Goal: Feedback & Contribution: Leave review/rating

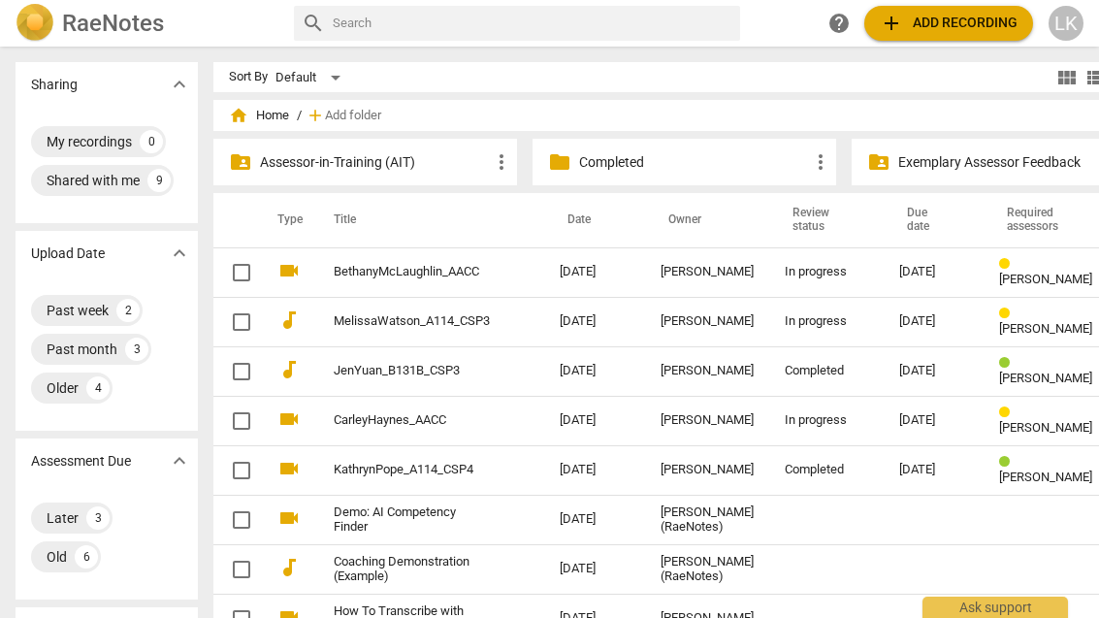
click at [512, 265] on td "BethanyMcLaughlin_AACC" at bounding box center [428, 271] width 234 height 49
click at [617, 328] on td "[DATE]" at bounding box center [594, 321] width 101 height 49
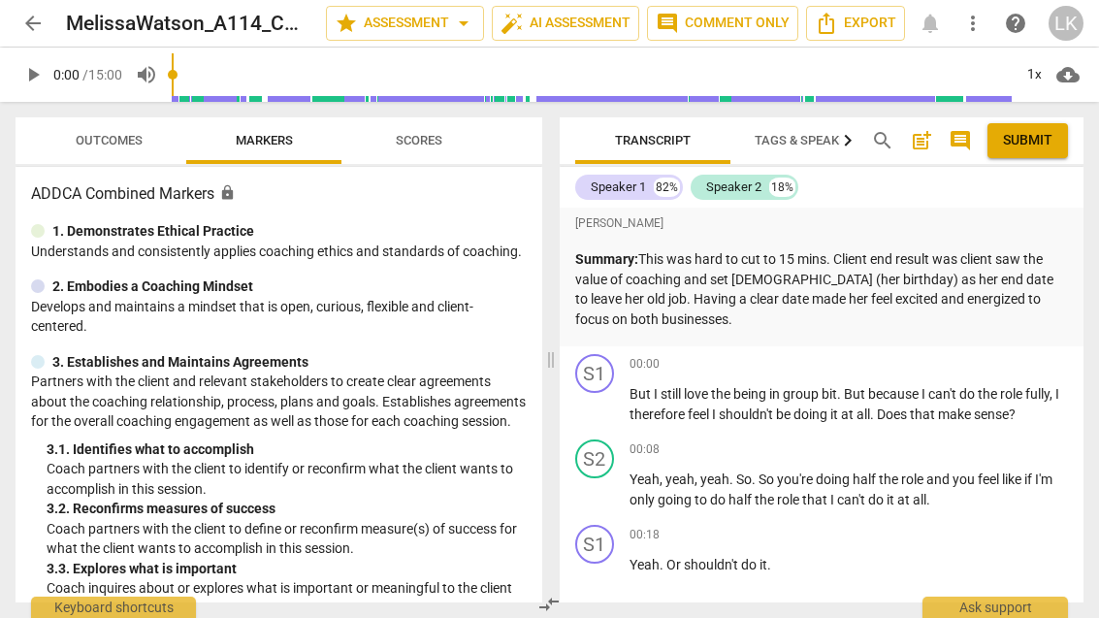
click at [829, 312] on p "Summary: This was hard to cut to 15 mins. Client end result was client saw the …" at bounding box center [822, 289] width 494 height 80
click at [925, 148] on span "post_add" at bounding box center [921, 140] width 23 height 23
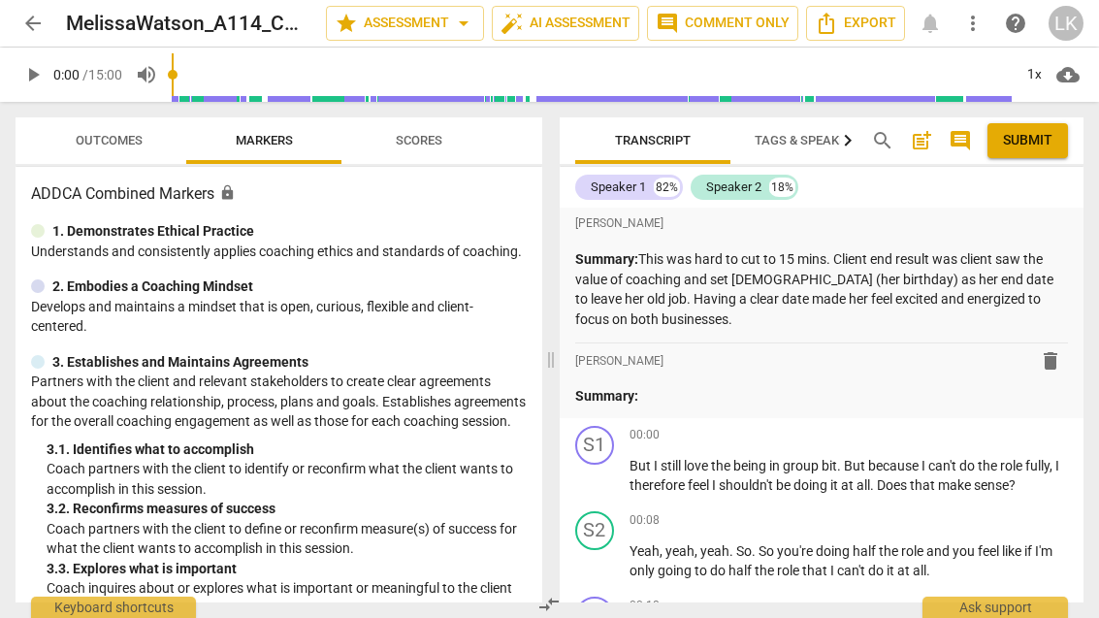
click at [706, 403] on p "Summary:" at bounding box center [822, 396] width 494 height 20
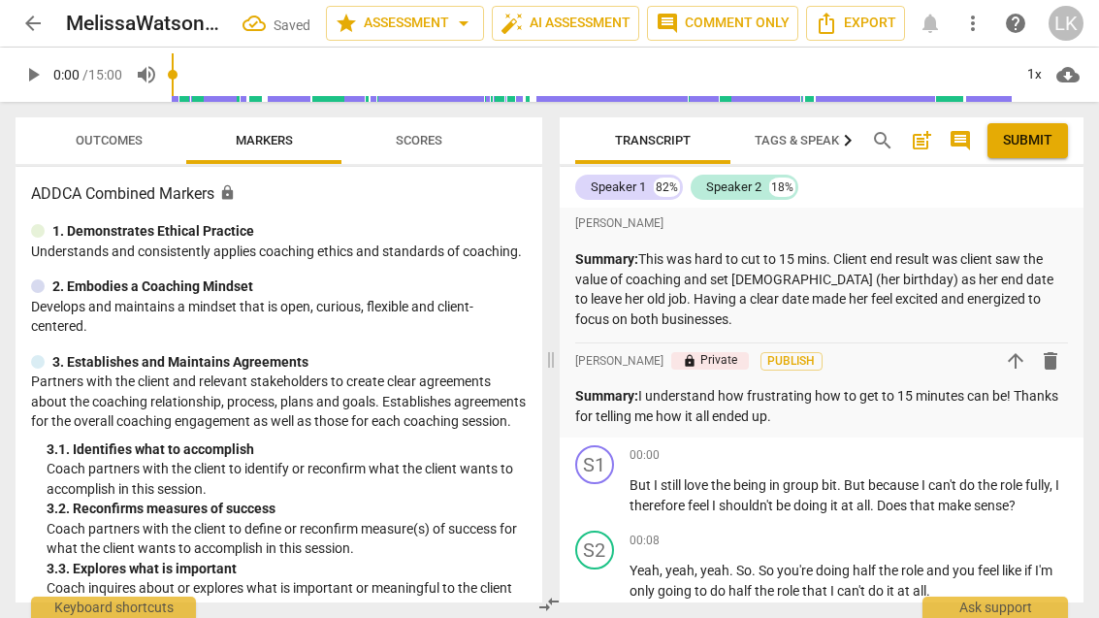
click at [48, 15] on span "arrow_back" at bounding box center [33, 23] width 35 height 23
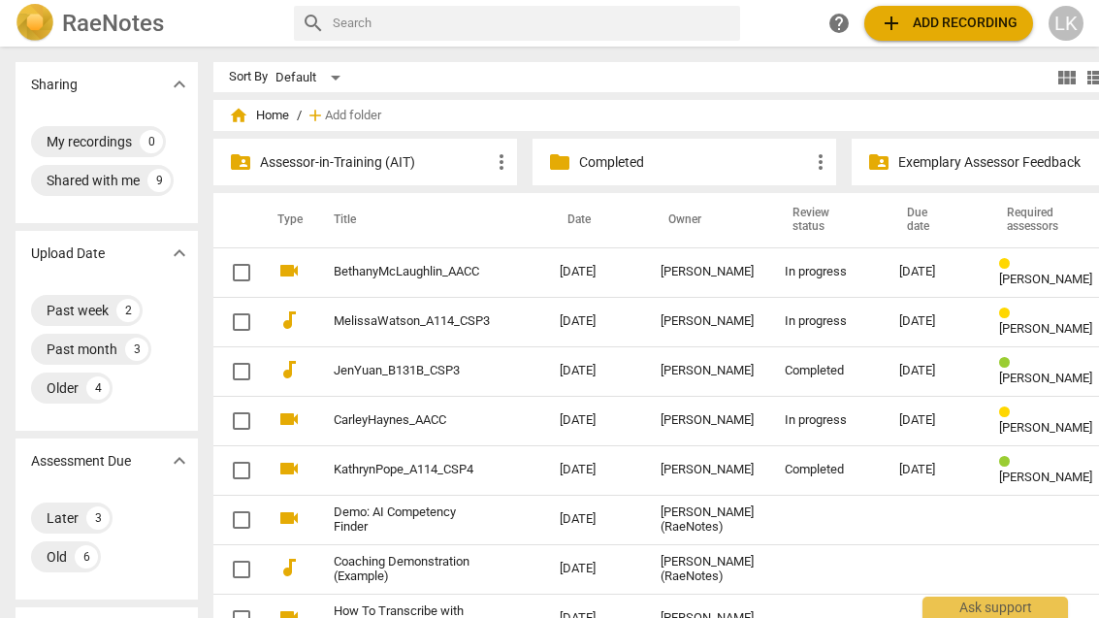
click at [544, 323] on td "[DATE]" at bounding box center [594, 321] width 101 height 49
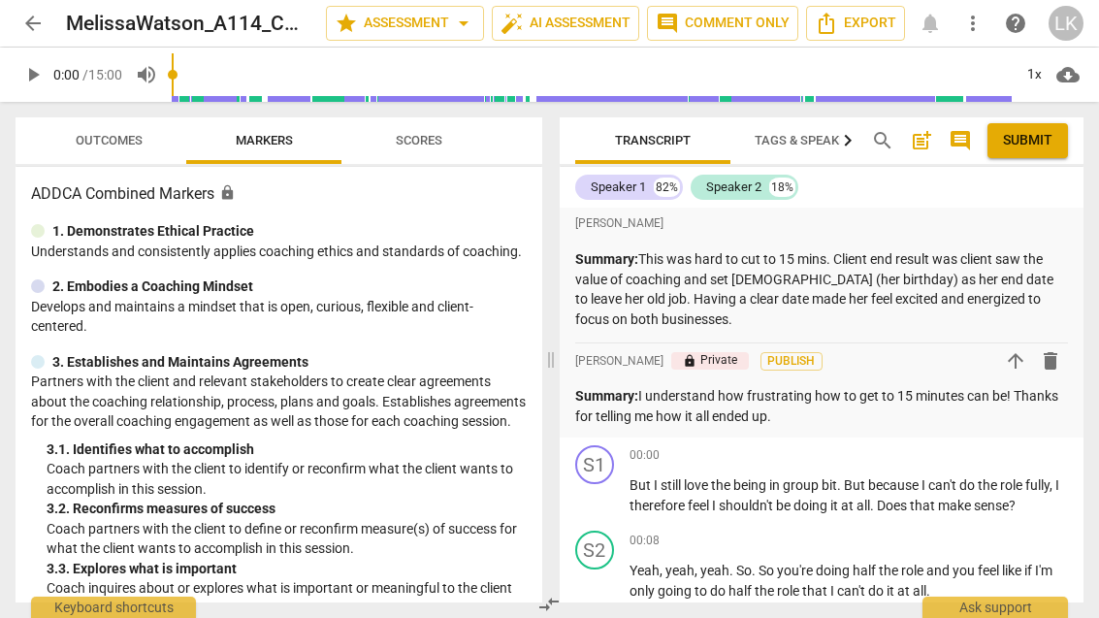
click at [844, 413] on p "Summary: I understand how frustrating how to get to 15 minutes can be! Thanks f…" at bounding box center [822, 406] width 494 height 40
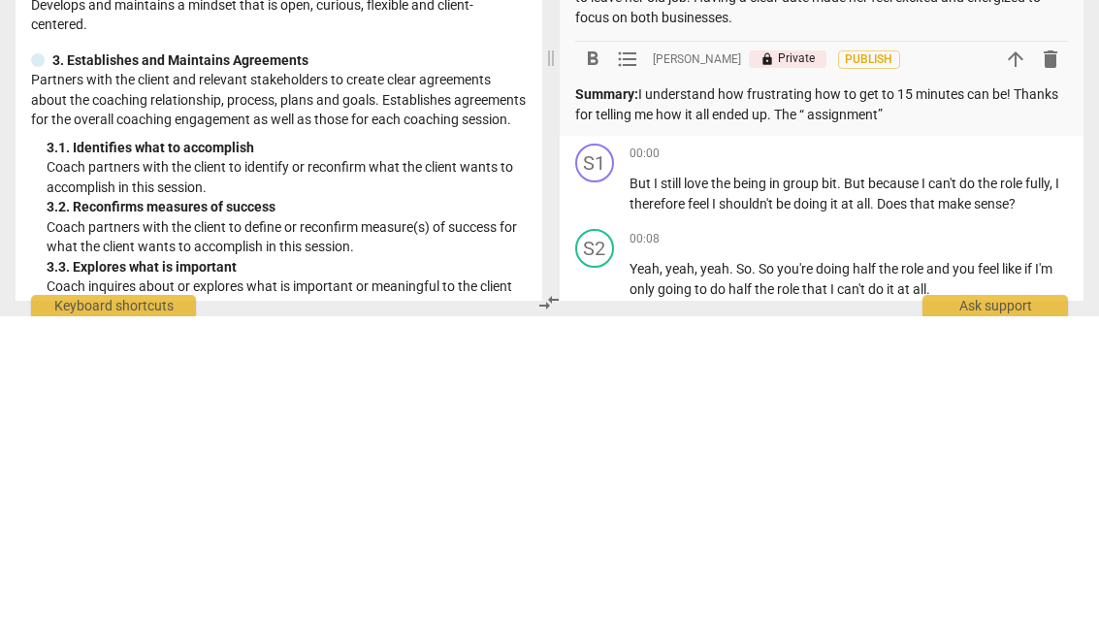
click at [818, 386] on p "Summary: I understand how frustrating how to get to 15 minutes can be! Thanks f…" at bounding box center [822, 406] width 494 height 40
click at [964, 386] on p "Summary: I understand how frustrating how to get to 15 minutes can be! Thanks f…" at bounding box center [822, 406] width 494 height 40
click at [808, 386] on p "Summary: I understand how frustrating how to get to 15 minutes can be! Thanks f…" at bounding box center [822, 406] width 494 height 40
click at [810, 386] on p "Summary: I understand how frustrating how to get to 15 minutes can be! Thanks f…" at bounding box center [822, 406] width 494 height 40
click at [828, 386] on p "Summary: I understand how frustrating how to get to 15 minutes can be! Thanks f…" at bounding box center [822, 406] width 494 height 40
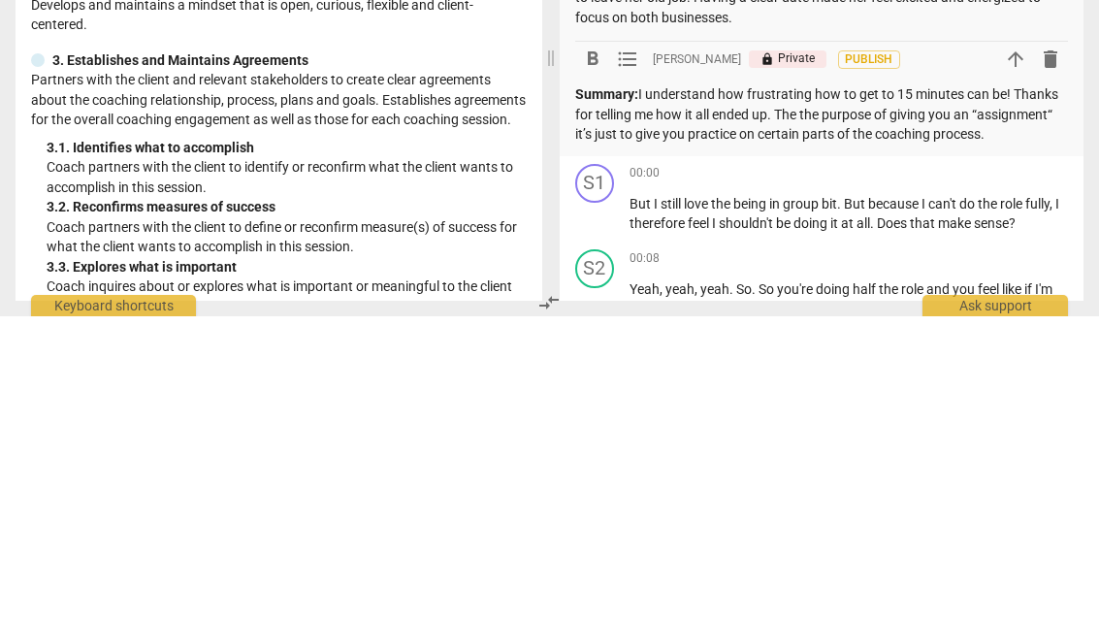
click at [596, 386] on p "Summary: I understand how frustrating how to get to 15 minutes can be! Thanks f…" at bounding box center [822, 416] width 494 height 60
click at [1034, 386] on p "Summary: I understand how frustrating how to get to 15 minutes can be! Thanks f…" at bounding box center [822, 416] width 494 height 60
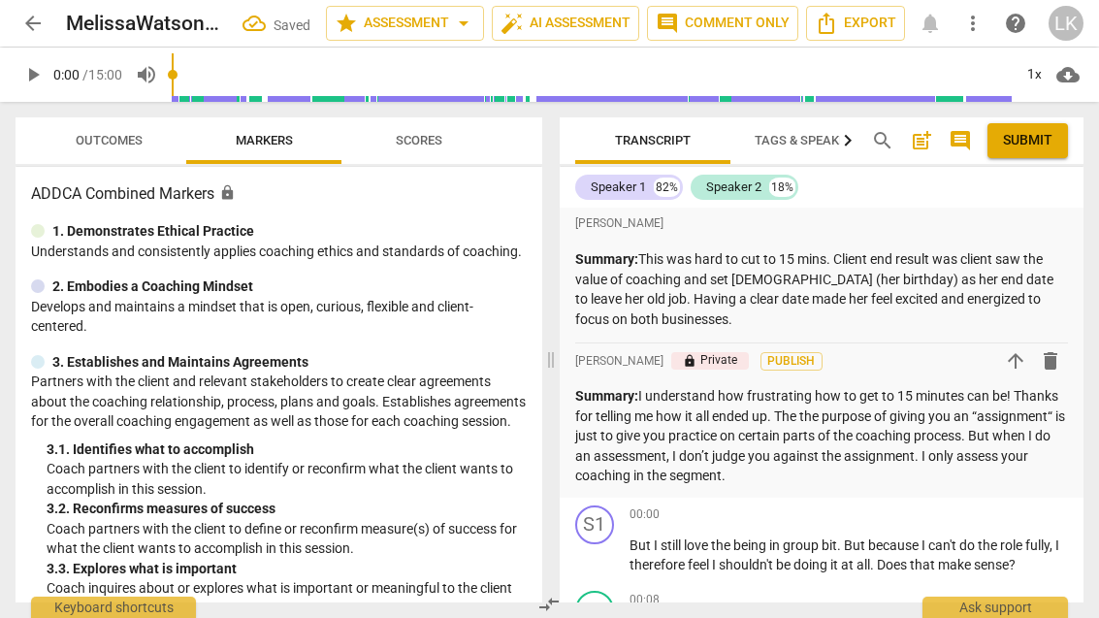
click at [112, 146] on span "Outcomes" at bounding box center [109, 140] width 67 height 15
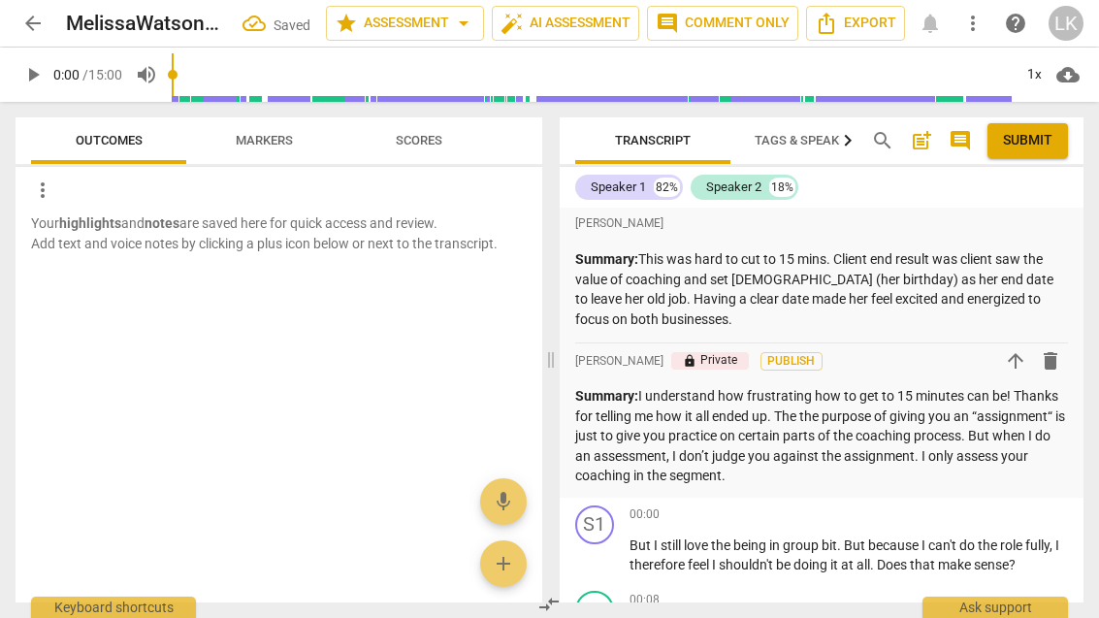
click at [47, 81] on span "play_arrow" at bounding box center [33, 74] width 35 height 23
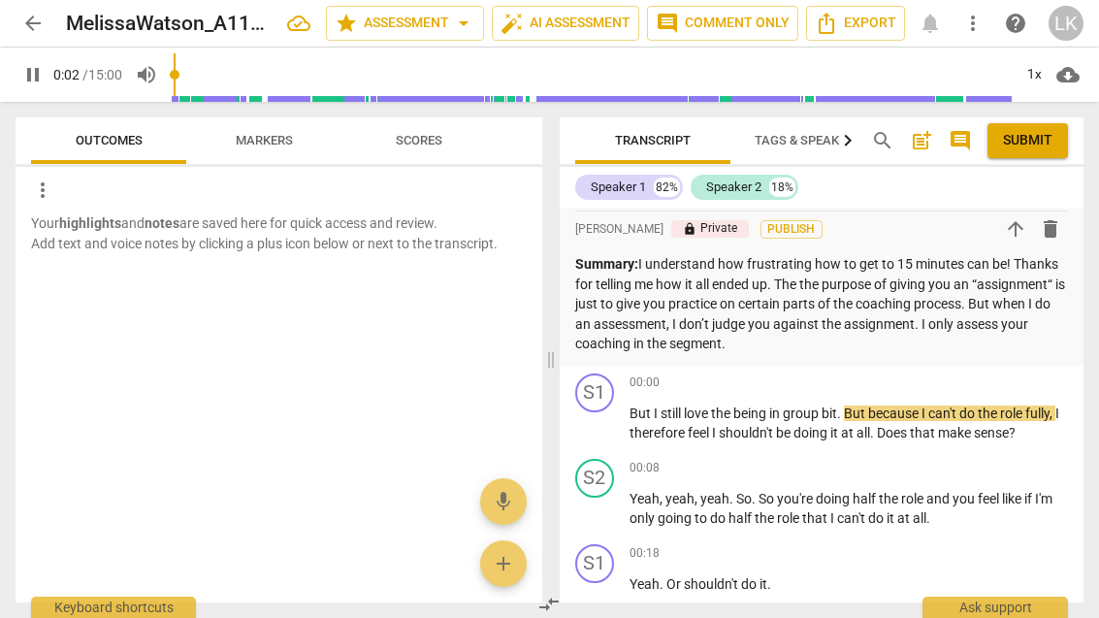
scroll to position [136, 0]
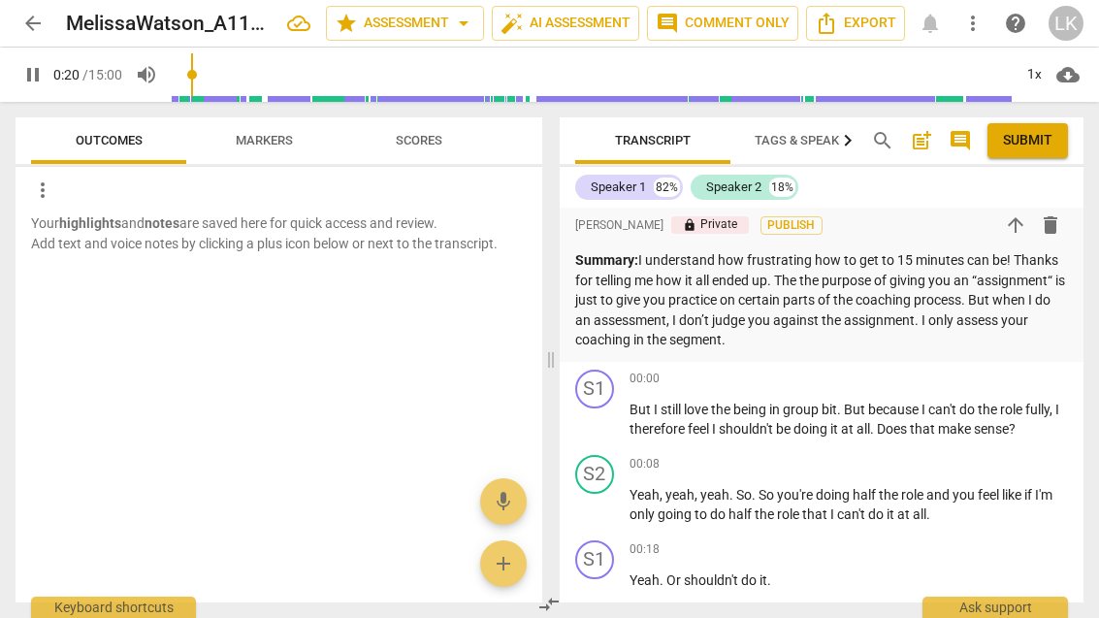
click at [604, 499] on span "pause" at bounding box center [595, 506] width 23 height 23
type input "21"
click at [968, 459] on div "+" at bounding box center [962, 464] width 19 height 19
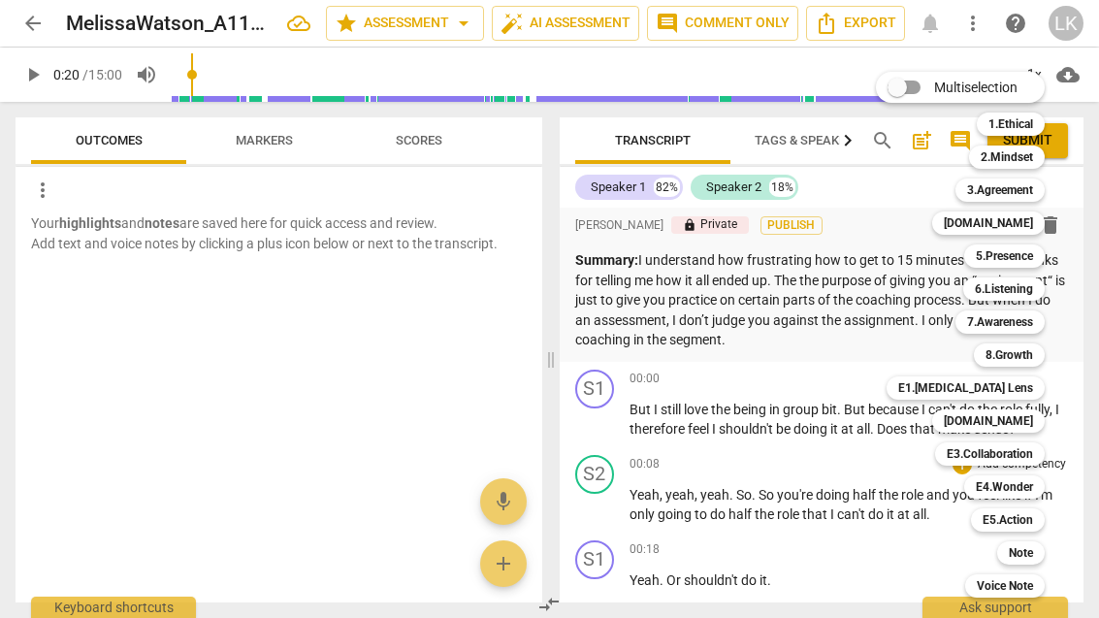
click at [1031, 290] on b "6.Listening" at bounding box center [1004, 289] width 58 height 23
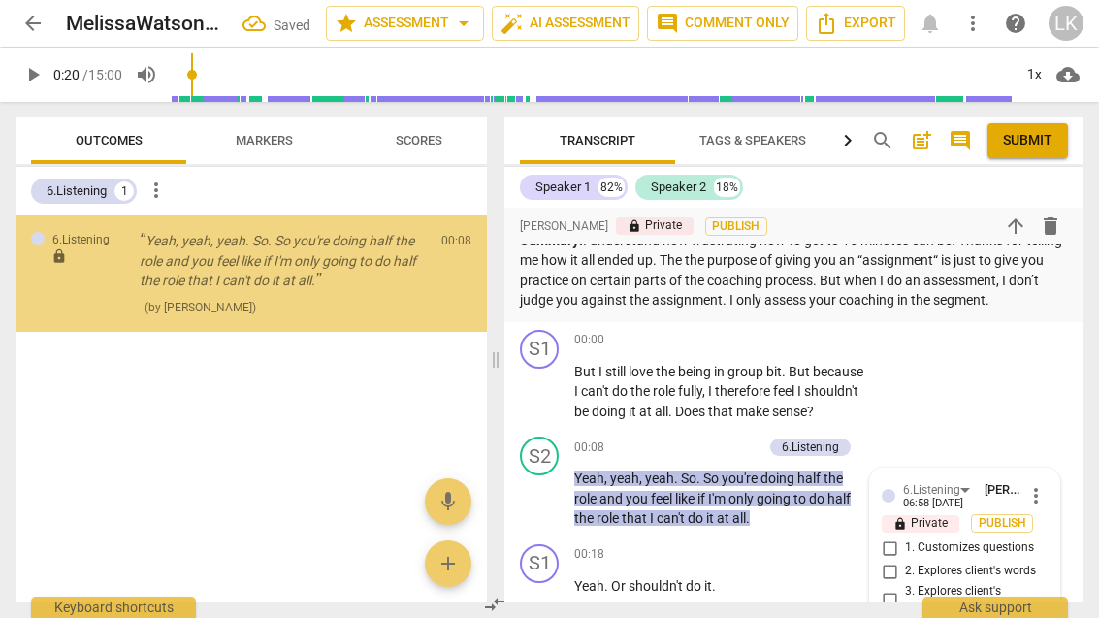
scroll to position [506, 0]
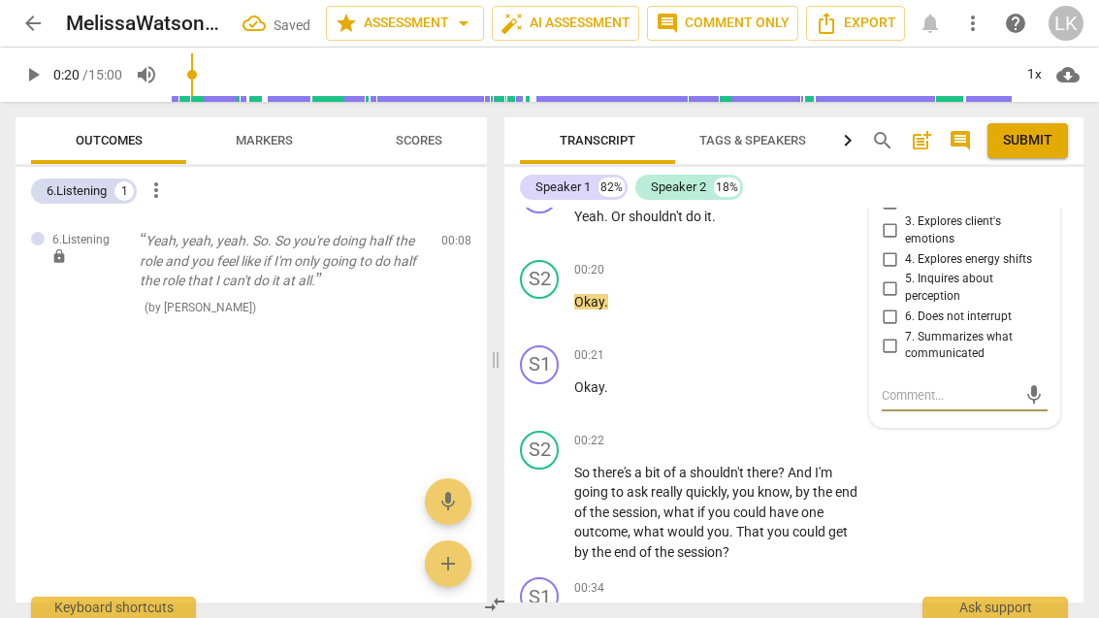
click at [901, 357] on input "7. Summarizes what communicated" at bounding box center [889, 345] width 31 height 23
checkbox input "true"
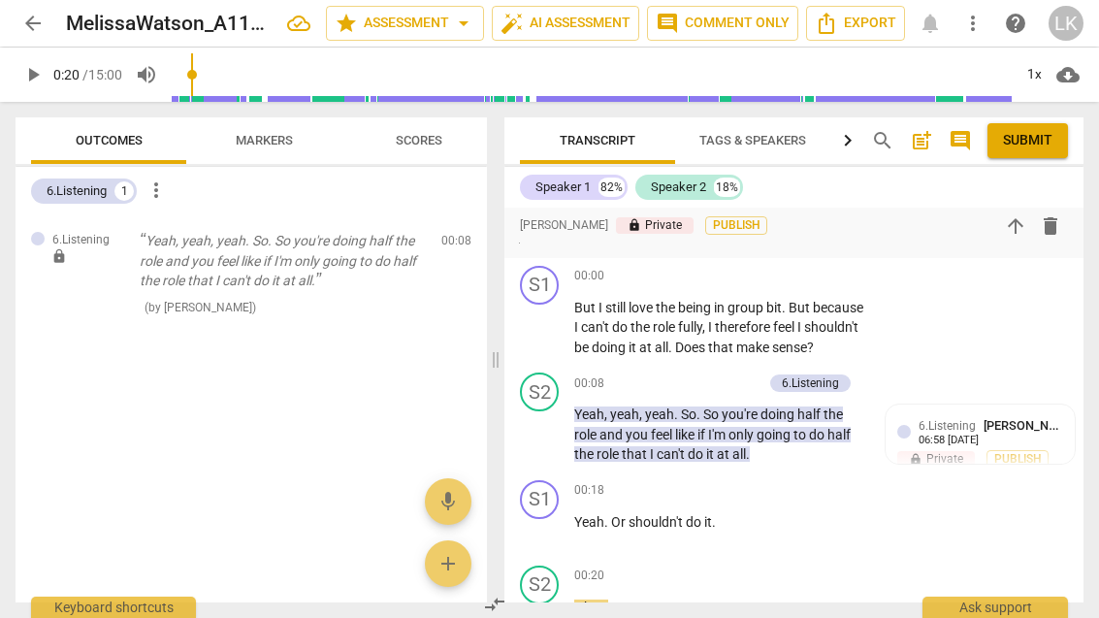
scroll to position [196, 0]
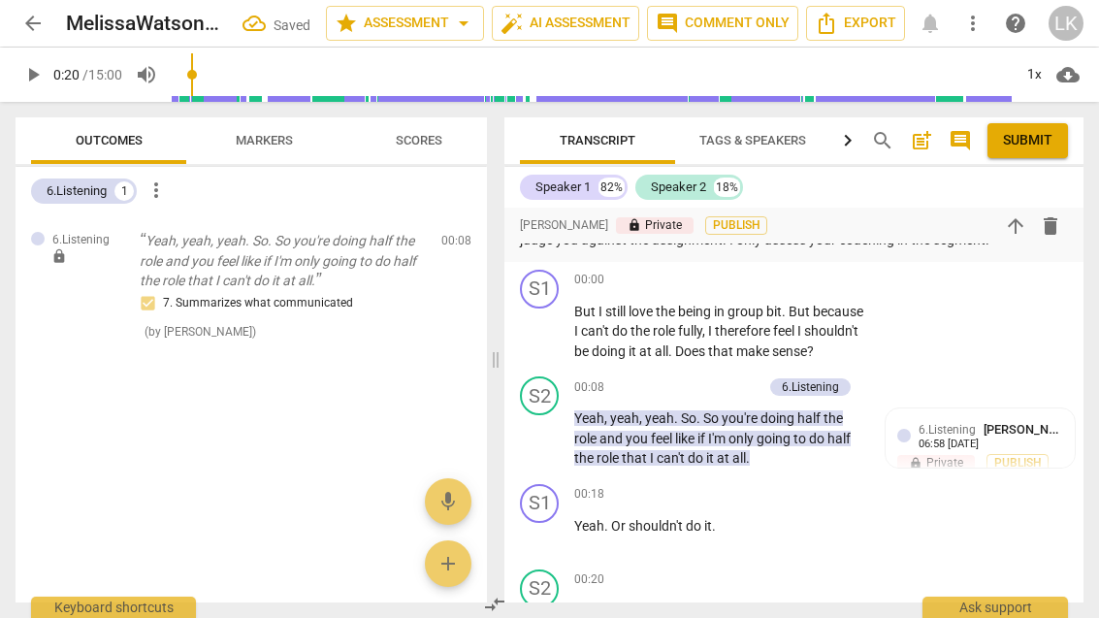
click at [669, 397] on div "+ Add competency" at bounding box center [704, 386] width 115 height 19
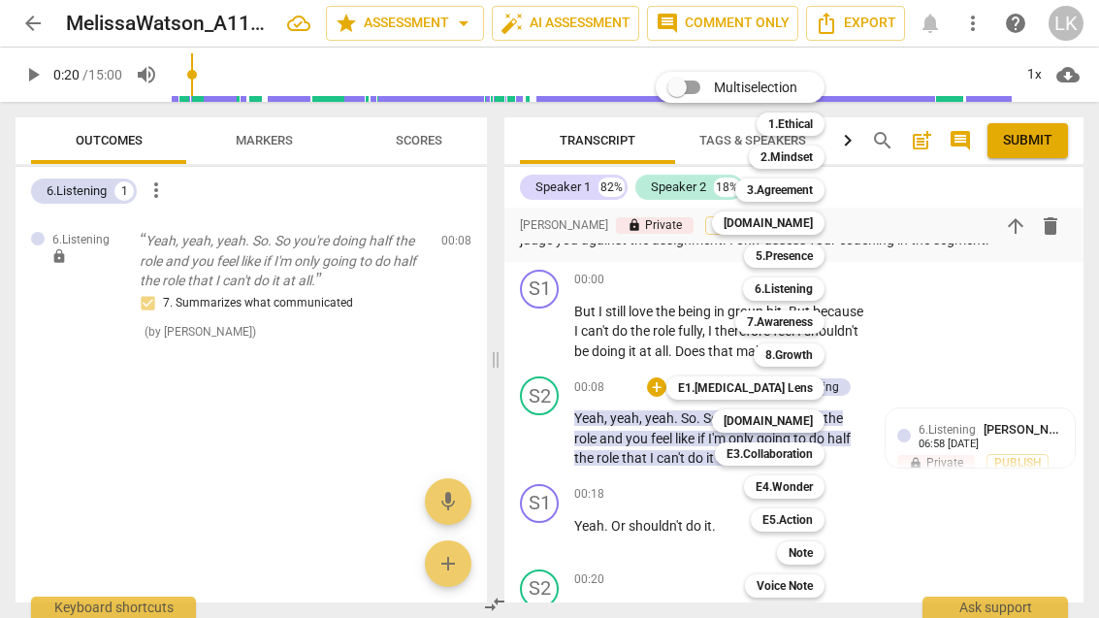
click at [808, 416] on b "[DOMAIN_NAME]" at bounding box center [768, 421] width 89 height 23
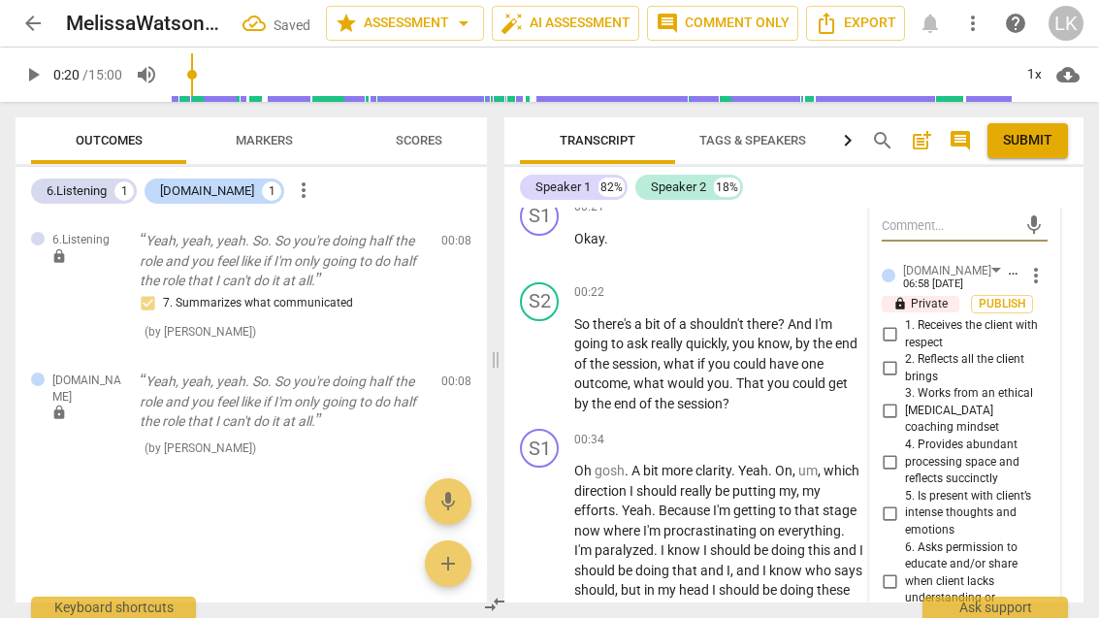
scroll to position [676, 0]
click at [900, 451] on input "4. Provides abundant processing space and reflects succinctly" at bounding box center [889, 460] width 31 height 23
checkbox input "true"
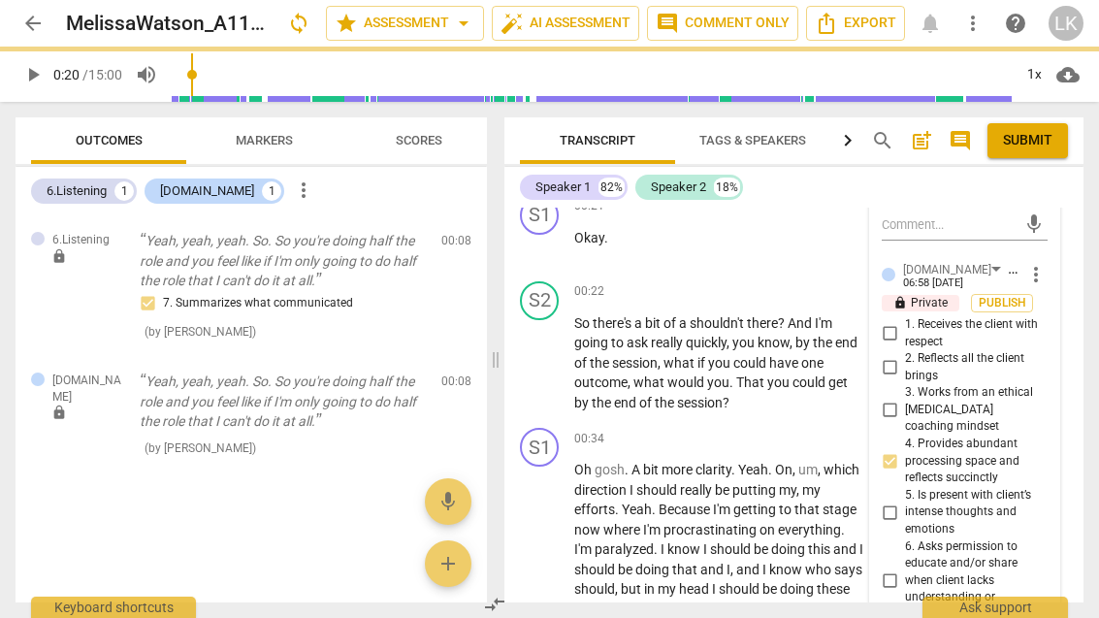
click at [897, 344] on input "1. Receives the client with respect" at bounding box center [889, 333] width 31 height 23
checkbox input "true"
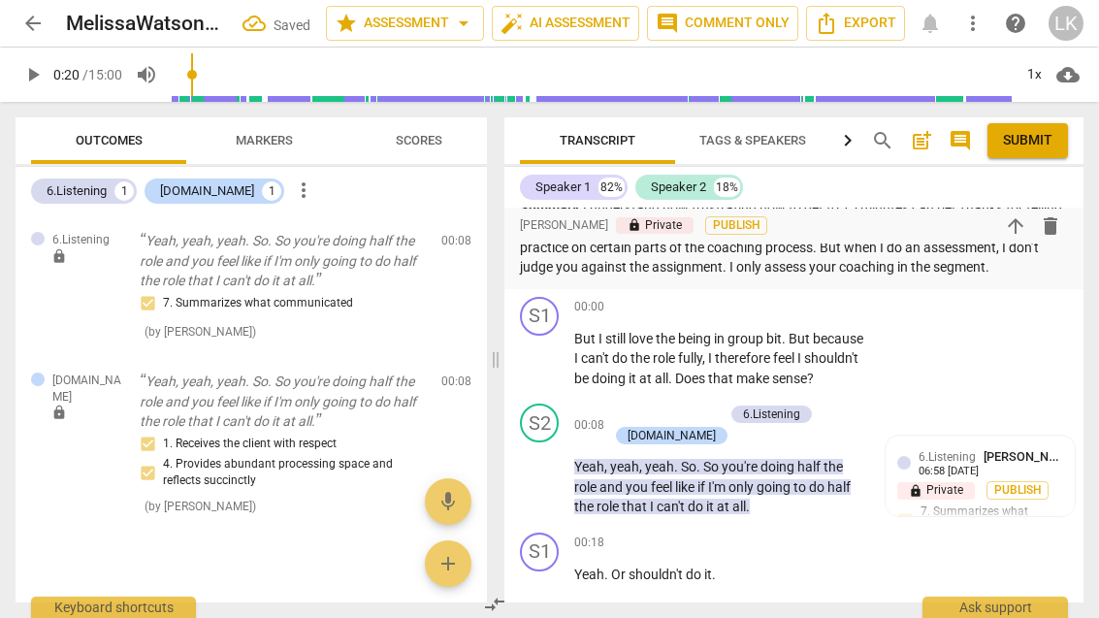
scroll to position [165, 0]
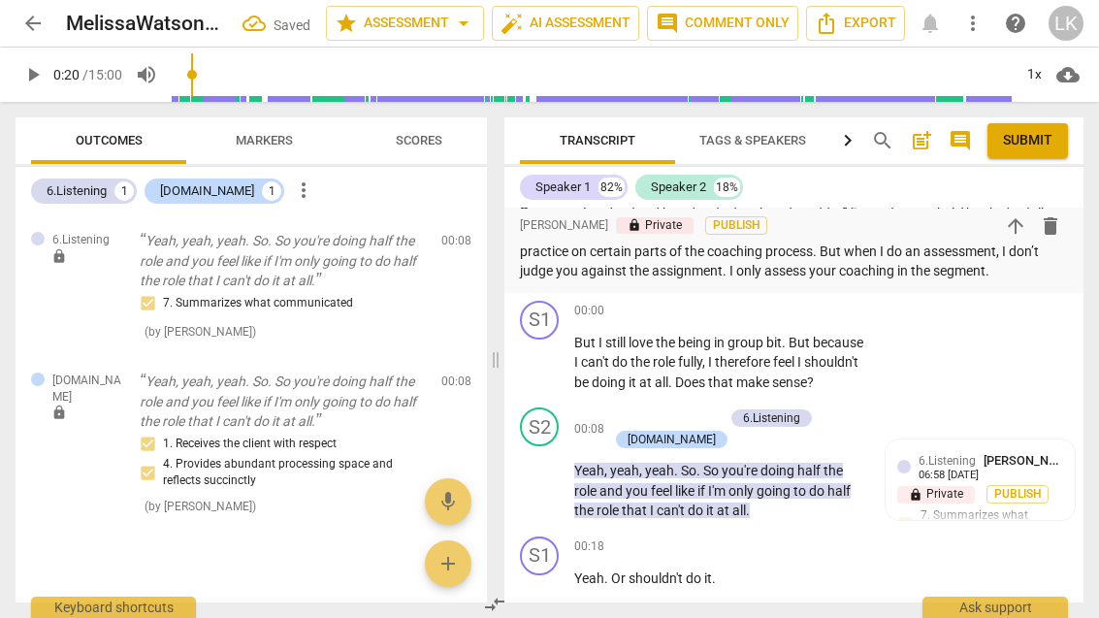
click at [629, 428] on div "+ Add competency" at bounding box center [665, 418] width 115 height 19
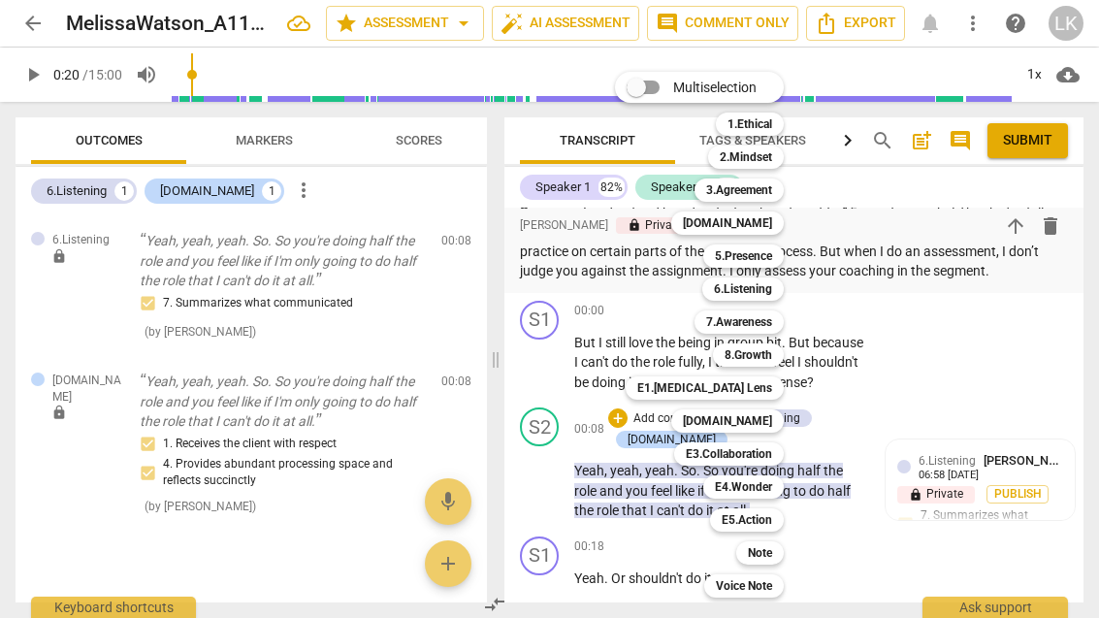
click at [778, 223] on div "[DOMAIN_NAME]" at bounding box center [728, 223] width 113 height 23
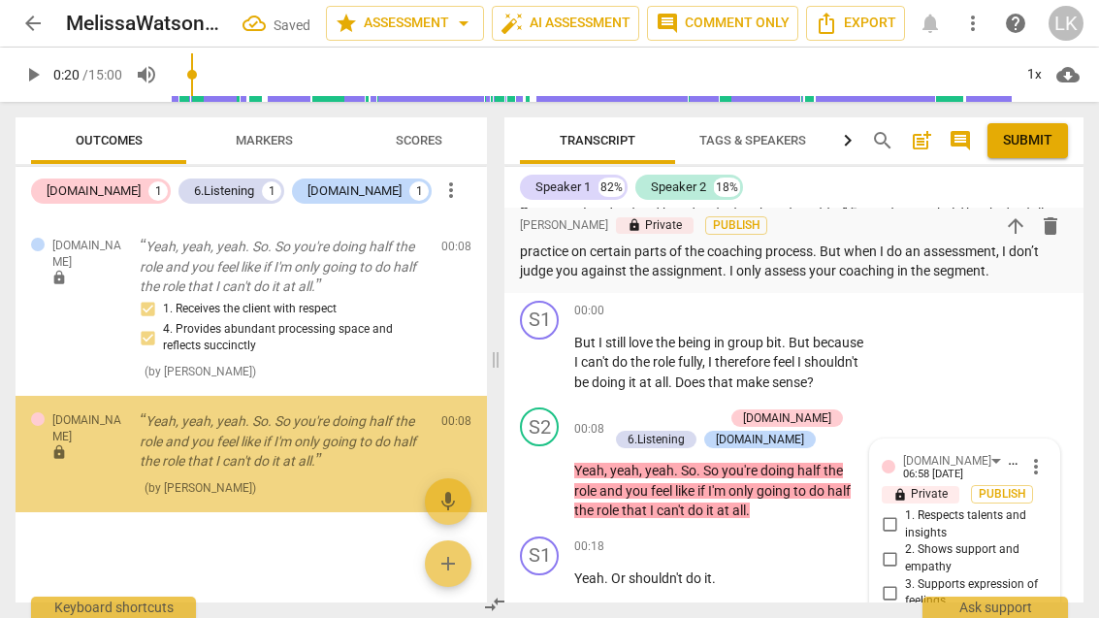
scroll to position [445, 0]
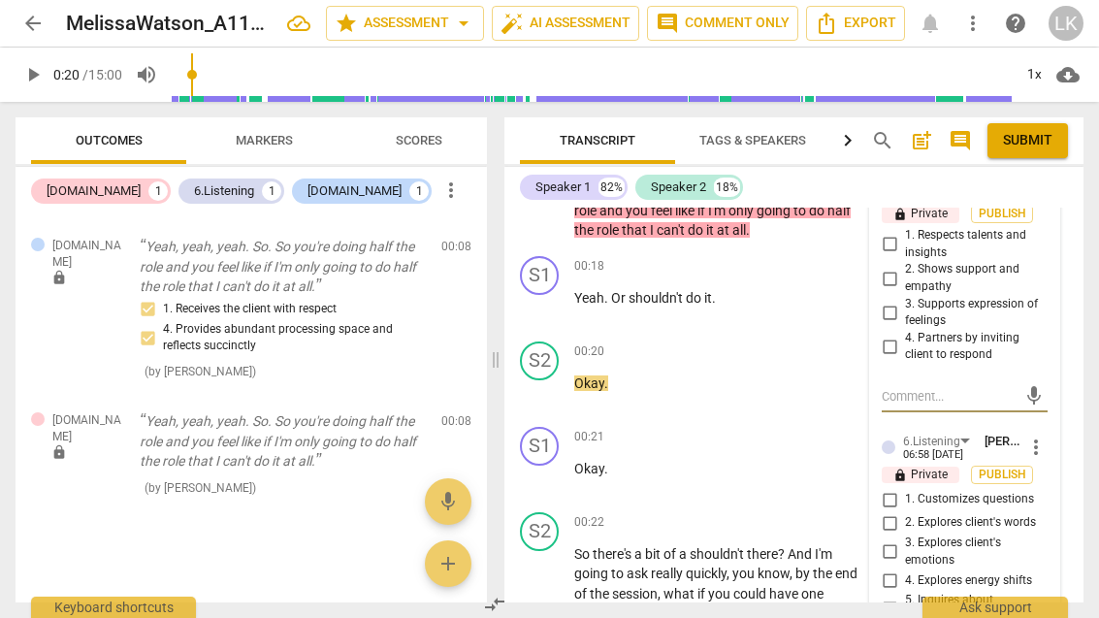
click at [902, 290] on input "2. Shows support and empathy" at bounding box center [889, 278] width 31 height 23
checkbox input "true"
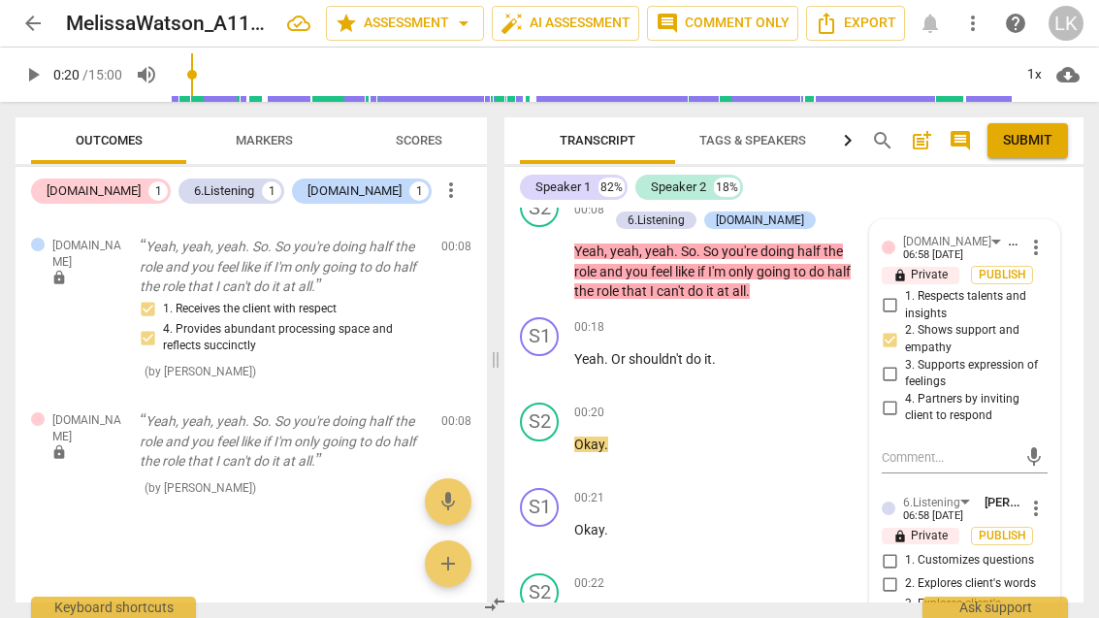
scroll to position [378, 0]
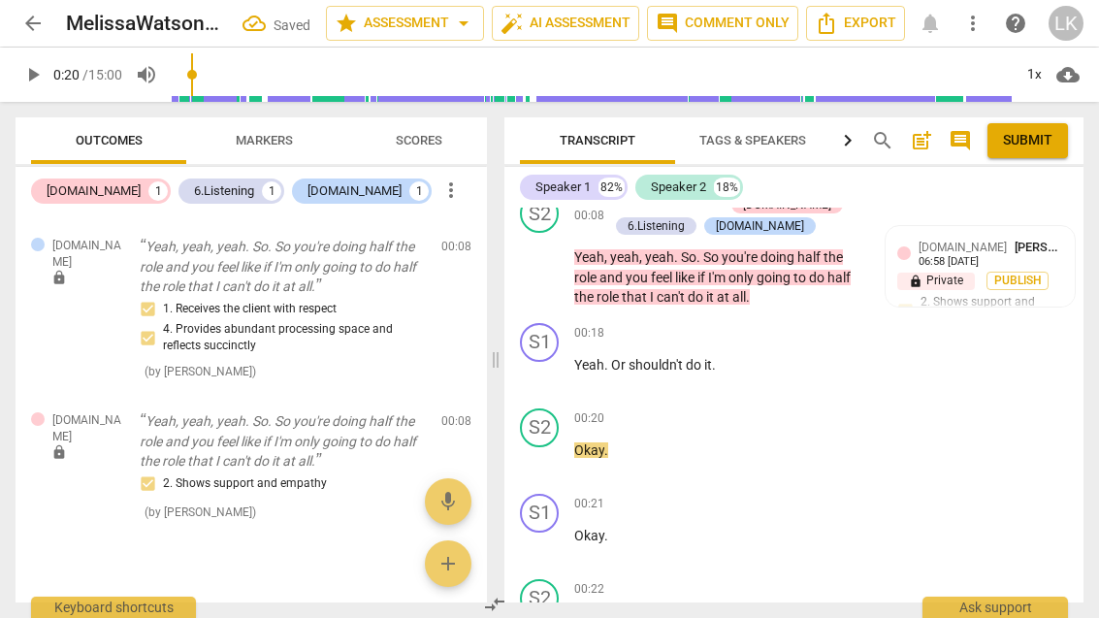
click at [550, 386] on span "play_arrow" at bounding box center [540, 374] width 23 height 23
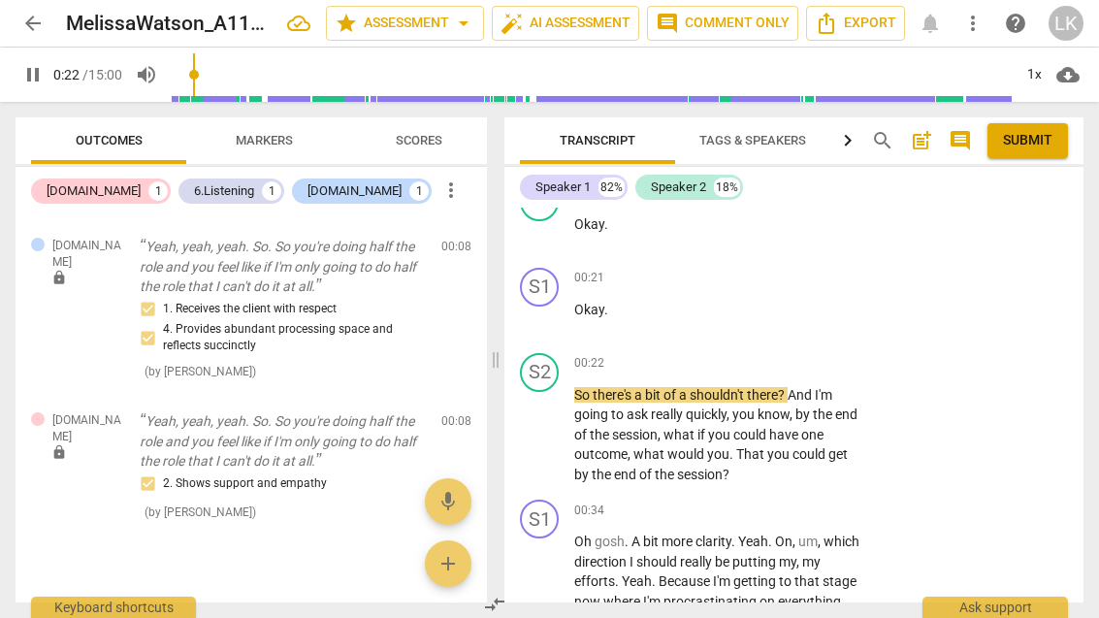
scroll to position [609, 0]
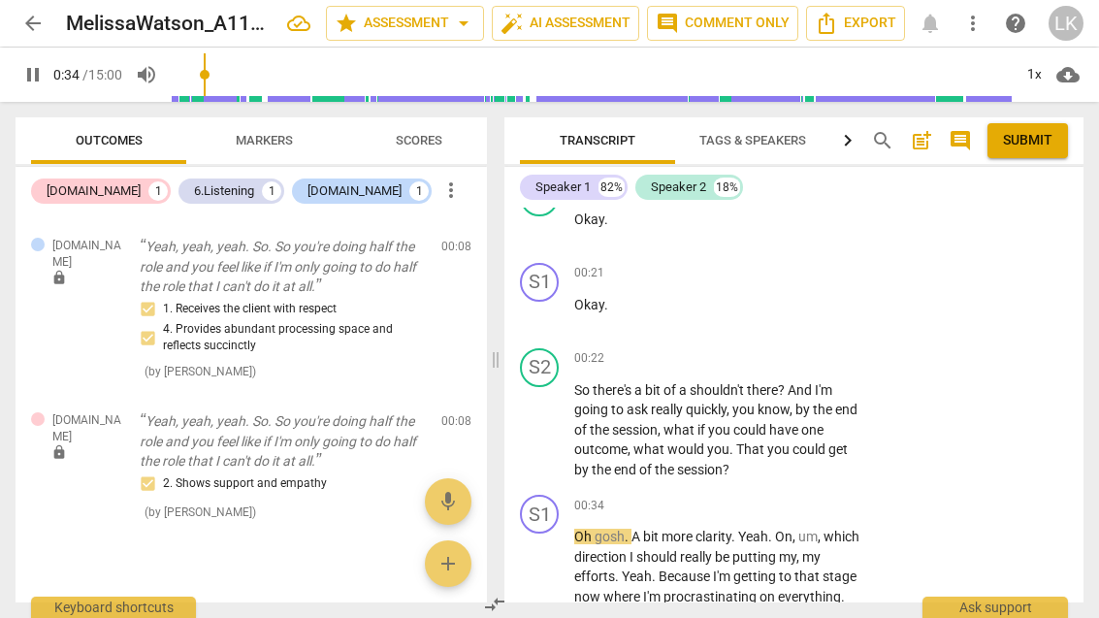
click at [557, 459] on div "play_arrow pause" at bounding box center [549, 430] width 49 height 87
click at [556, 442] on span "pause" at bounding box center [540, 429] width 31 height 23
type input "38"
click at [753, 369] on div "+" at bounding box center [745, 358] width 19 height 19
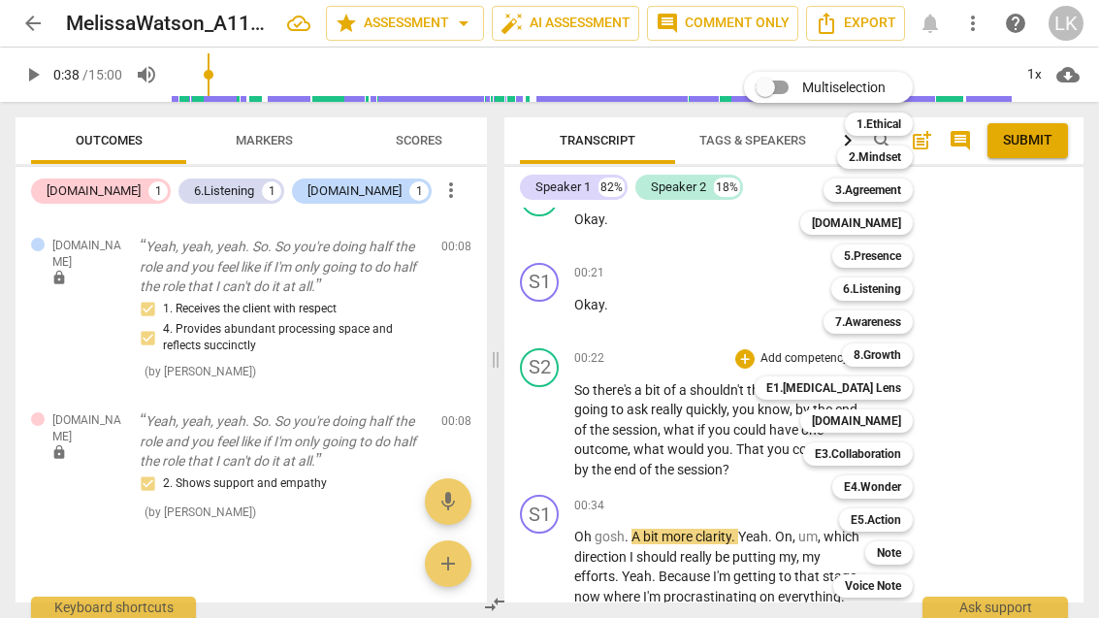
click at [901, 191] on b "3.Agreement" at bounding box center [869, 190] width 66 height 23
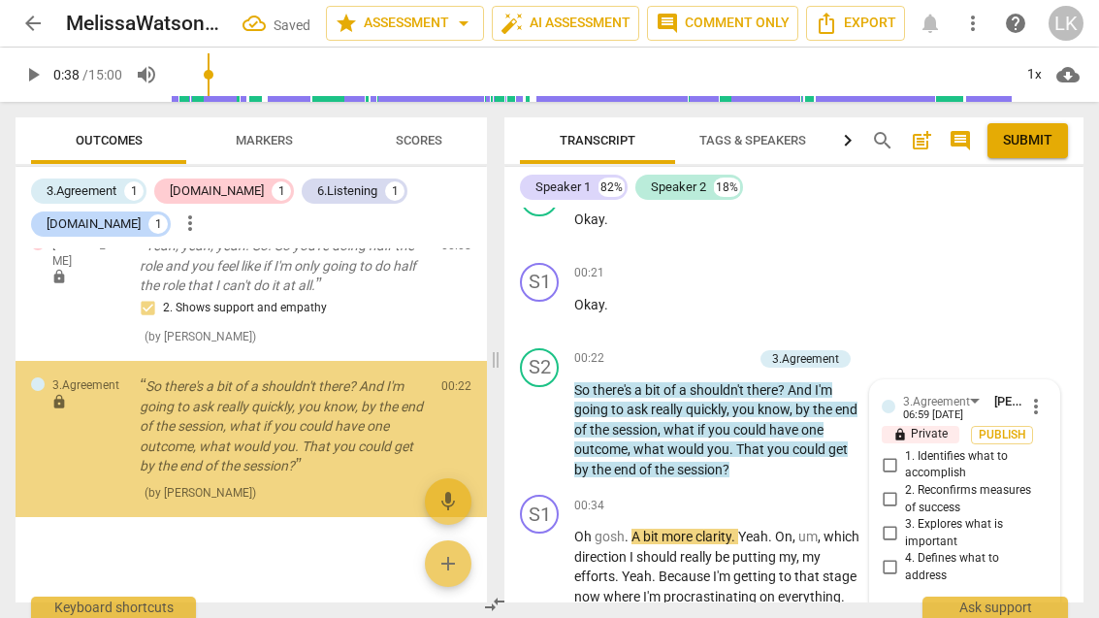
scroll to position [829, 0]
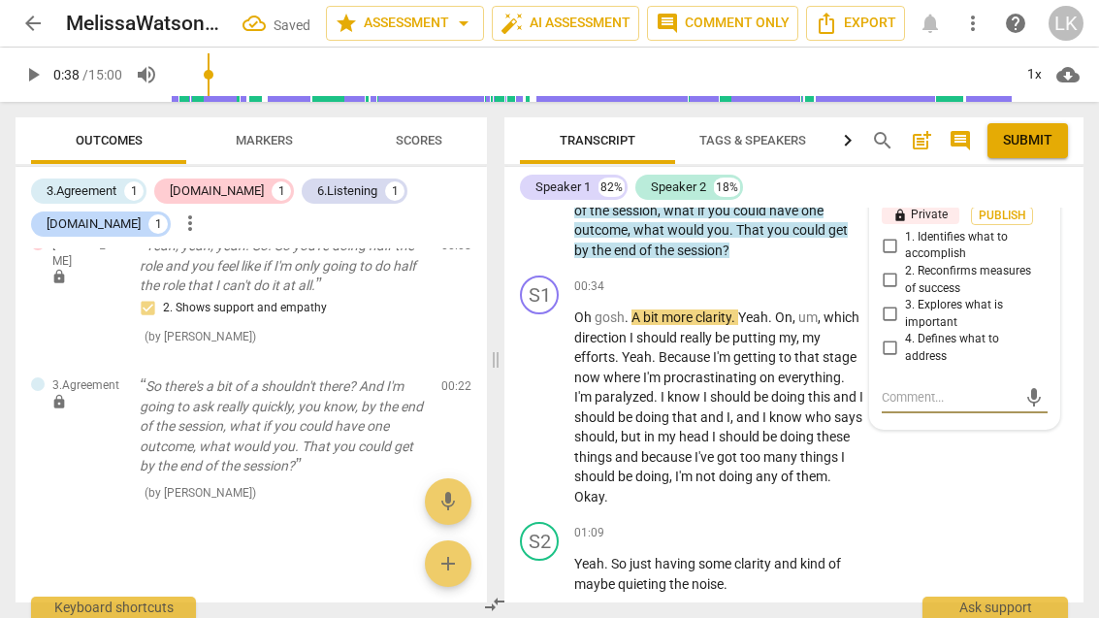
click at [901, 289] on input "2. Reconfirms measures of success" at bounding box center [889, 280] width 31 height 23
checkbox input "true"
click at [945, 405] on textarea at bounding box center [949, 397] width 135 height 18
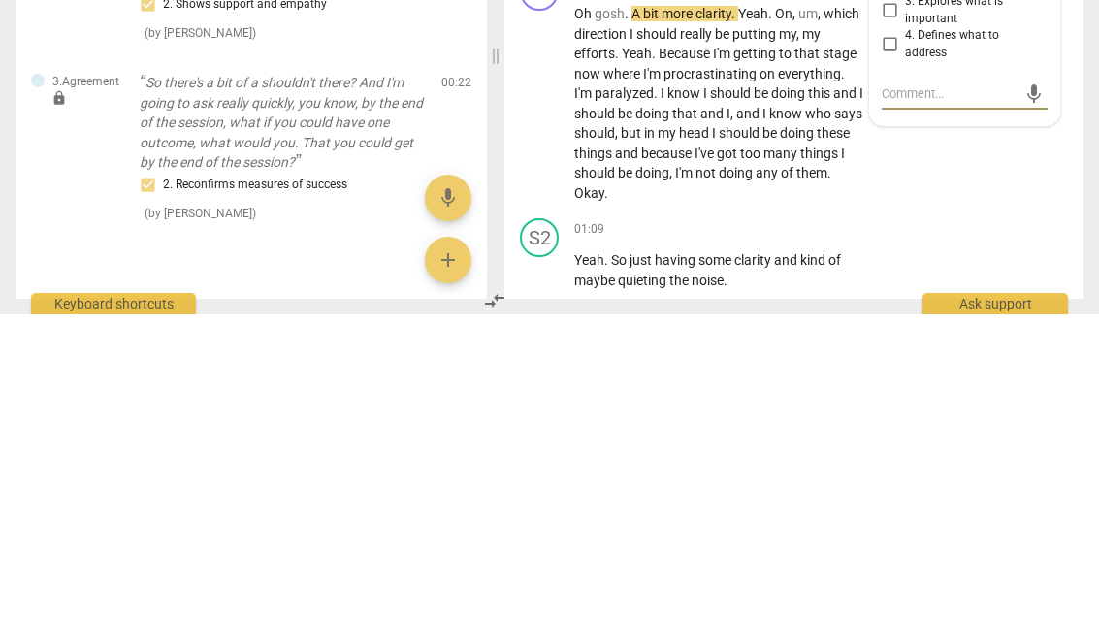
type textarea "N"
type textarea "Ni"
type textarea "Nic"
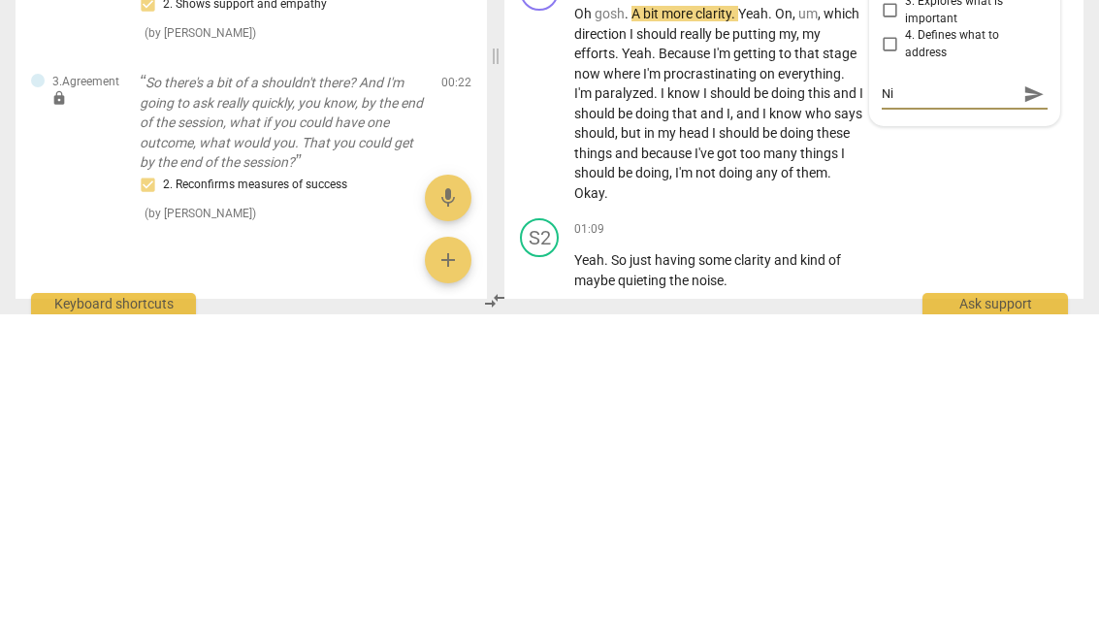
type textarea "Nic"
type textarea "Nice"
type textarea "Nice!"
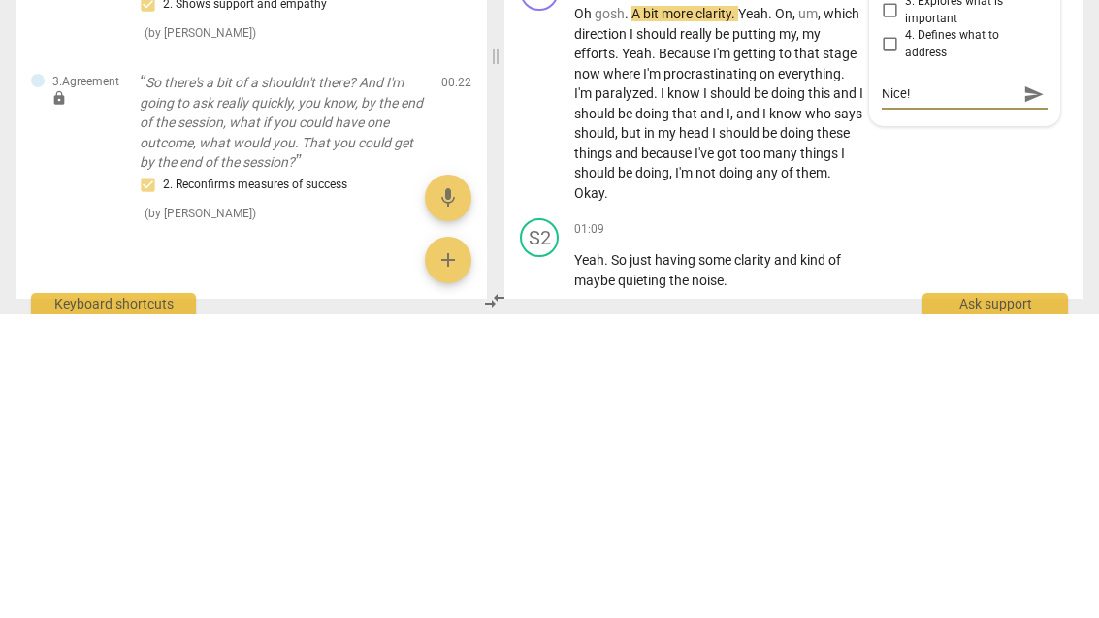
click at [1043, 387] on span "send" at bounding box center [1034, 397] width 21 height 21
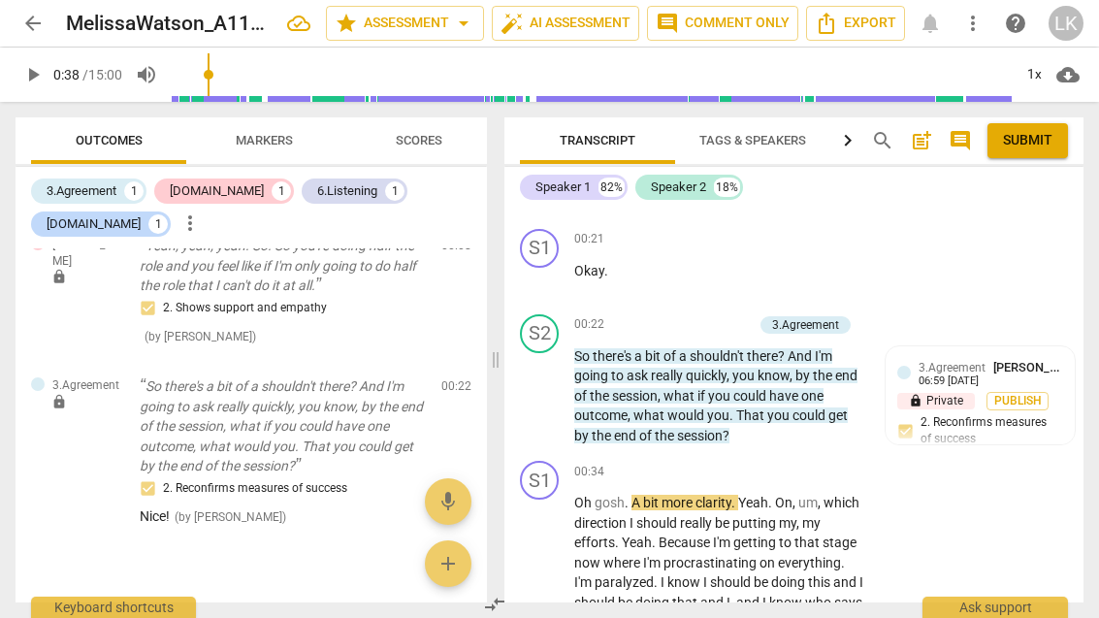
scroll to position [658, 0]
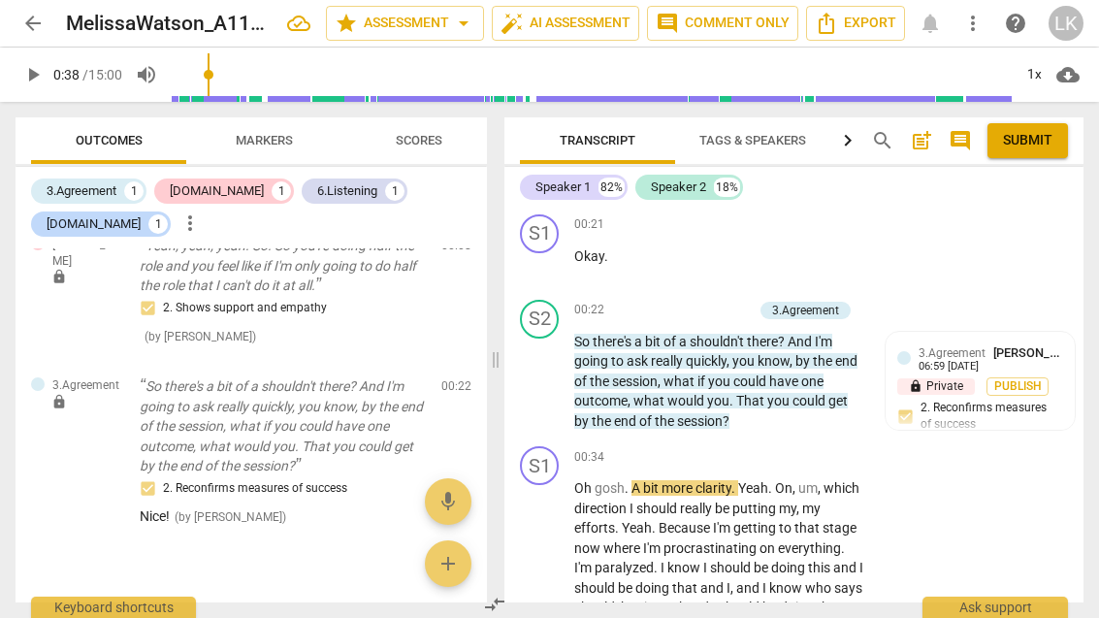
click at [661, 320] on div "+ Add competency" at bounding box center [695, 310] width 115 height 19
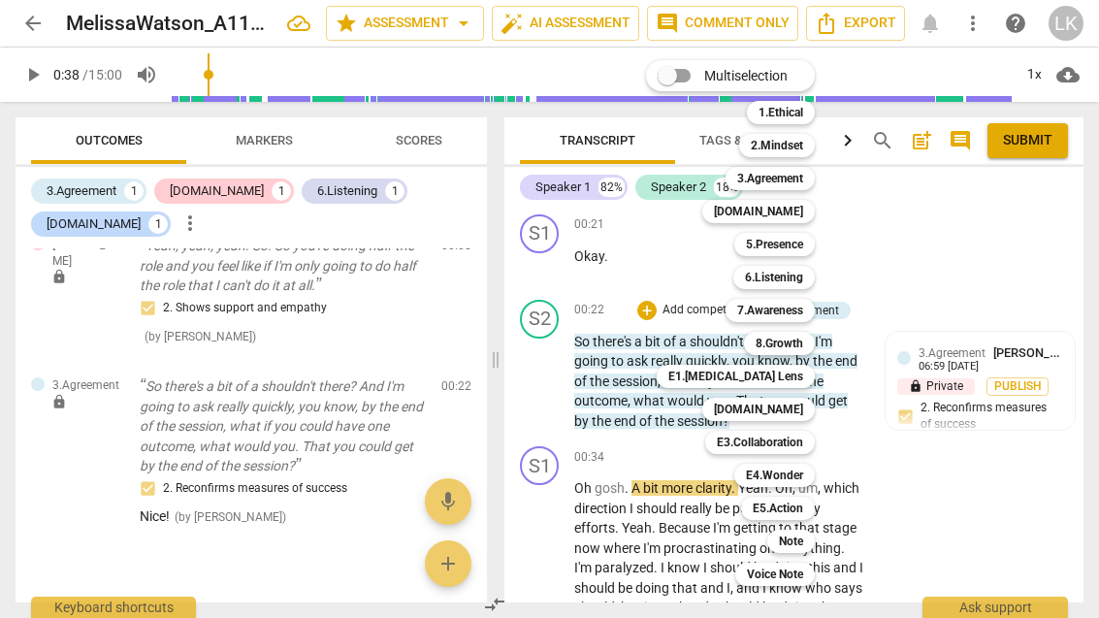
click at [793, 443] on b "E3.Collaboration" at bounding box center [760, 442] width 86 height 23
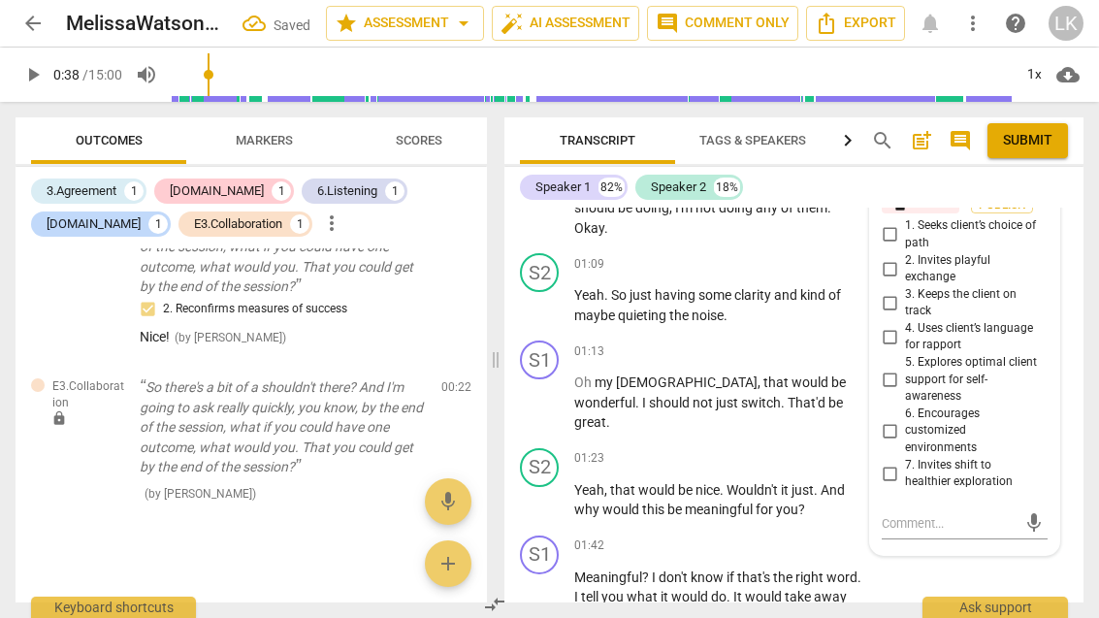
scroll to position [1104, 0]
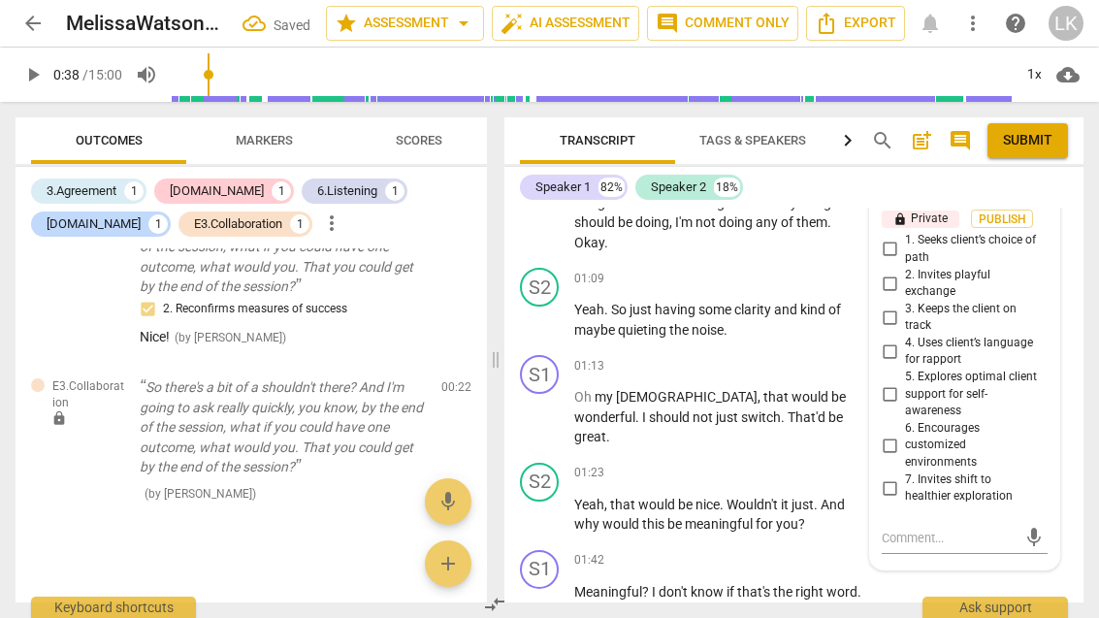
click at [901, 355] on input "4. Uses client’s language for rapport" at bounding box center [889, 351] width 31 height 23
checkbox input "true"
click at [971, 529] on textarea at bounding box center [949, 538] width 135 height 18
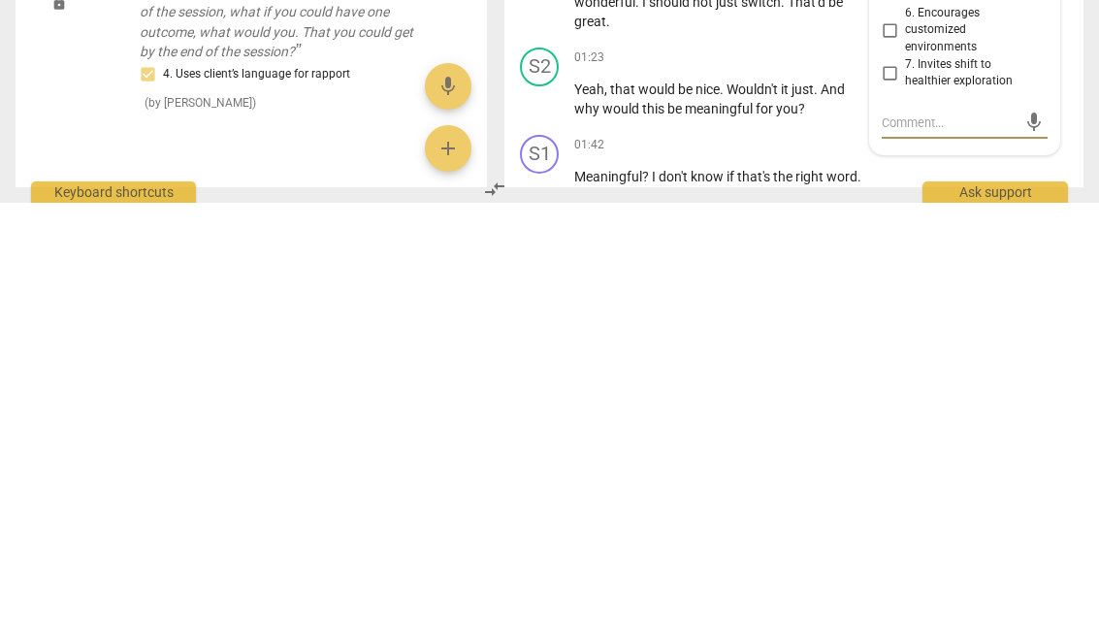
type textarea "Re"
type textarea "Ref"
type textarea "Reflect"
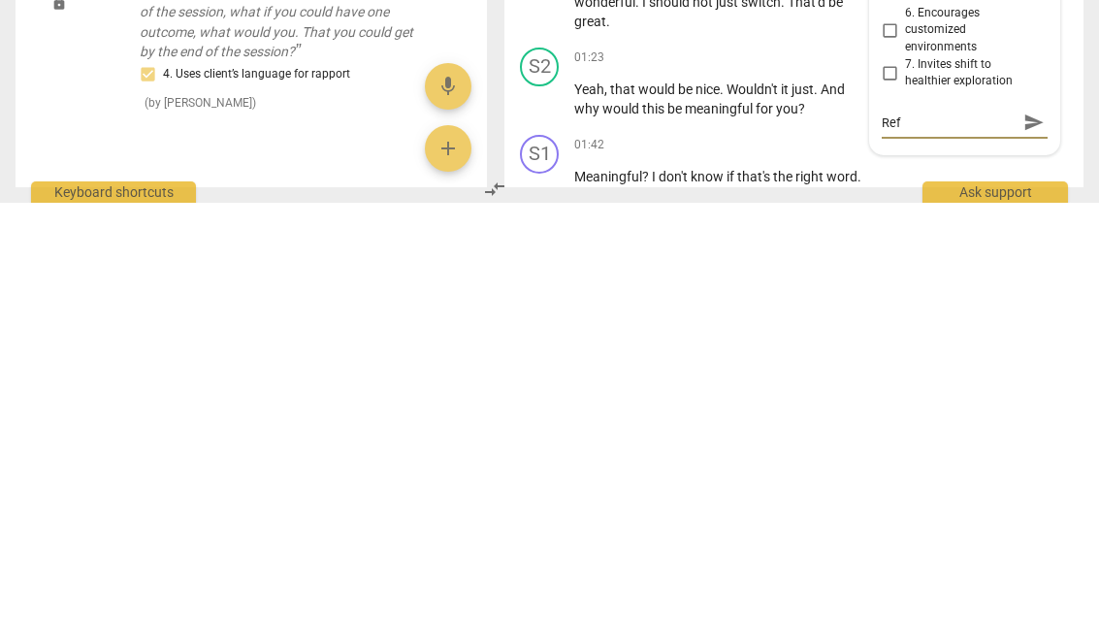
type textarea "Reflect"
type textarea "Reflecting"
type textarea "Reflecting the"
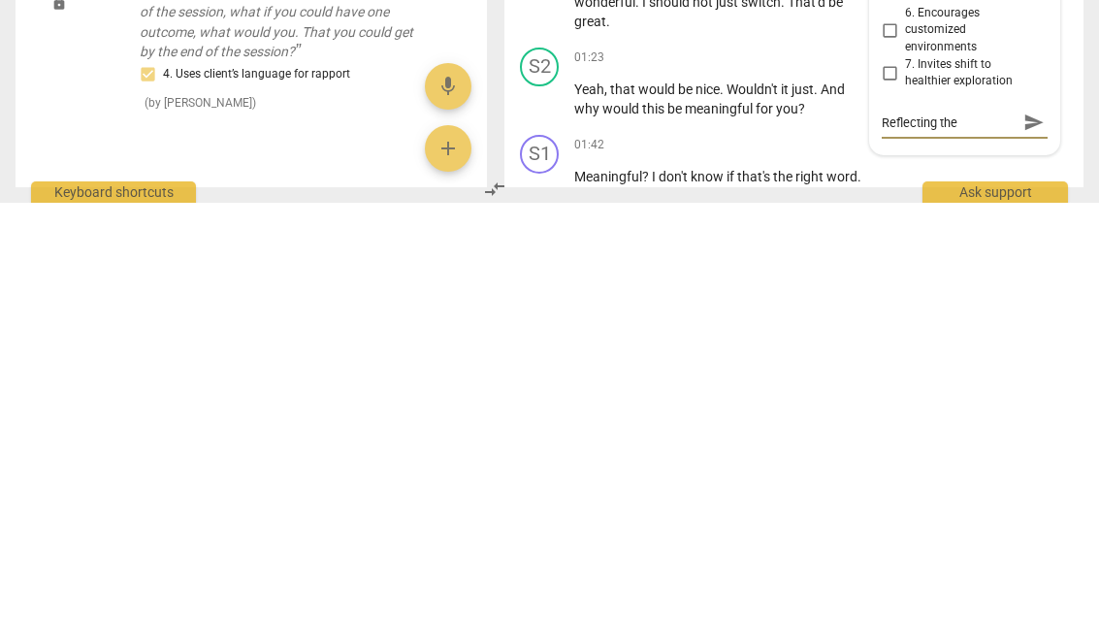
type textarea "Reflecting the quote should"
type textarea "Reflecting the quote should."
type textarea "Reflecting the quote should.”"
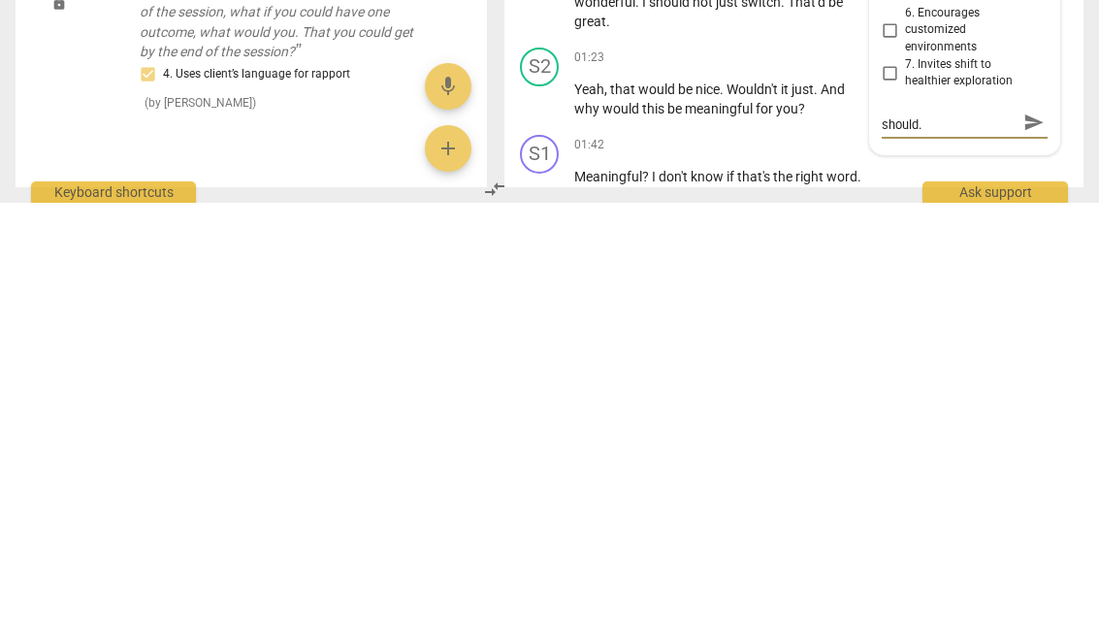
type textarea "Reflecting the quote should.”"
type textarea "Reflecting the “should.”"
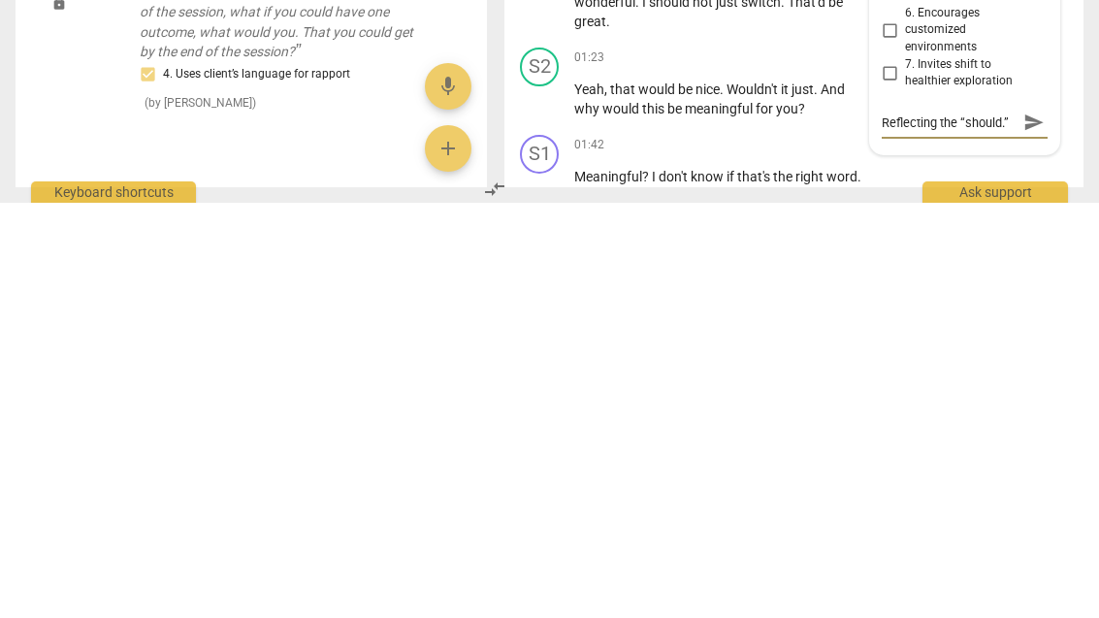
type textarea "Reflecting the “should.“"
click at [1040, 527] on span "send" at bounding box center [1034, 537] width 21 height 21
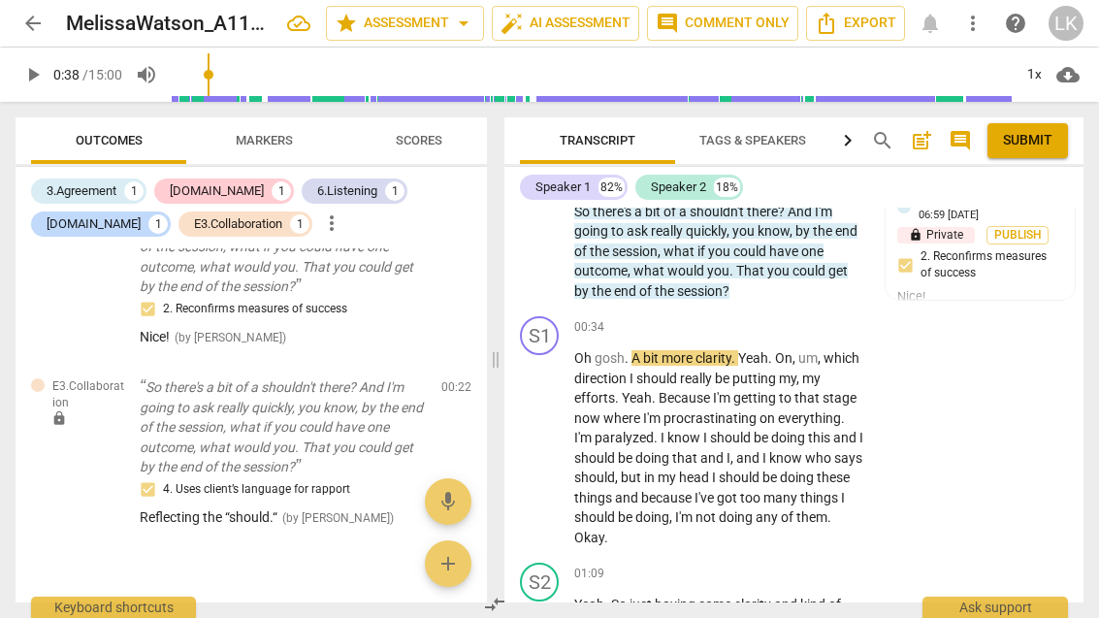
scroll to position [804, 0]
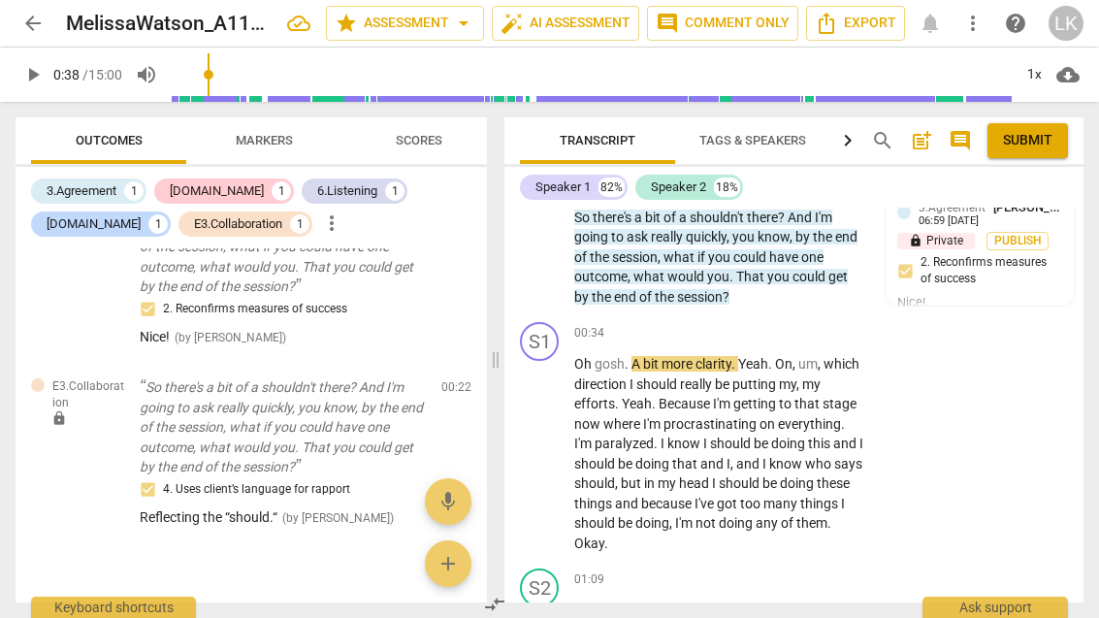
click at [555, 454] on span "play_arrow" at bounding box center [540, 454] width 31 height 23
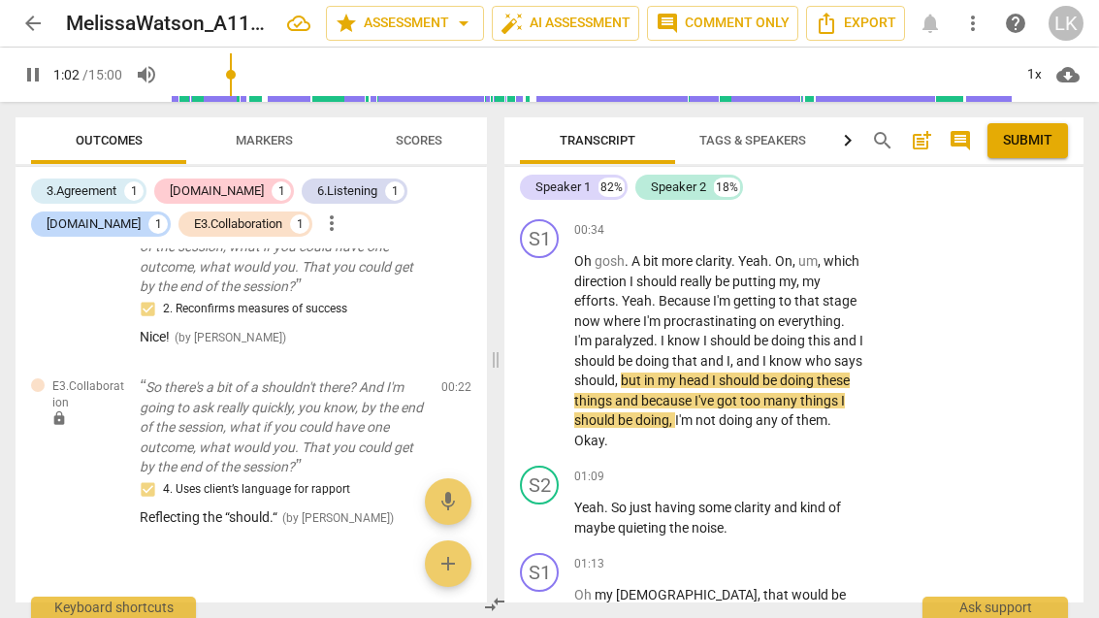
scroll to position [913, 0]
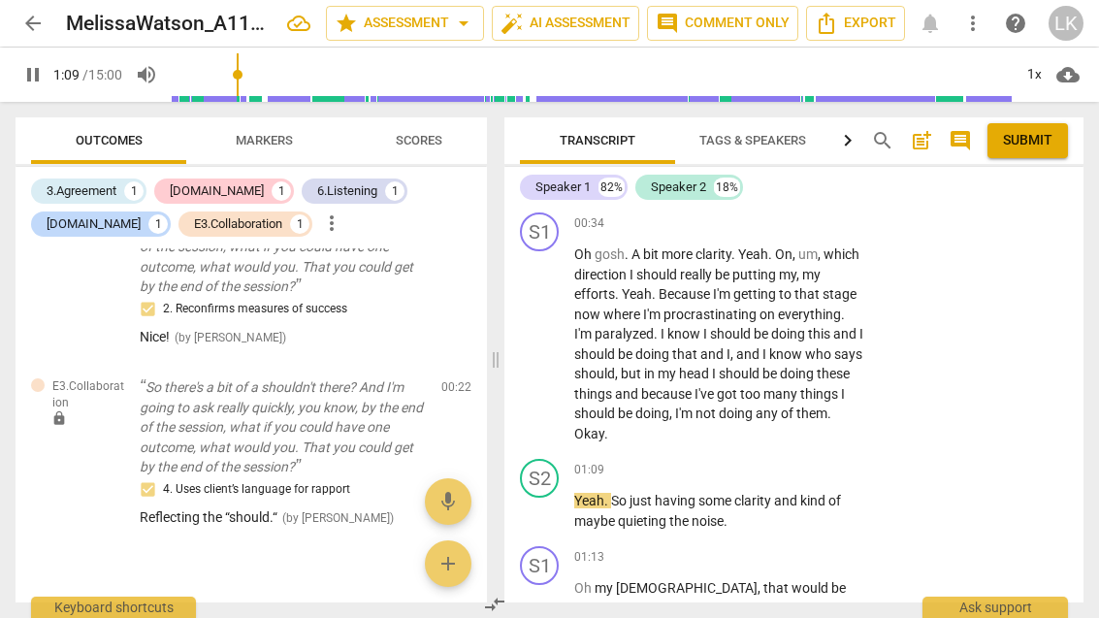
click at [545, 360] on button "pause" at bounding box center [540, 344] width 31 height 31
type input "70"
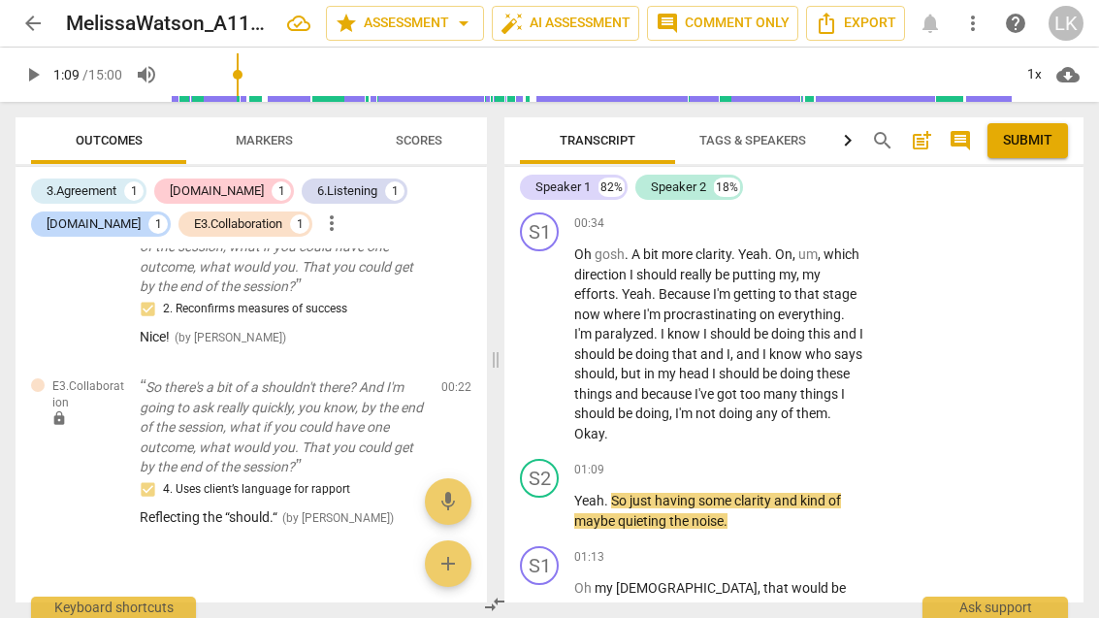
click at [751, 232] on div "+" at bounding box center [745, 222] width 19 height 19
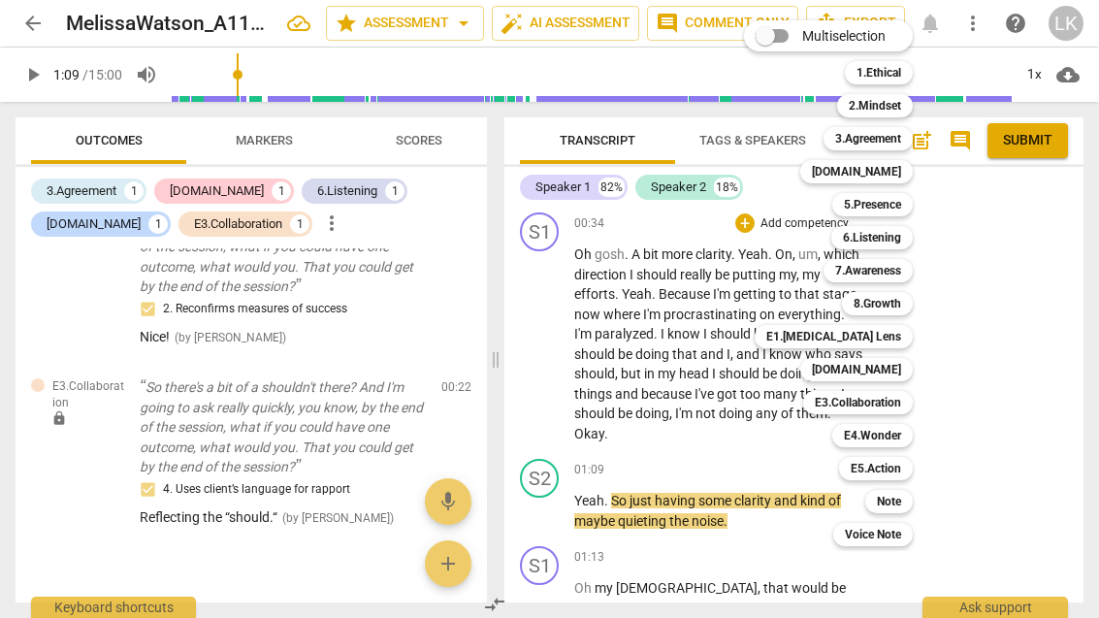
click at [908, 237] on div "6.Listening" at bounding box center [873, 237] width 82 height 23
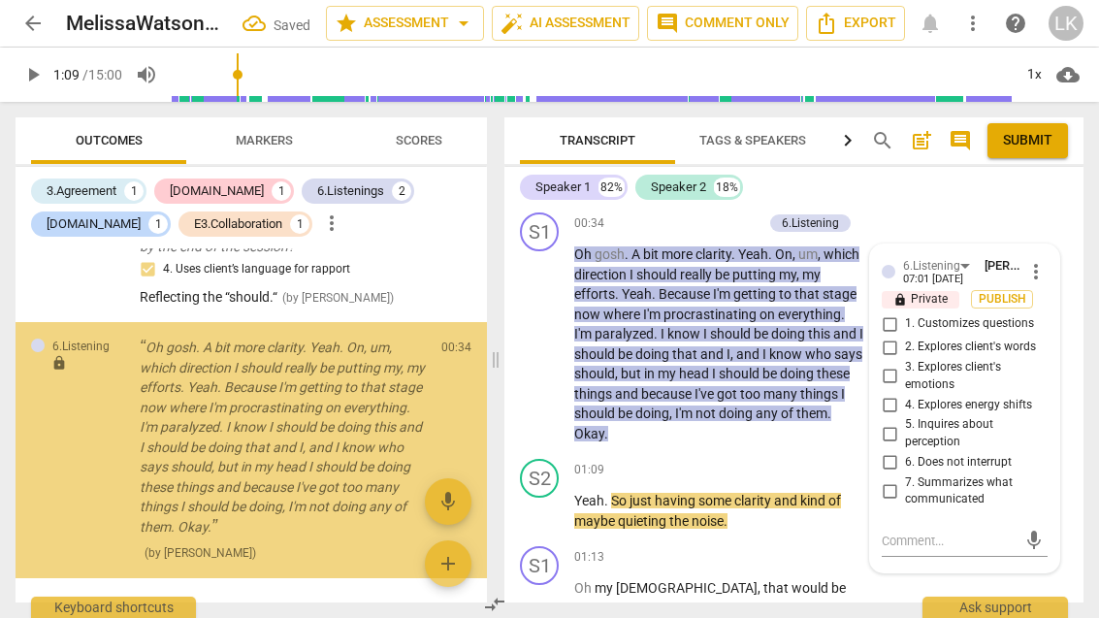
scroll to position [753, 0]
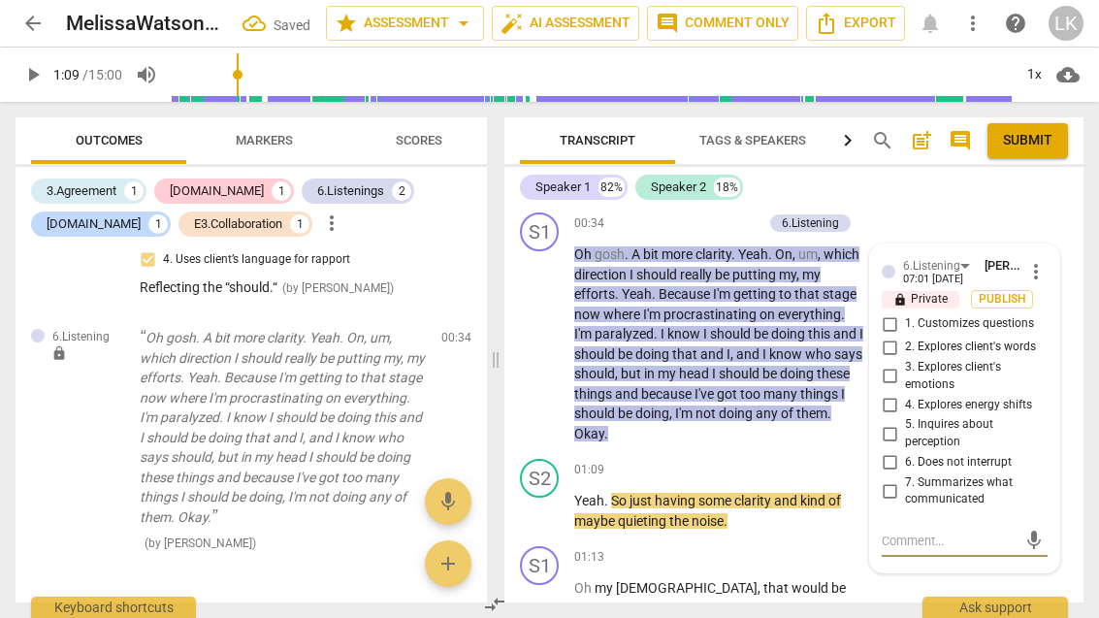
click at [901, 471] on input "6. Does not interrupt" at bounding box center [889, 462] width 31 height 23
checkbox input "true"
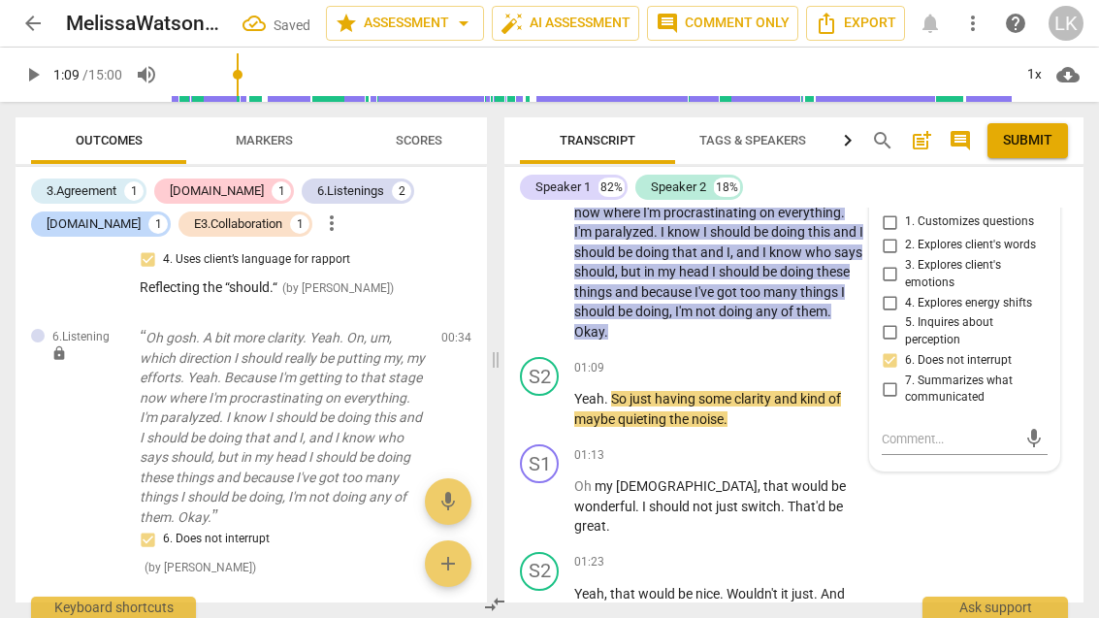
scroll to position [1016, 0]
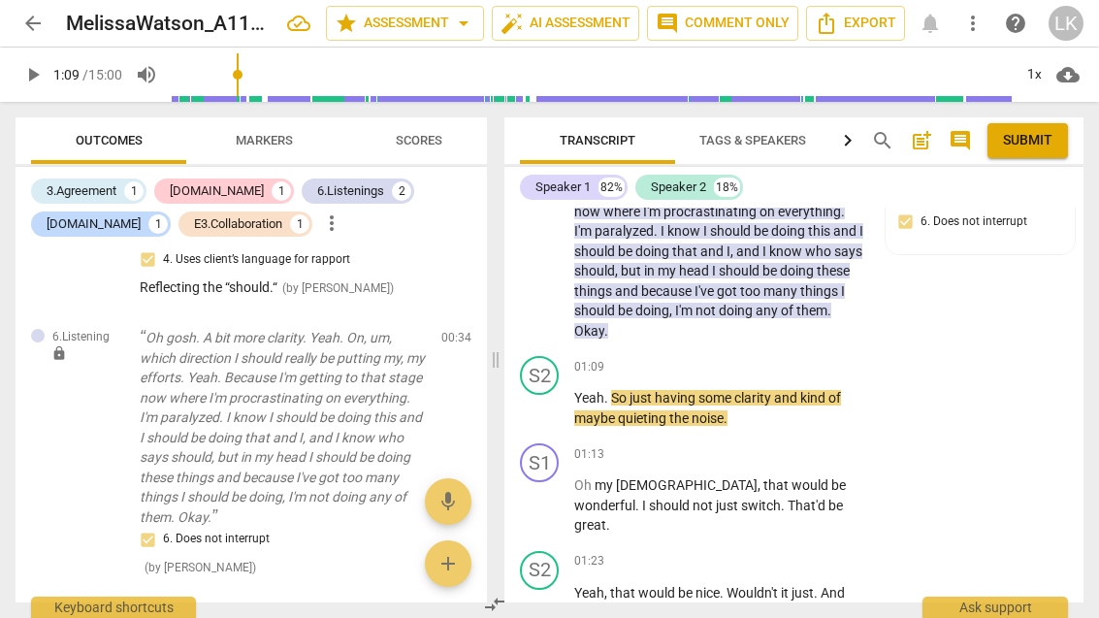
click at [751, 377] on div "+" at bounding box center [745, 366] width 19 height 19
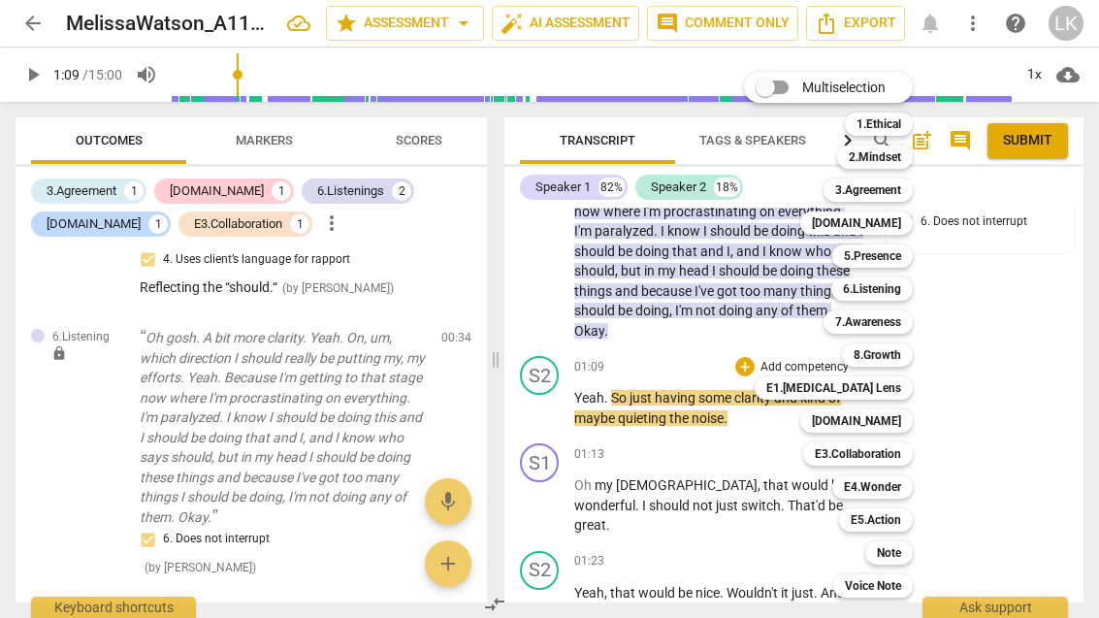
click at [903, 289] on div "6.Listening" at bounding box center [873, 289] width 82 height 23
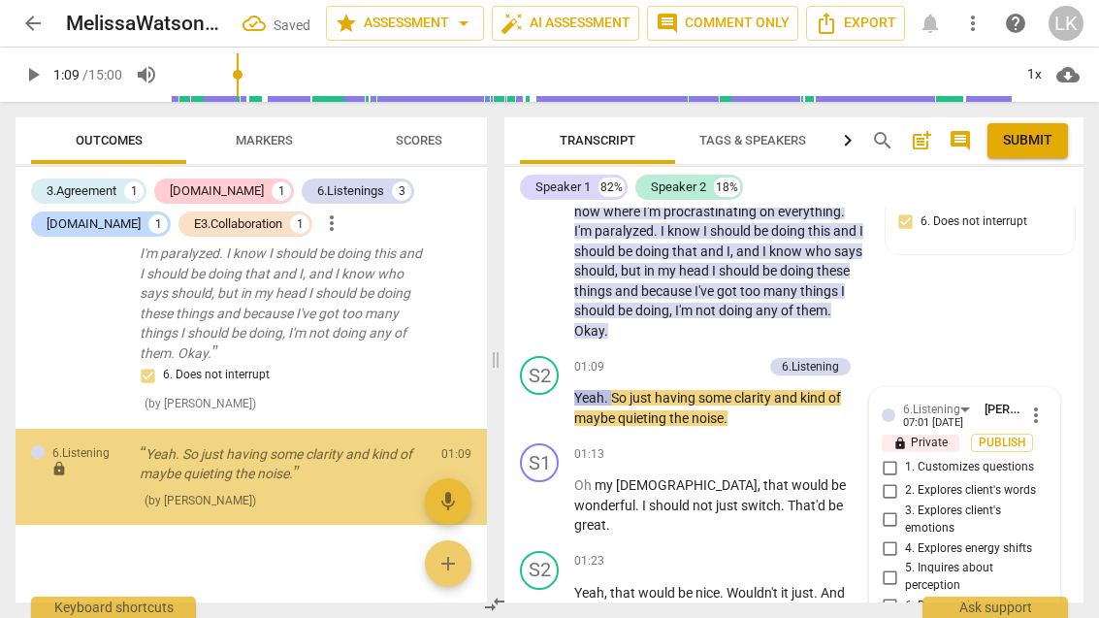
scroll to position [1296, 0]
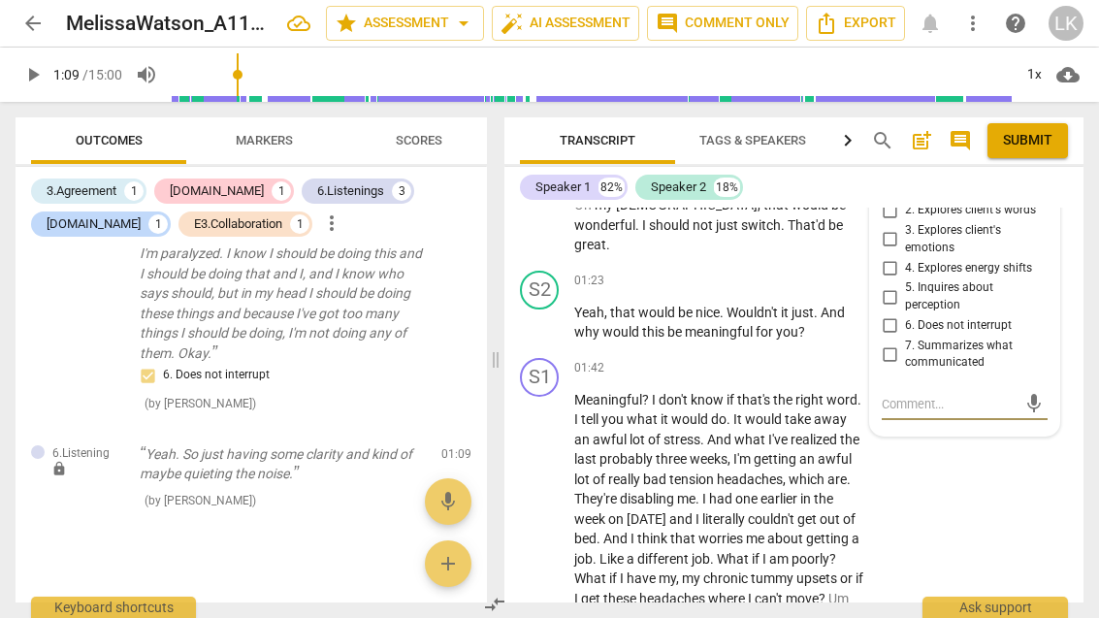
click at [902, 359] on input "7. Summarizes what communicated" at bounding box center [889, 354] width 31 height 23
checkbox input "true"
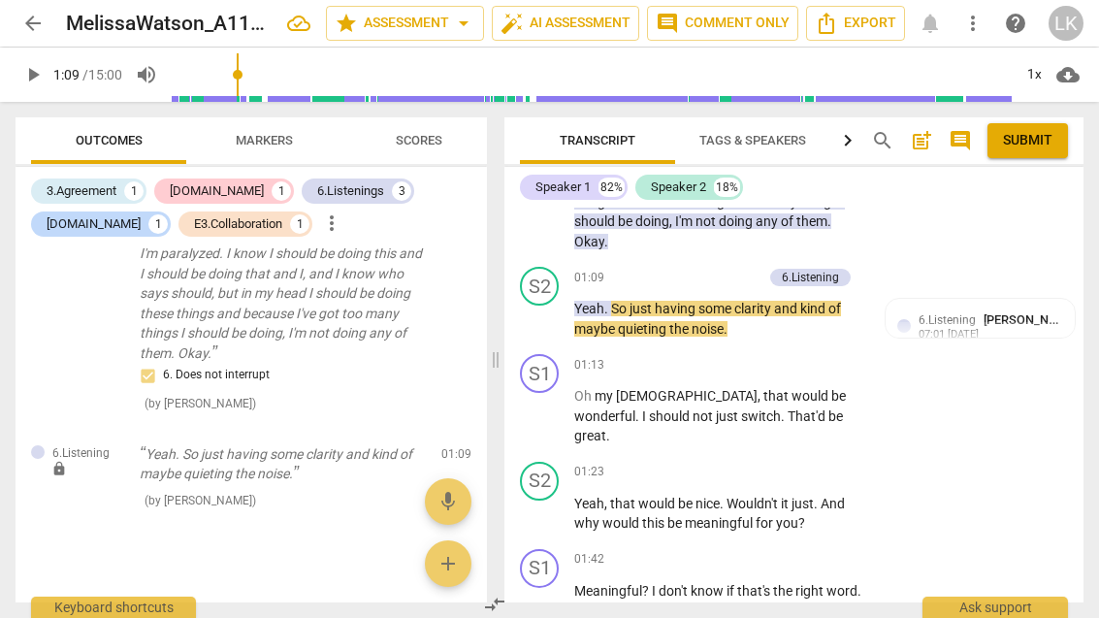
scroll to position [1102, 0]
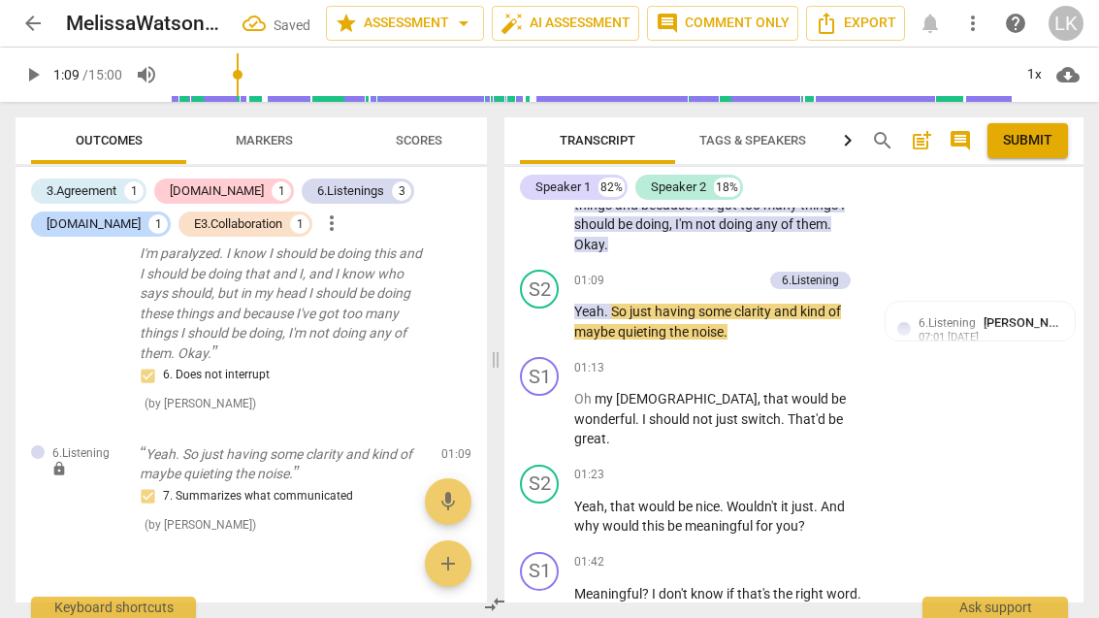
click at [663, 288] on div "+" at bounding box center [656, 280] width 19 height 19
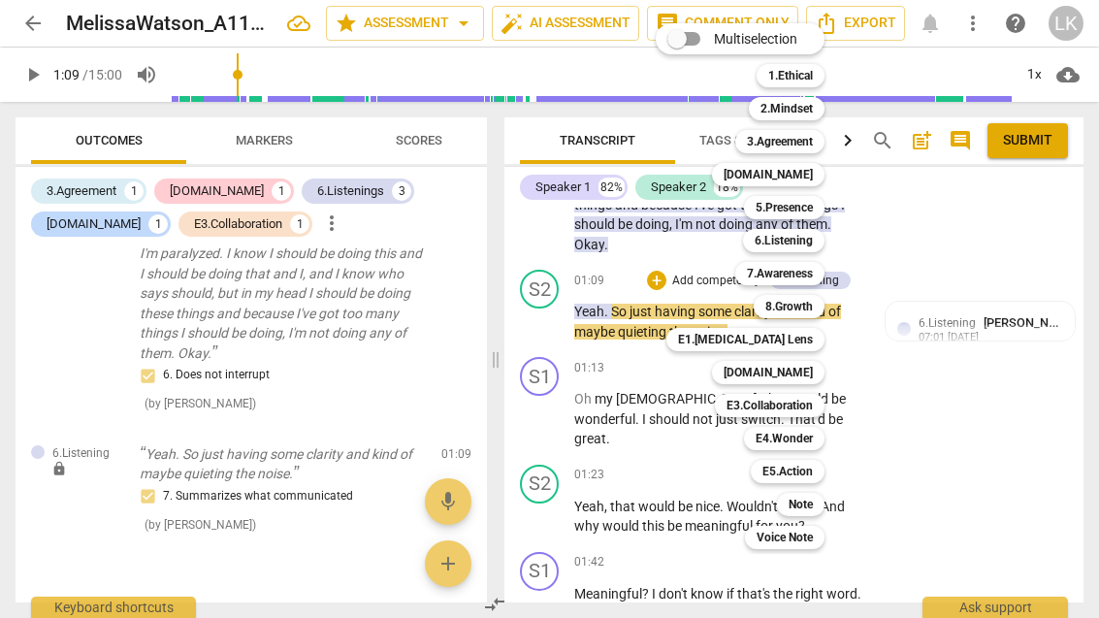
click at [805, 371] on b "[DOMAIN_NAME]" at bounding box center [768, 372] width 89 height 23
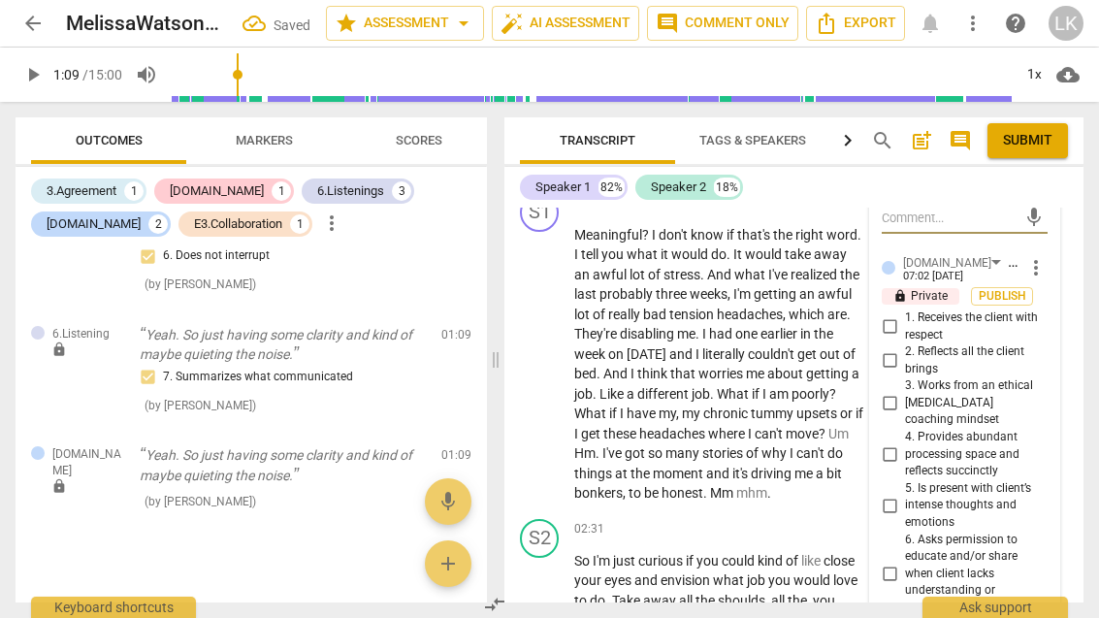
scroll to position [1484, 0]
click at [902, 442] on input "4. Provides abundant processing space and reflects succinctly" at bounding box center [889, 453] width 31 height 23
checkbox input "true"
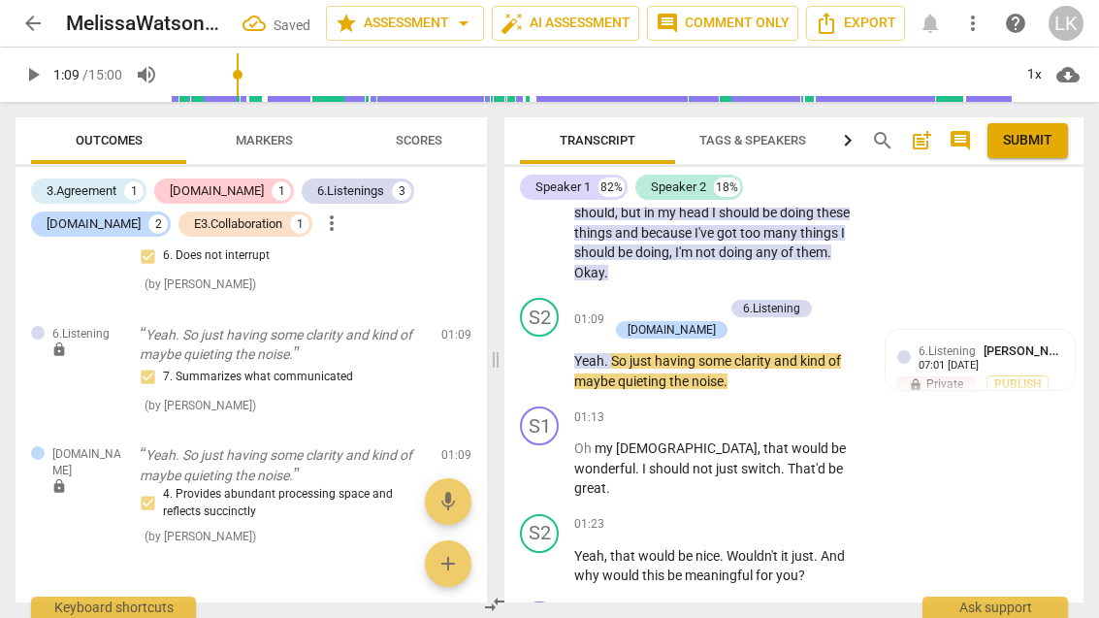
scroll to position [1072, 0]
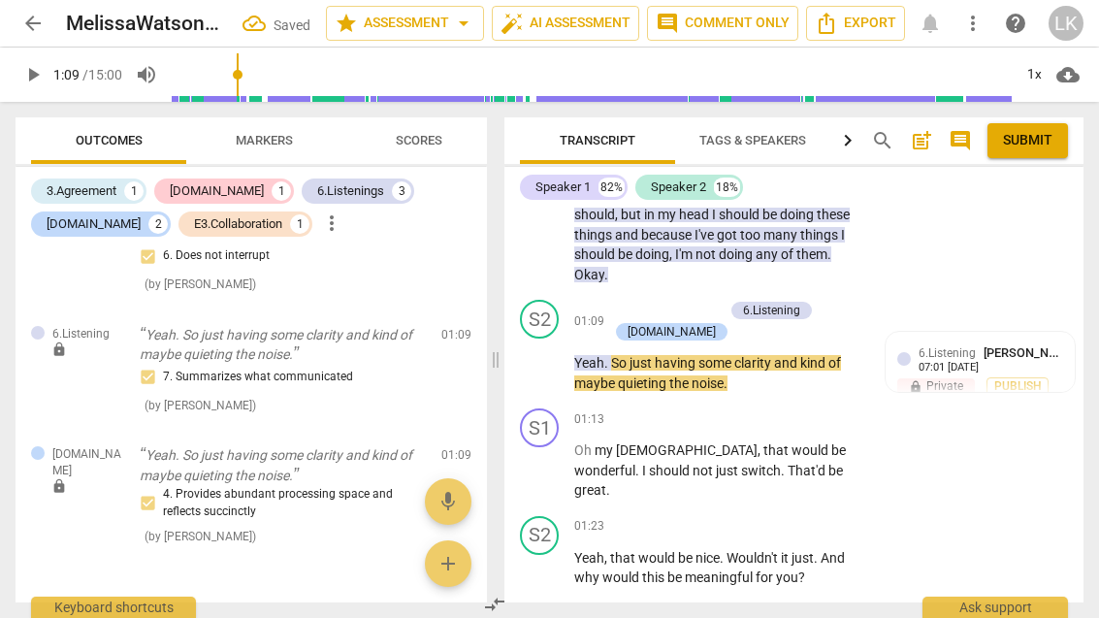
click at [551, 476] on span "play_arrow" at bounding box center [540, 470] width 23 height 23
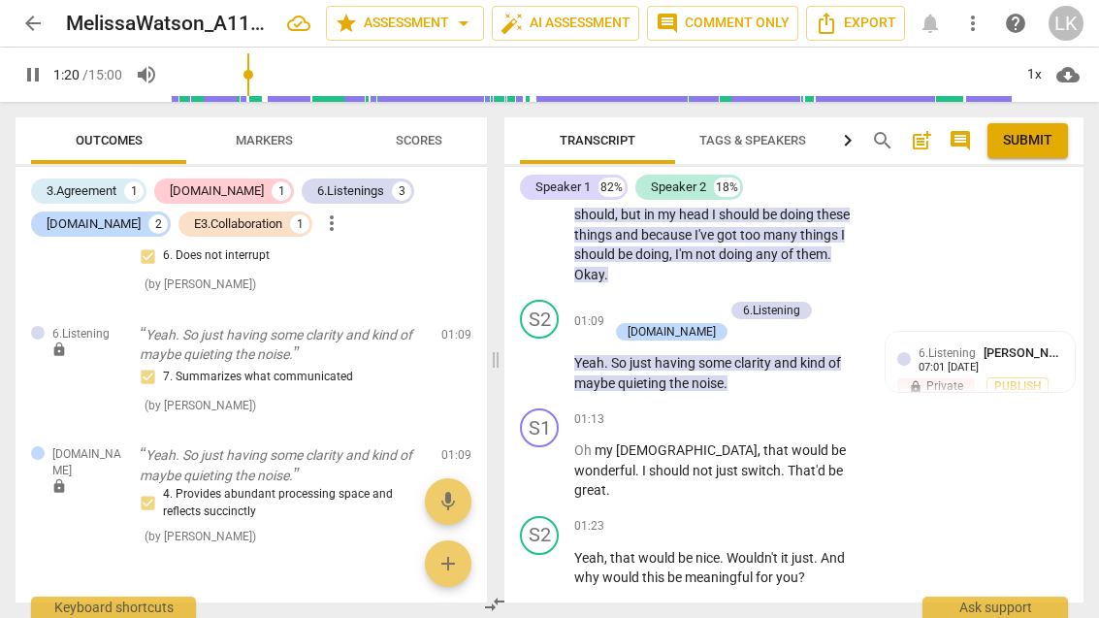
click at [547, 466] on span "pause" at bounding box center [540, 470] width 23 height 23
type input "81"
click at [761, 429] on p "Add competency" at bounding box center [805, 419] width 92 height 17
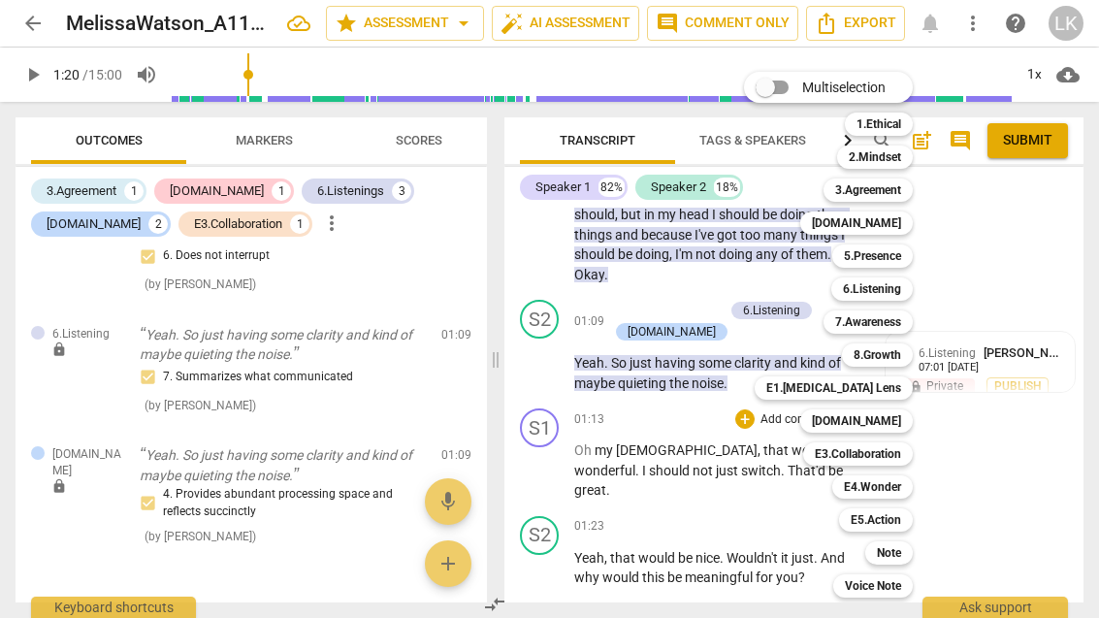
click at [906, 561] on div "Note" at bounding box center [890, 552] width 48 height 23
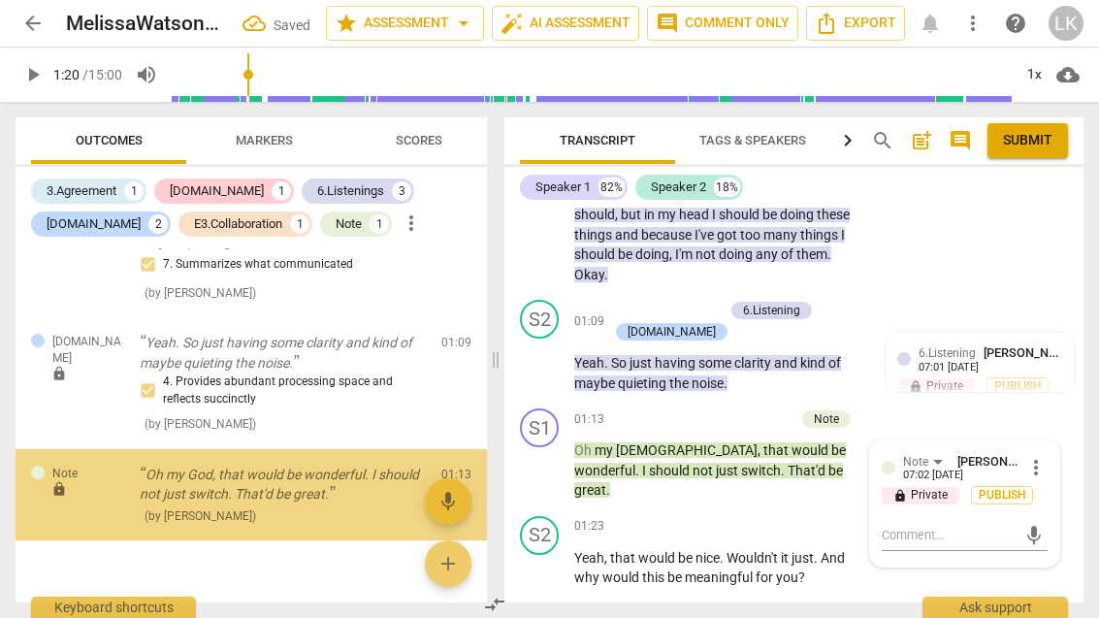
scroll to position [1161, 0]
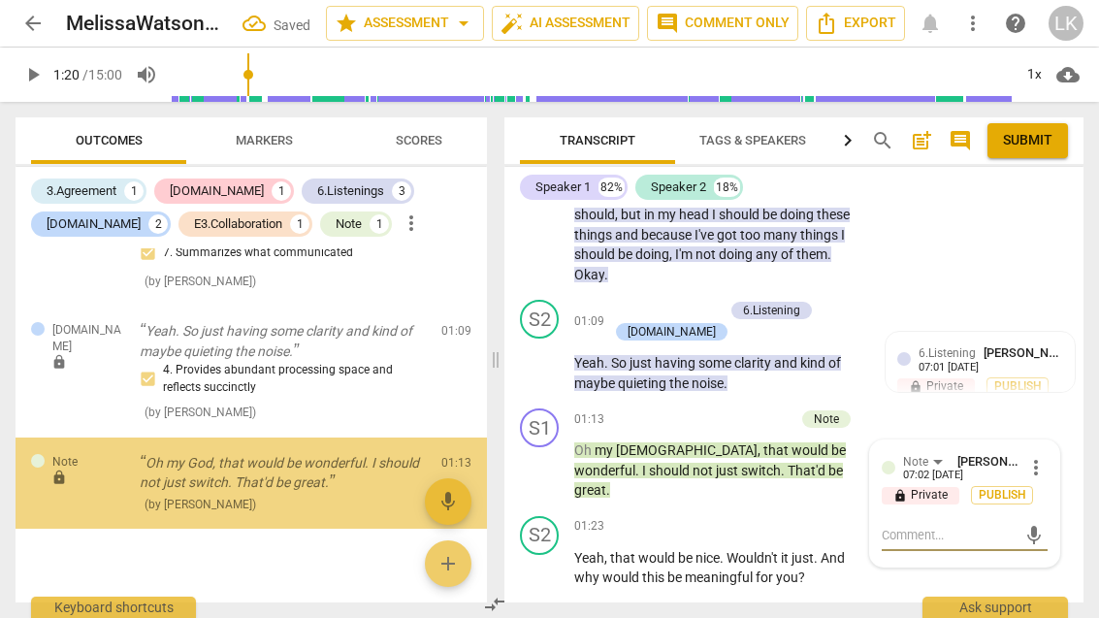
click at [969, 534] on textarea at bounding box center [949, 535] width 135 height 18
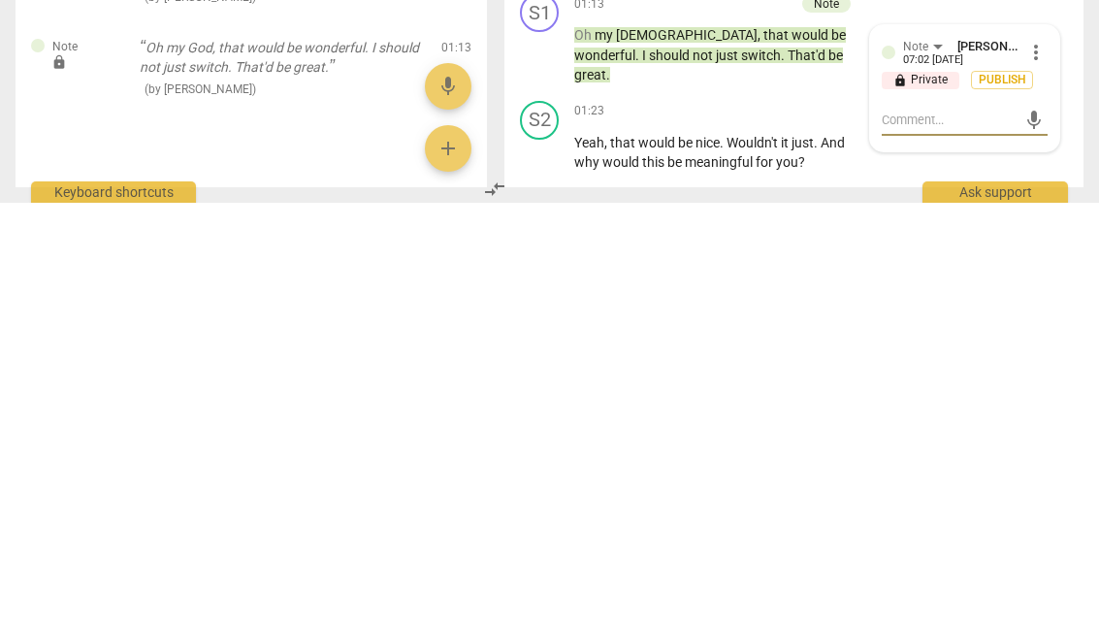
type textarea "D"
type textarea "Did"
type textarea "Did y"
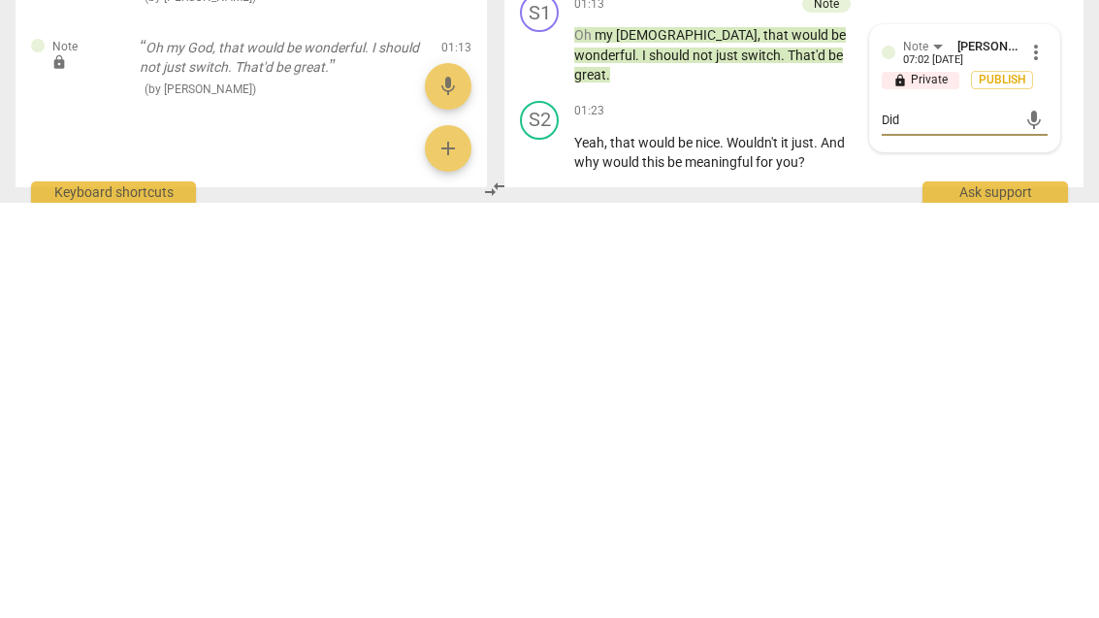
type textarea "Did y"
type textarea "Did you"
type textarea "Did you notice"
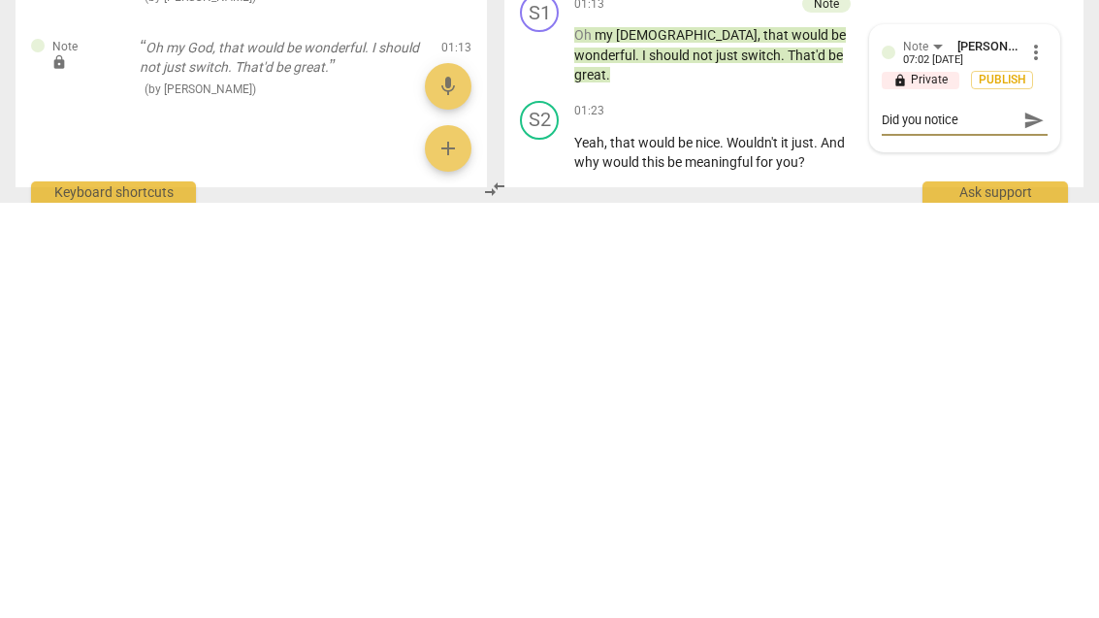
type textarea "Did you notice?"
type textarea "Did you notice the tone"
type textarea "Did you notice the tone of"
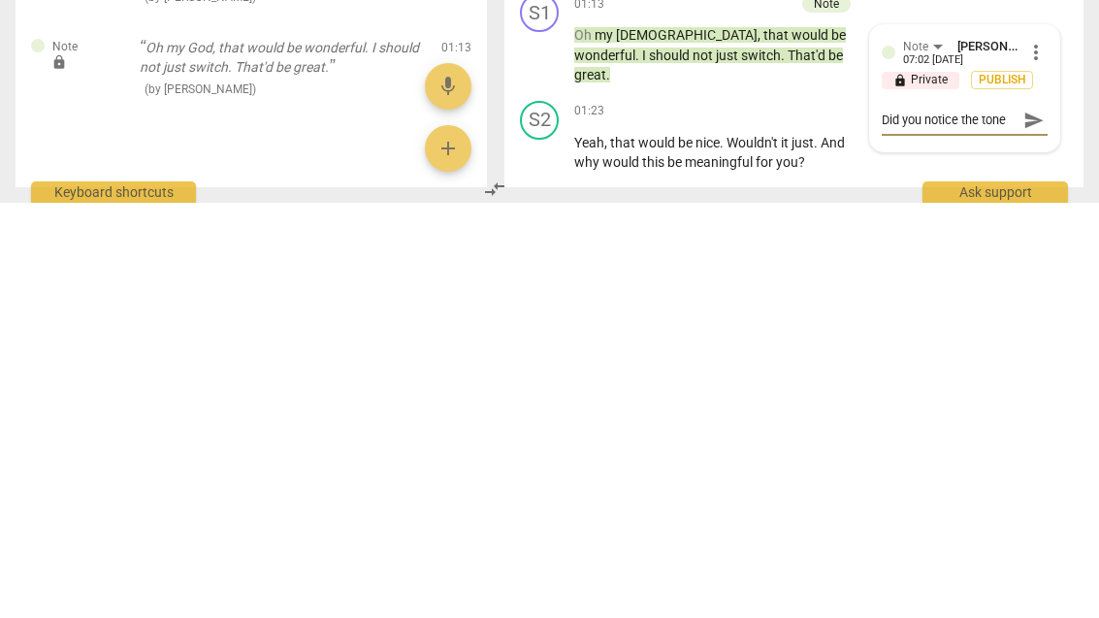
type textarea "Did you notice the tone of"
type textarea "Did you notice the tone of her"
type textarea "Did you notice the tone of her voice"
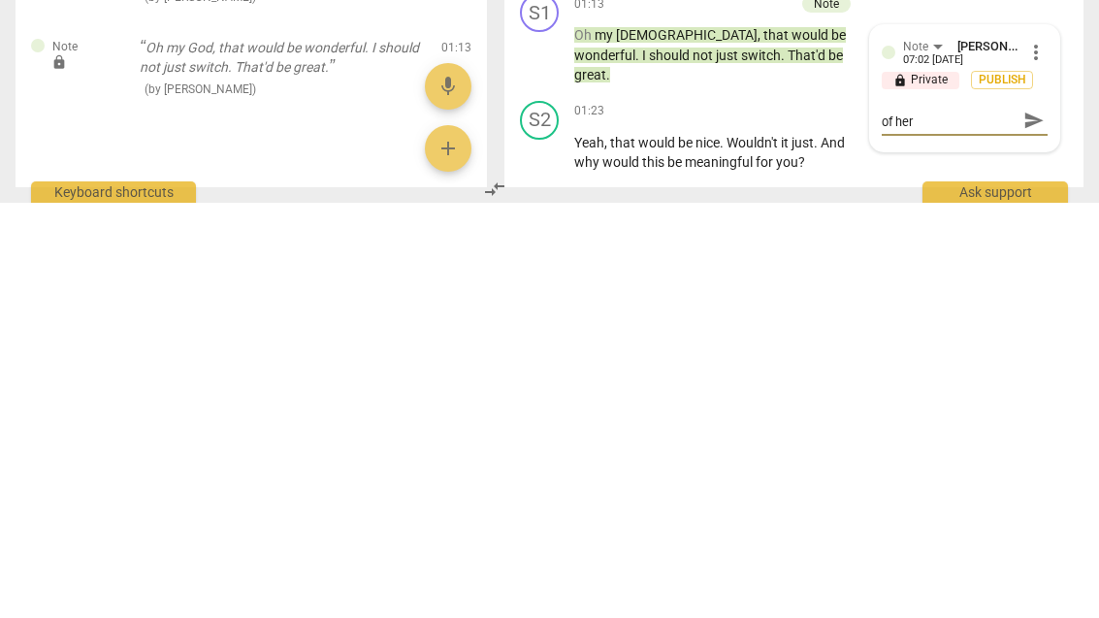
type textarea "Did you notice the tone of her voice"
type textarea "Did you notice the tone of her voice after"
type textarea "Did you notice the tone of her voice after you"
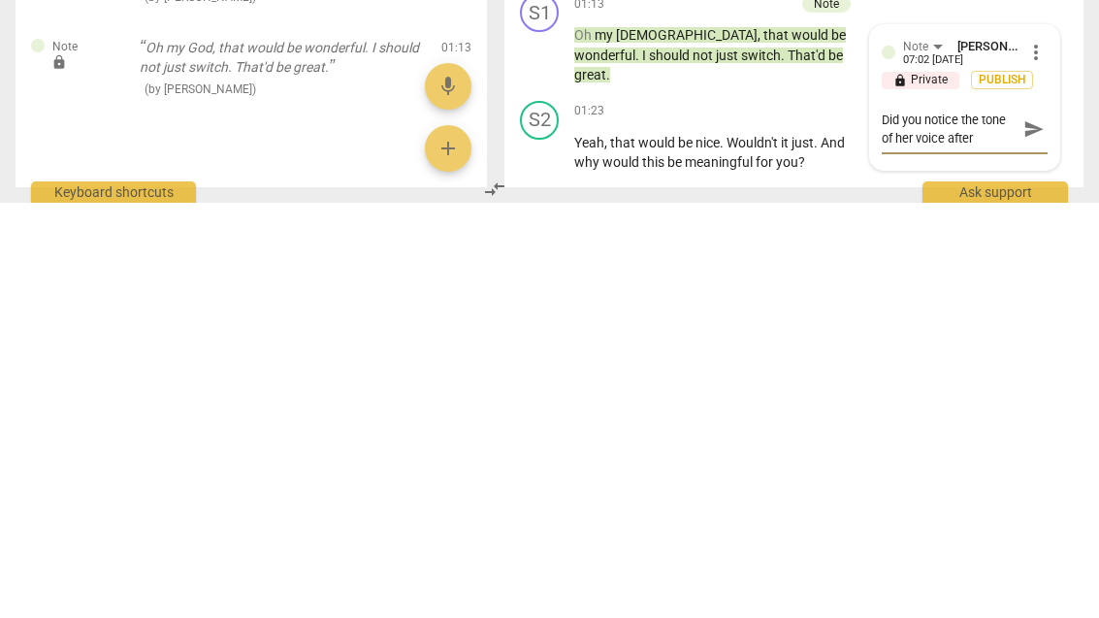
type textarea "Did you notice the tone of her voice after you"
type textarea "Did you notice the tone of her voice after you ref"
type textarea "Did you notice the tone of her voice after you reflect?"
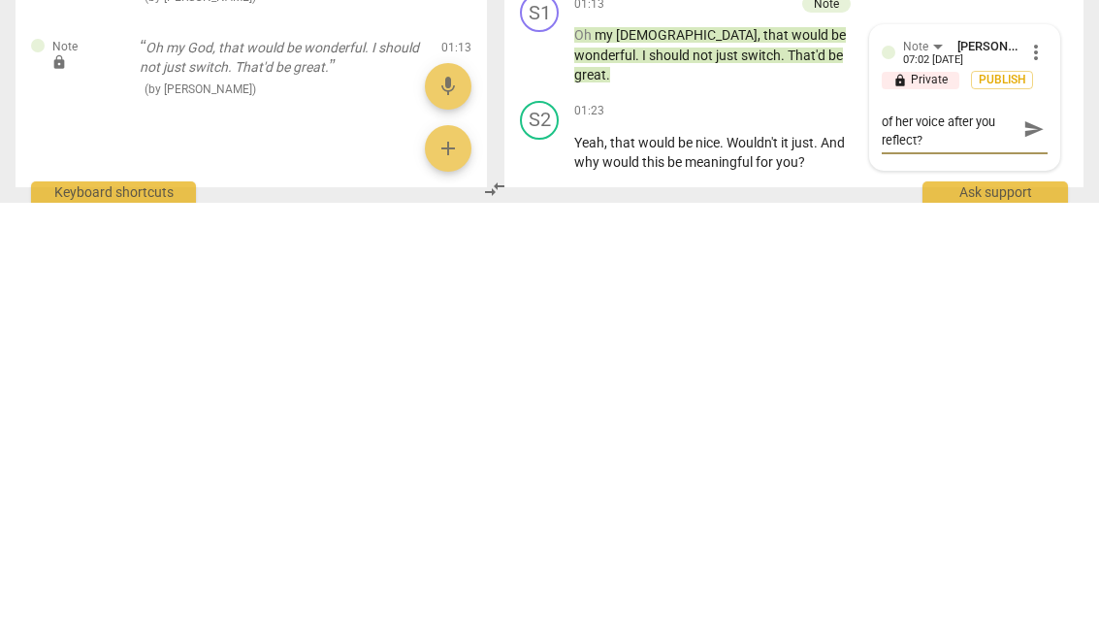
type textarea "Did you notice the tone of her voice after you reflected?"
type textarea "Did you notice the tone of her voice after you reflected back to her"
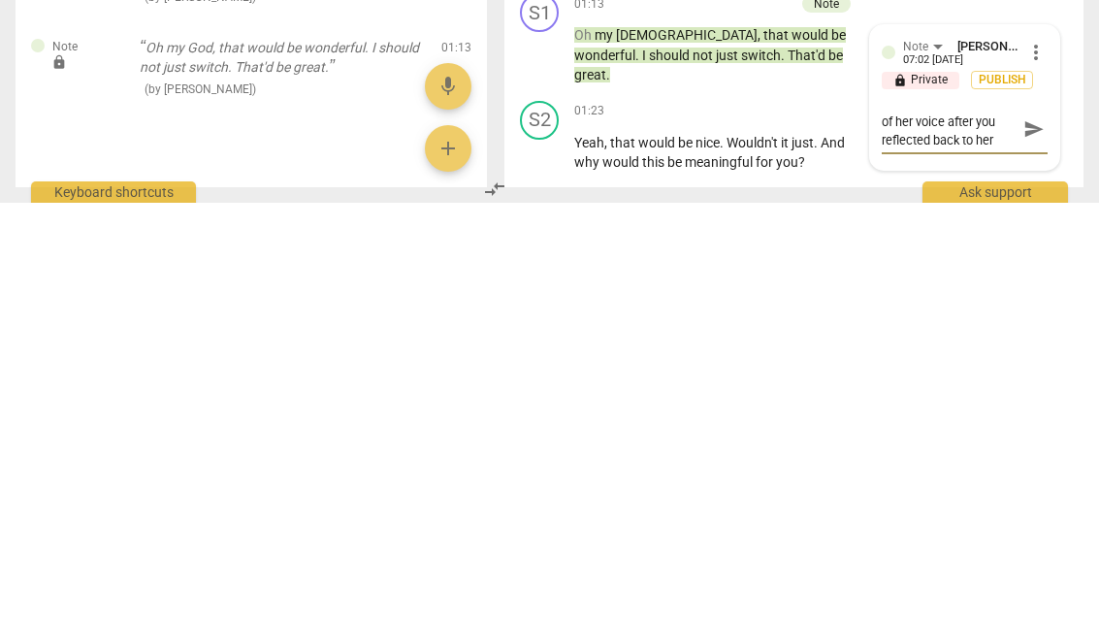
scroll to position [0, 0]
type textarea "Did you notice the tone of her voice after you reflected back to her what"
type textarea "Did you notice the tone of her voice after you reflected back to her what she s…"
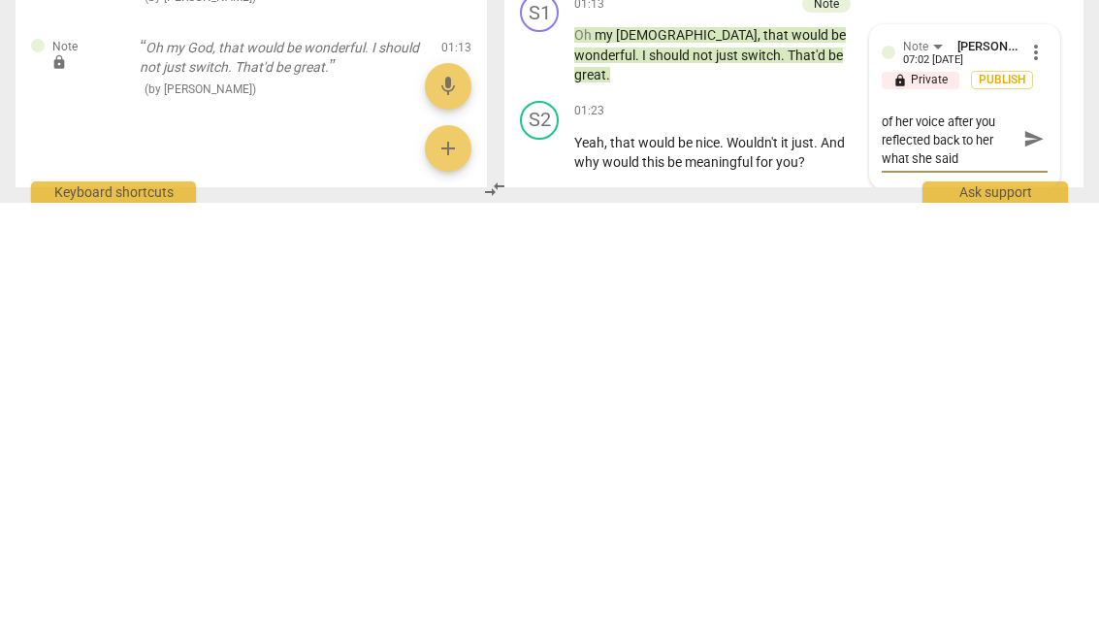
type textarea "Did you notice the tone of her voice after you reflected back to her what she s…"
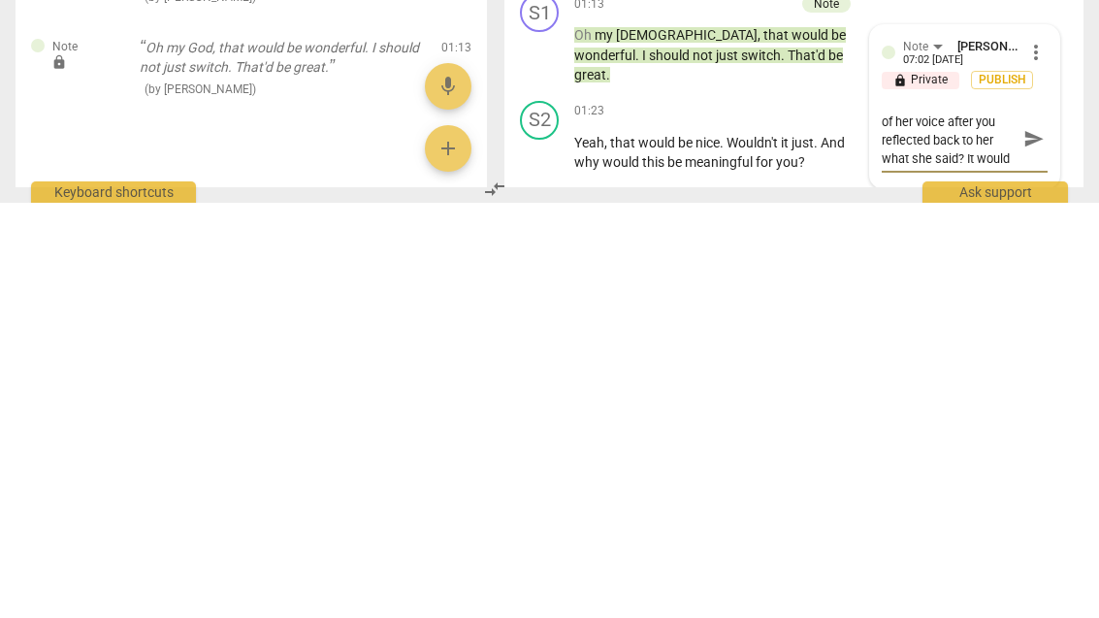
scroll to position [1073, 0]
type textarea "Did you notice the tone of her voice after you reflected back to her what she s…"
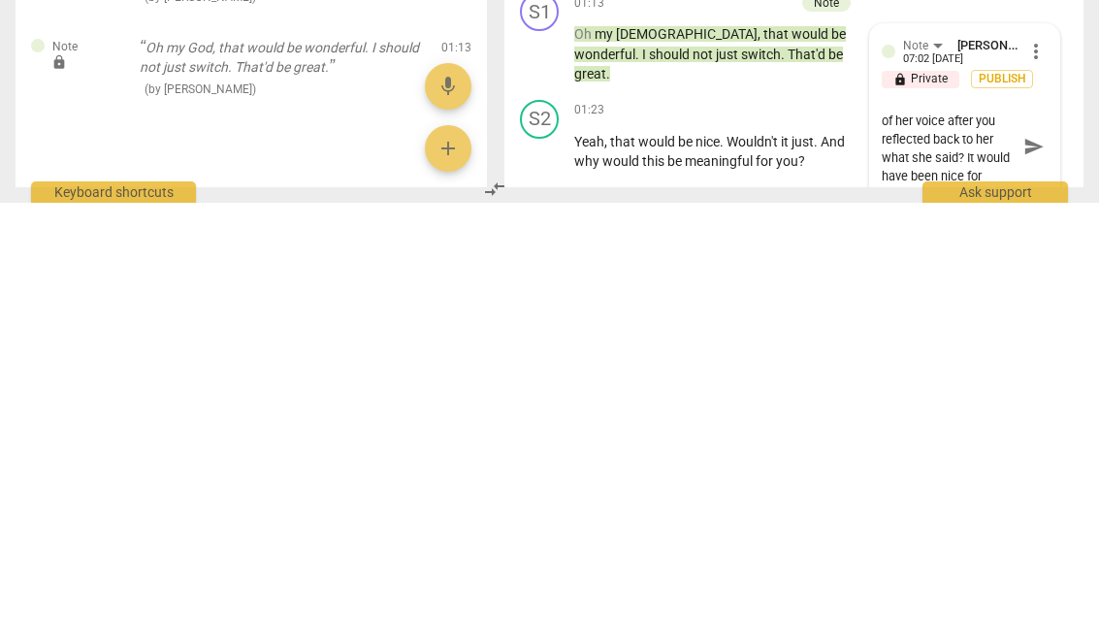
type textarea "Did you notice the tone of her voice after you reflected back to her what she s…"
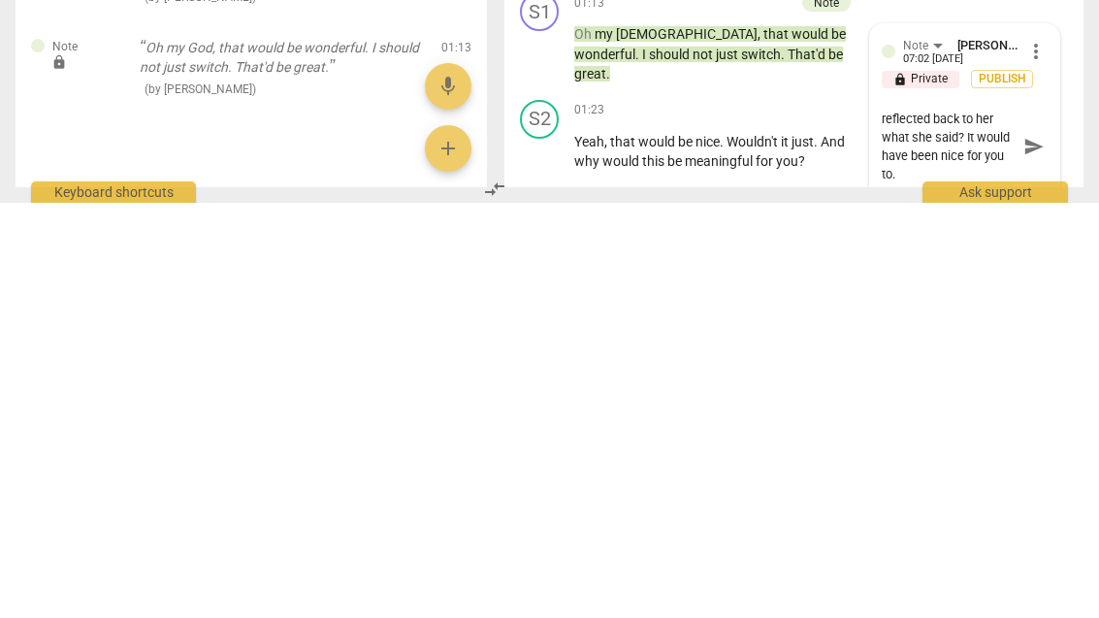
type textarea "Did you notice the tone of her voice after you reflected back to her what she s…"
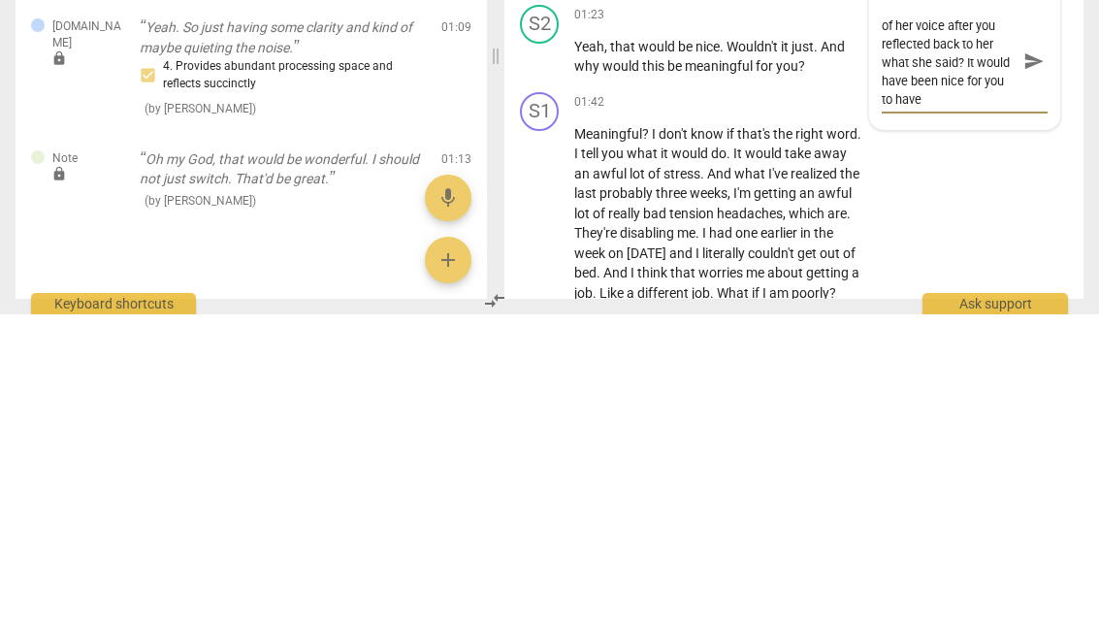
type textarea "Did you notice the tone of her voice after you reflected back to her what she s…"
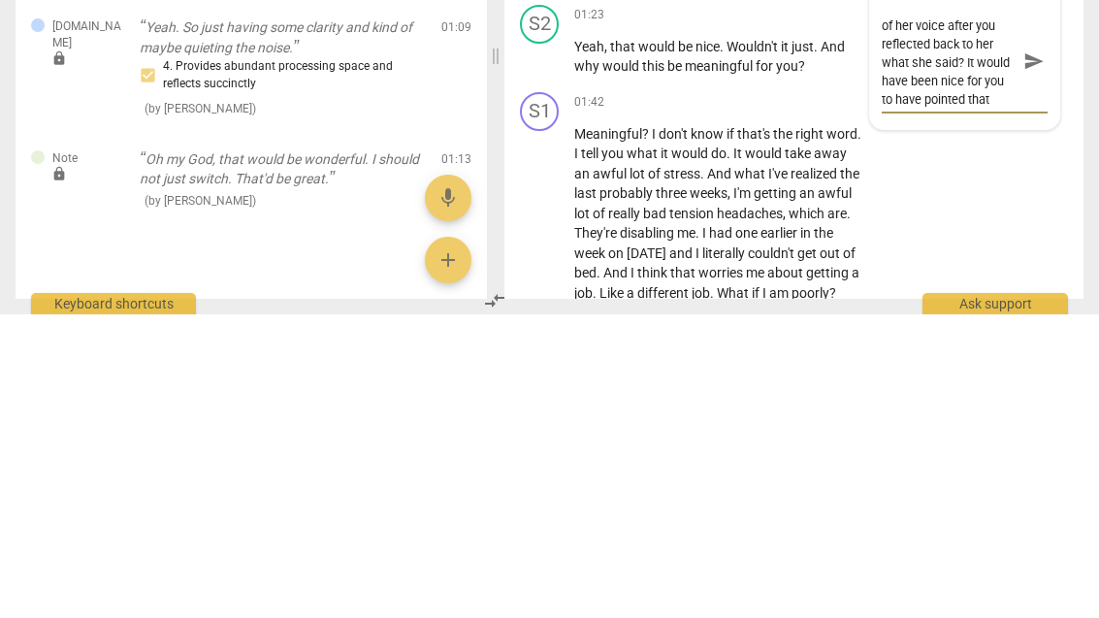
type textarea "Did you notice the tone of her voice after you reflected back to her what she s…"
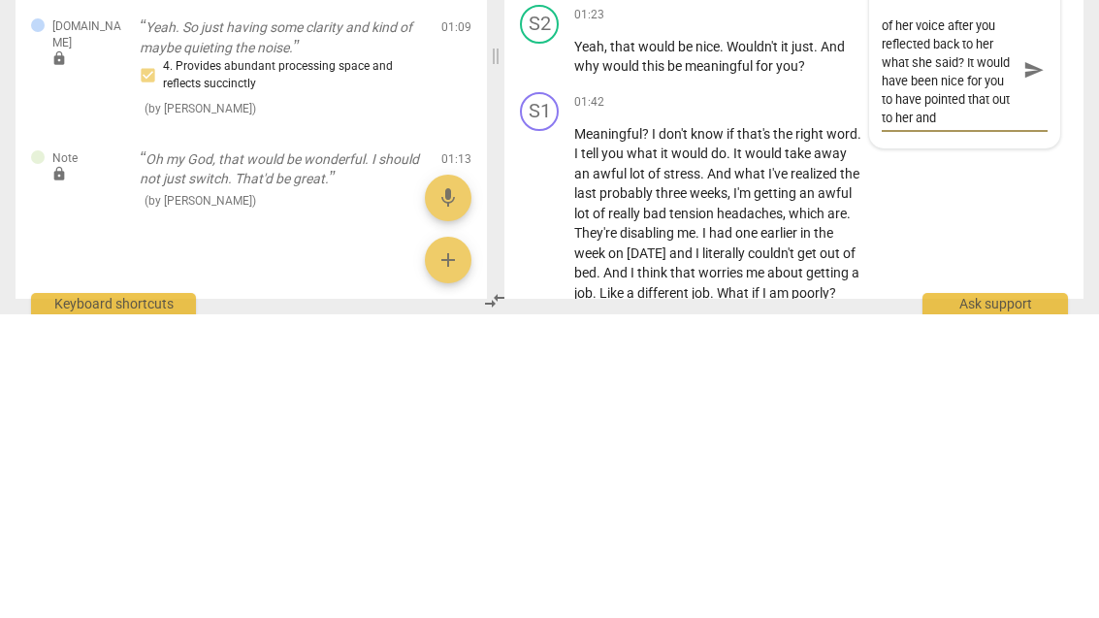
type textarea "Did you notice the tone of her voice after you reflected back to her what she s…"
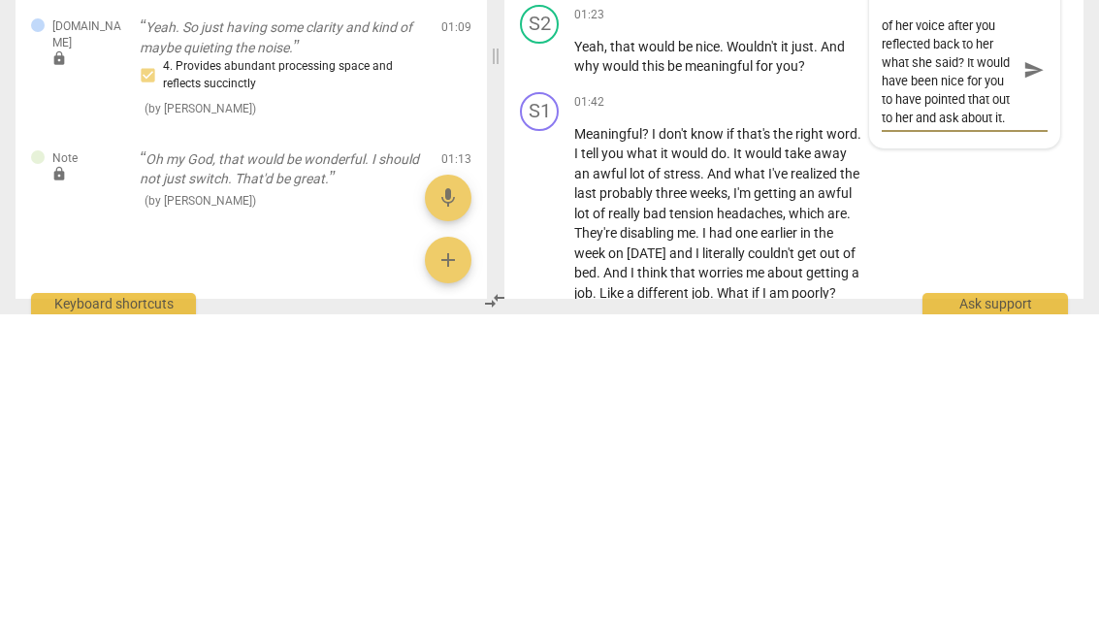
scroll to position [16, 0]
type textarea "Did you notice the tone of her voice after you reflected back to her what she s…"
click at [1044, 362] on span "send" at bounding box center [1034, 373] width 28 height 23
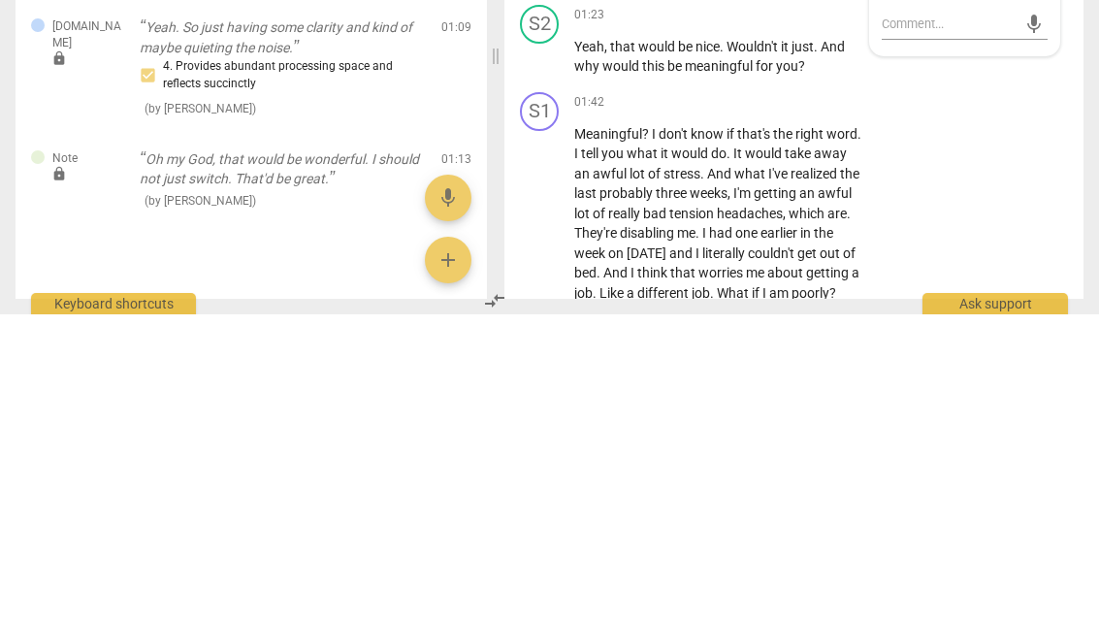
scroll to position [0, 0]
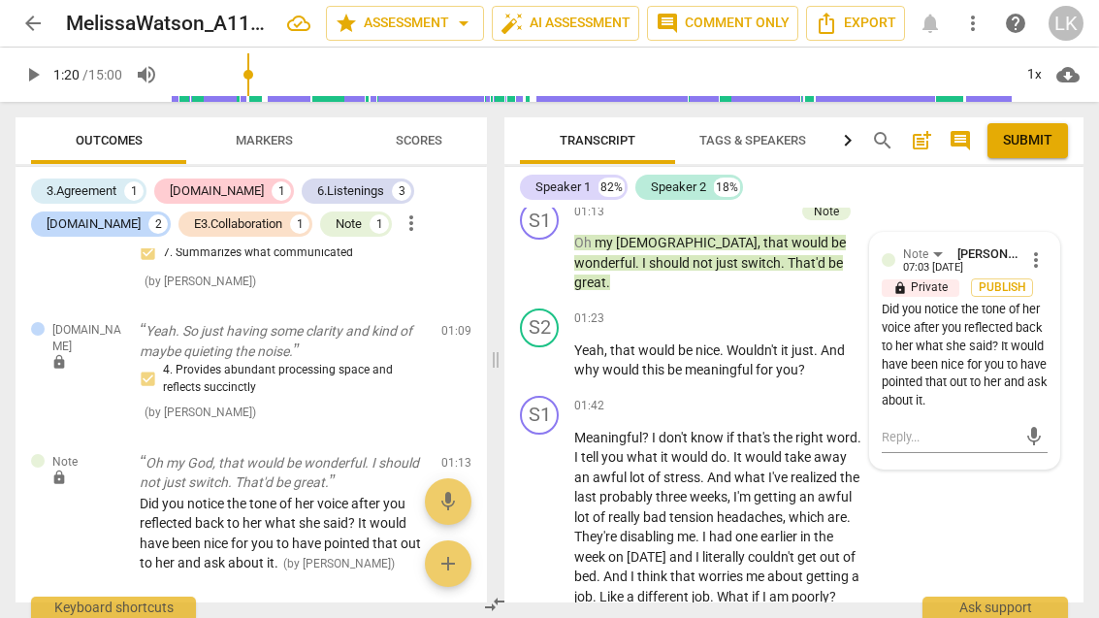
click at [1044, 257] on span "more_vert" at bounding box center [1036, 259] width 23 height 23
click at [1055, 258] on li "Edit" at bounding box center [1049, 264] width 67 height 37
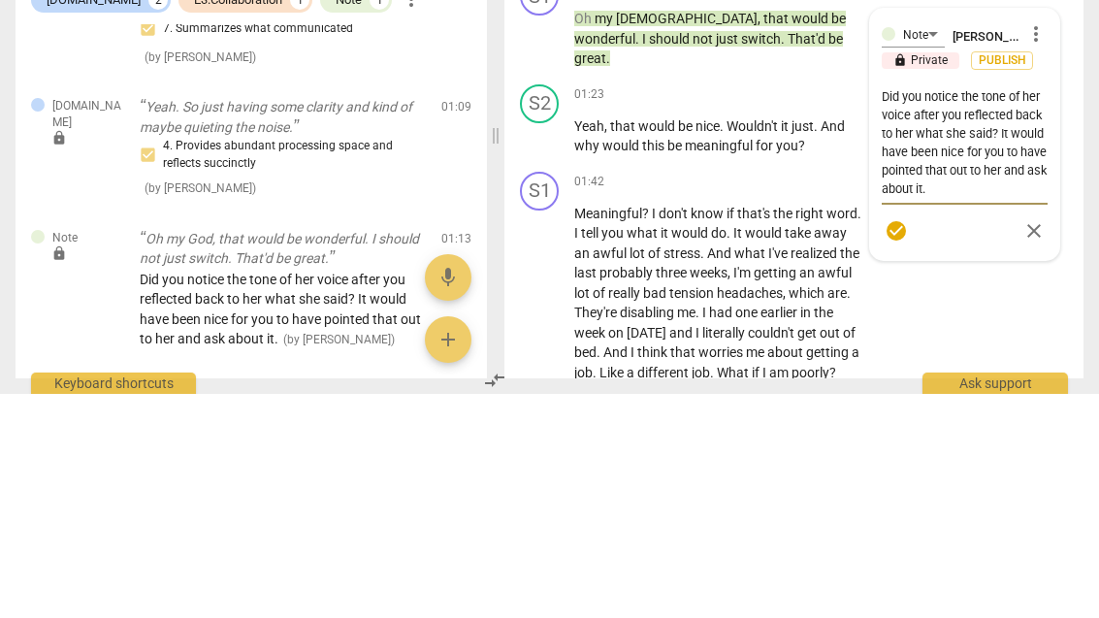
click at [1011, 312] on textarea "Did you notice the tone of her voice after you reflected back to her what she s…" at bounding box center [965, 367] width 166 height 111
type textarea "Did you notice the tone of her voice after you reflected back to her what she s…"
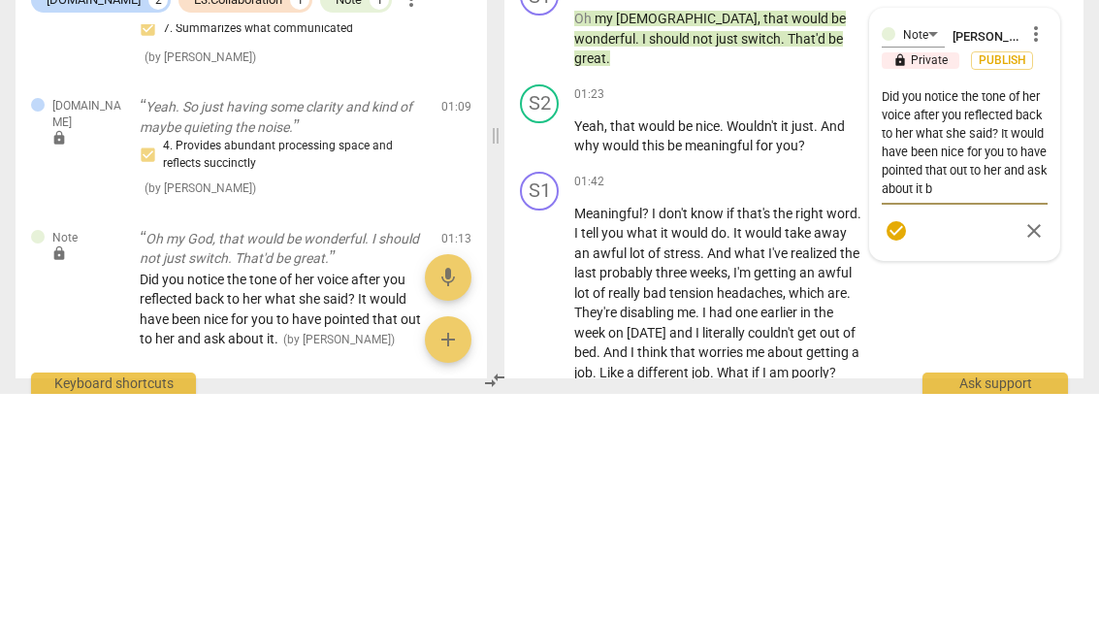
type textarea "Did you notice the tone of her voice after you reflected back to her what she s…"
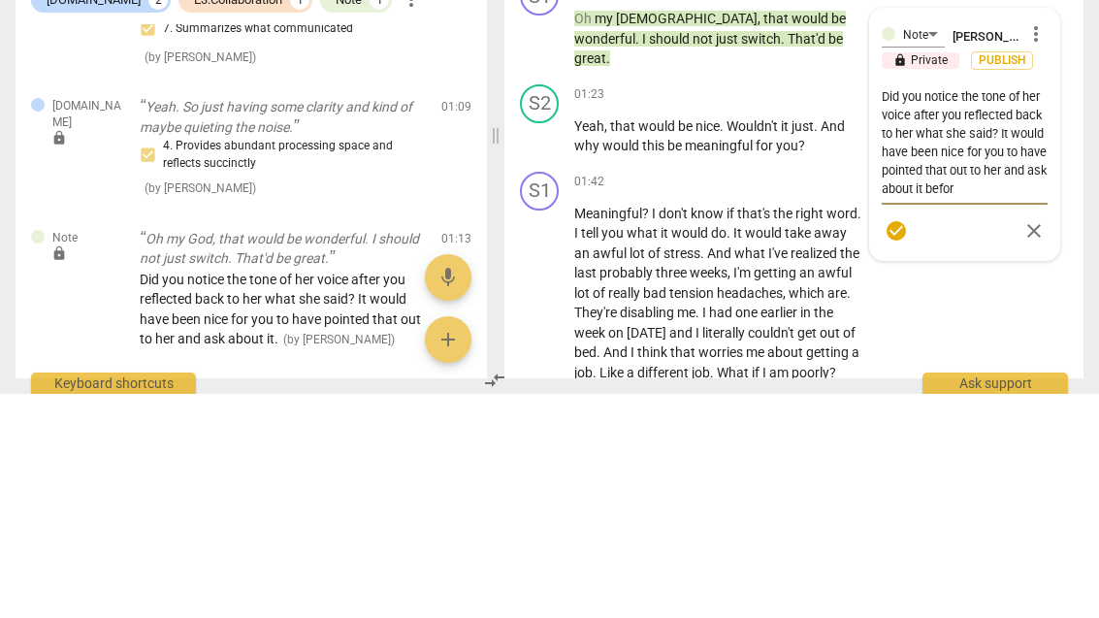
type textarea "Did you notice the tone of her voice after you reflected back to her what she s…"
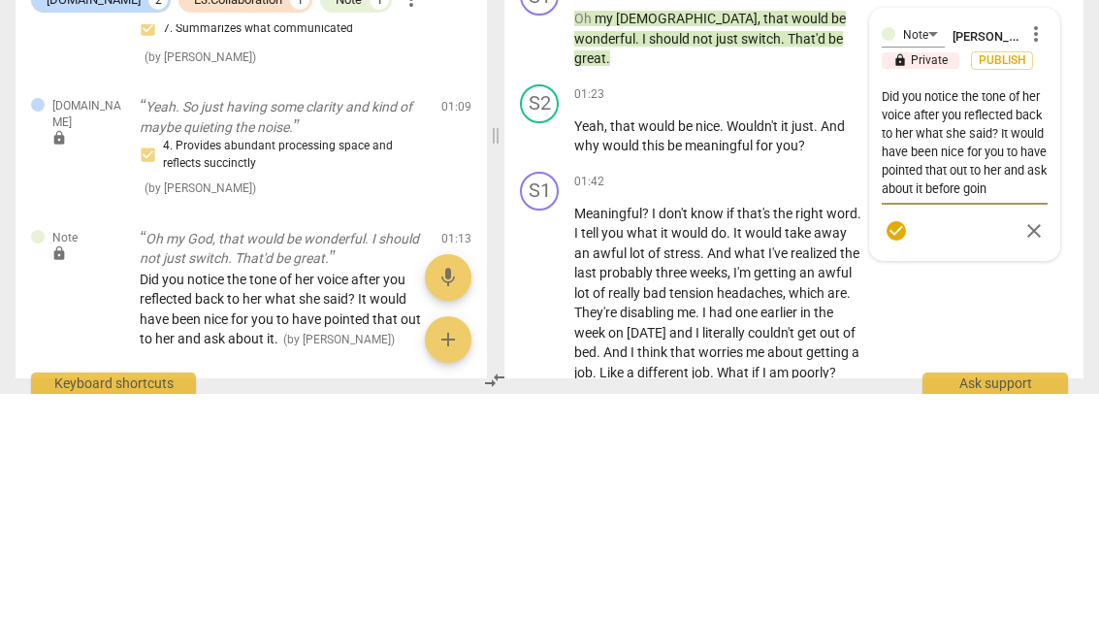
type textarea "Did you notice the tone of her voice after you reflected back to her what she s…"
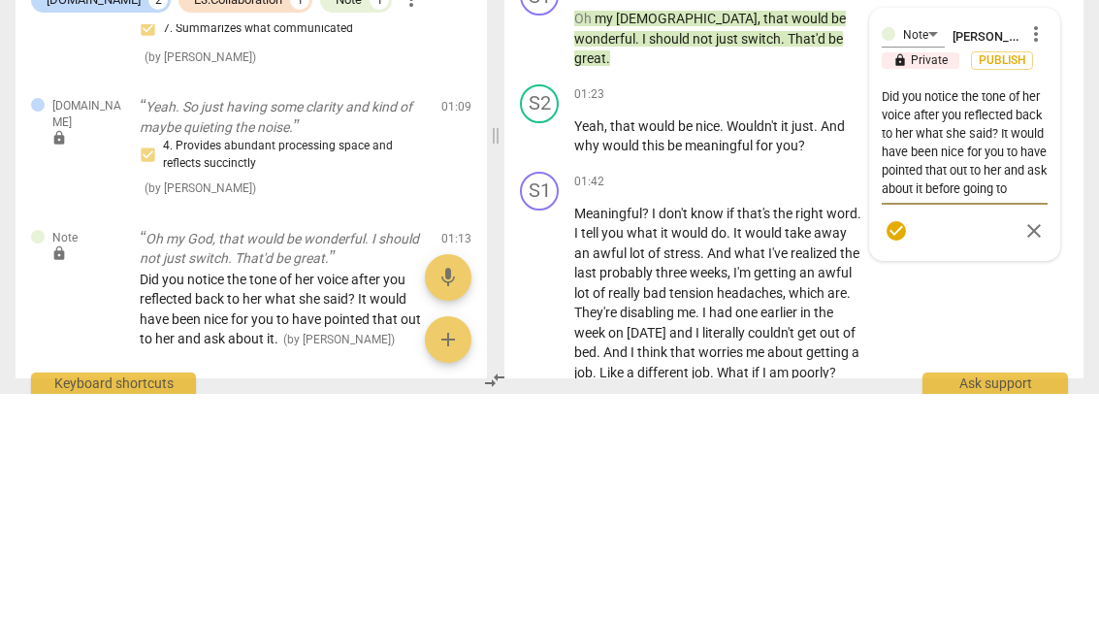
type textarea "Did you notice the tone of her voice after you reflected back to her what she s…"
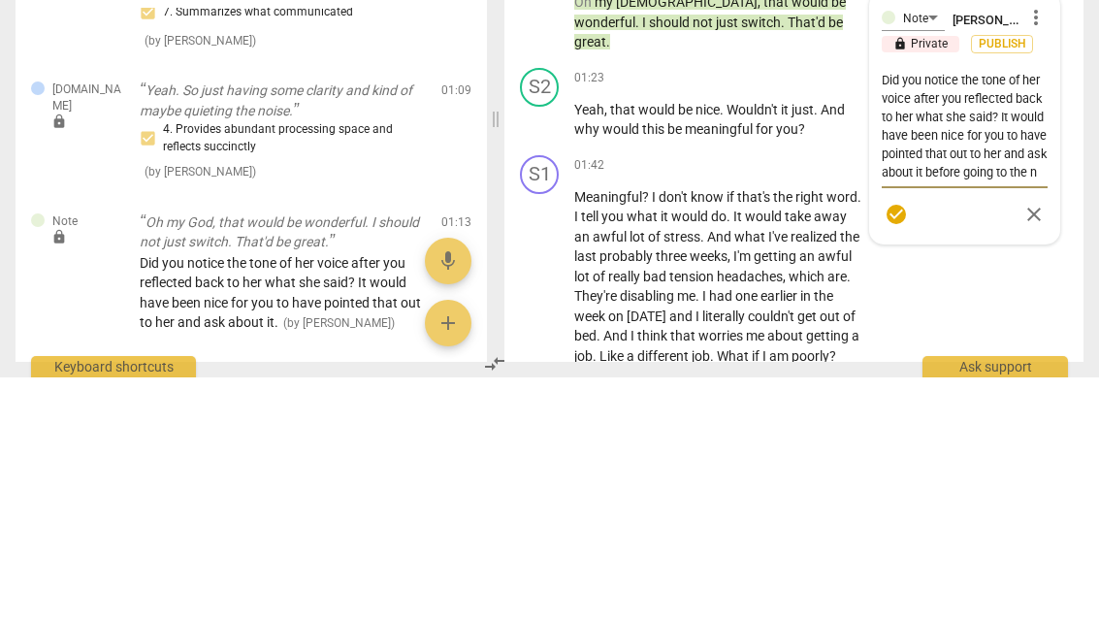
type textarea "Did you notice the tone of her voice after you reflected back to her what she s…"
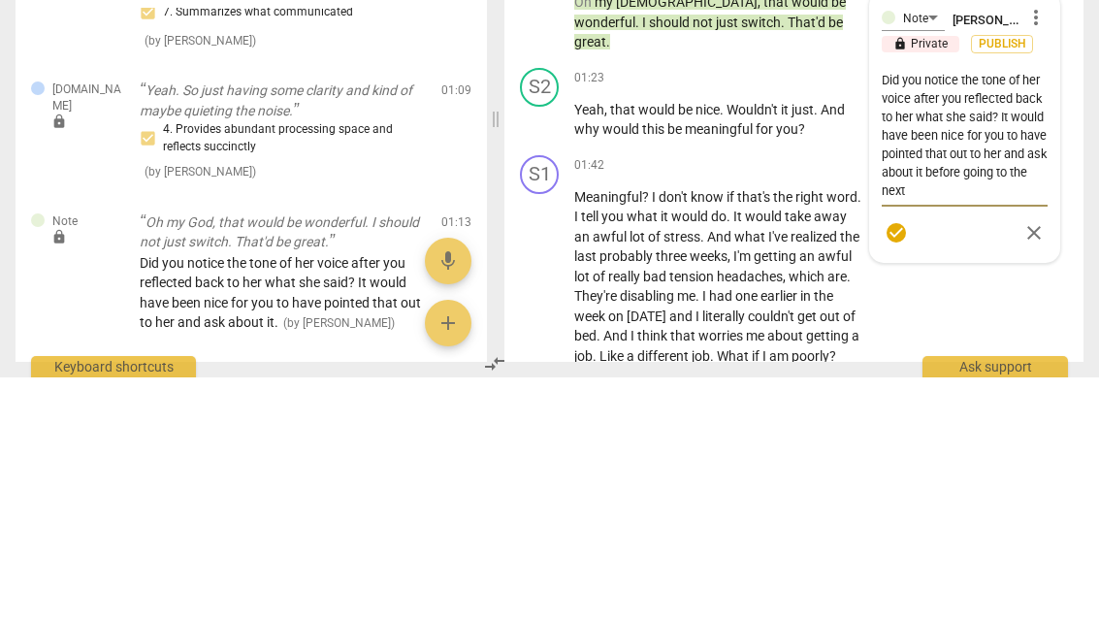
type textarea "Did you notice the tone of her voice after you reflected back to her what she s…"
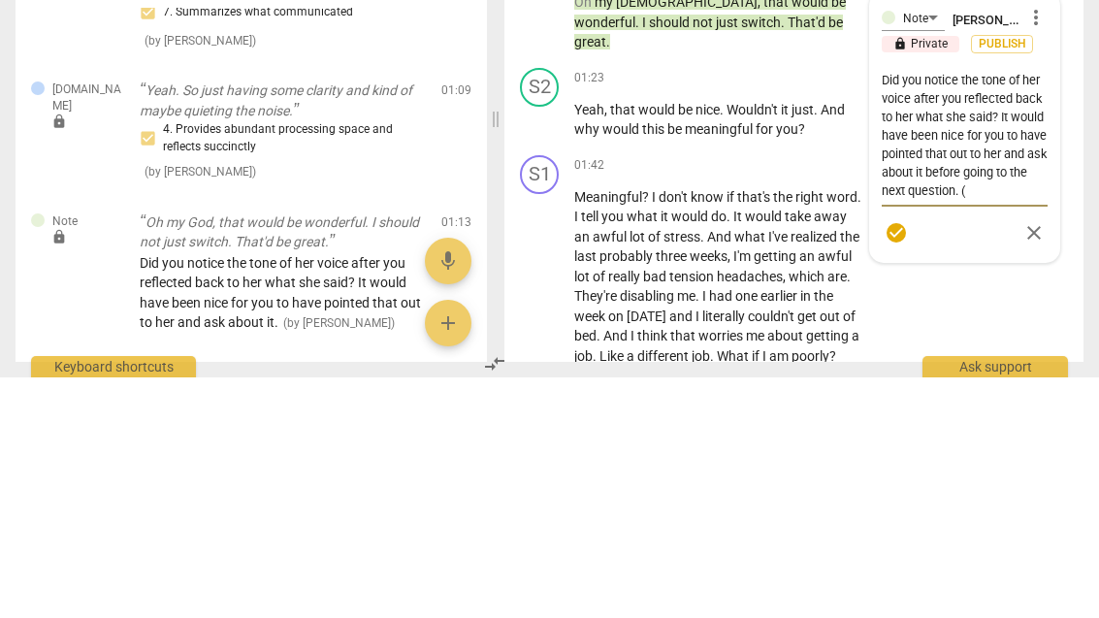
type textarea "Did you notice the tone of her voice after you reflected back to her what she s…"
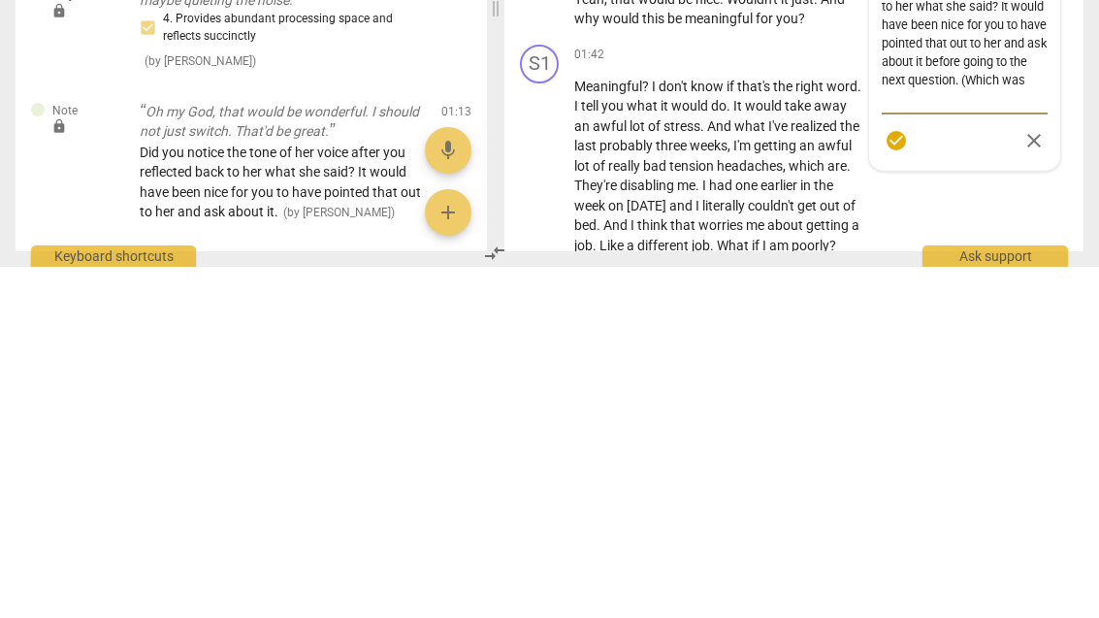
type textarea "Did you notice the tone of her voice after you reflected back to her what she s…"
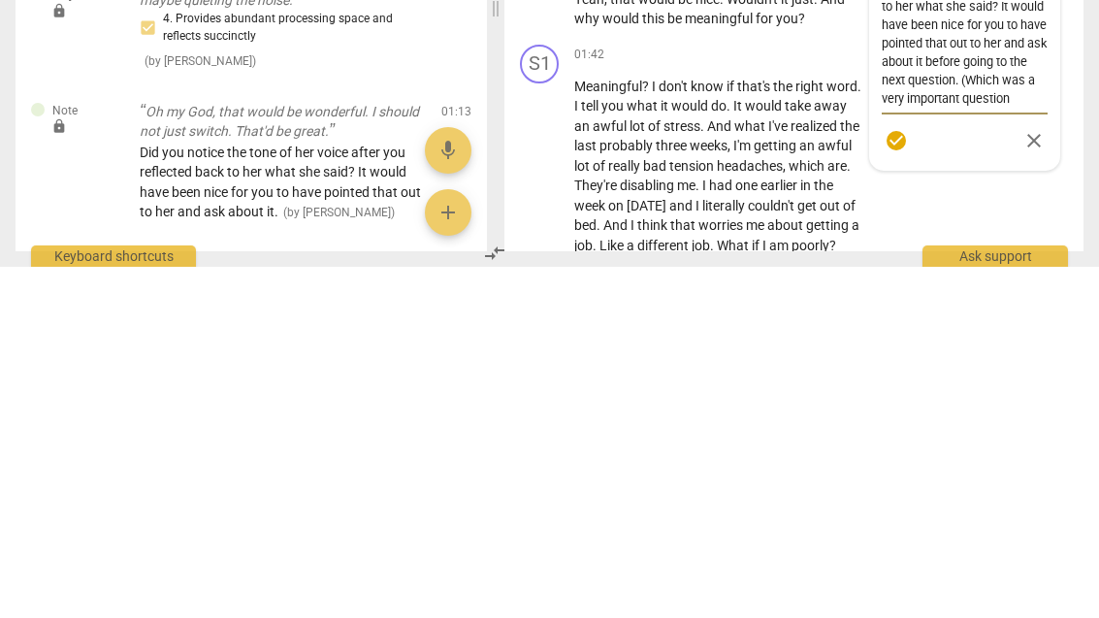
type textarea "Did you notice the tone of her voice after you reflected back to her what she s…"
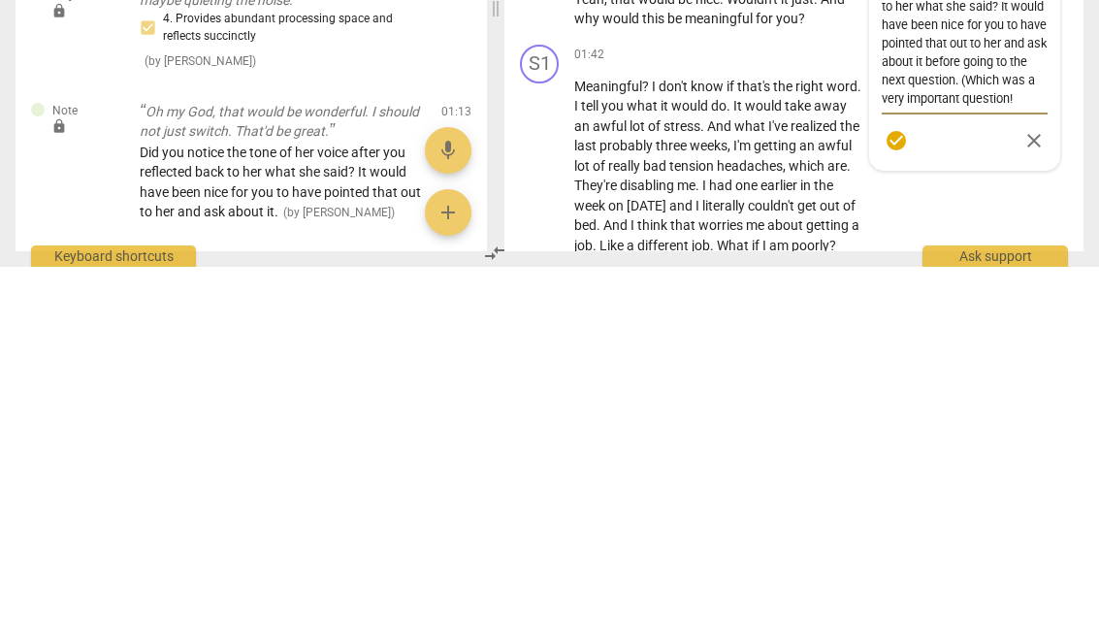
type textarea "Did you notice the tone of her voice after you reflected back to her what she s…"
click at [906, 312] on textarea "Did you notice the tone of her voice after you reflected back to her what she s…" at bounding box center [965, 386] width 166 height 148
type textarea "Did you notice the tone of her voice after you reflected back to her what she s…"
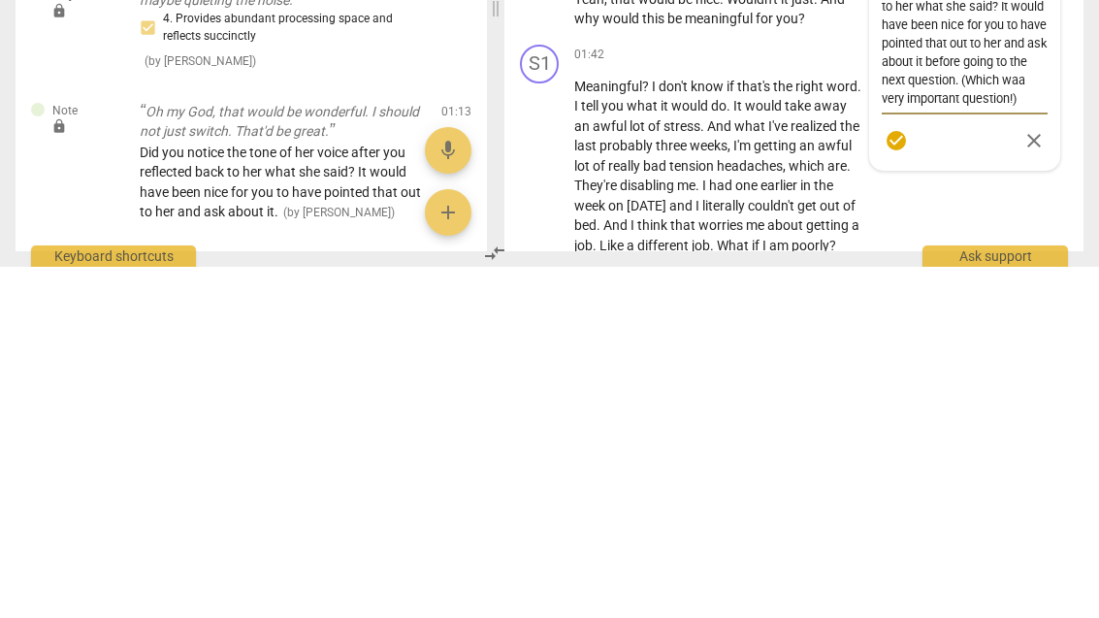
scroll to position [0, 0]
type textarea "Did you notice the tone of her voice after you reflected back to her what she s…"
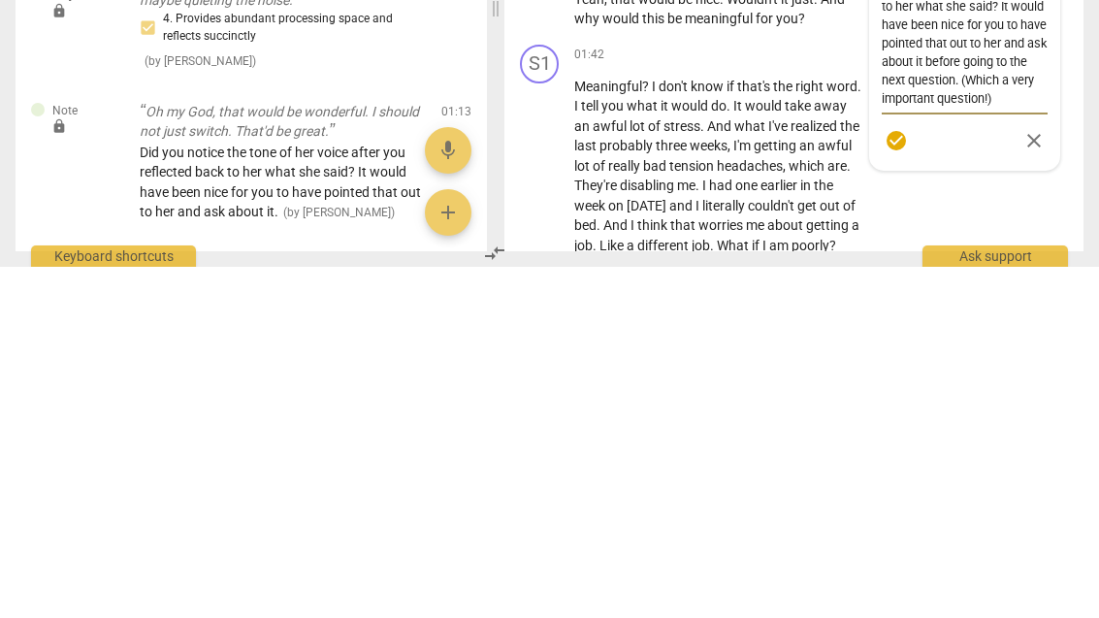
type textarea "Did you notice the tone of her voice after you reflected back to her what she s…"
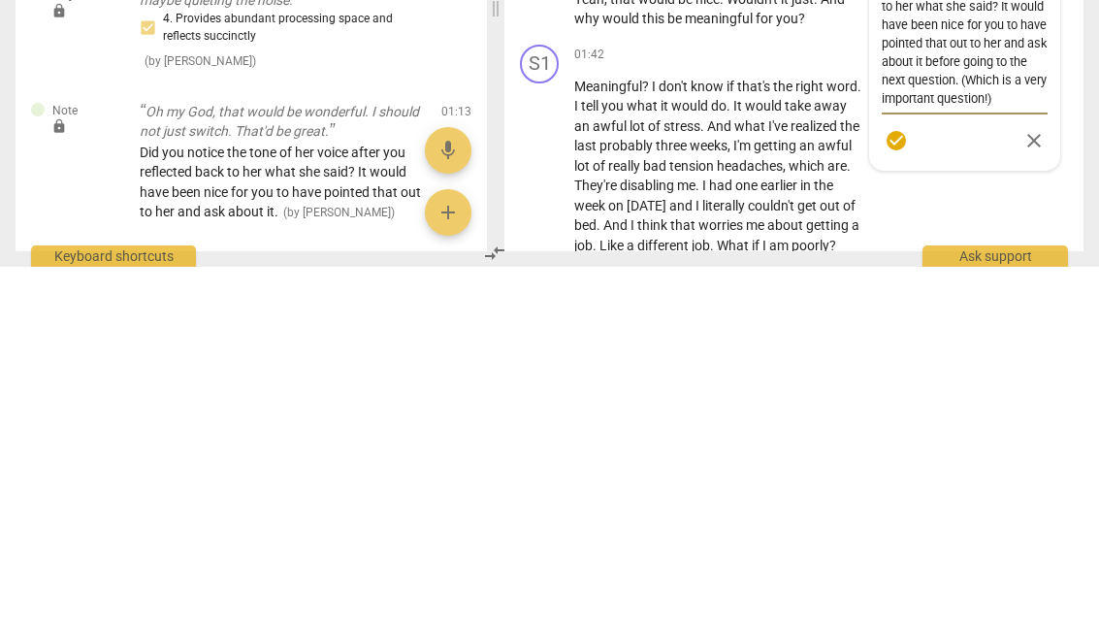
type textarea "Did you notice the tone of her voice after you reflected back to her what she s…"
click at [906, 480] on span "check_circle" at bounding box center [896, 491] width 23 height 23
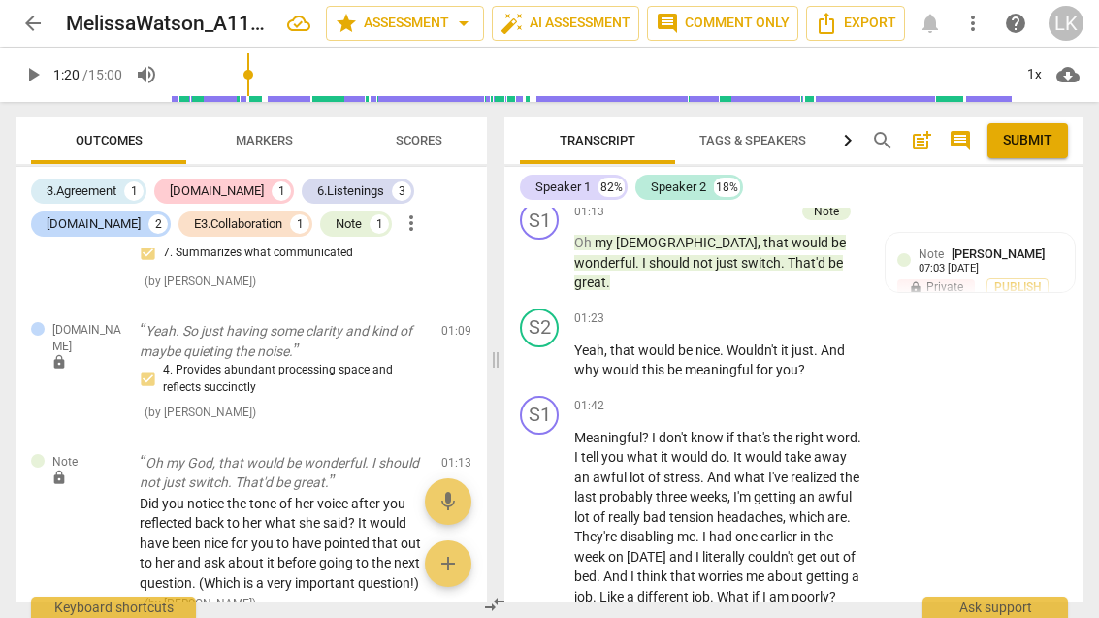
click at [547, 356] on button "play_arrow" at bounding box center [540, 360] width 31 height 31
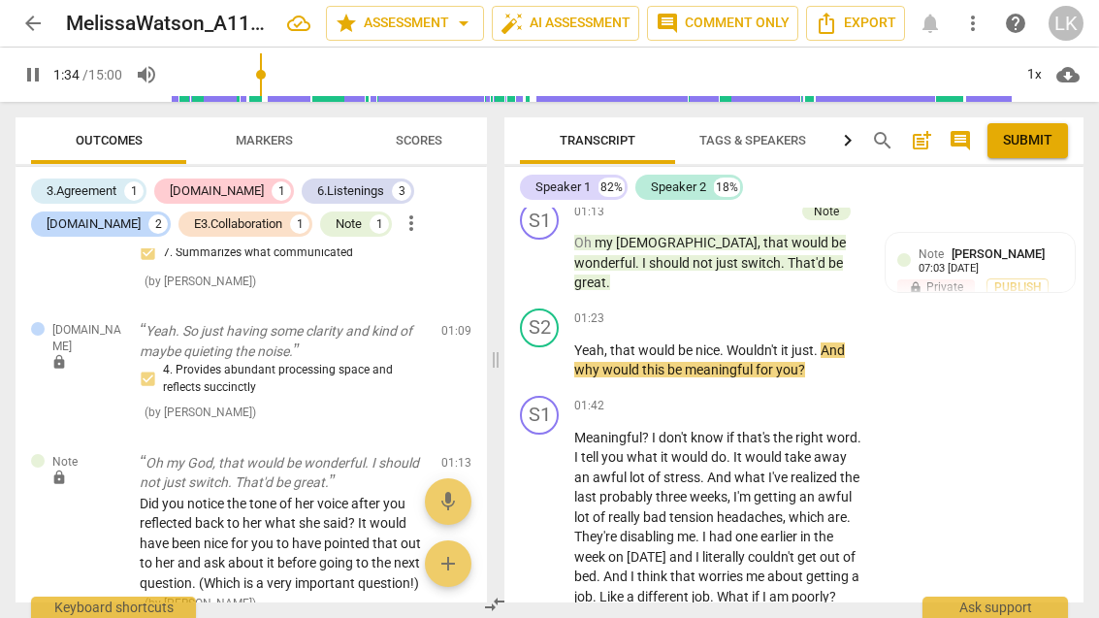
click at [547, 349] on span "pause" at bounding box center [540, 360] width 23 height 23
type input "94"
click at [756, 310] on div "+ Add competency" at bounding box center [793, 319] width 115 height 19
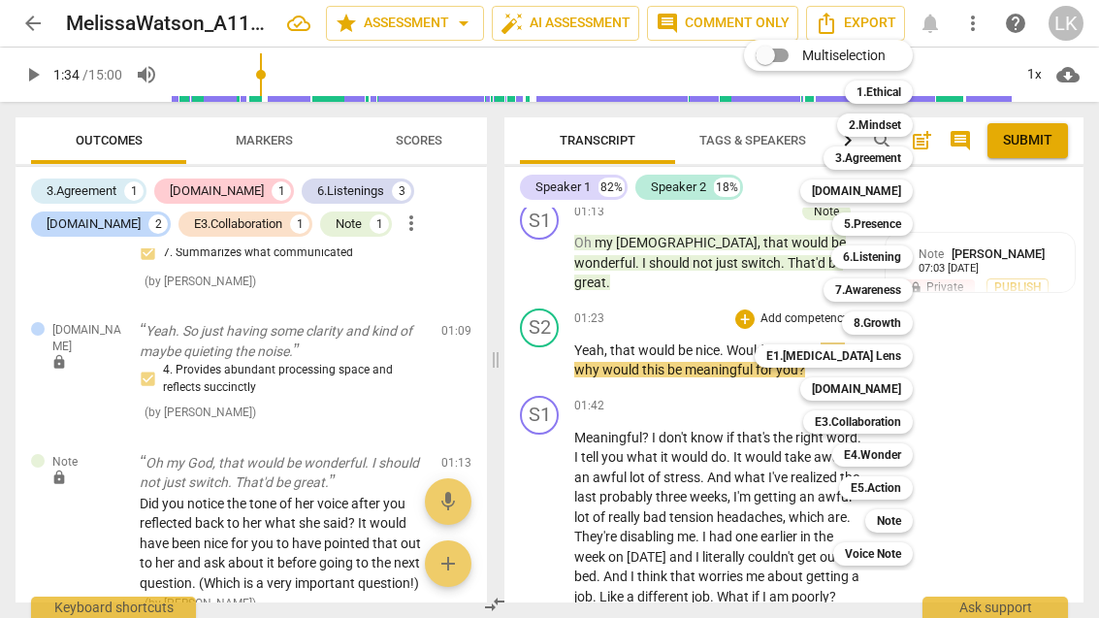
click at [909, 189] on div "[DOMAIN_NAME]" at bounding box center [857, 191] width 113 height 23
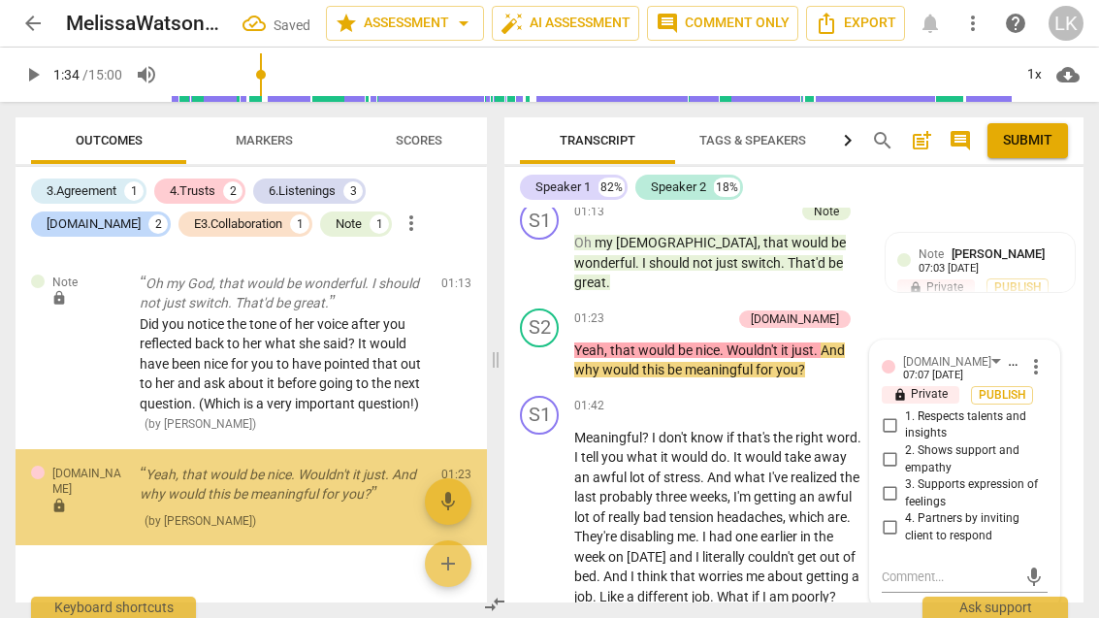
scroll to position [1353, 0]
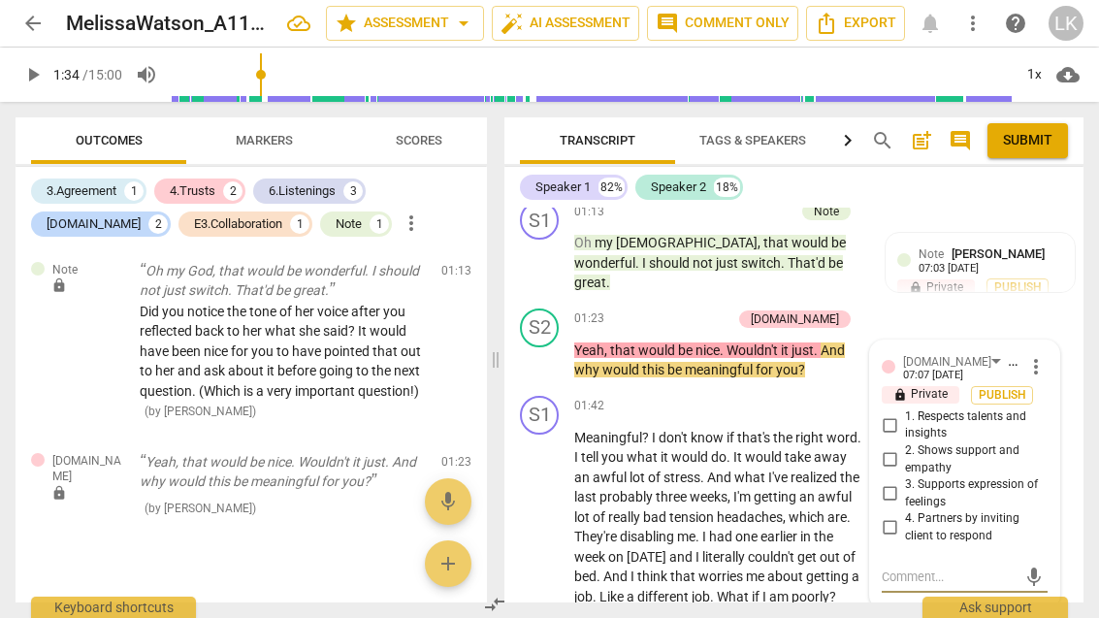
click at [904, 448] on input "2. Shows support and empathy" at bounding box center [889, 459] width 31 height 23
checkbox input "true"
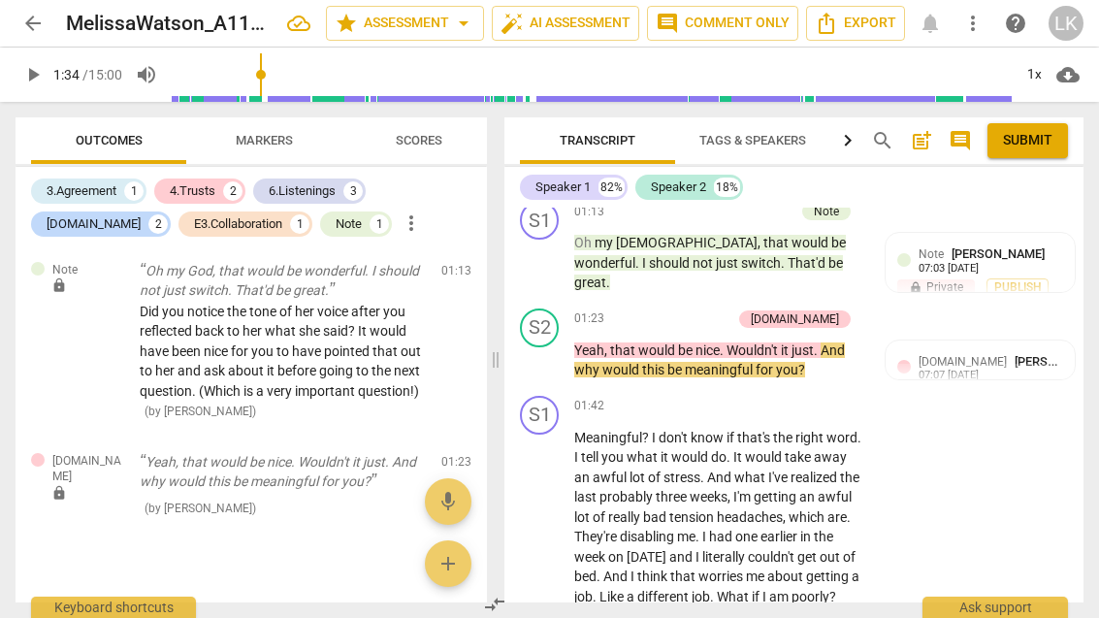
click at [691, 310] on div "+ Add competency" at bounding box center [673, 319] width 115 height 19
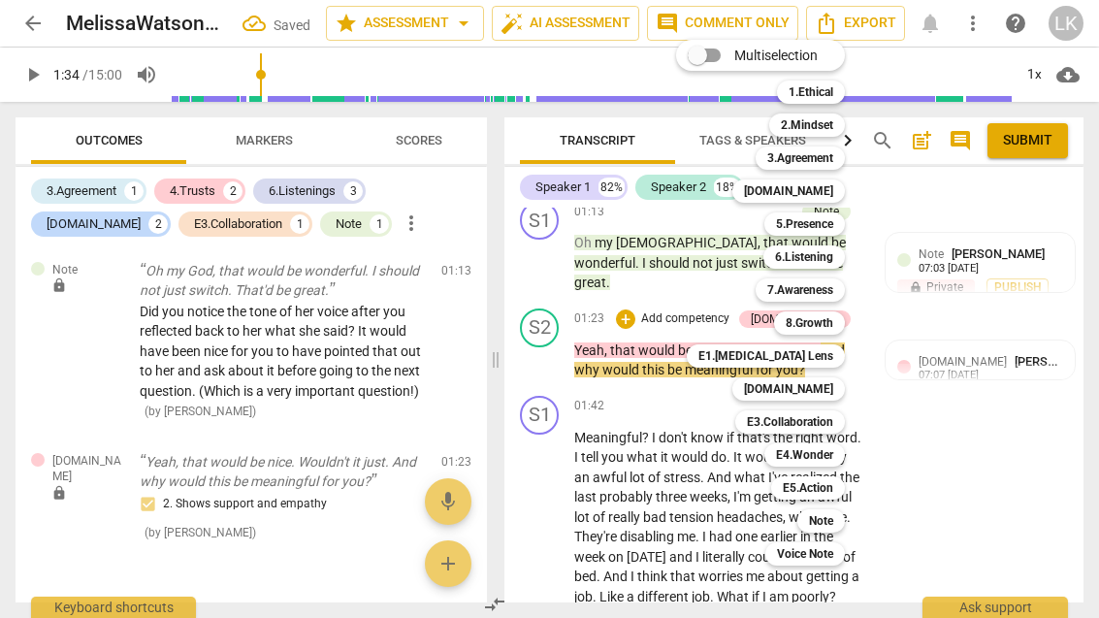
click at [840, 391] on div "[DOMAIN_NAME]" at bounding box center [789, 388] width 113 height 23
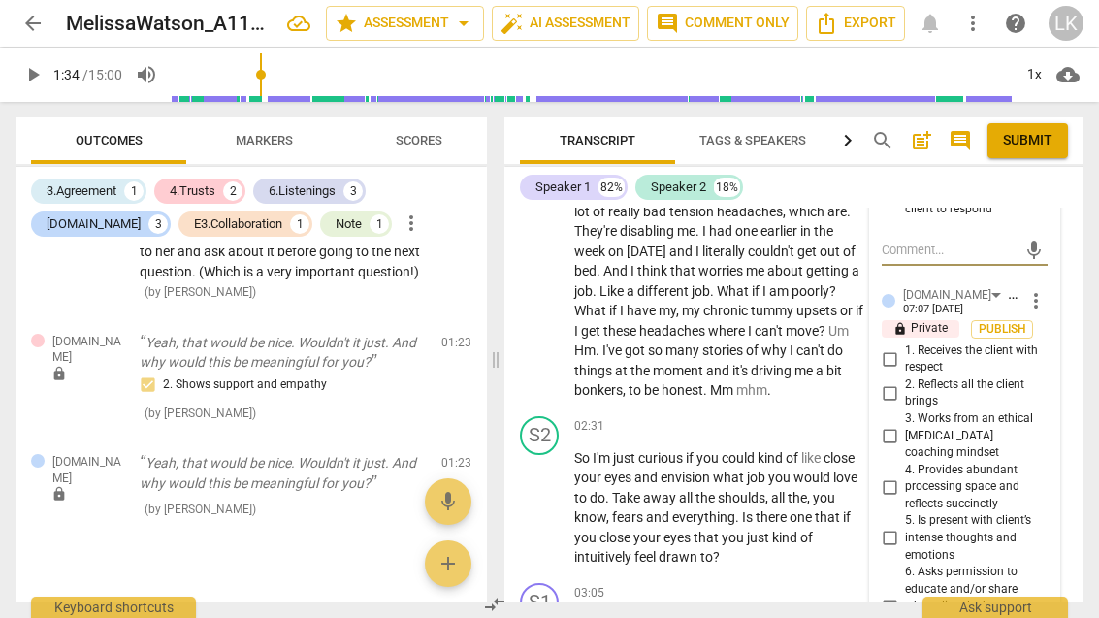
scroll to position [1608, 0]
click at [901, 346] on input "1. Receives the client with respect" at bounding box center [889, 357] width 31 height 23
checkbox input "true"
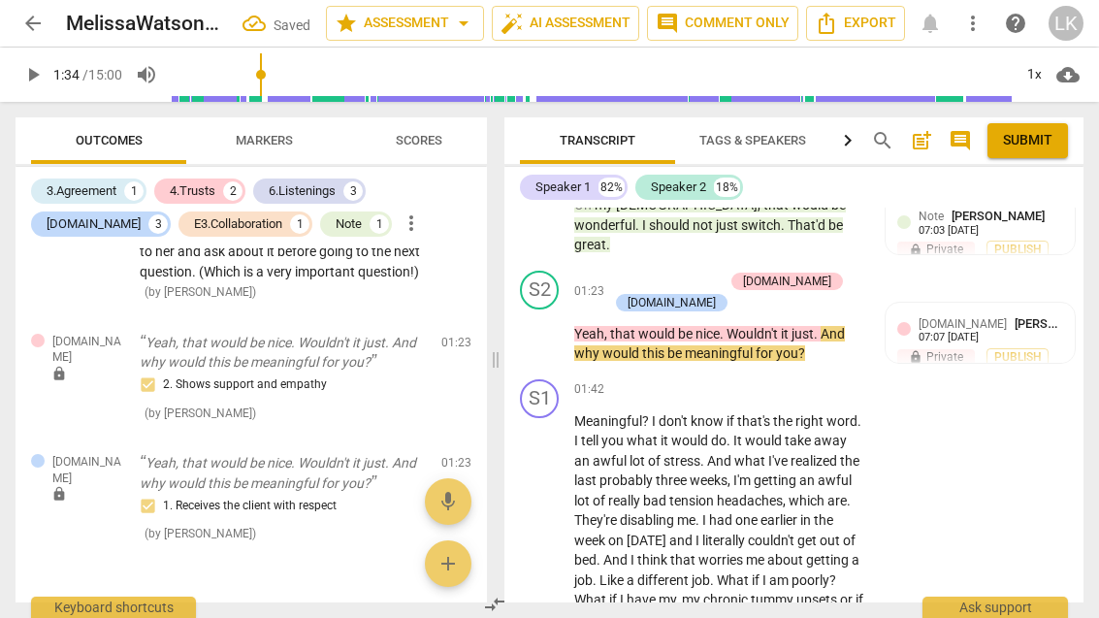
scroll to position [1317, 0]
click at [627, 273] on div "+ Add competency" at bounding box center [665, 282] width 115 height 19
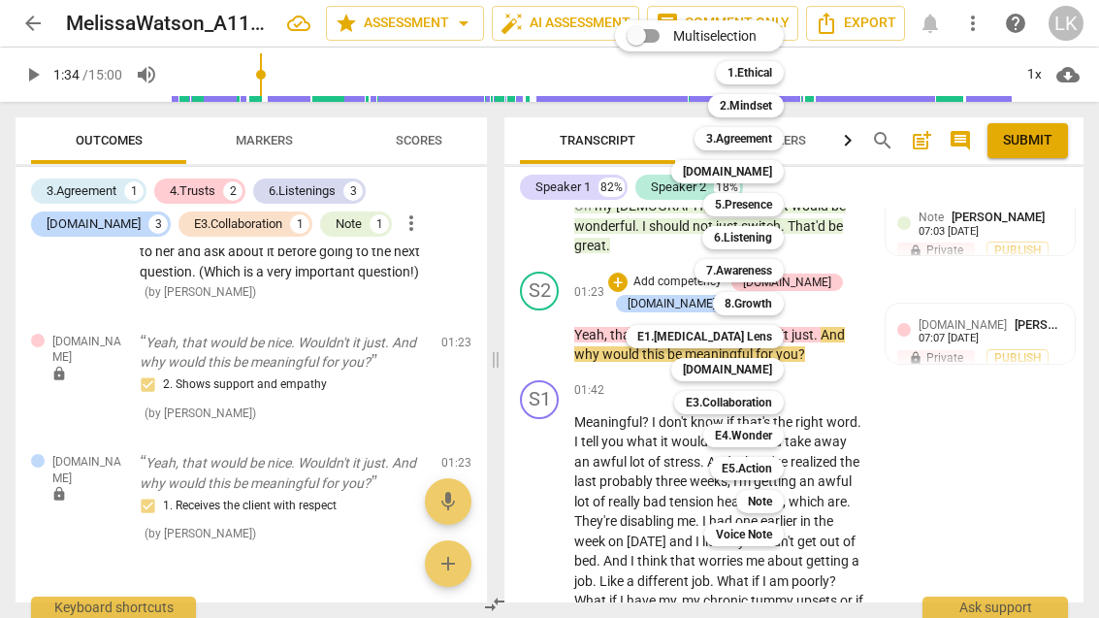
click at [762, 139] on b "3.Agreement" at bounding box center [739, 138] width 66 height 23
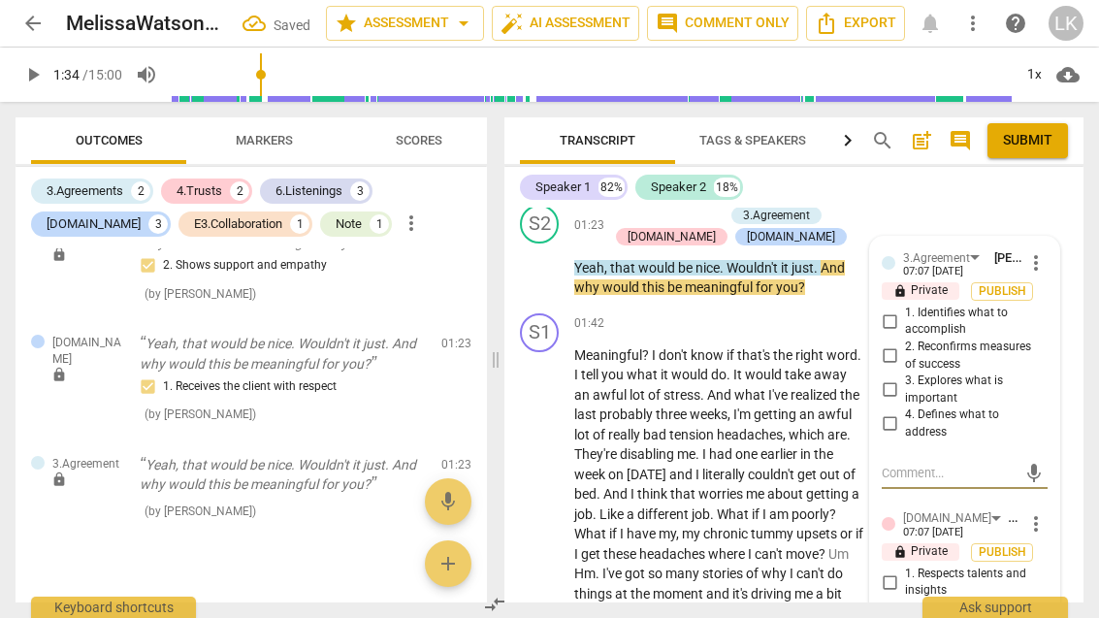
scroll to position [1391, 0]
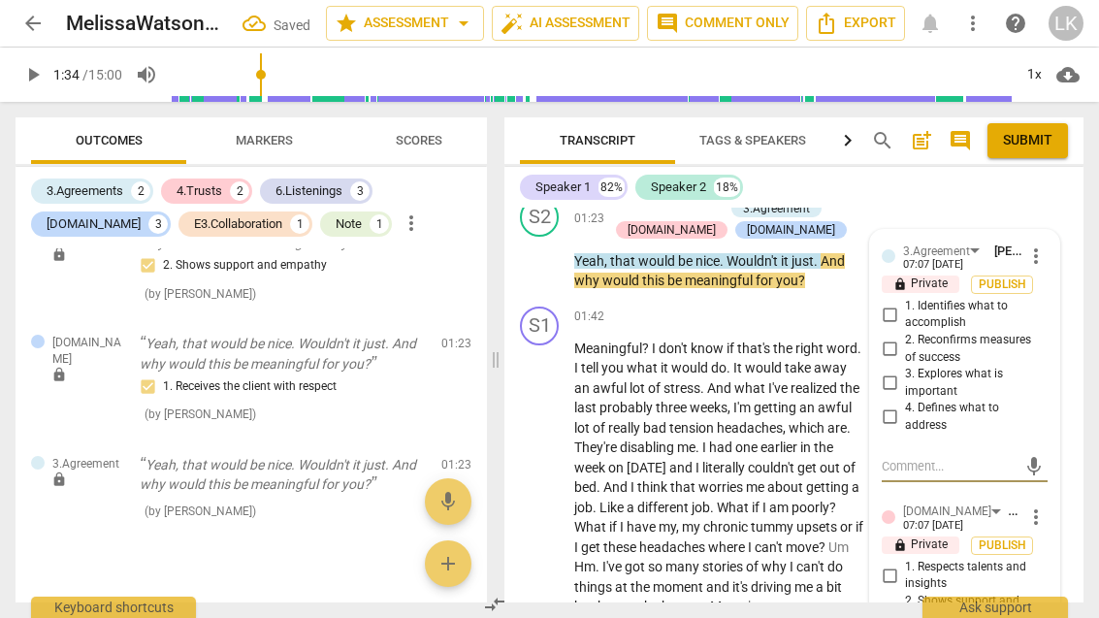
click at [904, 372] on input "3. Explores what is important" at bounding box center [889, 383] width 31 height 23
checkbox input "true"
click at [953, 457] on textarea at bounding box center [949, 466] width 135 height 18
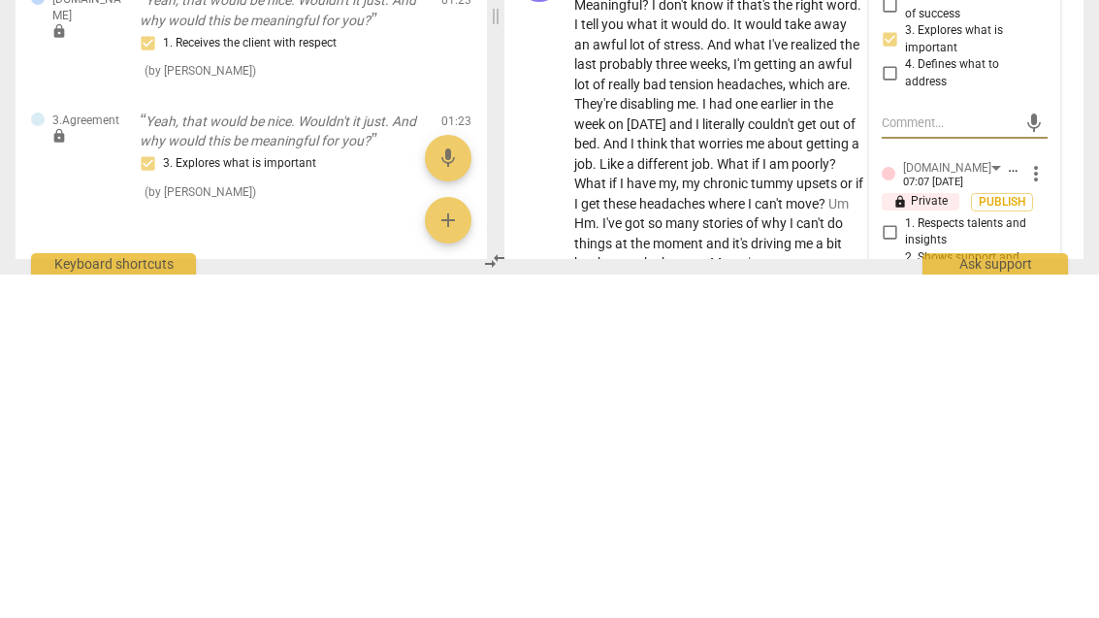
type textarea "Cel"
type textarea "Cell"
type textarea "So glad"
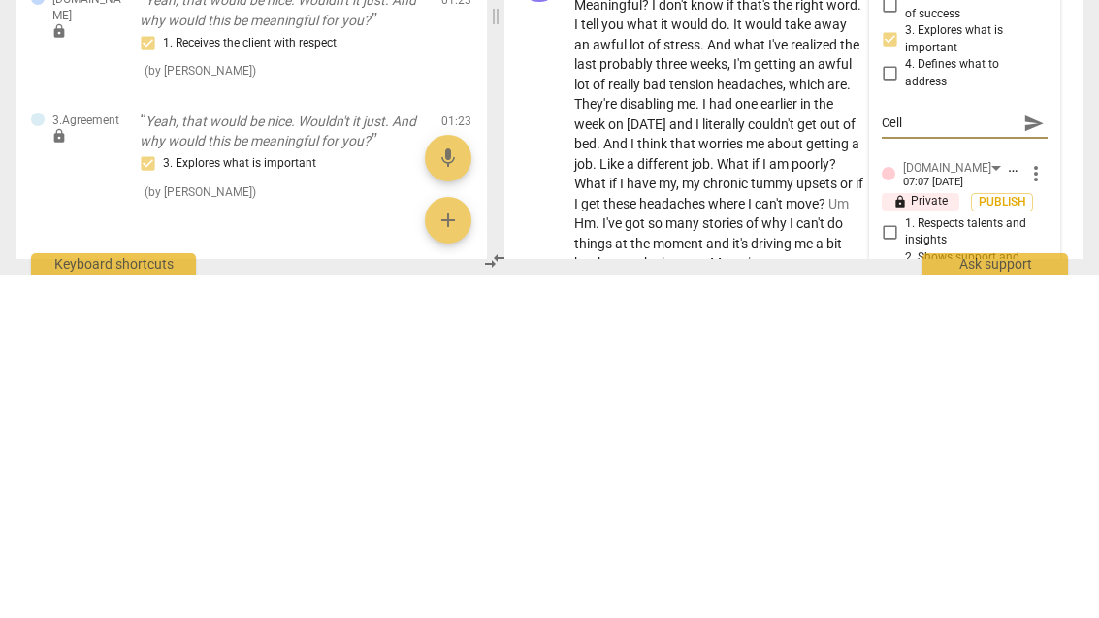
type textarea "So glad"
type textarea "So glad you use"
type textarea "So glad you use the"
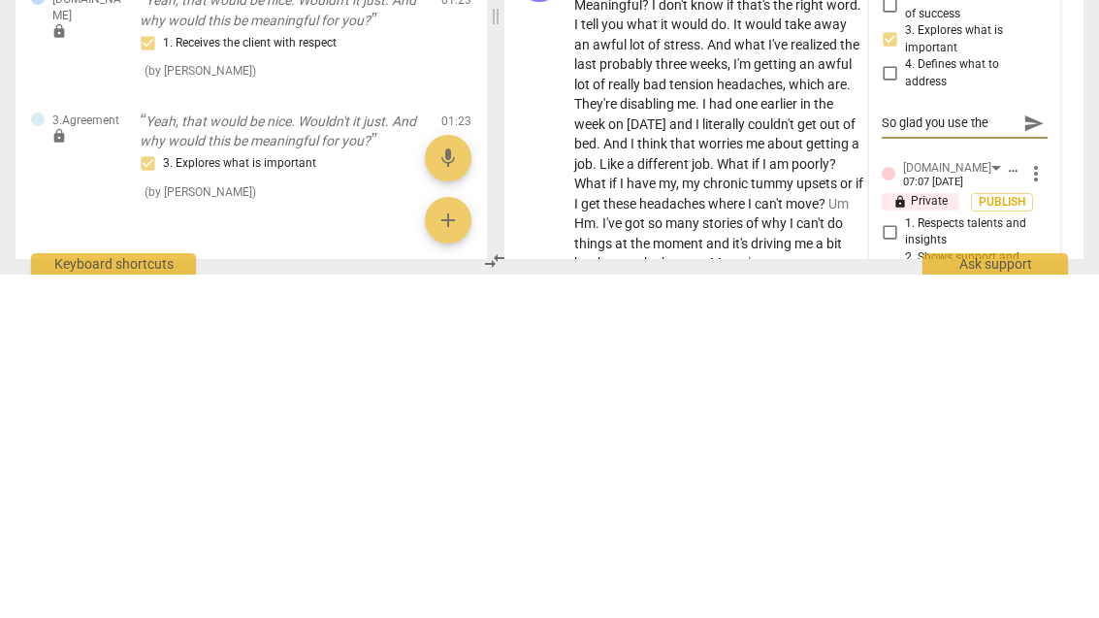
type textarea "So glad you use the word"
type textarea "So glad you use the word. “"
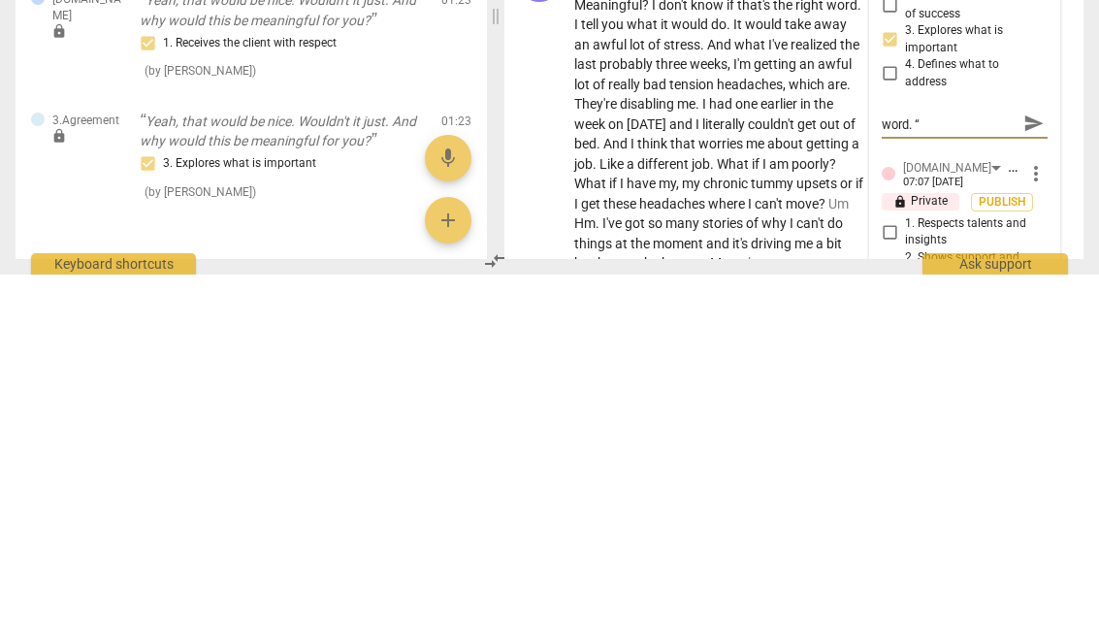
type textarea "So glad you use the word “meaning"
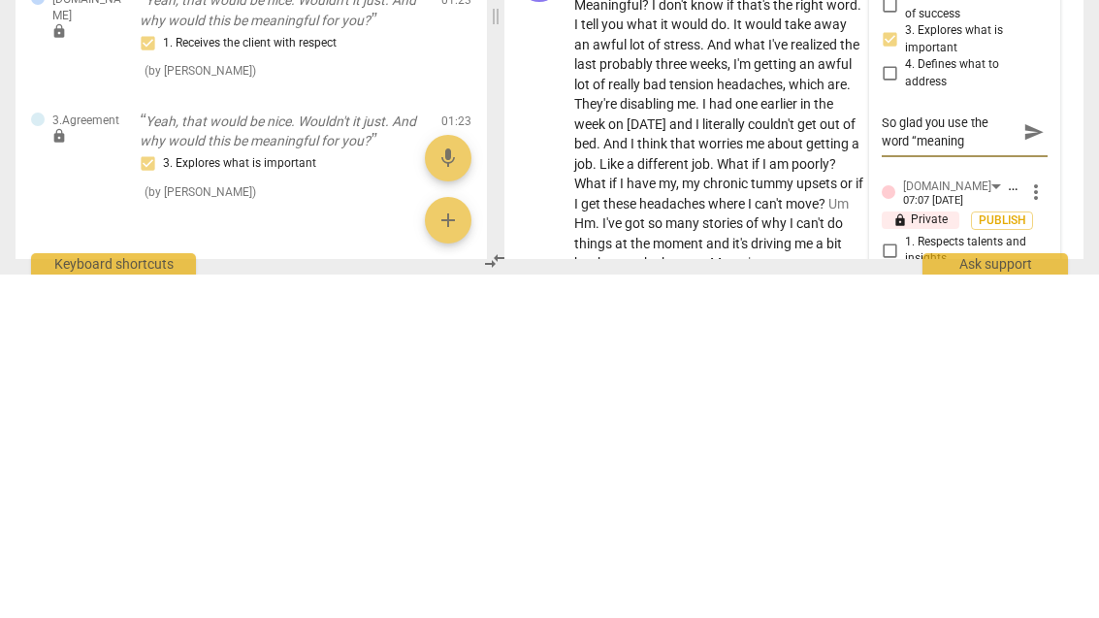
scroll to position [0, 0]
type textarea "So glad you use the word “meaningful"
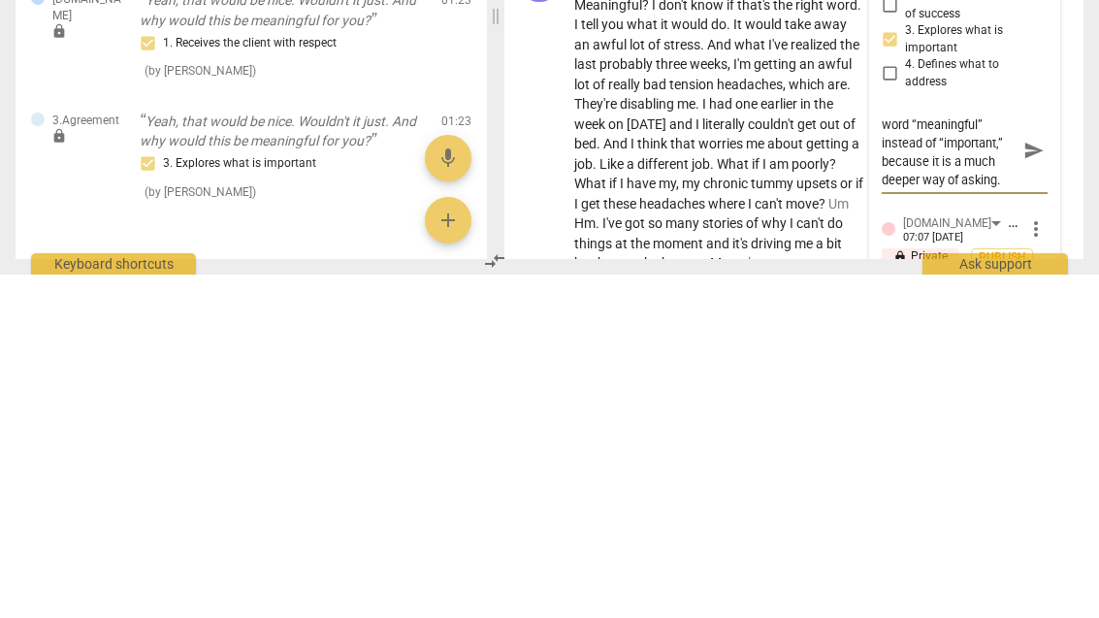
scroll to position [16, 0]
click at [1045, 482] on span "send" at bounding box center [1034, 493] width 28 height 23
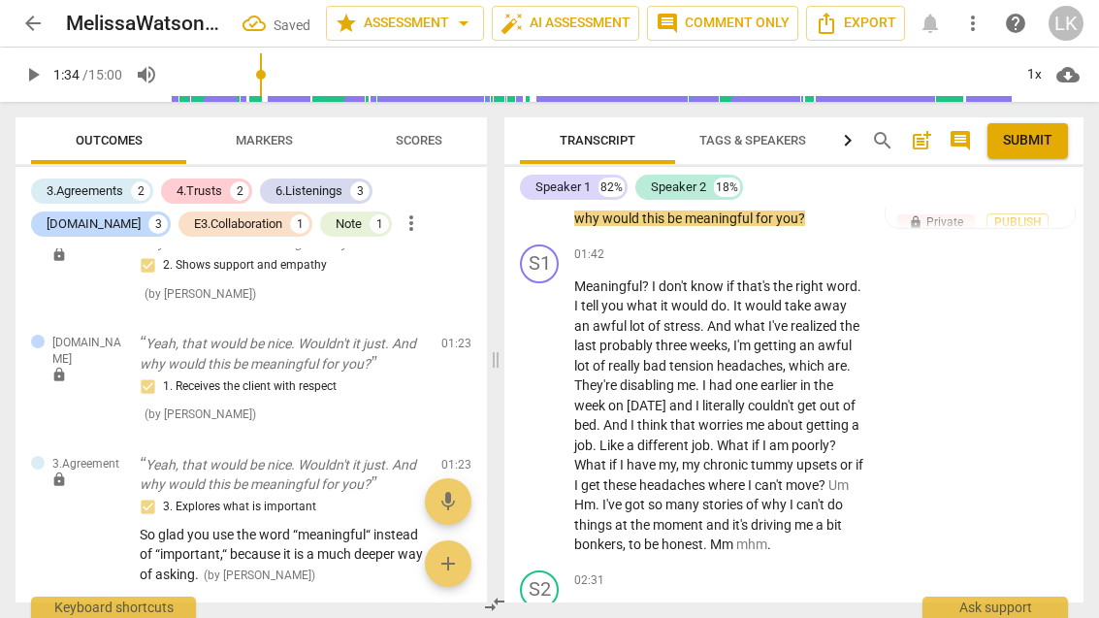
scroll to position [1457, 0]
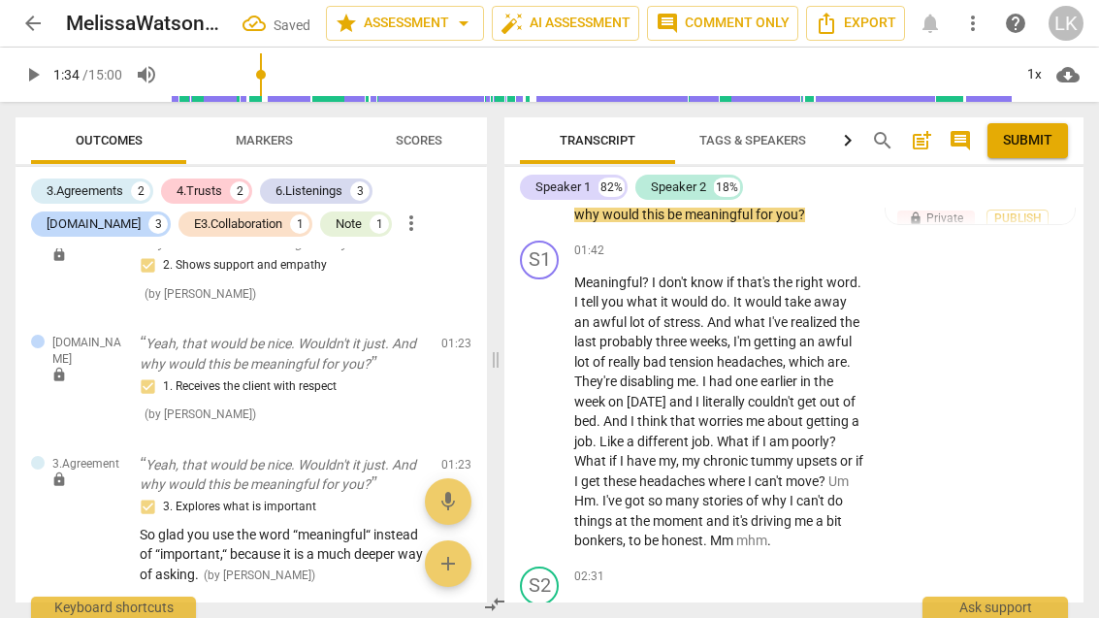
click at [542, 406] on button "play_arrow" at bounding box center [540, 412] width 31 height 31
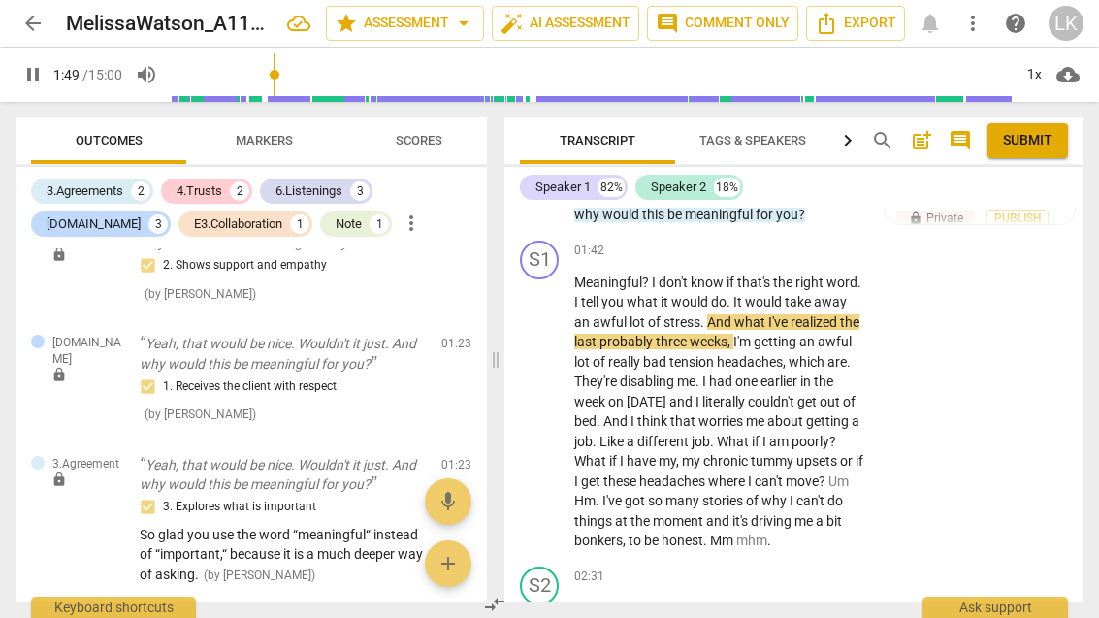
click at [544, 401] on span "pause" at bounding box center [540, 412] width 23 height 23
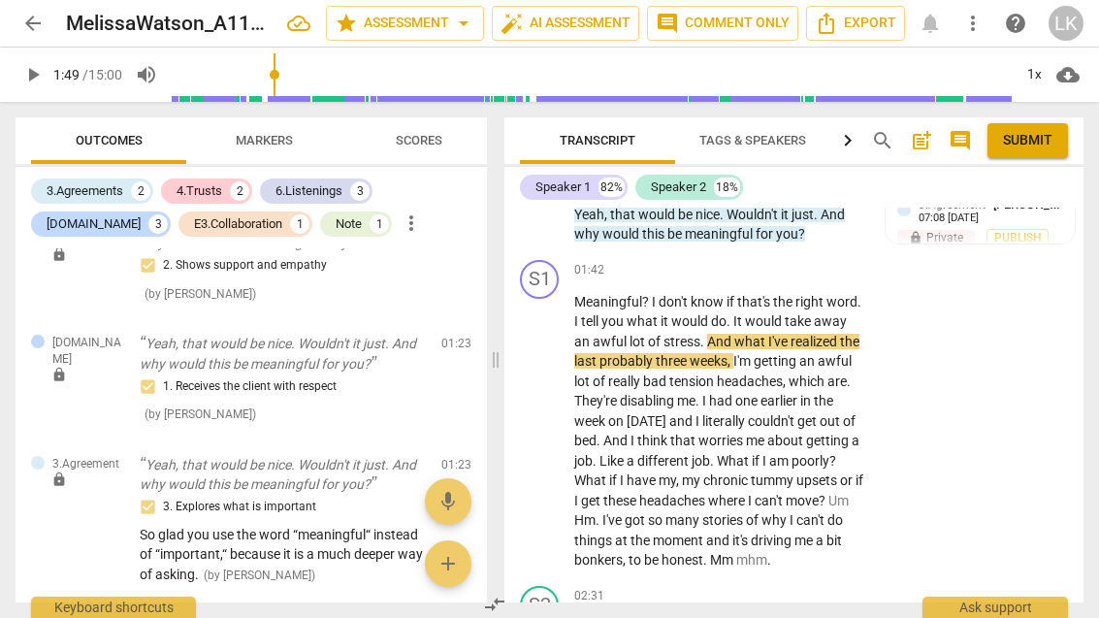
scroll to position [1455, 0]
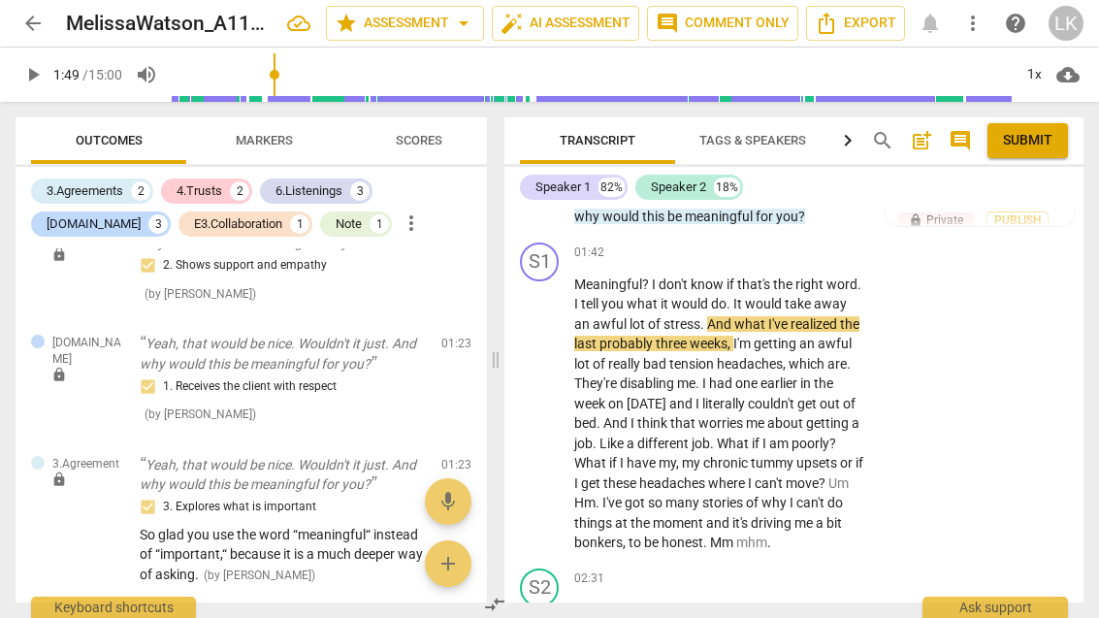
click at [552, 403] on span "play_arrow" at bounding box center [540, 414] width 23 height 23
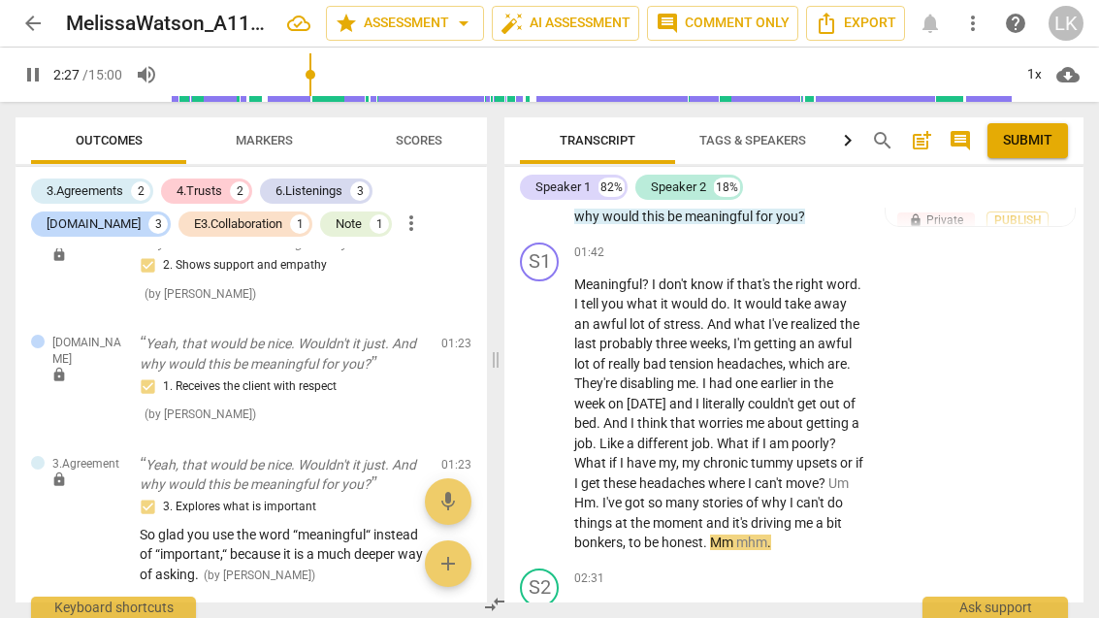
click at [566, 386] on div "play_arrow pause" at bounding box center [549, 414] width 49 height 266
click at [545, 403] on span "pause" at bounding box center [540, 414] width 23 height 23
click at [754, 244] on div "+" at bounding box center [745, 253] width 19 height 19
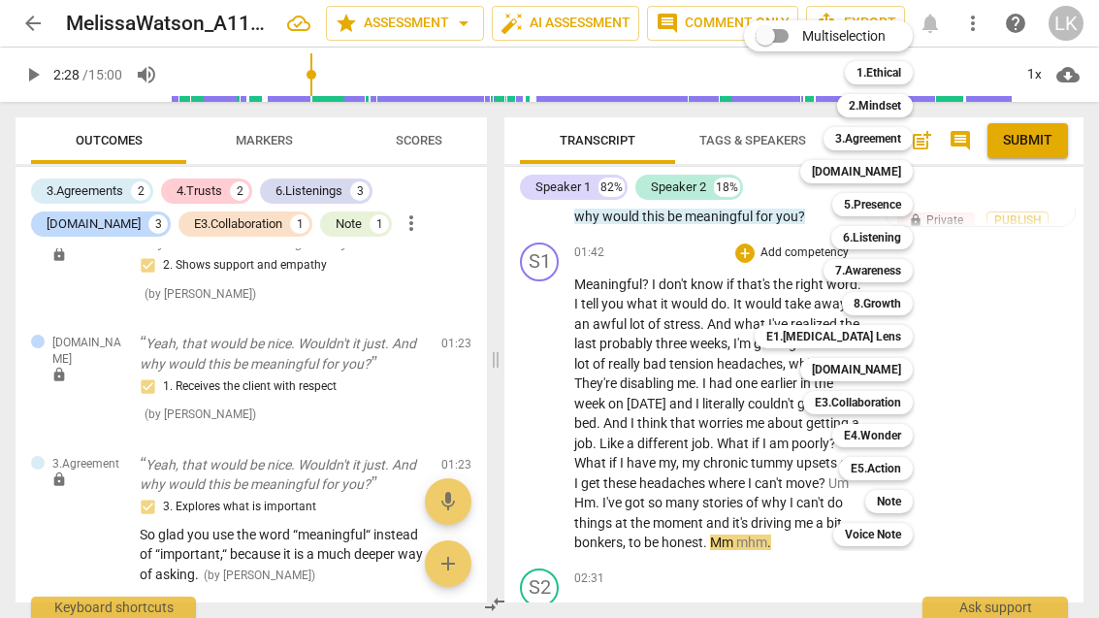
click at [906, 496] on div "Note" at bounding box center [890, 501] width 48 height 23
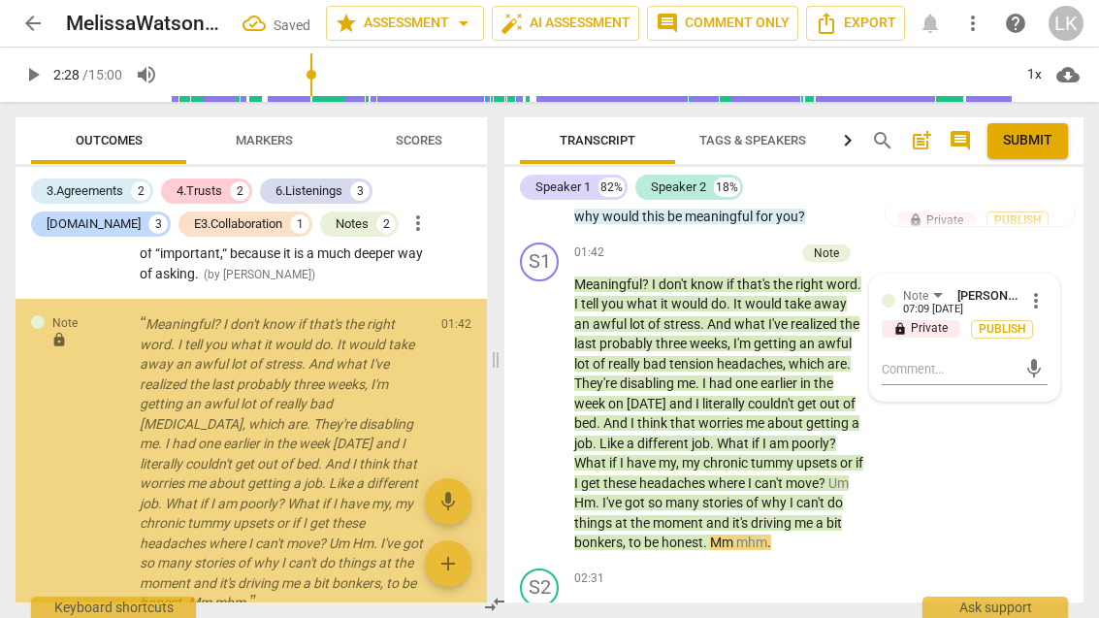
scroll to position [1906, 0]
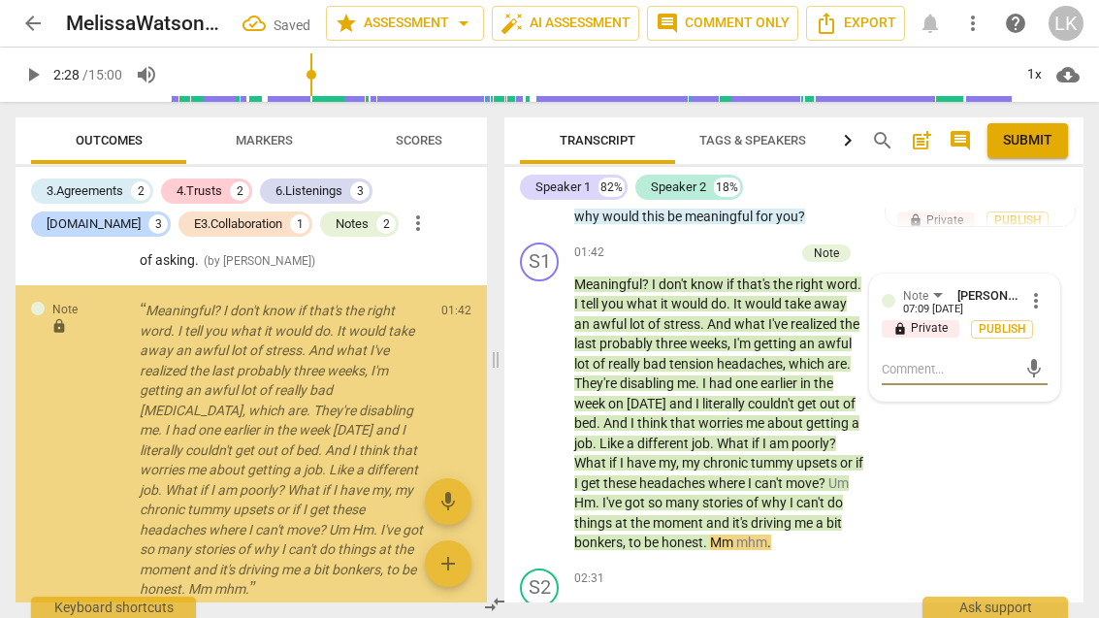
click at [976, 360] on textarea at bounding box center [949, 369] width 135 height 18
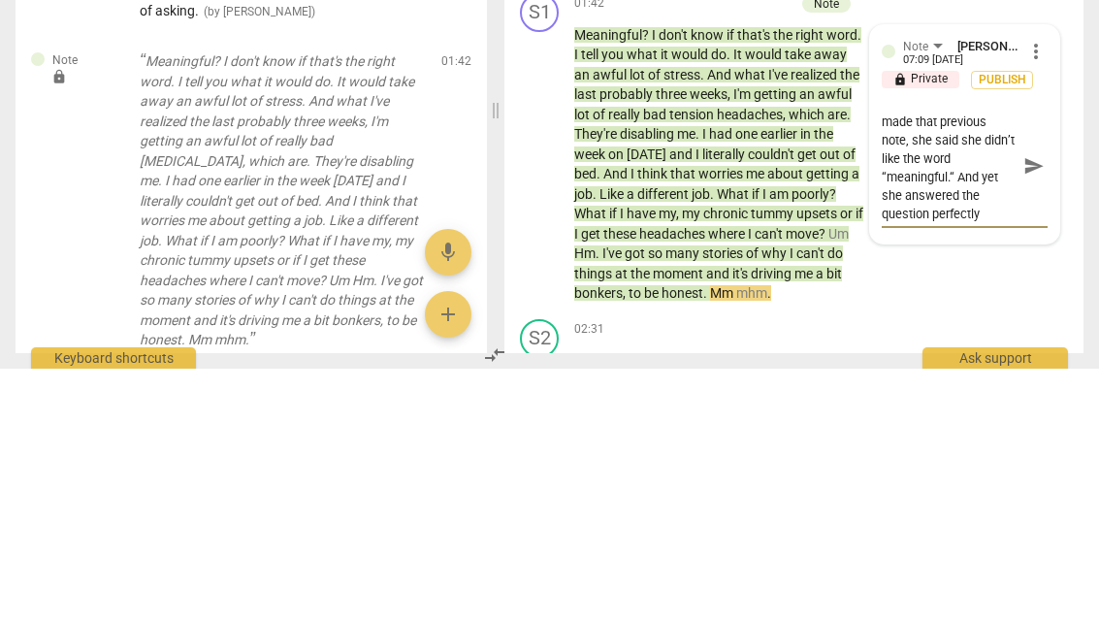
scroll to position [18, 0]
click at [1043, 405] on span "send" at bounding box center [1034, 415] width 21 height 21
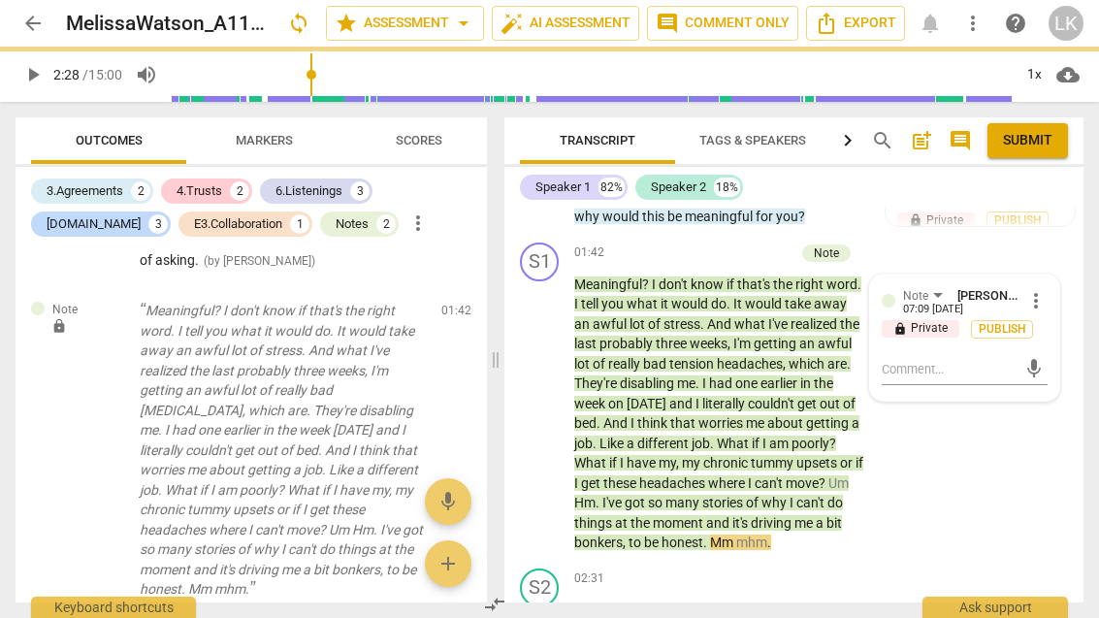
scroll to position [0, 0]
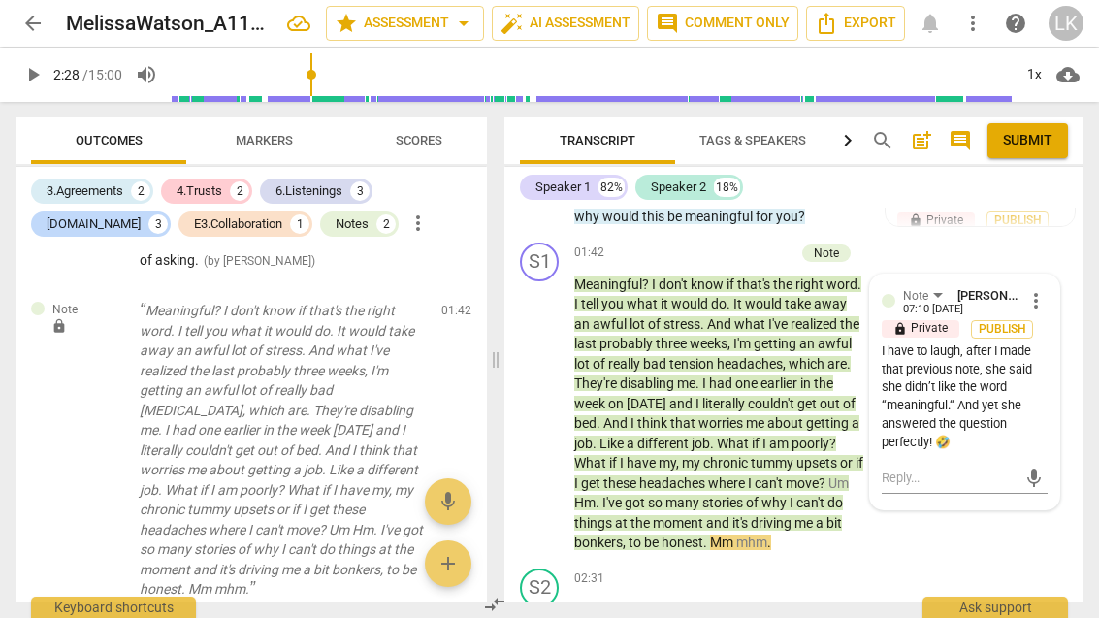
click at [546, 403] on span "play_arrow" at bounding box center [540, 414] width 23 height 23
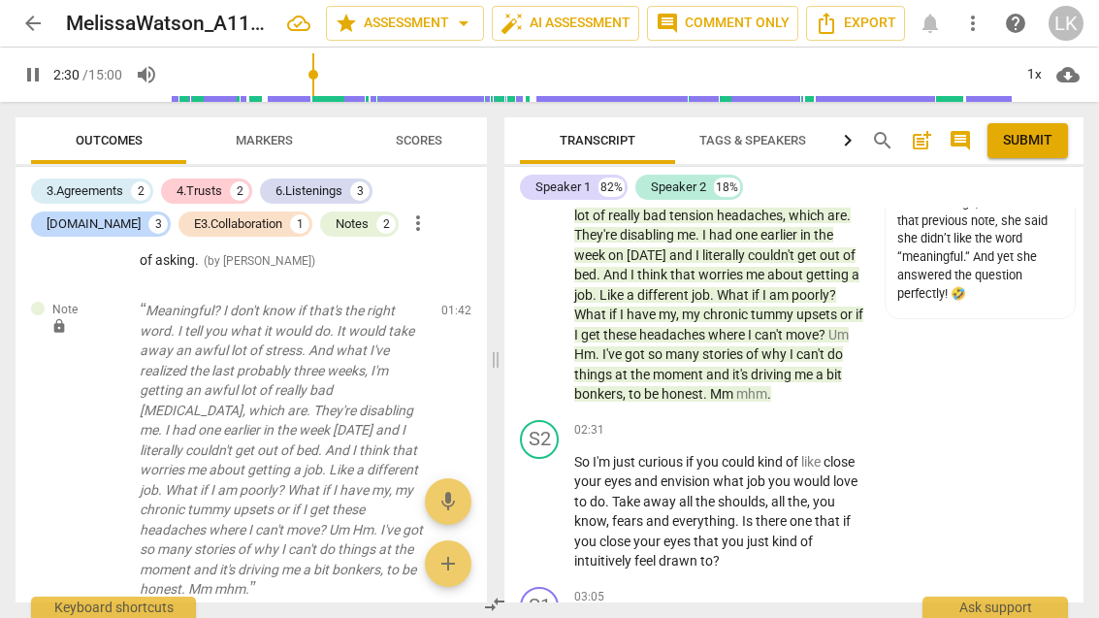
scroll to position [1606, 0]
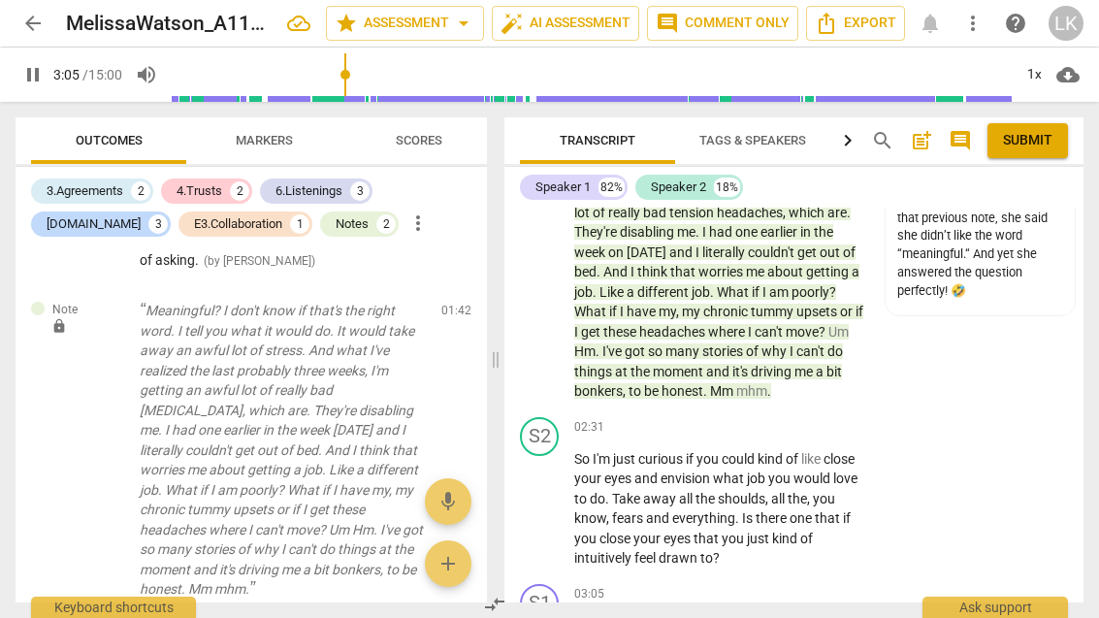
click at [552, 502] on div "play_arrow pause" at bounding box center [549, 509] width 49 height 107
click at [553, 498] on span "pause" at bounding box center [540, 509] width 31 height 23
click at [751, 418] on div "+" at bounding box center [745, 427] width 19 height 19
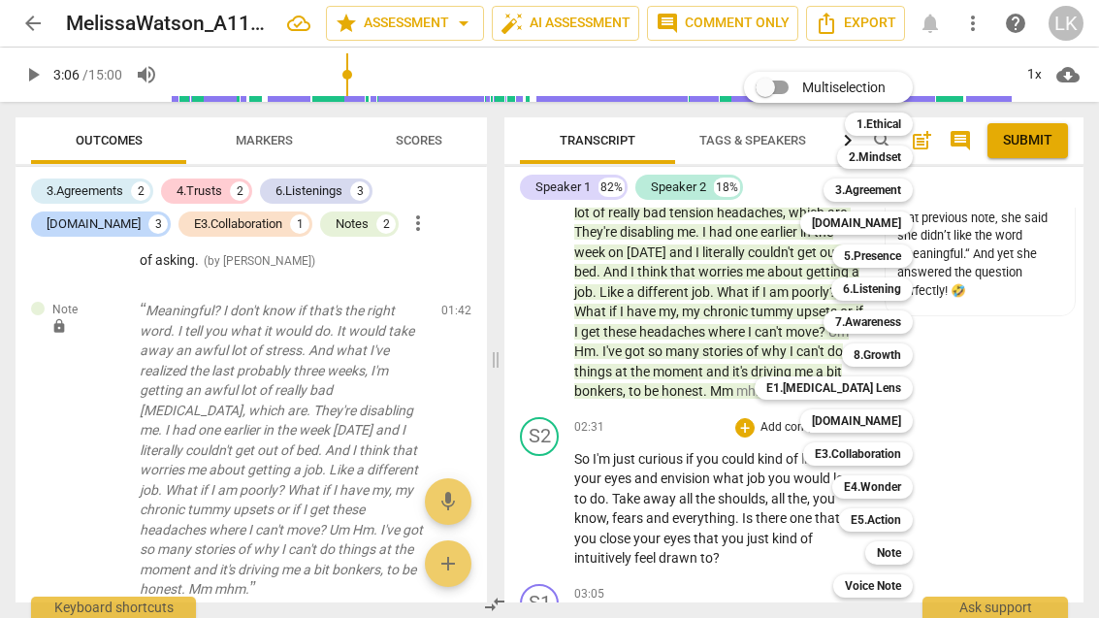
click at [911, 548] on div "Note" at bounding box center [890, 552] width 48 height 23
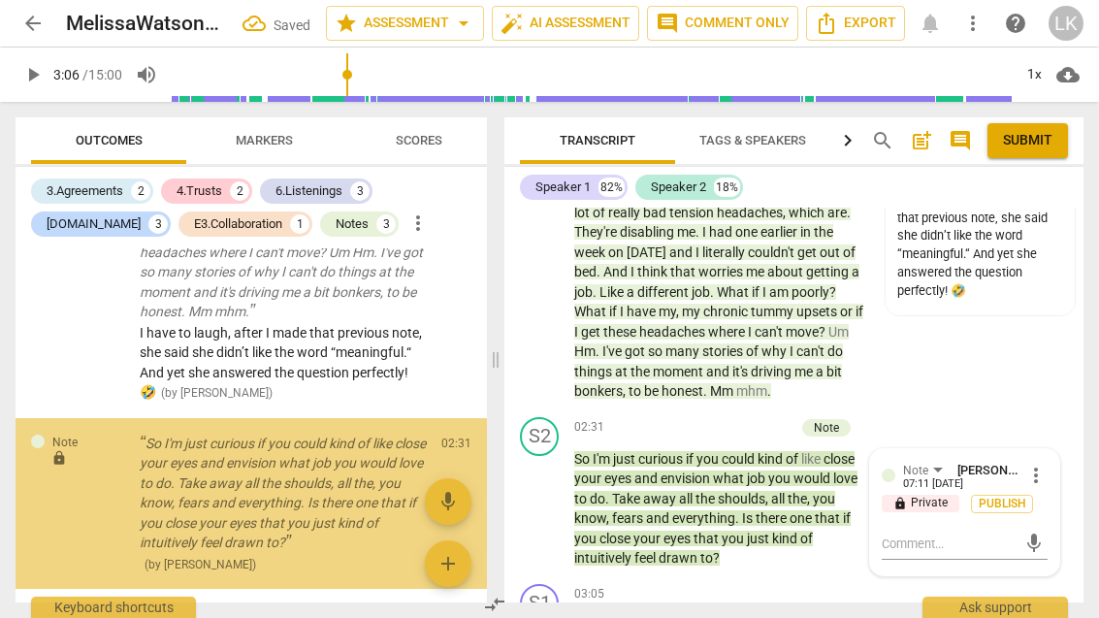
scroll to position [2219, 0]
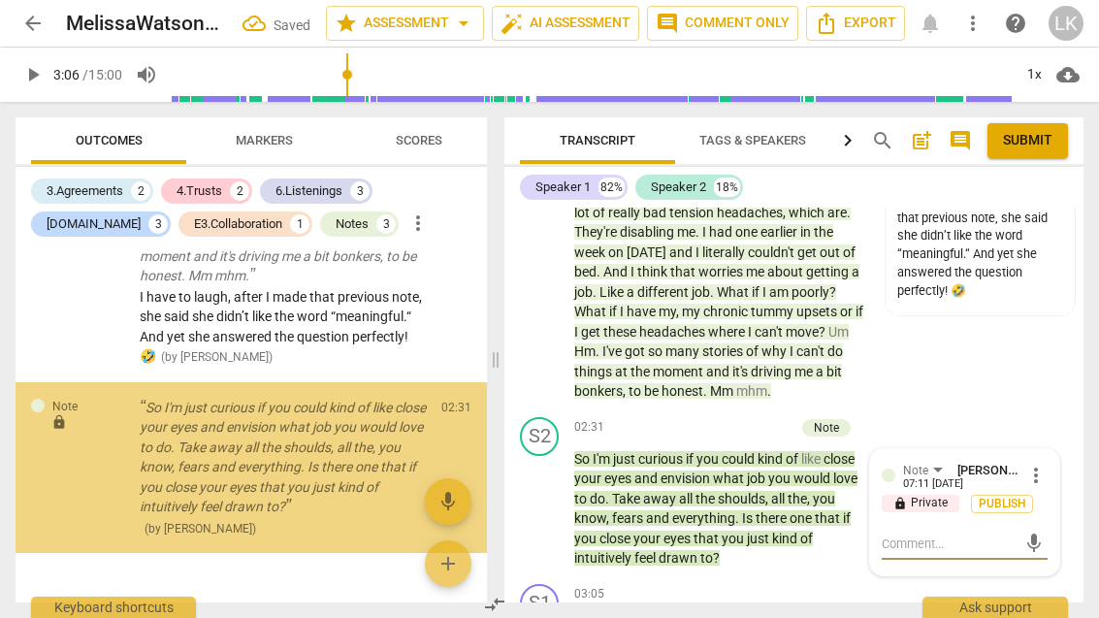
click at [956, 535] on textarea at bounding box center [949, 544] width 135 height 18
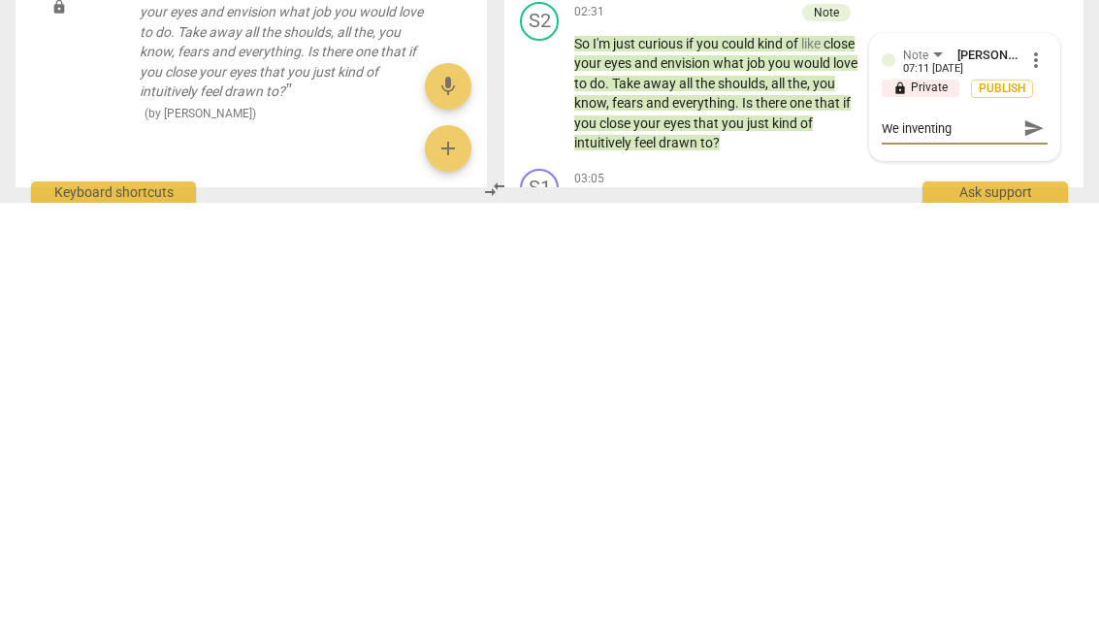
scroll to position [0, 0]
click at [1041, 533] on span "send" at bounding box center [1034, 543] width 21 height 21
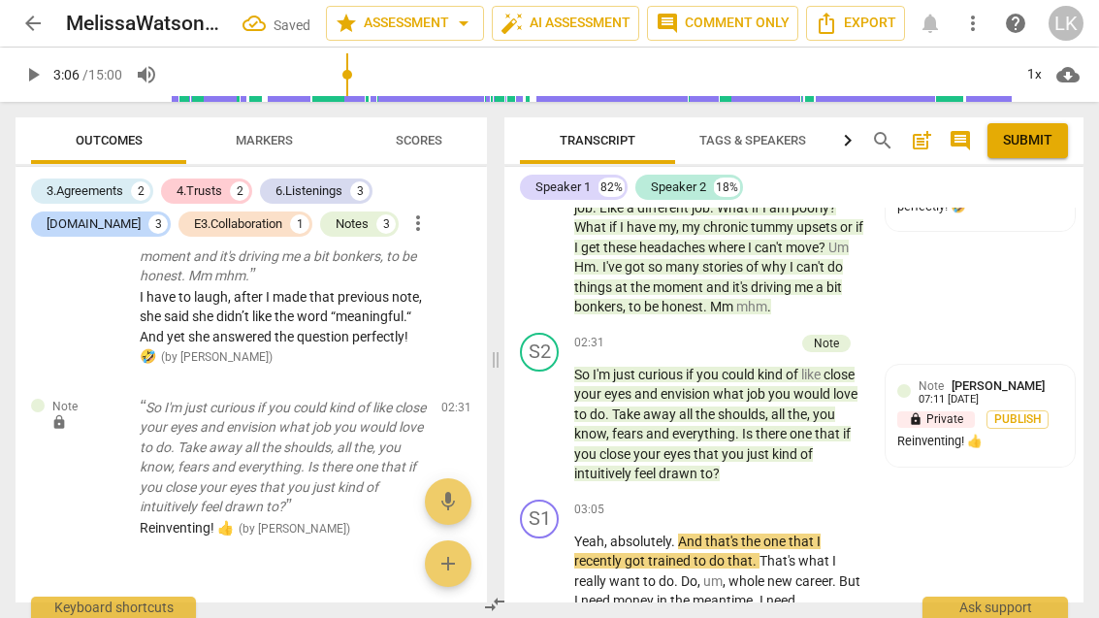
scroll to position [1694, 0]
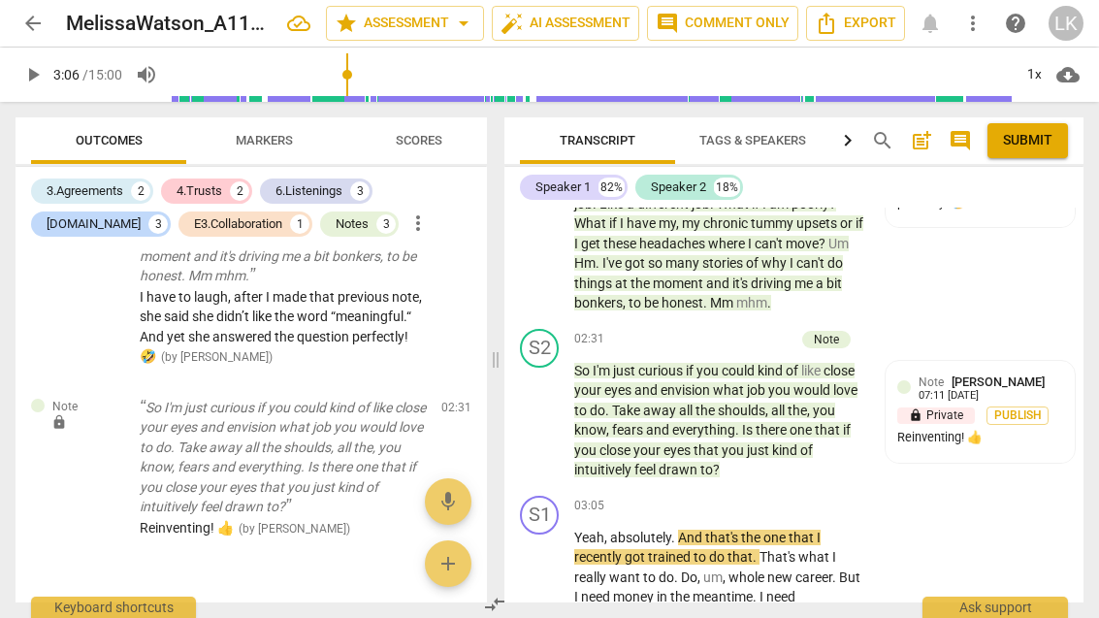
click at [696, 330] on div "+" at bounding box center [688, 339] width 19 height 19
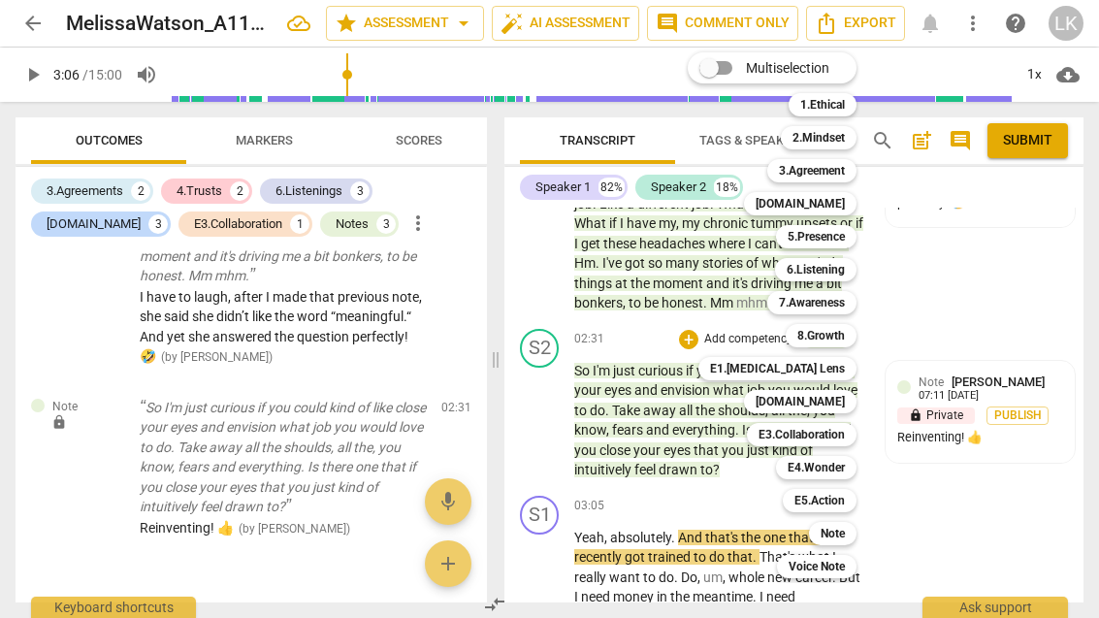
click at [845, 232] on b "5.Presence" at bounding box center [816, 236] width 57 height 23
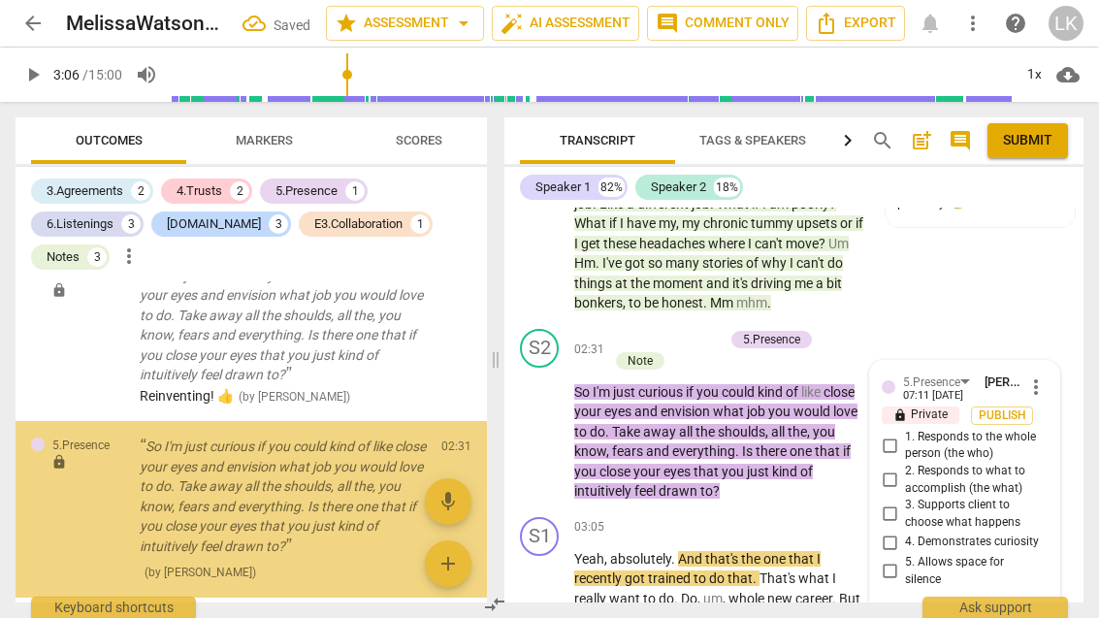
scroll to position [2407, 0]
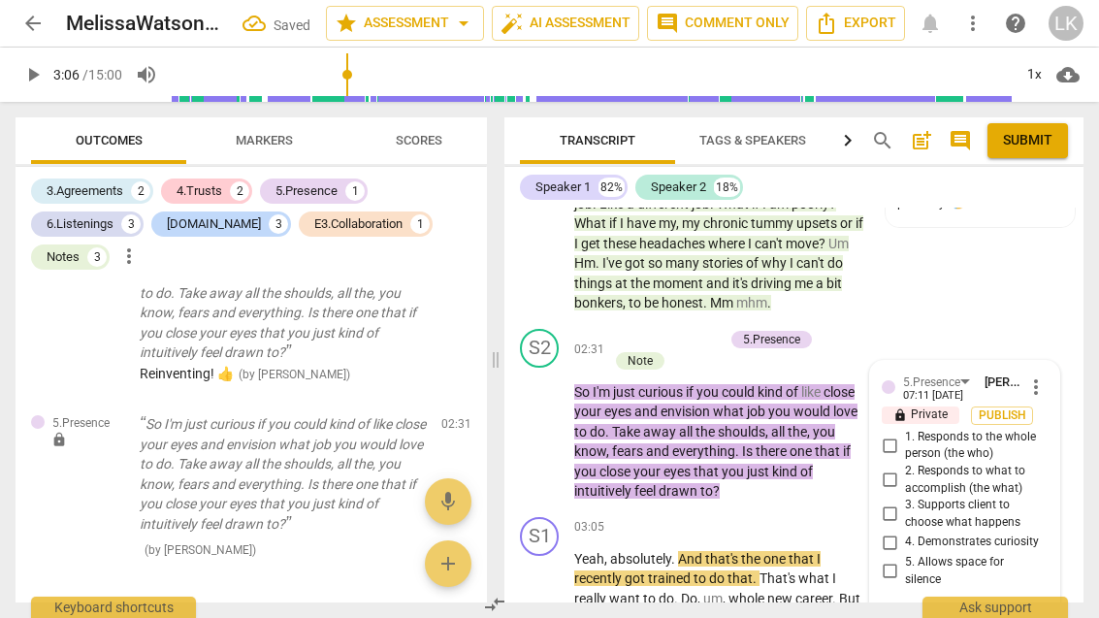
click at [893, 434] on input "1. Responds to the whole person (the who)" at bounding box center [889, 445] width 31 height 23
click at [896, 469] on input "2. Responds to what to accomplish (the what)" at bounding box center [889, 480] width 31 height 23
click at [902, 531] on input "4. Demonstrates curiosity" at bounding box center [889, 542] width 31 height 23
click at [632, 331] on p "Add competency" at bounding box center [678, 339] width 92 height 17
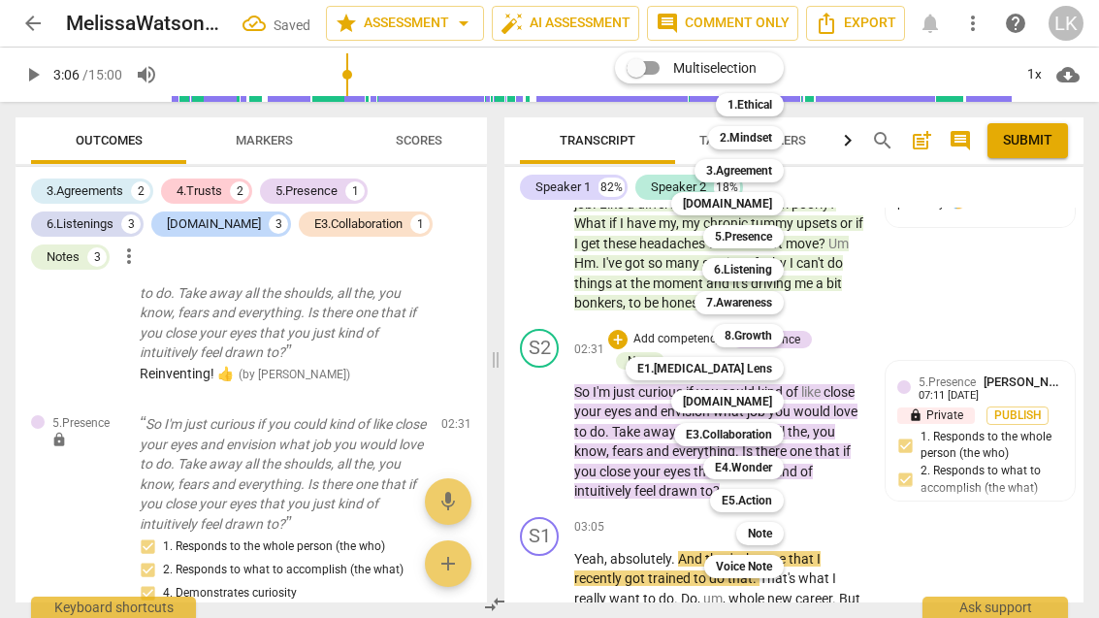
click at [778, 466] on div "E4.Wonder" at bounding box center [744, 467] width 81 height 23
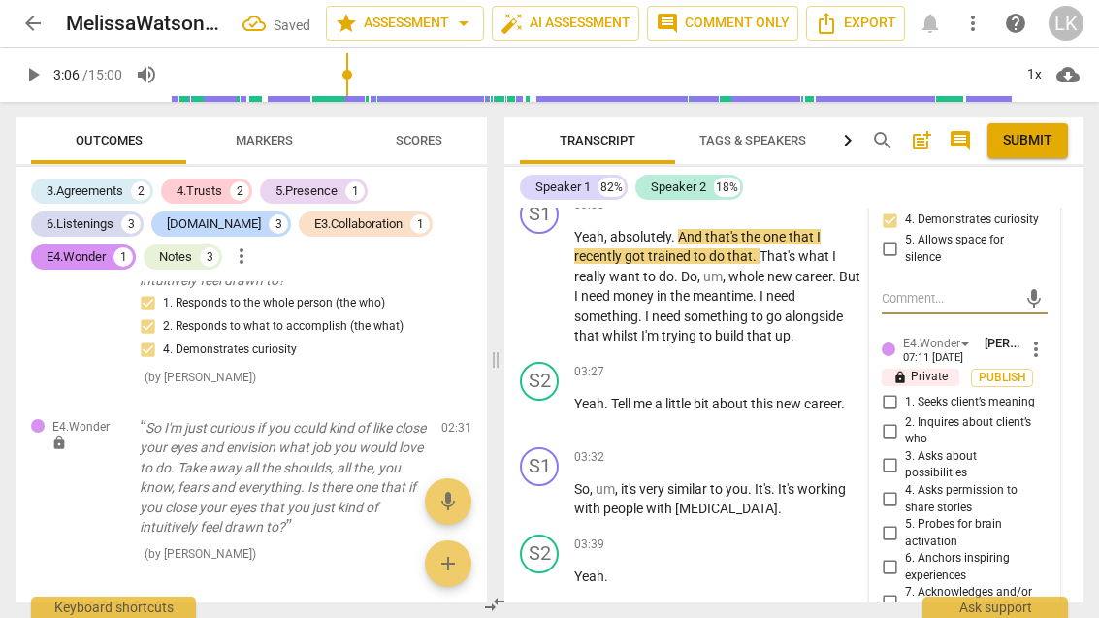
scroll to position [2027, 0]
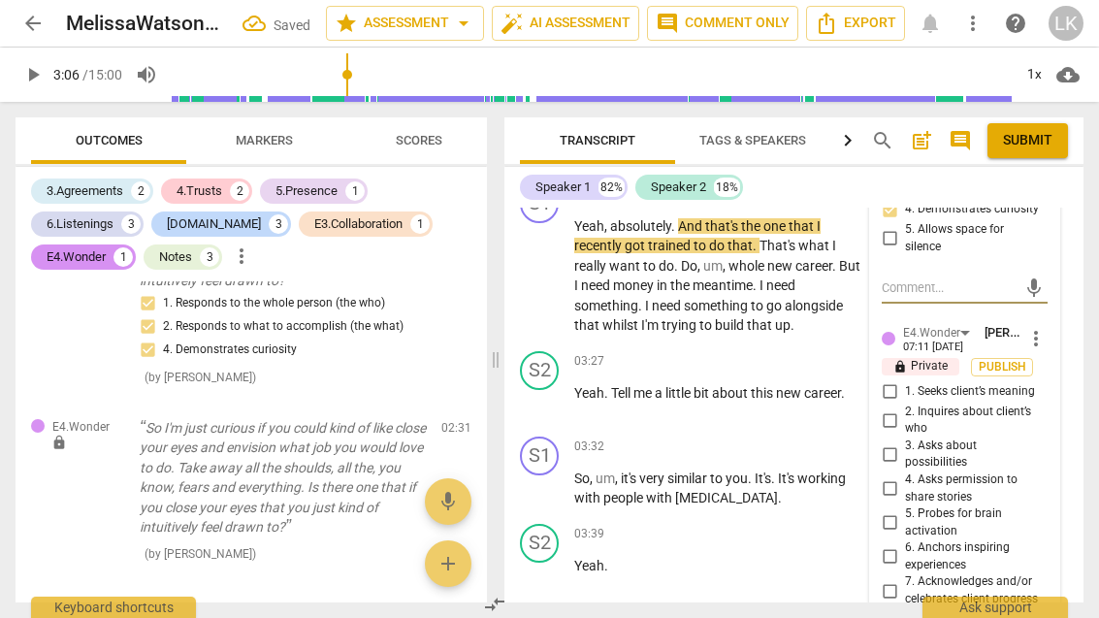
click at [905, 443] on input "3. Asks about possibilities" at bounding box center [889, 454] width 31 height 23
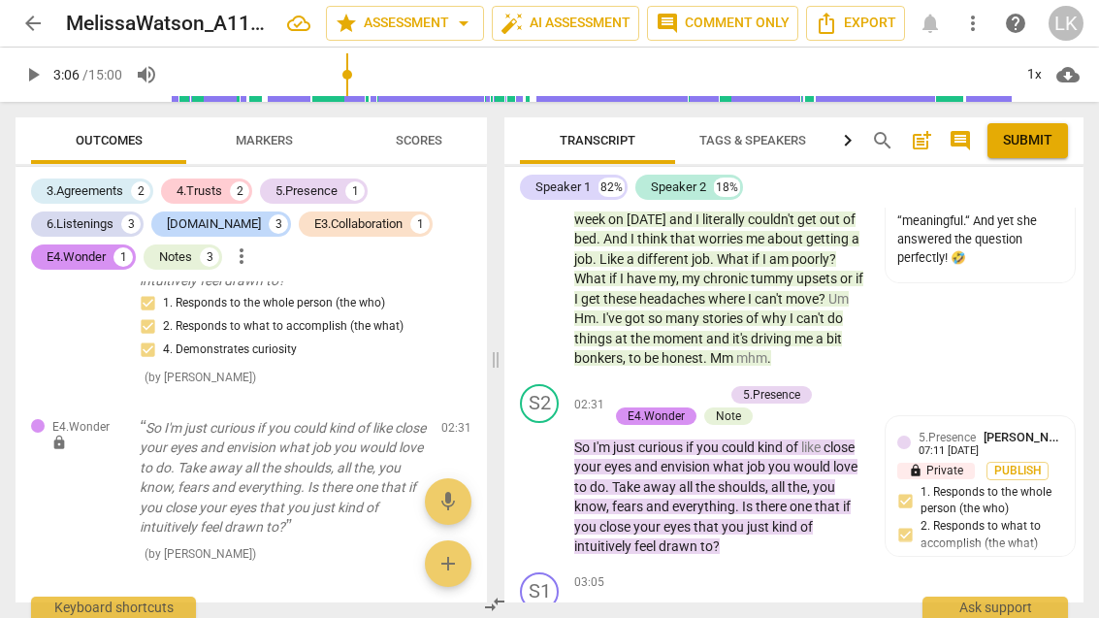
scroll to position [1631, 0]
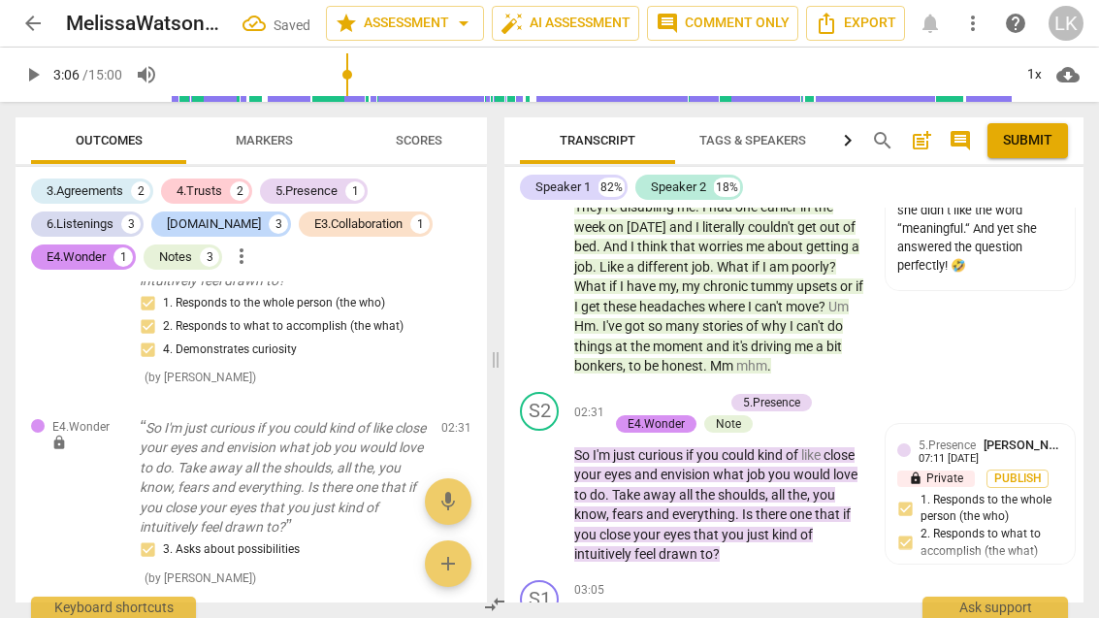
click at [636, 394] on p "Add competency" at bounding box center [678, 402] width 92 height 17
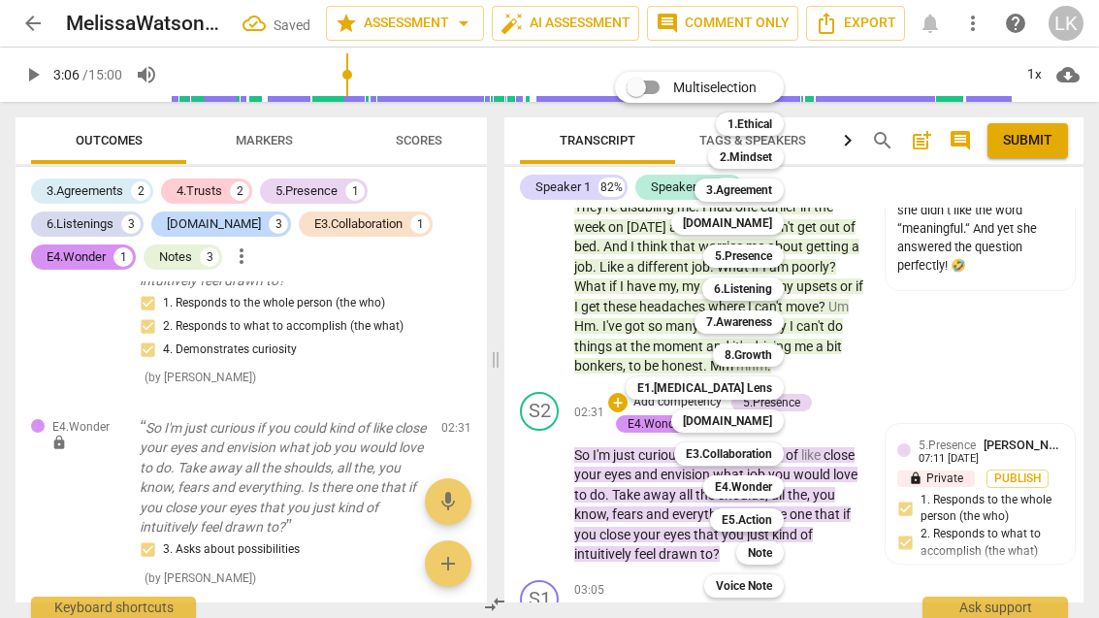
click at [771, 320] on b "7.Awareness" at bounding box center [739, 322] width 66 height 23
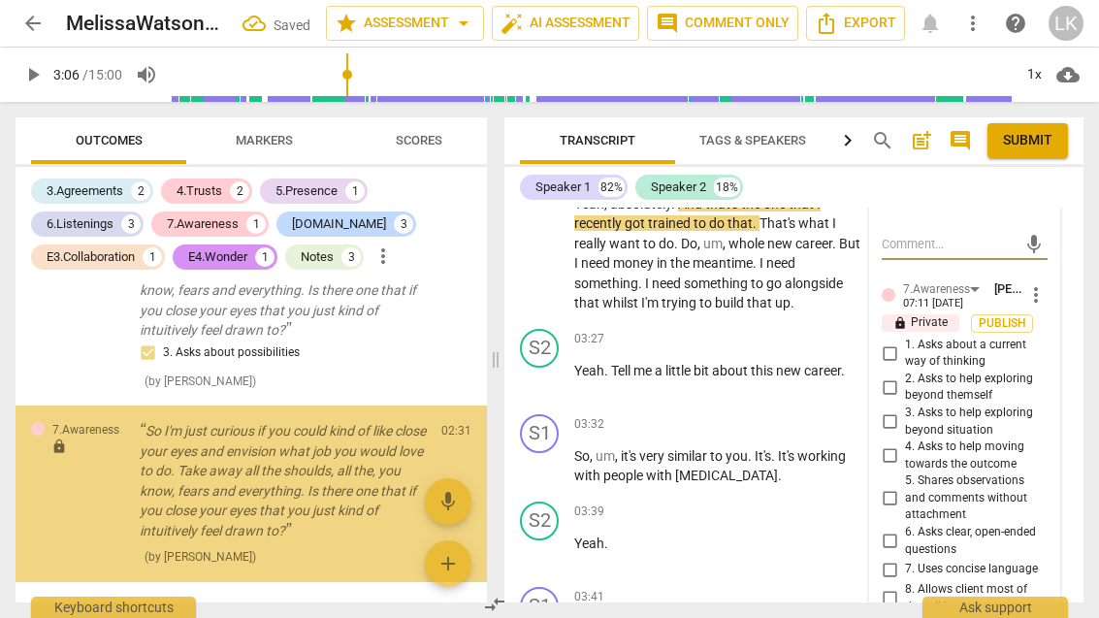
scroll to position [2119, 0]
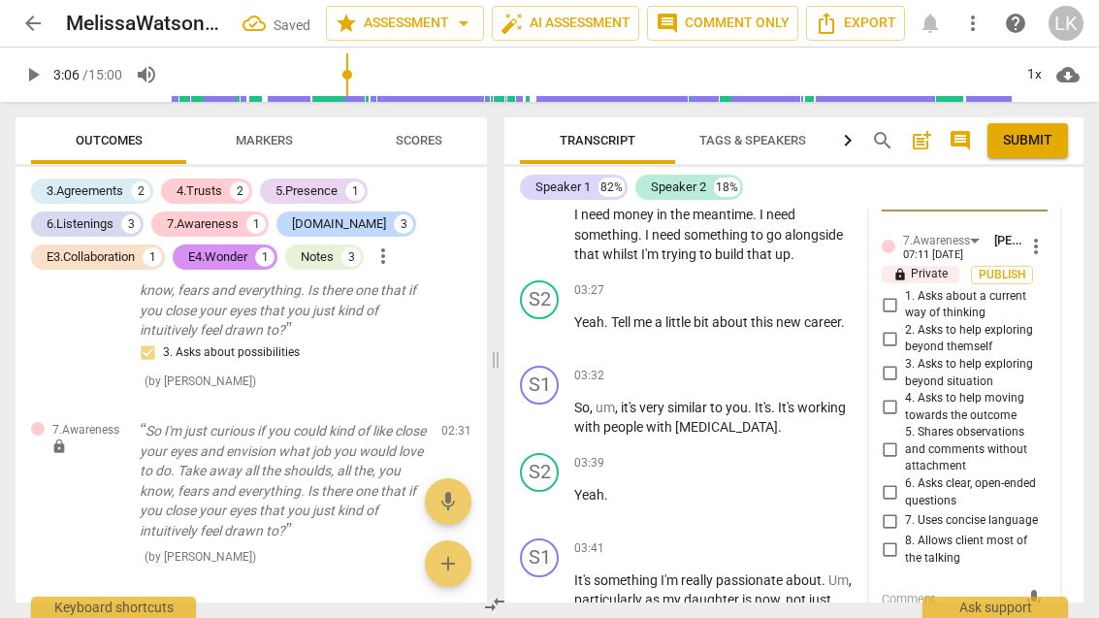
click at [904, 327] on input "2. Asks to help exploring beyond themself" at bounding box center [889, 338] width 31 height 23
click at [900, 362] on input "3. Asks to help exploring beyond situation" at bounding box center [889, 373] width 31 height 23
click at [902, 481] on input "6. Asks clear, open-ended questions" at bounding box center [889, 492] width 31 height 23
click at [904, 509] on input "7. Uses concise language" at bounding box center [889, 520] width 31 height 23
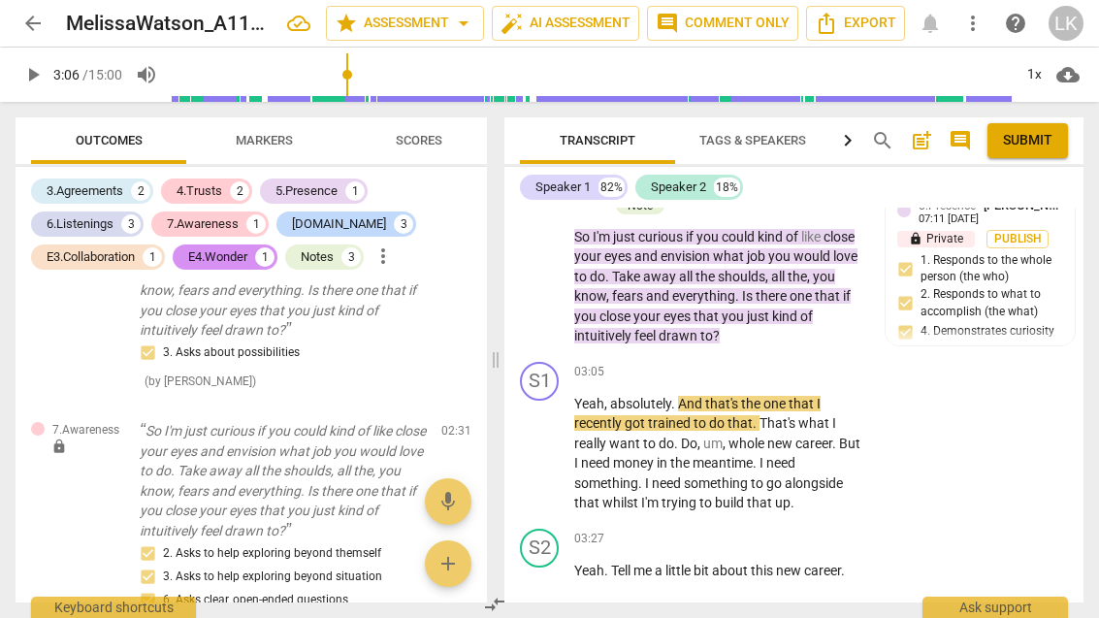
scroll to position [1875, 0]
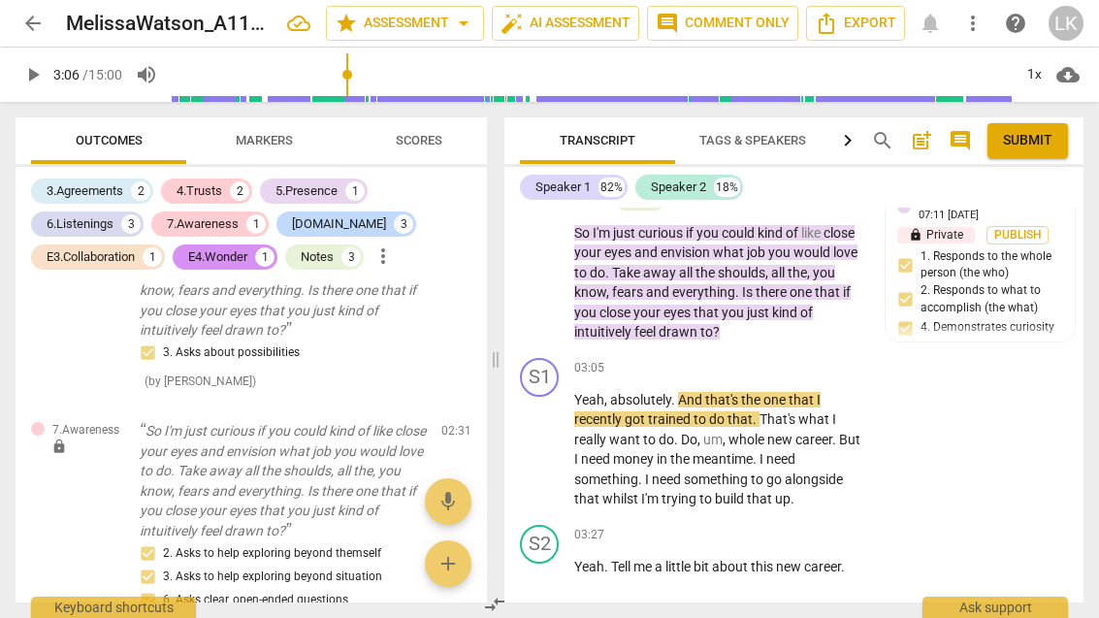
click at [553, 439] on span "play_arrow" at bounding box center [540, 450] width 31 height 23
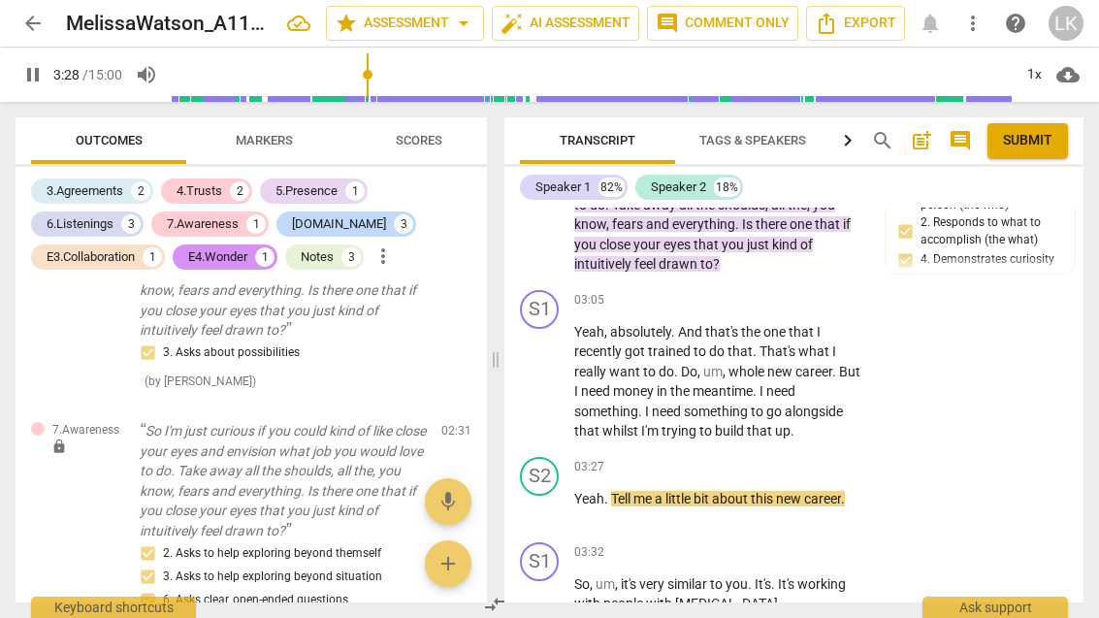
scroll to position [1952, 0]
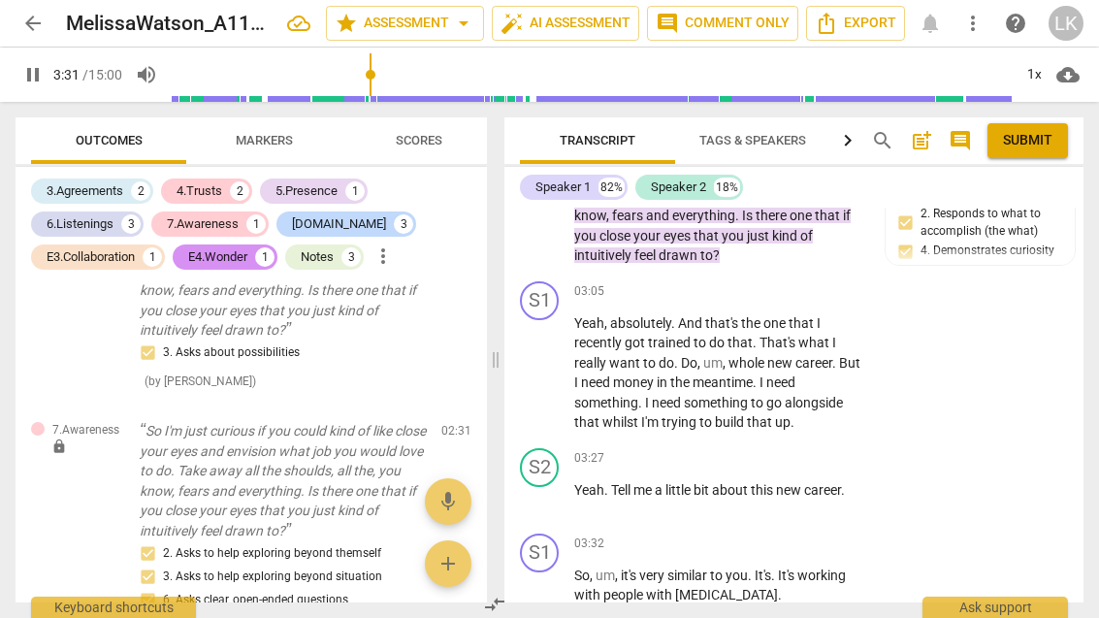
click at [560, 487] on div "play_arrow pause" at bounding box center [549, 499] width 49 height 25
click at [552, 488] on span "pause" at bounding box center [540, 499] width 23 height 23
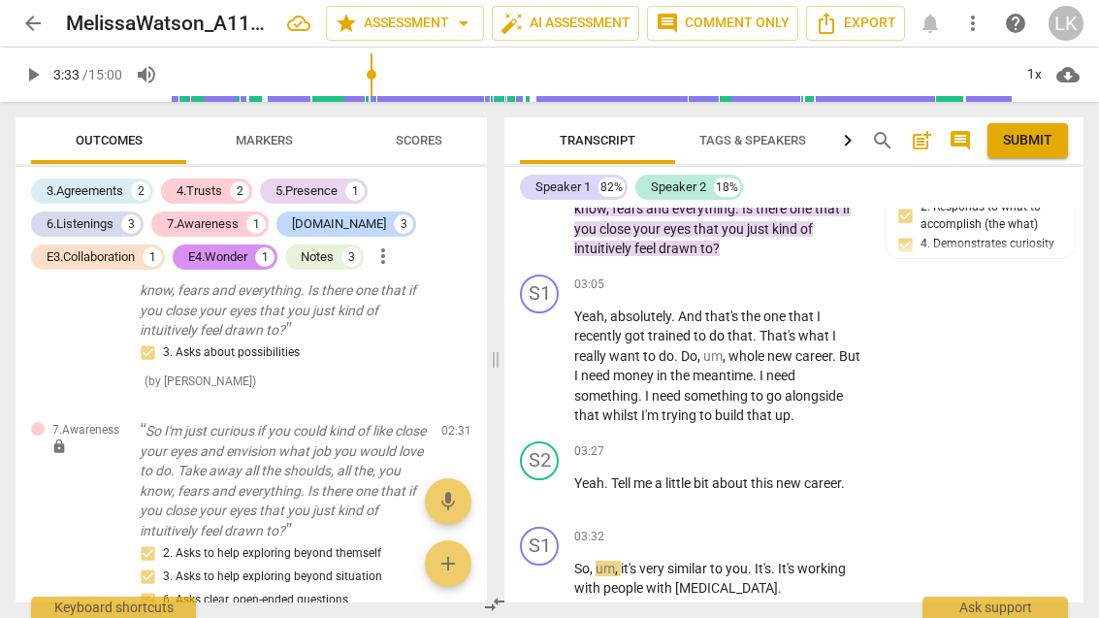
scroll to position [1959, 0]
click at [761, 442] on div "+ Add competency" at bounding box center [793, 451] width 115 height 19
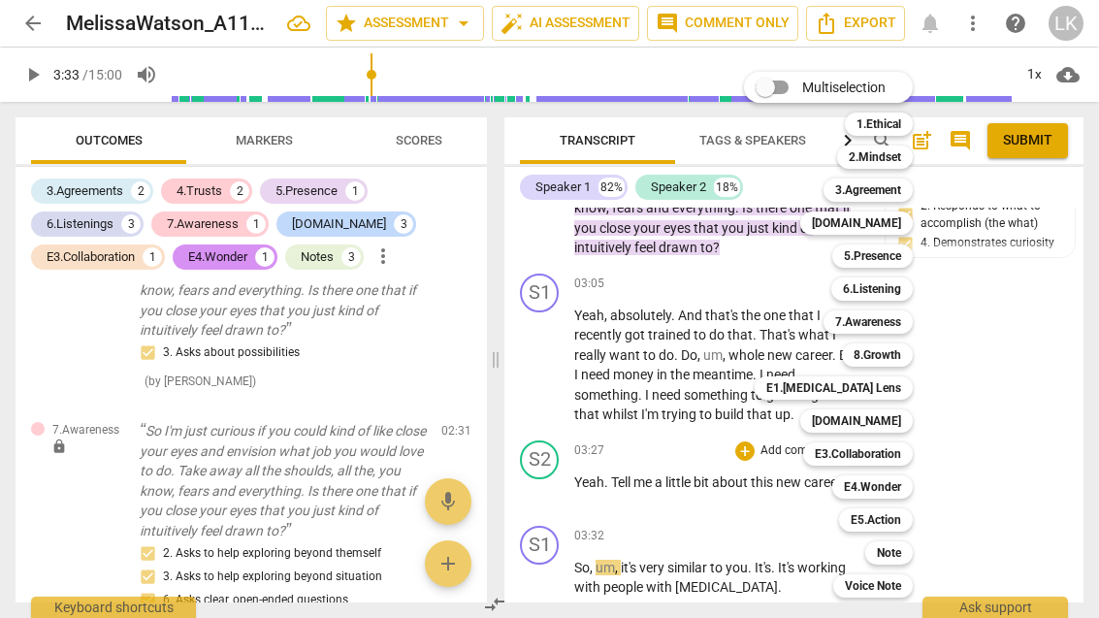
click at [911, 264] on div "5.Presence" at bounding box center [873, 256] width 81 height 23
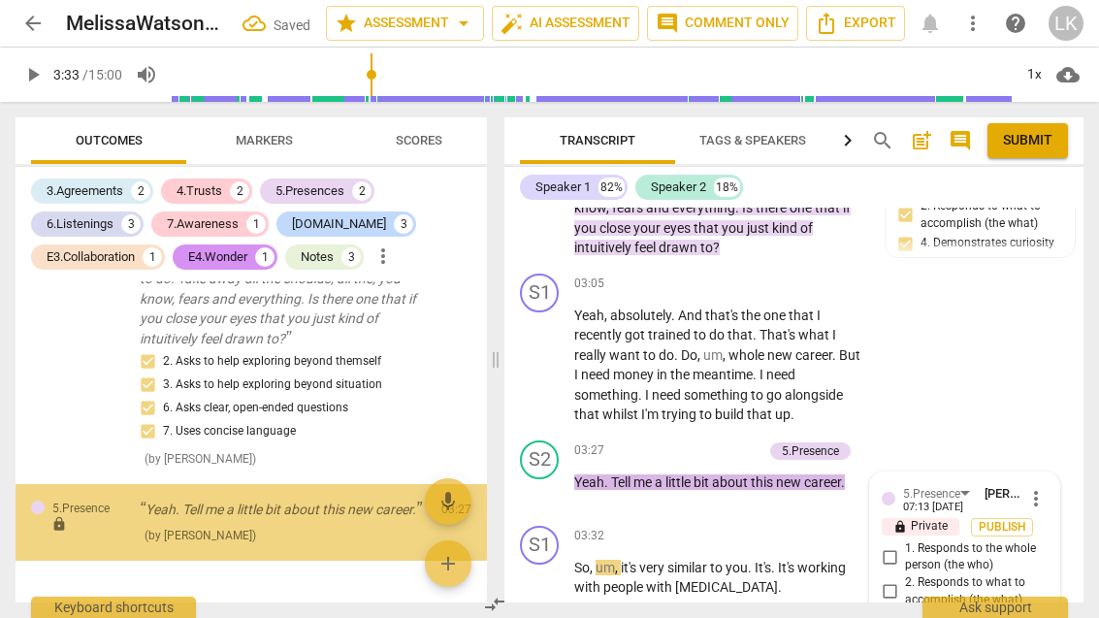
scroll to position [2230, 0]
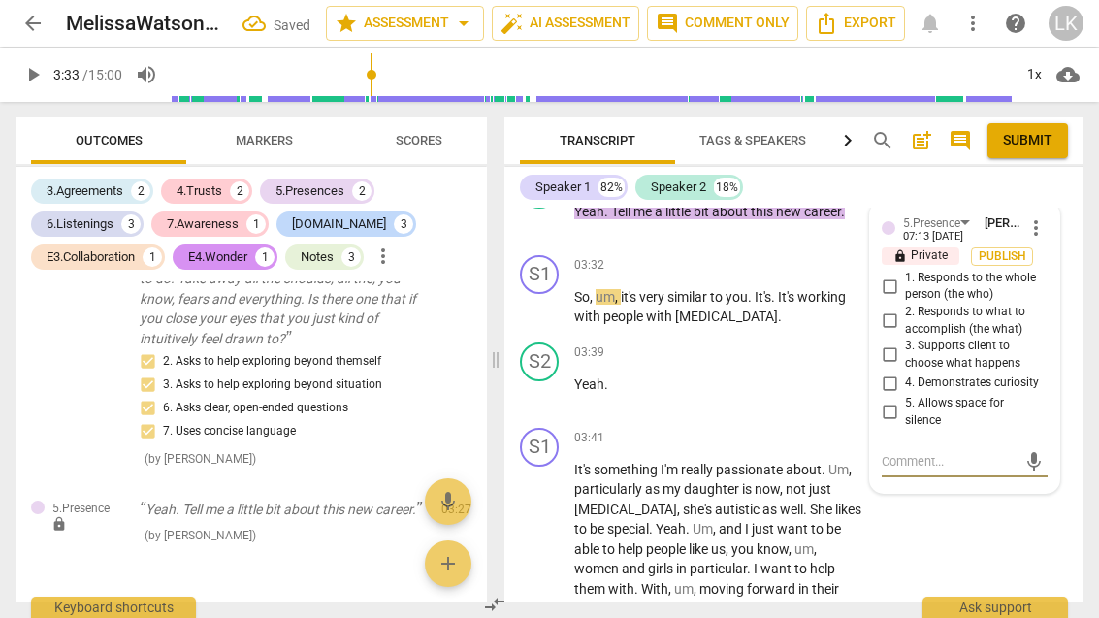
click at [898, 372] on input "4. Demonstrates curiosity" at bounding box center [889, 383] width 31 height 23
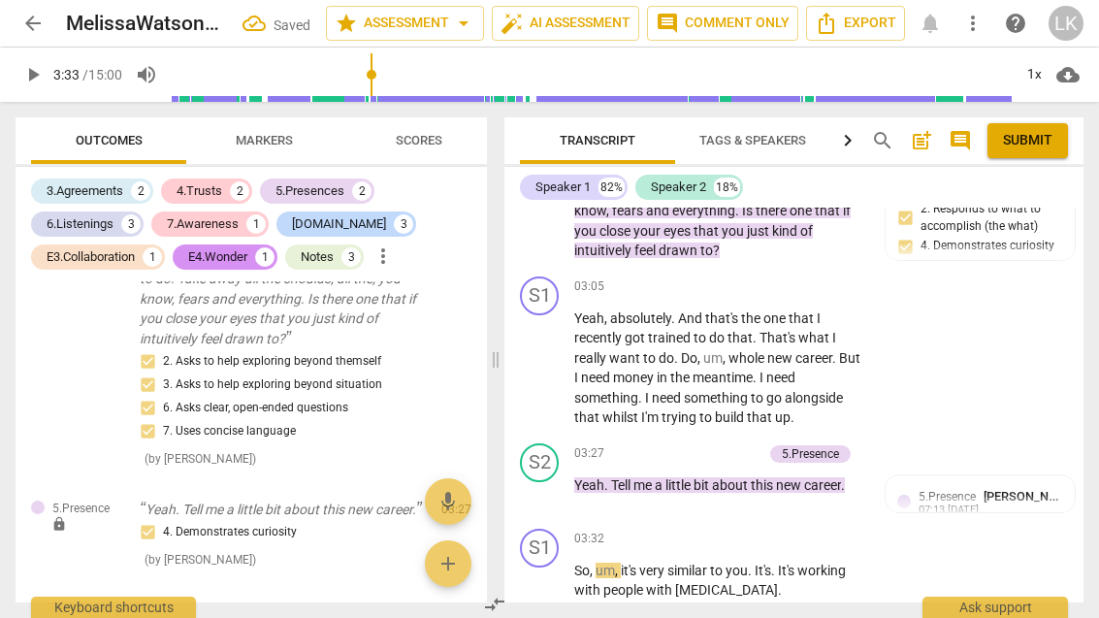
scroll to position [1953, 0]
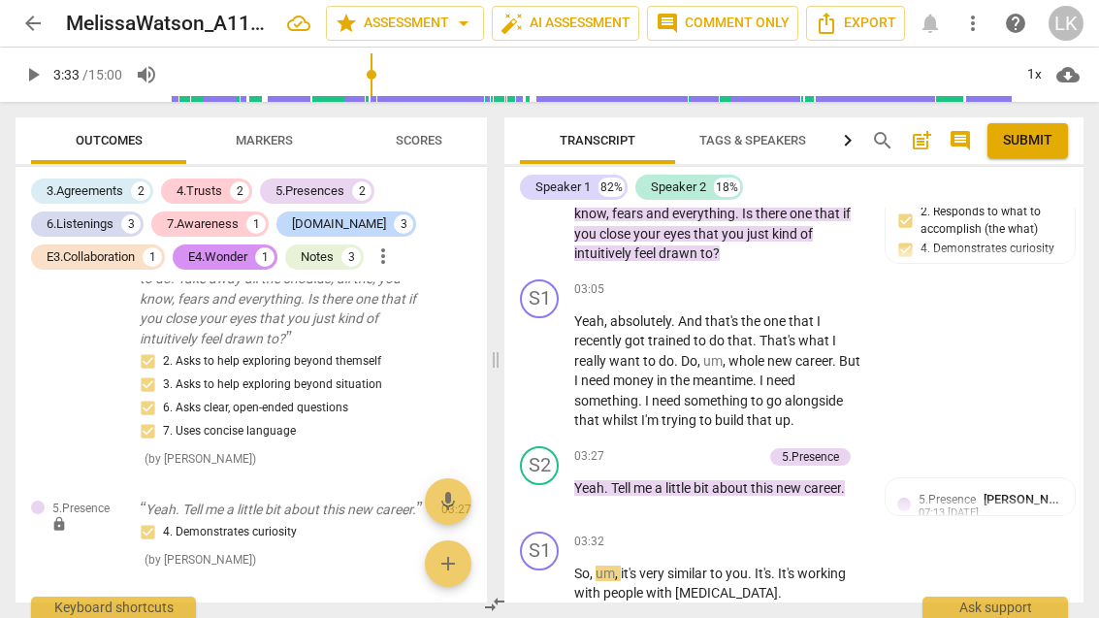
click at [670, 447] on div "+ Add competency" at bounding box center [704, 456] width 115 height 19
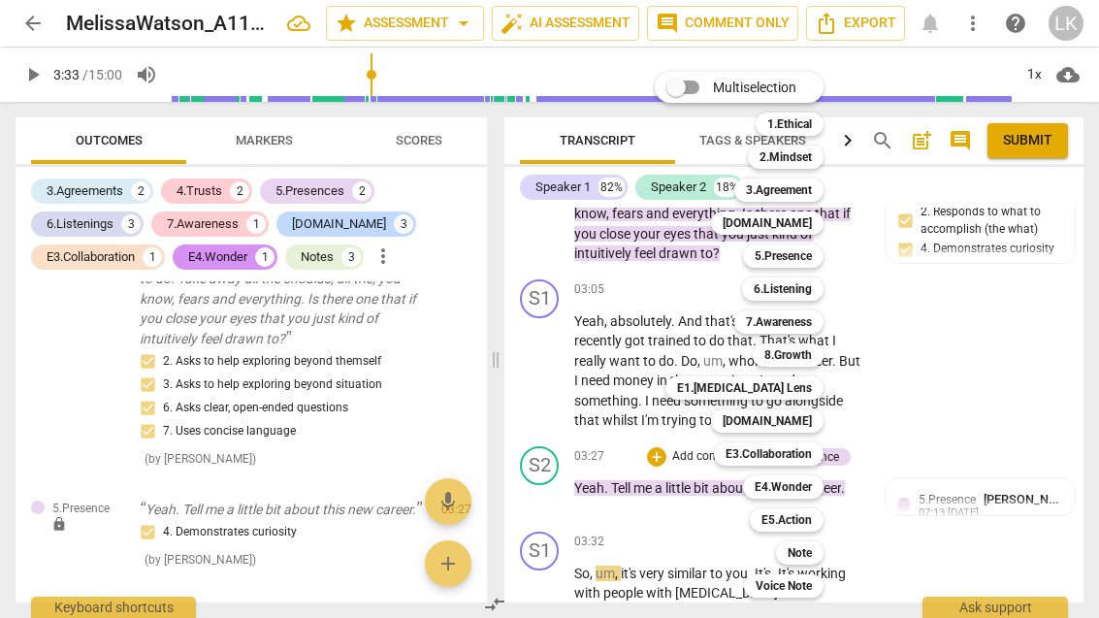
click at [815, 551] on div "Note" at bounding box center [800, 552] width 48 height 23
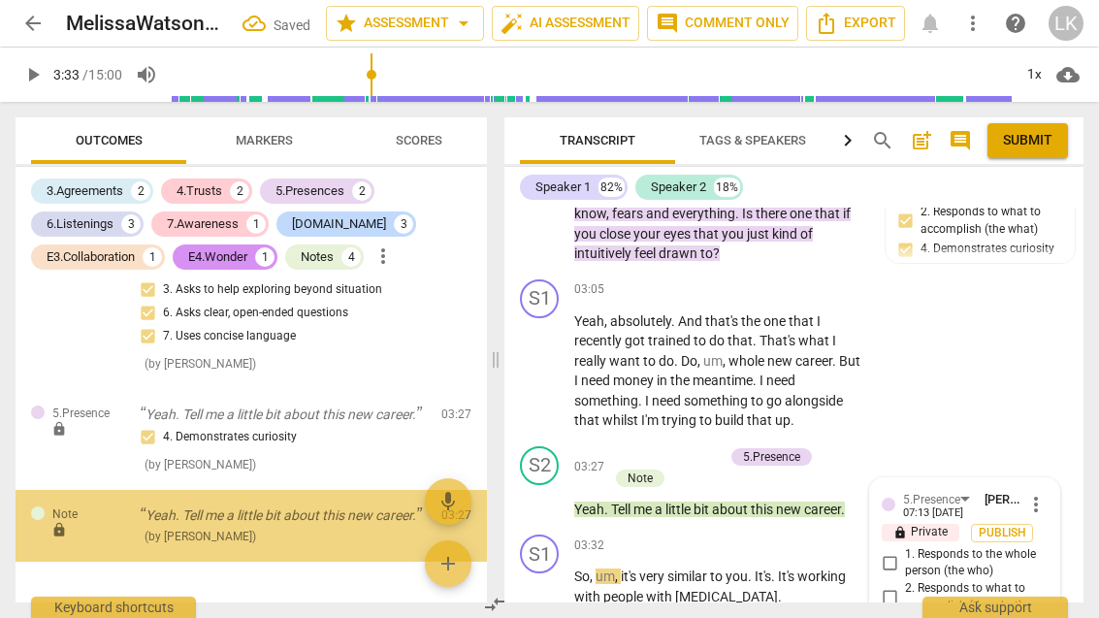
scroll to position [2230, 0]
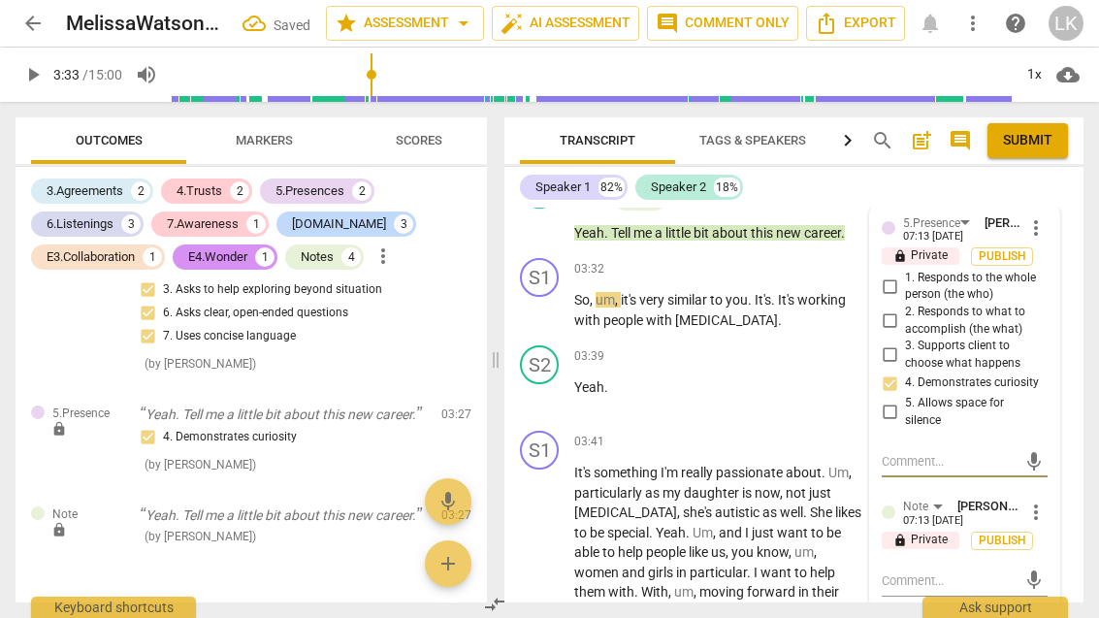
click at [949, 572] on textarea at bounding box center [949, 581] width 135 height 18
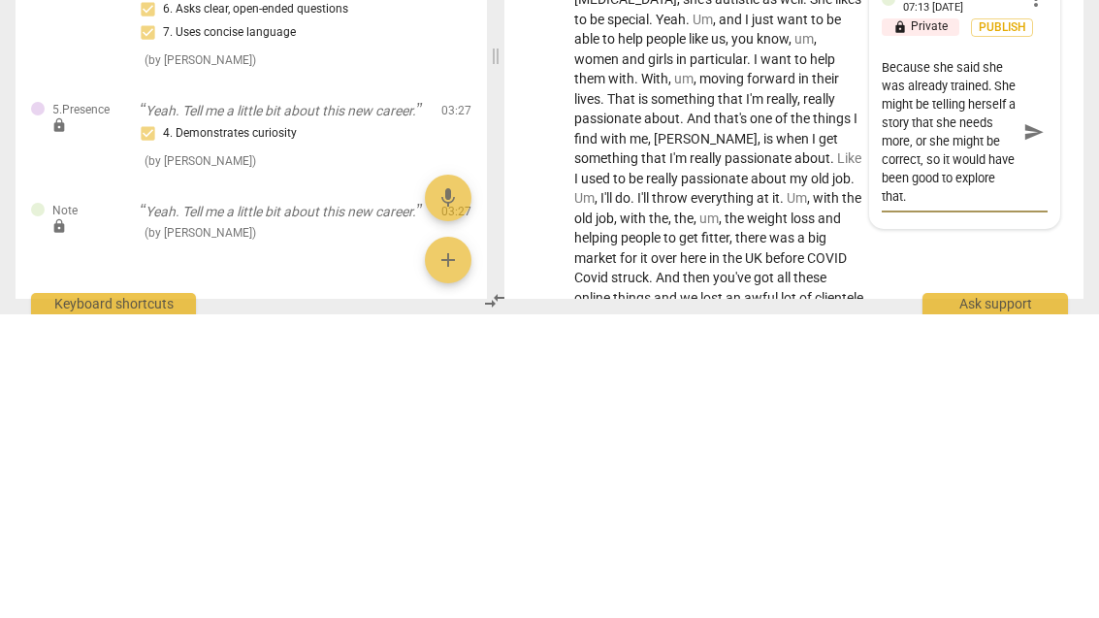
scroll to position [37, 0]
click at [1040, 425] on span "send" at bounding box center [1034, 435] width 21 height 21
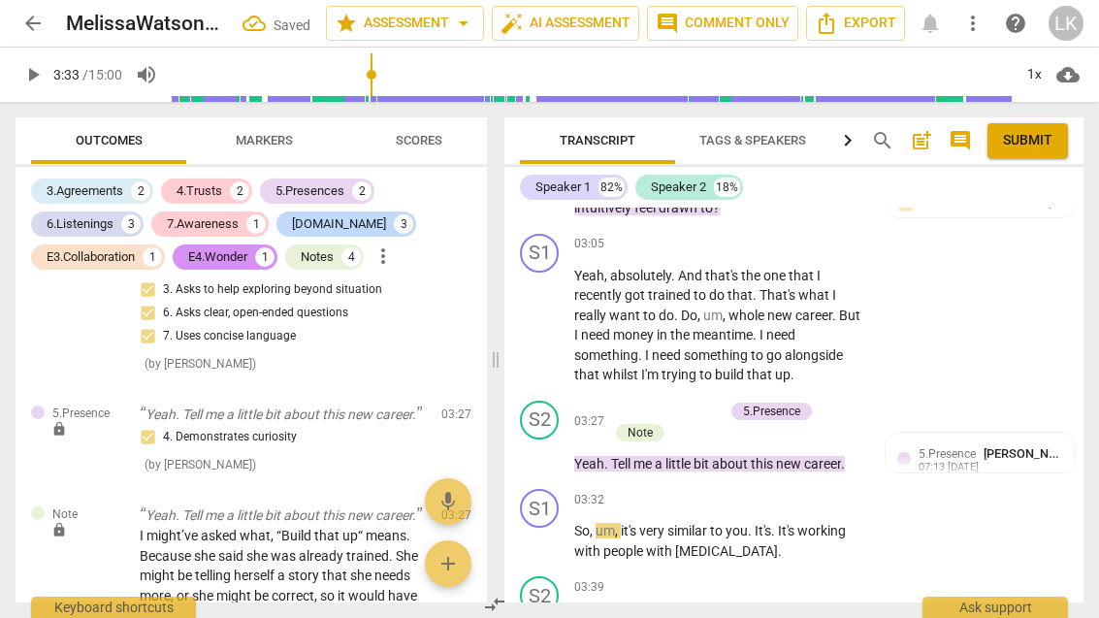
scroll to position [2013, 0]
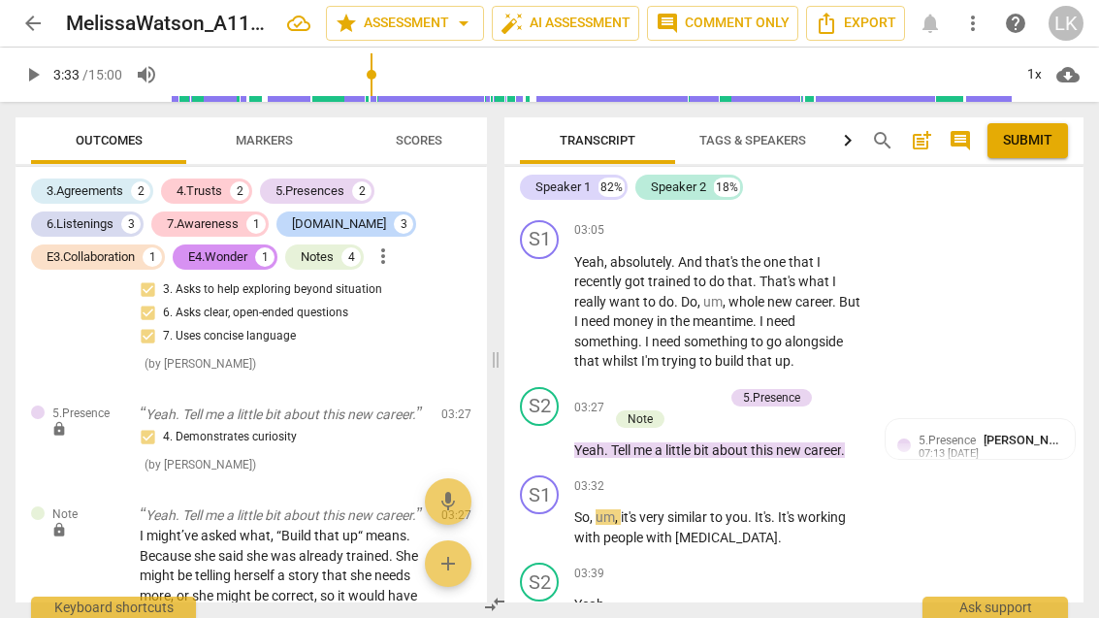
click at [552, 516] on span "play_arrow" at bounding box center [540, 527] width 23 height 23
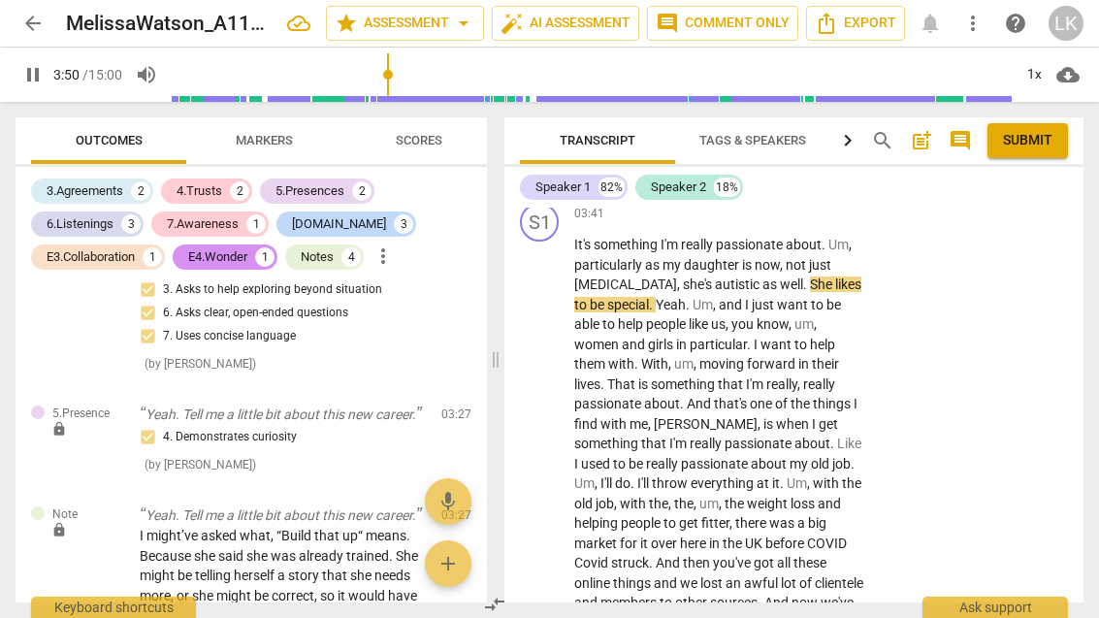
scroll to position [2459, 0]
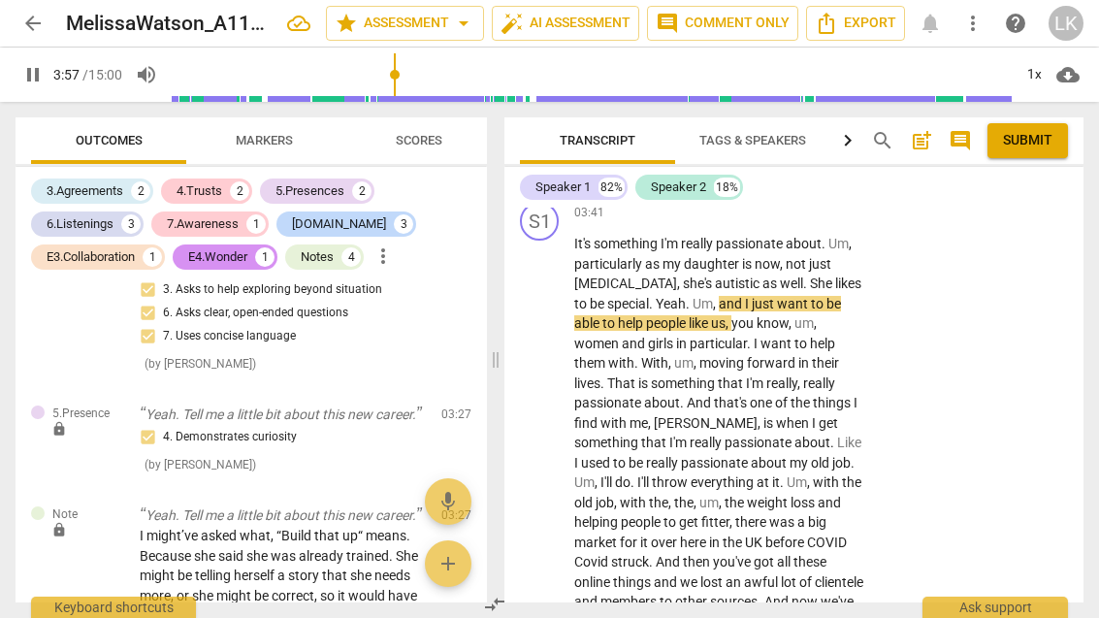
click at [546, 551] on span "pause" at bounding box center [540, 562] width 23 height 23
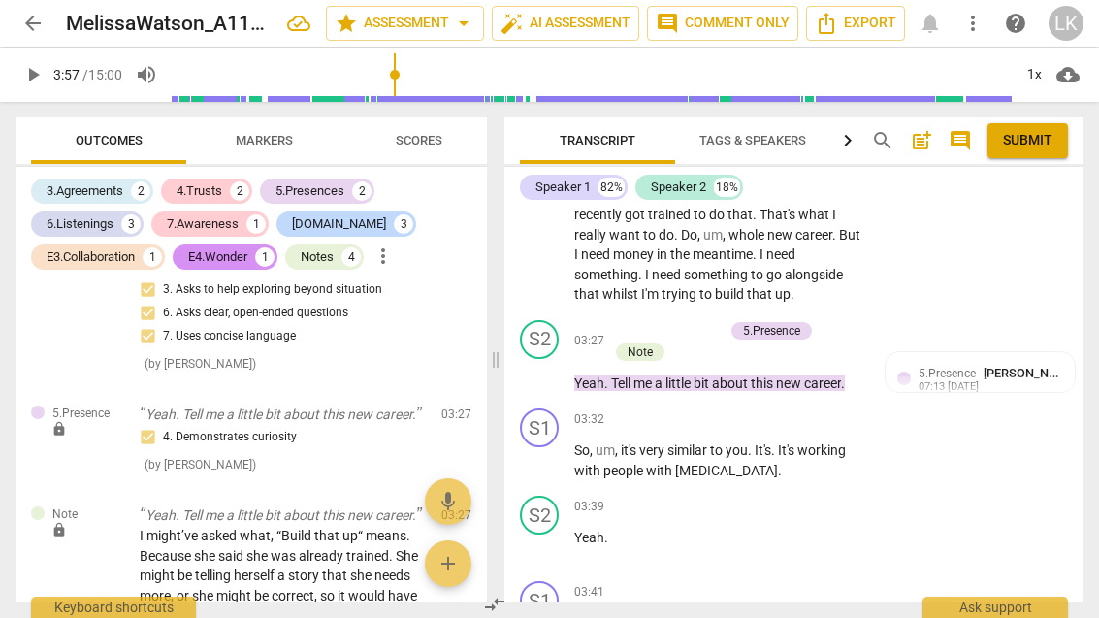
scroll to position [2077, 0]
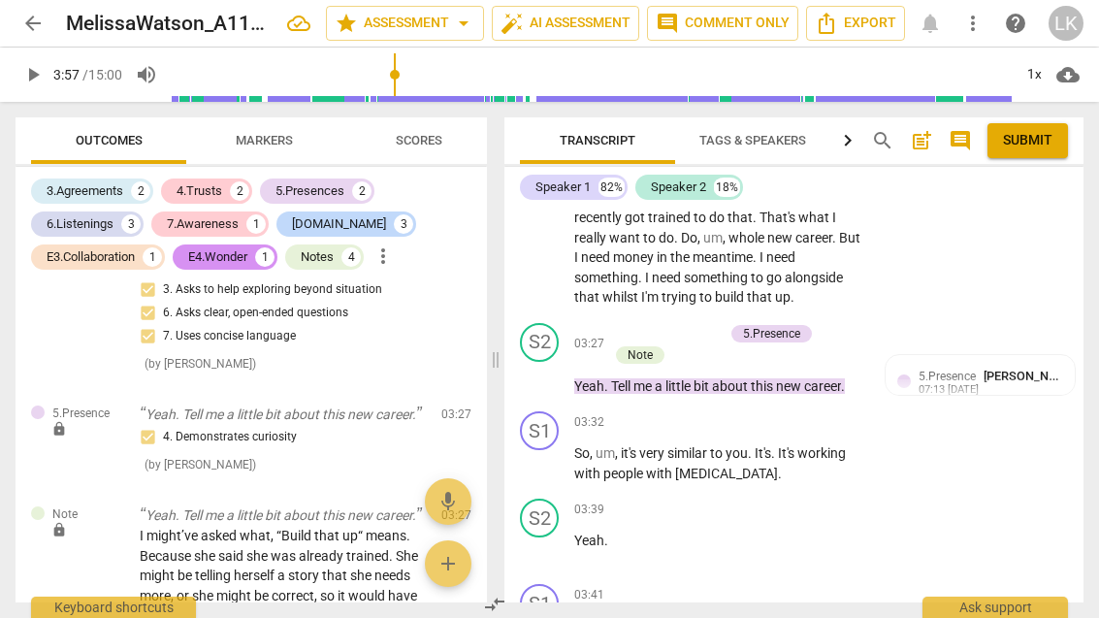
click at [624, 324] on div "+" at bounding box center [617, 333] width 19 height 19
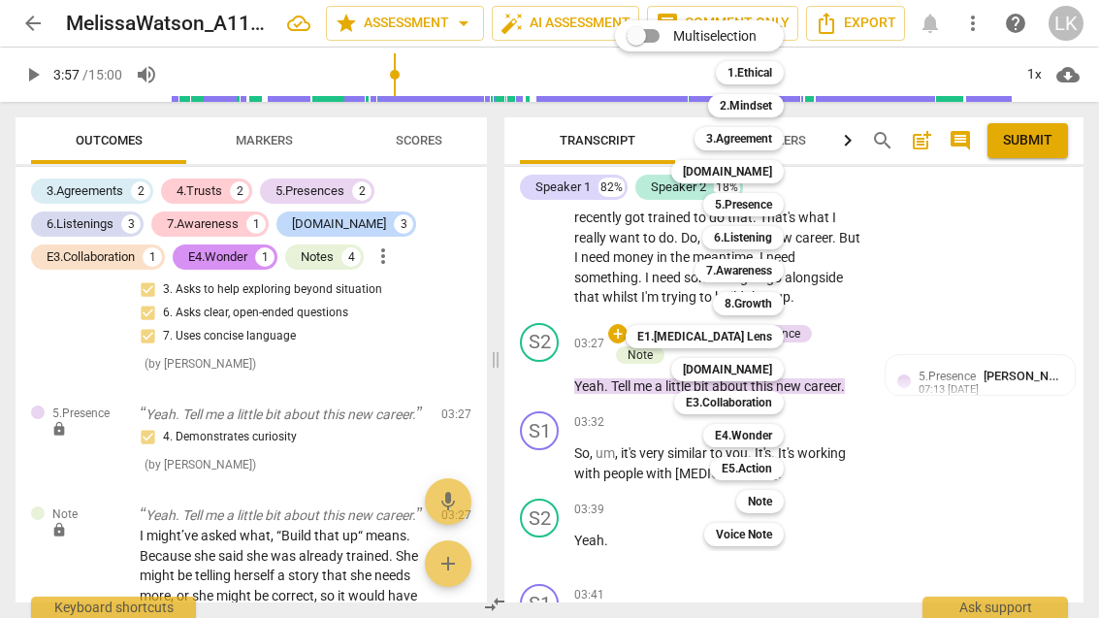
click at [777, 269] on div "7.Awareness" at bounding box center [739, 270] width 89 height 23
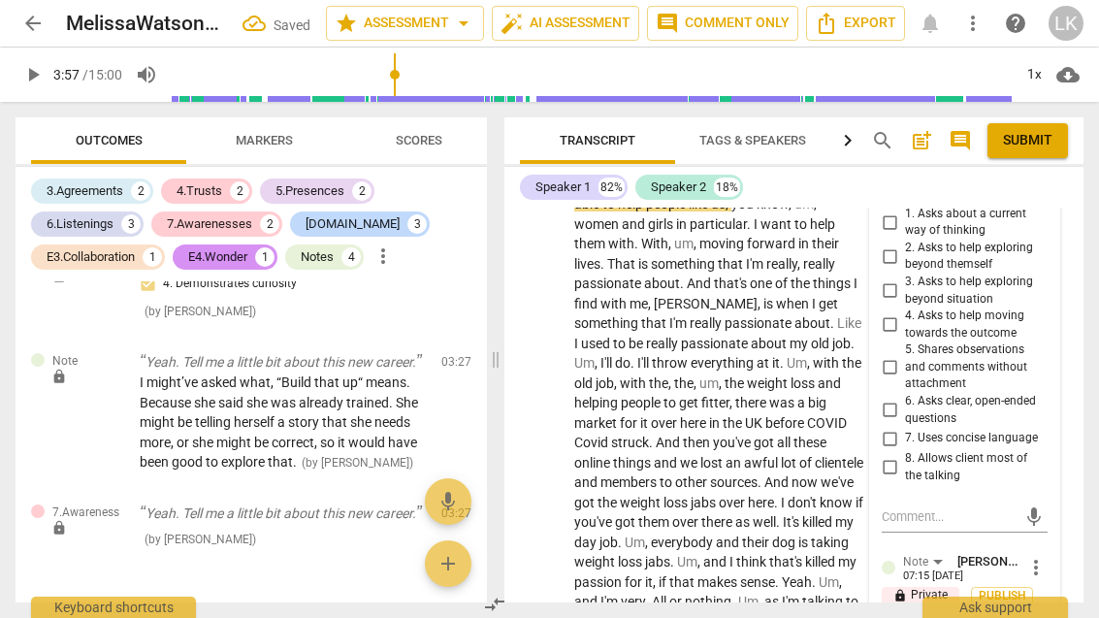
scroll to position [2567, 0]
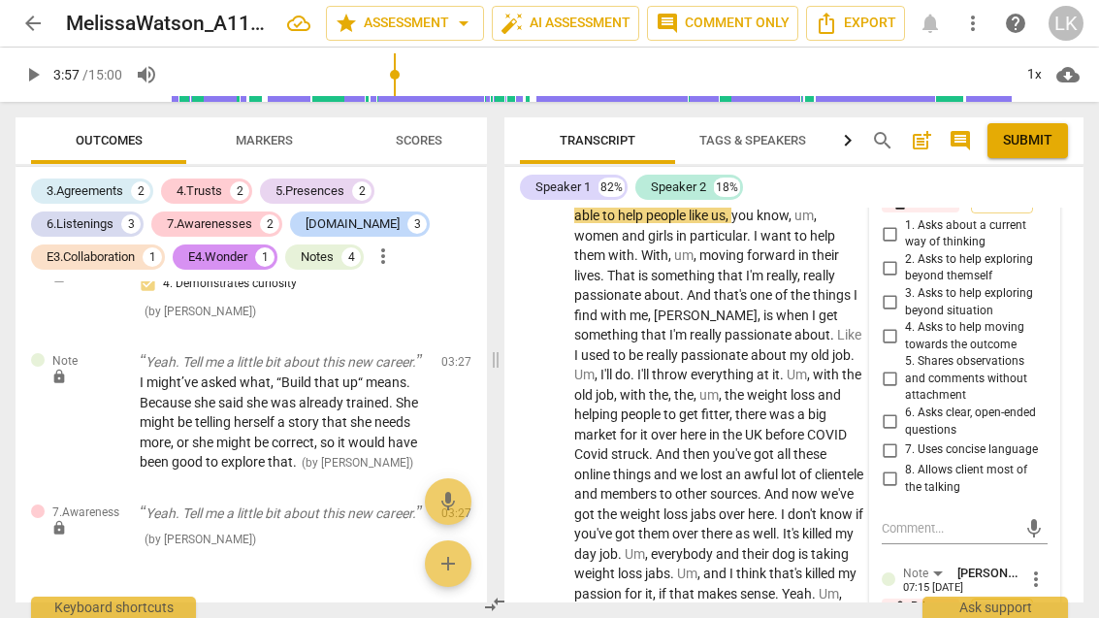
click at [902, 410] on input "6. Asks clear, open-ended questions" at bounding box center [889, 421] width 31 height 23
click at [902, 439] on input "7. Uses concise language" at bounding box center [889, 450] width 31 height 23
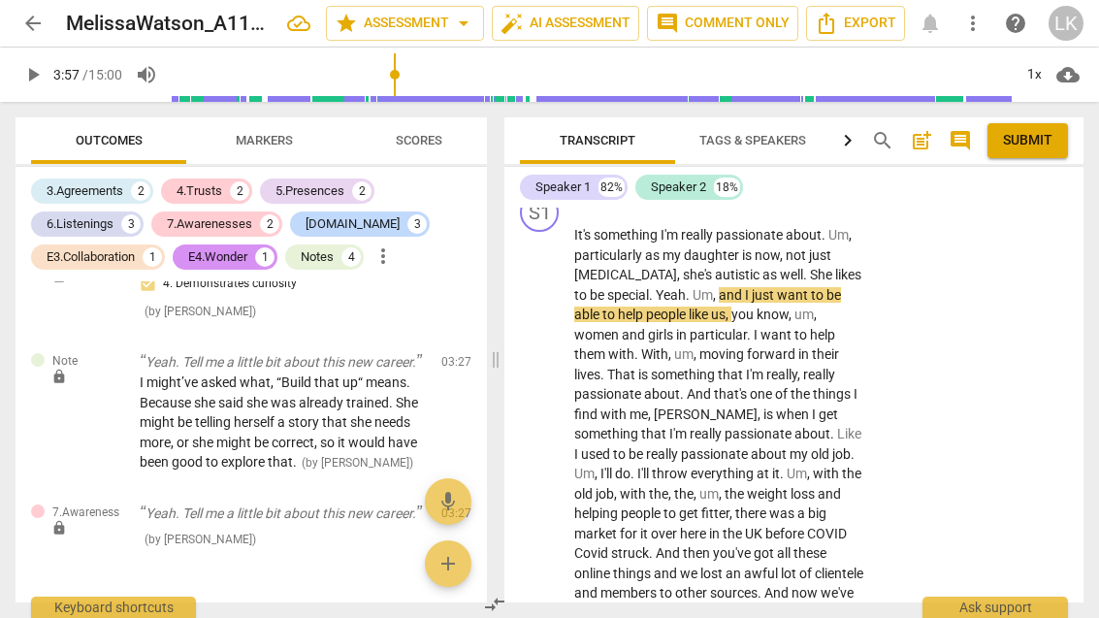
scroll to position [2467, 0]
click at [554, 543] on span "play_arrow" at bounding box center [540, 554] width 31 height 23
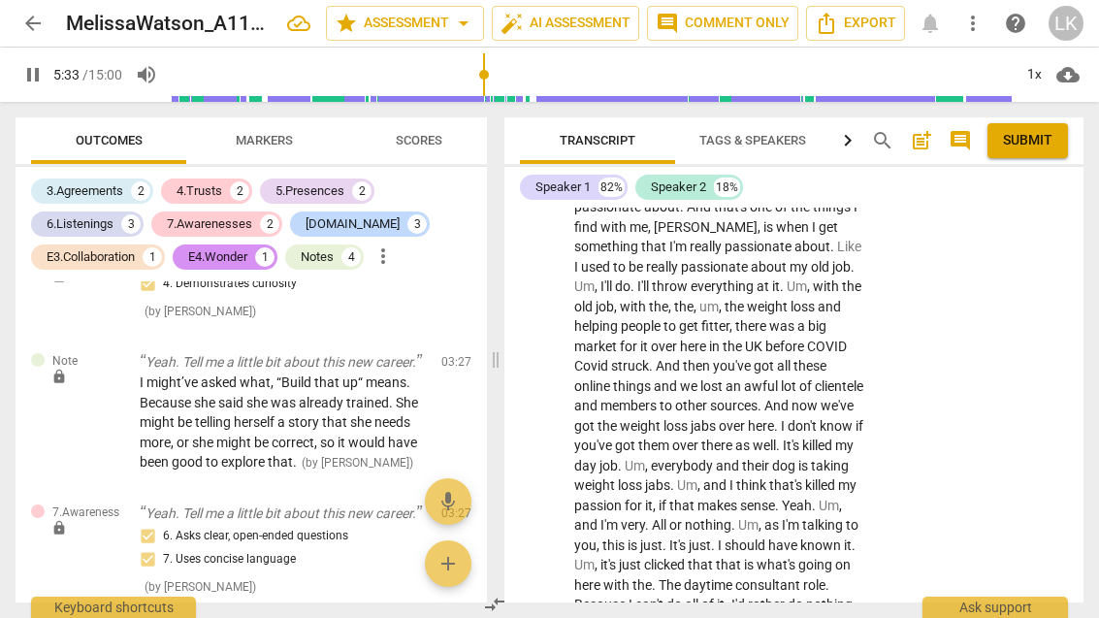
scroll to position [2653, 0]
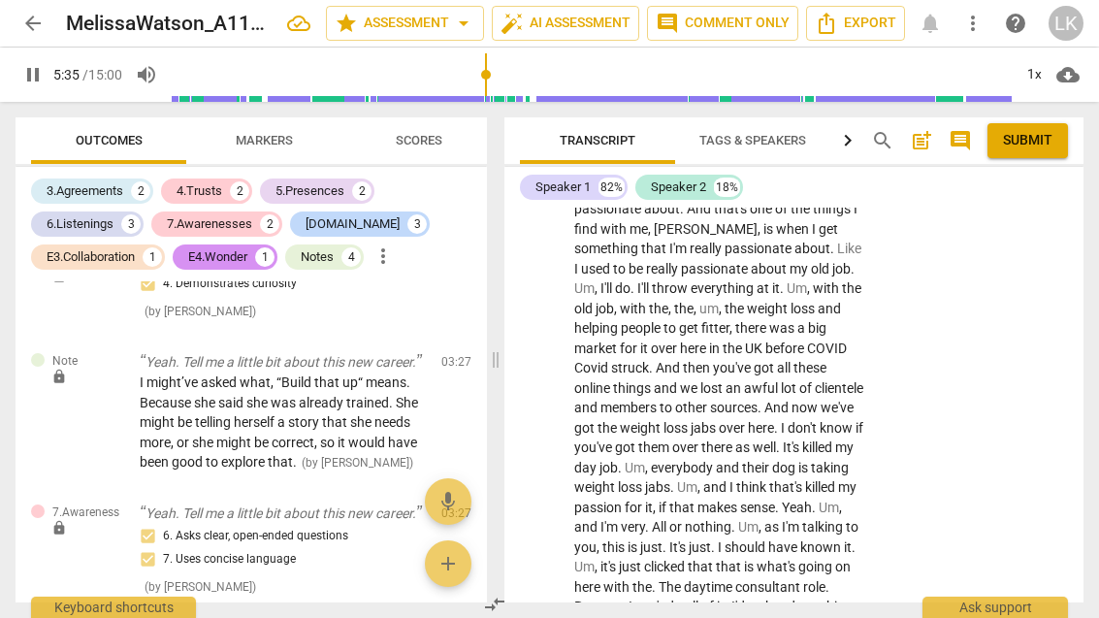
click at [549, 357] on span "pause" at bounding box center [540, 368] width 23 height 23
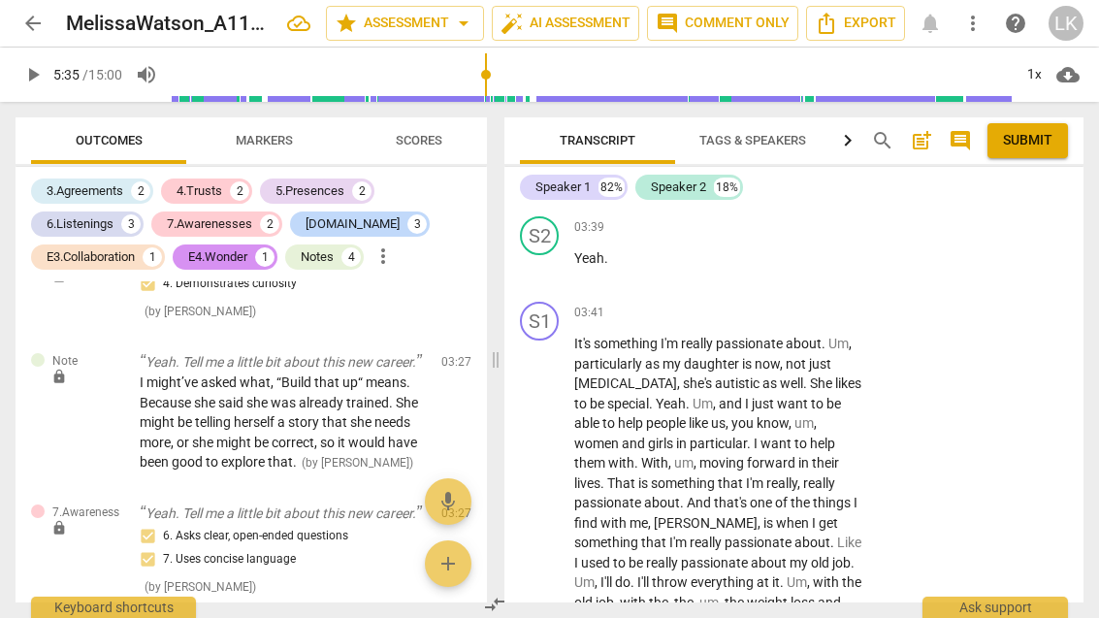
scroll to position [2355, 0]
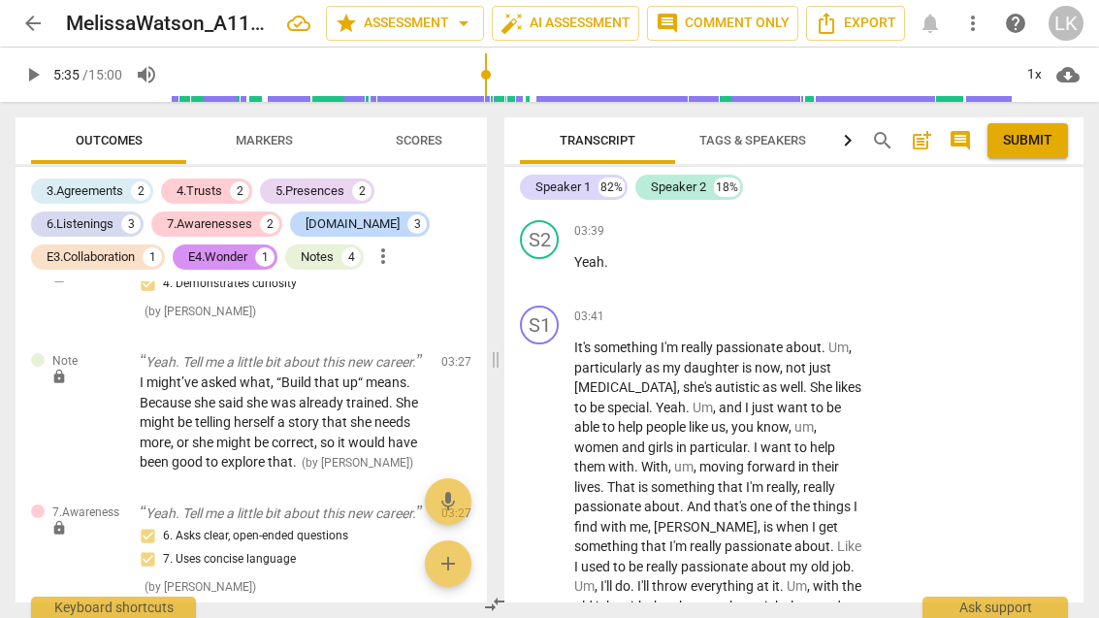
click at [754, 307] on div "+" at bounding box center [745, 316] width 19 height 19
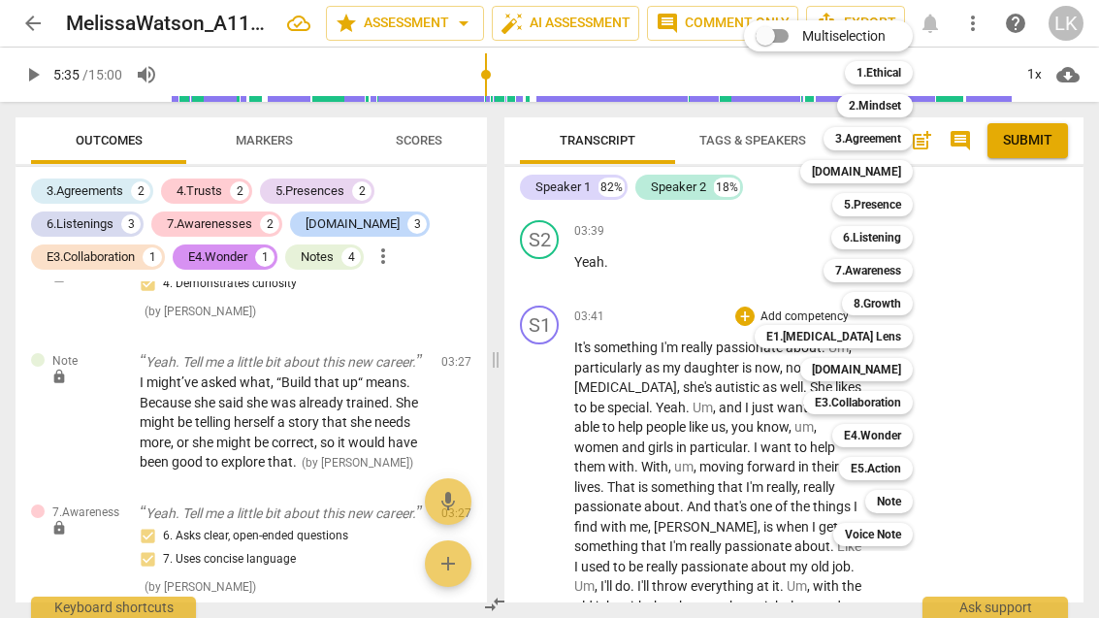
click at [912, 239] on div "6.Listening" at bounding box center [873, 237] width 82 height 23
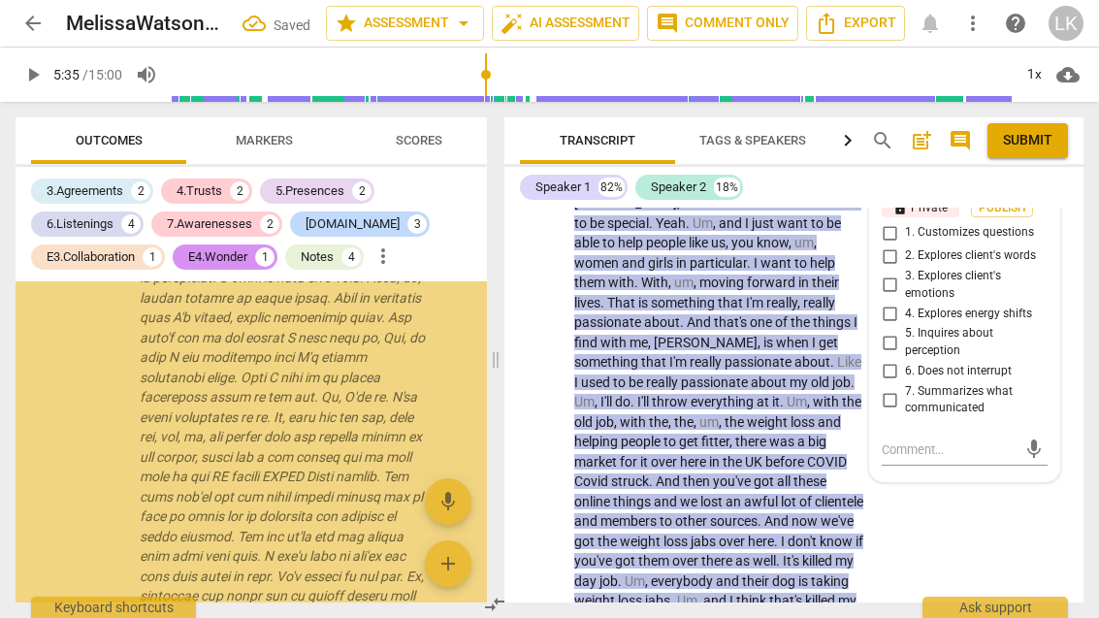
scroll to position [3748, 0]
click at [905, 360] on input "6. Does not interrupt" at bounding box center [889, 371] width 31 height 23
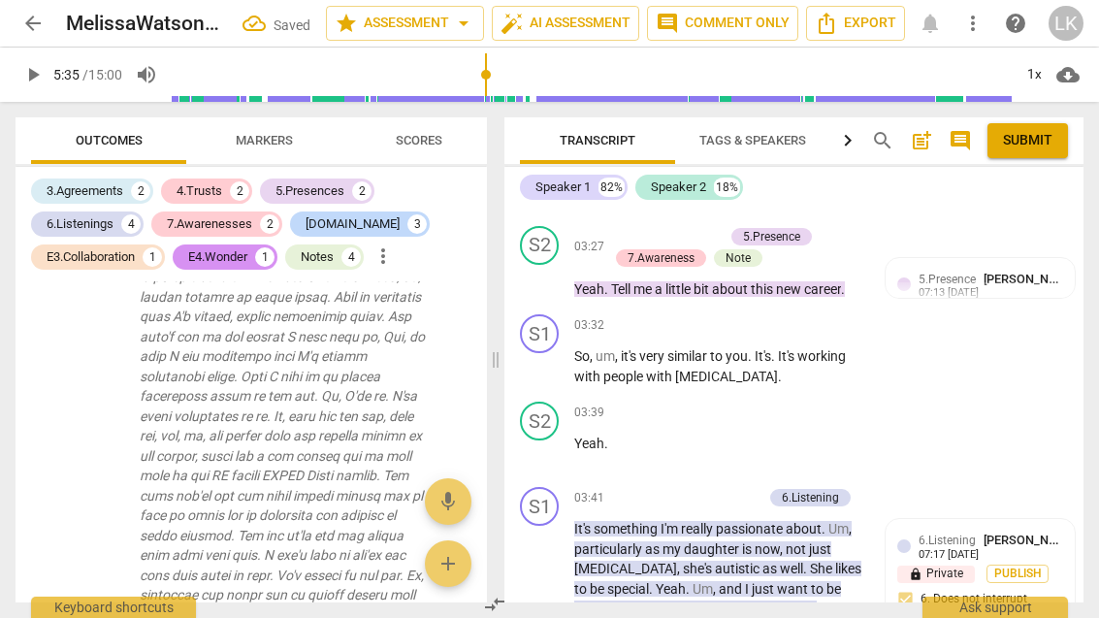
scroll to position [2187, 0]
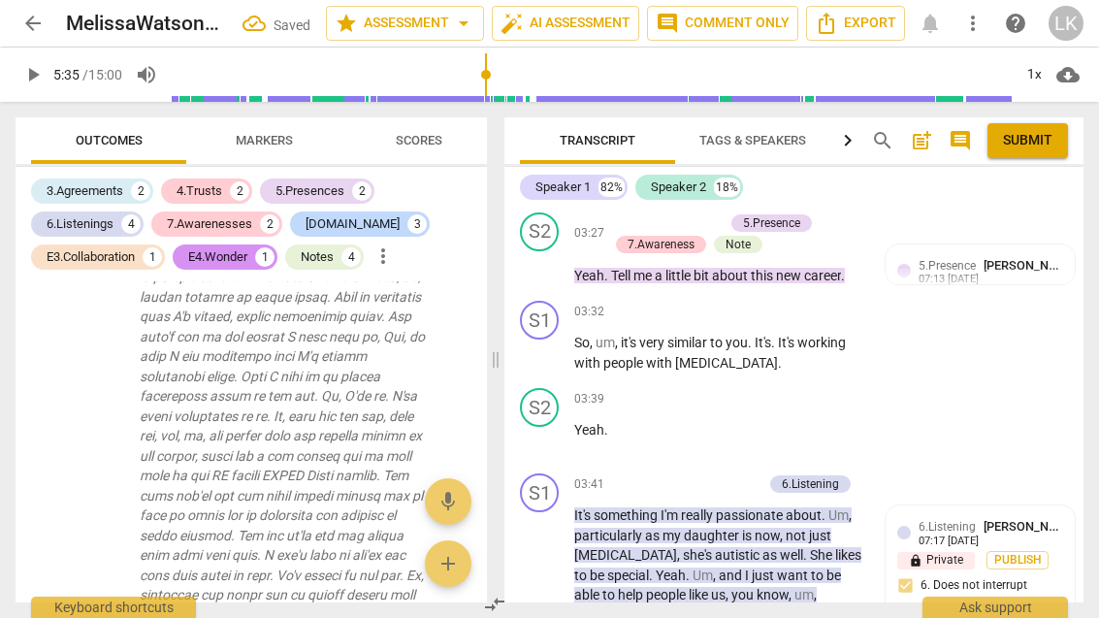
click at [671, 475] on div "+ Add competency" at bounding box center [704, 484] width 115 height 19
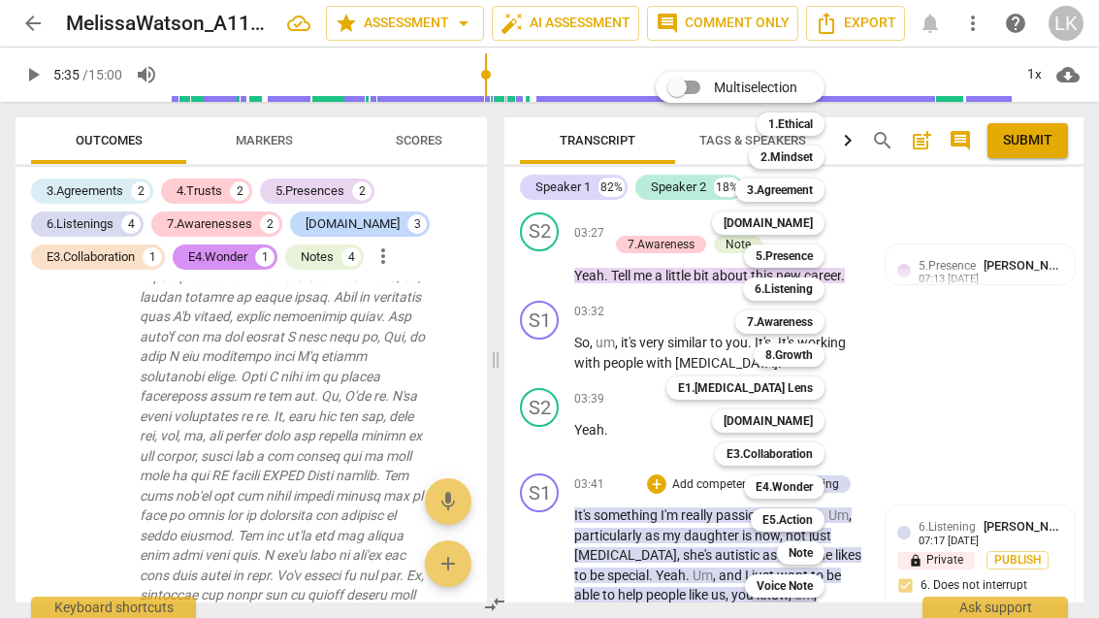
click at [809, 322] on b "7.Awareness" at bounding box center [780, 322] width 66 height 23
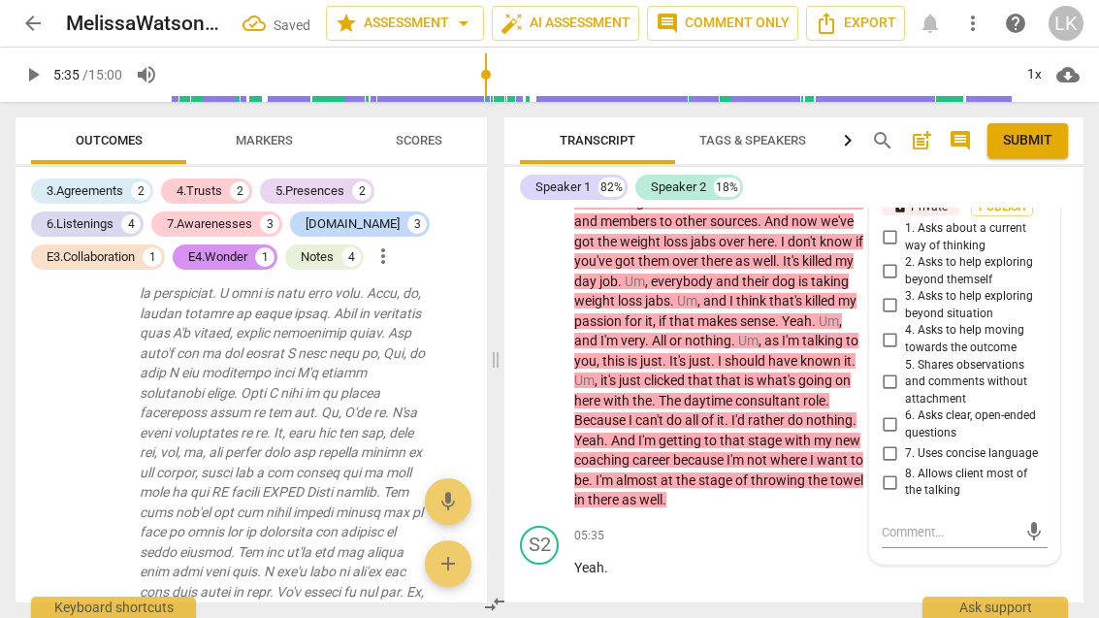
scroll to position [2861, 0]
click at [903, 471] on input "8. Allows client most of the talking" at bounding box center [889, 482] width 31 height 23
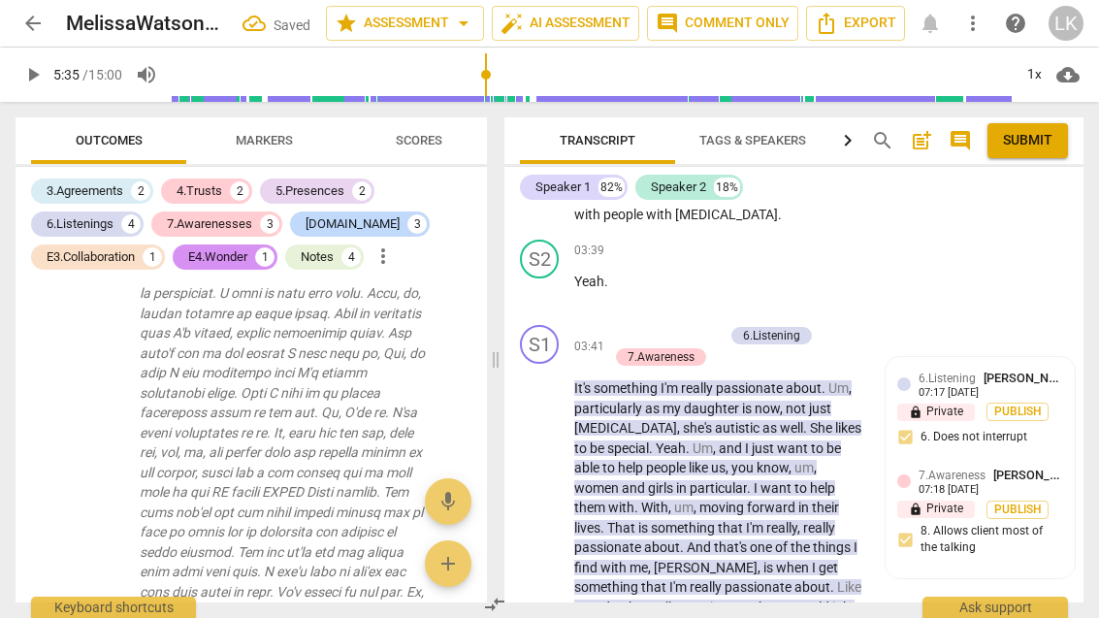
scroll to position [2336, 0]
click at [622, 326] on div "+ Add competency" at bounding box center [665, 335] width 115 height 19
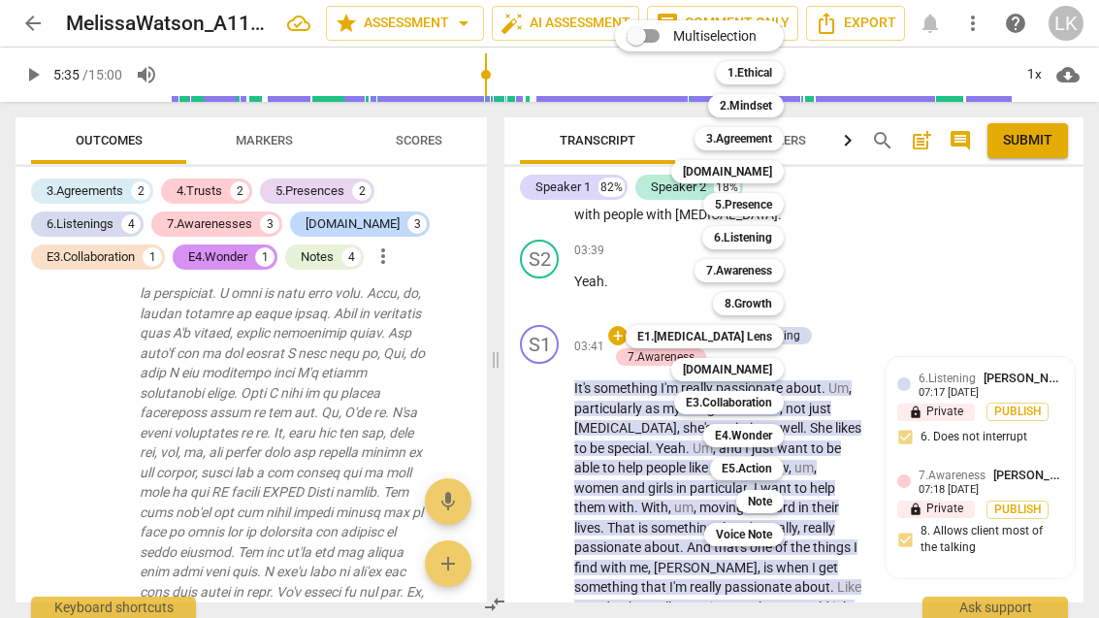
click at [774, 368] on div "[DOMAIN_NAME]" at bounding box center [728, 369] width 113 height 23
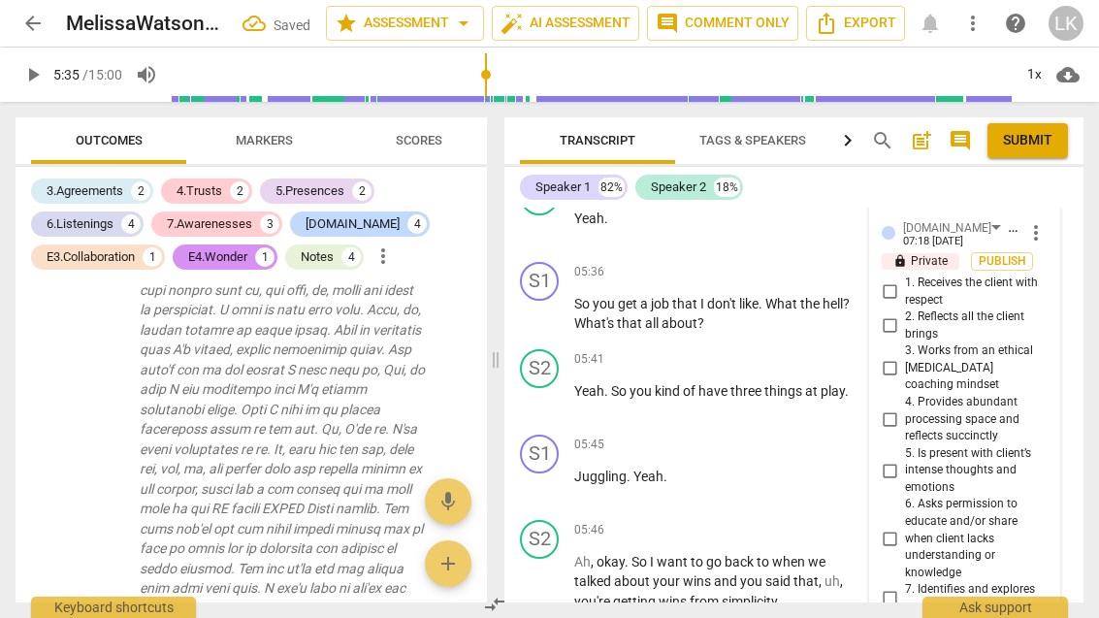
scroll to position [3210, 0]
click at [898, 408] on input "4. Provides abundant processing space and reflects succinctly" at bounding box center [889, 419] width 31 height 23
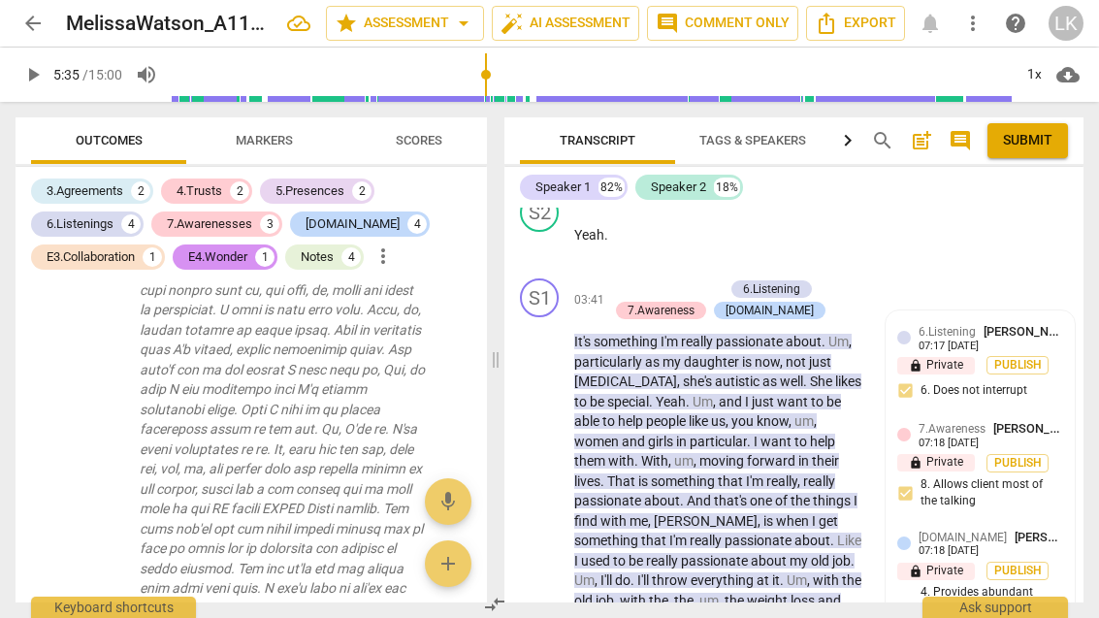
scroll to position [2379, 0]
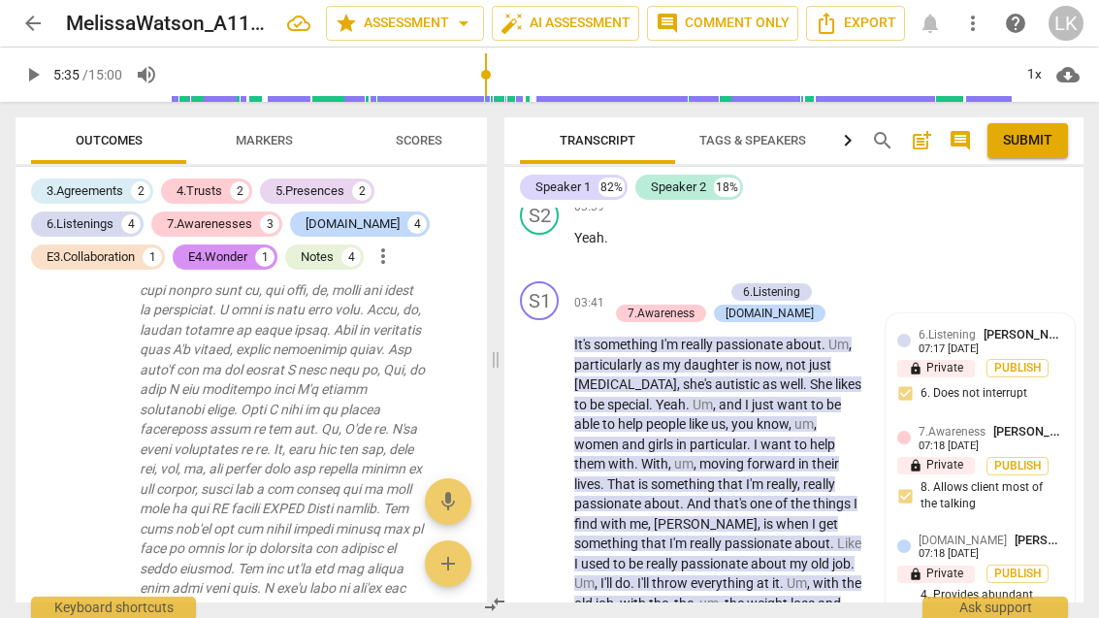
click at [629, 282] on div "+ Add competency" at bounding box center [665, 291] width 115 height 19
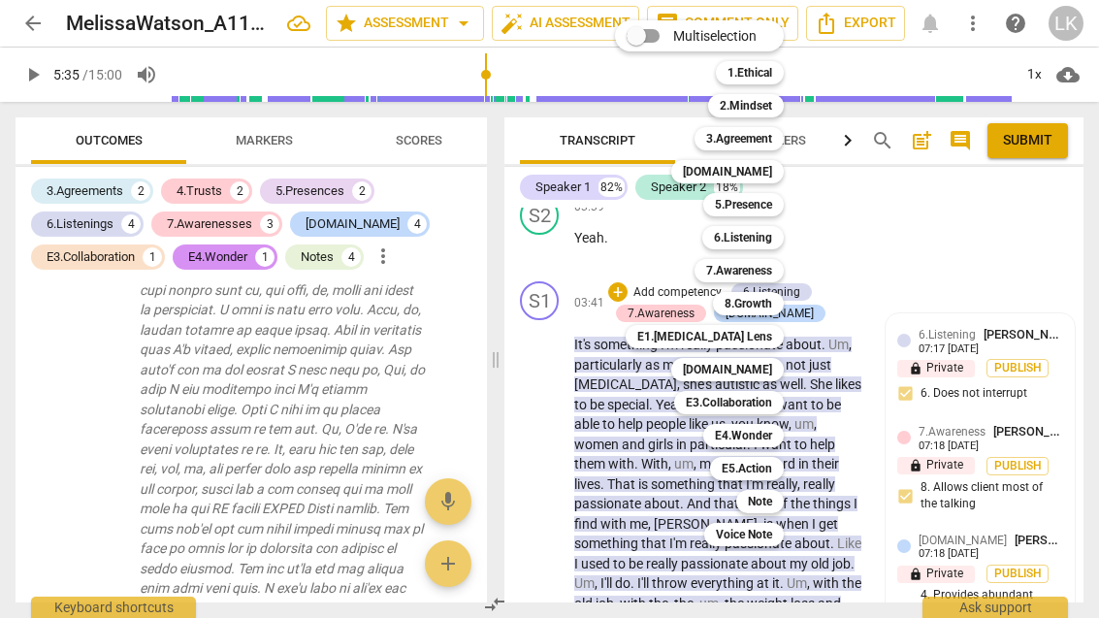
click at [776, 501] on div "Note" at bounding box center [761, 501] width 48 height 23
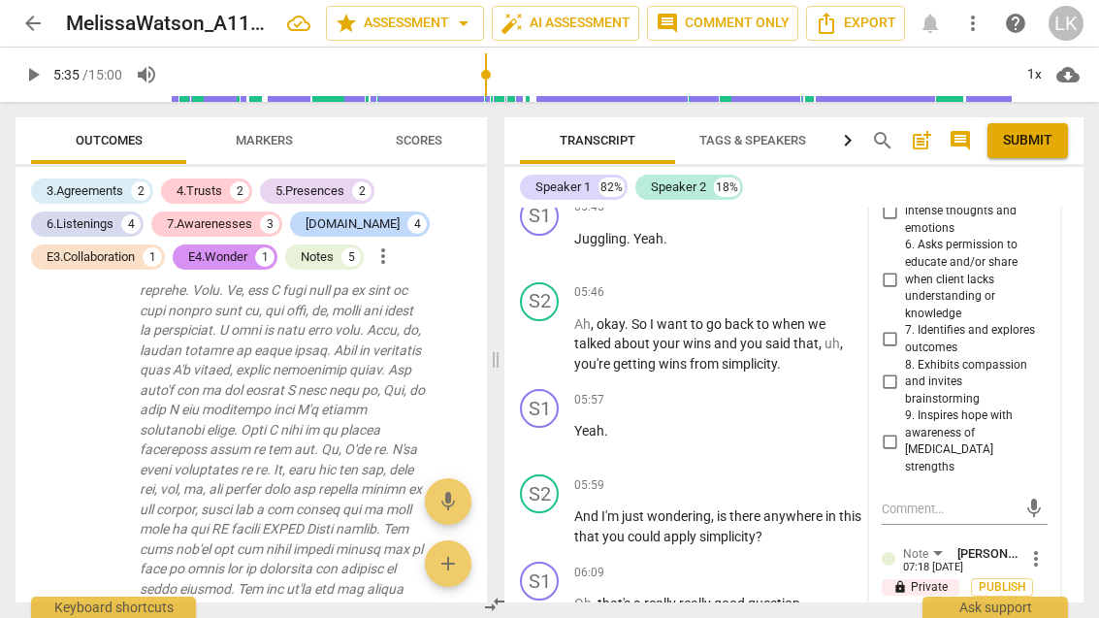
scroll to position [3471, 0]
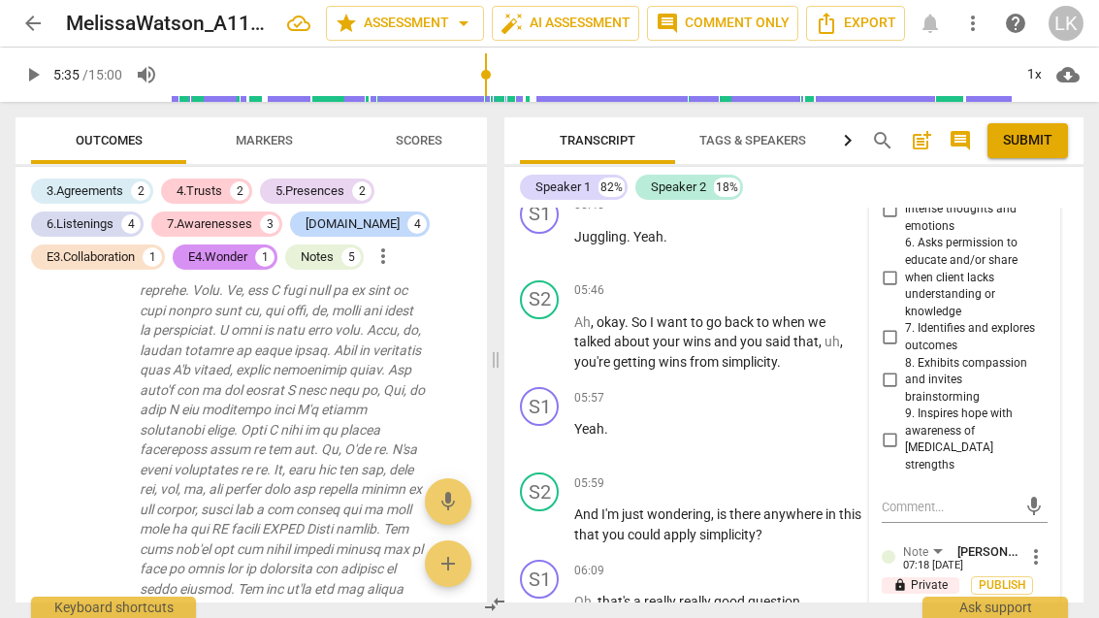
click at [968, 616] on textarea at bounding box center [949, 625] width 135 height 18
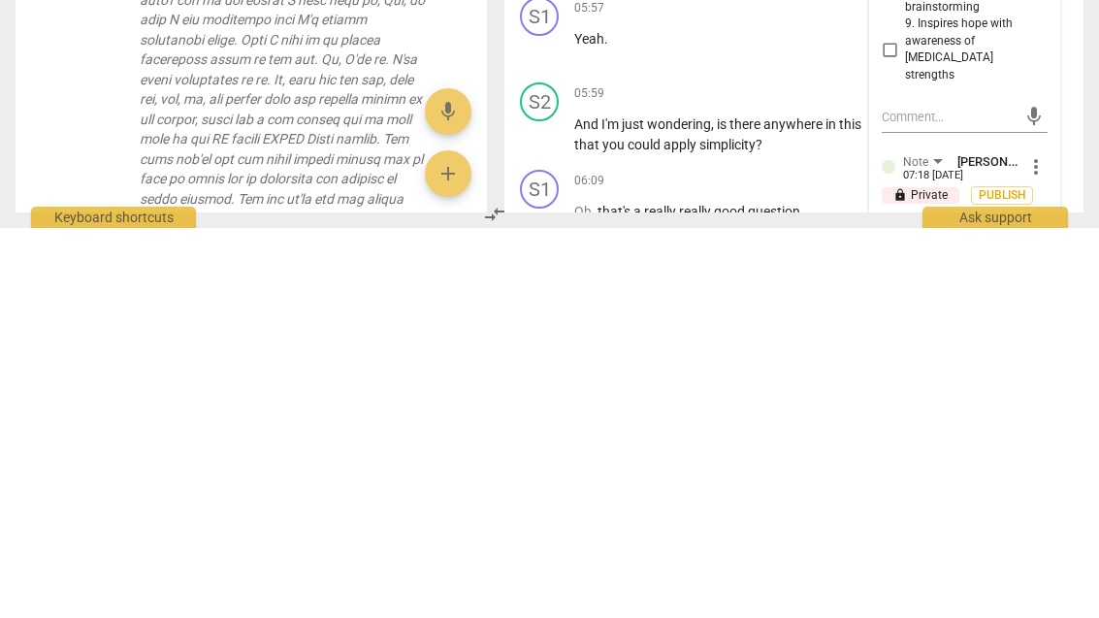
scroll to position [16, 0]
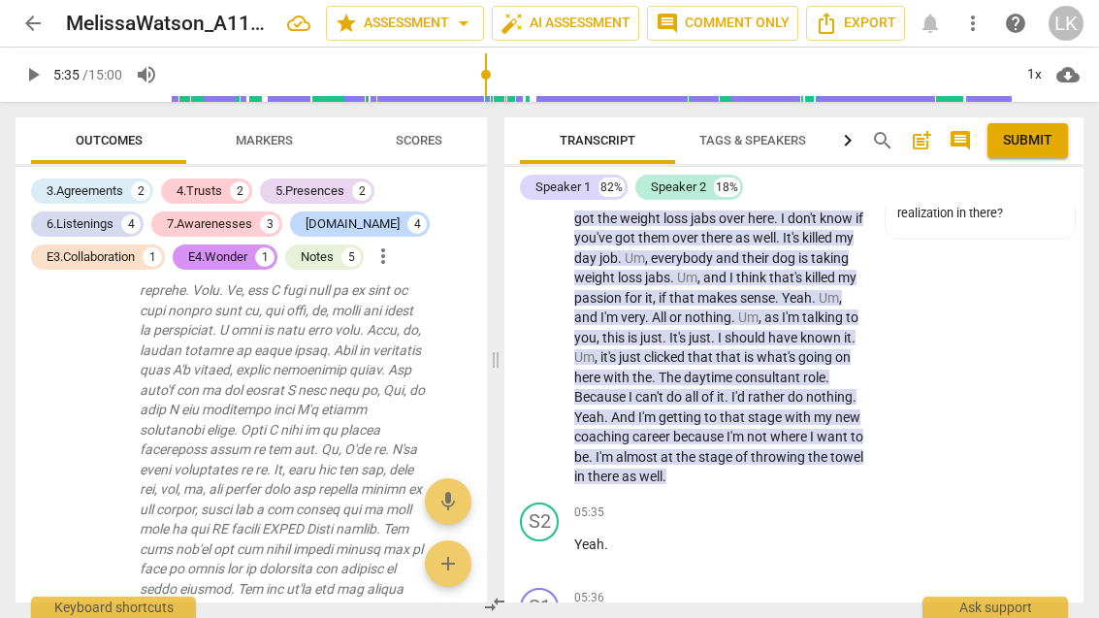
scroll to position [2910, 0]
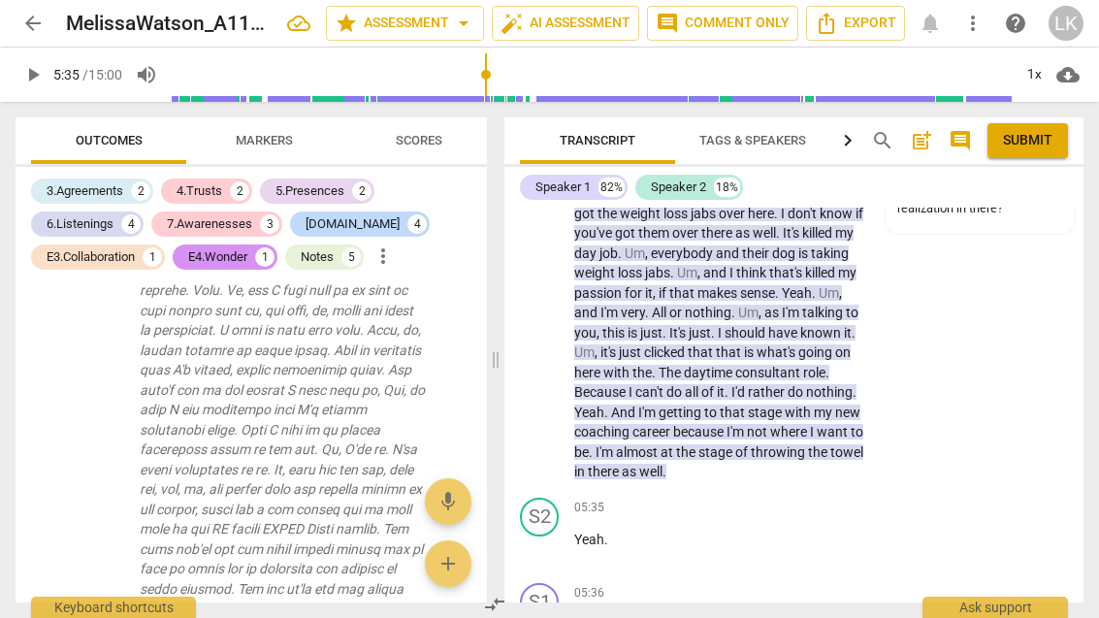
click at [554, 538] on span "play_arrow" at bounding box center [540, 549] width 31 height 23
click at [549, 538] on span "pause" at bounding box center [540, 549] width 23 height 23
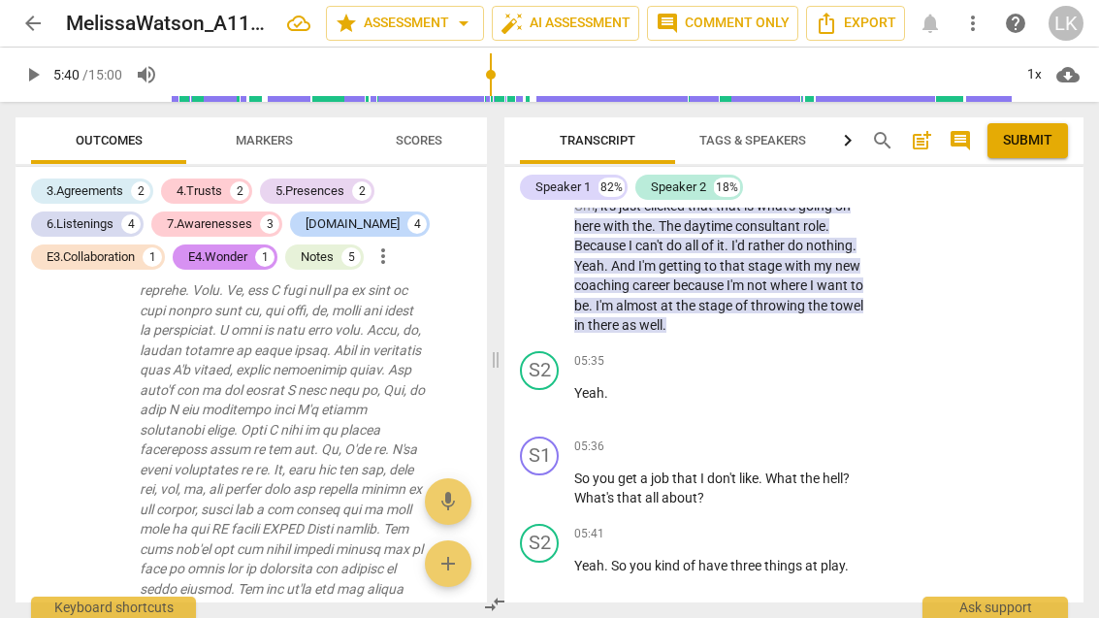
scroll to position [3057, 0]
click at [752, 525] on div "+" at bounding box center [745, 534] width 19 height 19
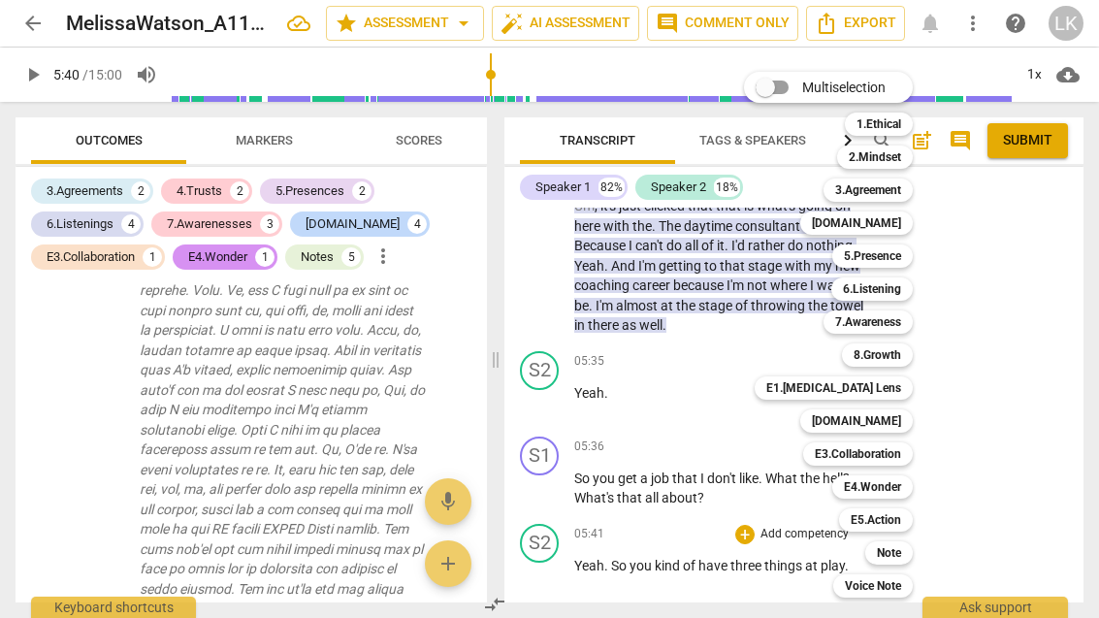
click at [902, 551] on b "Note" at bounding box center [889, 552] width 24 height 23
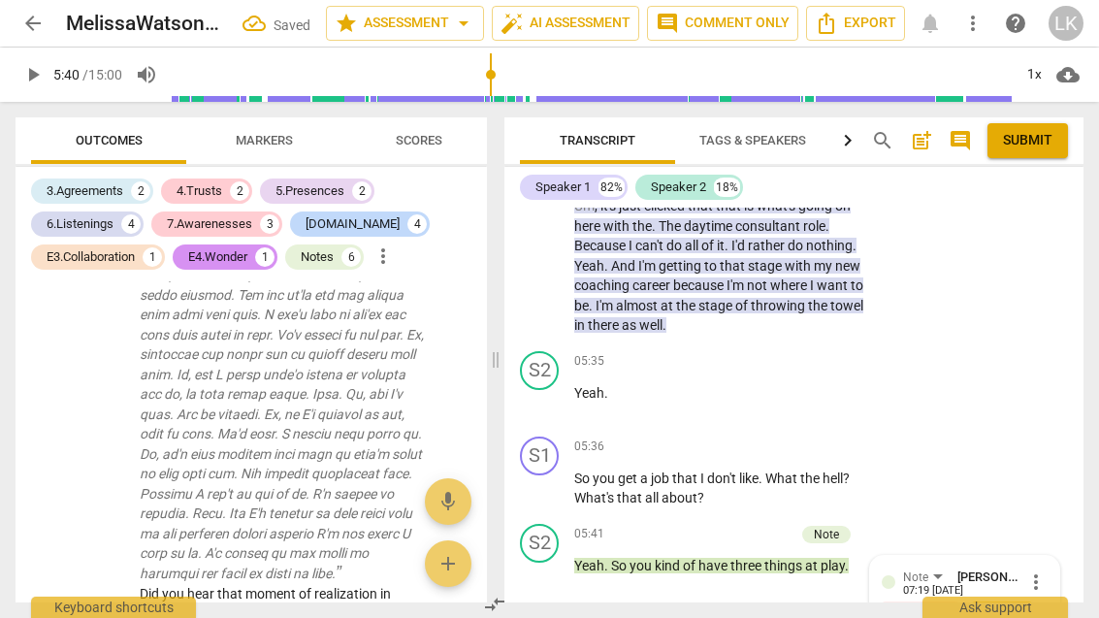
scroll to position [6290, 0]
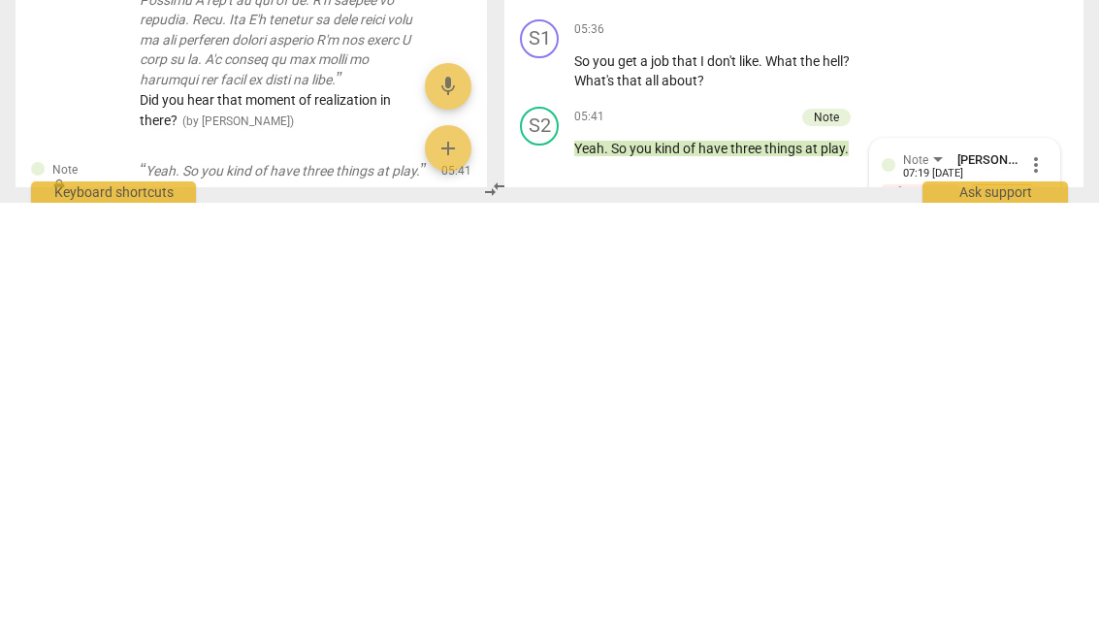
scroll to position [16, 0]
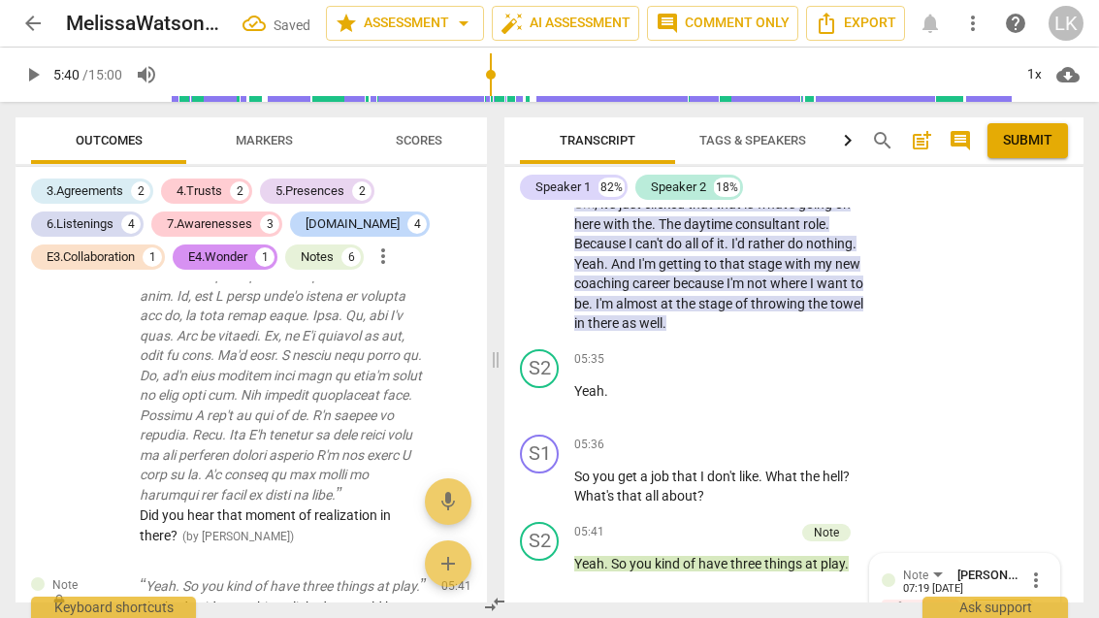
scroll to position [0, 0]
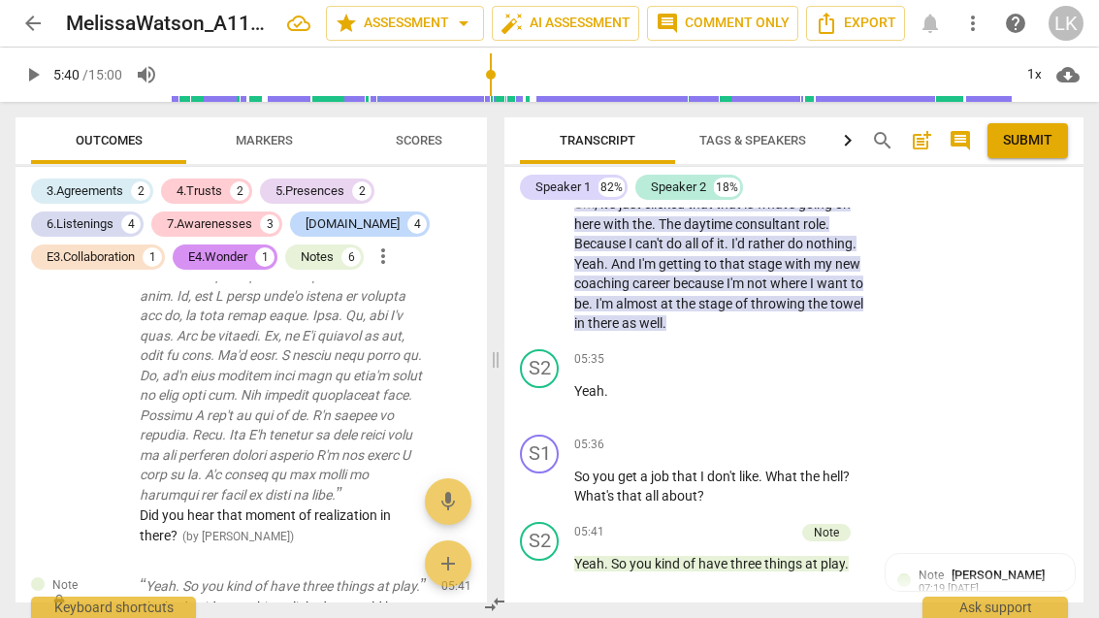
click at [556, 562] on span "play_arrow" at bounding box center [540, 573] width 31 height 23
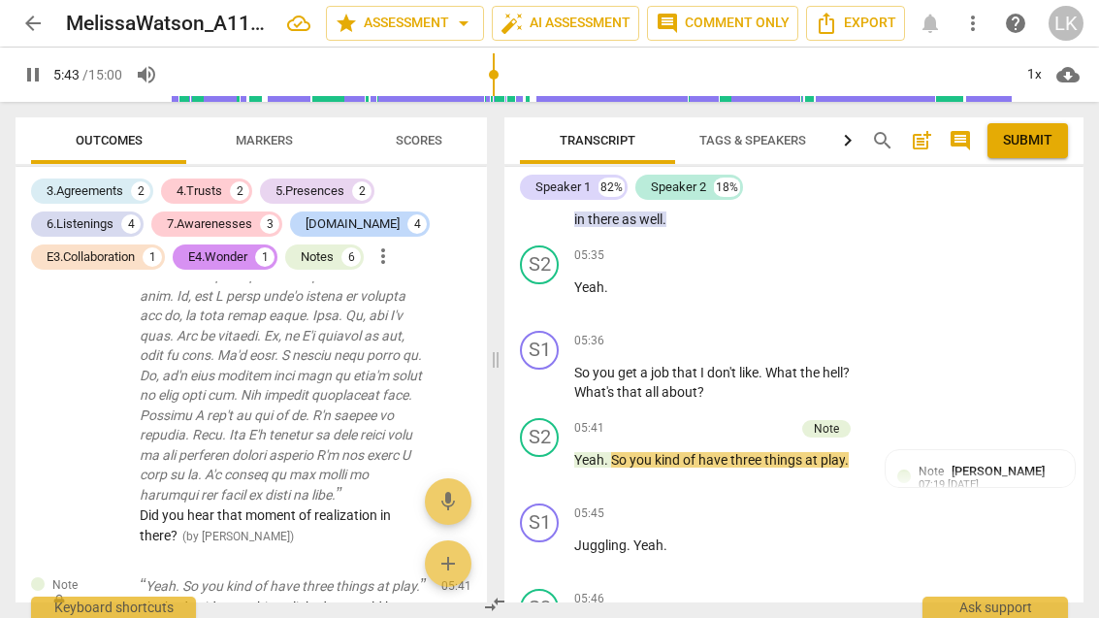
scroll to position [3171, 0]
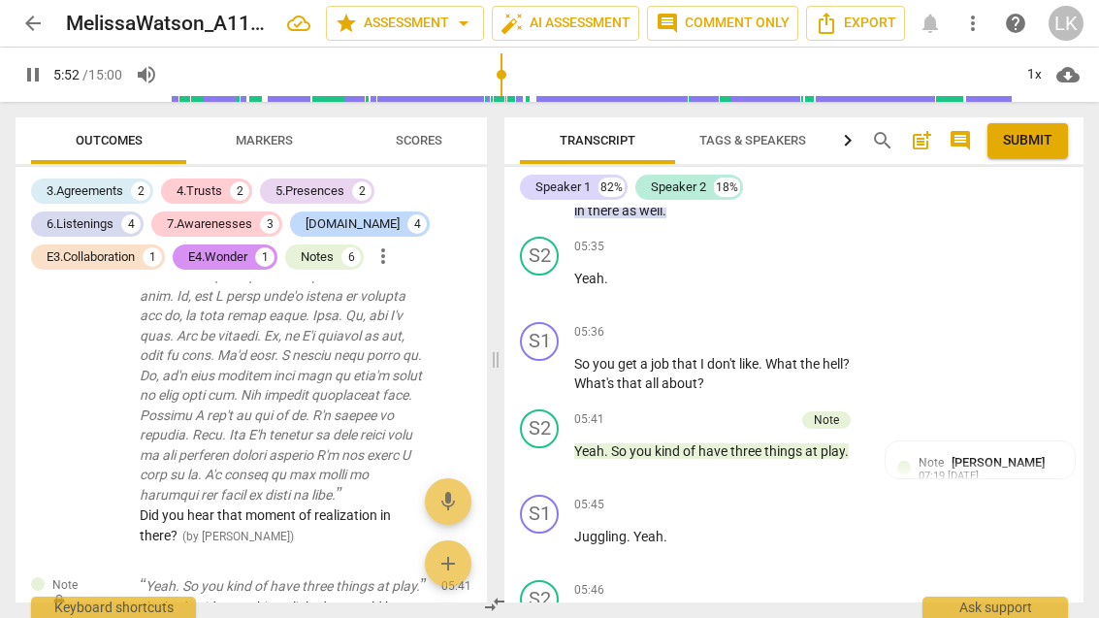
click at [553, 449] on span "pause" at bounding box center [540, 460] width 31 height 23
click at [699, 410] on div "+" at bounding box center [688, 419] width 19 height 19
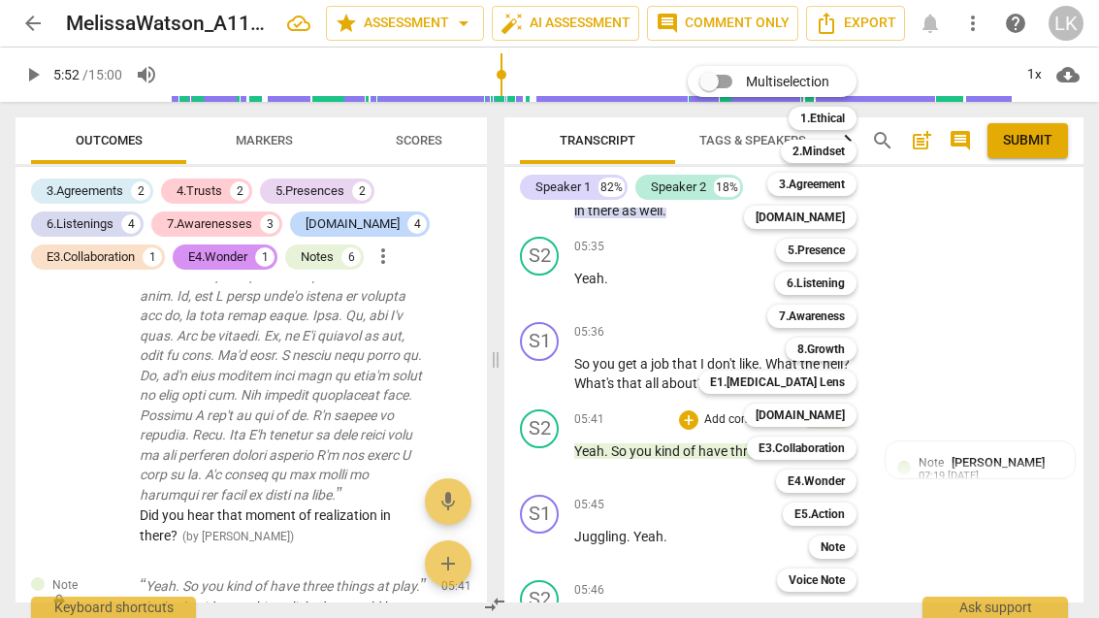
click at [850, 215] on div "[DOMAIN_NAME]" at bounding box center [800, 217] width 113 height 23
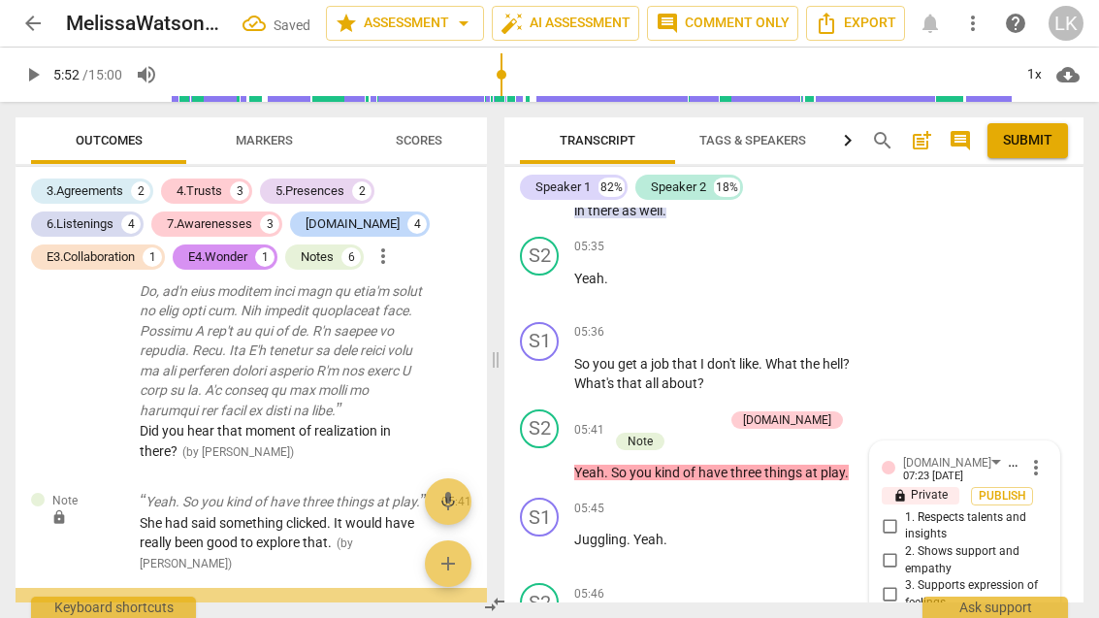
scroll to position [6385, 0]
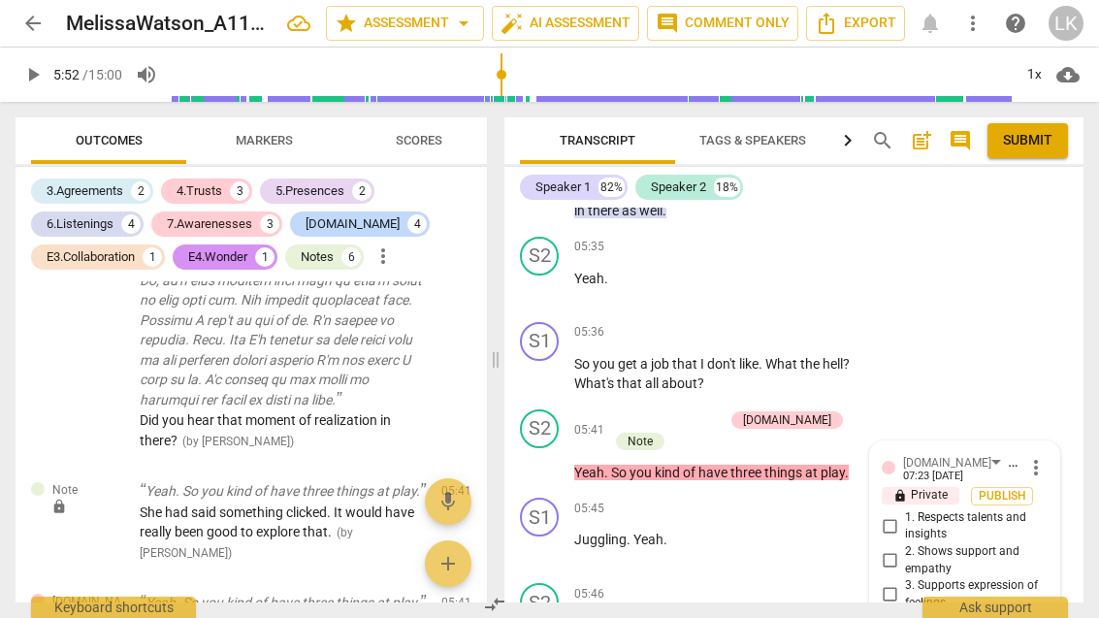
click at [1045, 456] on span "more_vert" at bounding box center [1036, 467] width 23 height 23
click at [1074, 415] on li "Delete" at bounding box center [1049, 413] width 67 height 37
click at [1045, 456] on span "more_vert" at bounding box center [1036, 467] width 23 height 23
click at [1064, 411] on li "Delete" at bounding box center [1049, 413] width 67 height 37
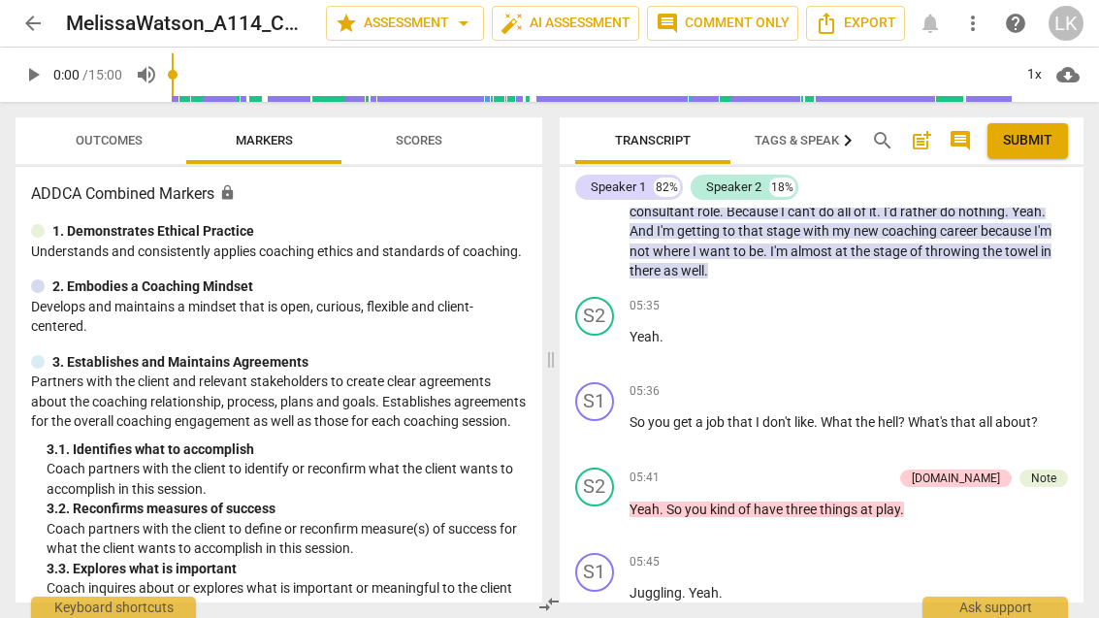
scroll to position [2484, 0]
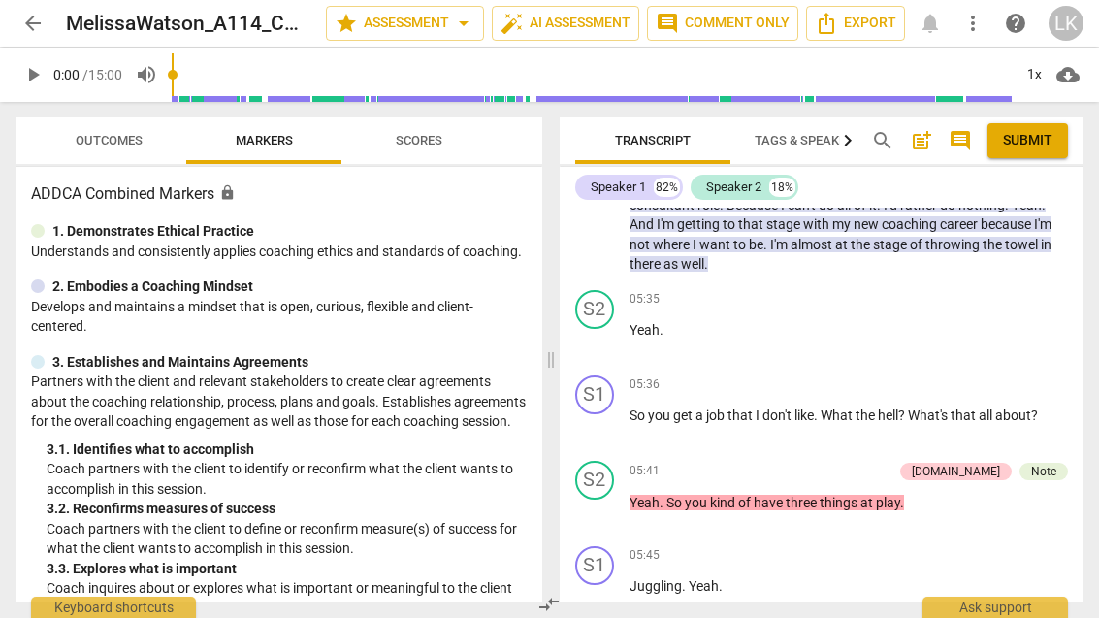
click at [989, 463] on div "[DOMAIN_NAME]" at bounding box center [956, 471] width 88 height 17
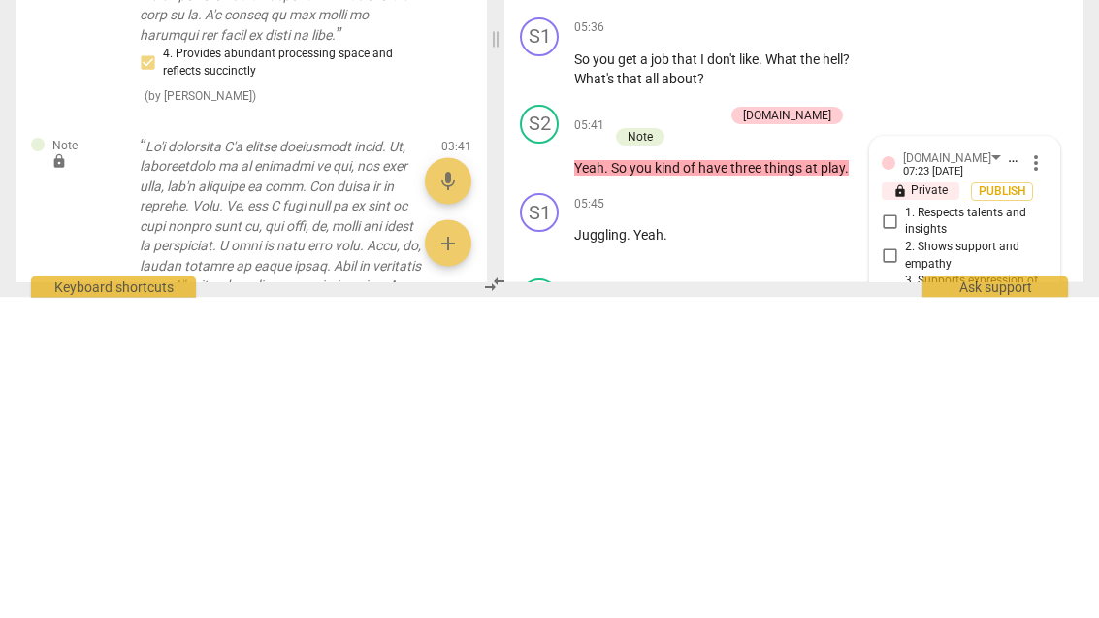
scroll to position [3120, 0]
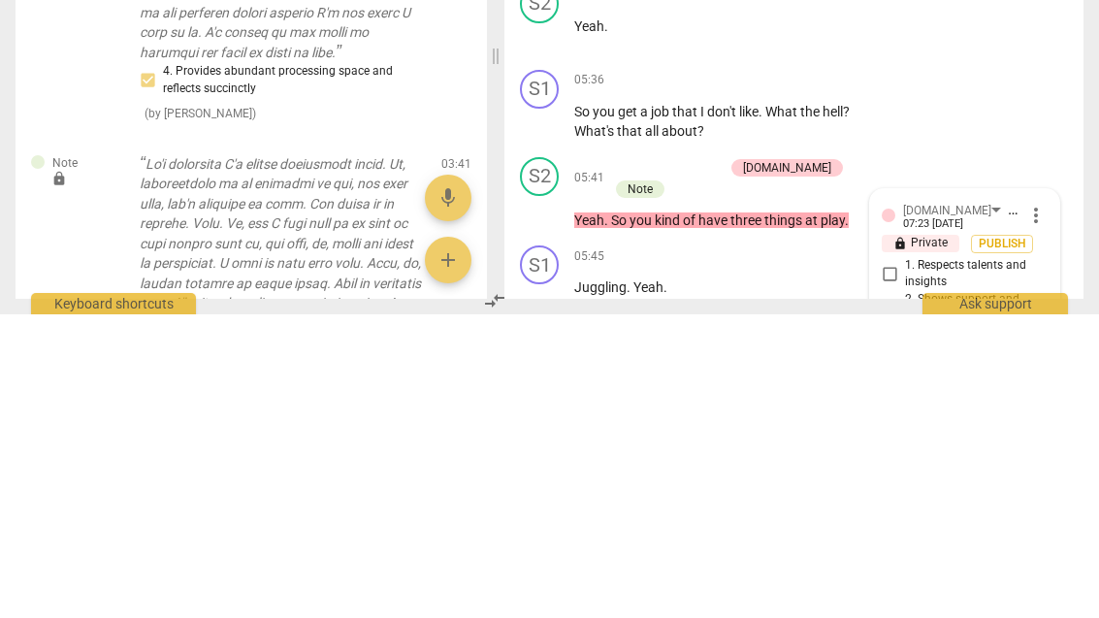
click at [1044, 508] on span "more_vert" at bounding box center [1036, 519] width 23 height 23
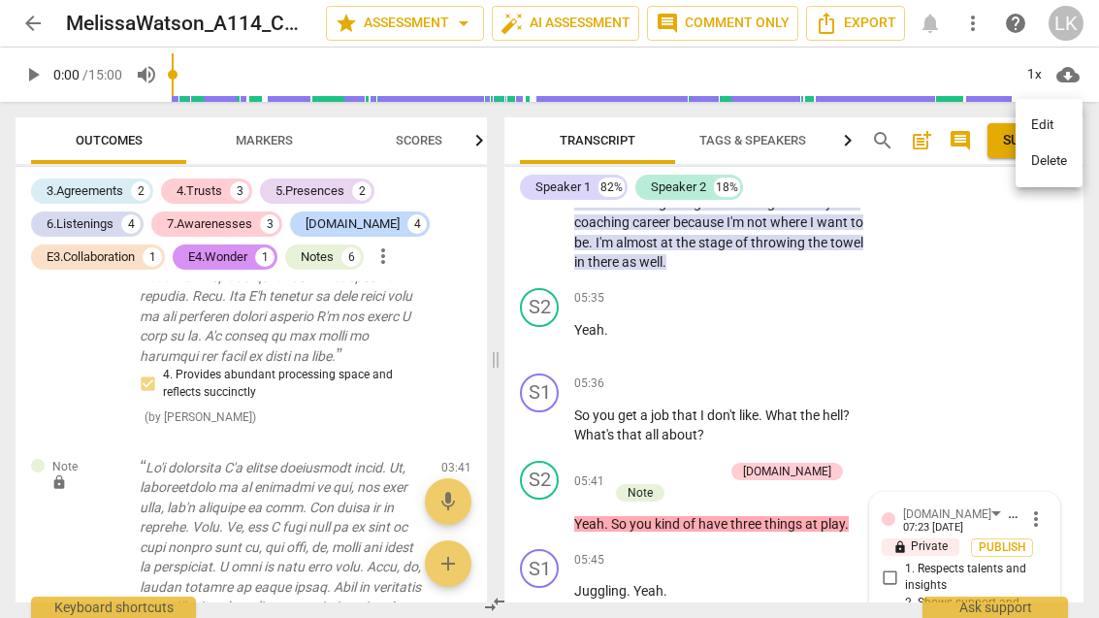
click at [1078, 158] on li "Delete" at bounding box center [1049, 161] width 67 height 37
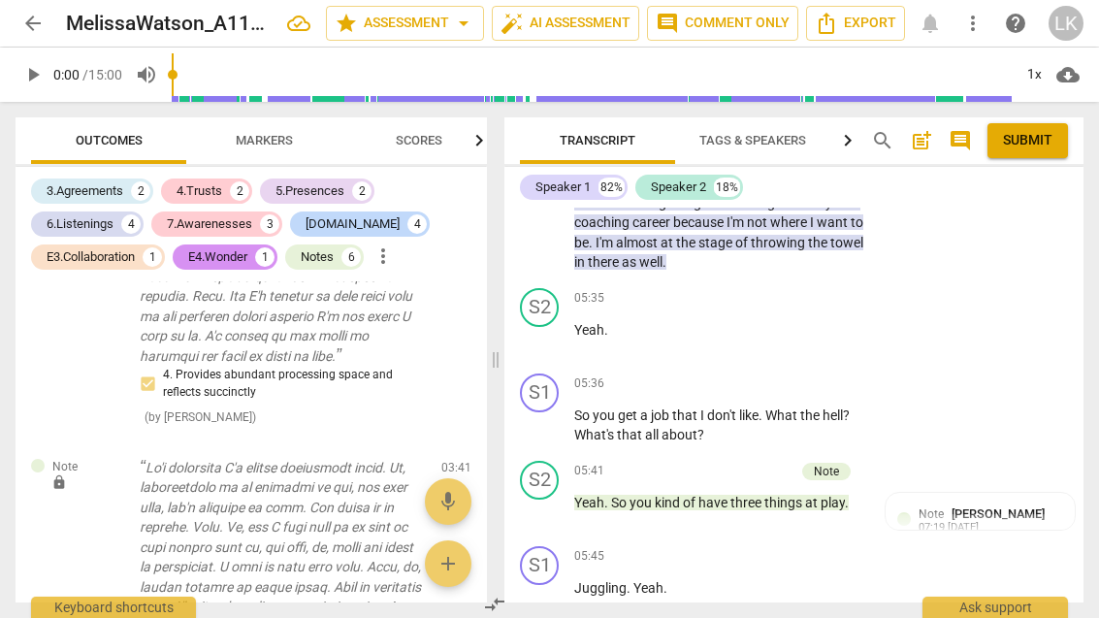
click at [708, 463] on p "Add competency" at bounding box center [749, 471] width 92 height 17
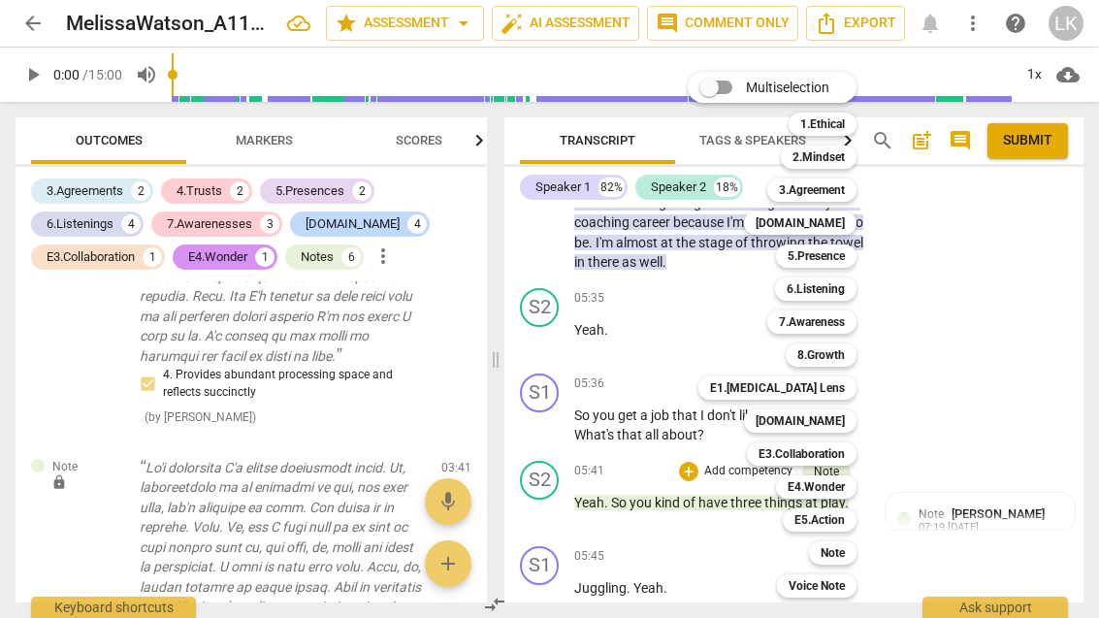
click at [837, 423] on b "[DOMAIN_NAME]" at bounding box center [800, 421] width 89 height 23
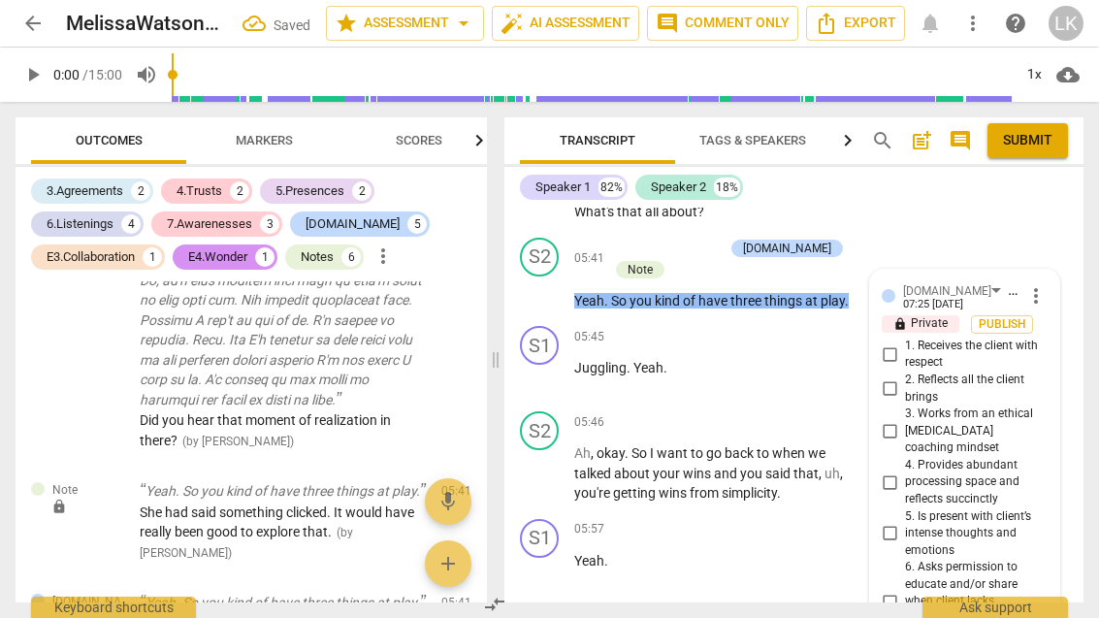
scroll to position [3342, 0]
click at [903, 378] on input "2. Reflects all the client brings" at bounding box center [889, 389] width 31 height 23
checkbox input "true"
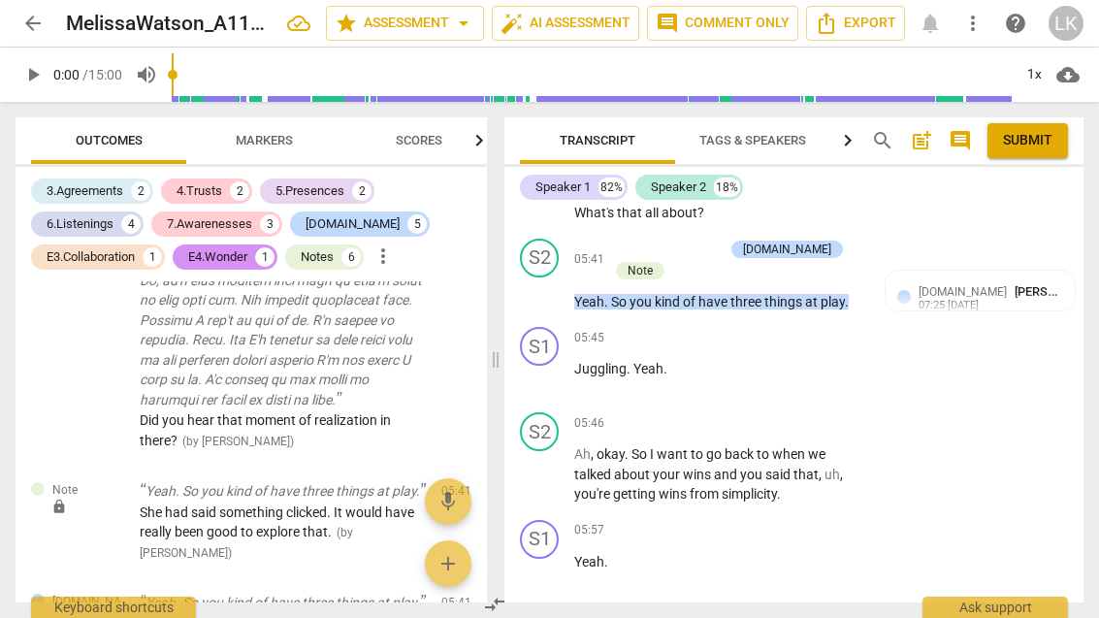
click at [758, 413] on div "+ Add competency" at bounding box center [793, 422] width 115 height 19
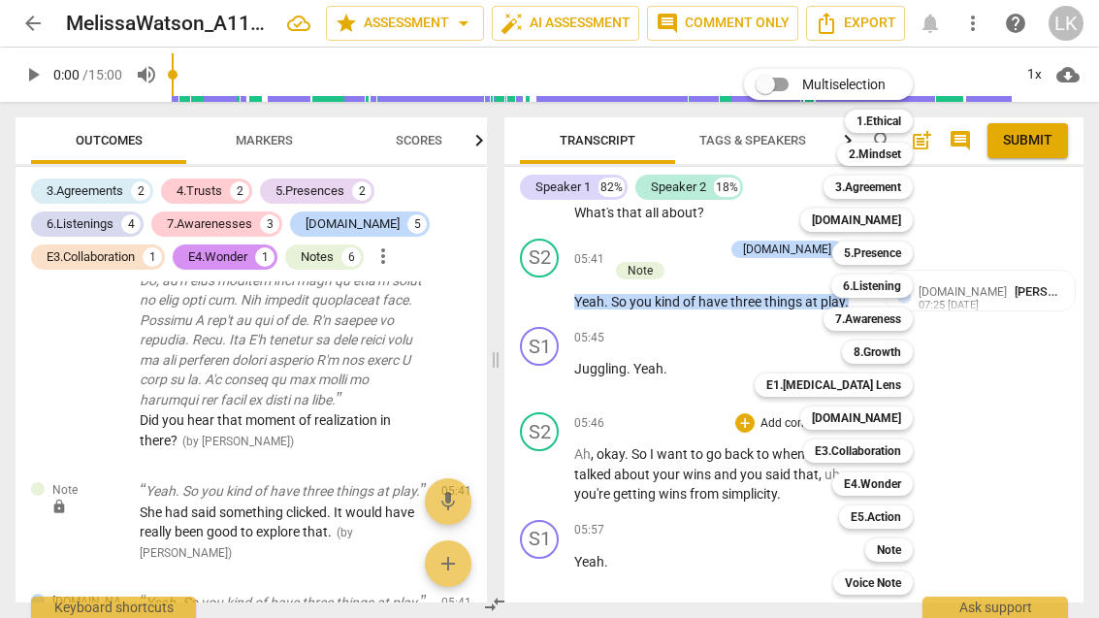
click at [902, 543] on b "Note" at bounding box center [889, 550] width 24 height 23
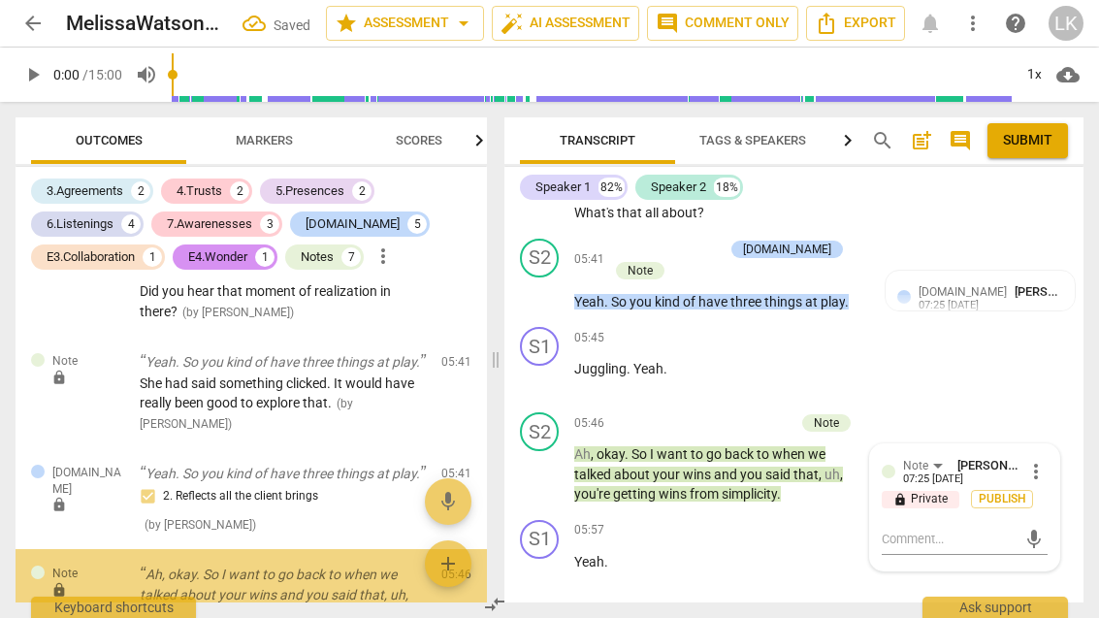
scroll to position [6519, 0]
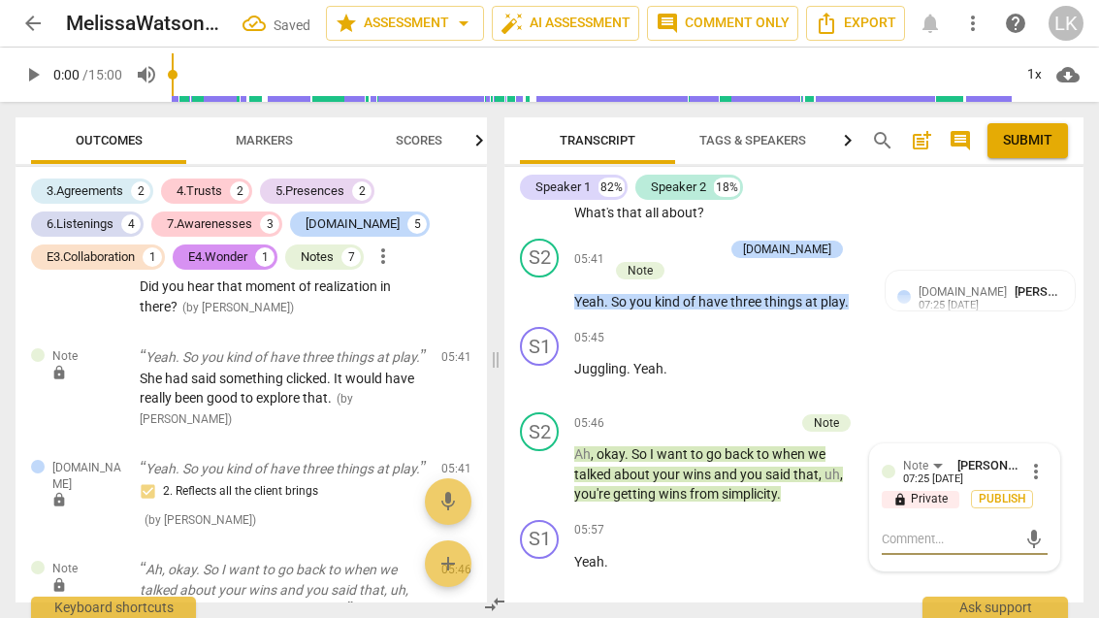
click at [962, 530] on textarea at bounding box center [949, 539] width 135 height 18
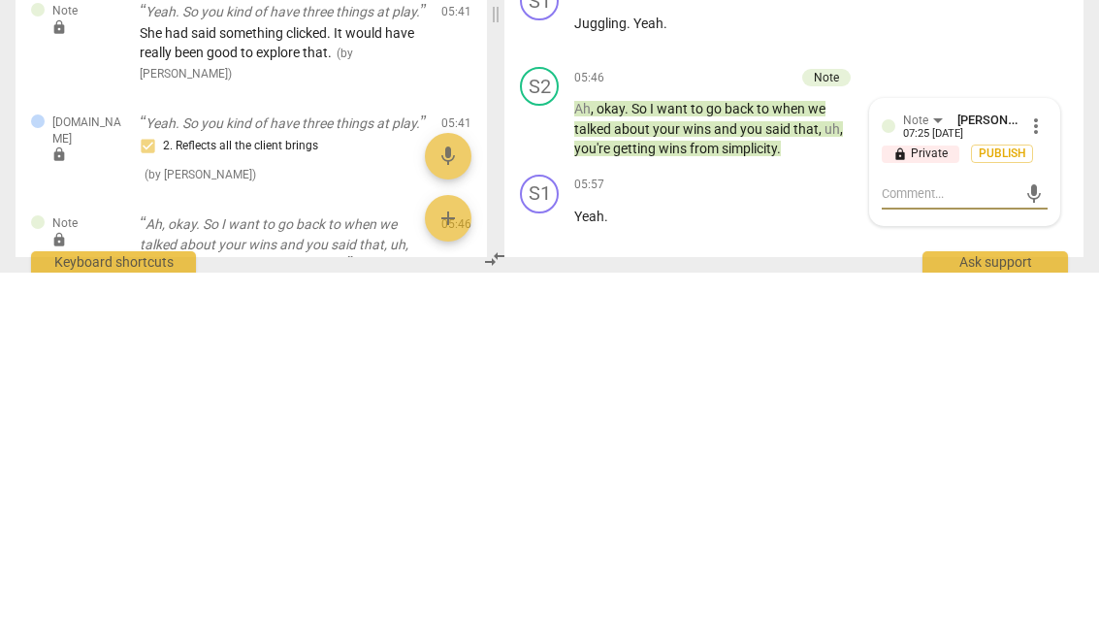
type textarea "I"
type textarea "It’"
type textarea "It’s"
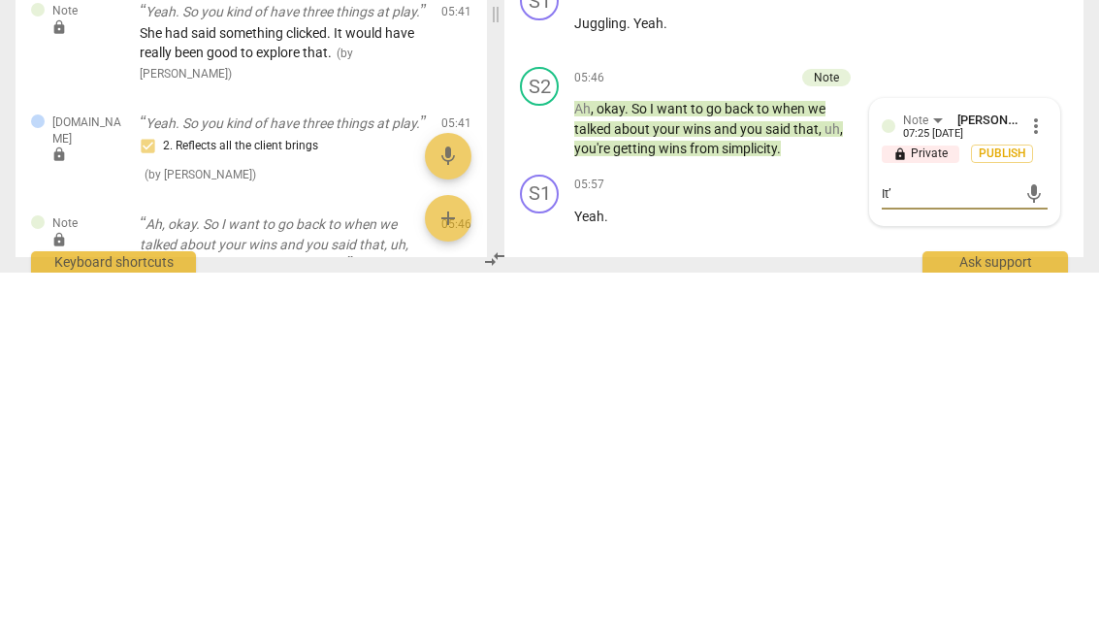
type textarea "It’s"
type textarea "It’s good to"
type textarea "It’s good to go"
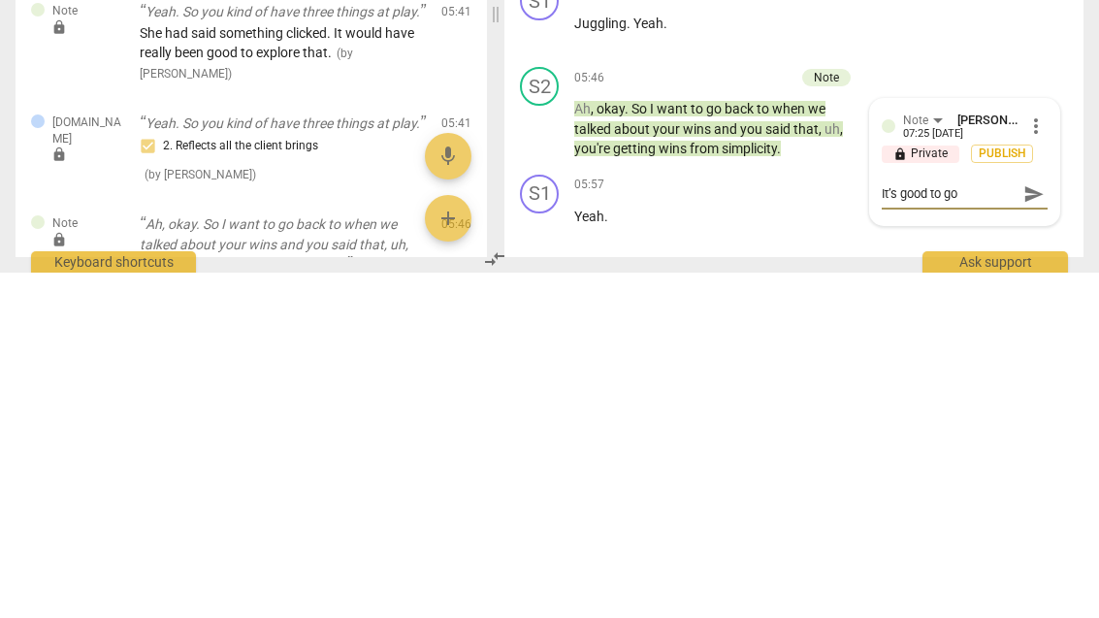
type textarea "It’s good to go back"
type textarea "It’s good to go back to"
type textarea "It’s good to go back to the"
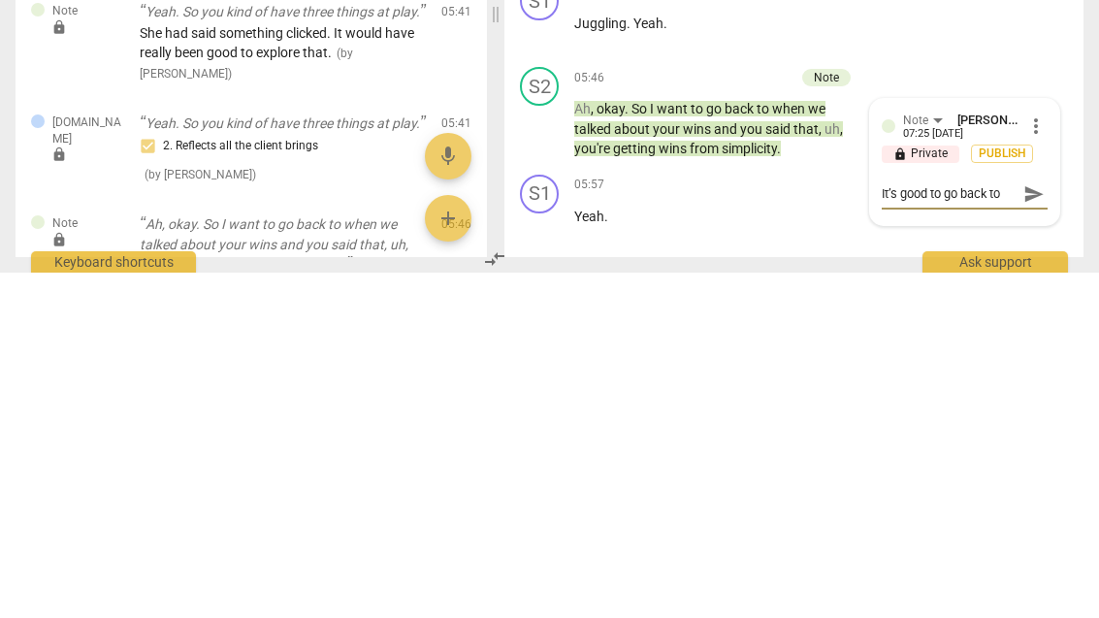
type textarea "It’s good to go back to the"
type textarea "It’s good to go back to the wind"
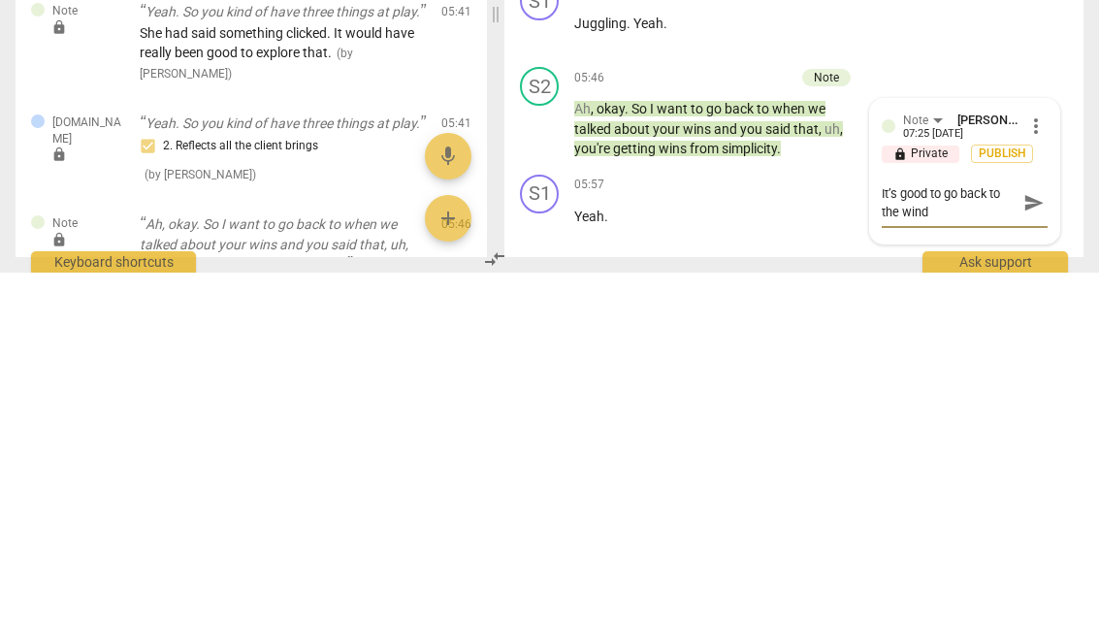
type textarea "It’s good to go back to the winds"
type textarea "It’s good to go back to the"
type textarea "It’s good to go back to the w"
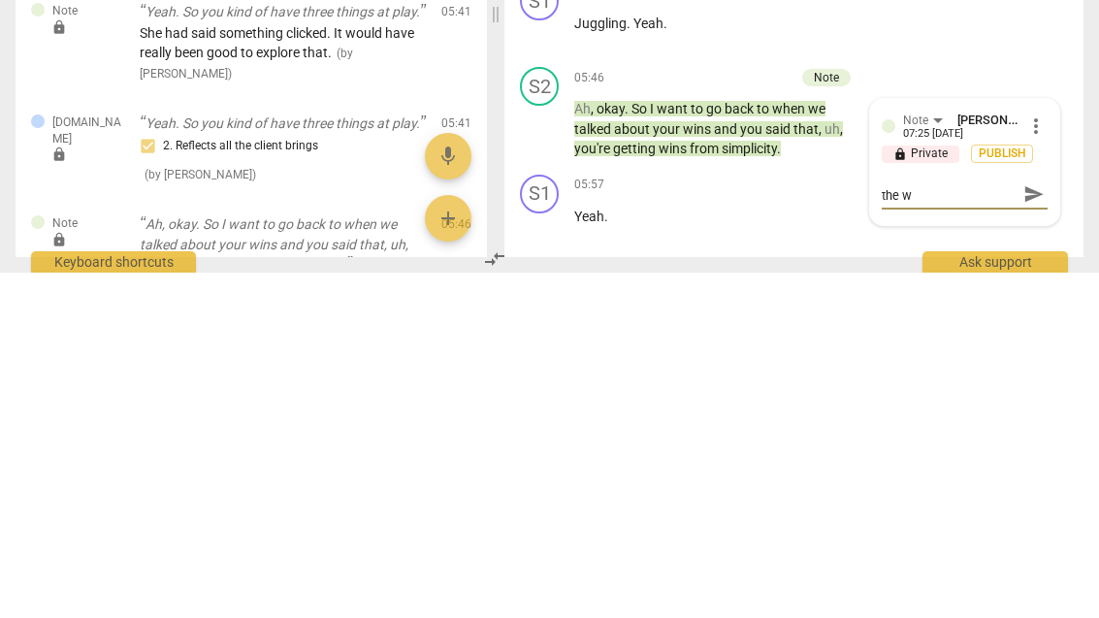
type textarea "It’s good to go back to the w"
type textarea "It’s good to go back to the wi"
type textarea "It’s good to go back to the win"
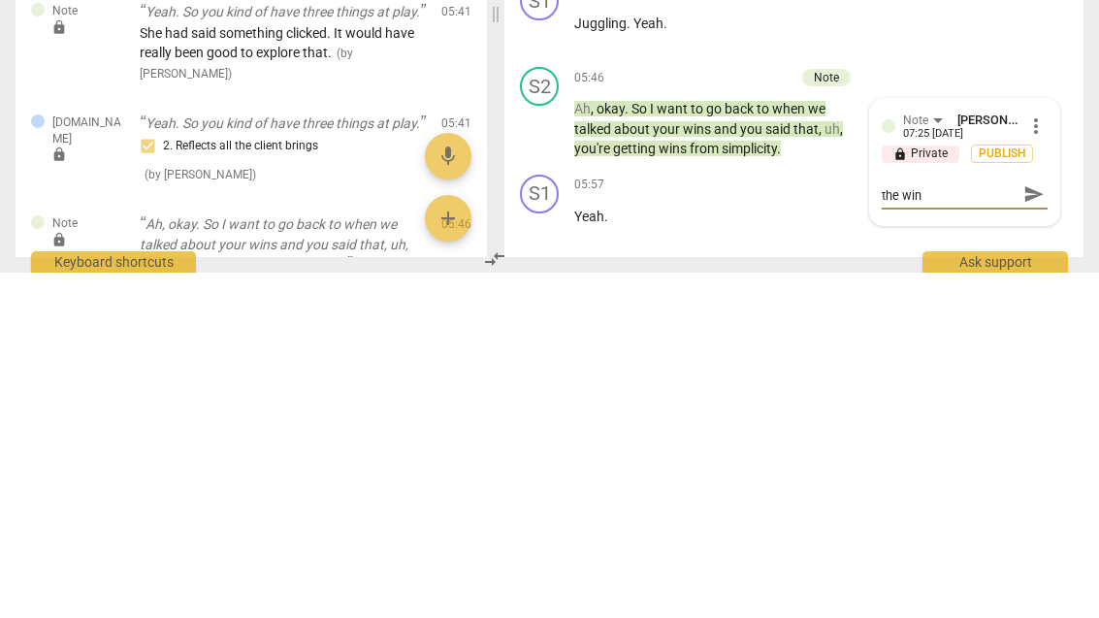
type textarea "It’s good to go back to the wins"
type textarea "It’s good to go back to the wins."
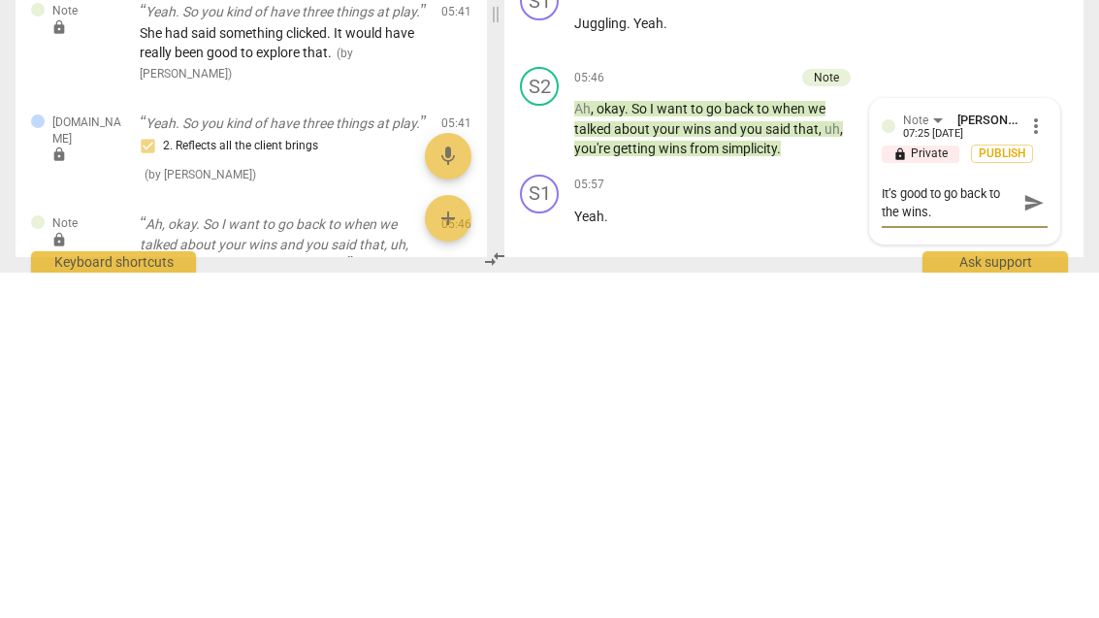
type textarea "It’s good to go back to the wins."
type textarea "It’s good to go back to the wins. But"
type textarea "It’s good to go back to the wins. But leave"
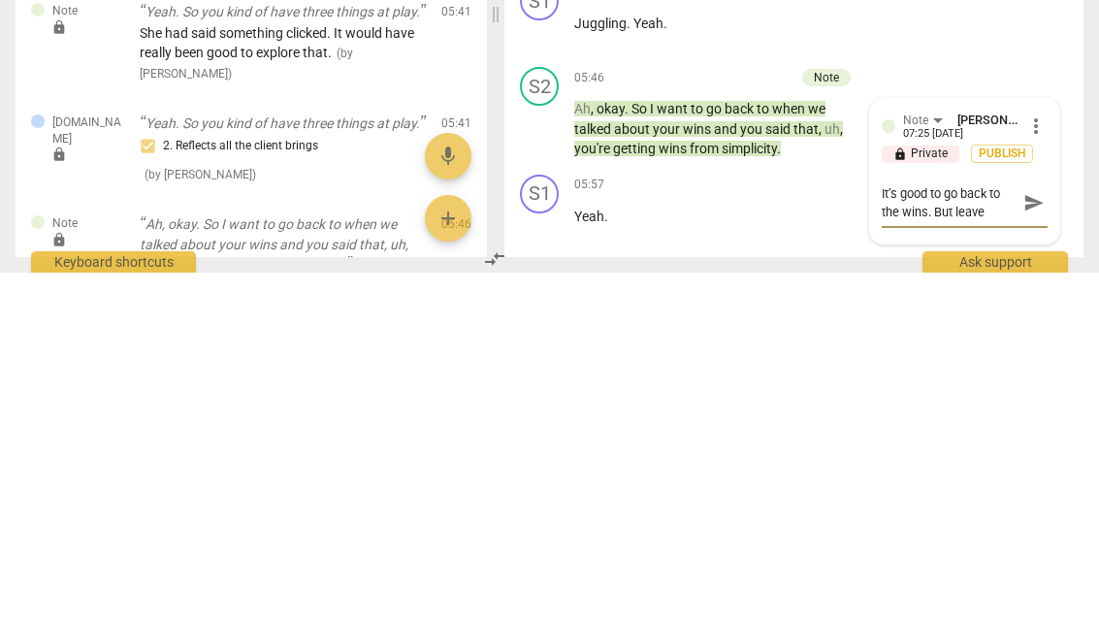
type textarea "It’s good to go back to the wins. But leave out."
type textarea "It’s good to go back to the wins. But leave out “"
type textarea "It’s good to go back to the wins. But leave out “I"
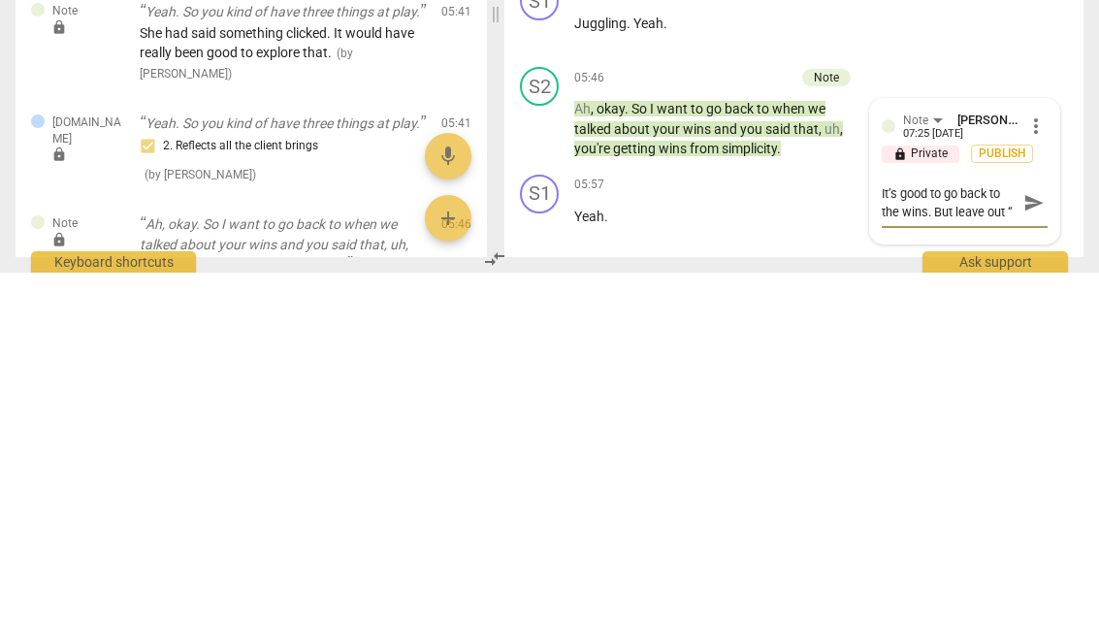
type textarea "It’s good to go back to the wins. But leave out “I"
type textarea "It’s good to go back to the wins. But leave out “I want to"
type textarea "It’s good to go back to the wins. But leave out “I want to go back"
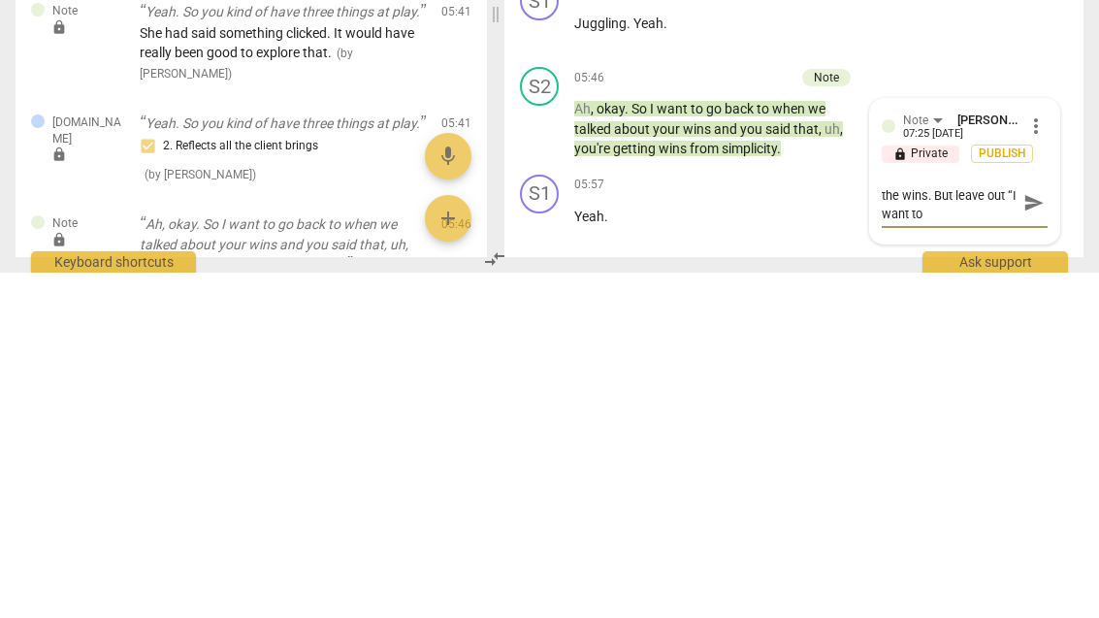
type textarea "It’s good to go back to the wins. But leave out “I want to go back"
type textarea "It’s good to go back to the wins. But leave out “I want to go back."
type textarea "It’s good to go back to the wins. But leave out “I want to go back”"
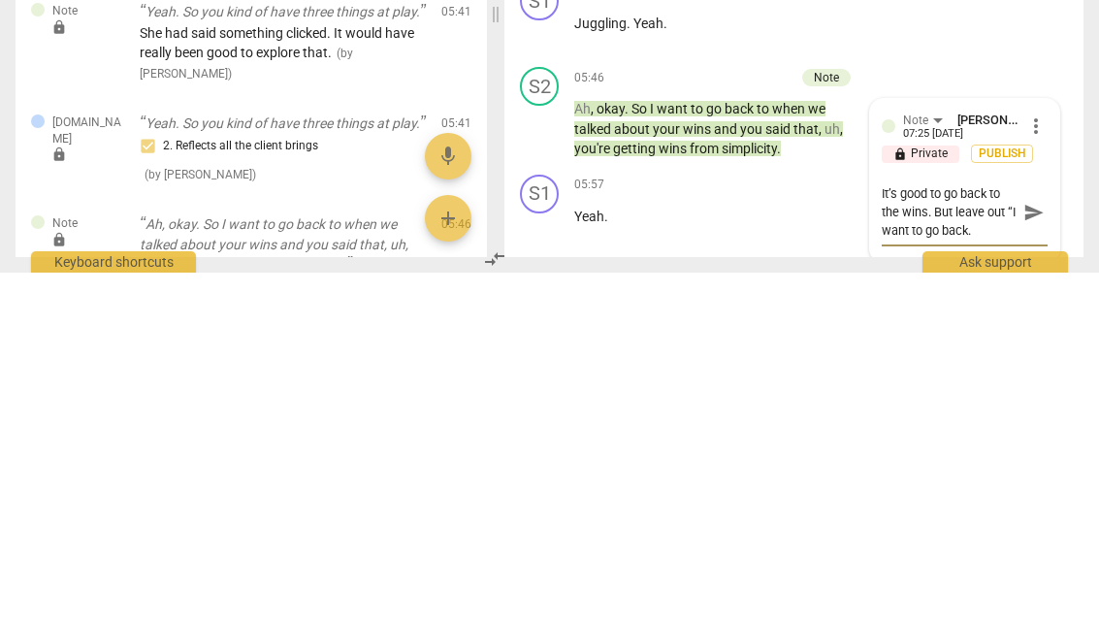
type textarea "It’s good to go back to the wins. But leave out “I want to go back”"
type textarea "It’s good to go back to the wins. But leave out “I want to go back” because"
type textarea "It’s good to go back to the wins. But leave out “I want to go back” because."
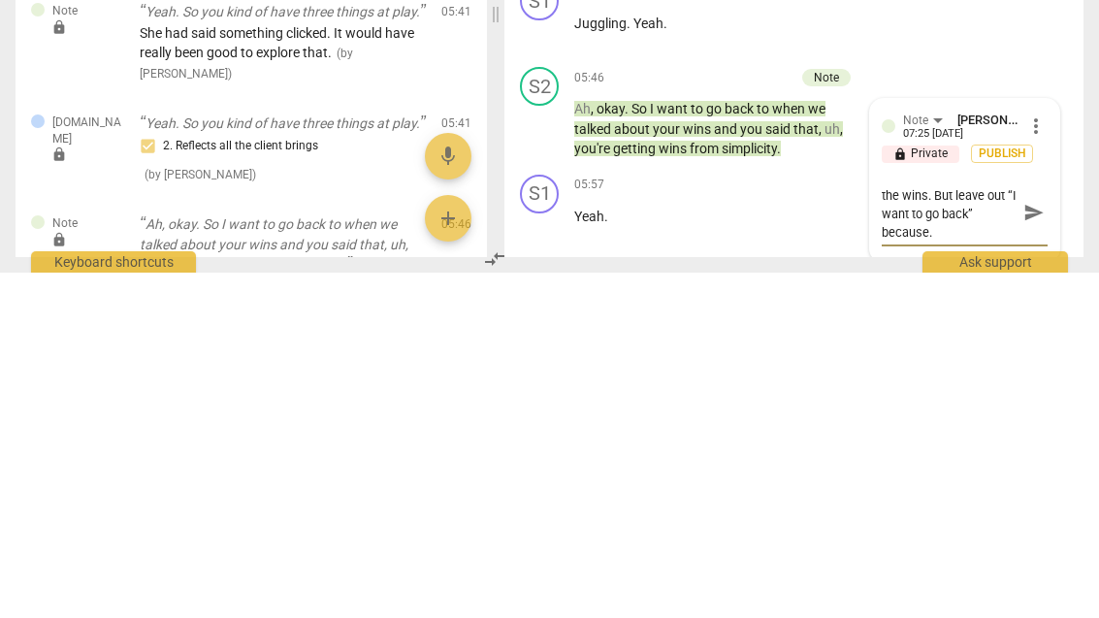
scroll to position [16, 0]
type textarea "It’s good to go back to the wins. But leave out “I want to go back” because tha…"
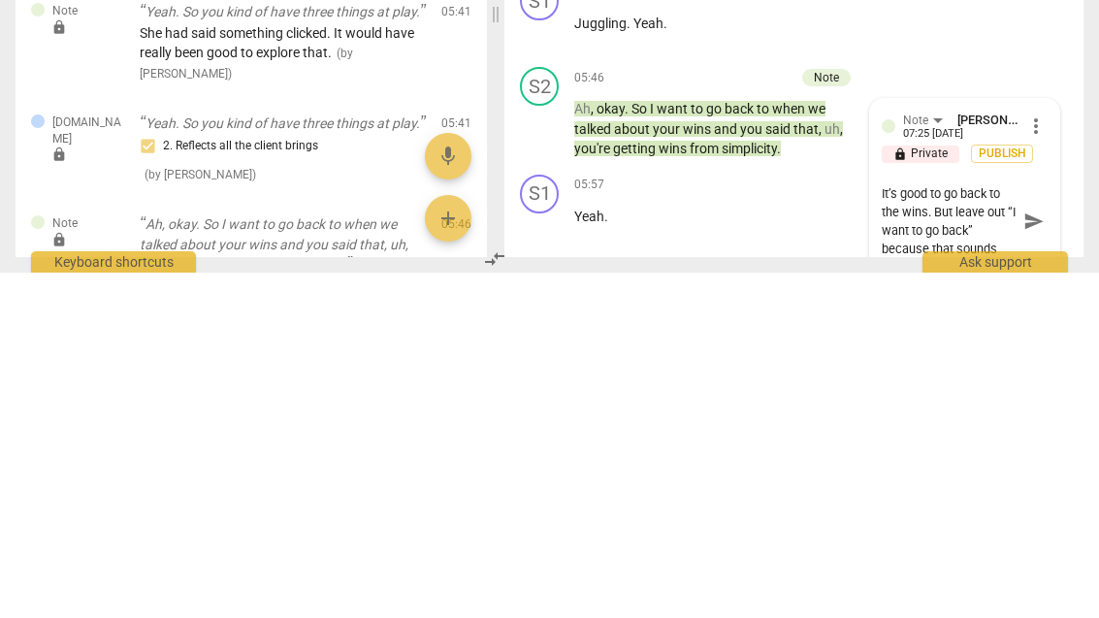
type textarea "It’s good to go back to the wins. But leave out “I want to go back” because tha…"
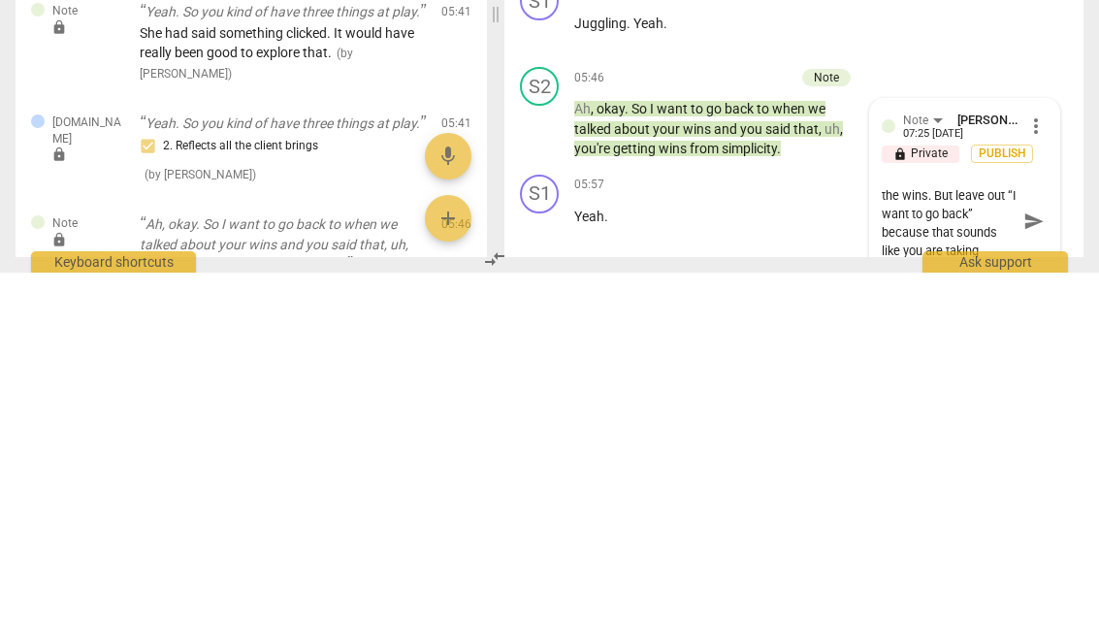
type textarea "It’s good to go back to the wins. But leave out “I want to go back” because tha…"
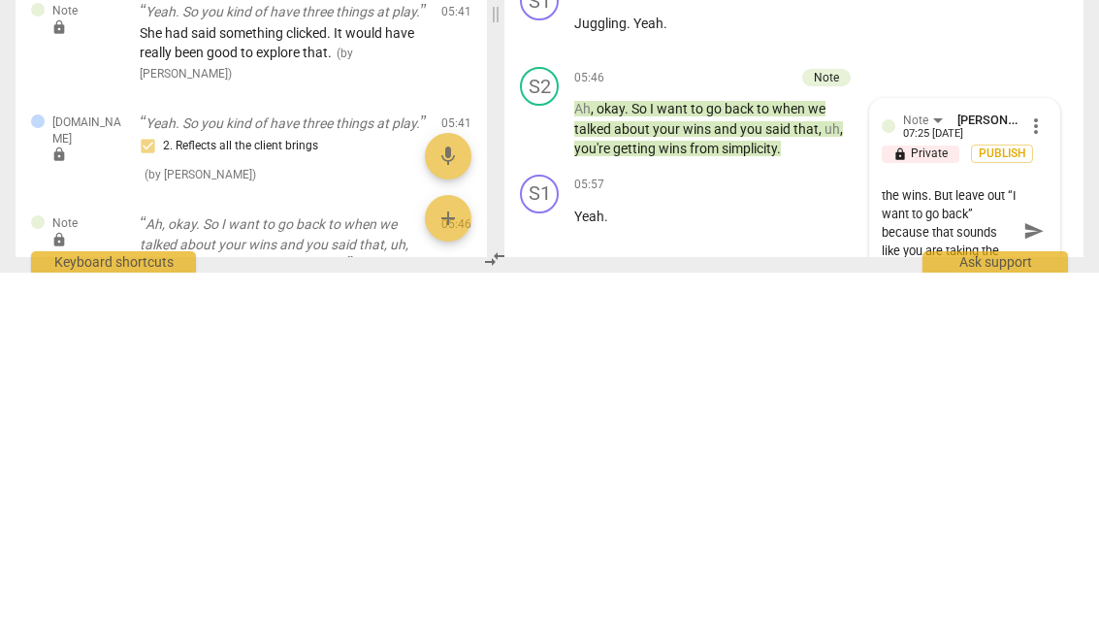
type textarea "It’s good to go back to the wins. But leave out “I want to go back” because tha…"
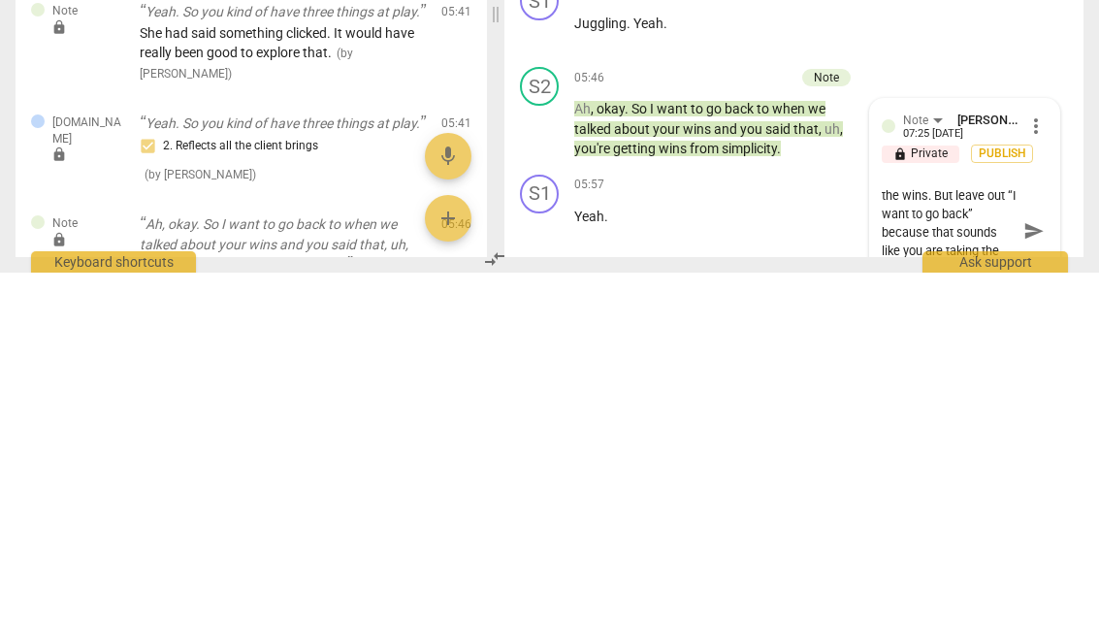
type textarea "It’s good to go back to the wins. But leave out “I want to go back” because tha…"
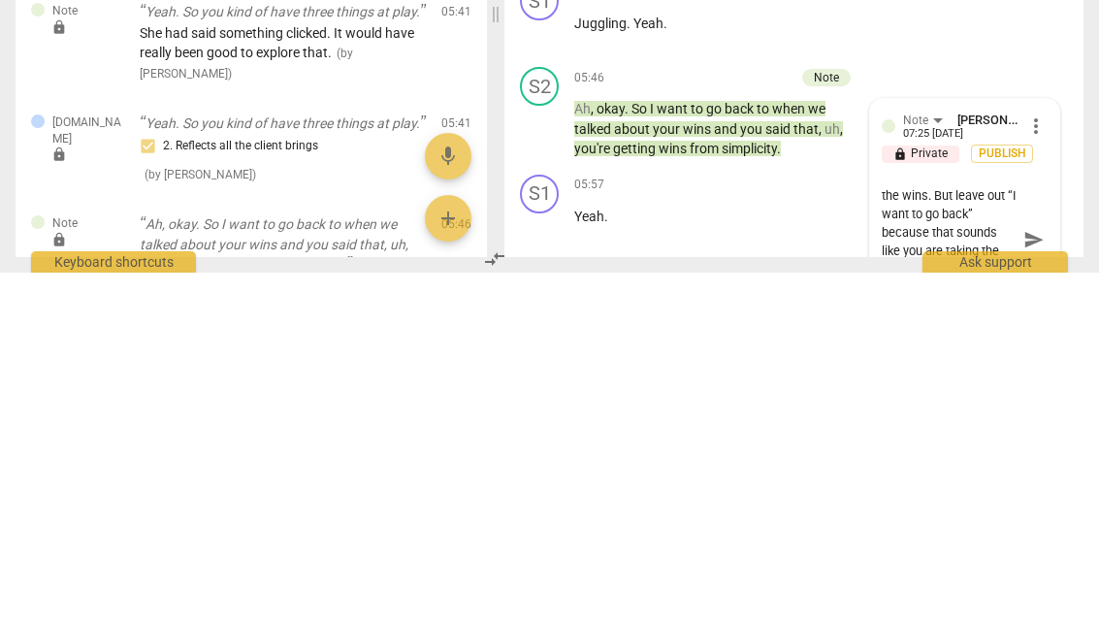
type textarea "It’s good to go back to the wins. But leave out “I want to go back” because tha…"
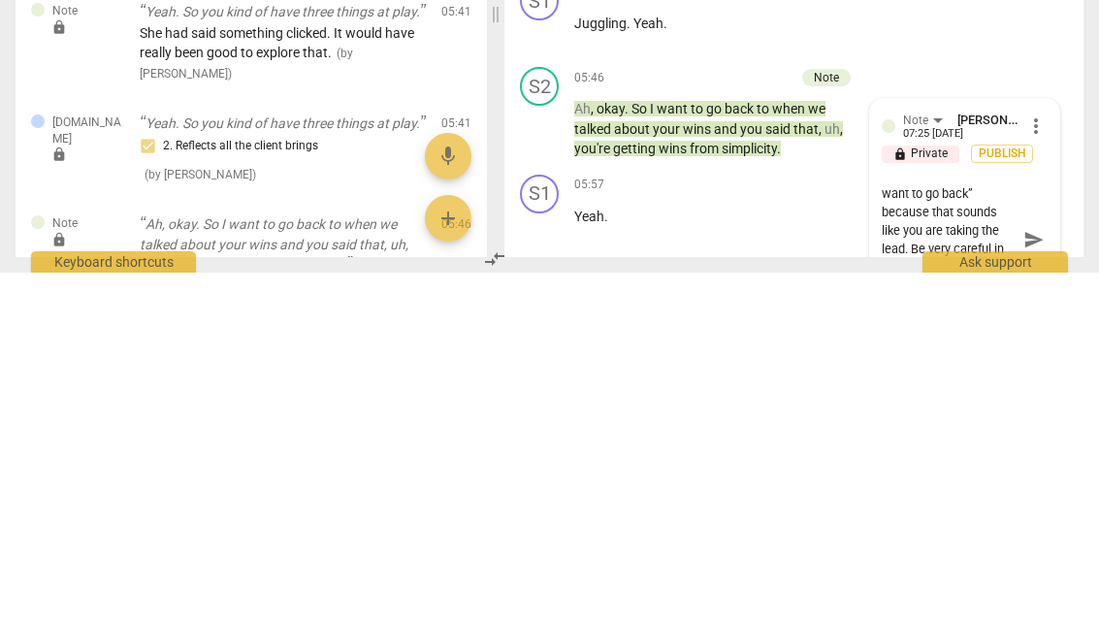
type textarea "It’s good to go back to the wins. But leave out “I want to go back” because tha…"
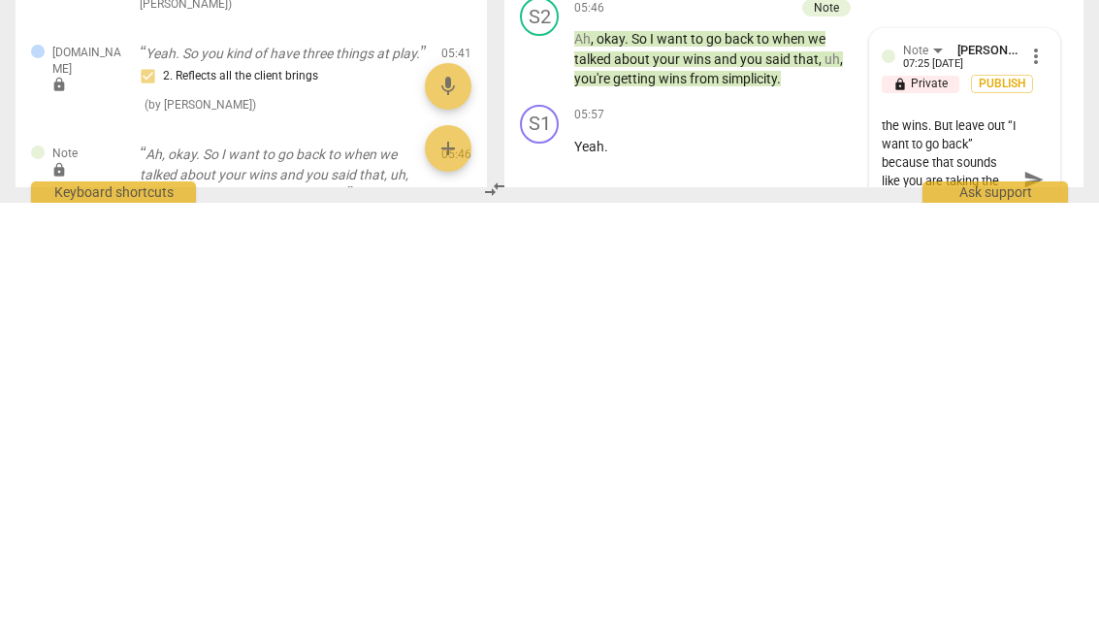
type textarea "It’s good to go back to the wins. But"
type textarea "It’s good to go back to the wins. But leave out “I want to go back“ because tha…"
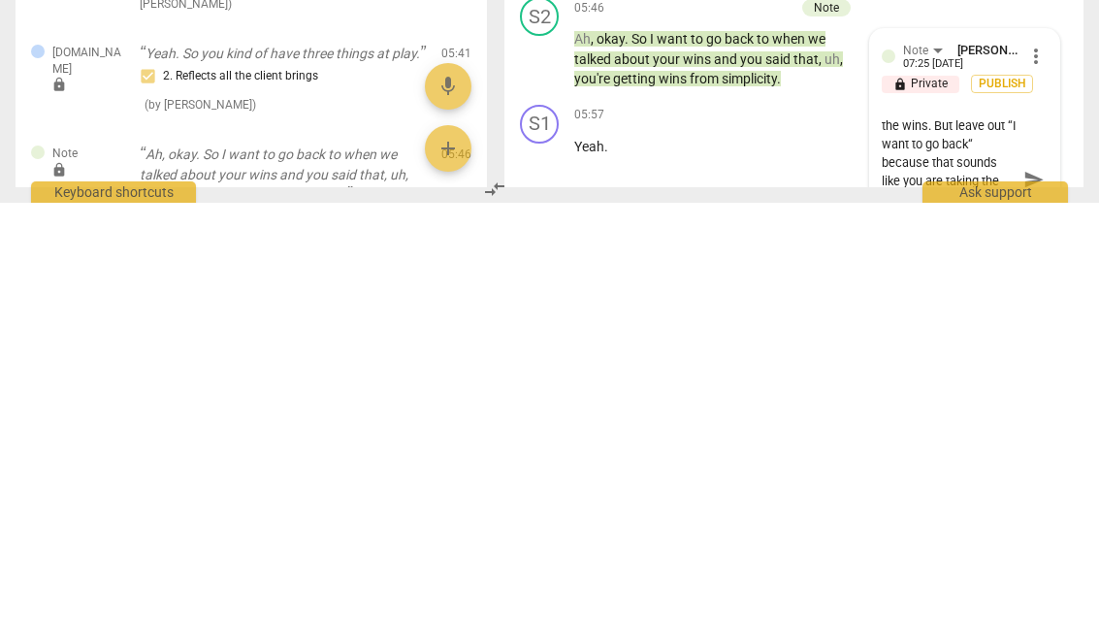
type textarea "It’s good to go back to the wins. But leave out “I want to go back“ because tha…"
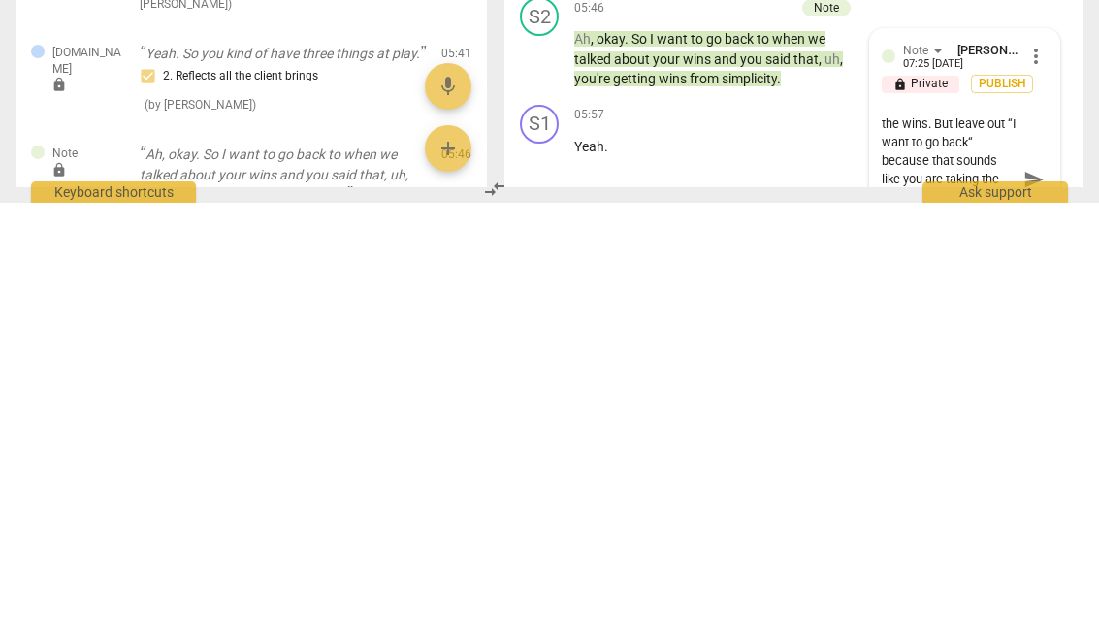
type textarea "It’s good to go back to the wins. But leave out “I want to go back“ because tha…"
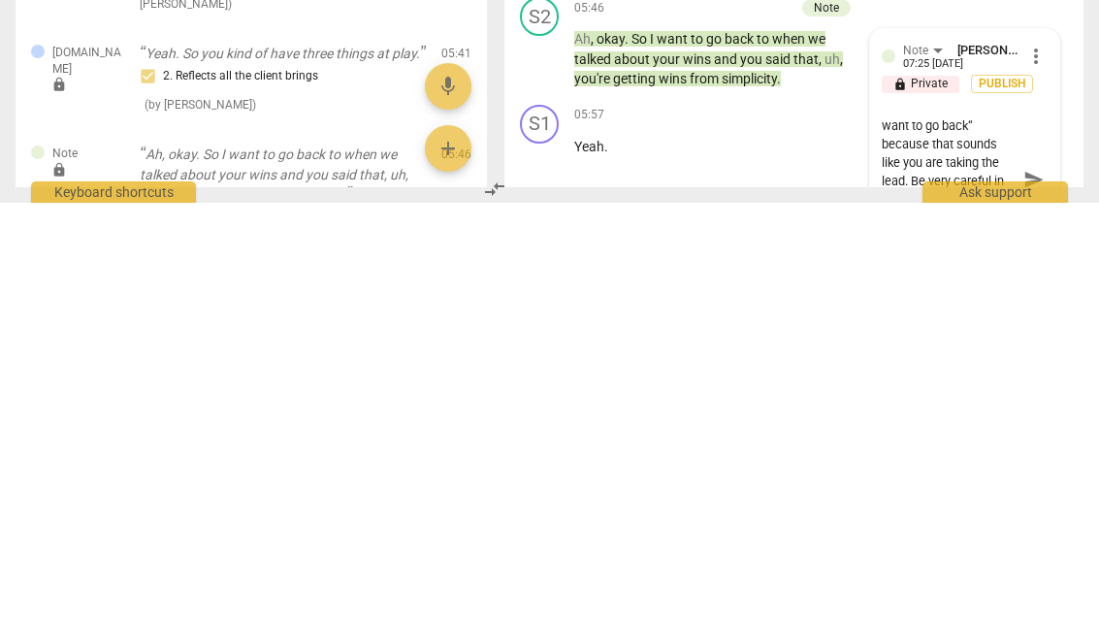
type textarea "It’s good to go back to the wins. But leave out “I want to go back“ because tha…"
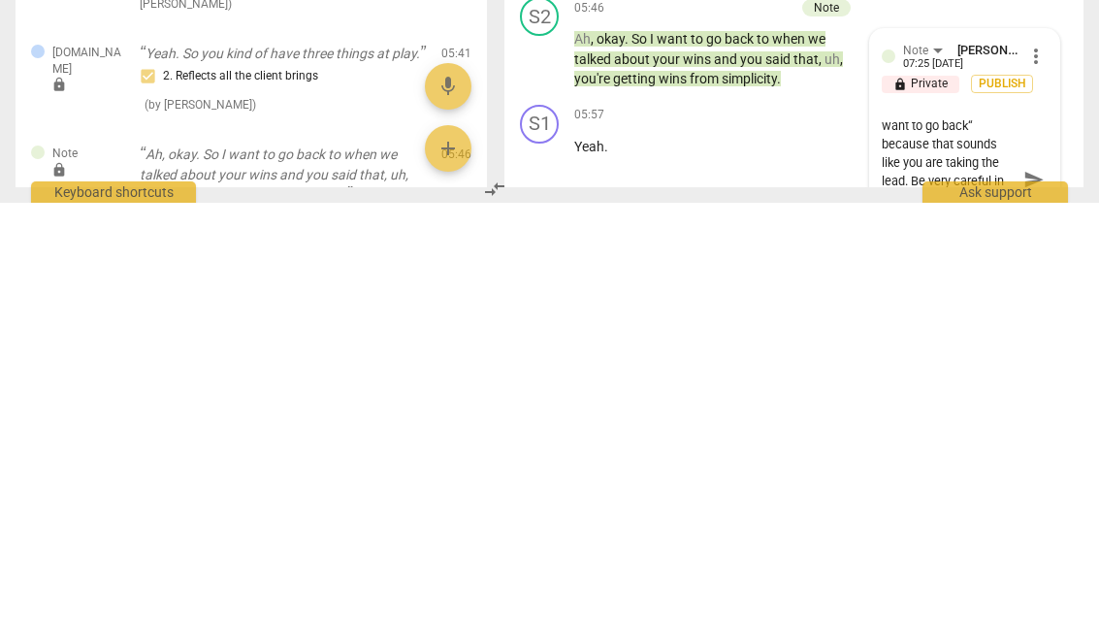
type textarea "It’s good to go back to the wins. But leave out “I want to go back“ because tha…"
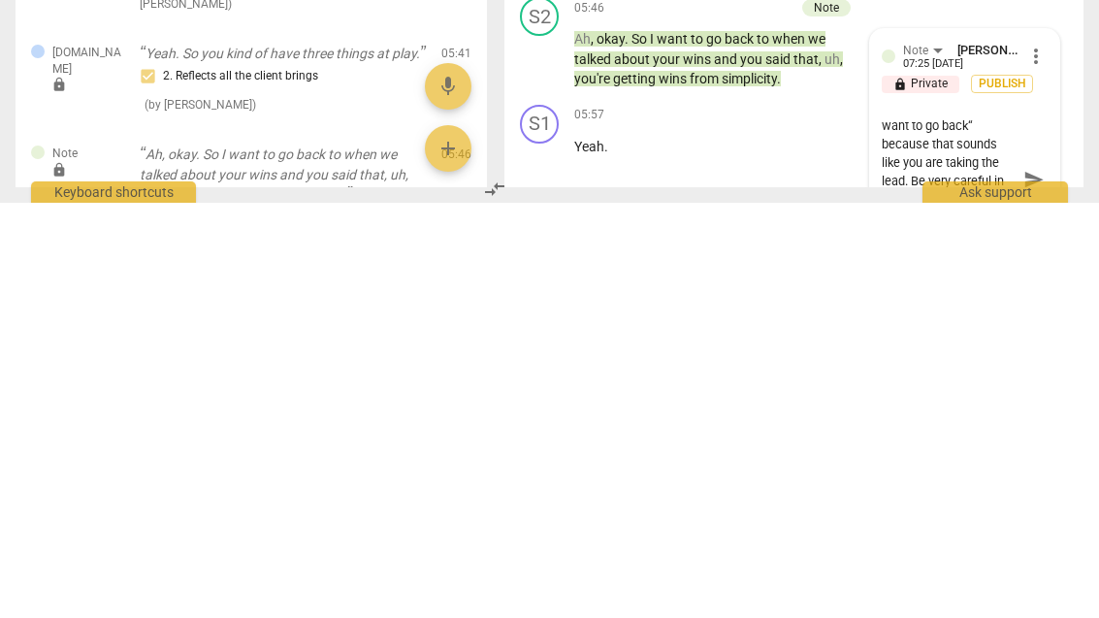
scroll to position [35, 0]
type textarea "It’s good to go back to the wins. But leave out “I want to go back“ because tha…"
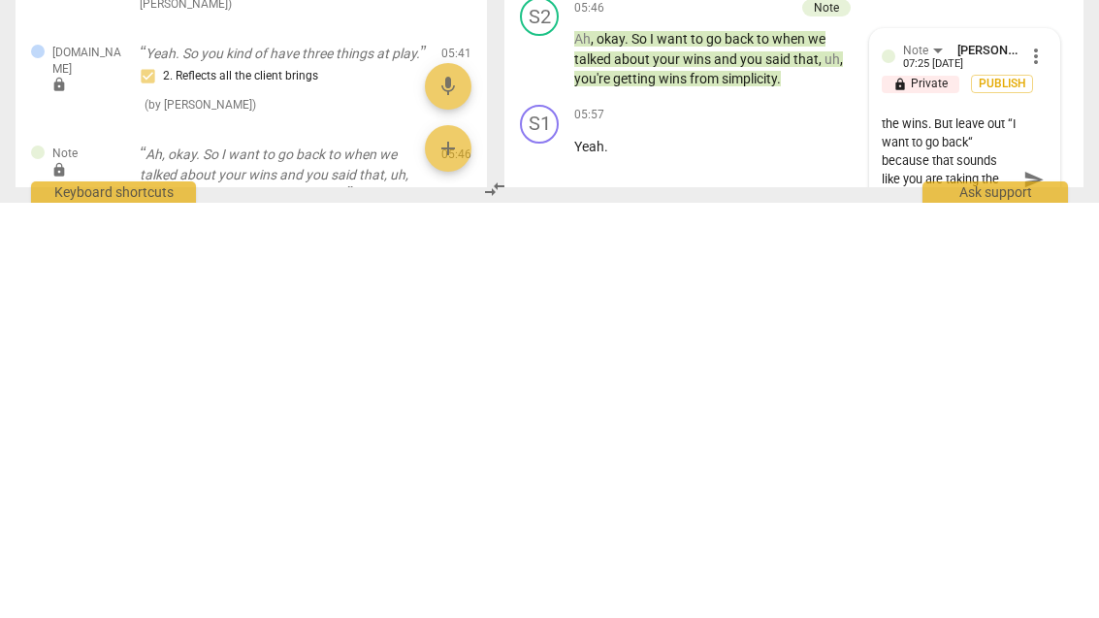
scroll to position [18, 0]
type textarea "It’s good to go back to the wins. But leave out “I want to go back“ because tha…"
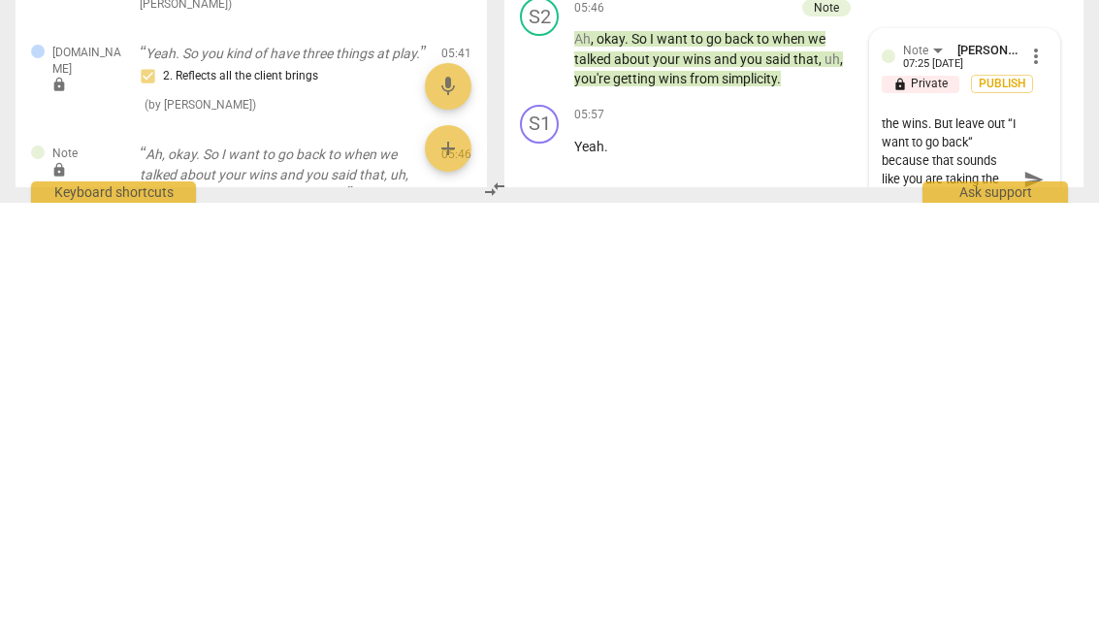
type textarea "It’s good to go back to the wins. But leave out “I want to go back“ because tha…"
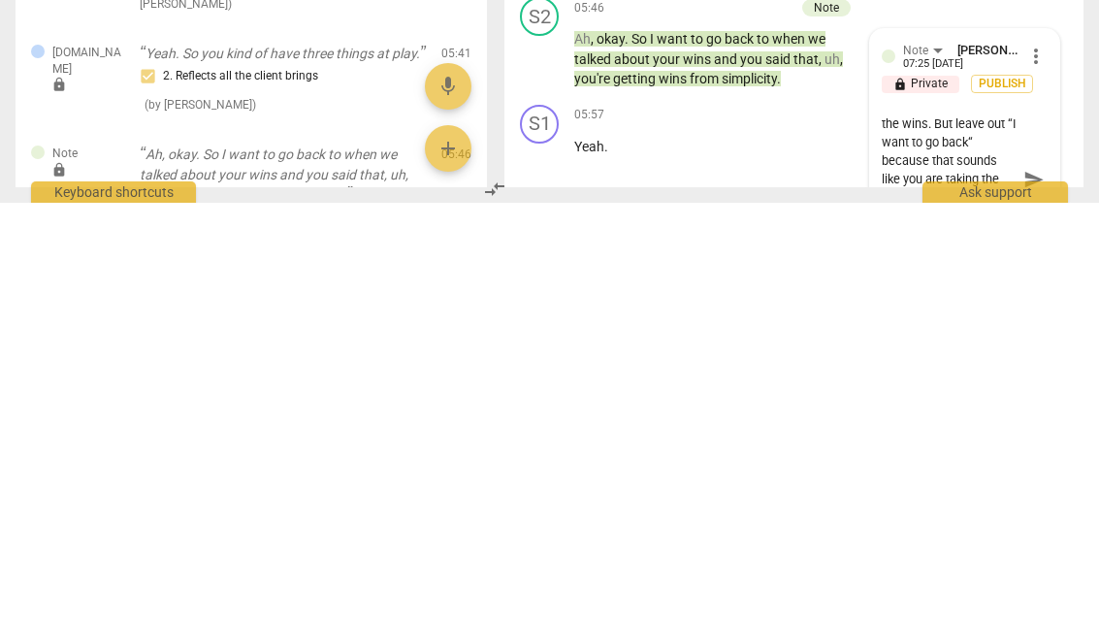
type textarea "It’s good to go back to the wins. But leave out “I want to go back“ because tha…"
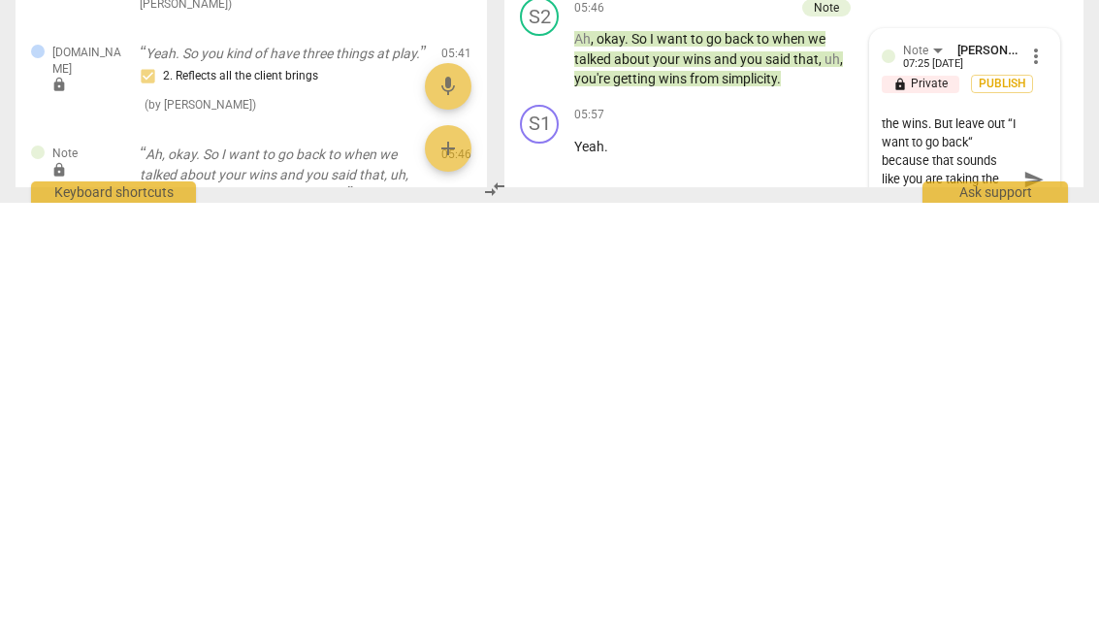
type textarea "It’s good to go back to the wins. But leave out “I want to go back“ because tha…"
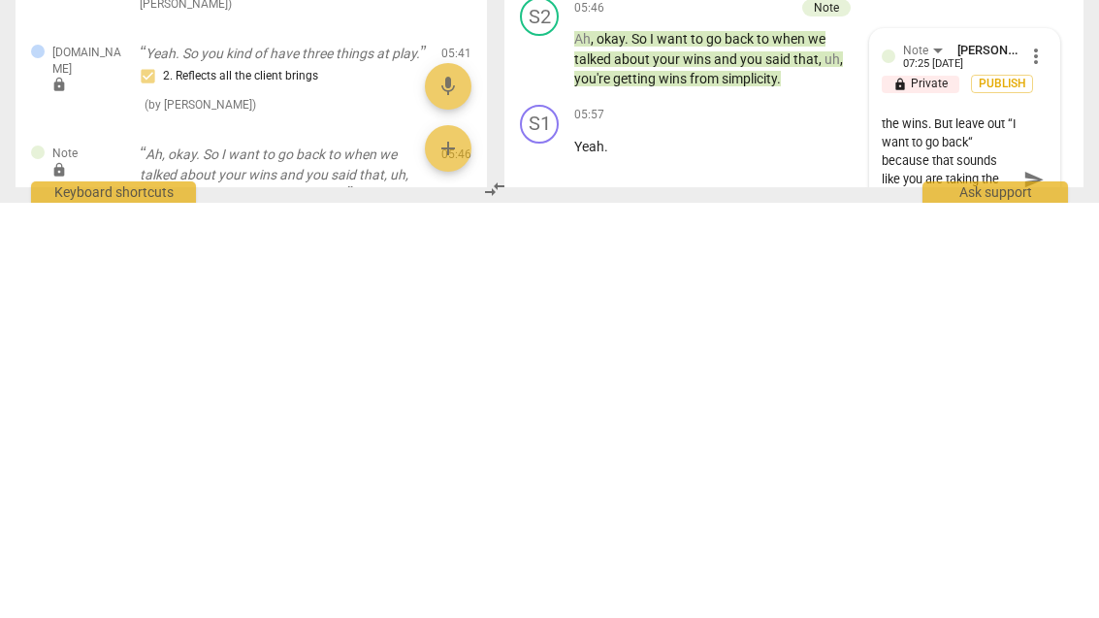
type textarea "It’s good to go back to the wins. But leave out “I want to go back“ because tha…"
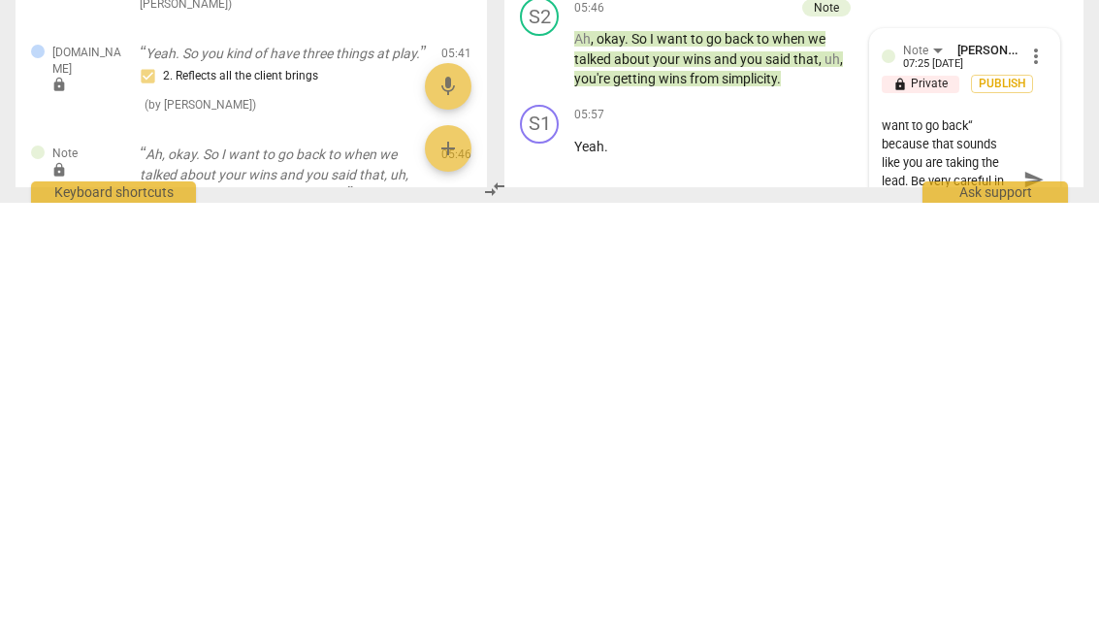
type textarea "It’s good to go back to the wins. But leave out “I want to go back“ because tha…"
click at [1044, 583] on span "send" at bounding box center [1034, 594] width 28 height 23
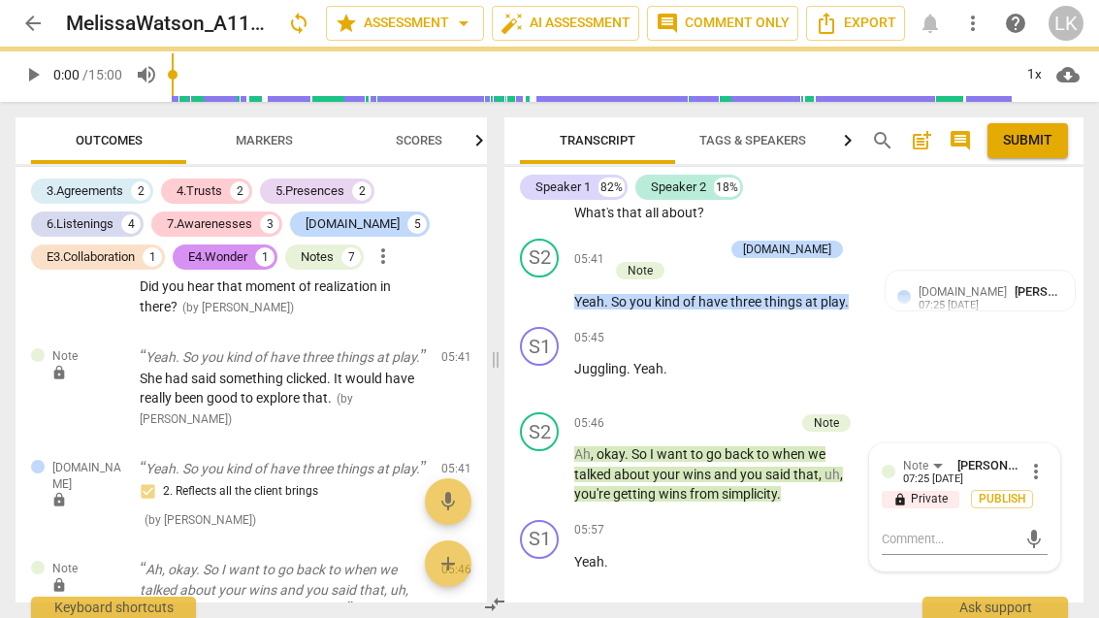
scroll to position [0, 0]
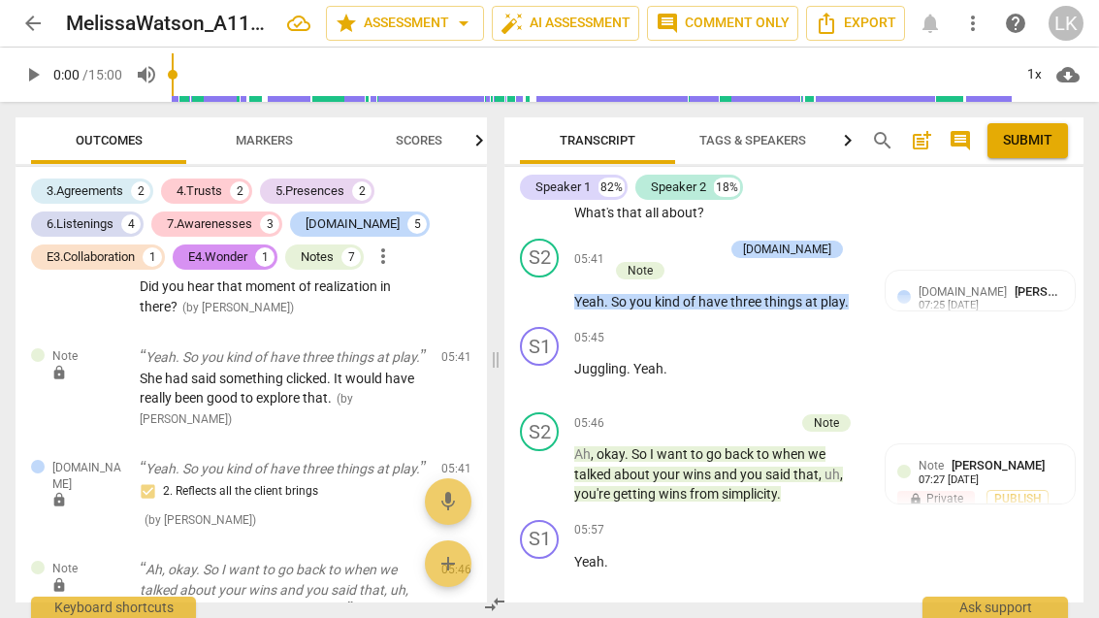
click at [694, 413] on div "+" at bounding box center [688, 422] width 19 height 19
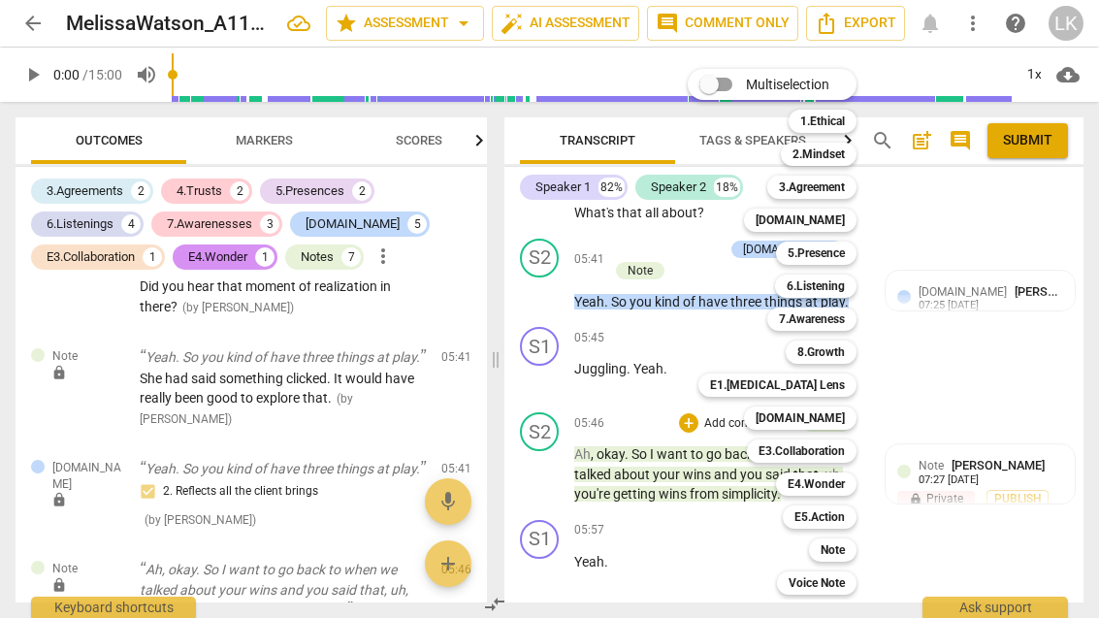
click at [848, 415] on div "[DOMAIN_NAME]" at bounding box center [800, 418] width 113 height 23
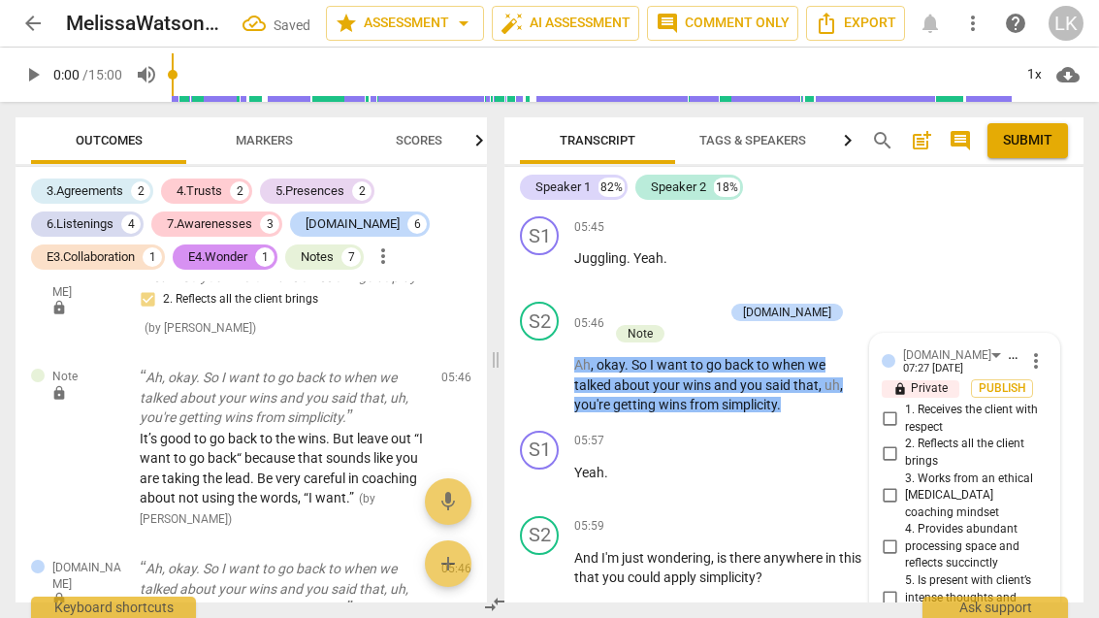
scroll to position [3448, 0]
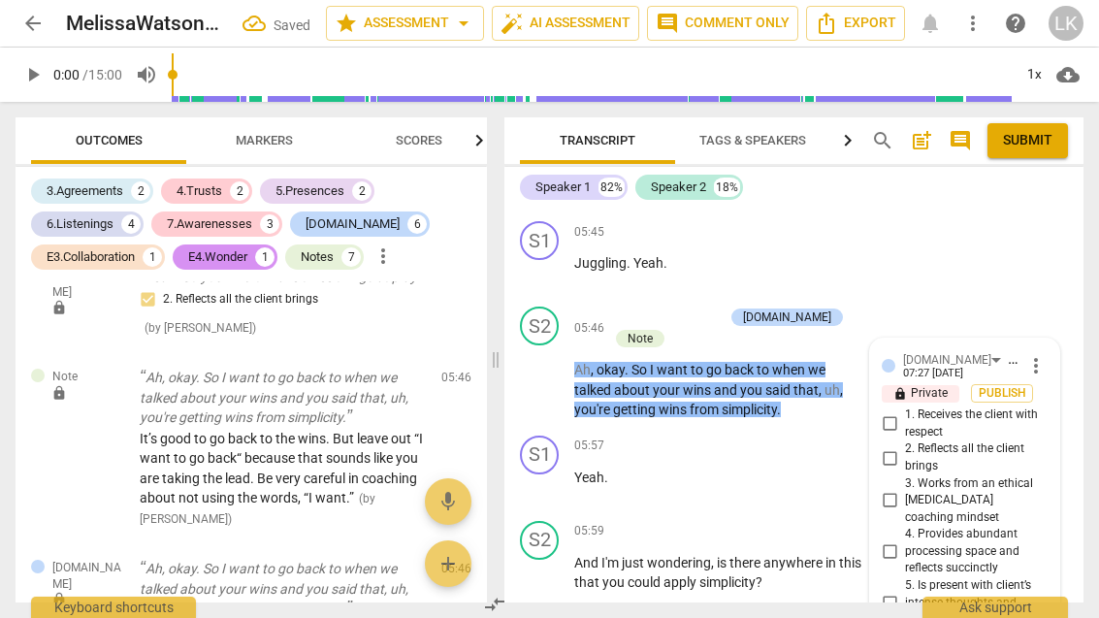
click at [905, 446] on input "2. Reflects all the client brings" at bounding box center [889, 457] width 31 height 23
checkbox input "true"
click at [623, 308] on div "+" at bounding box center [617, 317] width 19 height 19
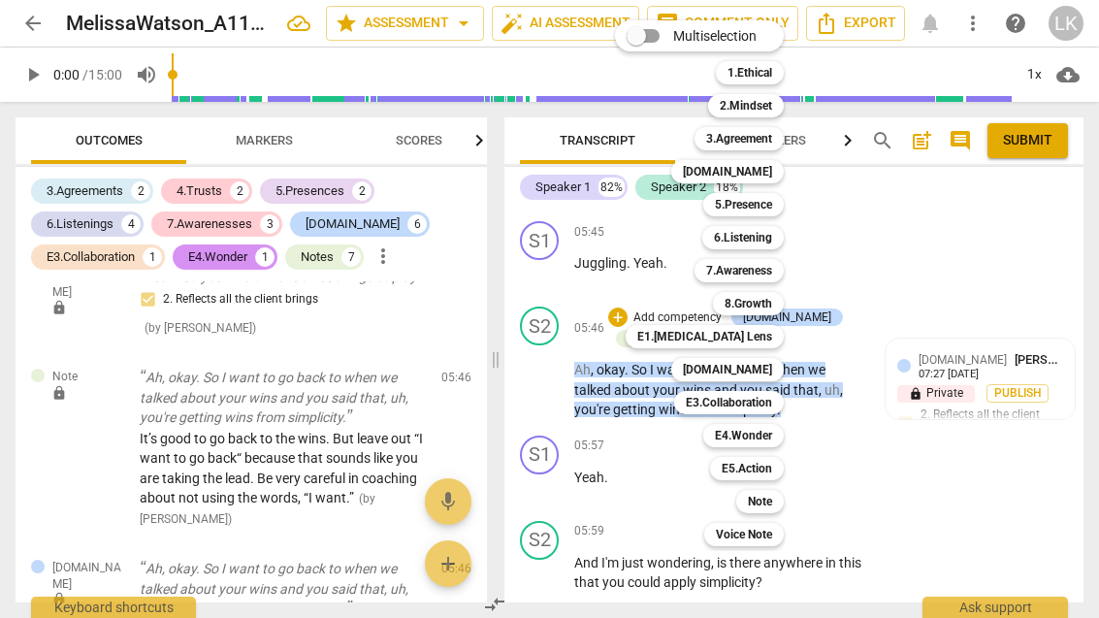
click at [771, 339] on b "E1.[MEDICAL_DATA] Lens" at bounding box center [705, 336] width 135 height 23
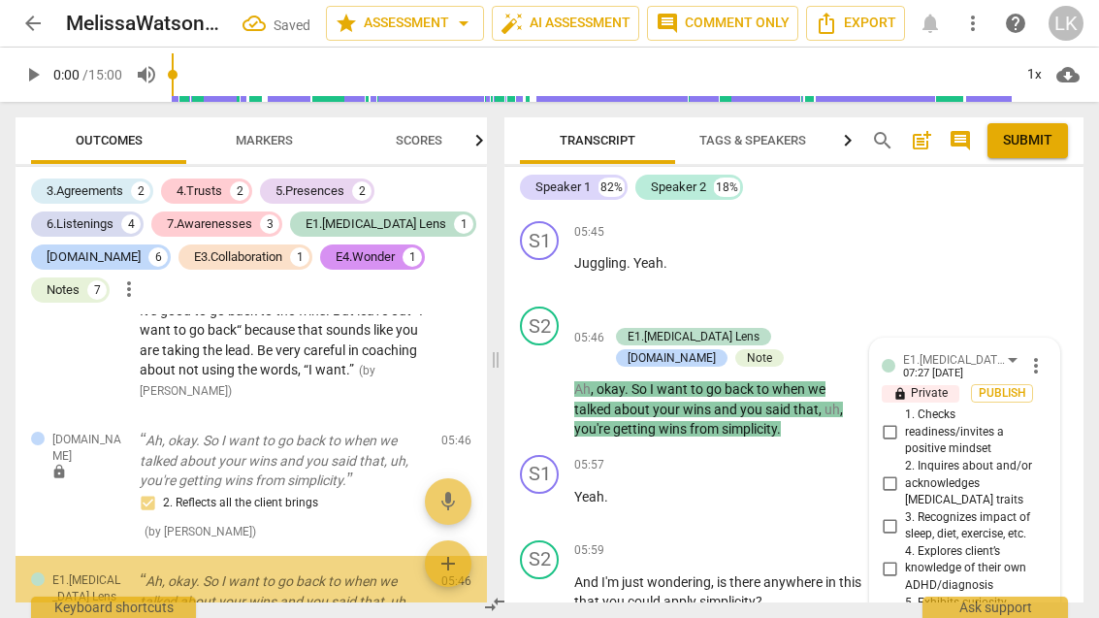
scroll to position [3835, 0]
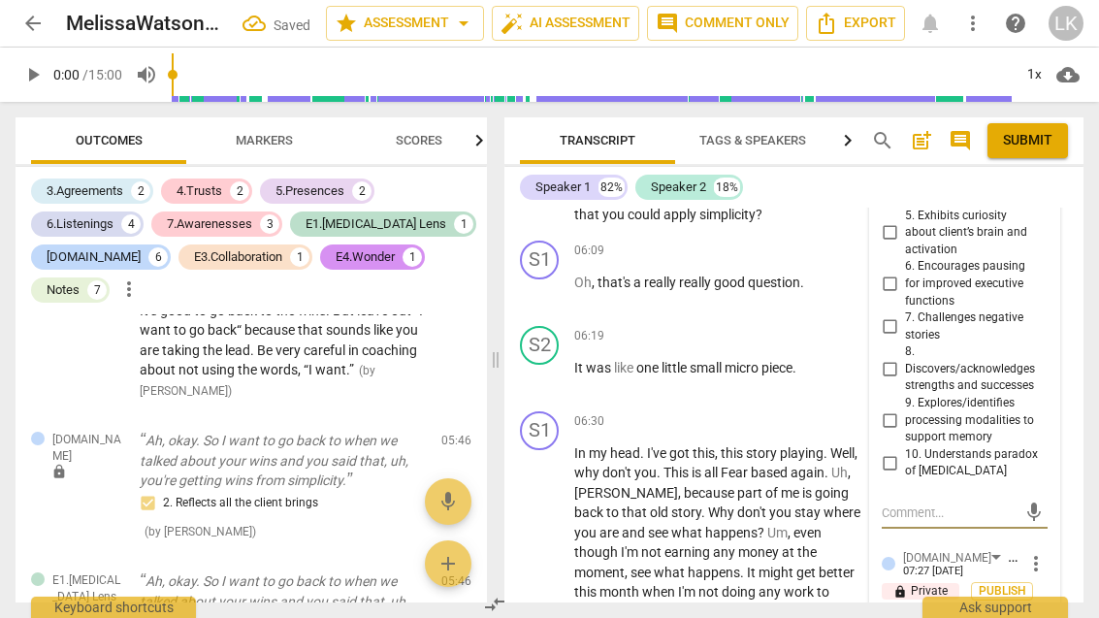
click at [904, 358] on input "8. Discovers/acknowledges strengths and successes" at bounding box center [889, 369] width 31 height 23
checkbox input "true"
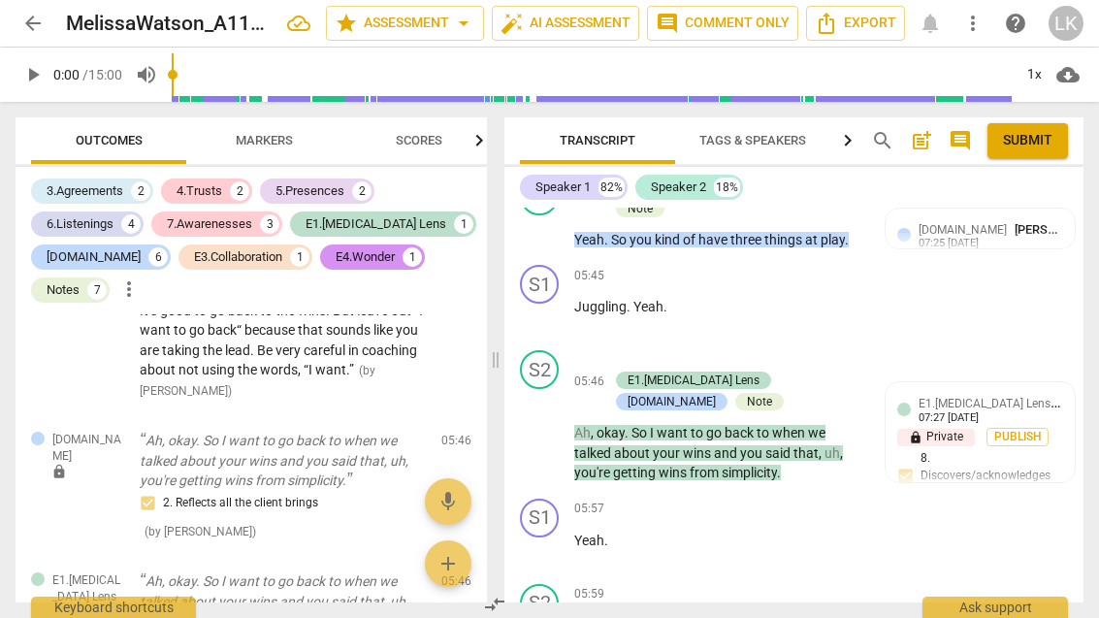
scroll to position [3404, 0]
click at [553, 421] on span "play_arrow" at bounding box center [540, 432] width 31 height 23
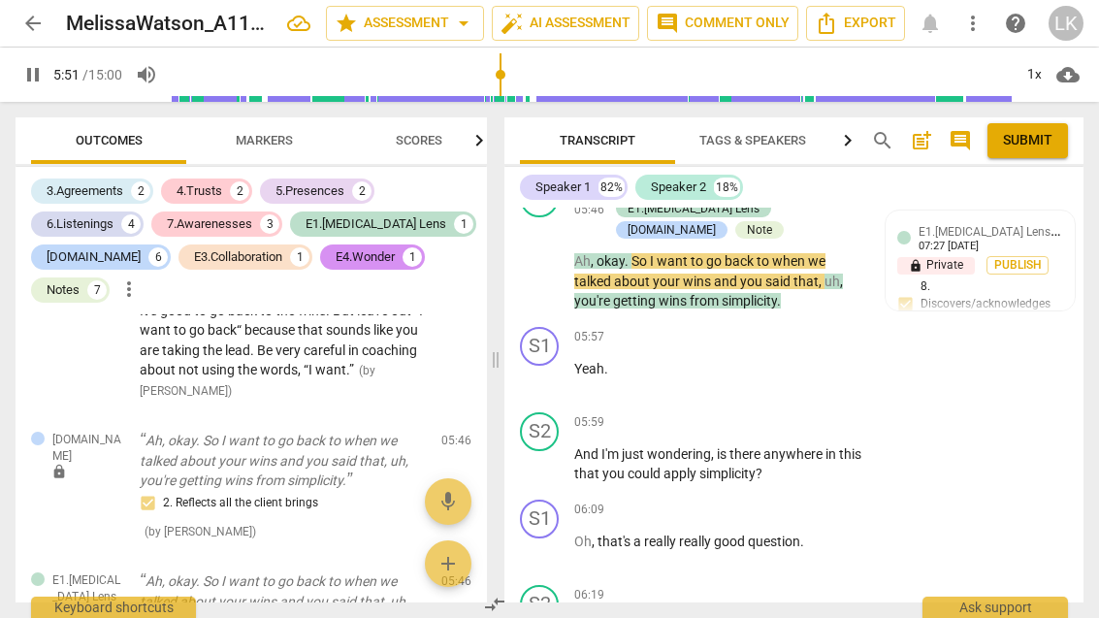
scroll to position [3576, 0]
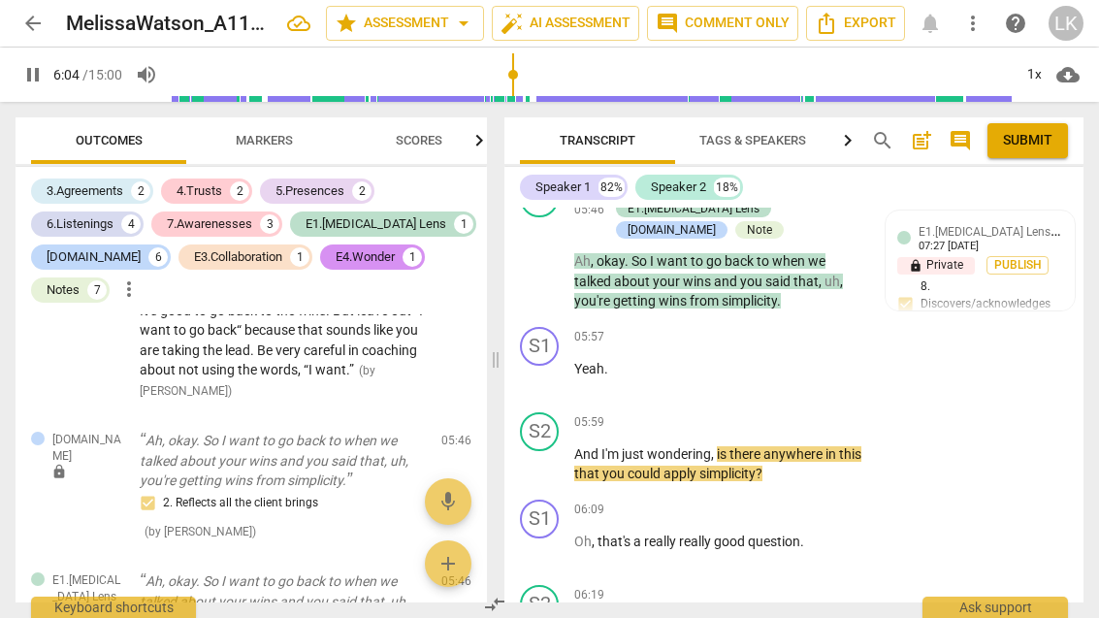
click at [551, 453] on span "pause" at bounding box center [540, 464] width 23 height 23
type input "365"
click at [759, 413] on div "+ Add competency" at bounding box center [793, 422] width 115 height 19
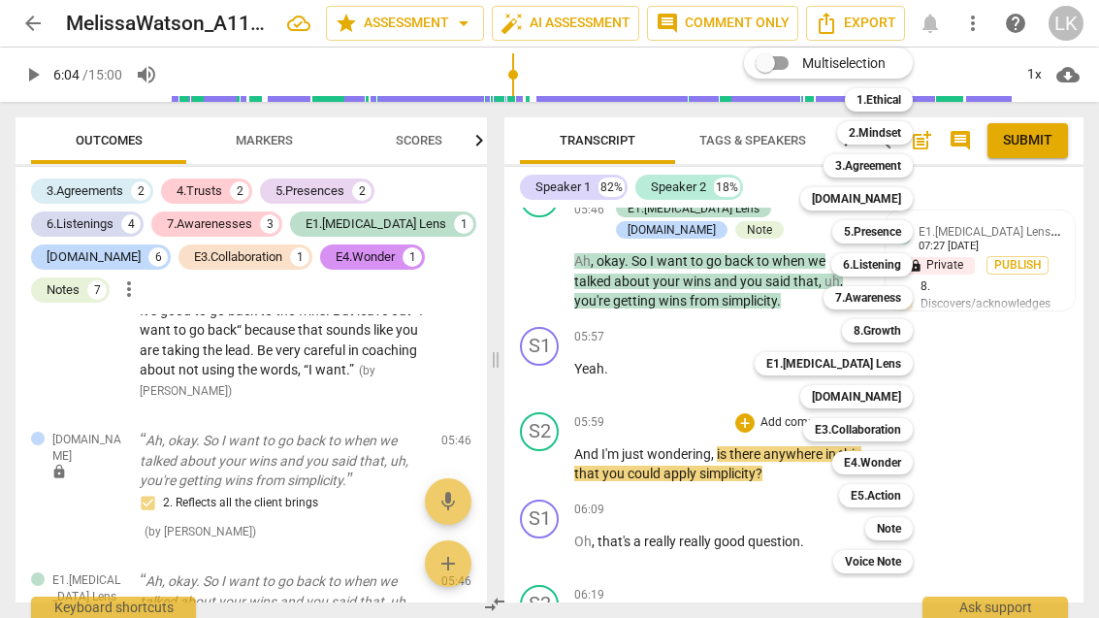
click at [913, 462] on div "E4.Wonder" at bounding box center [873, 462] width 81 height 23
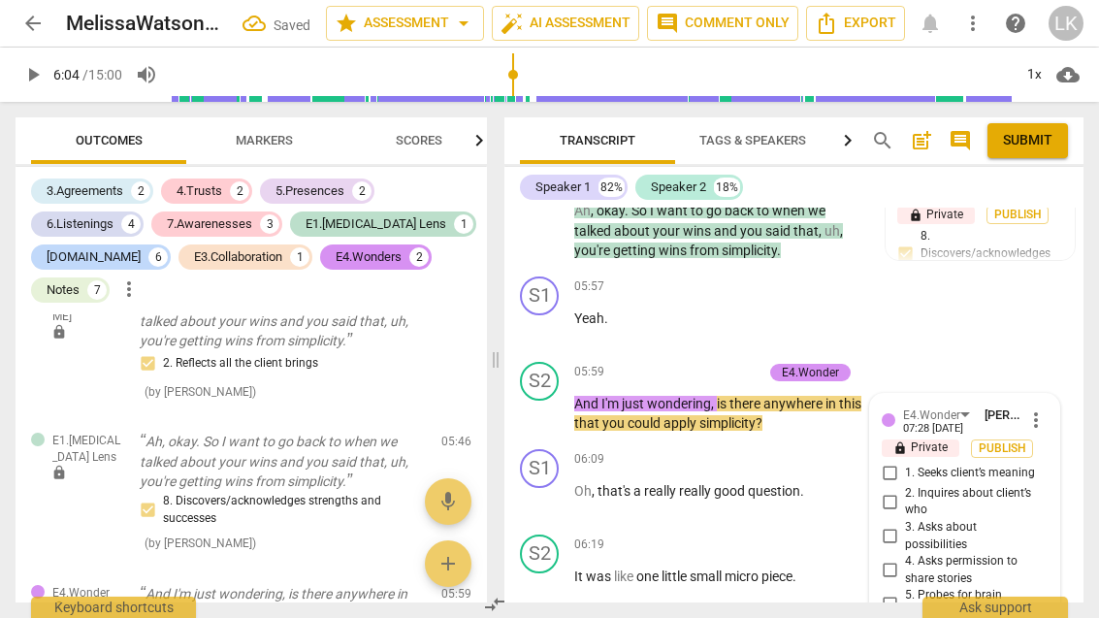
scroll to position [3632, 0]
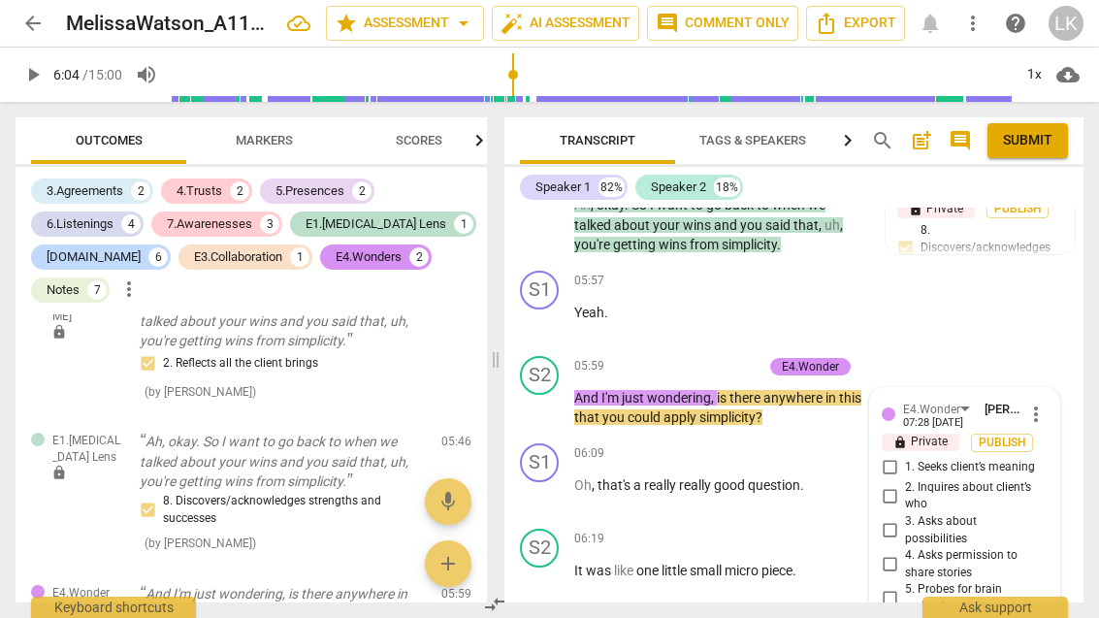
click at [902, 519] on input "3. Asks about possibilities" at bounding box center [889, 530] width 31 height 23
checkbox input "true"
click at [669, 357] on div "+ Add competency" at bounding box center [704, 366] width 115 height 19
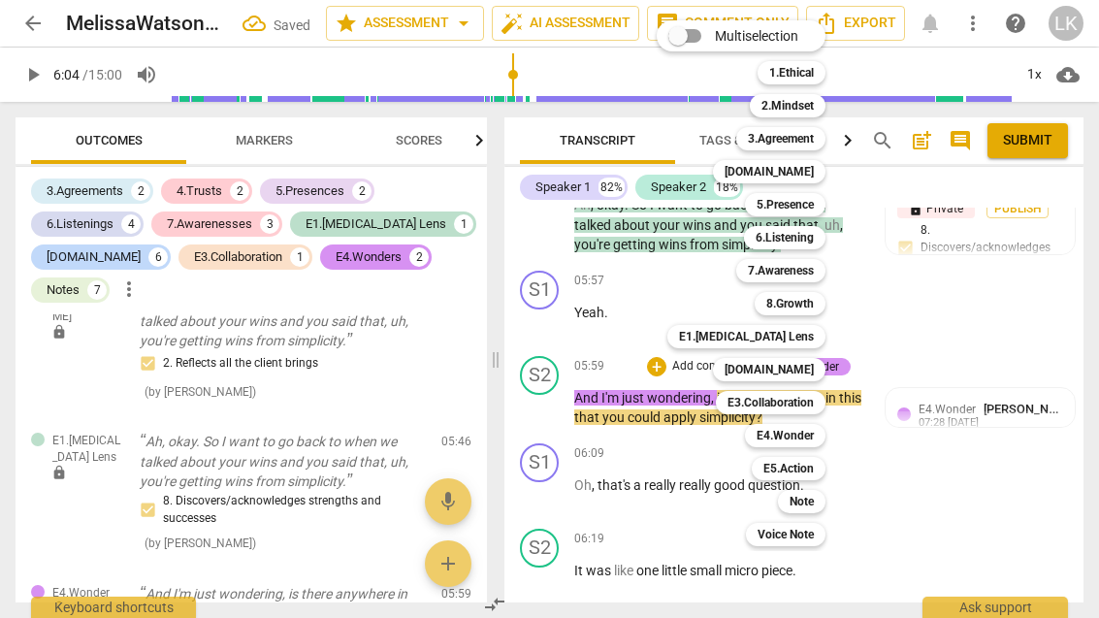
click at [817, 265] on div "7.Awareness" at bounding box center [781, 270] width 89 height 23
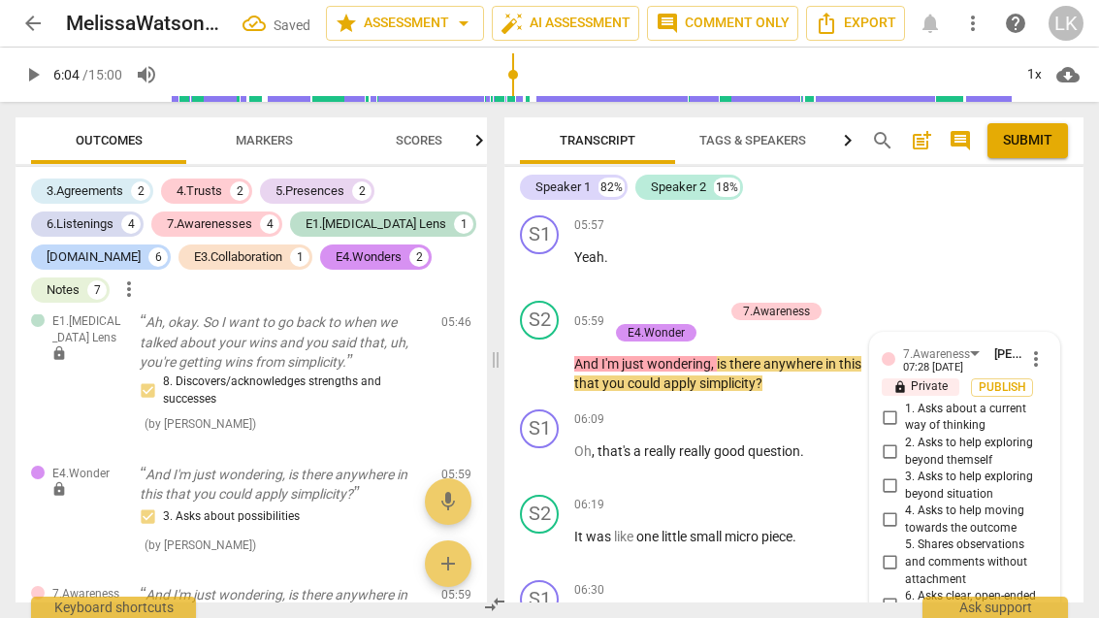
scroll to position [3686, 0]
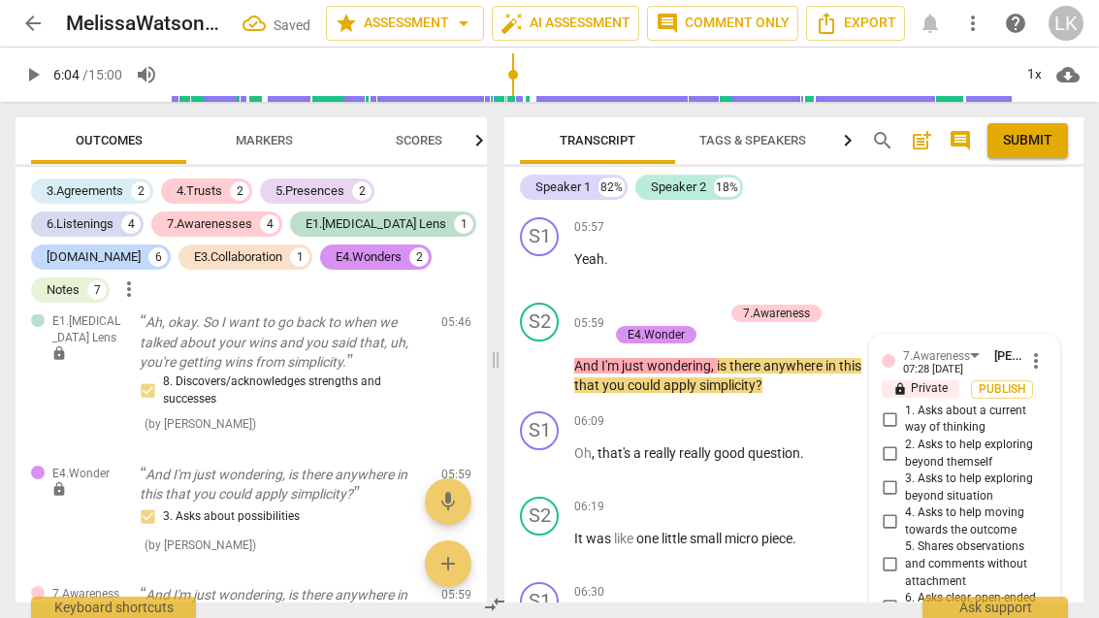
click at [902, 443] on input "2. Asks to help exploring beyond themself" at bounding box center [889, 454] width 31 height 23
checkbox input "true"
click at [902, 476] on input "3. Asks to help exploring beyond situation" at bounding box center [889, 487] width 31 height 23
checkbox input "true"
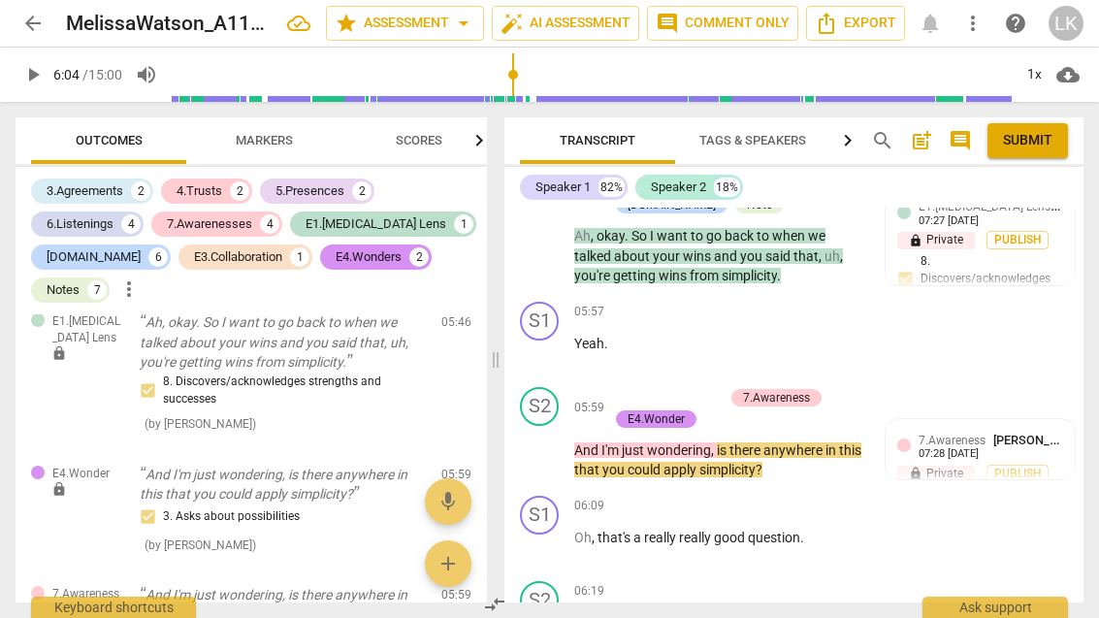
scroll to position [3592, 0]
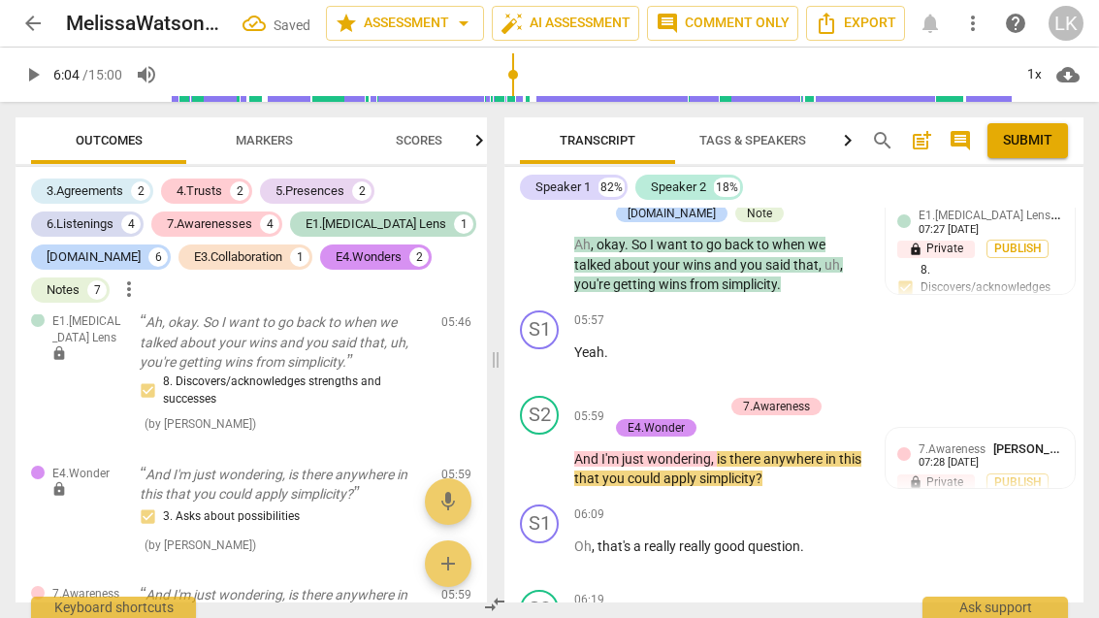
click at [634, 398] on p "Add competency" at bounding box center [678, 406] width 92 height 17
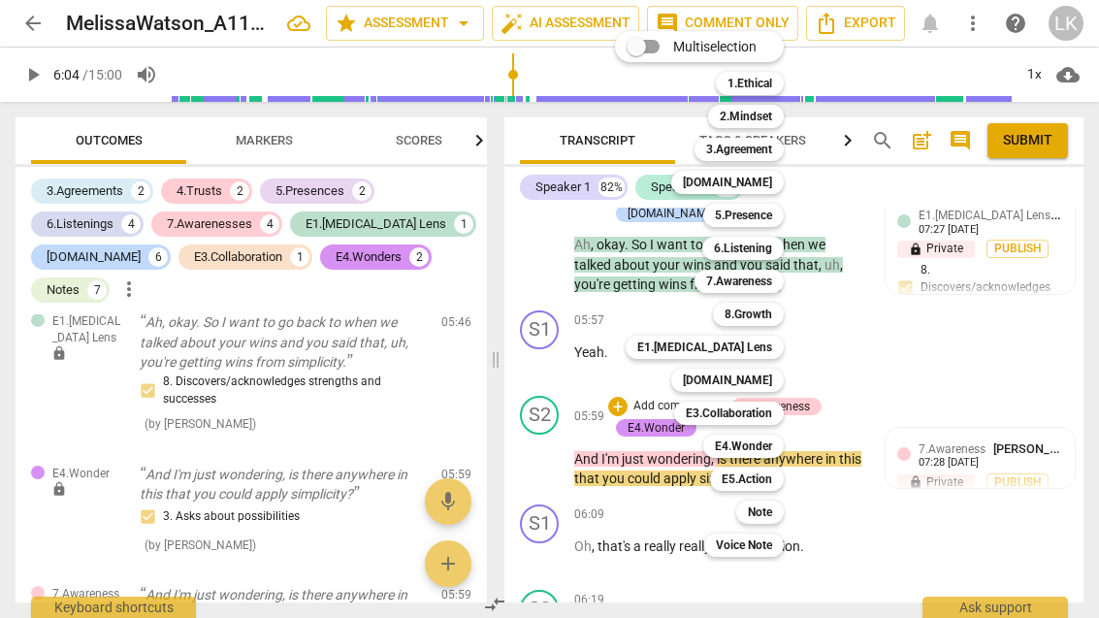
click at [767, 412] on b "E3.Collaboration" at bounding box center [729, 413] width 86 height 23
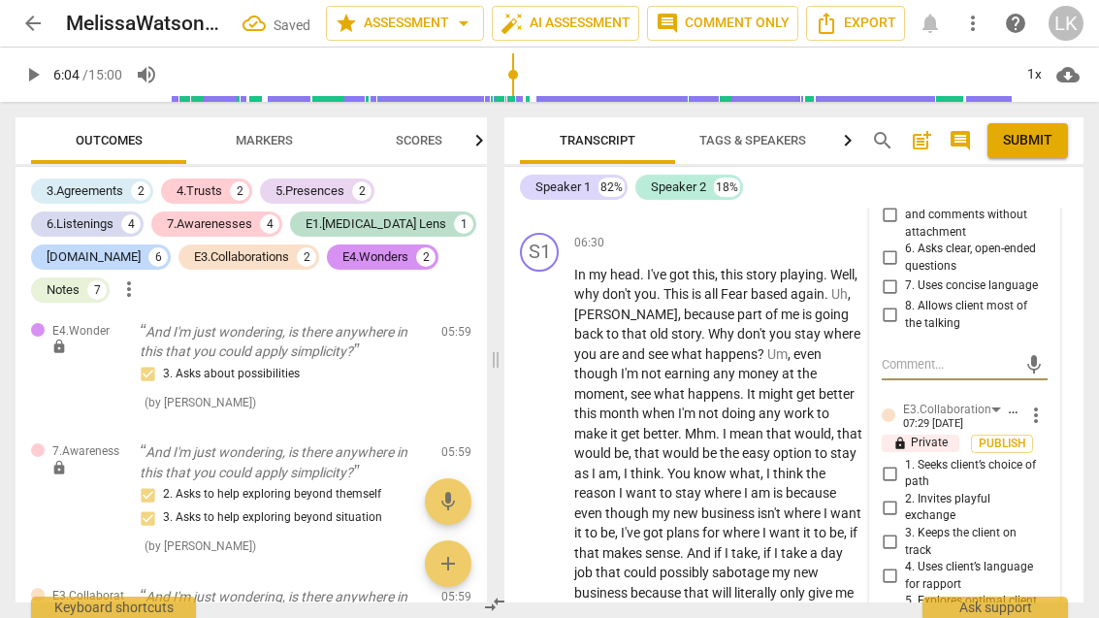
scroll to position [4036, 0]
click at [904, 564] on input "4. Uses client’s language for rapport" at bounding box center [889, 575] width 31 height 23
checkbox input "true"
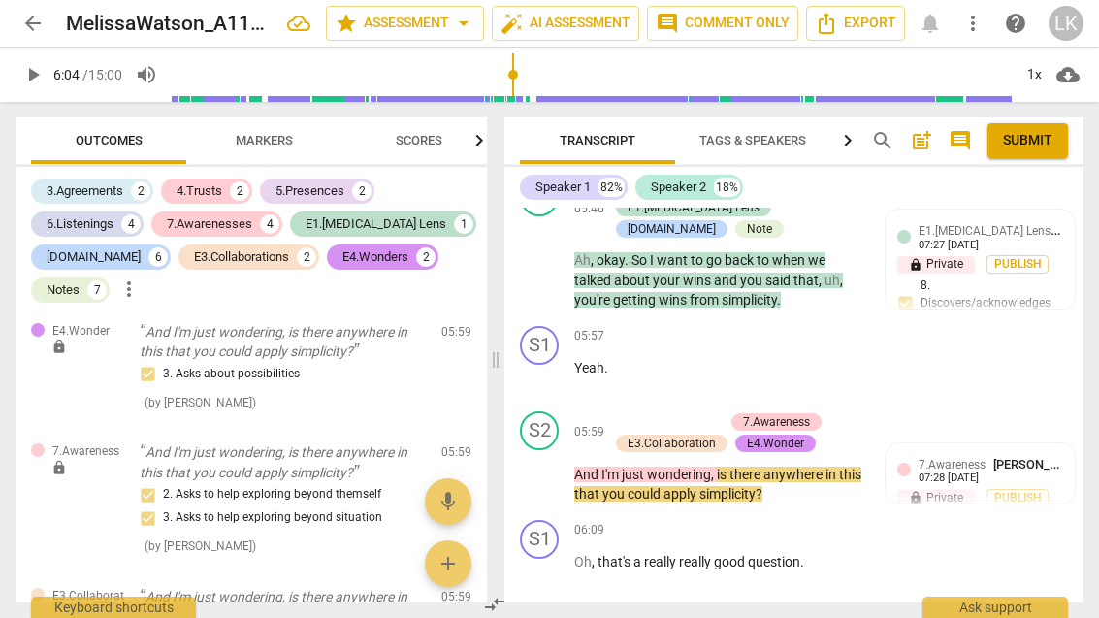
scroll to position [3577, 0]
click at [628, 412] on div "+ Add competency" at bounding box center [665, 421] width 115 height 19
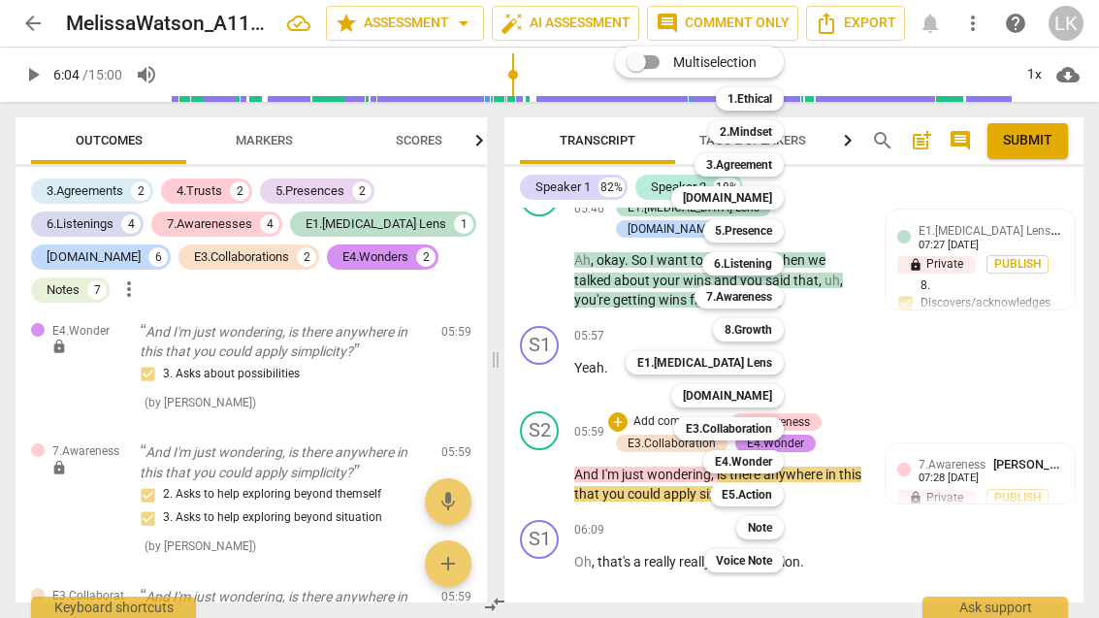
click at [780, 228] on div "5.Presence" at bounding box center [744, 230] width 81 height 23
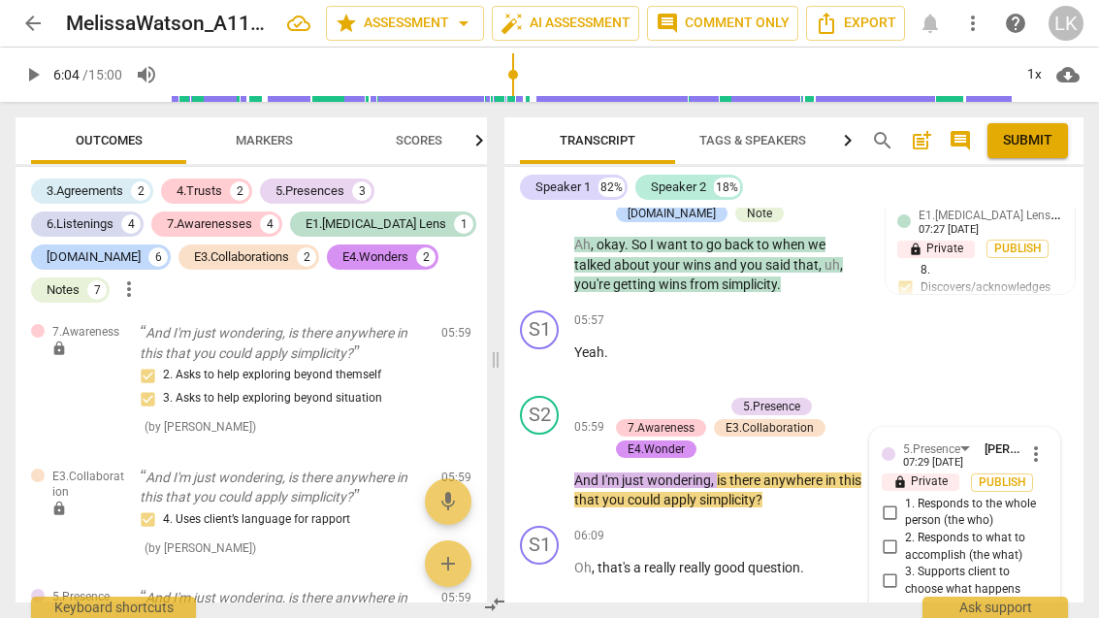
scroll to position [3592, 0]
click at [903, 501] on input "1. Responds to the whole person (the who)" at bounding box center [889, 512] width 31 height 23
checkbox input "true"
click at [902, 536] on input "2. Responds to what to accomplish (the what)" at bounding box center [889, 547] width 31 height 23
checkbox input "true"
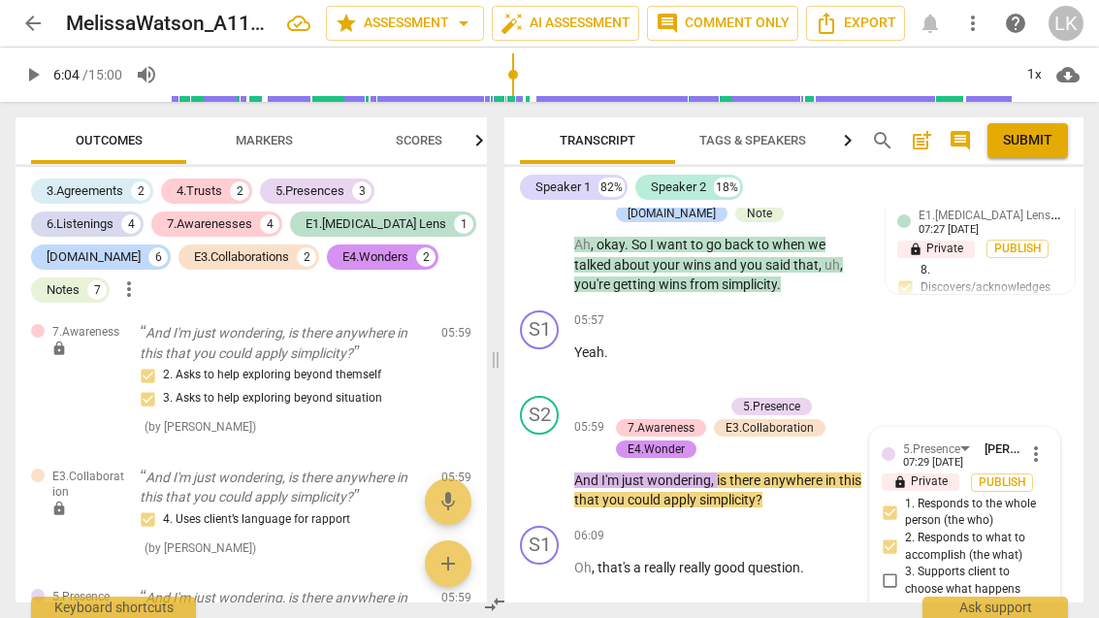
click at [904, 598] on input "4. Demonstrates curiosity" at bounding box center [889, 609] width 31 height 23
checkbox input "true"
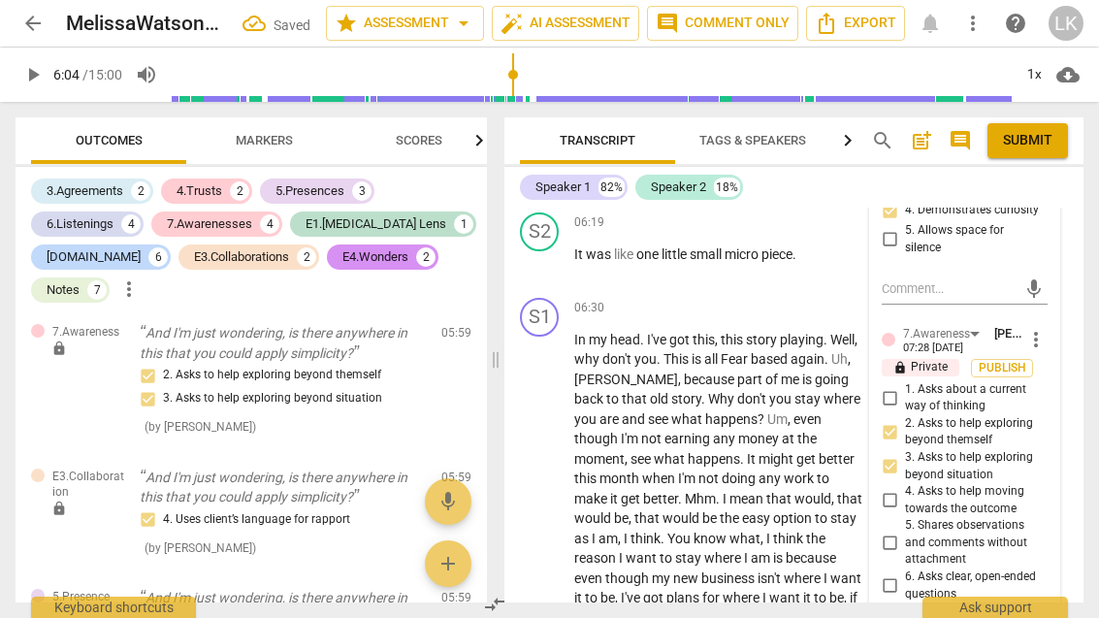
scroll to position [3992, 0]
click at [905, 602] on input "7. Uses concise language" at bounding box center [889, 613] width 31 height 23
checkbox input "true"
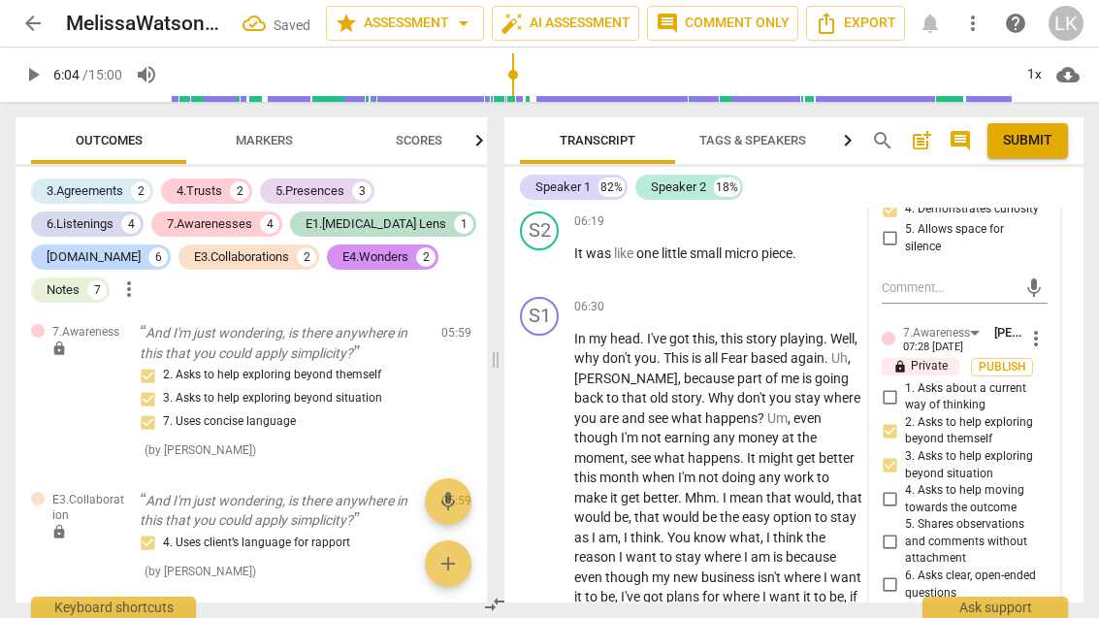
click at [900, 574] on input "6. Asks clear, open-ended questions" at bounding box center [889, 585] width 31 height 23
checkbox input "true"
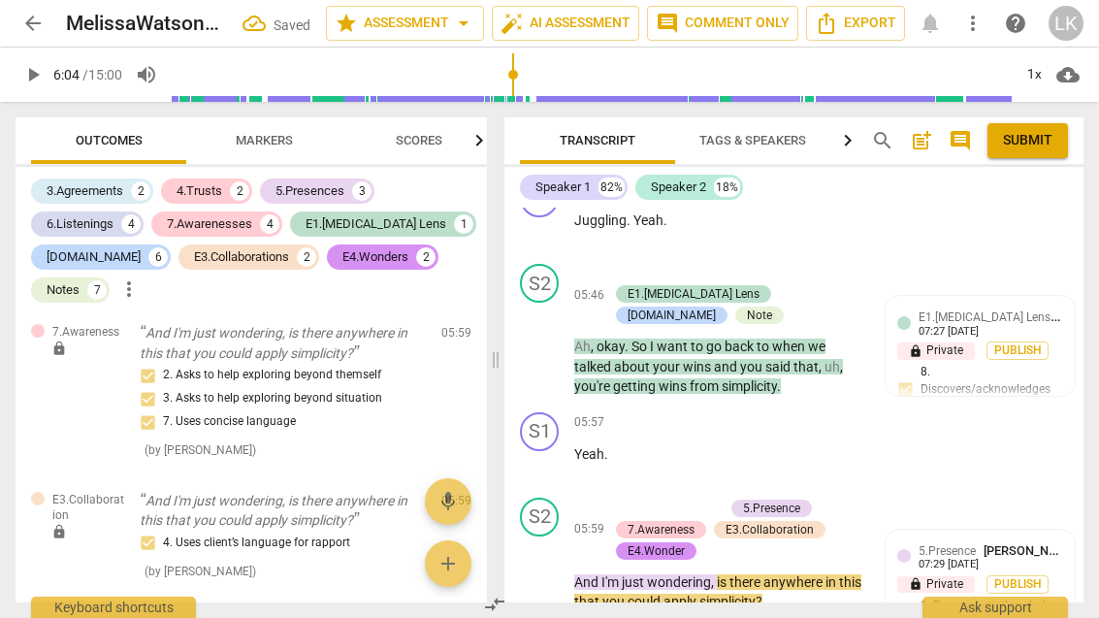
scroll to position [3489, 0]
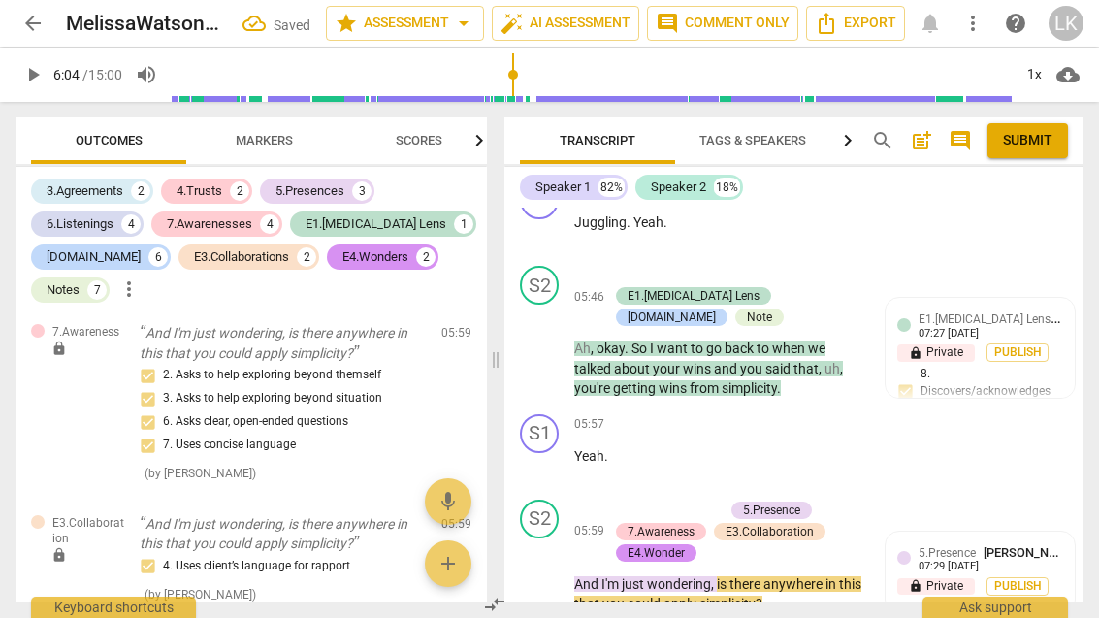
click at [633, 502] on p "Add competency" at bounding box center [678, 510] width 92 height 17
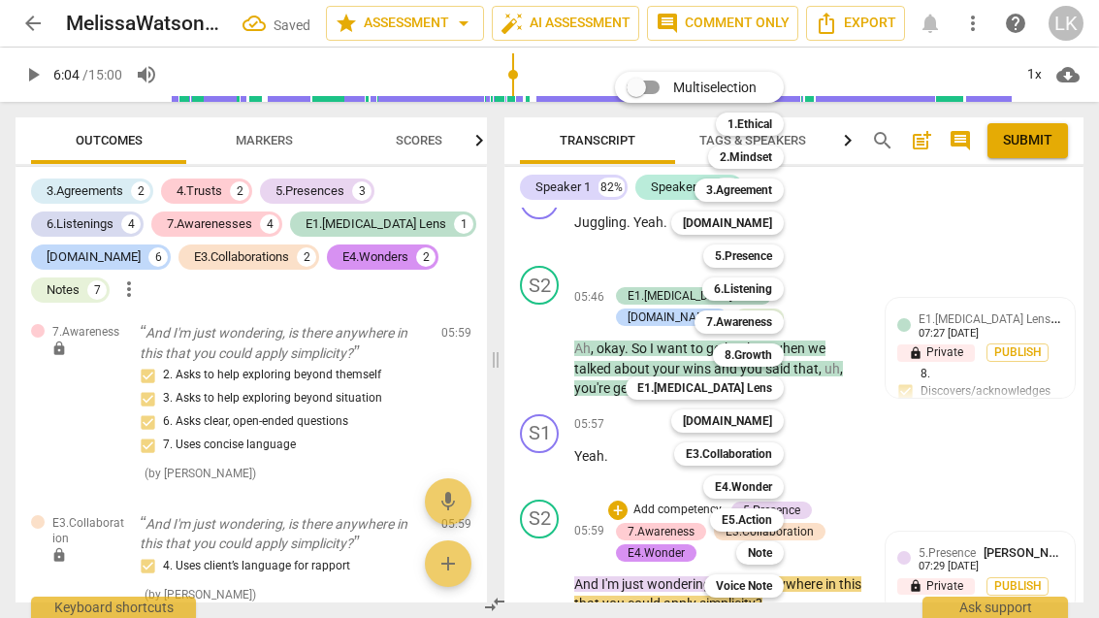
click at [783, 549] on div "Note" at bounding box center [761, 552] width 48 height 23
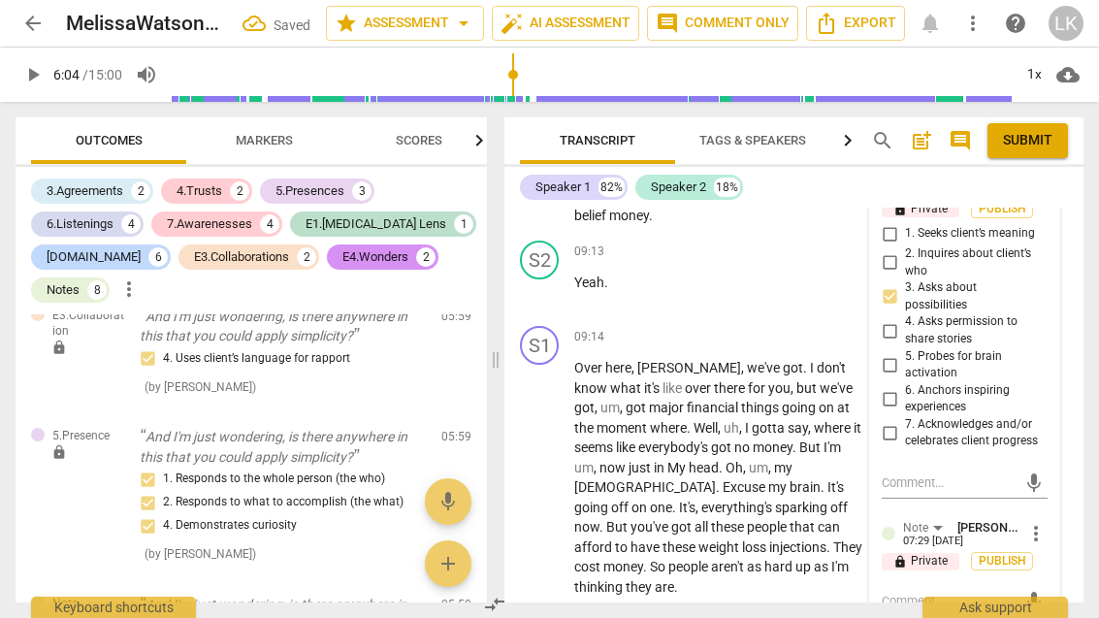
scroll to position [4944, 0]
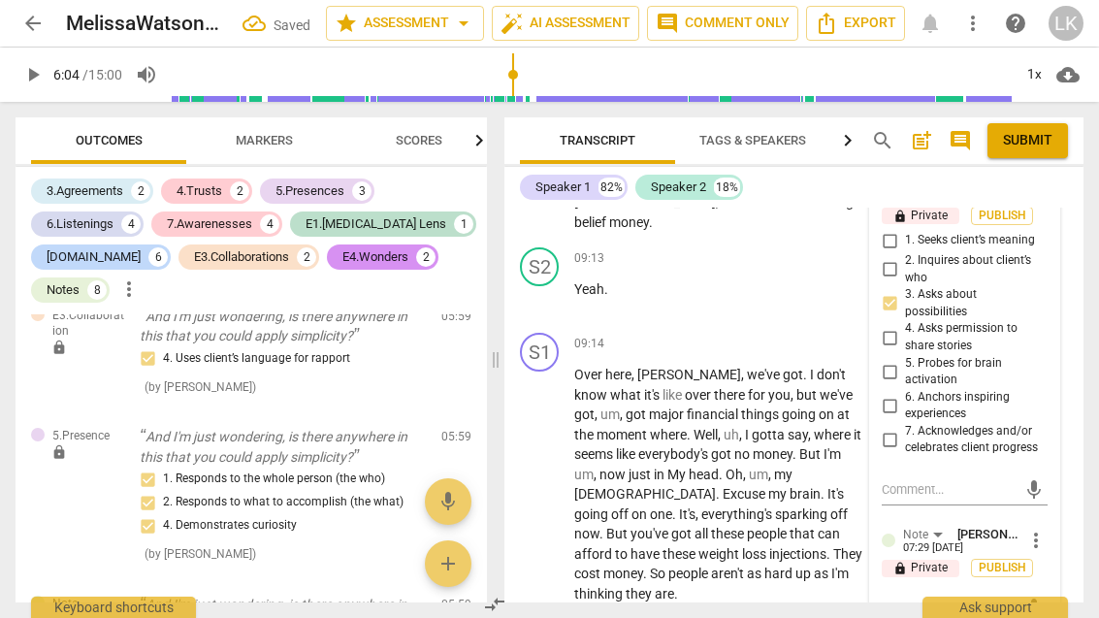
click at [966, 599] on textarea at bounding box center [949, 608] width 135 height 18
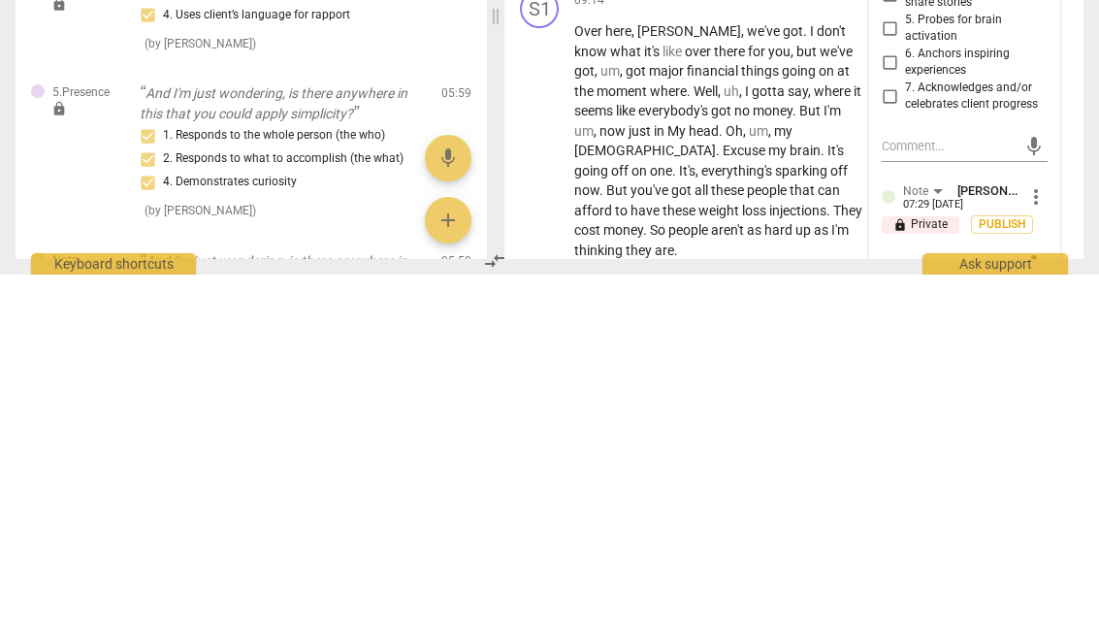
type textarea "N"
type textarea "Ni"
type textarea "Nic"
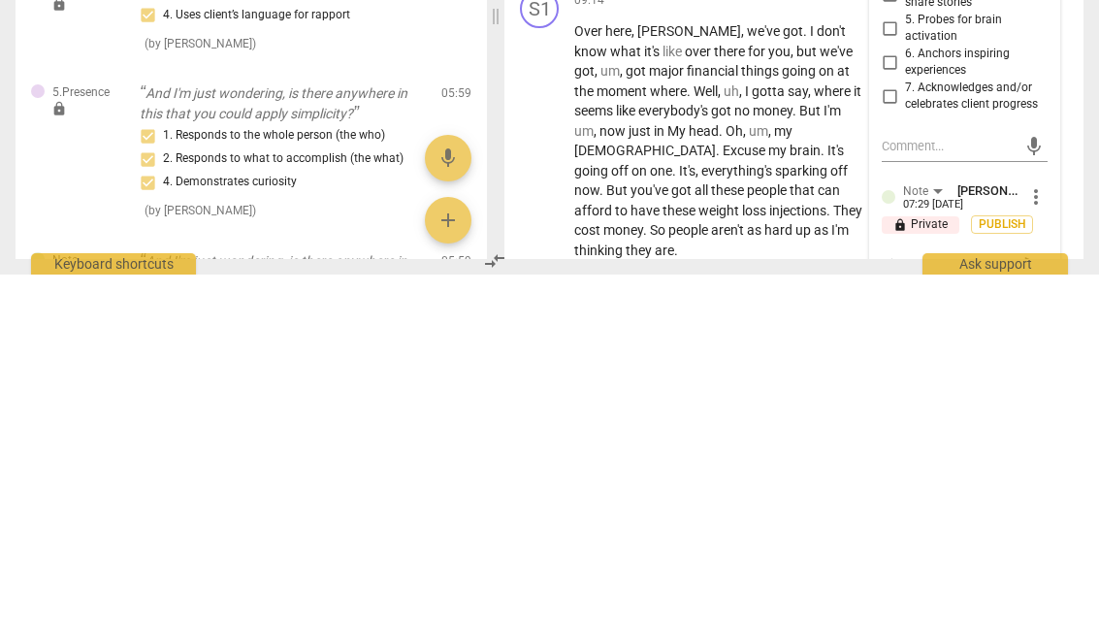
type textarea "Nice"
type textarea "Nice!"
type textarea "Nice! 👍"
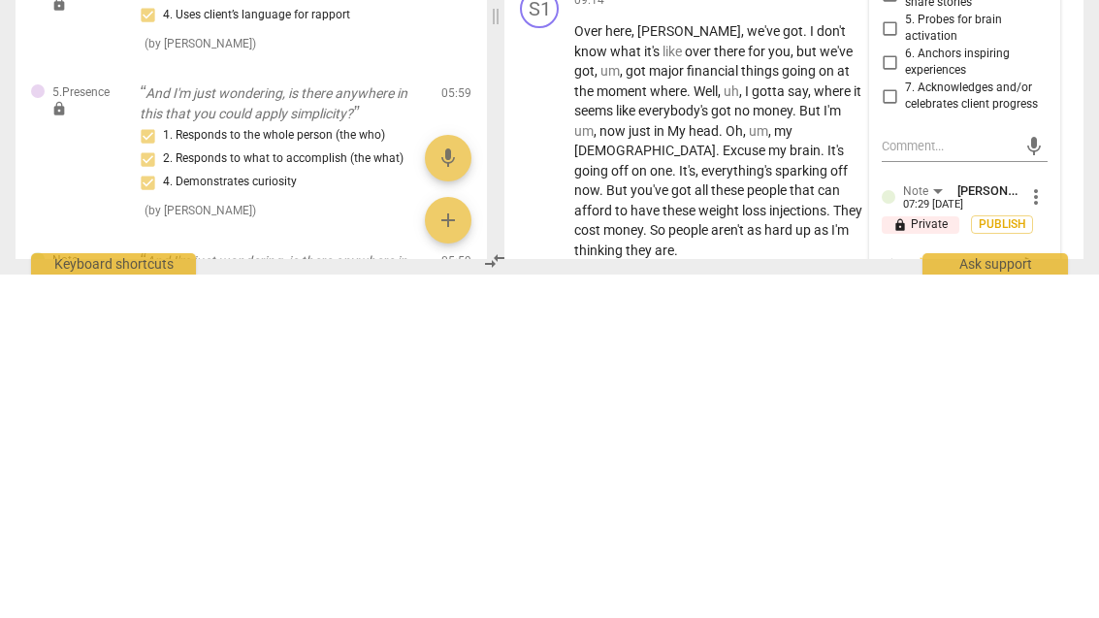
click at [1045, 597] on span "send" at bounding box center [1034, 608] width 28 height 23
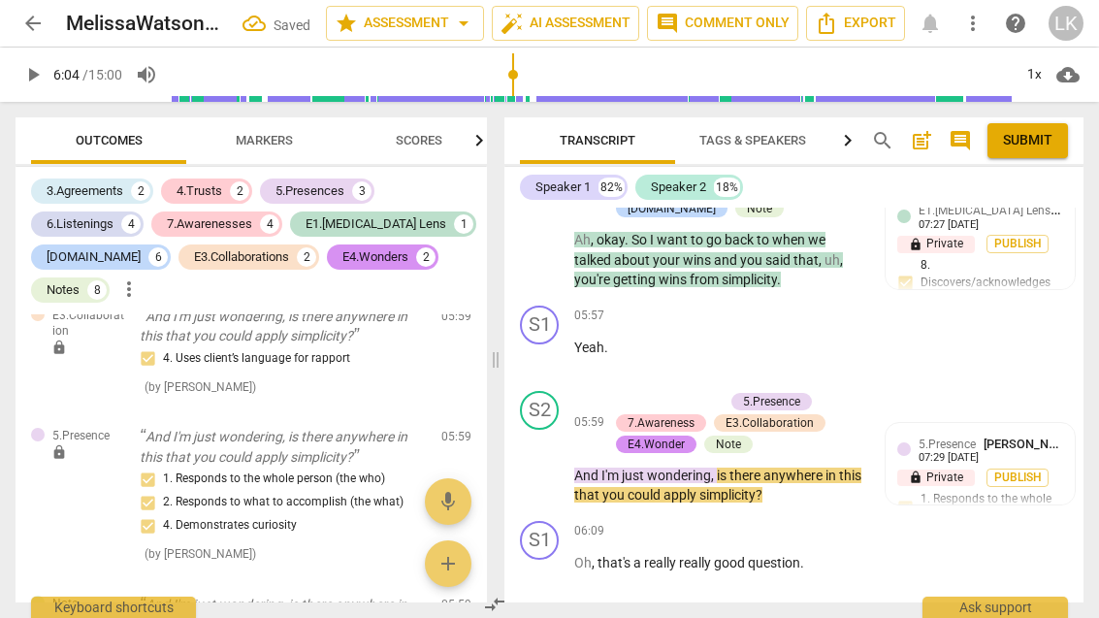
scroll to position [3597, 0]
click at [556, 453] on span "play_arrow" at bounding box center [540, 464] width 31 height 23
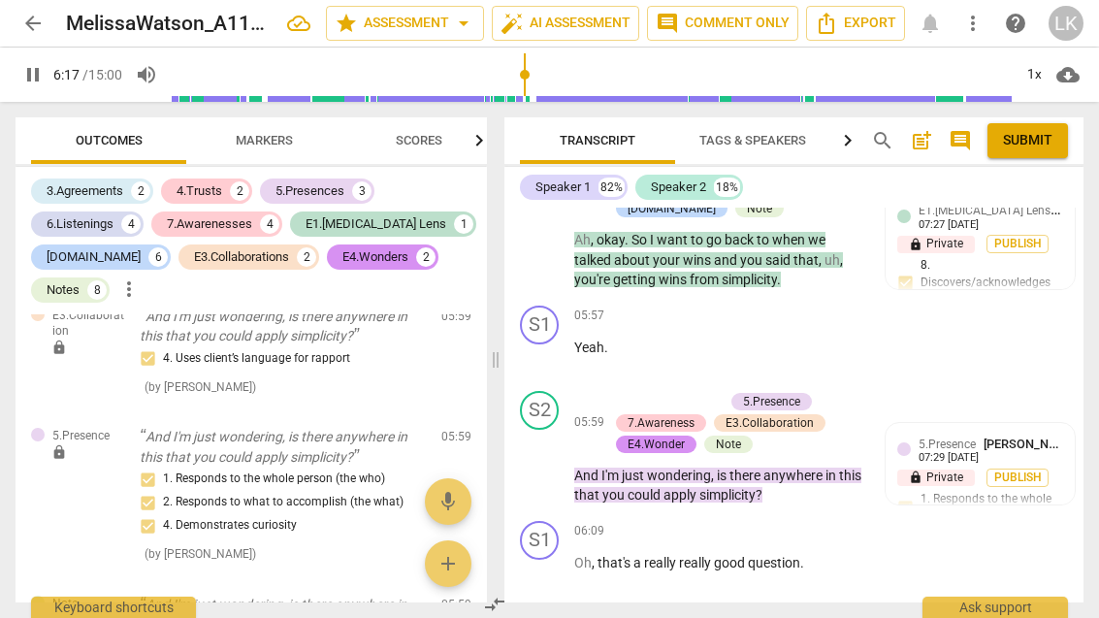
click at [567, 560] on div "play_arrow pause" at bounding box center [549, 572] width 49 height 25
click at [750, 522] on div "+" at bounding box center [745, 531] width 19 height 19
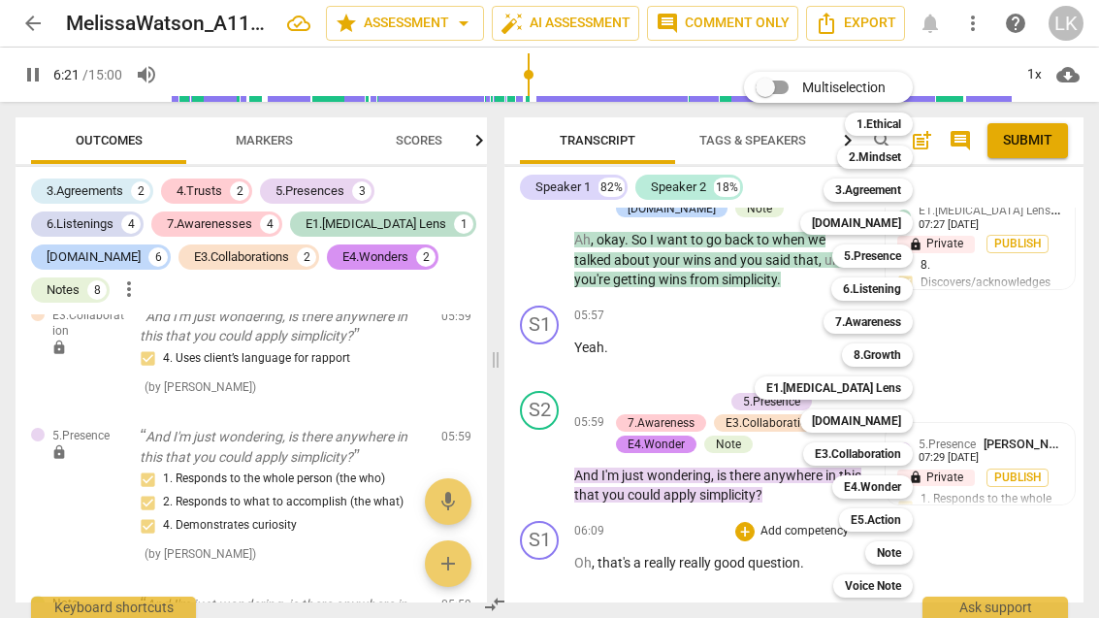
click at [562, 461] on div at bounding box center [549, 309] width 1099 height 618
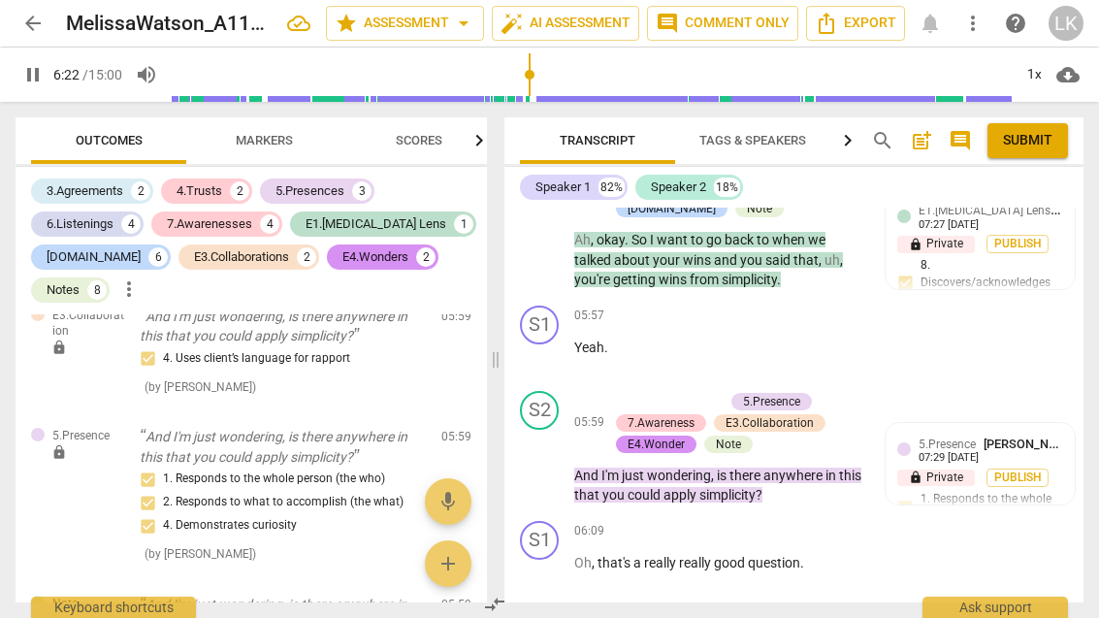
click at [553, 561] on span "pause" at bounding box center [540, 572] width 31 height 23
type input "382"
click at [751, 522] on div "+" at bounding box center [745, 531] width 19 height 19
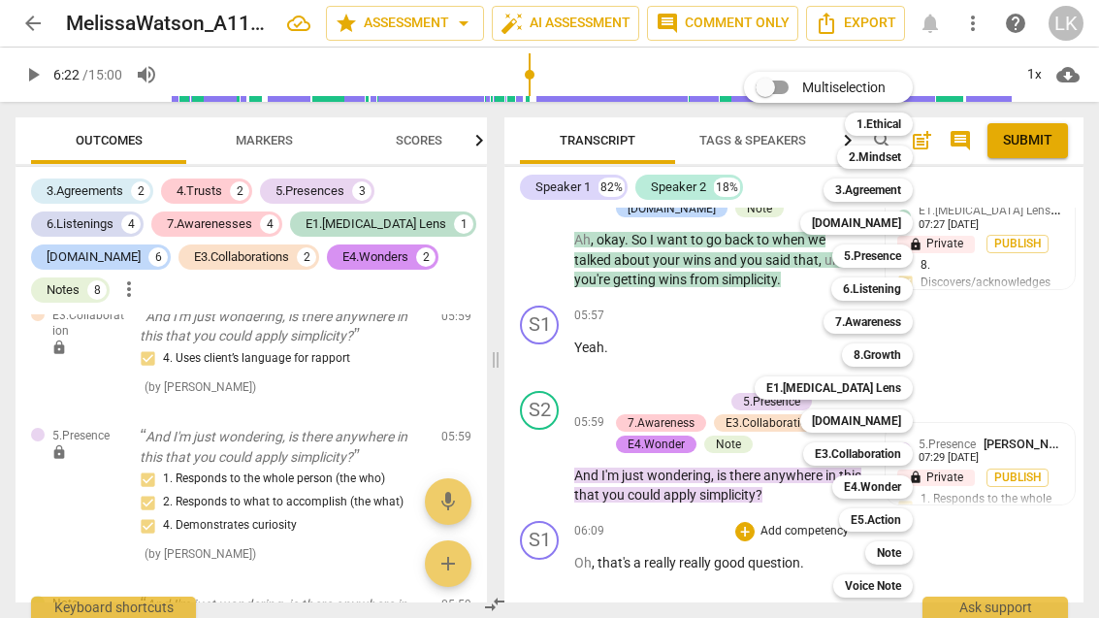
click at [907, 252] on div "5.Presence" at bounding box center [873, 256] width 81 height 23
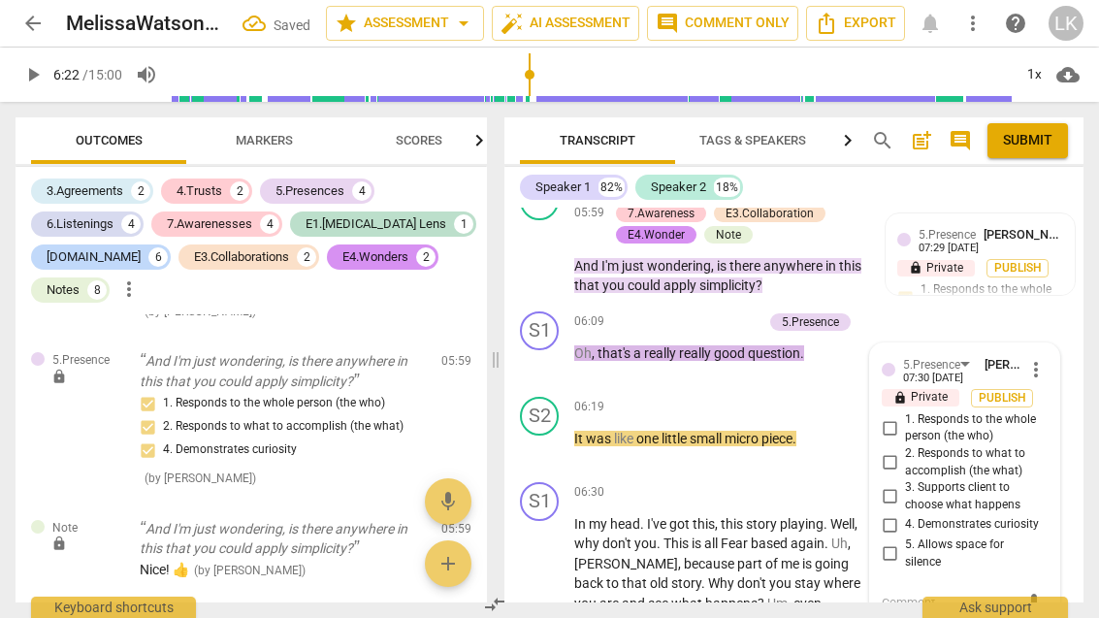
scroll to position [3803, 0]
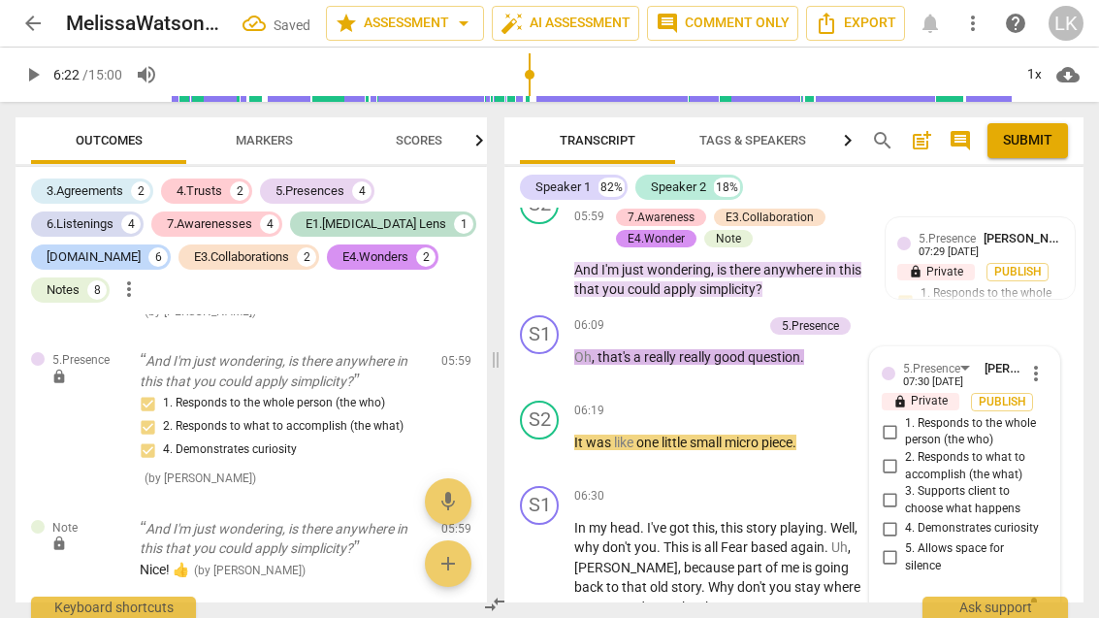
click at [905, 546] on input "5. Allows space for silence" at bounding box center [889, 557] width 31 height 23
checkbox input "true"
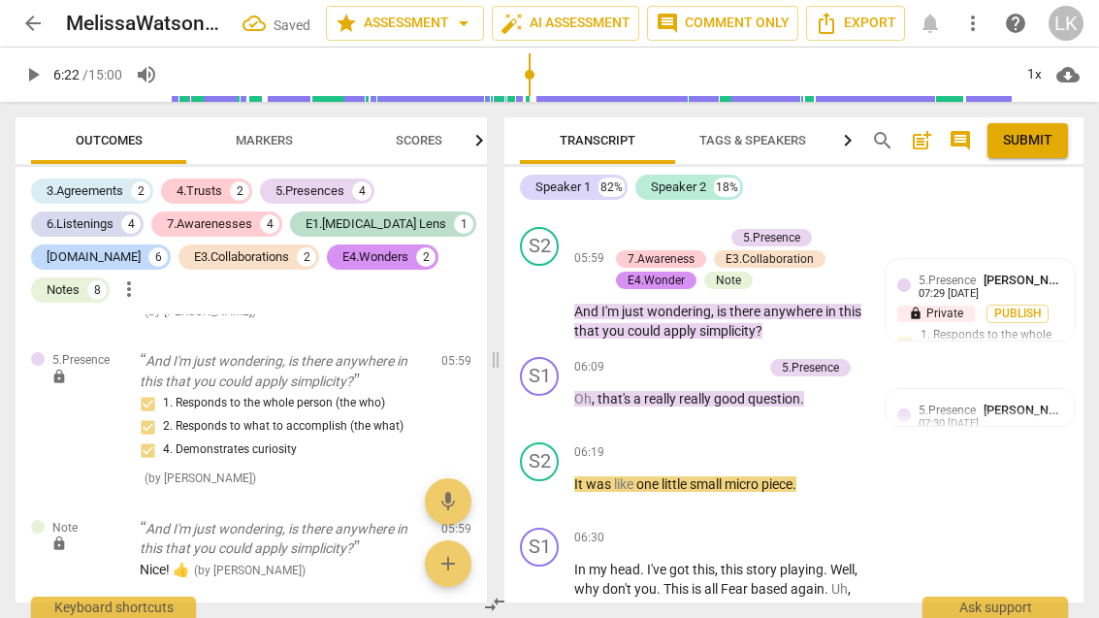
scroll to position [3759, 0]
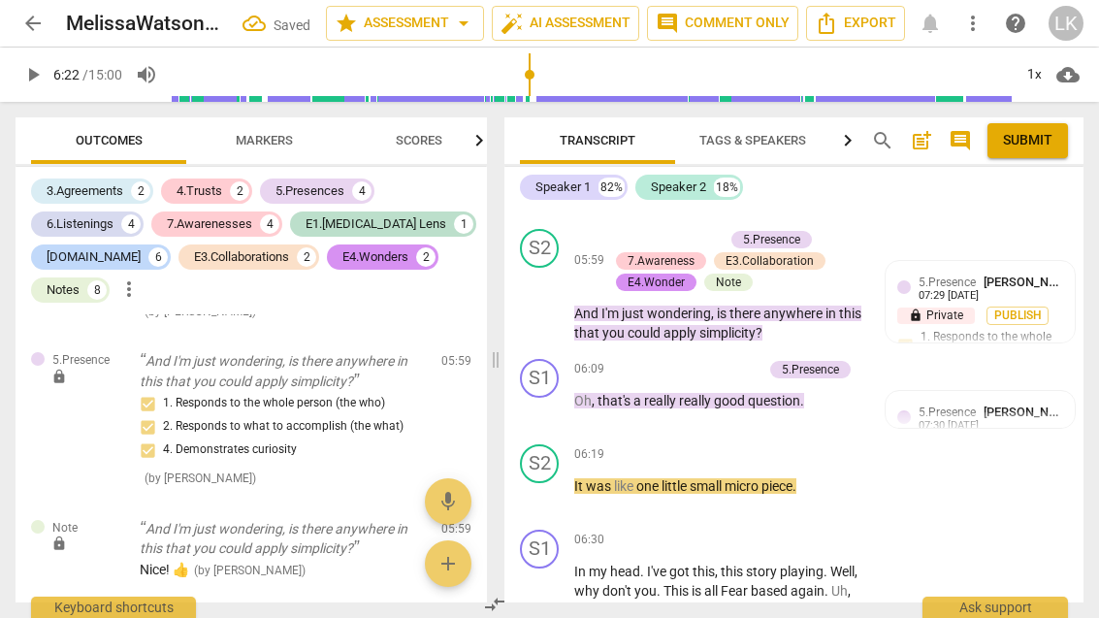
click at [759, 446] on p "Add competency" at bounding box center [805, 454] width 92 height 17
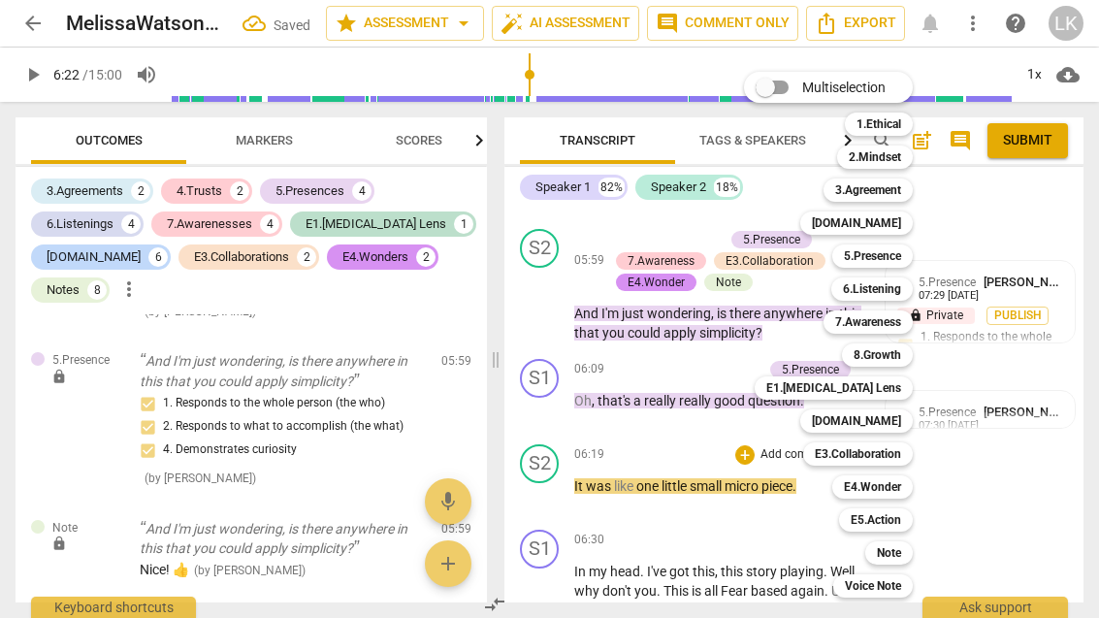
click at [913, 550] on div "Note" at bounding box center [890, 552] width 48 height 23
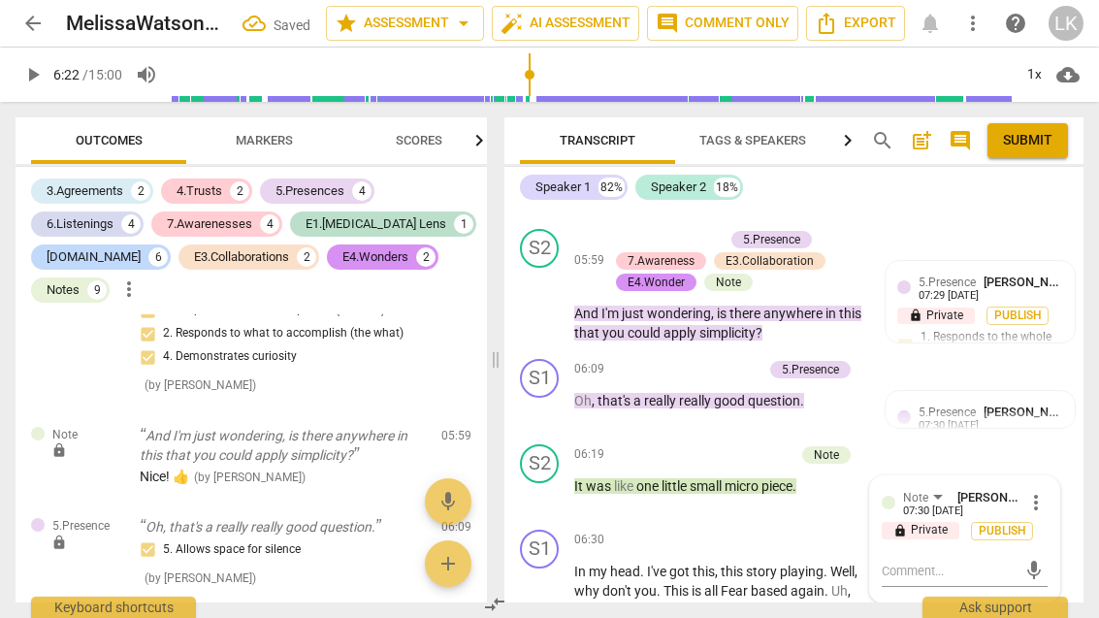
scroll to position [7772, 0]
click at [963, 562] on textarea at bounding box center [949, 571] width 135 height 18
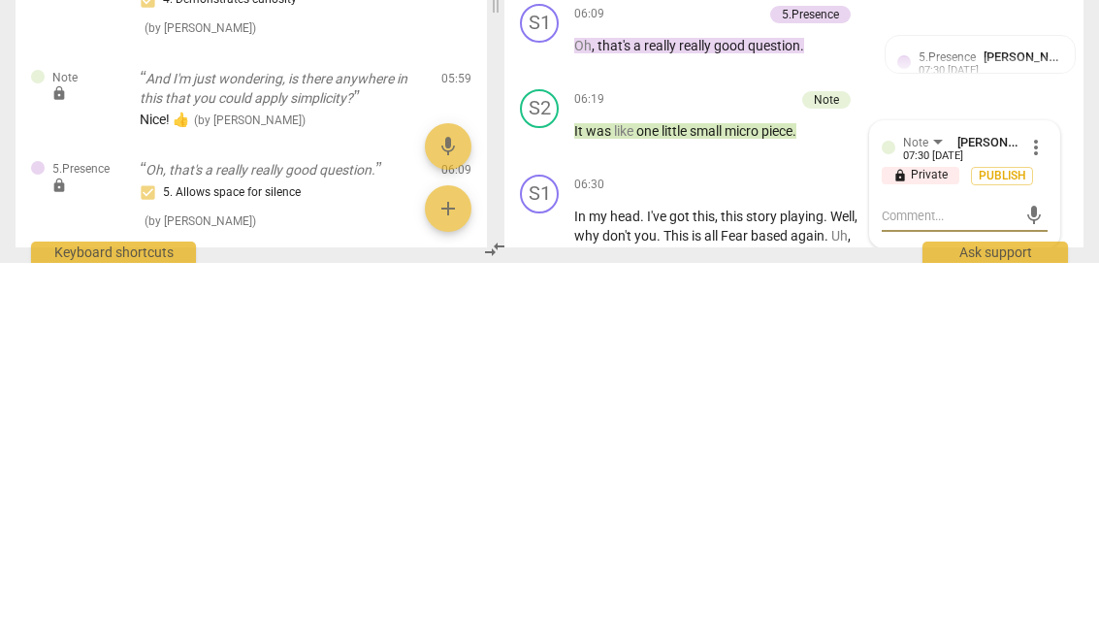
type textarea "N"
type textarea "No"
type textarea "No n"
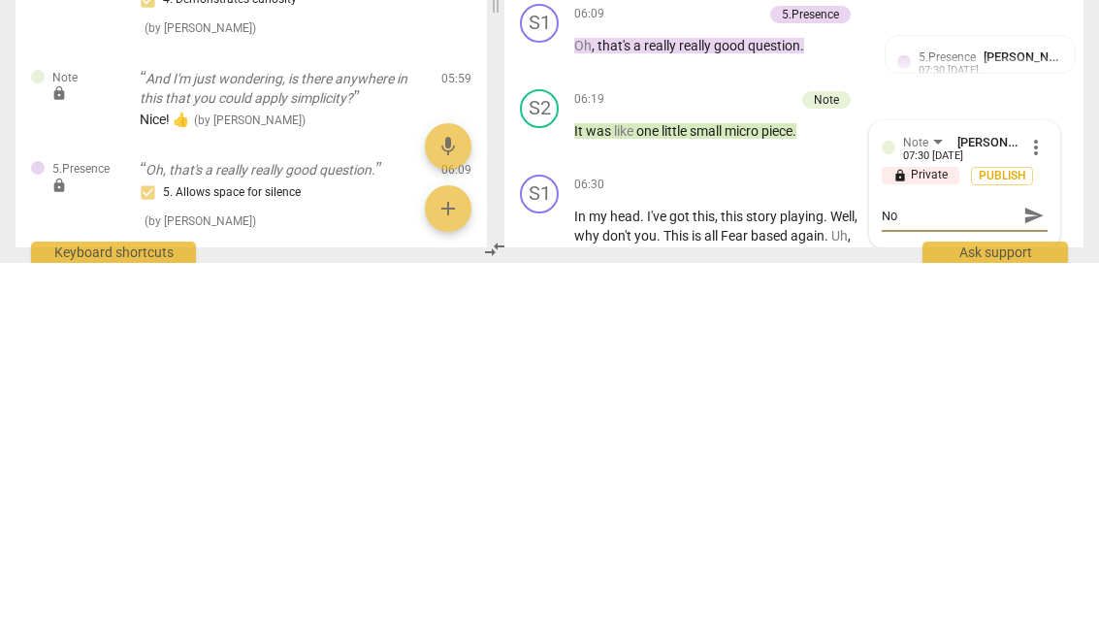
type textarea "No n"
type textarea "No ne"
type textarea "No nee"
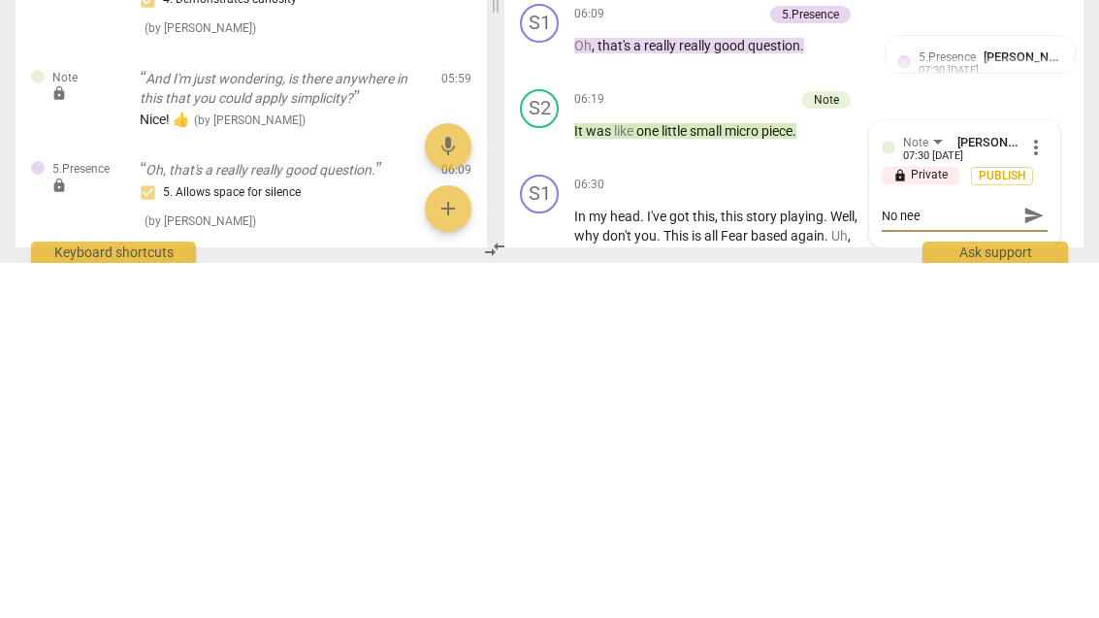
type textarea "No need"
type textarea "No need t"
type textarea "No need to"
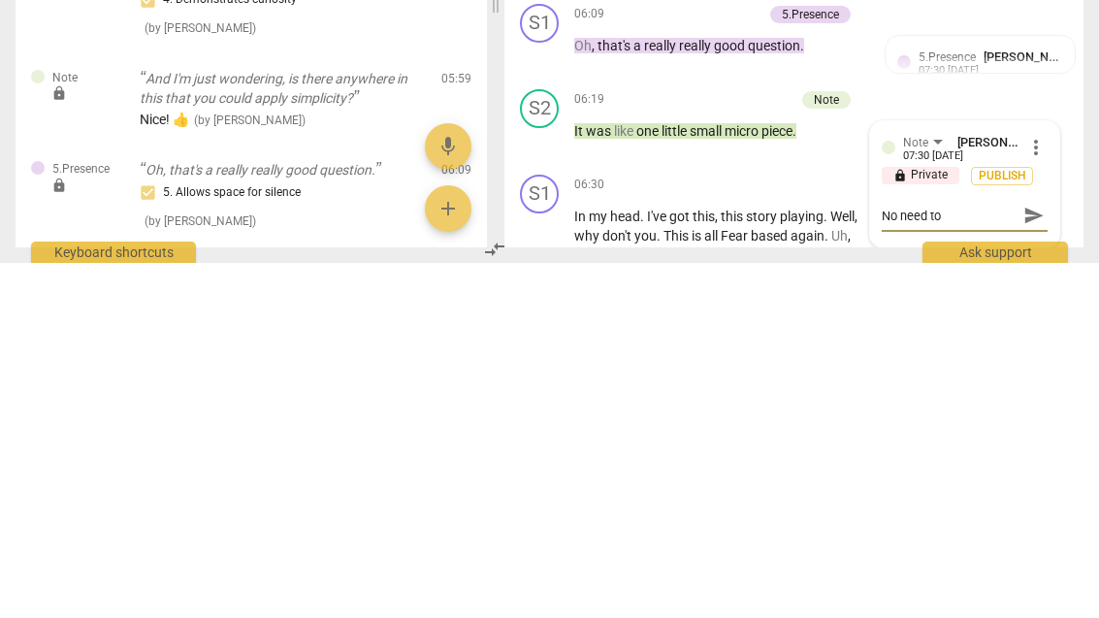
type textarea "No need to"
type textarea "No need to a"
type textarea "No need to ad"
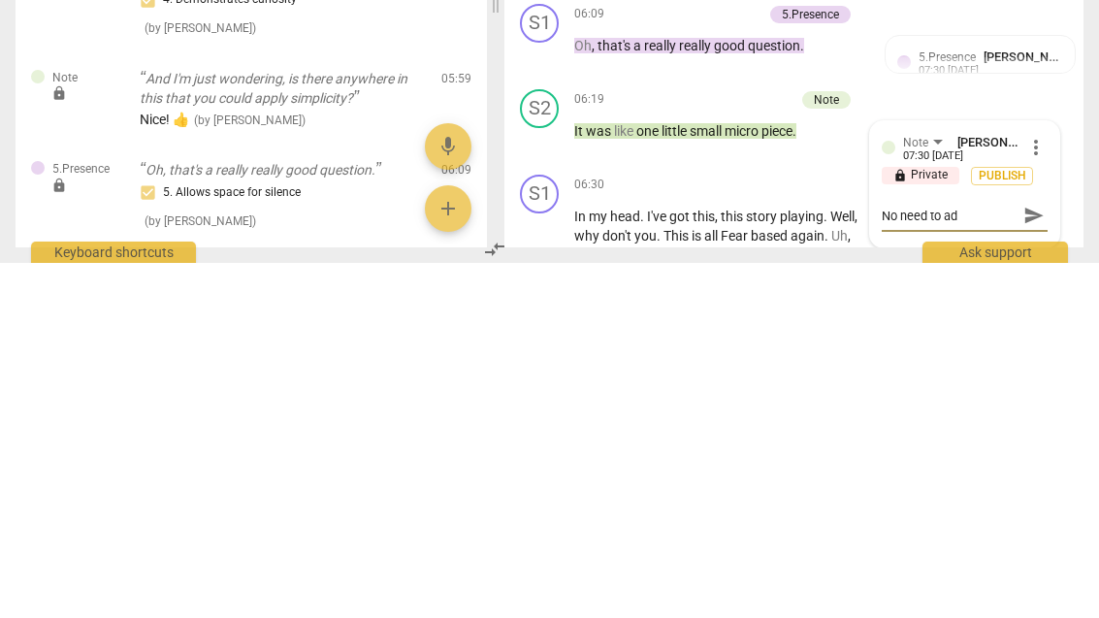
type textarea "No need to add"
type textarea "No need to add t"
type textarea "No need to add th"
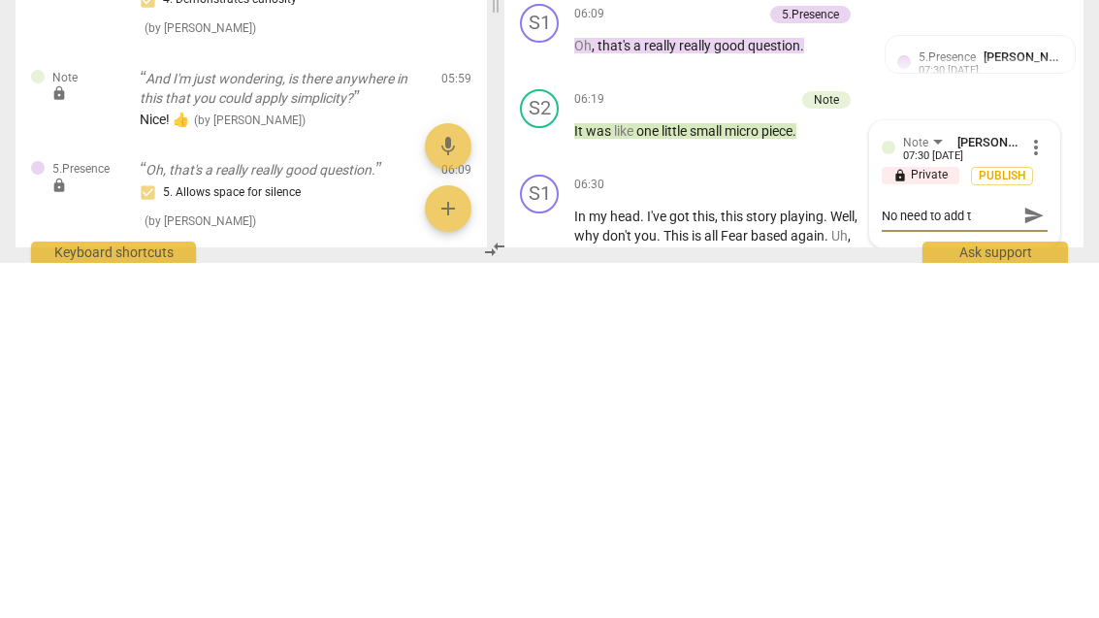
type textarea "No need to add th"
type textarea "No need to add thi"
type textarea "No need to add this"
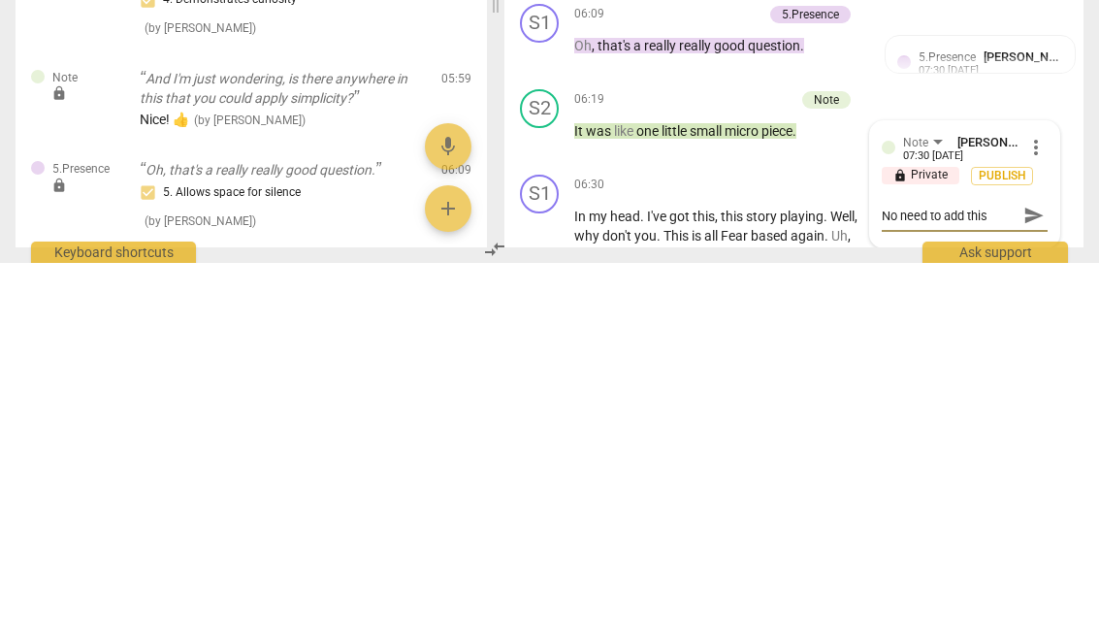
type textarea "No need to add this."
type textarea "No need to add this. As"
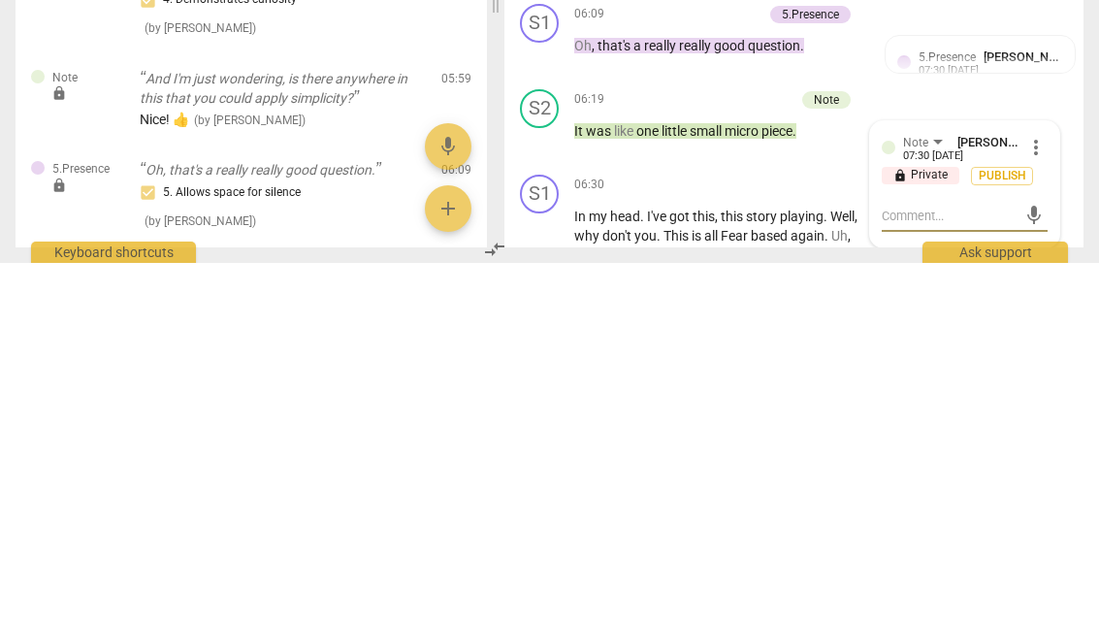
scroll to position [0, 0]
click at [1052, 476] on div "Note [PERSON_NAME] 07:30 [DATE] more_vert lock Private Publish mic" at bounding box center [964, 539] width 189 height 126
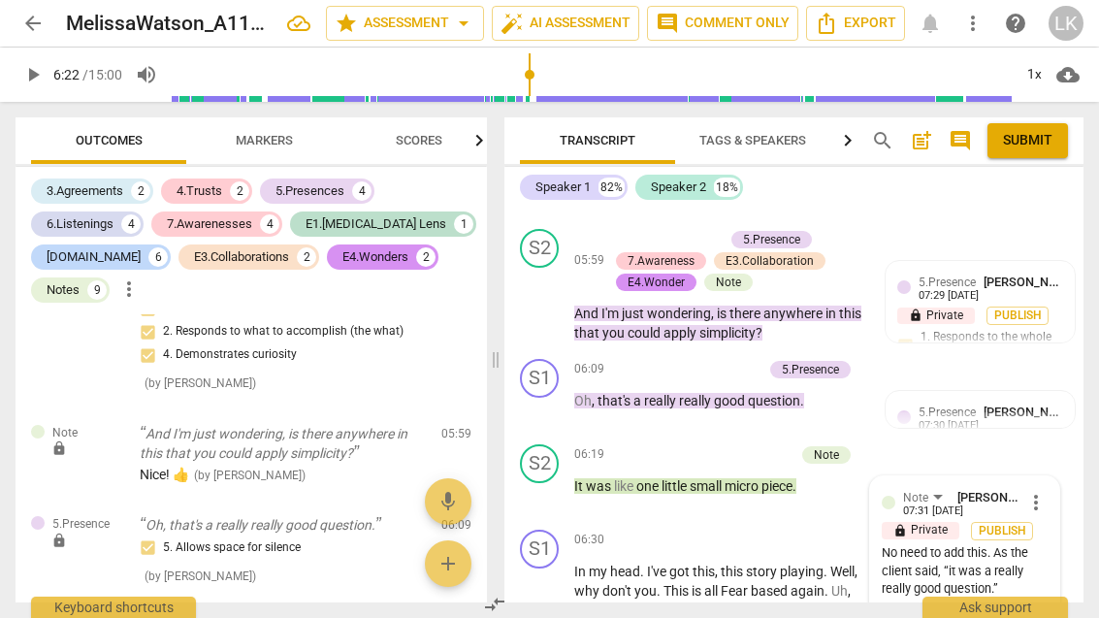
click at [1046, 491] on span "more_vert" at bounding box center [1036, 502] width 23 height 23
click at [1065, 388] on li "Edit" at bounding box center [1049, 390] width 67 height 37
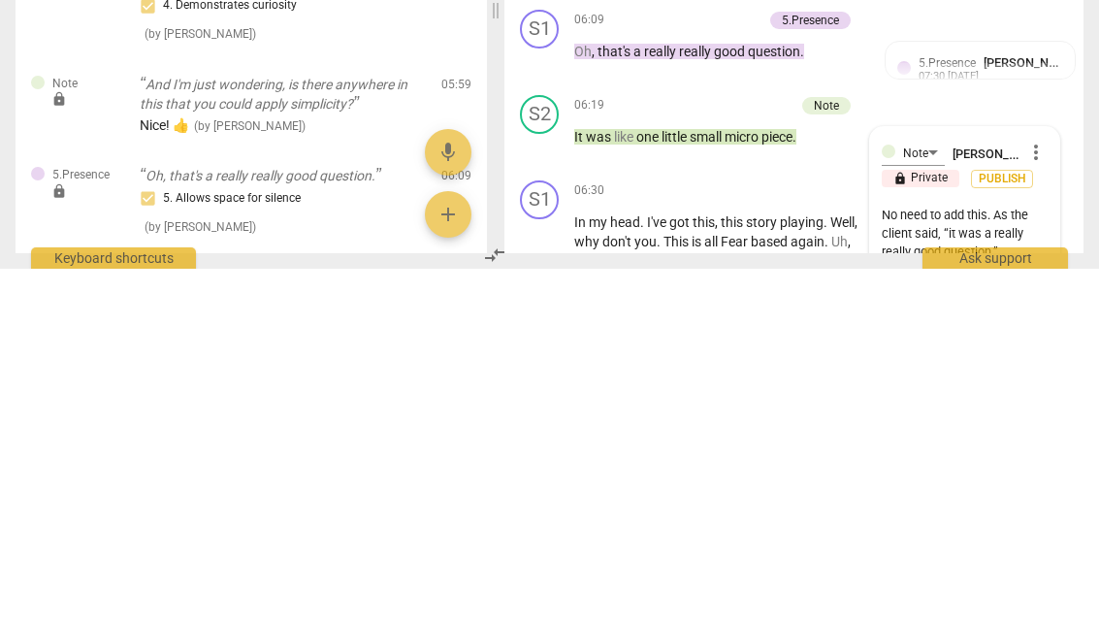
click at [990, 555] on textarea "No need to add this. As the client said, “it was a really really good question.”" at bounding box center [965, 582] width 166 height 55
click at [982, 555] on textarea "No need to add this. As the client said, “it was a really really good question.”" at bounding box center [965, 582] width 166 height 55
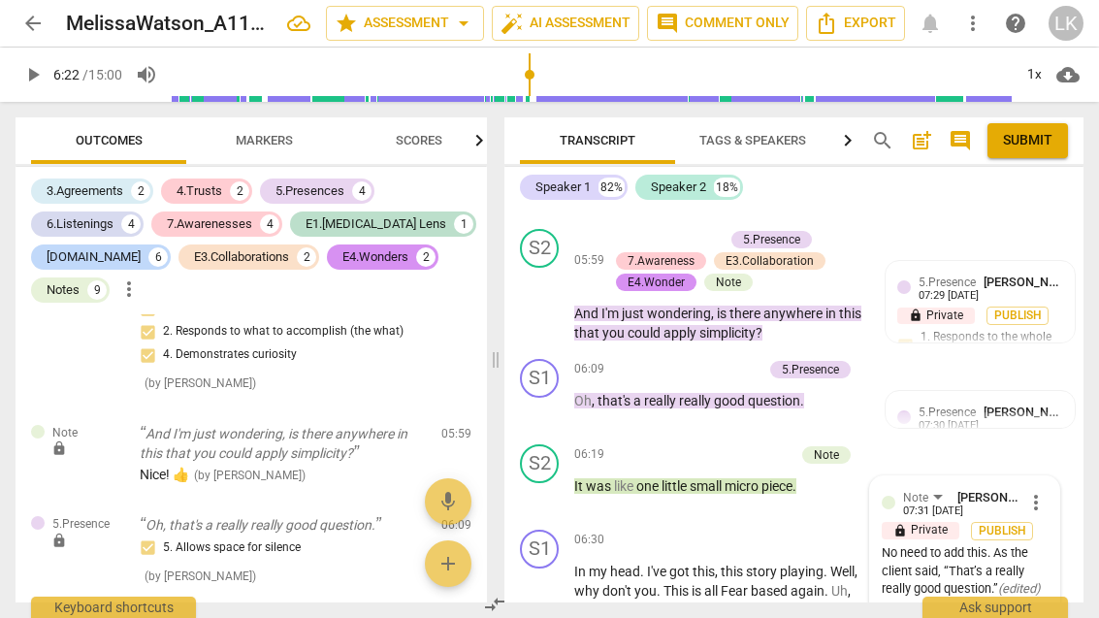
click at [554, 484] on span "play_arrow" at bounding box center [540, 495] width 31 height 23
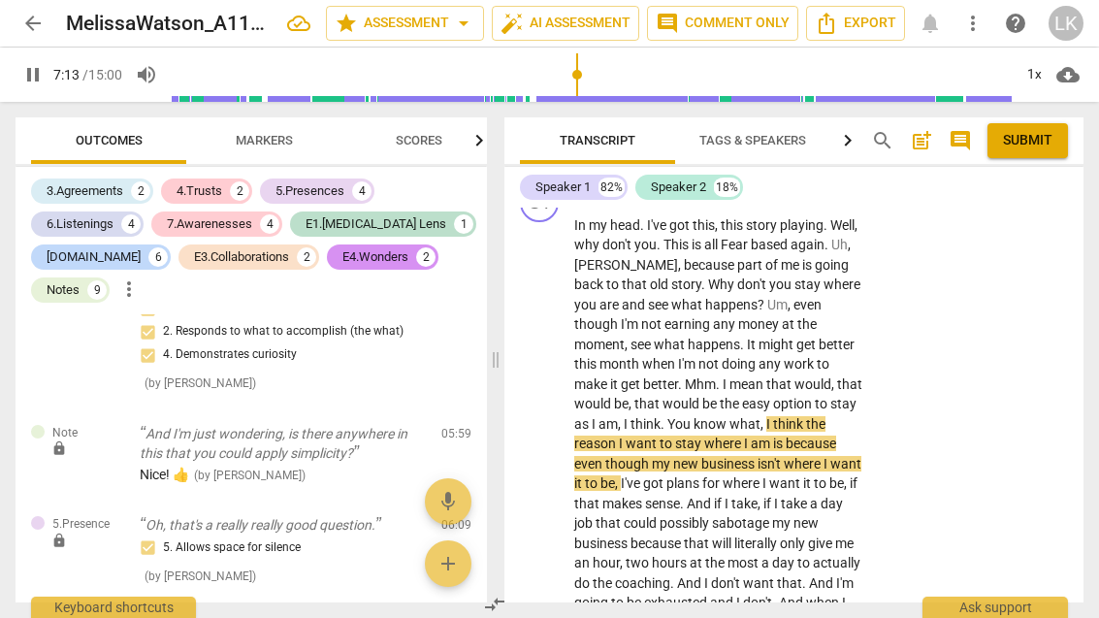
scroll to position [4107, 0]
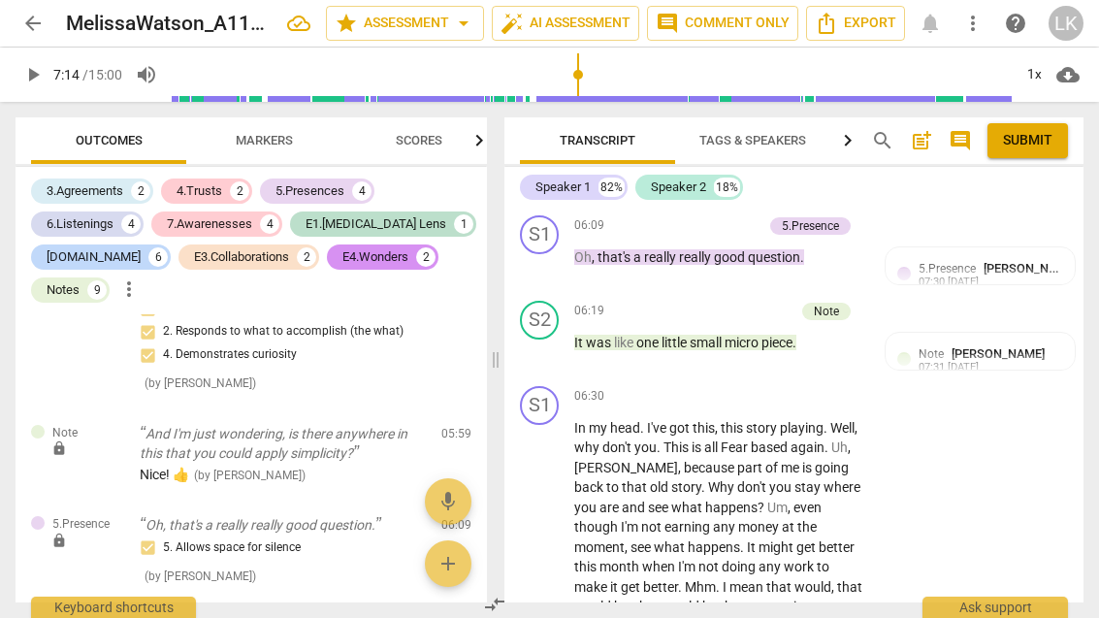
scroll to position [3903, 0]
click at [756, 387] on div "+ Add competency" at bounding box center [793, 396] width 115 height 19
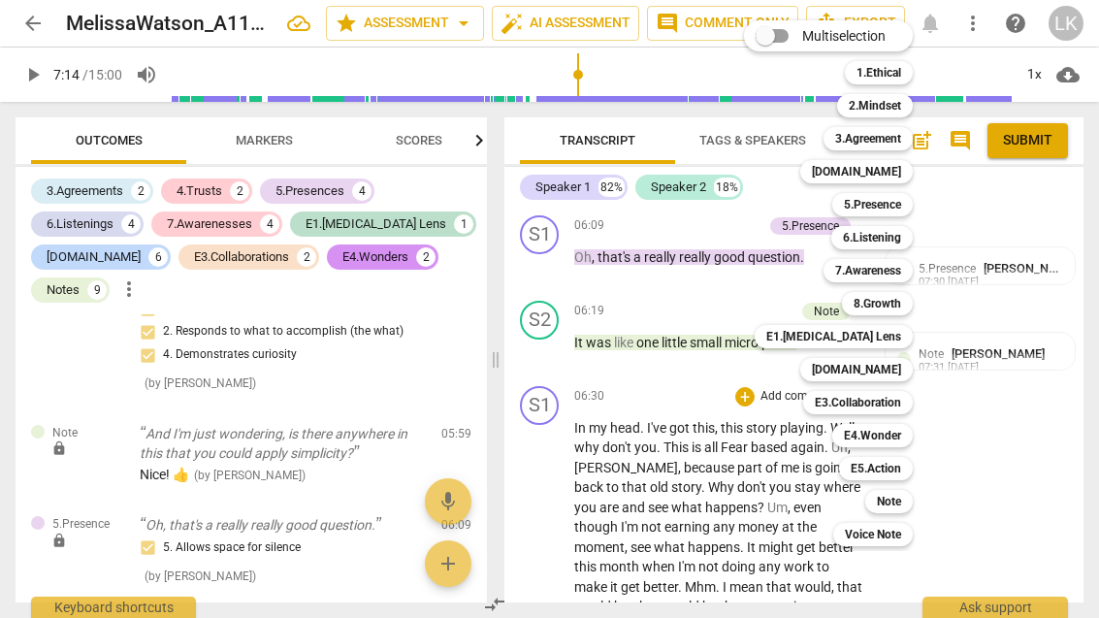
click at [900, 207] on b "5.Presence" at bounding box center [872, 204] width 57 height 23
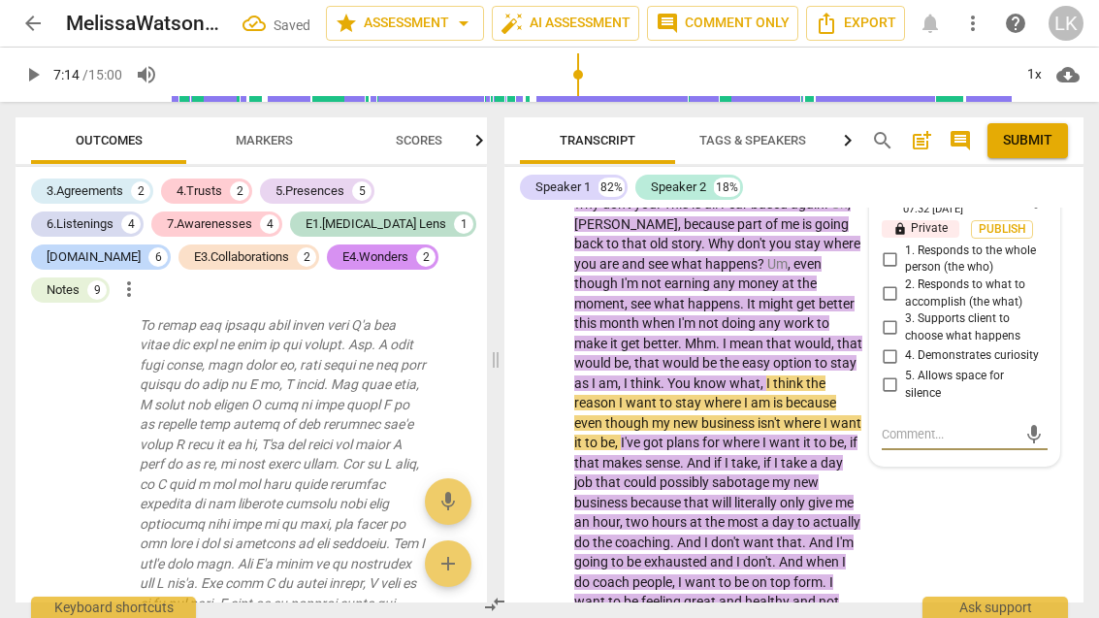
scroll to position [4143, 0]
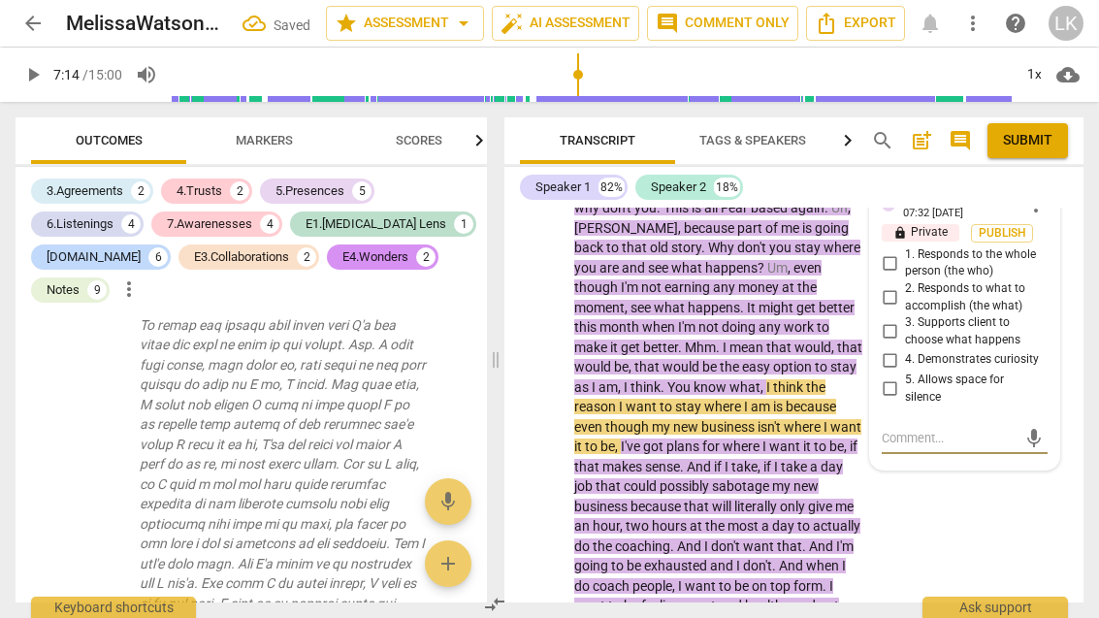
click at [903, 377] on input "5. Allows space for silence" at bounding box center [889, 388] width 31 height 23
click at [549, 595] on span "play_arrow" at bounding box center [540, 606] width 23 height 23
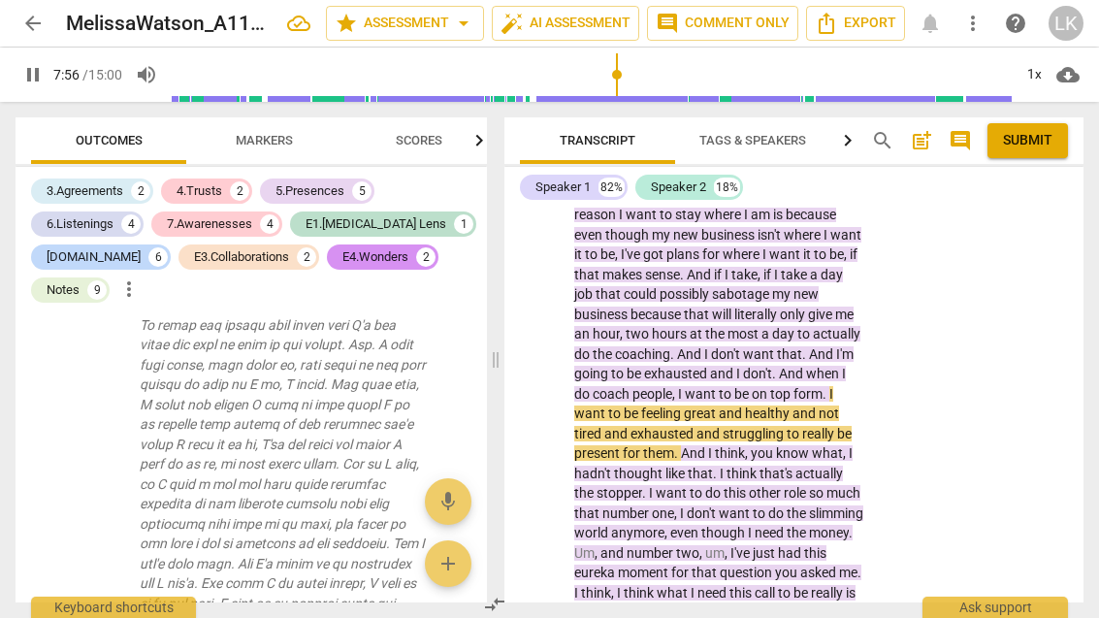
scroll to position [4337, 0]
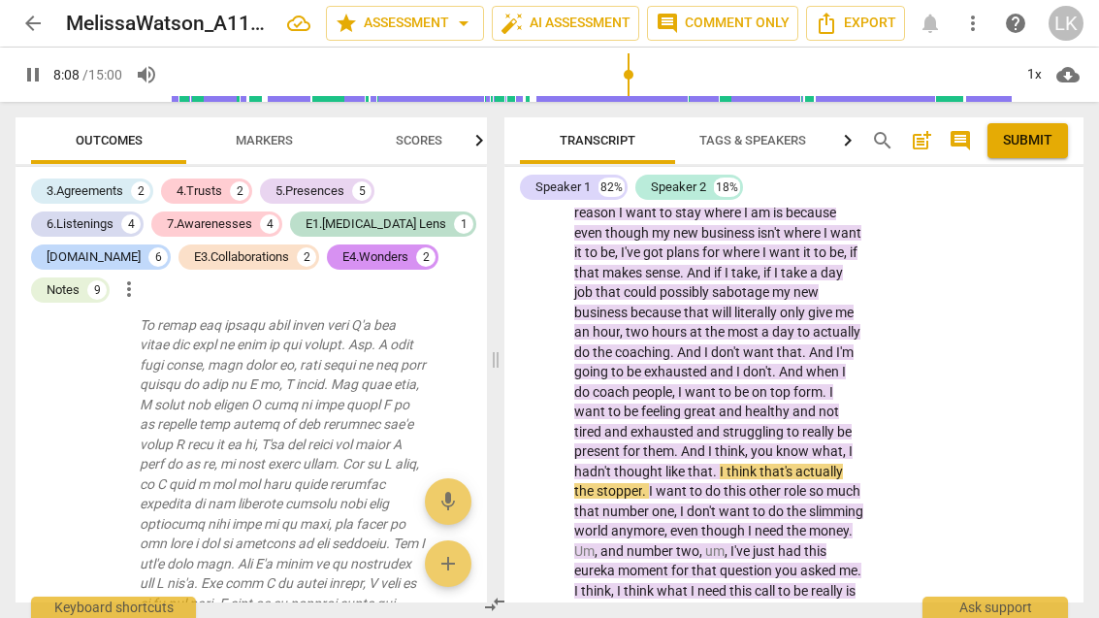
click at [553, 401] on span "pause" at bounding box center [540, 412] width 31 height 23
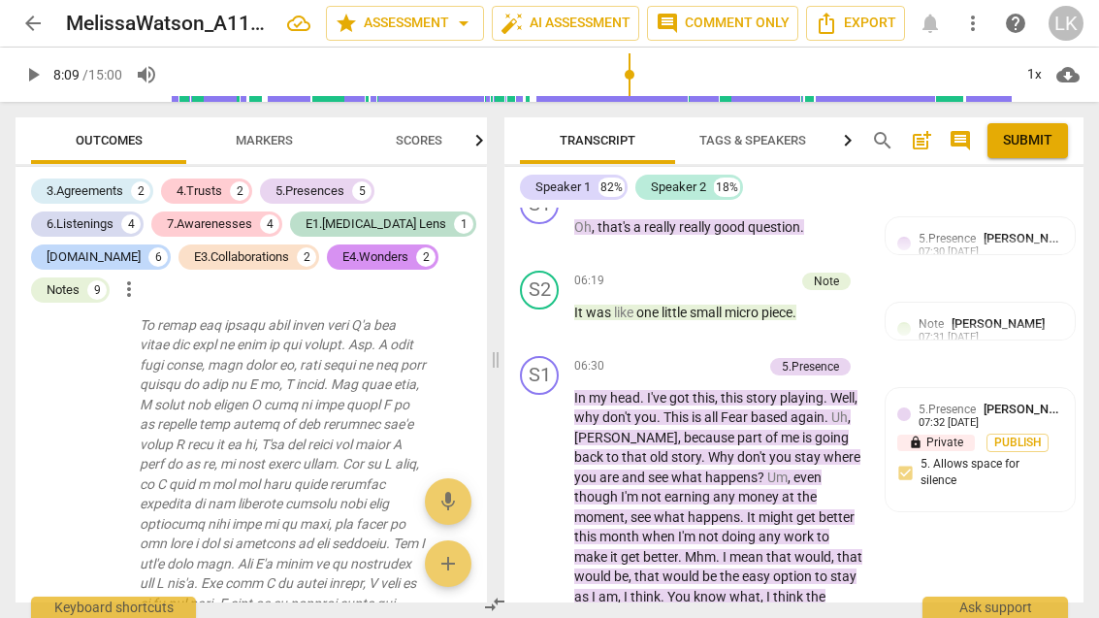
scroll to position [3936, 0]
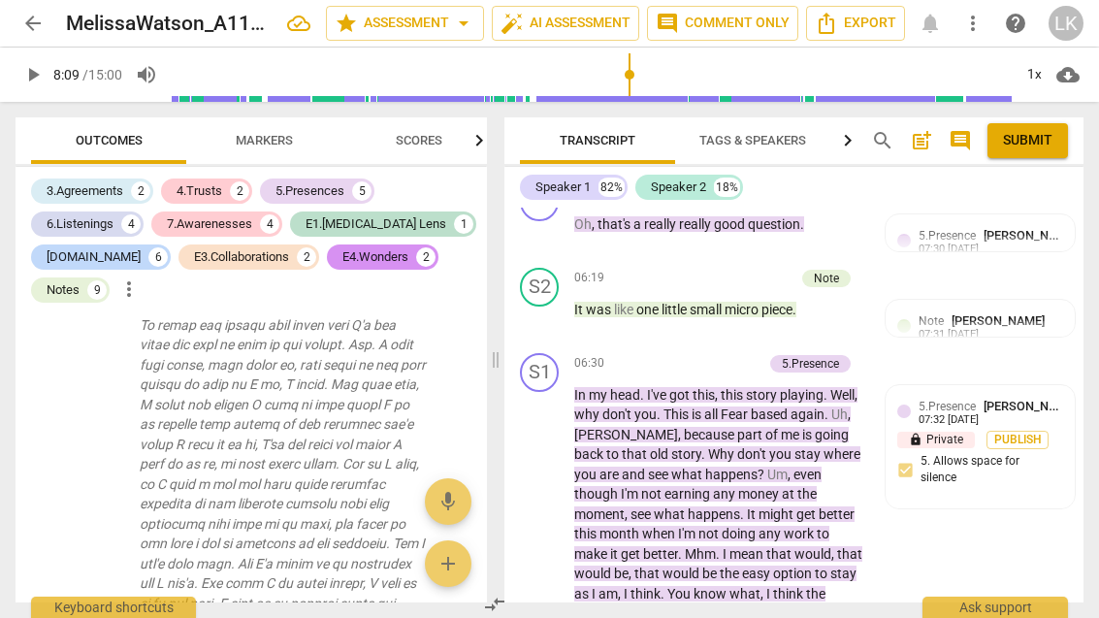
click at [668, 354] on div "+ Add competency" at bounding box center [704, 363] width 115 height 19
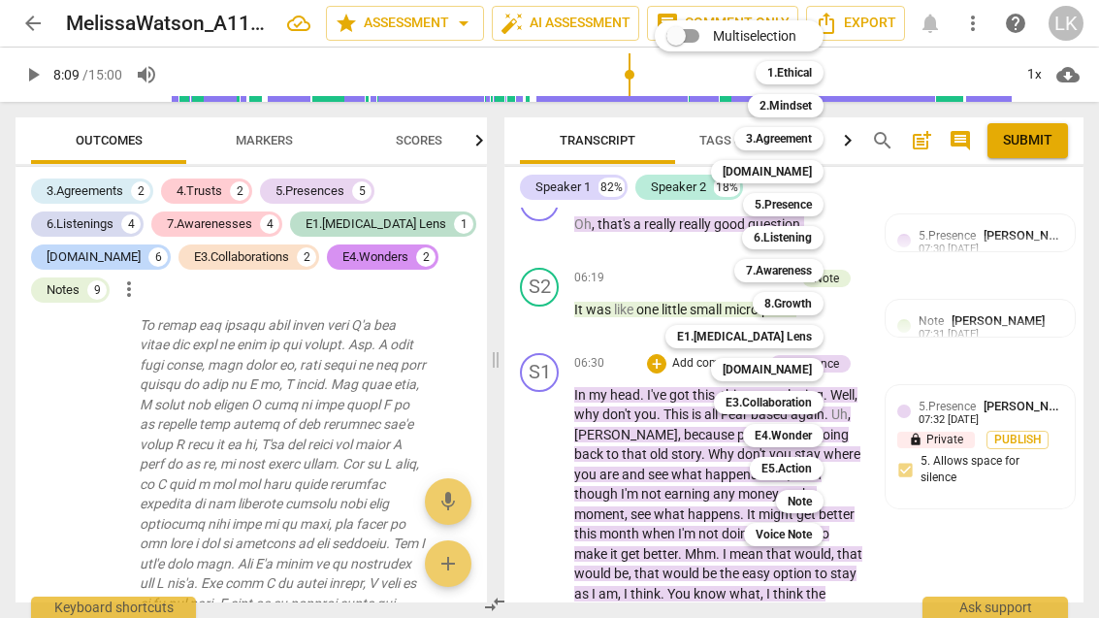
click at [819, 500] on div "Note" at bounding box center [800, 501] width 48 height 23
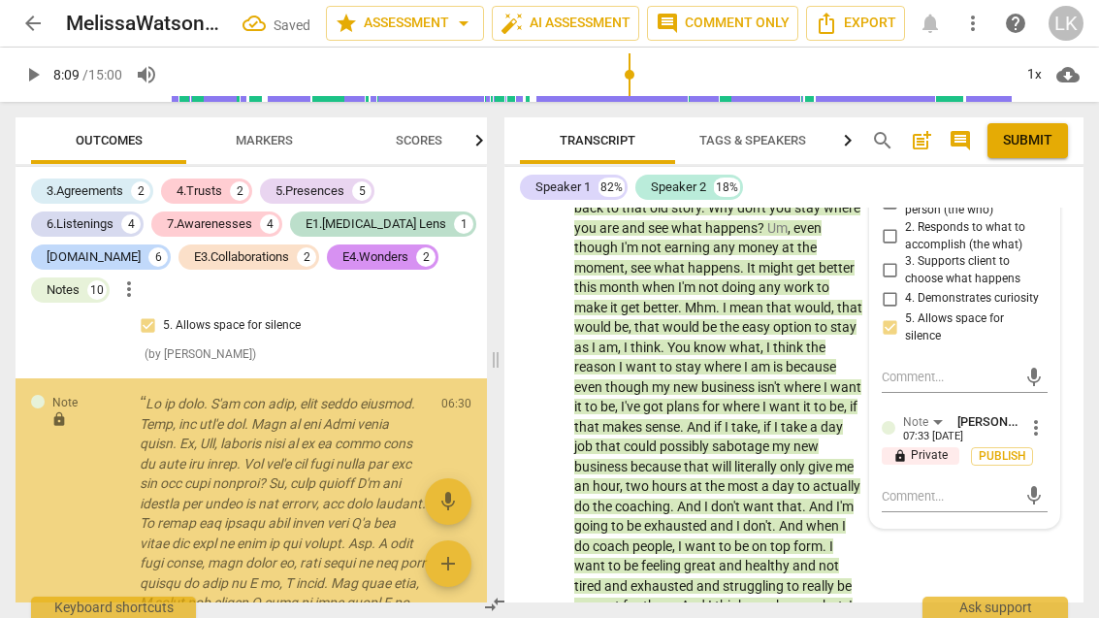
scroll to position [9197, 0]
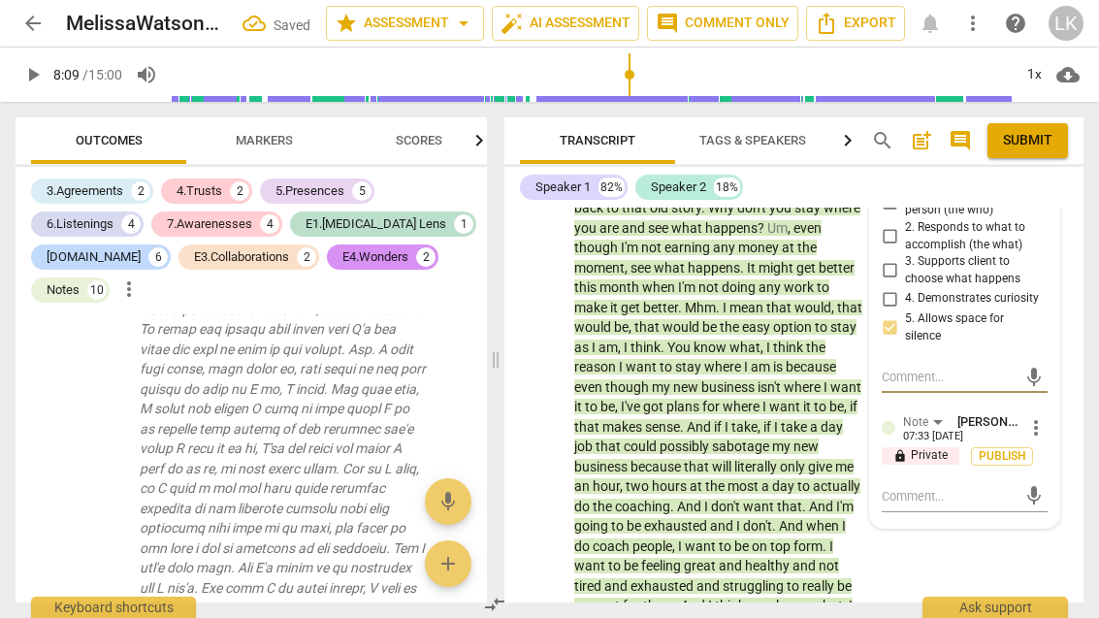
click at [974, 487] on textarea at bounding box center [949, 496] width 135 height 18
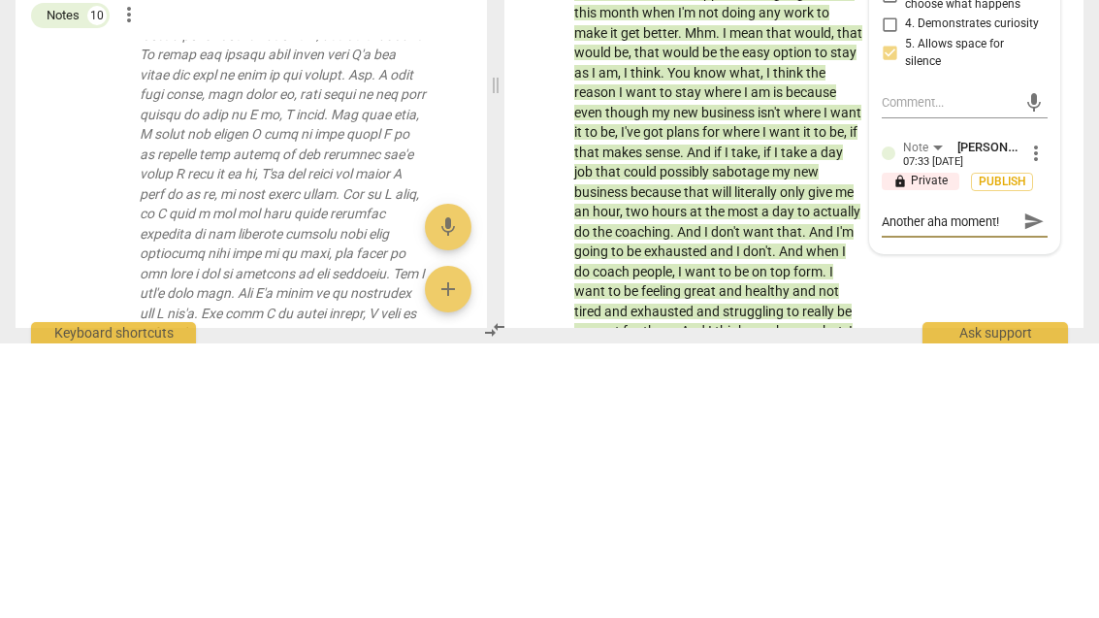
click at [1044, 484] on span "send" at bounding box center [1034, 495] width 28 height 23
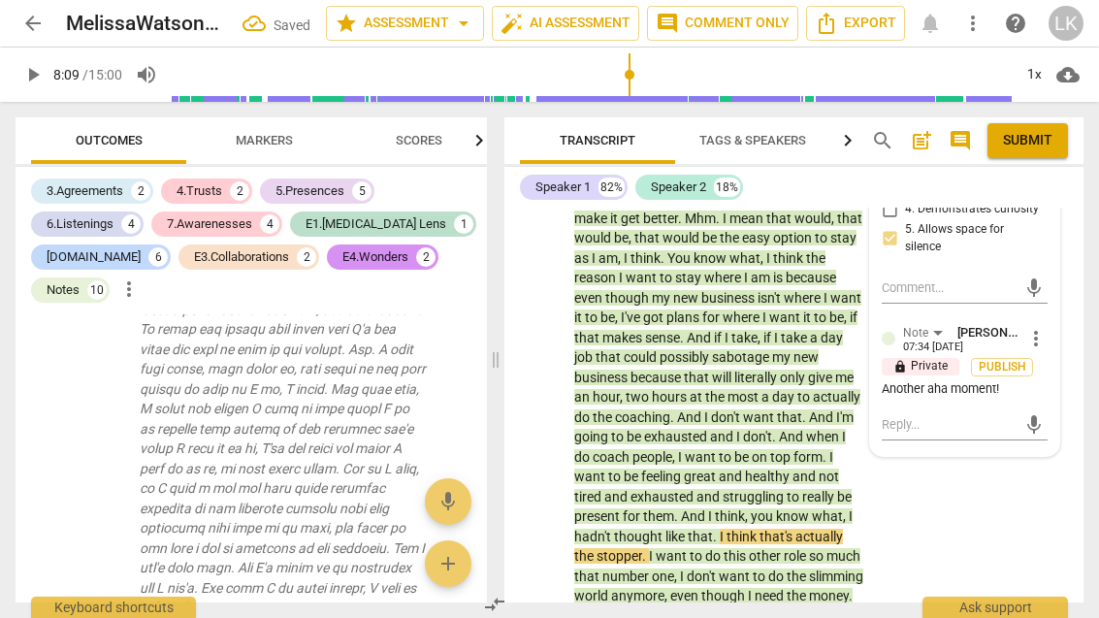
scroll to position [4296, 0]
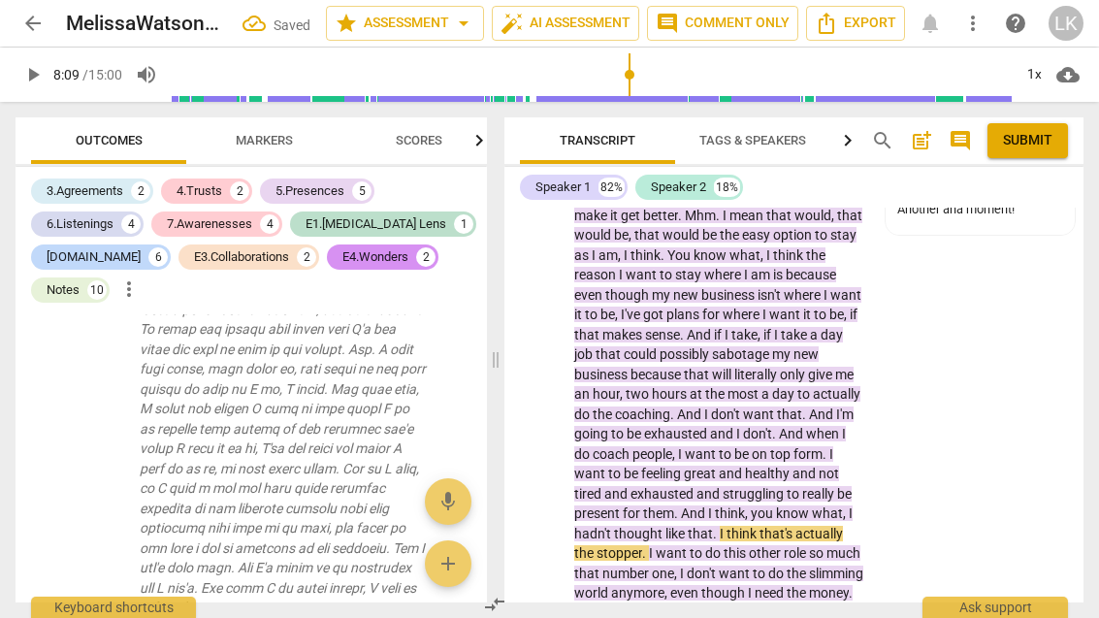
click at [553, 452] on span "play_arrow" at bounding box center [540, 463] width 31 height 23
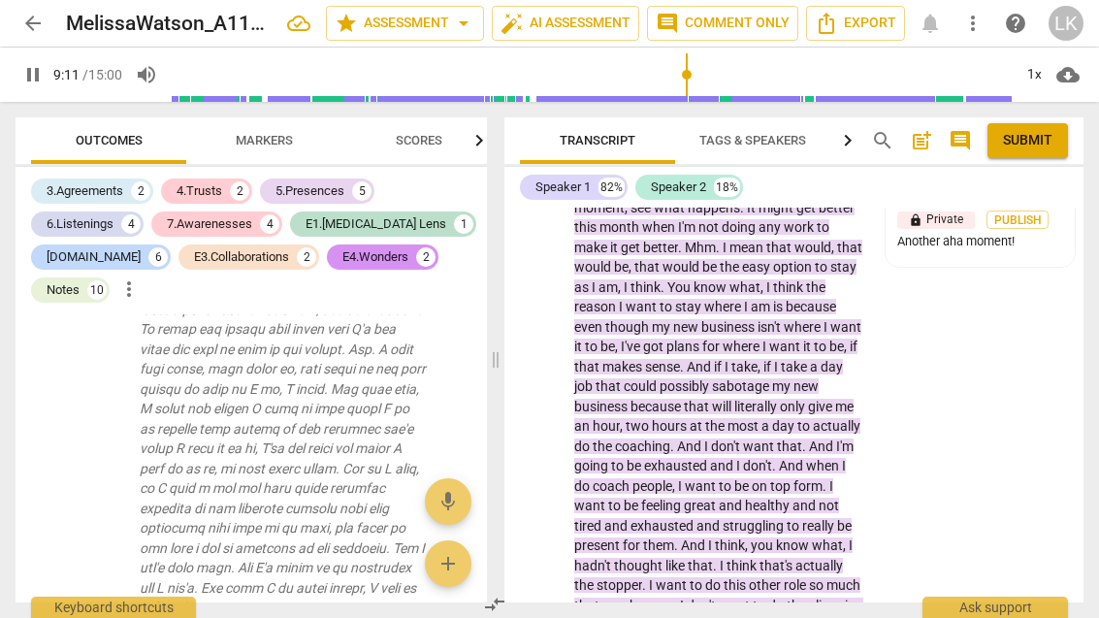
scroll to position [4260, 0]
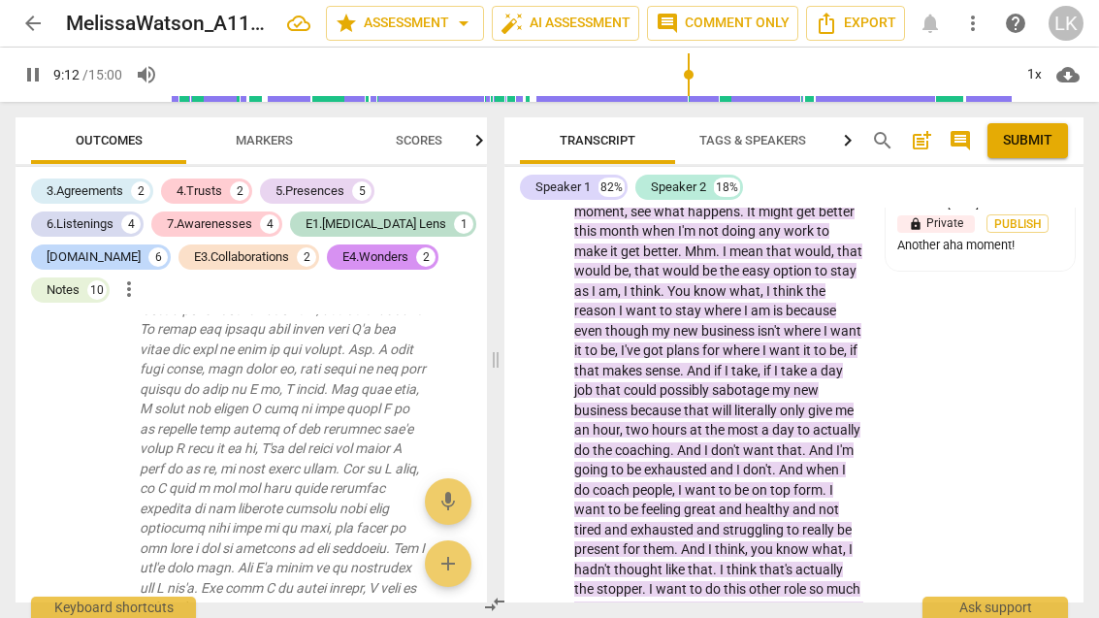
click at [556, 488] on span "pause" at bounding box center [540, 499] width 31 height 23
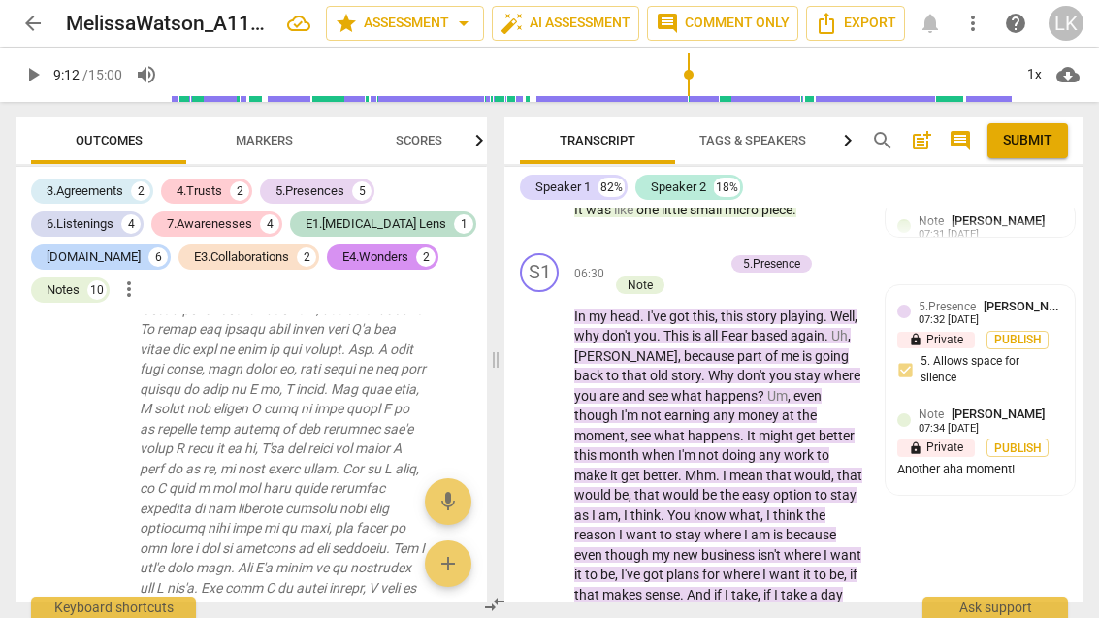
scroll to position [4036, 0]
click at [996, 461] on div "Another aha moment!" at bounding box center [981, 470] width 166 height 18
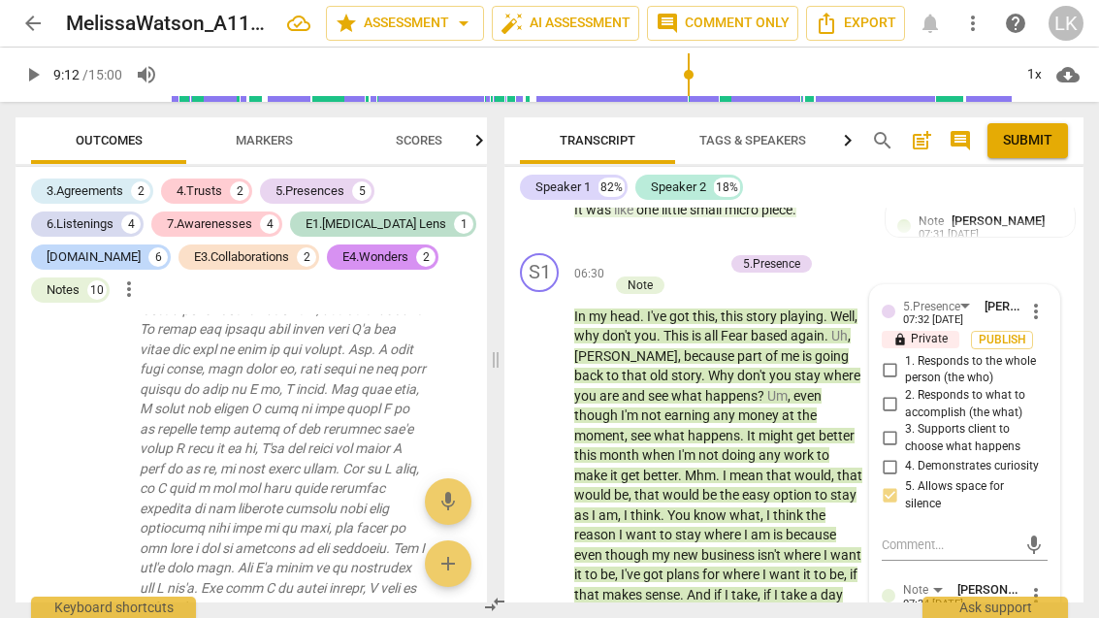
click at [1046, 584] on span "more_vert" at bounding box center [1036, 595] width 23 height 23
click at [1067, 473] on li "Edit" at bounding box center [1049, 477] width 67 height 37
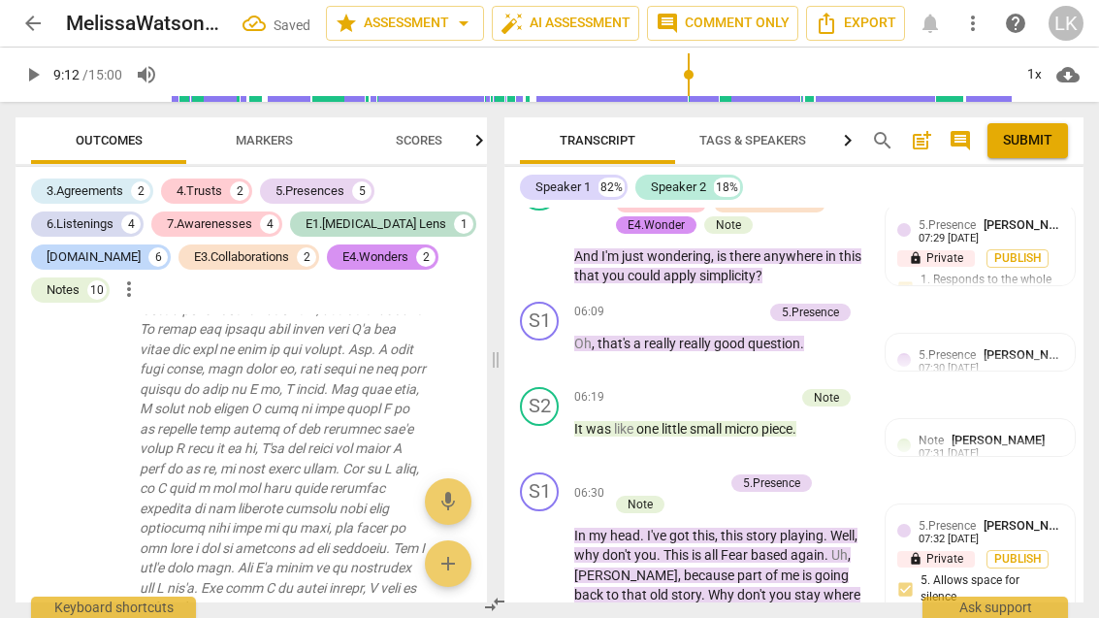
scroll to position [3813, 0]
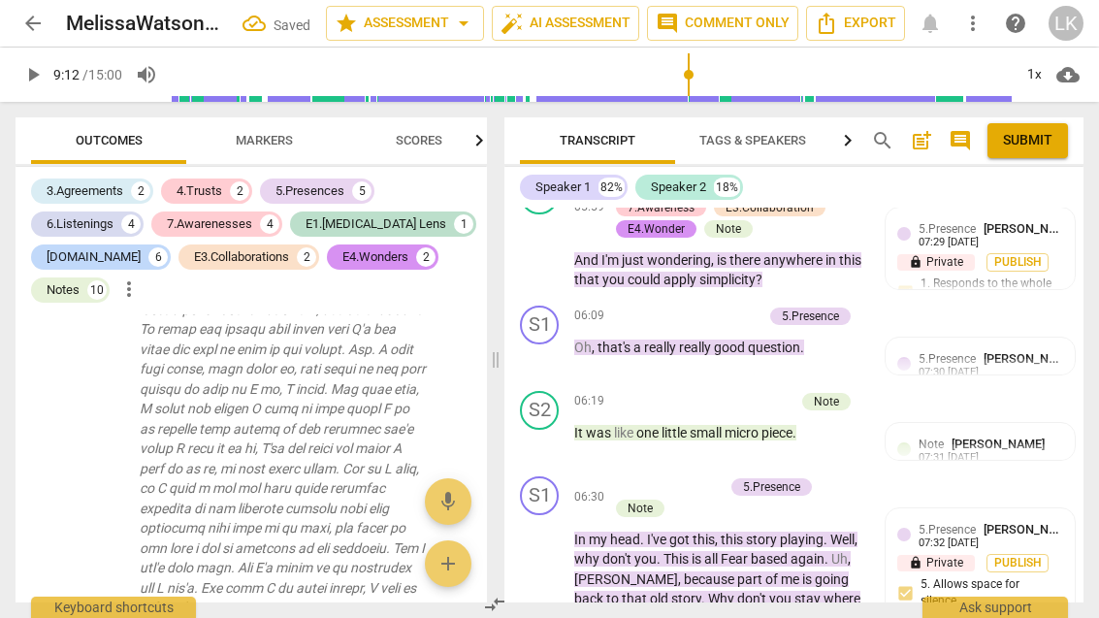
click at [625, 477] on div "+ Add competency" at bounding box center [665, 486] width 115 height 19
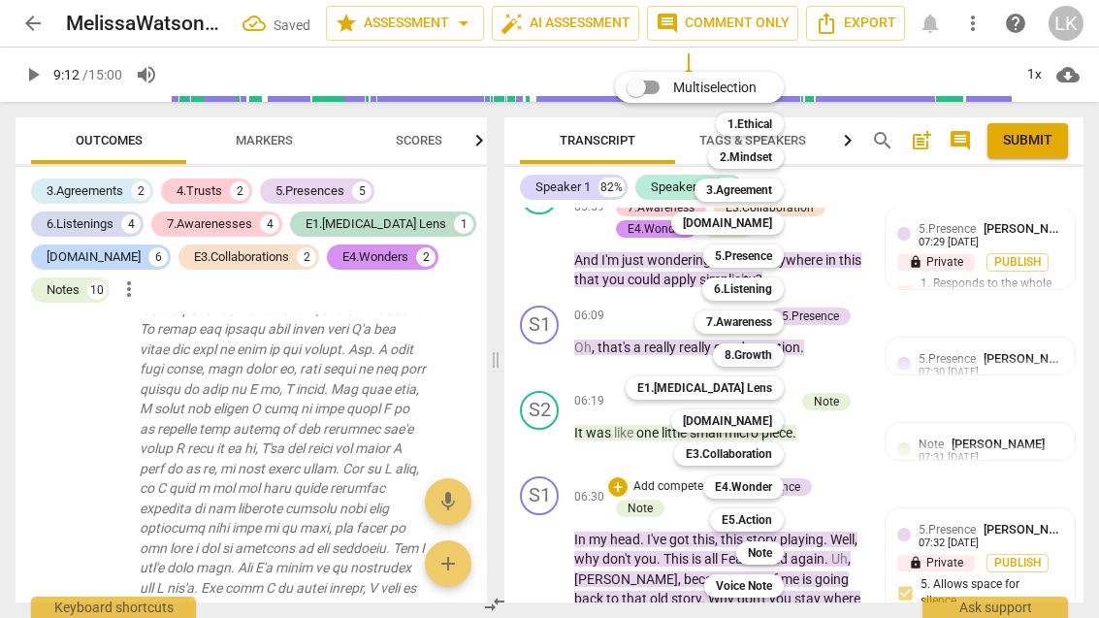
click at [774, 285] on div "6.Listening" at bounding box center [744, 289] width 82 height 23
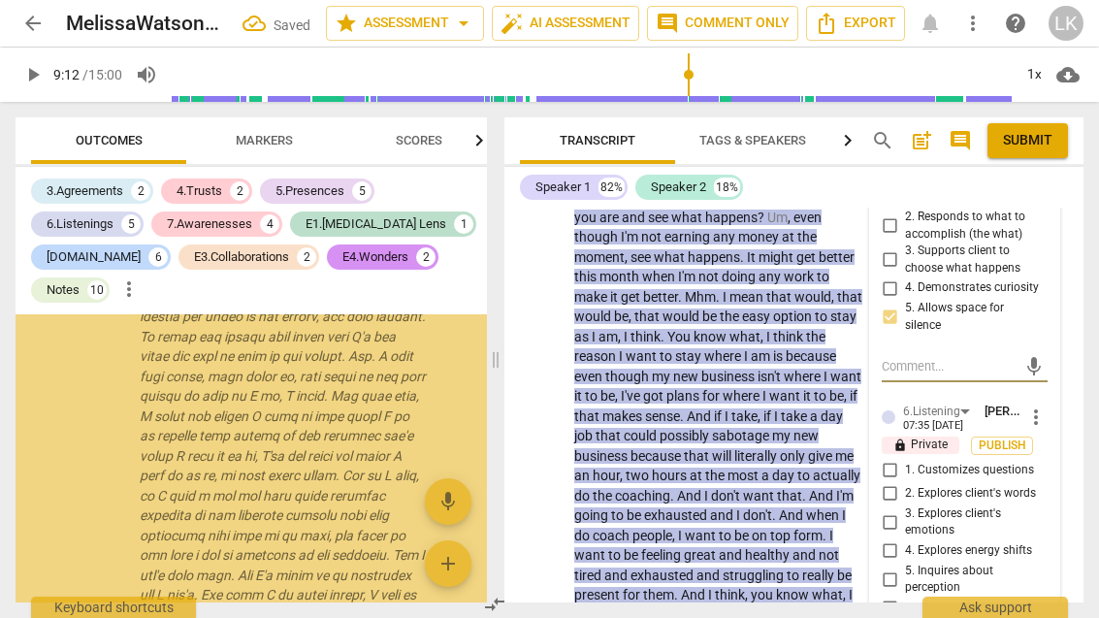
scroll to position [10086, 0]
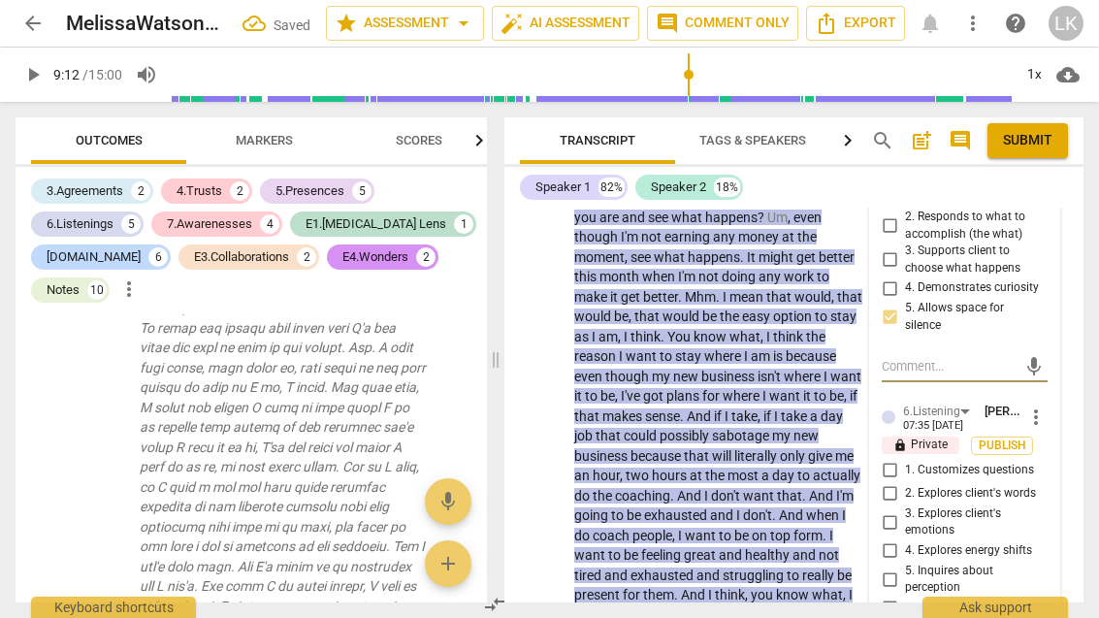
click at [898, 597] on input "6. Does not interrupt" at bounding box center [889, 608] width 31 height 23
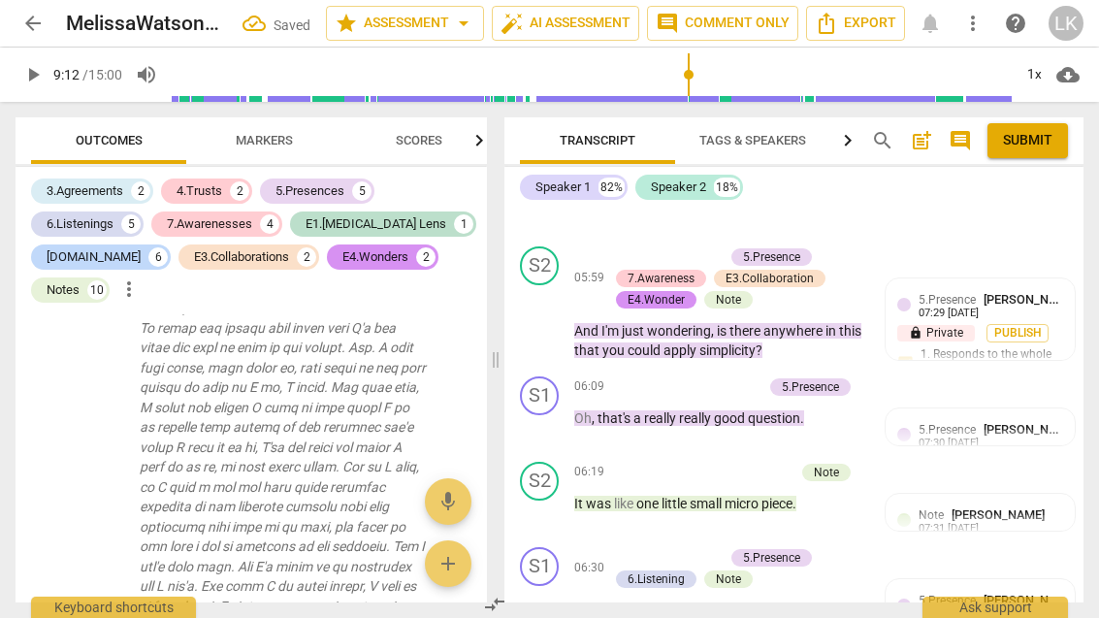
scroll to position [3749, 0]
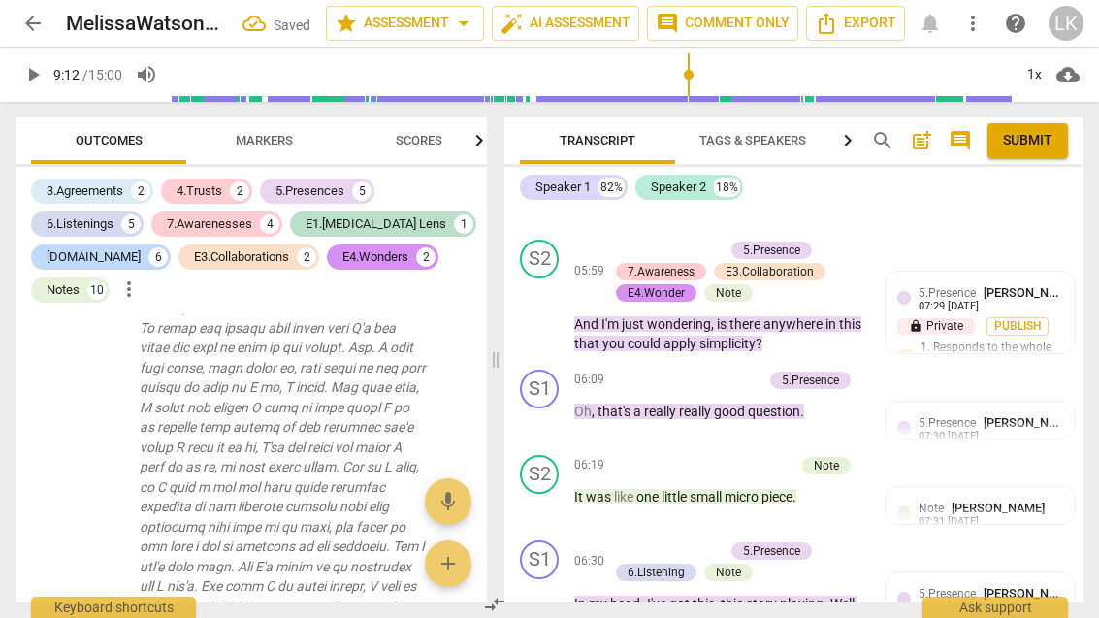
click at [835, 541] on div "+ Add competency 5.Presence 6.Listening Note" at bounding box center [729, 562] width 243 height 43
click at [632, 542] on p "Add competency" at bounding box center [678, 550] width 92 height 17
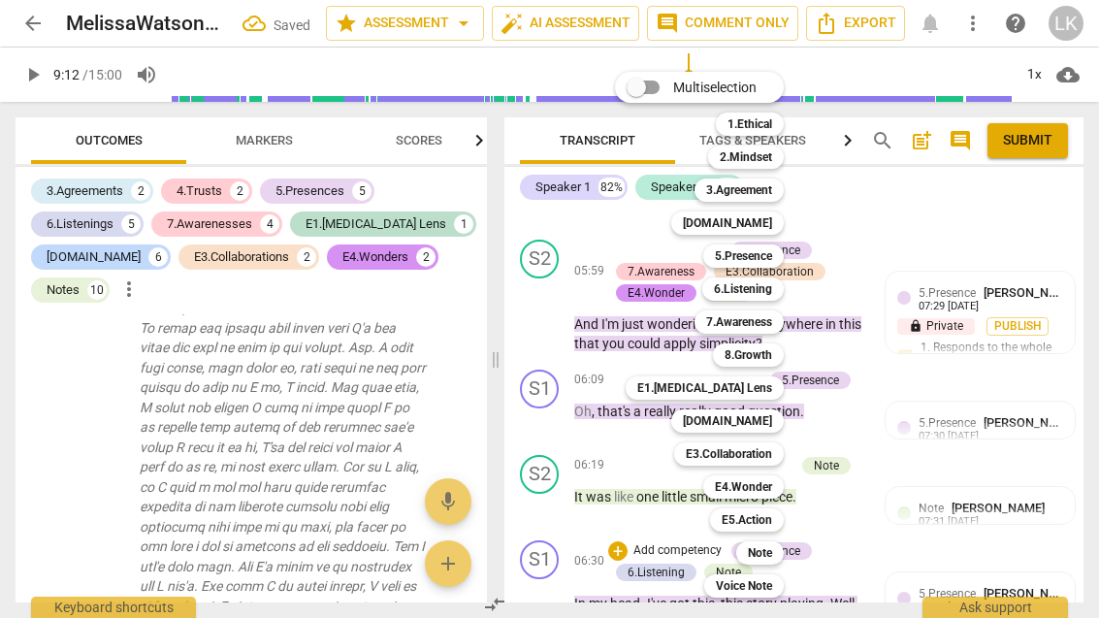
click at [772, 320] on b "7.Awareness" at bounding box center [739, 322] width 66 height 23
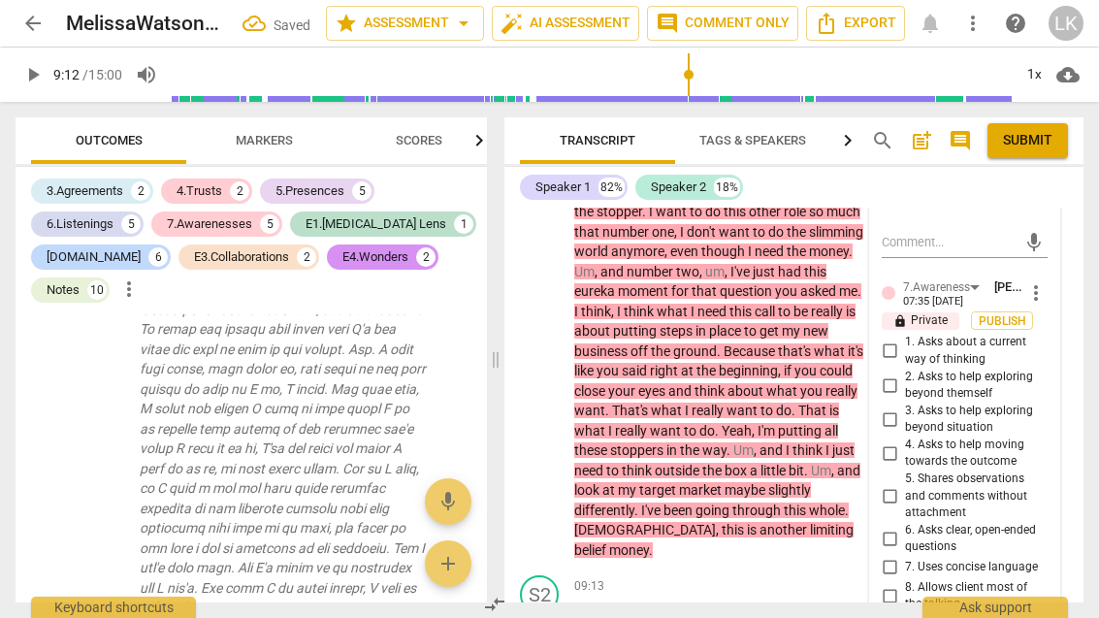
scroll to position [4661, 0]
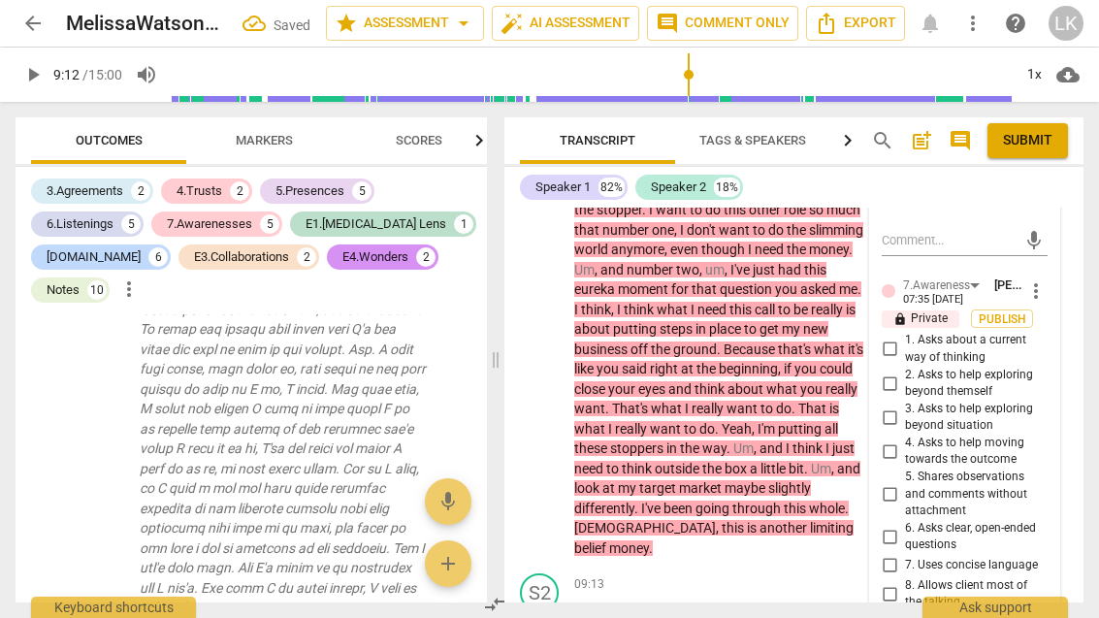
click at [904, 582] on input "8. Allows client most of the talking" at bounding box center [889, 593] width 31 height 23
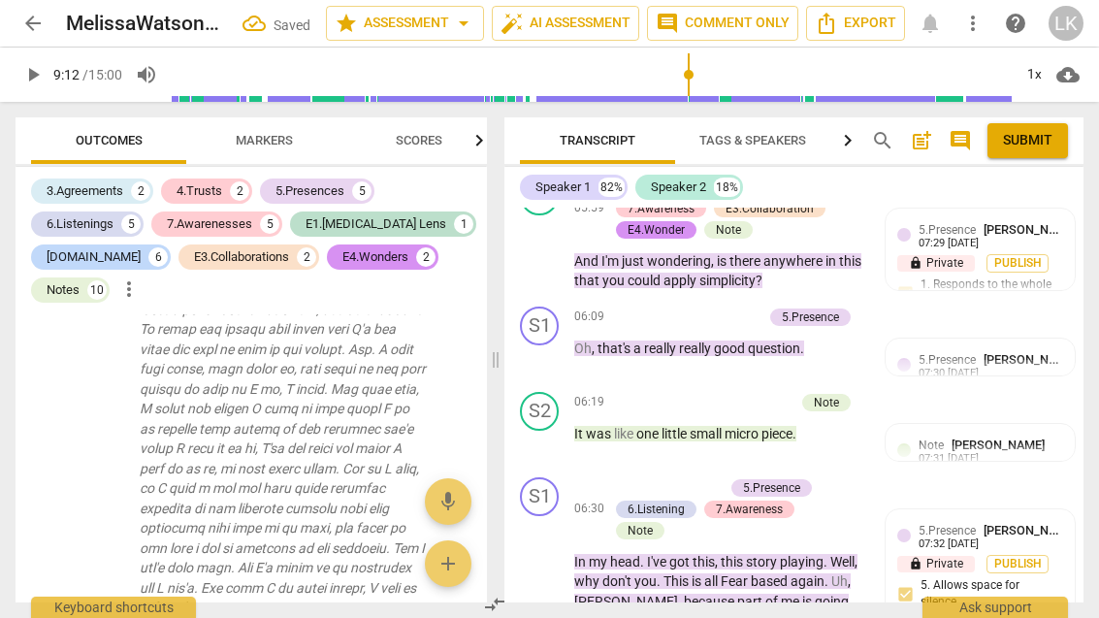
scroll to position [3812, 0]
click at [624, 478] on div "+" at bounding box center [617, 487] width 19 height 19
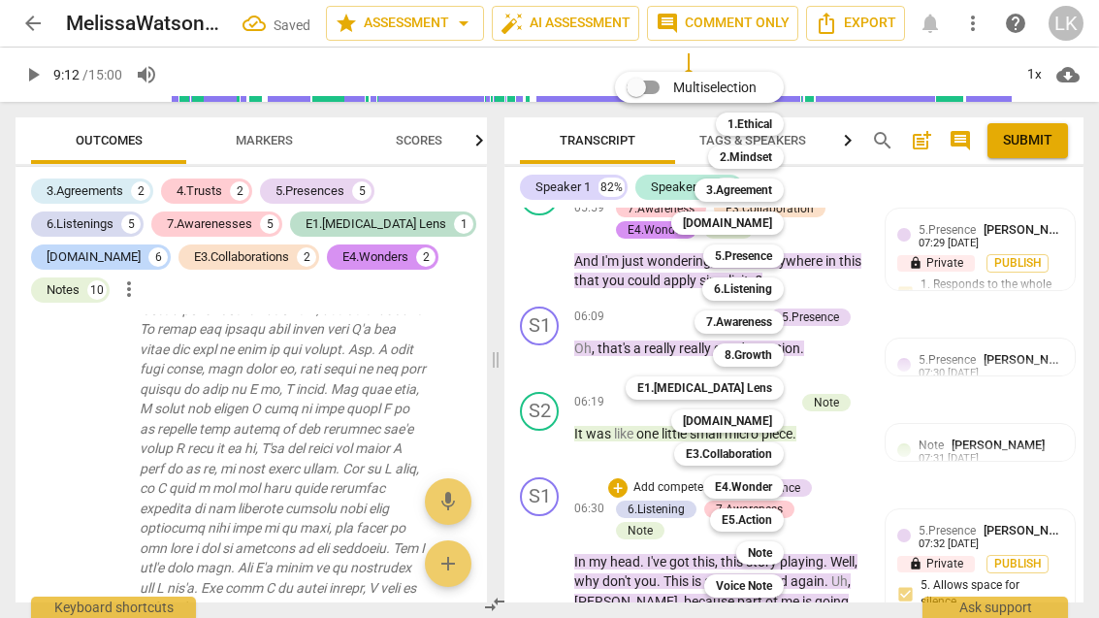
click at [766, 418] on b "[DOMAIN_NAME]" at bounding box center [727, 421] width 89 height 23
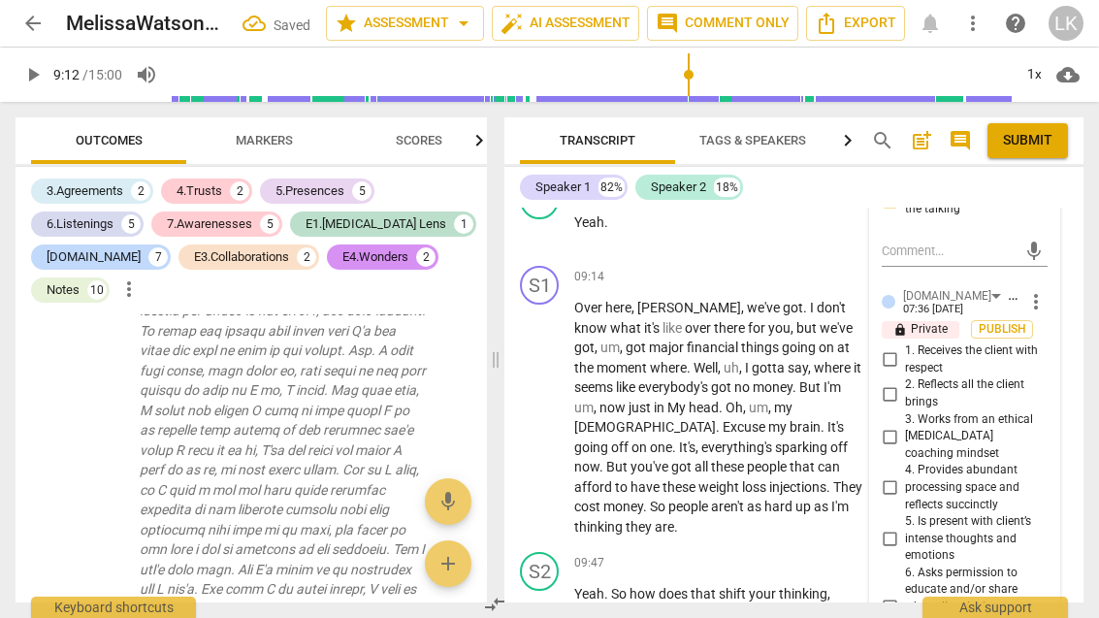
scroll to position [5057, 0]
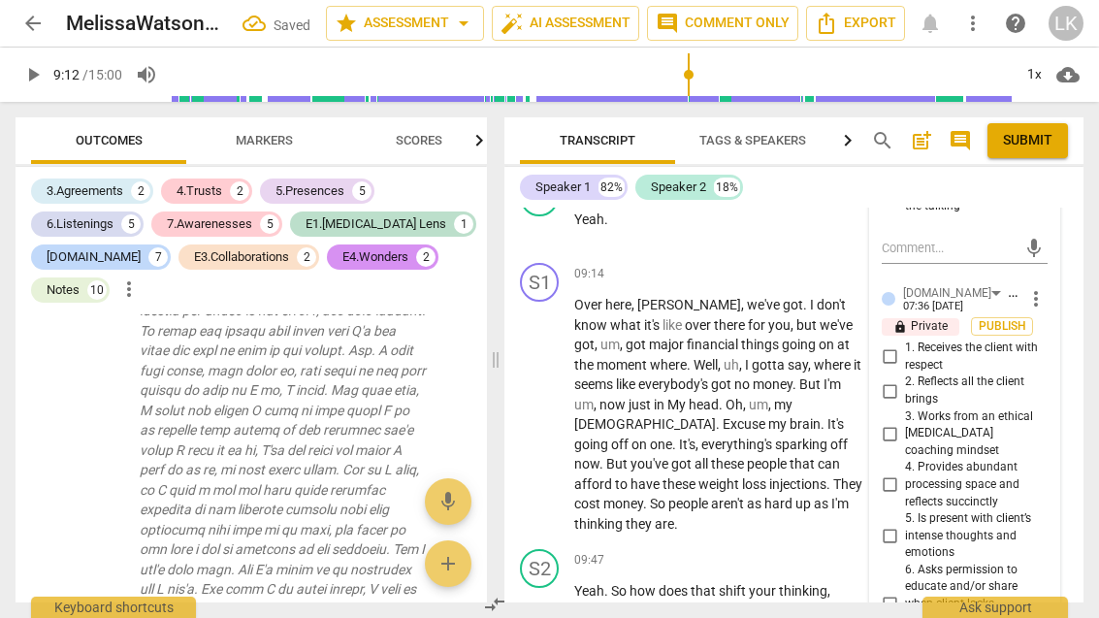
click at [902, 474] on input "4. Provides abundant processing space and reflects succinctly" at bounding box center [889, 485] width 31 height 23
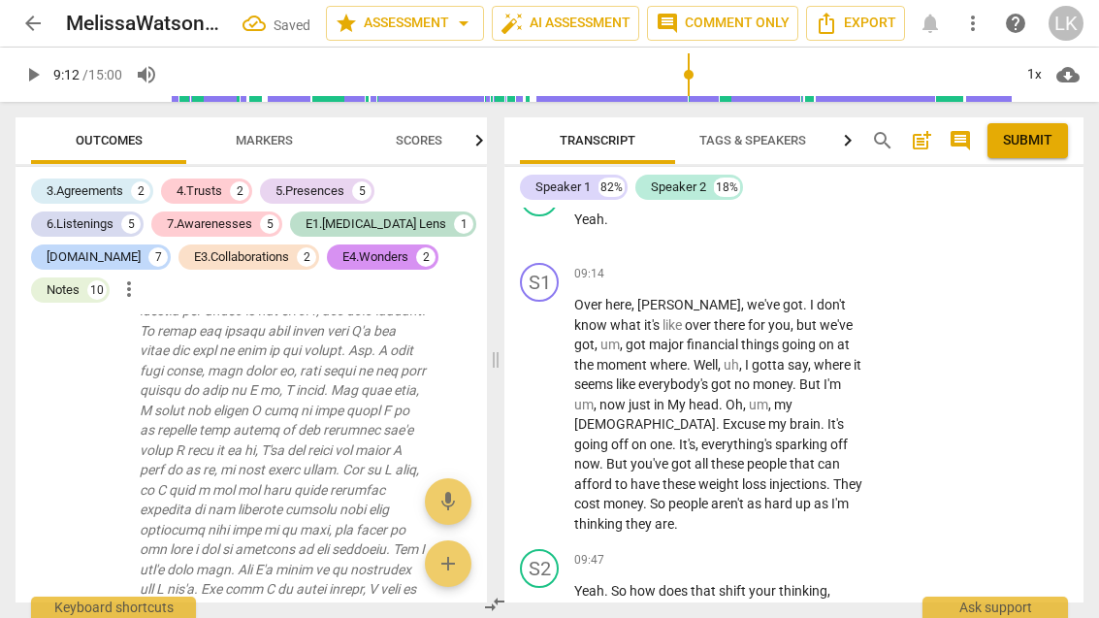
click at [113, 222] on div "6.Listenings" at bounding box center [80, 223] width 67 height 19
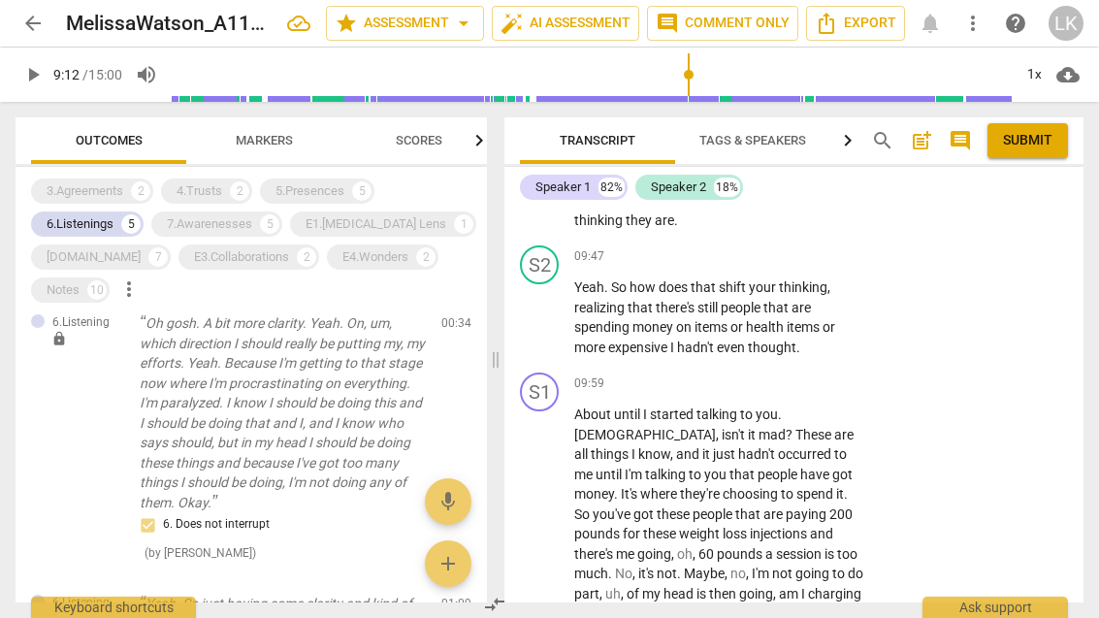
click at [99, 218] on div "6.Listenings" at bounding box center [80, 223] width 67 height 19
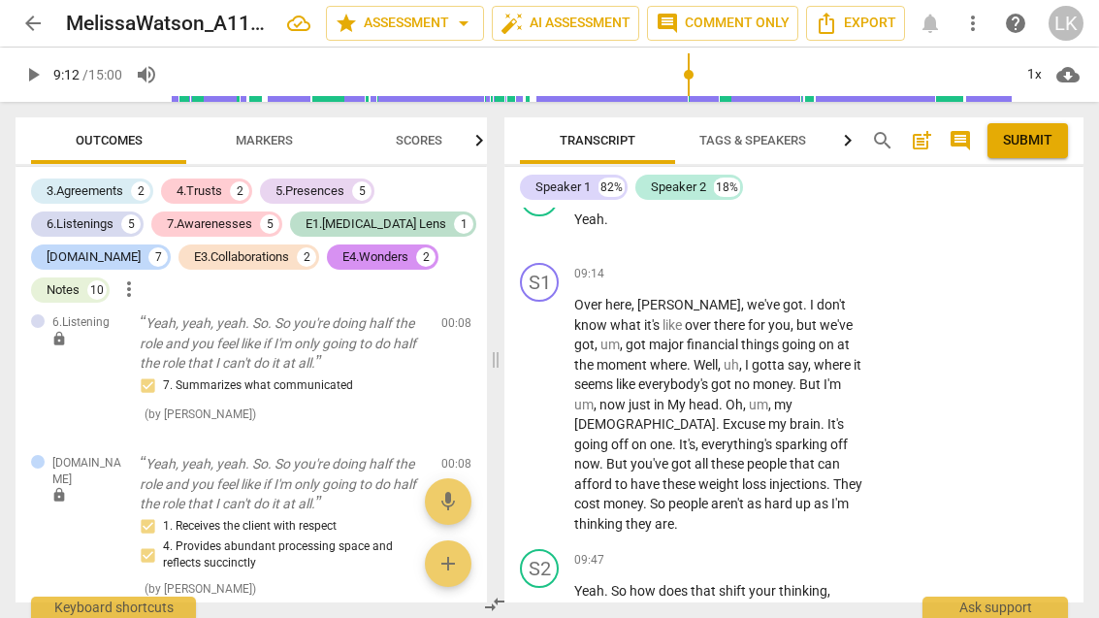
scroll to position [158, 0]
click at [239, 222] on div "7.Awarenesses" at bounding box center [209, 223] width 85 height 19
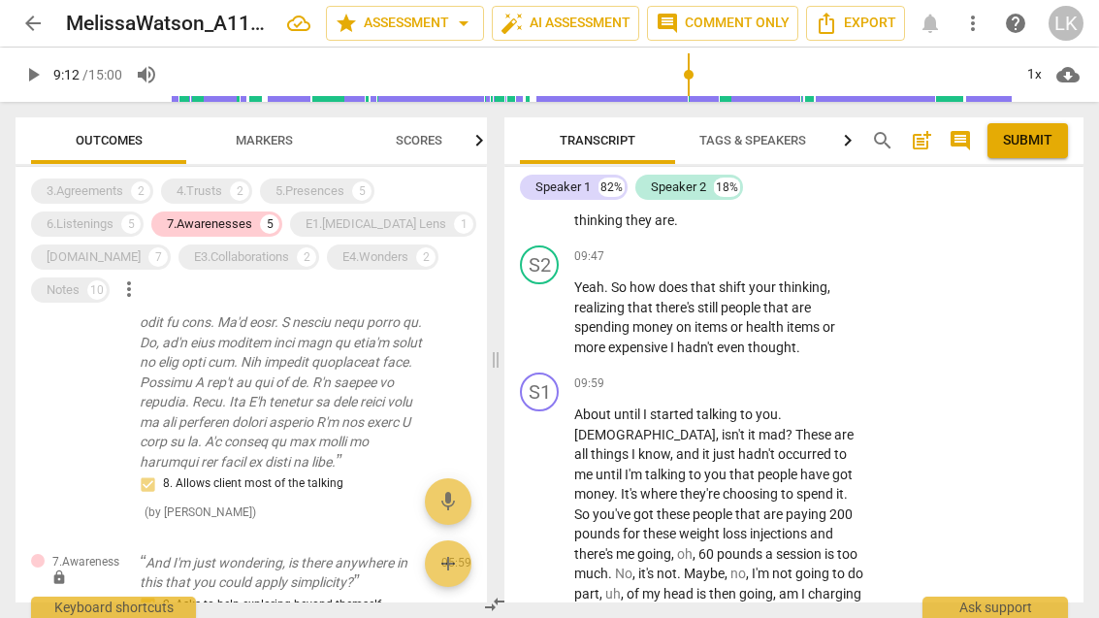
click at [233, 226] on div "7.Awarenesses" at bounding box center [209, 223] width 85 height 19
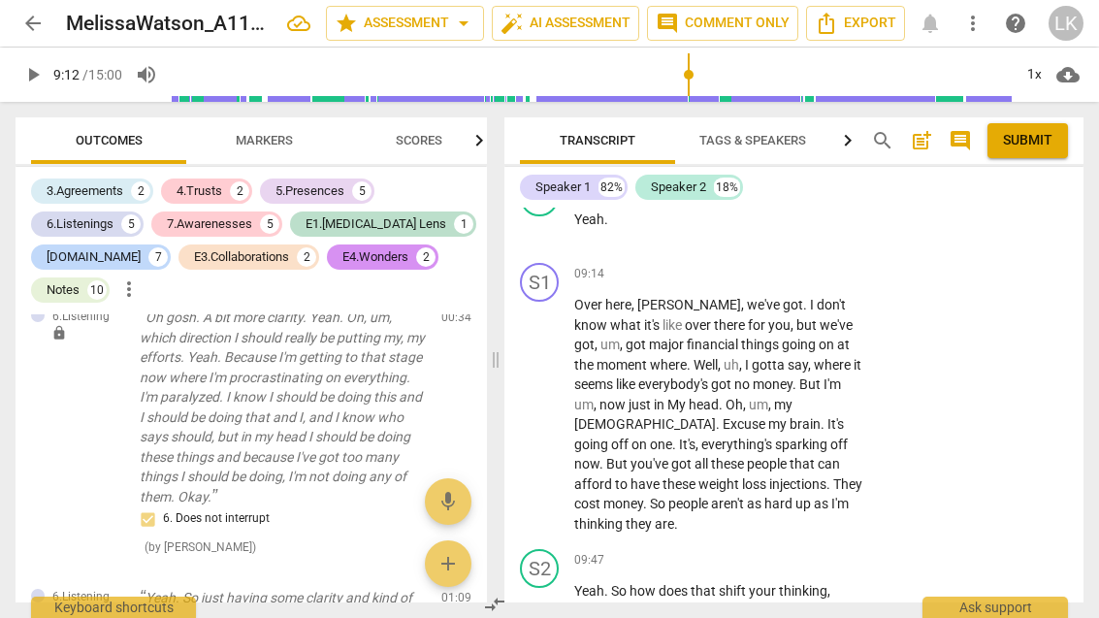
scroll to position [838, 0]
click at [102, 257] on div "[DOMAIN_NAME] 7" at bounding box center [101, 257] width 140 height 25
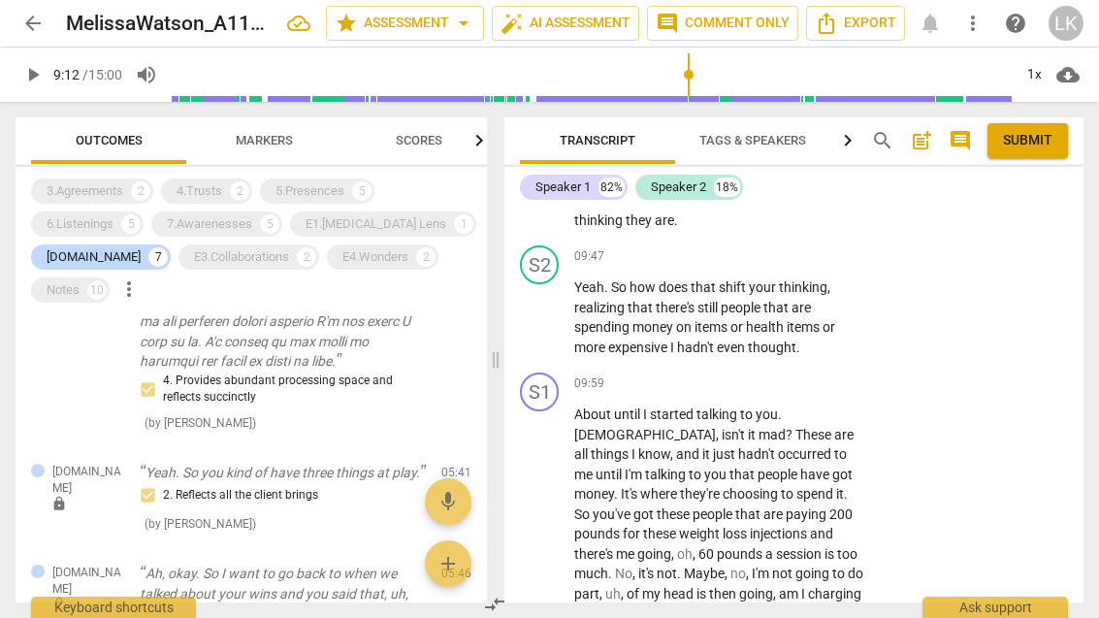
click at [99, 251] on div "[DOMAIN_NAME]" at bounding box center [94, 256] width 94 height 19
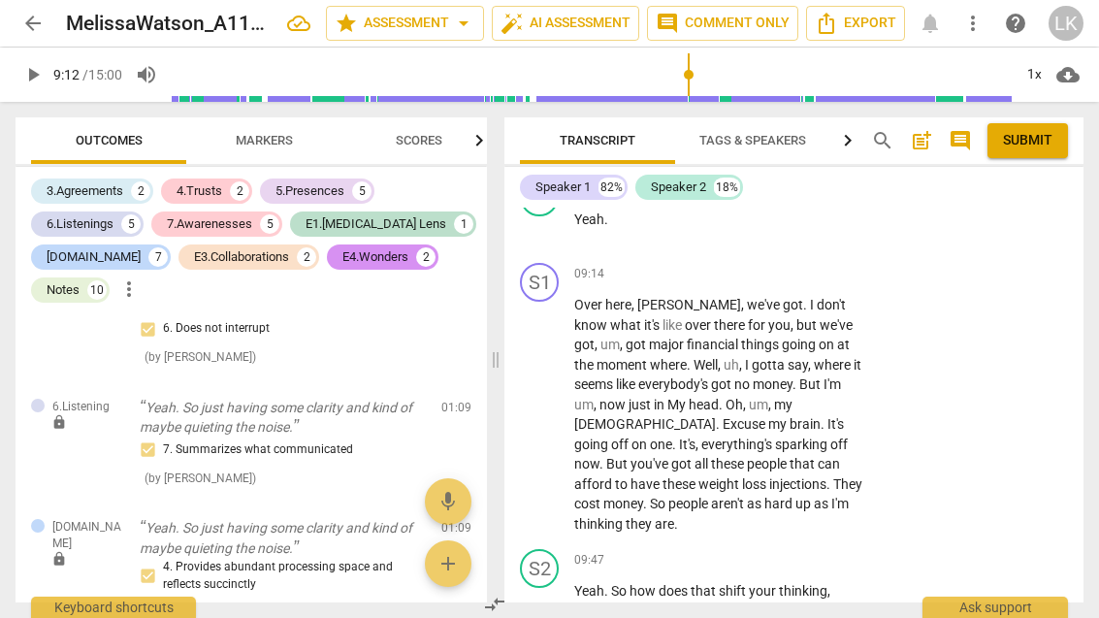
scroll to position [1029, 0]
click at [332, 186] on div "5.Presences" at bounding box center [310, 190] width 69 height 19
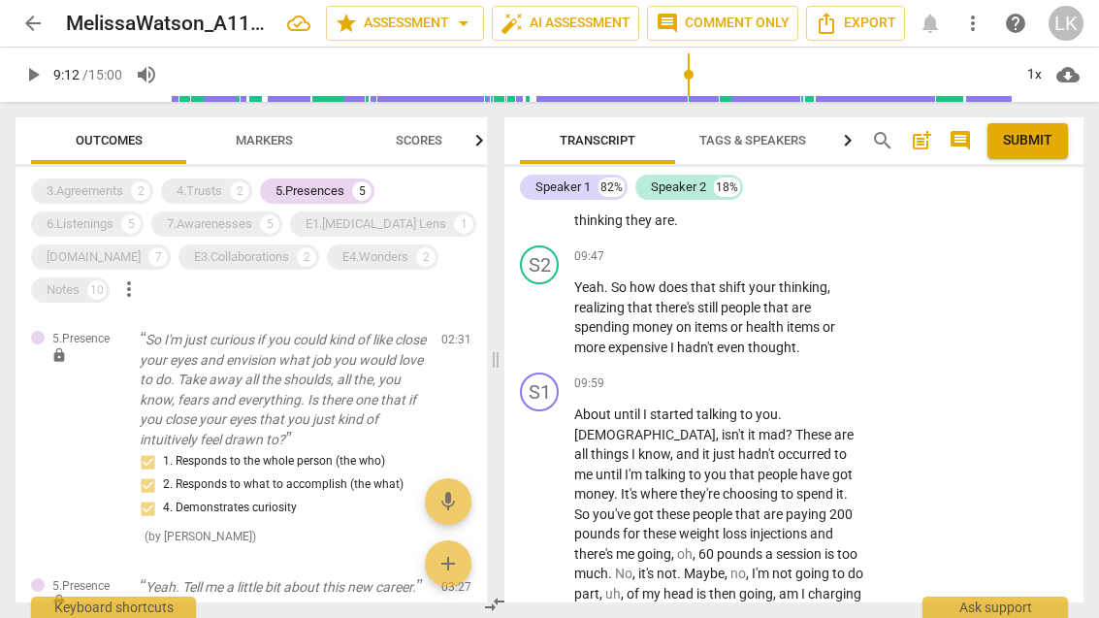
scroll to position [0, 0]
click at [344, 190] on div "5.Presences" at bounding box center [310, 190] width 69 height 19
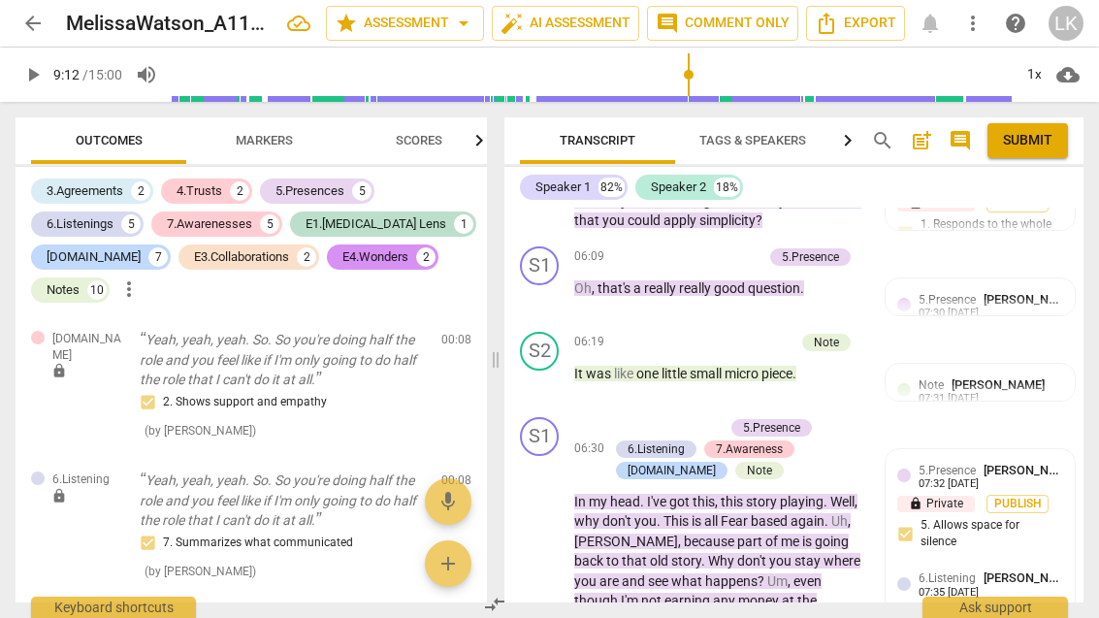
scroll to position [3871, 0]
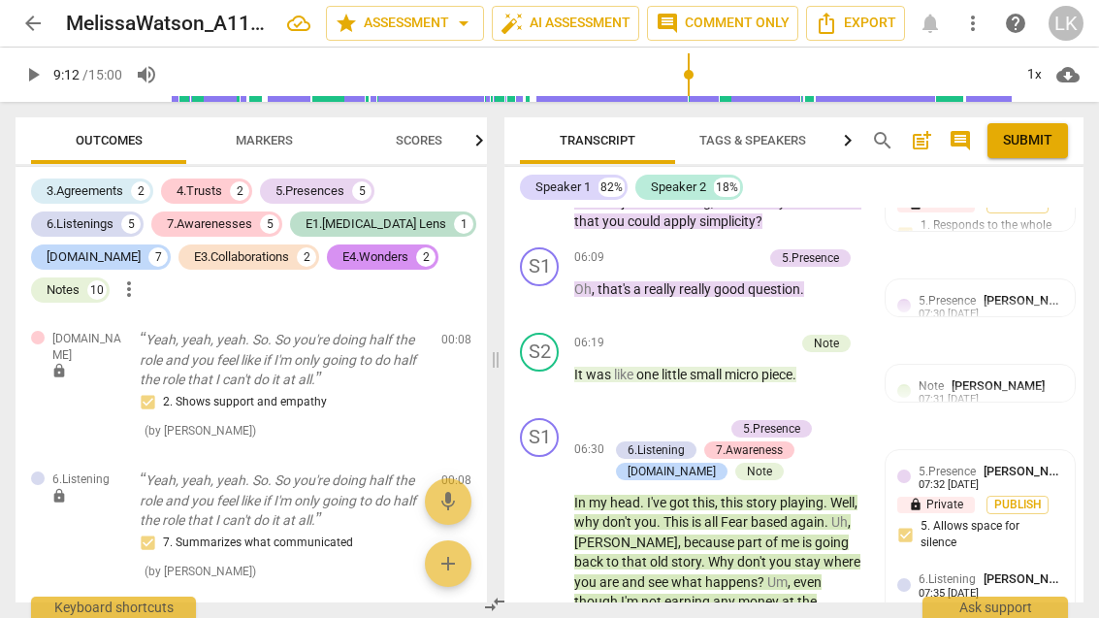
click at [747, 463] on div "Note" at bounding box center [759, 471] width 25 height 17
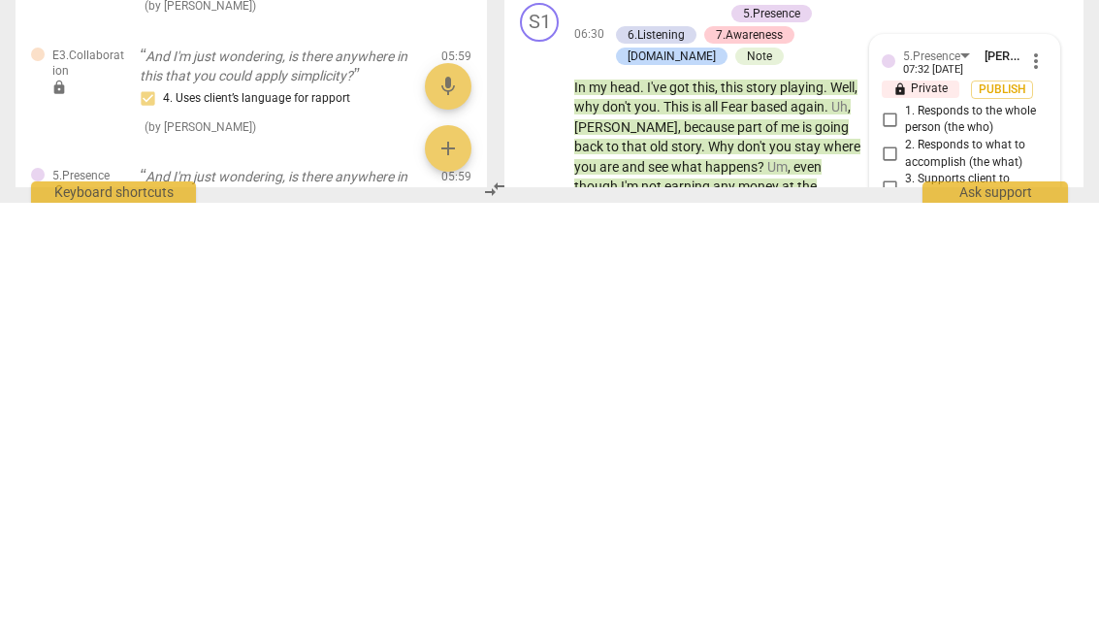
scroll to position [9197, 0]
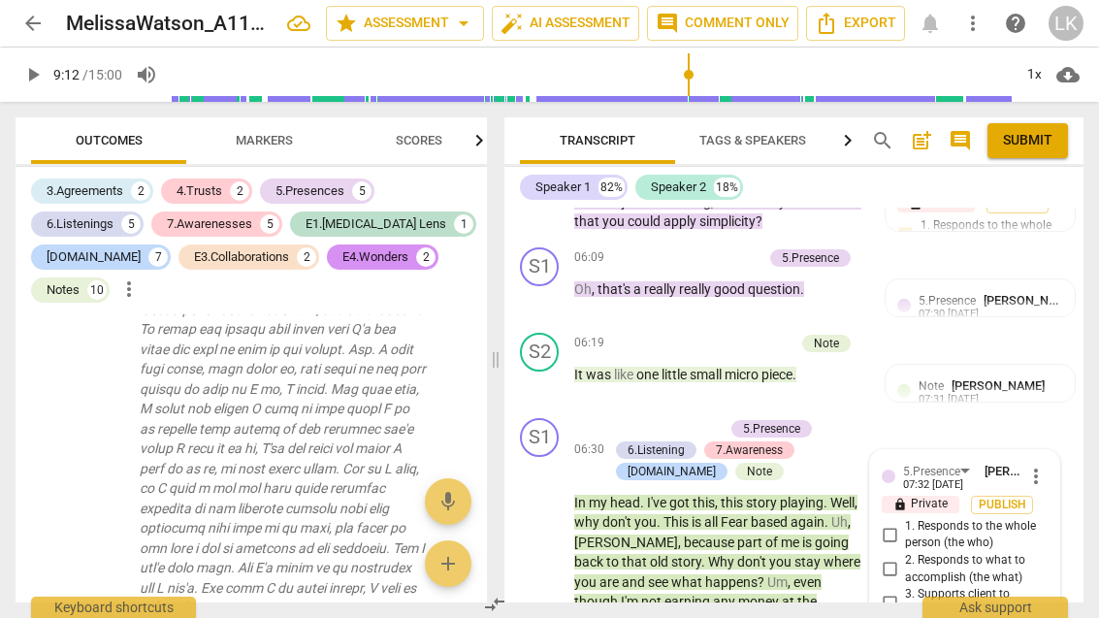
click at [626, 419] on div "+" at bounding box center [617, 428] width 19 height 19
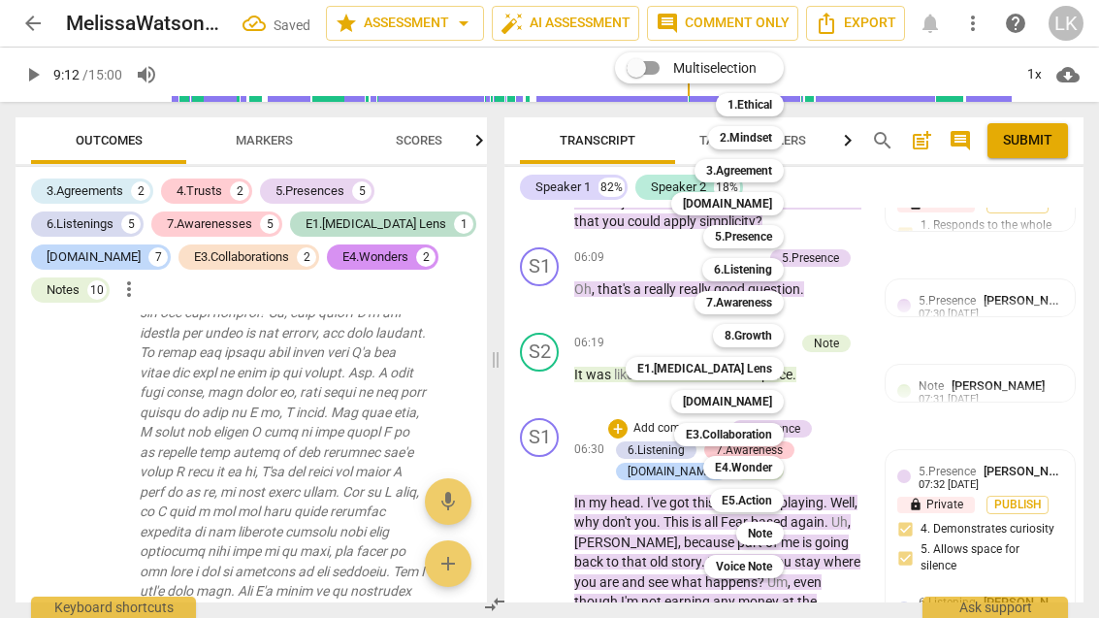
click at [780, 534] on div "Note" at bounding box center [761, 533] width 48 height 23
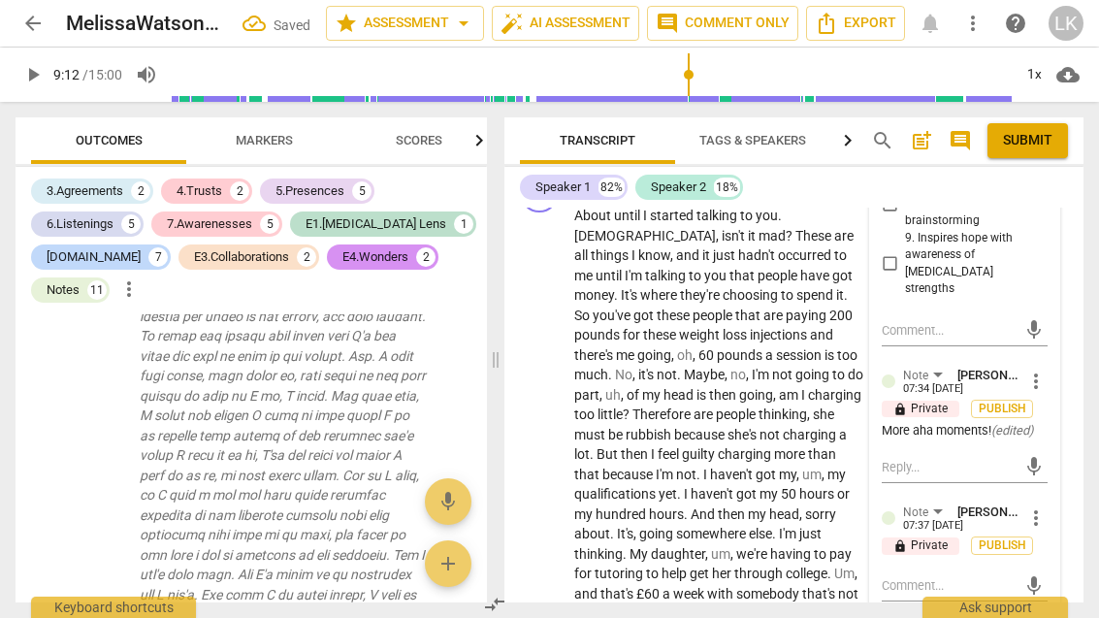
scroll to position [5575, 0]
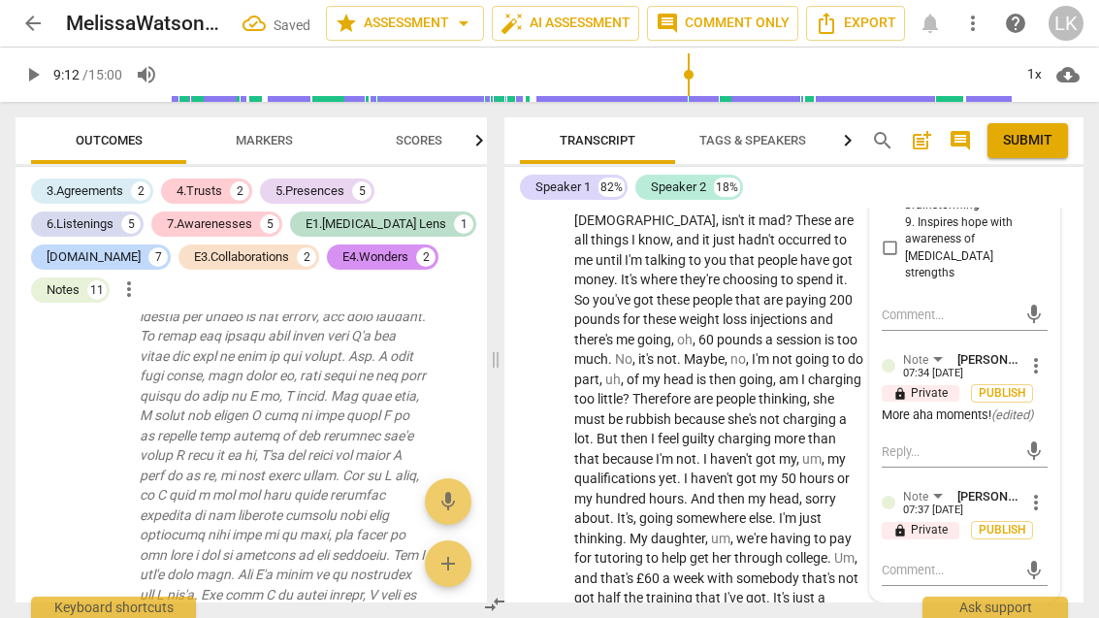
click at [981, 561] on textarea at bounding box center [949, 570] width 135 height 18
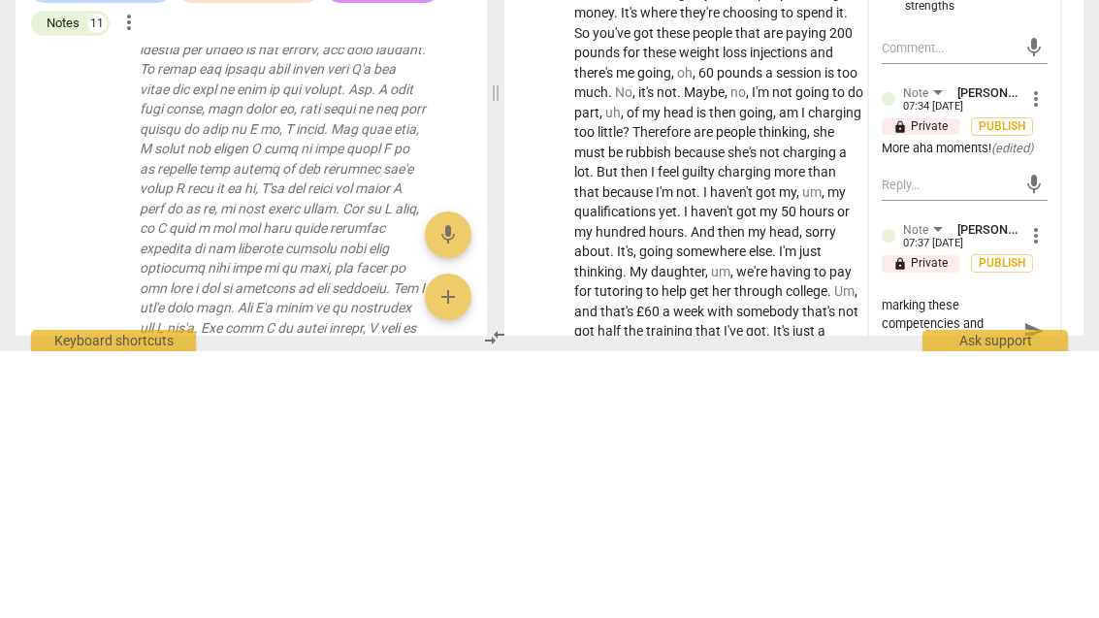
scroll to position [16, 0]
click at [1043, 587] on span "send" at bounding box center [1034, 597] width 21 height 21
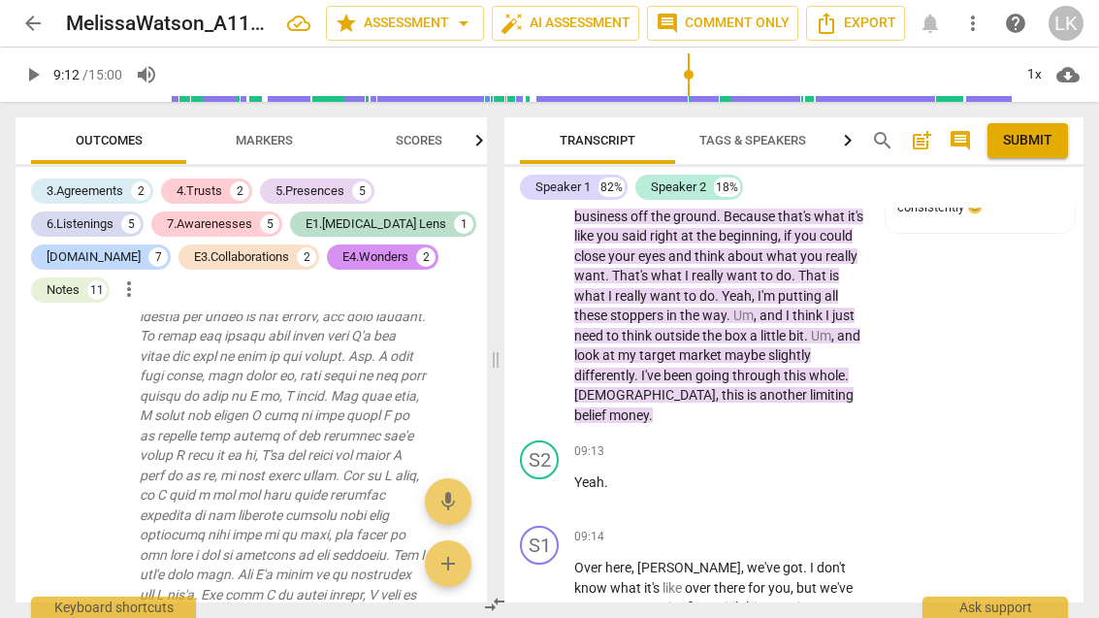
scroll to position [4795, 0]
click at [555, 479] on span "play_arrow" at bounding box center [540, 490] width 31 height 23
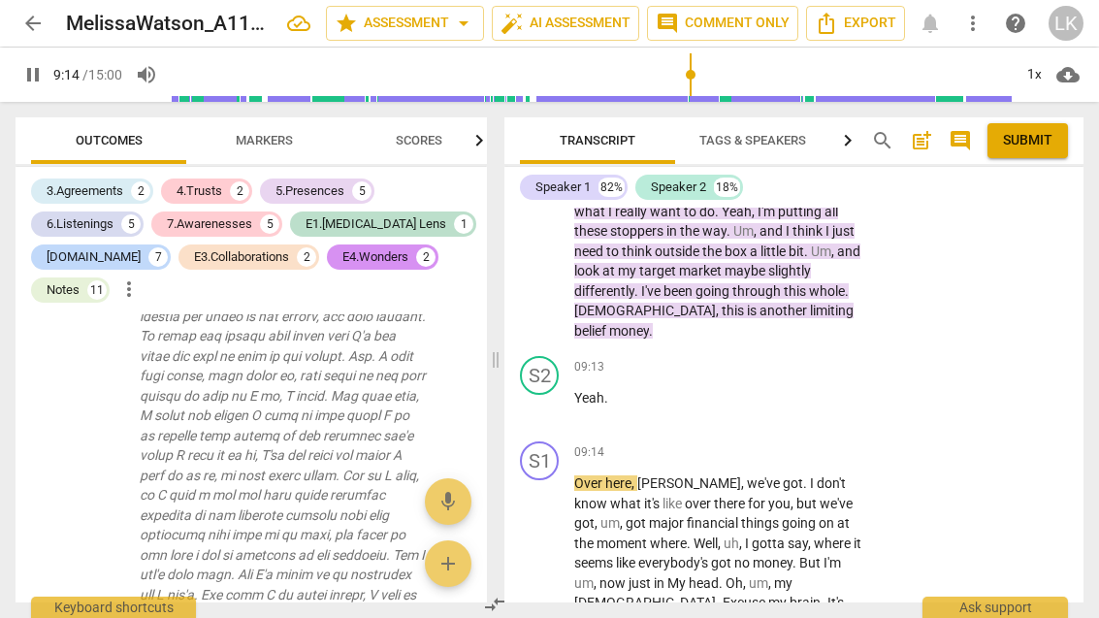
scroll to position [4895, 0]
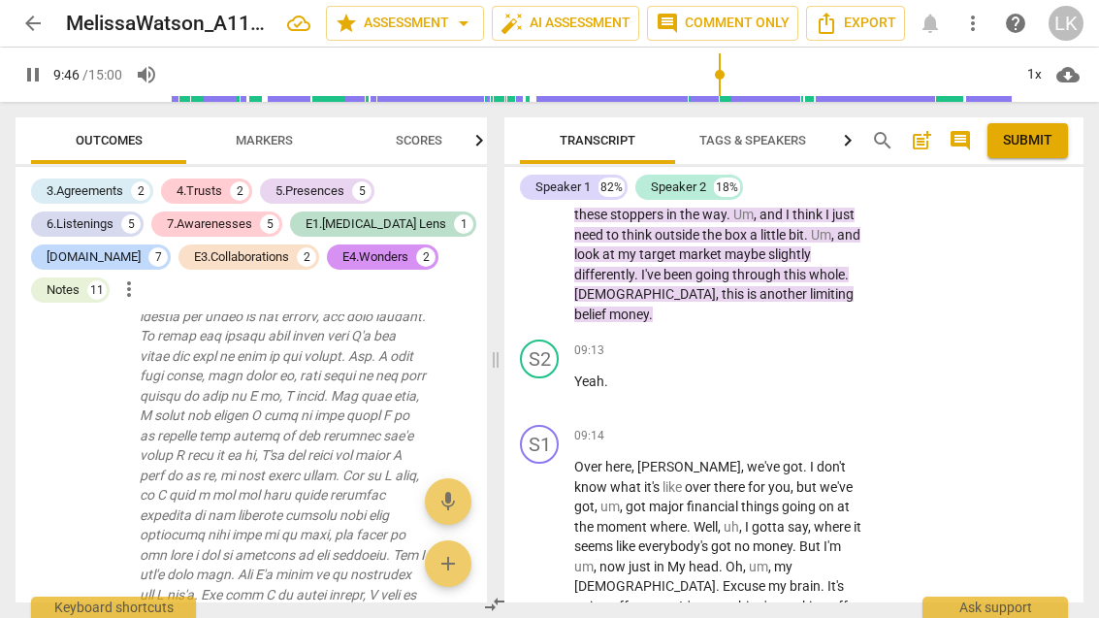
click at [553, 566] on span "pause" at bounding box center [540, 577] width 31 height 23
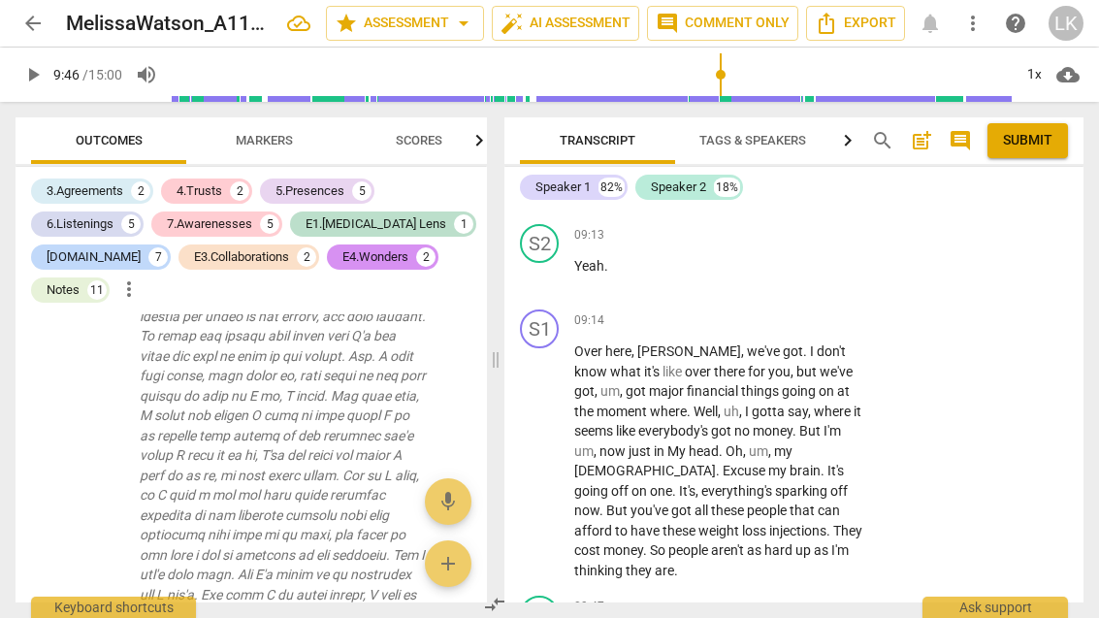
scroll to position [5031, 0]
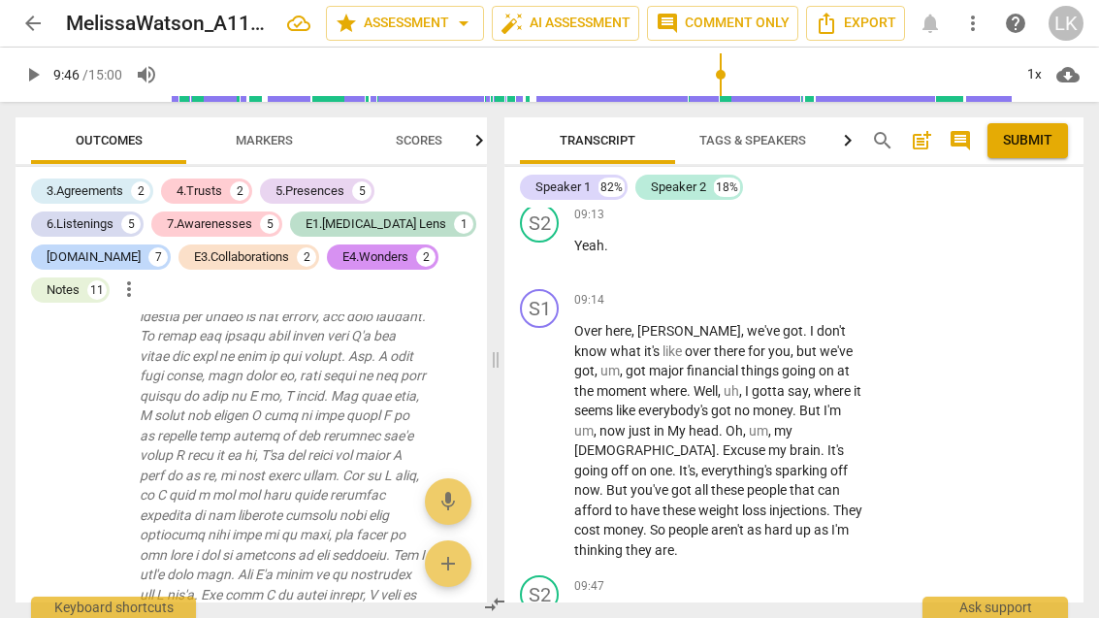
click at [751, 576] on div "+" at bounding box center [745, 585] width 19 height 19
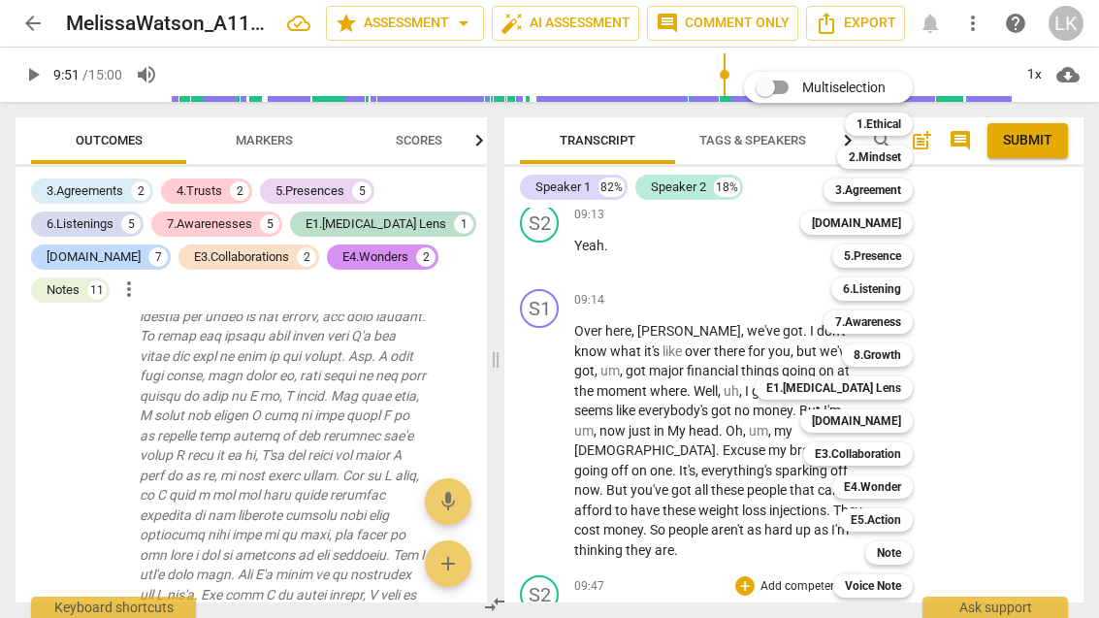
click at [910, 549] on div "Note" at bounding box center [890, 552] width 48 height 23
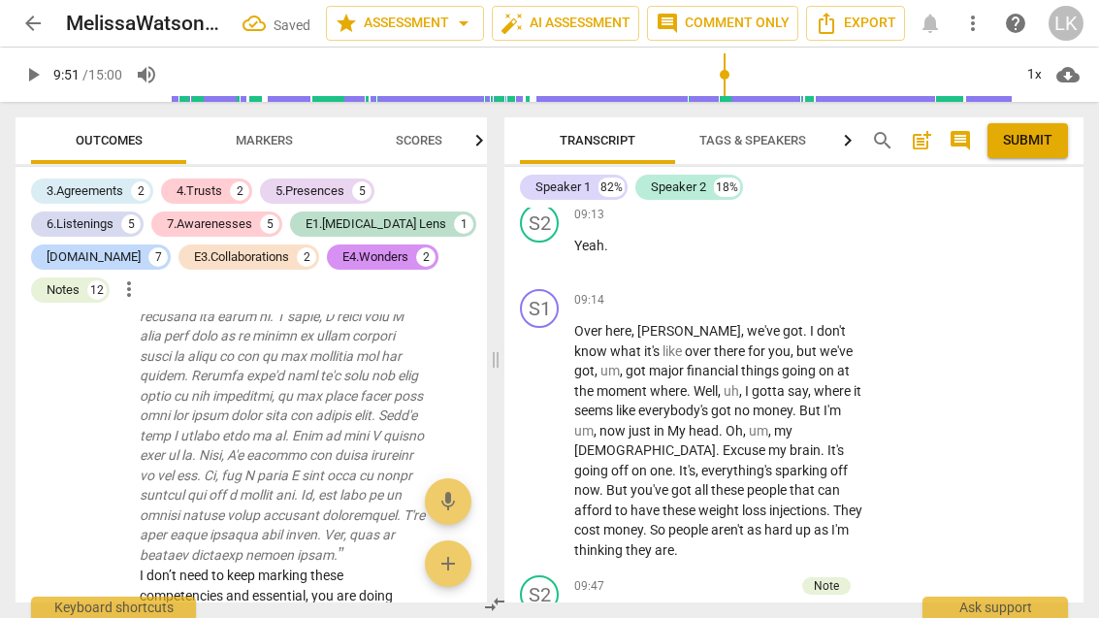
scroll to position [13407, 0]
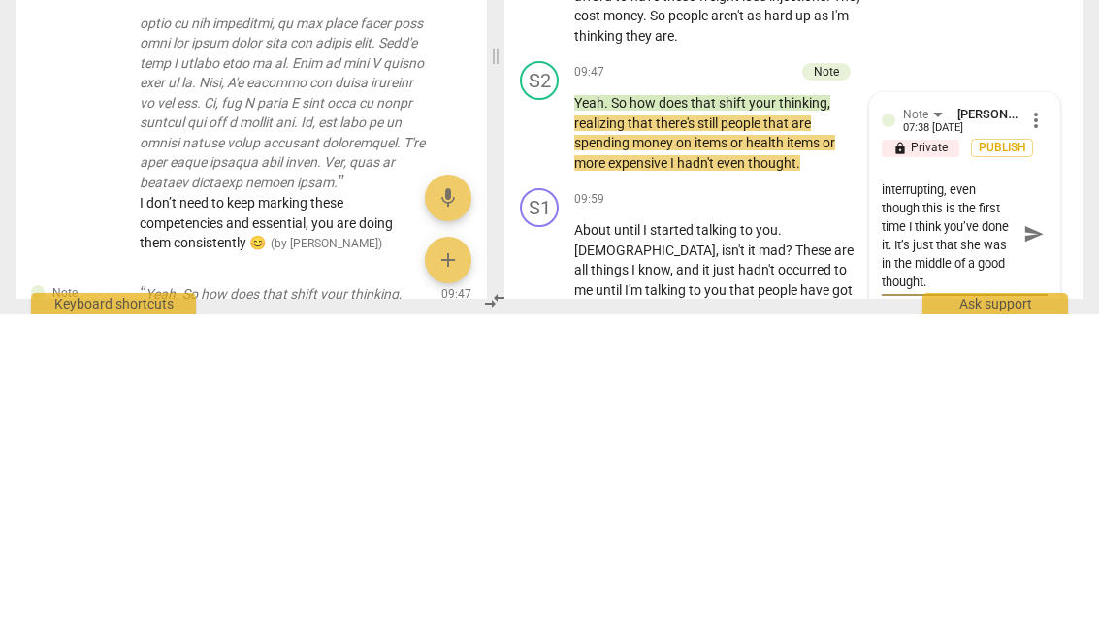
scroll to position [16, 0]
click at [1035, 527] on span "send" at bounding box center [1034, 537] width 21 height 21
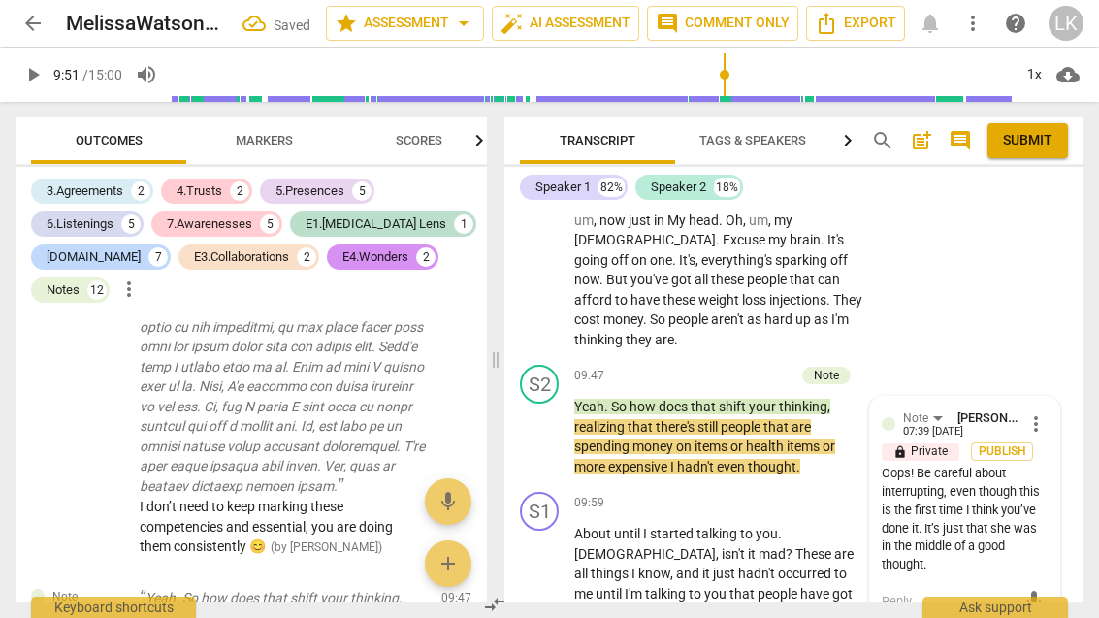
scroll to position [0, 0]
click at [553, 426] on span "play_arrow" at bounding box center [540, 437] width 31 height 23
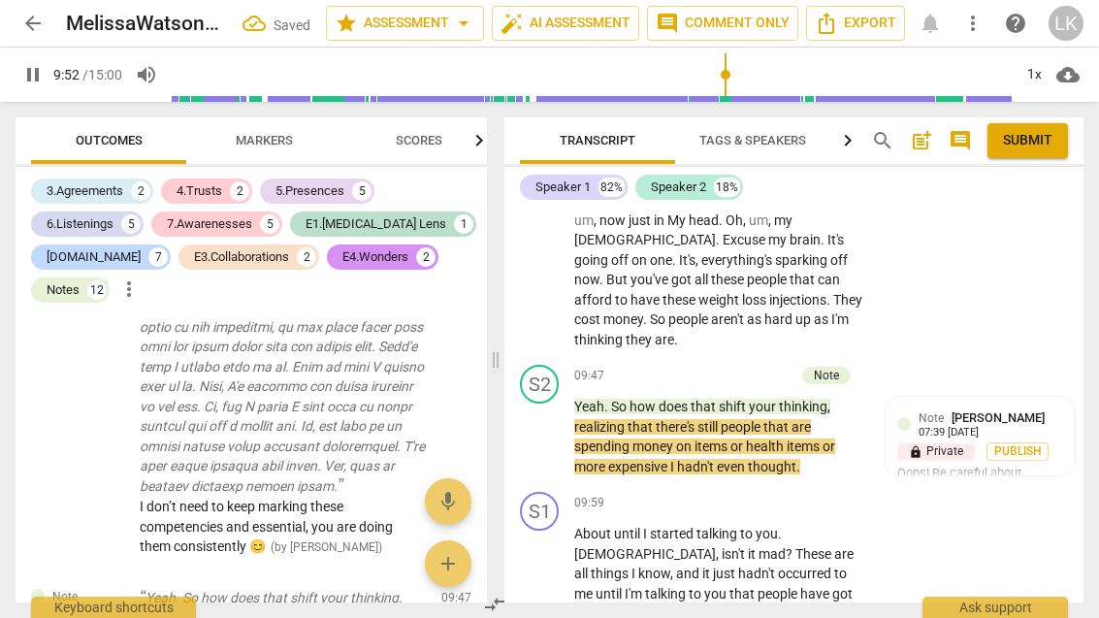
click at [553, 426] on span "pause" at bounding box center [540, 437] width 31 height 23
click at [552, 426] on span "play_arrow" at bounding box center [540, 437] width 23 height 23
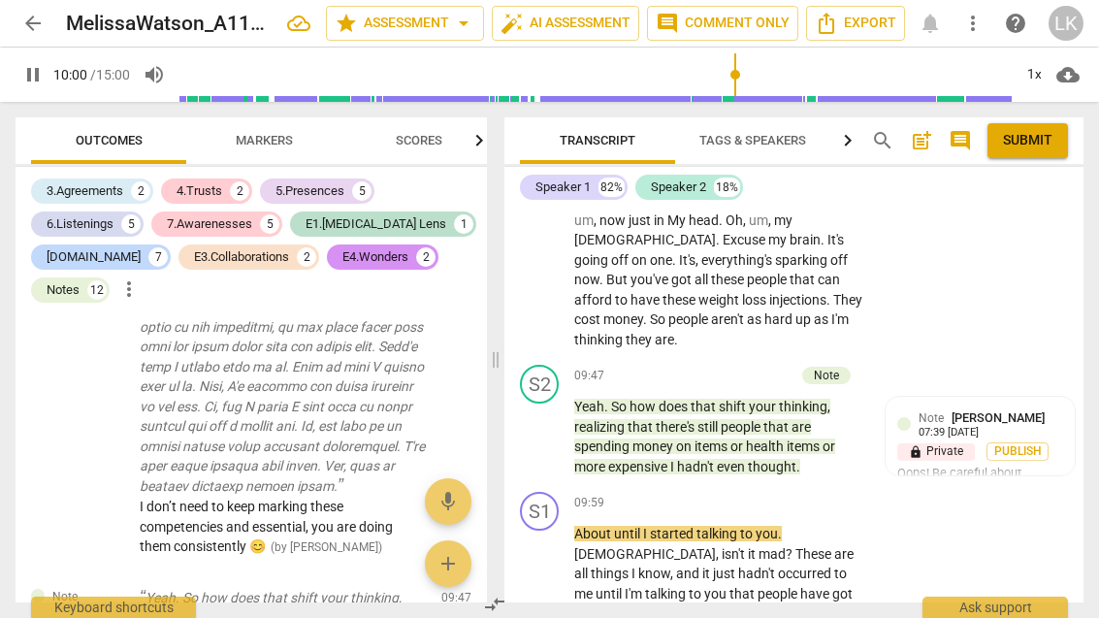
click at [556, 426] on span "pause" at bounding box center [540, 437] width 31 height 23
click at [696, 366] on div "+" at bounding box center [688, 375] width 19 height 19
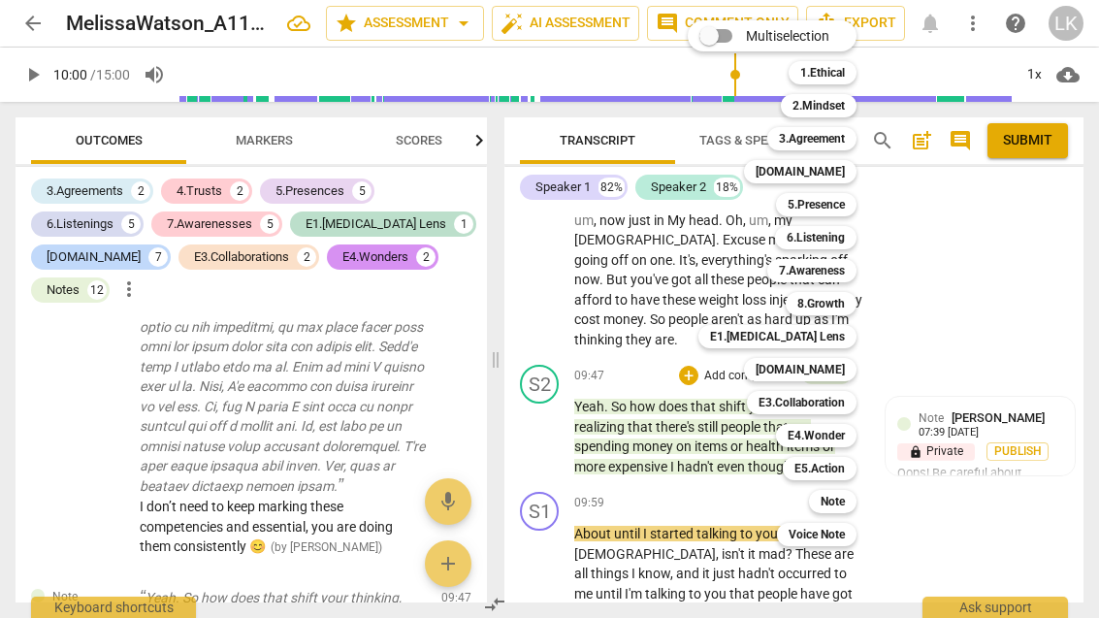
click at [849, 209] on div "5.Presence" at bounding box center [816, 204] width 81 height 23
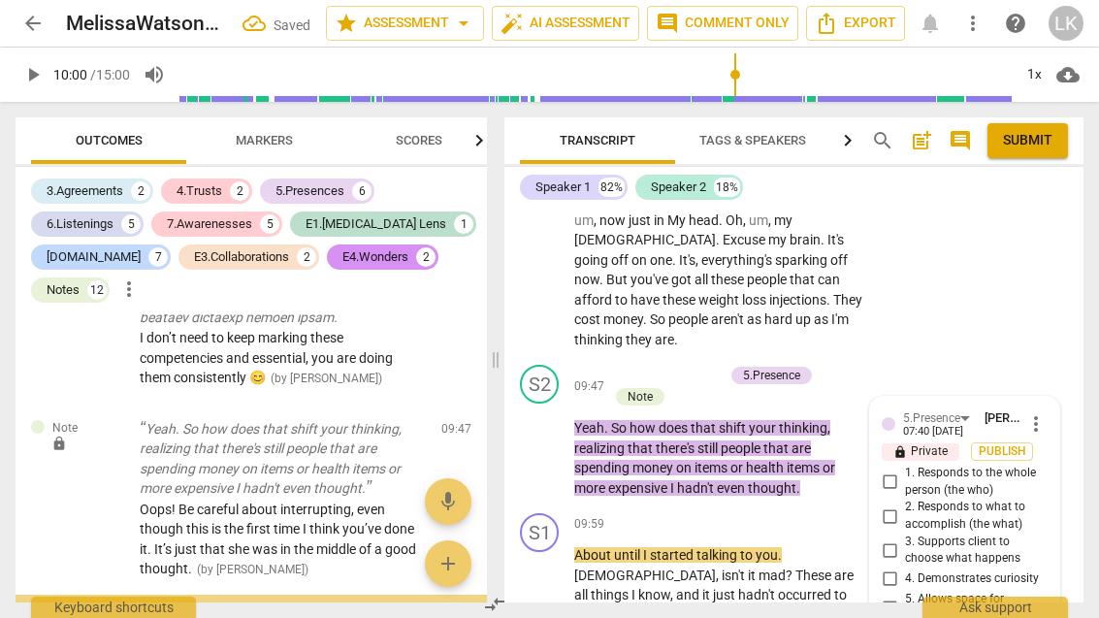
scroll to position [13598, 0]
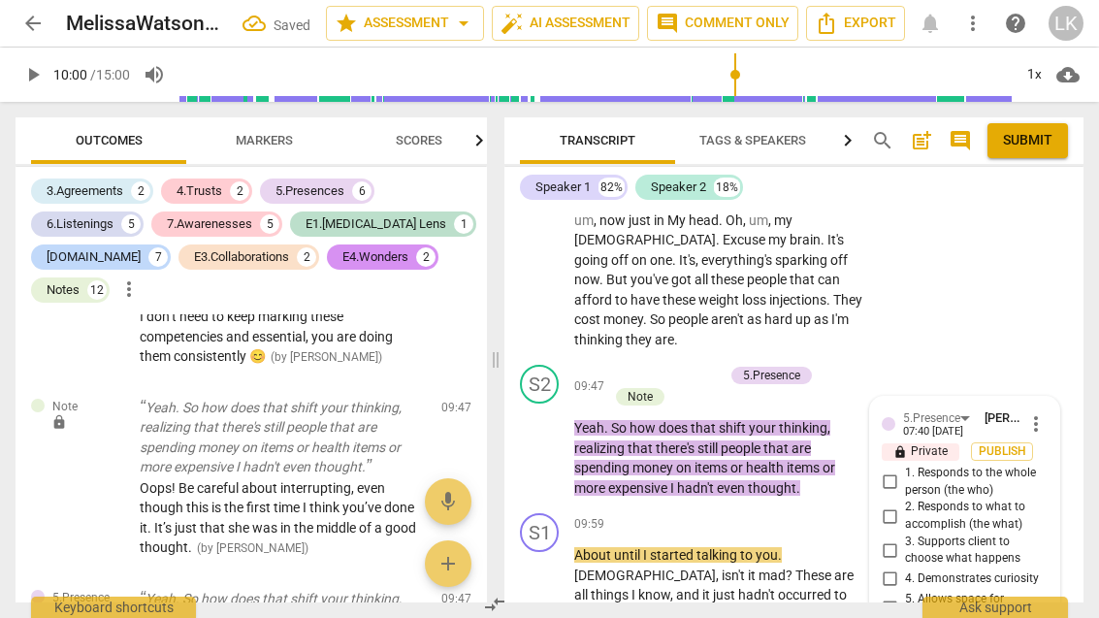
click at [900, 471] on input "1. Responds to the whole person (the who)" at bounding box center [889, 482] width 31 height 23
click at [902, 505] on input "2. Responds to what to accomplish (the what)" at bounding box center [889, 516] width 31 height 23
click at [902, 568] on input "4. Demonstrates curiosity" at bounding box center [889, 579] width 31 height 23
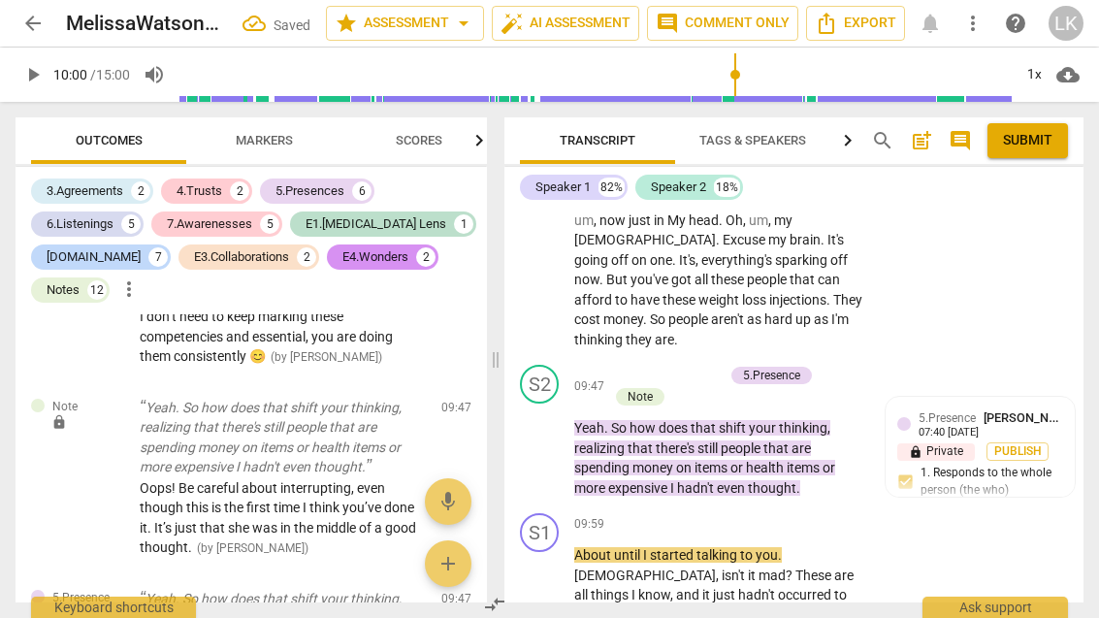
click at [627, 366] on div "+ Add competency" at bounding box center [665, 375] width 115 height 19
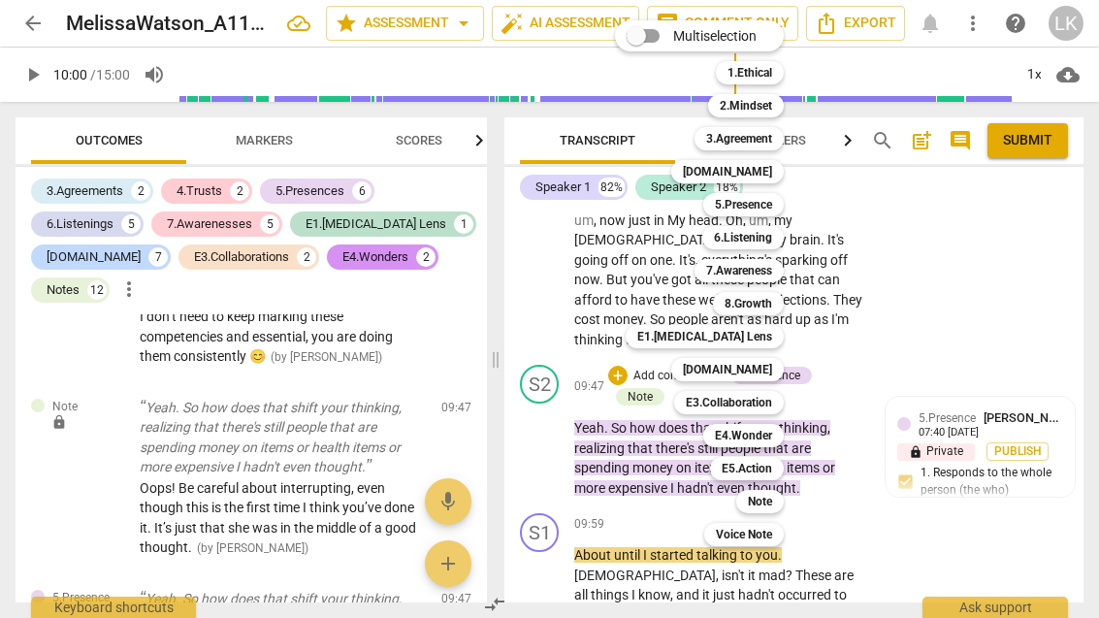
click at [774, 366] on div "[DOMAIN_NAME]" at bounding box center [728, 369] width 113 height 23
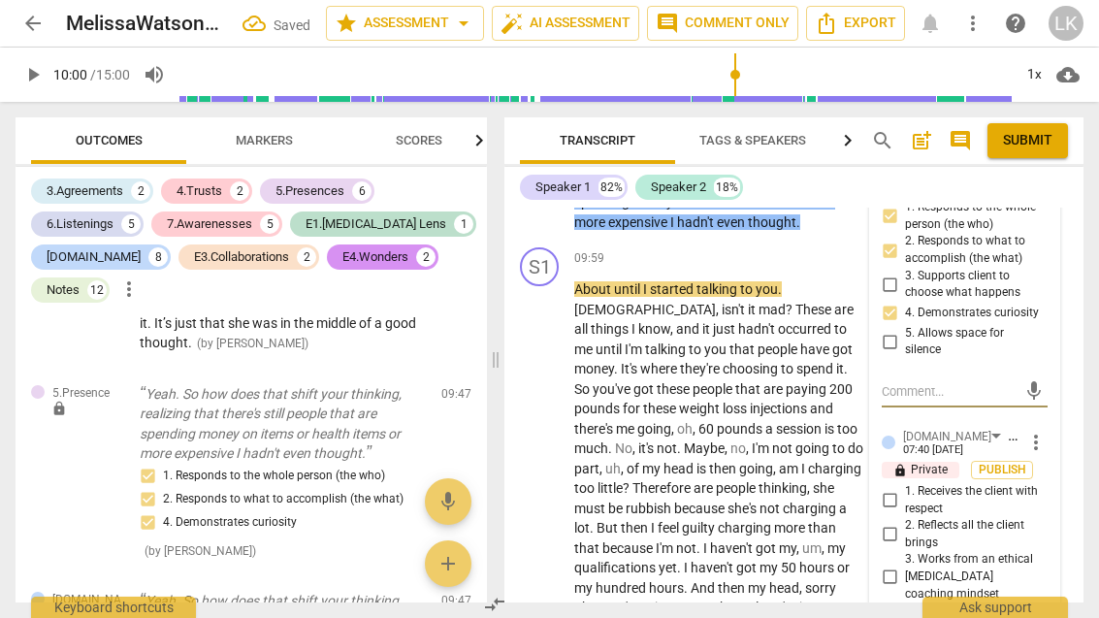
scroll to position [5508, 0]
click at [903, 522] on input "2. Reflects all the client brings" at bounding box center [889, 533] width 31 height 23
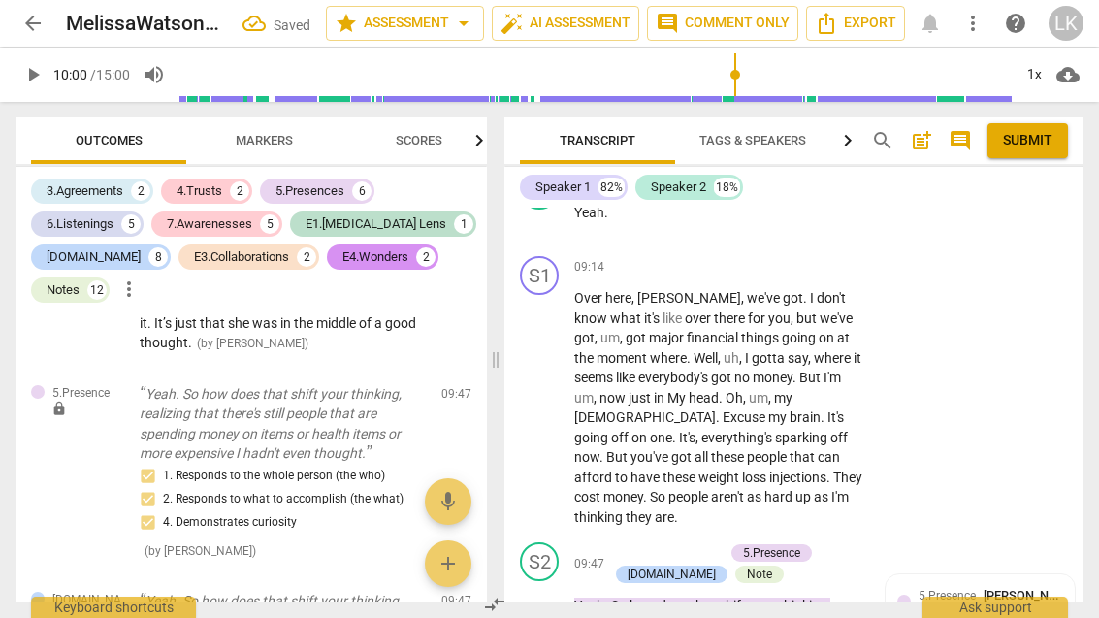
scroll to position [5063, 0]
click at [634, 546] on p "Add competency" at bounding box center [678, 554] width 92 height 17
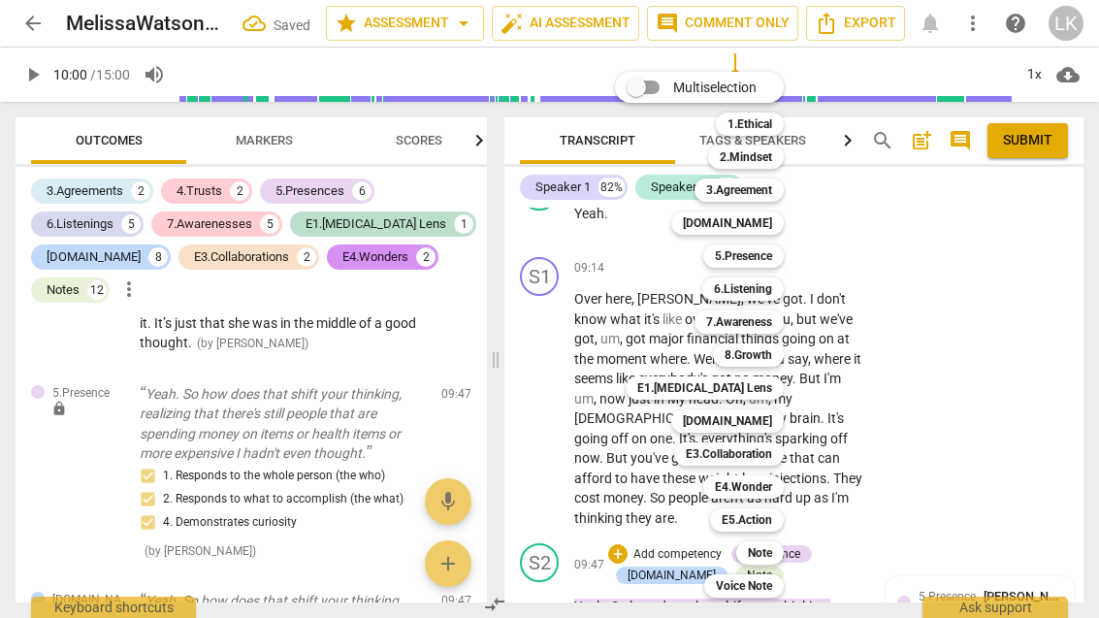
click at [777, 548] on div "Note" at bounding box center [761, 552] width 48 height 23
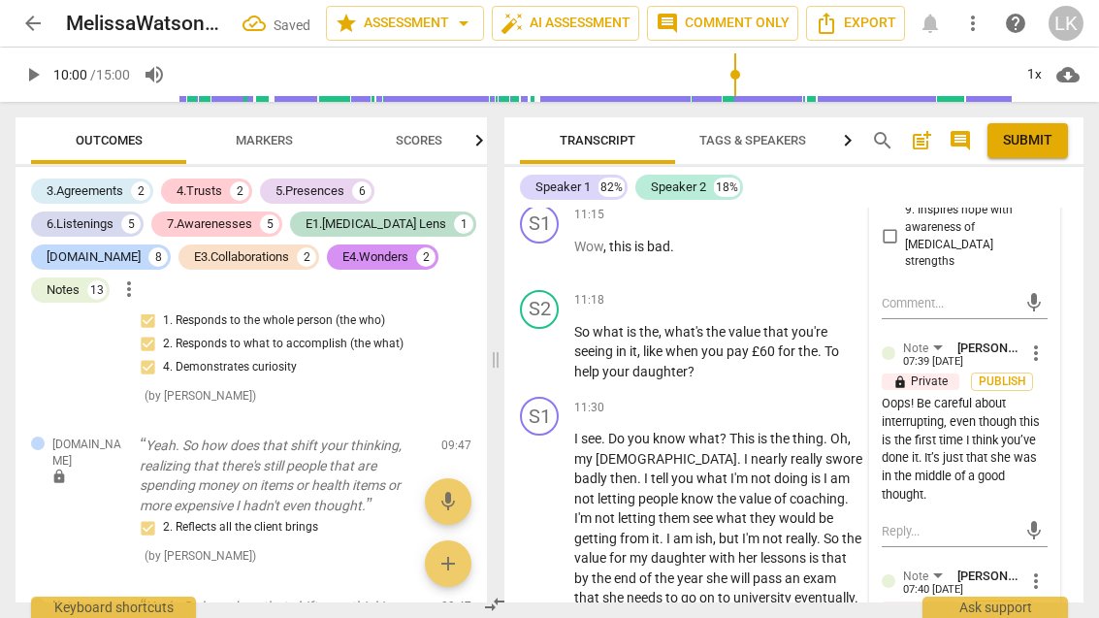
scroll to position [6188, 0]
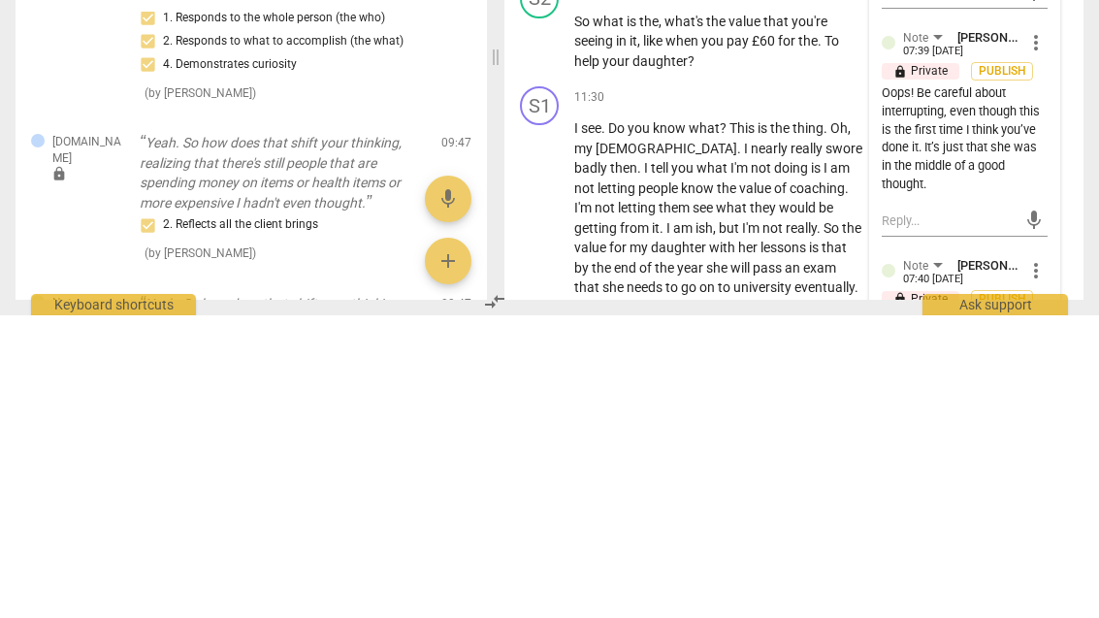
scroll to position [37, 0]
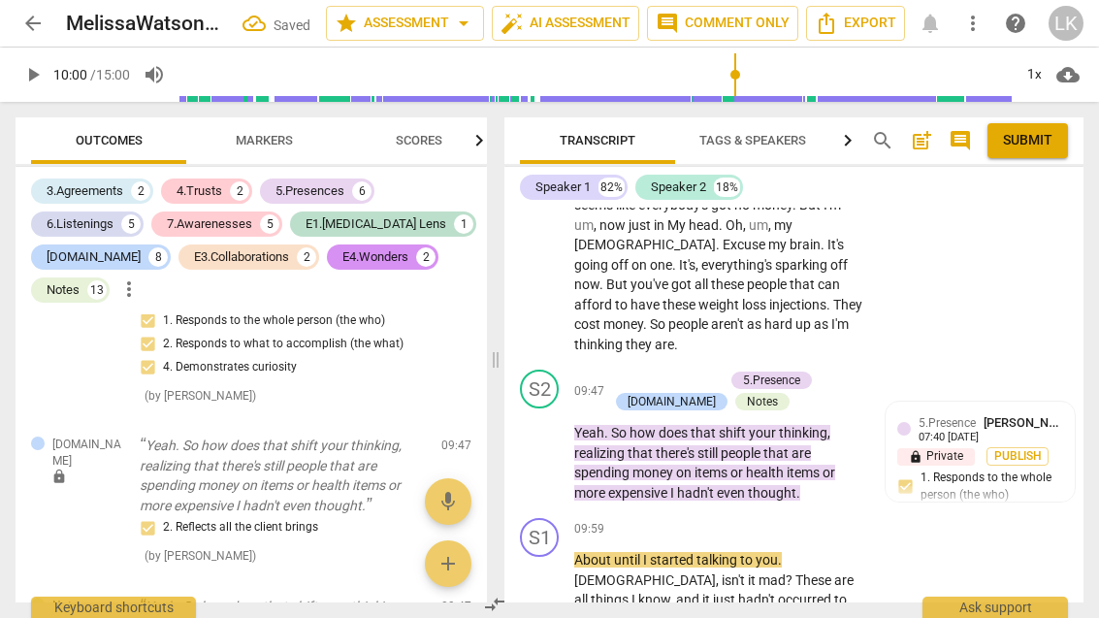
scroll to position [5236, 0]
click at [552, 442] on span "play_arrow" at bounding box center [540, 453] width 23 height 23
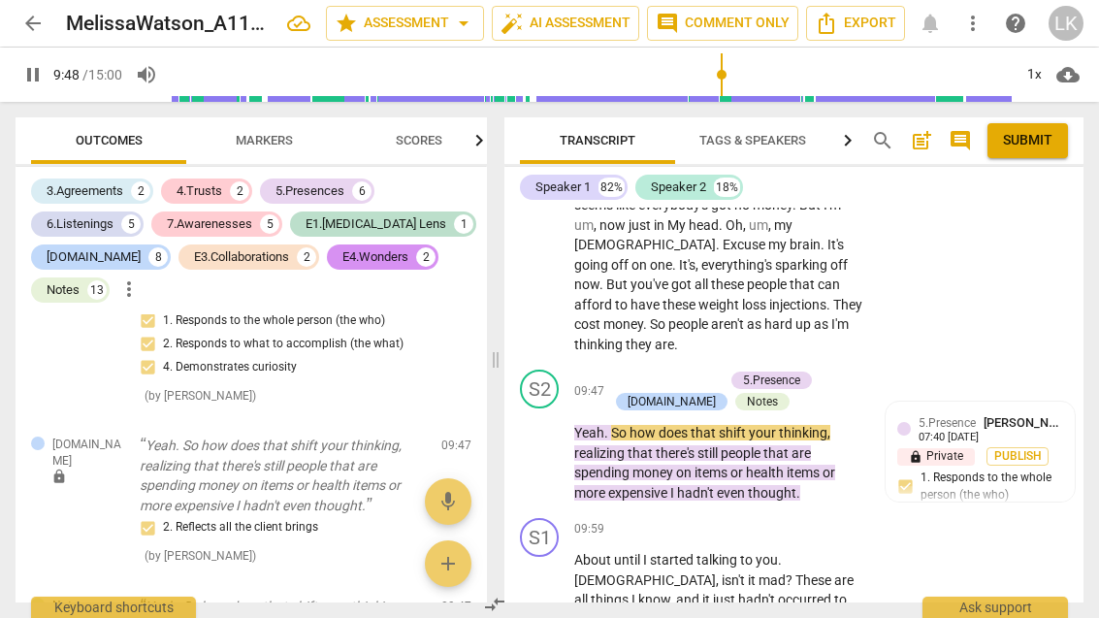
click at [556, 442] on span "pause" at bounding box center [540, 453] width 31 height 23
click at [633, 373] on p "Add competency" at bounding box center [678, 381] width 92 height 17
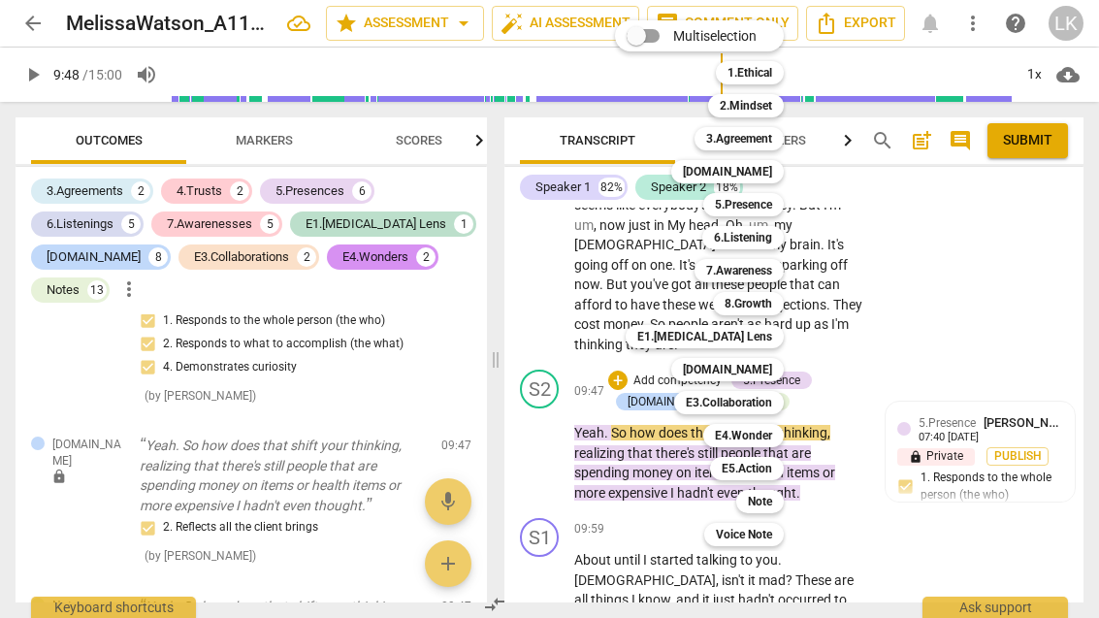
click at [779, 269] on div "7.Awareness" at bounding box center [739, 270] width 89 height 23
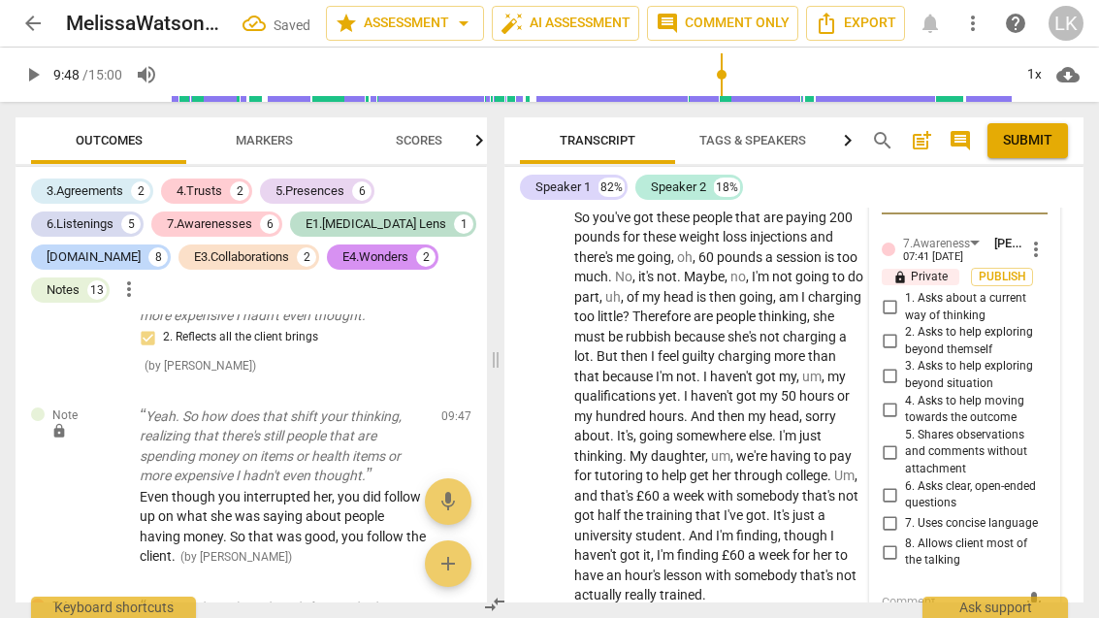
scroll to position [5710, 0]
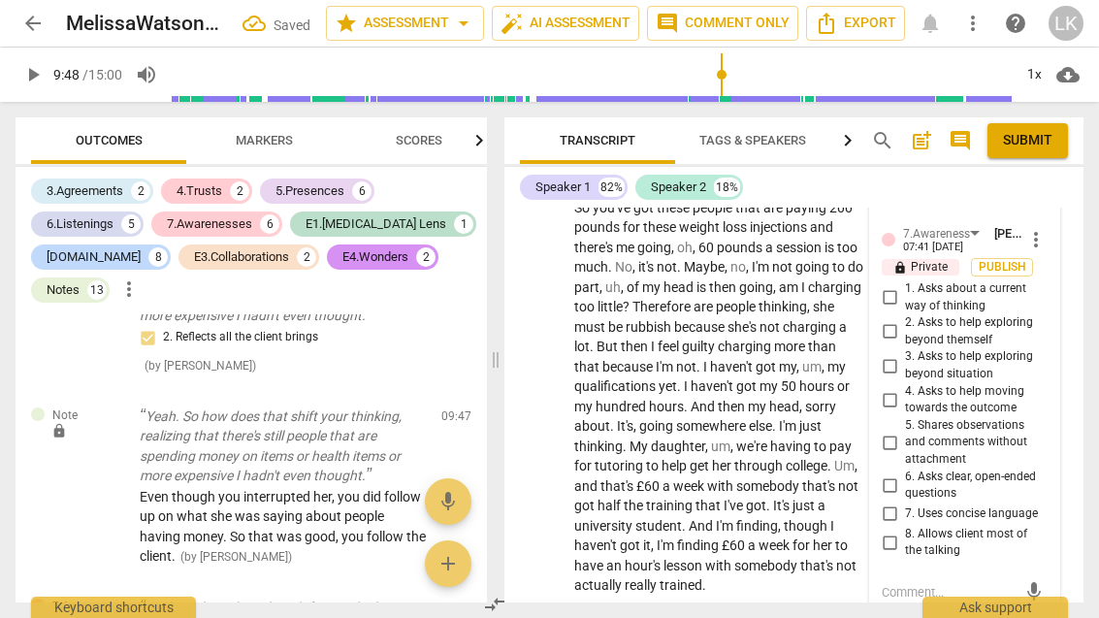
click at [902, 474] on input "6. Asks clear, open-ended questions" at bounding box center [889, 485] width 31 height 23
click at [902, 503] on input "7. Uses concise language" at bounding box center [889, 514] width 31 height 23
click at [954, 583] on textarea at bounding box center [949, 592] width 135 height 18
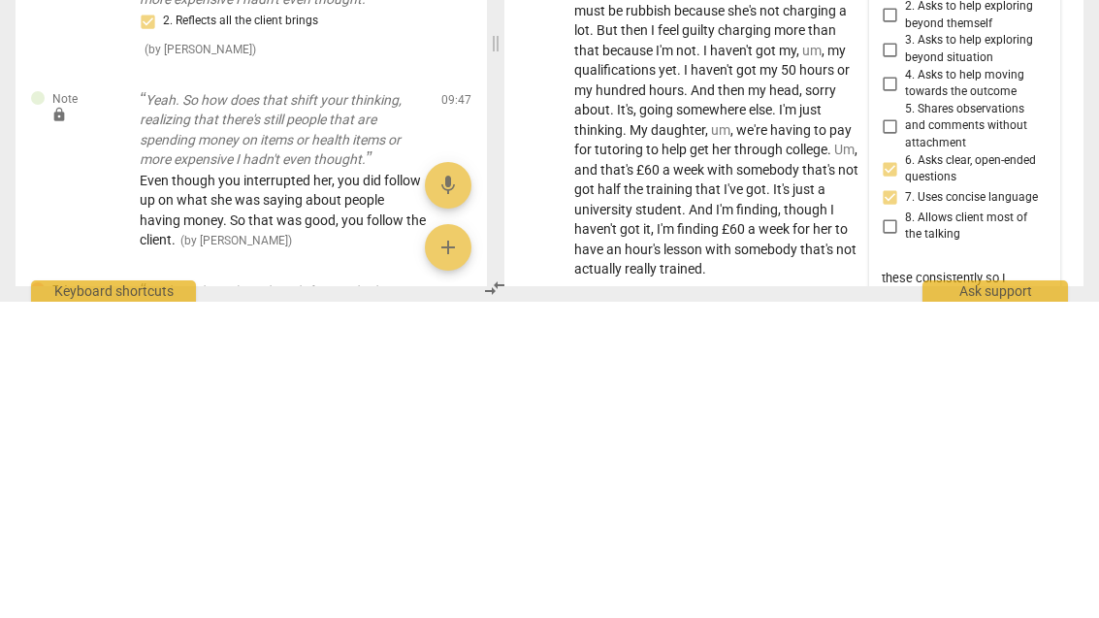
scroll to position [16, 0]
click at [1044, 599] on span "send" at bounding box center [1034, 610] width 28 height 23
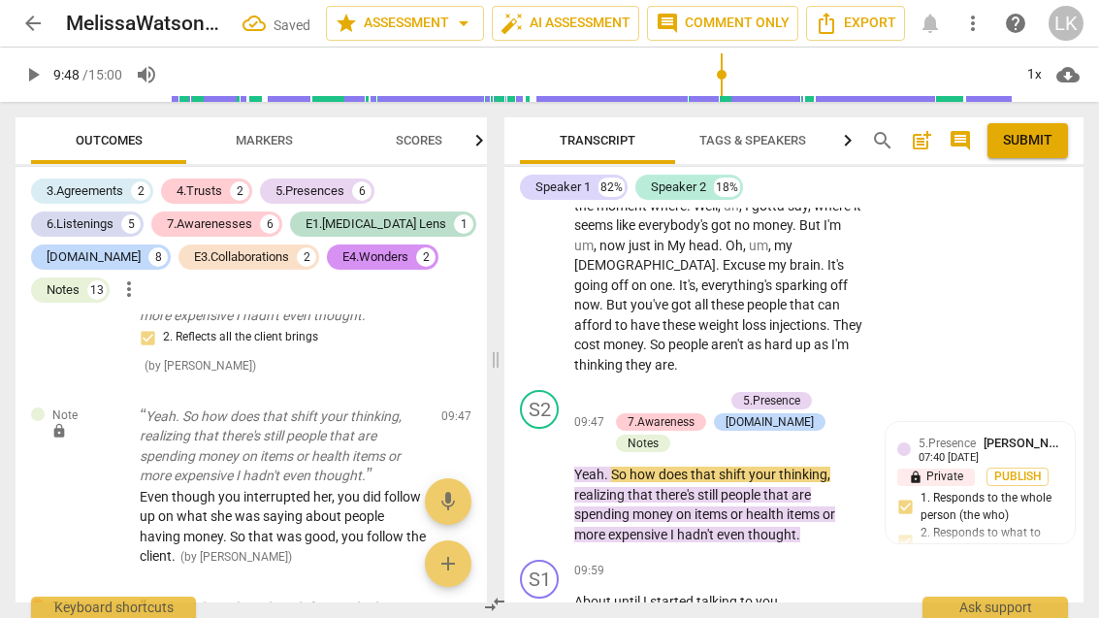
scroll to position [5216, 0]
click at [554, 473] on span "play_arrow" at bounding box center [540, 484] width 31 height 23
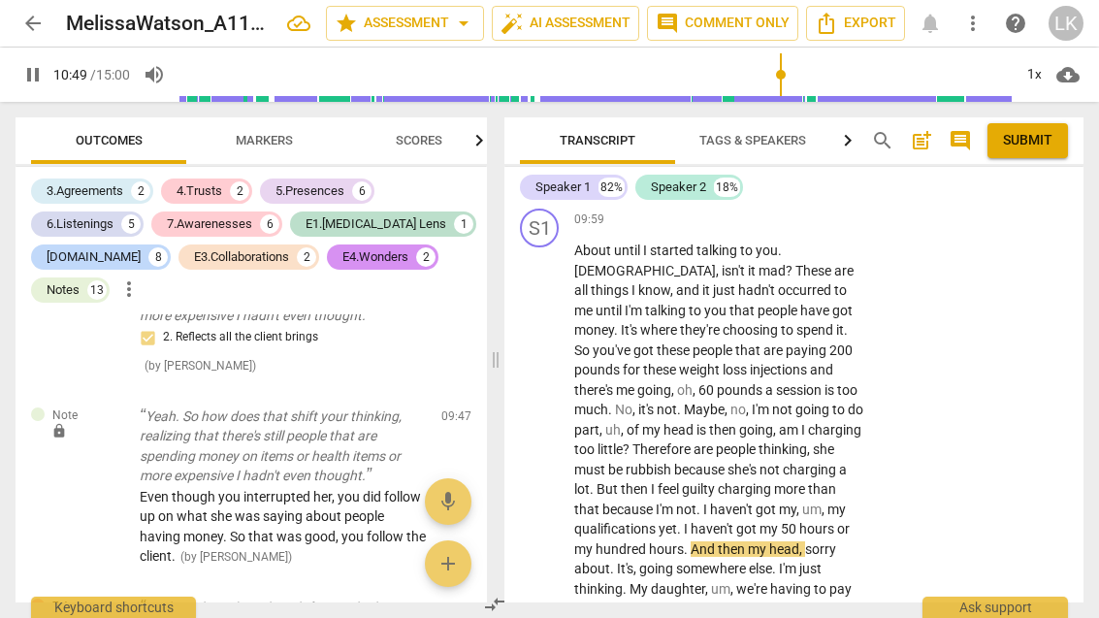
scroll to position [5566, 0]
click at [556, 479] on span "pause" at bounding box center [540, 490] width 31 height 23
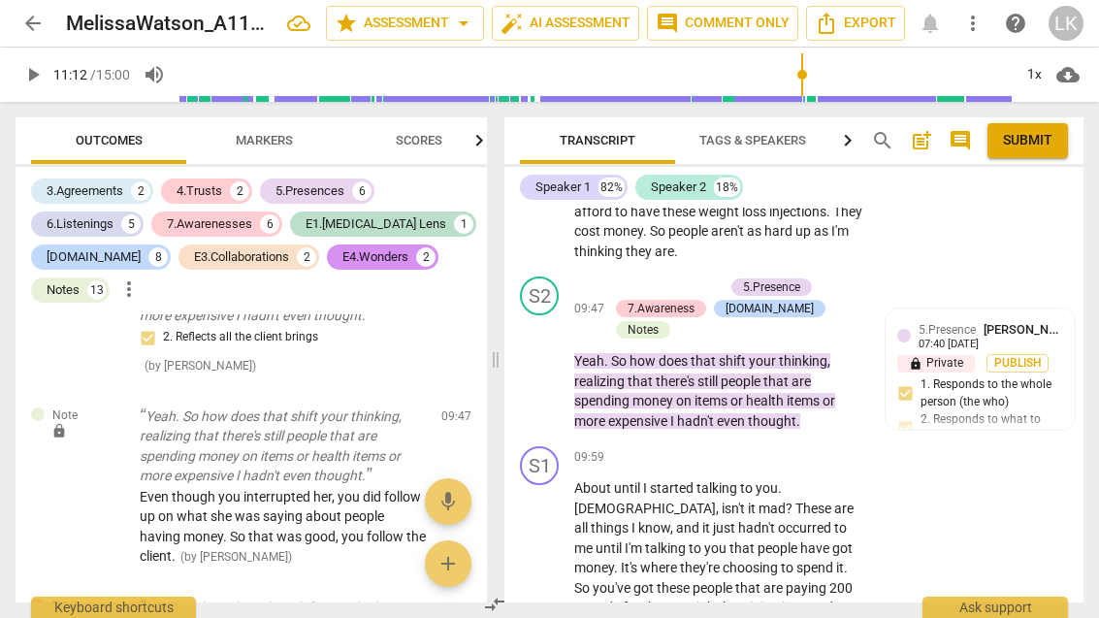
scroll to position [5330, 0]
click at [757, 447] on div "+ Add competency" at bounding box center [793, 456] width 115 height 19
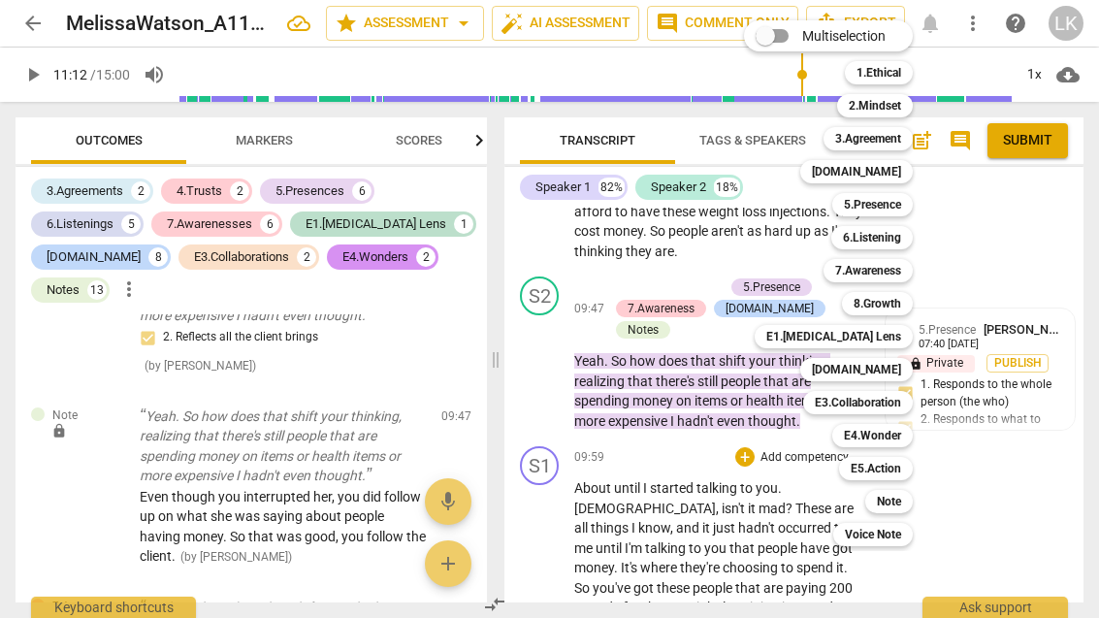
click at [902, 499] on b "Note" at bounding box center [889, 501] width 24 height 23
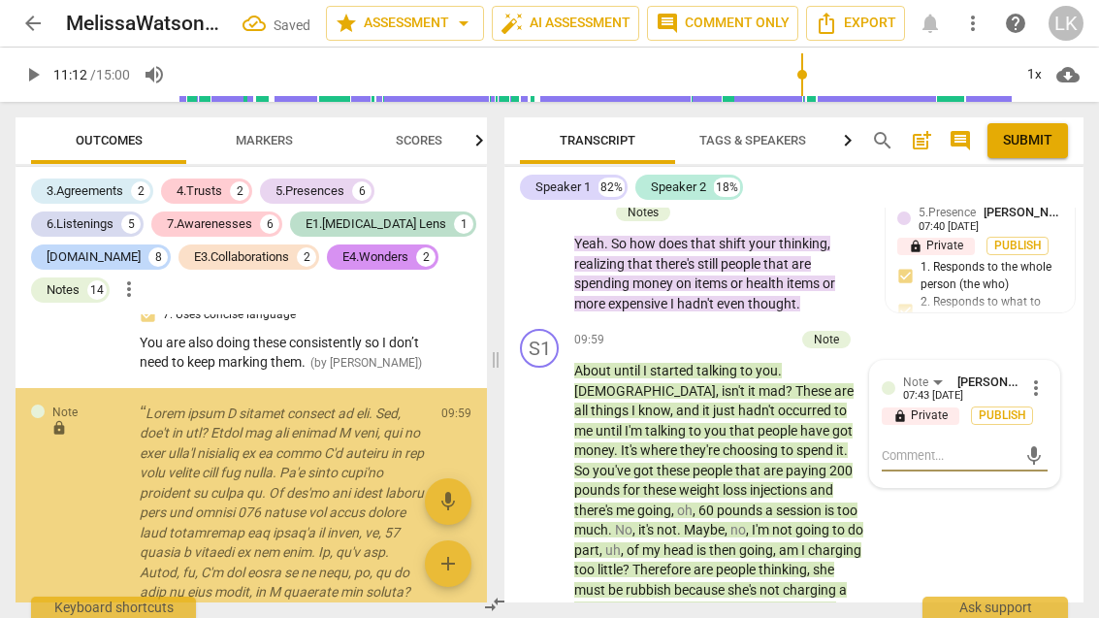
scroll to position [14549, 0]
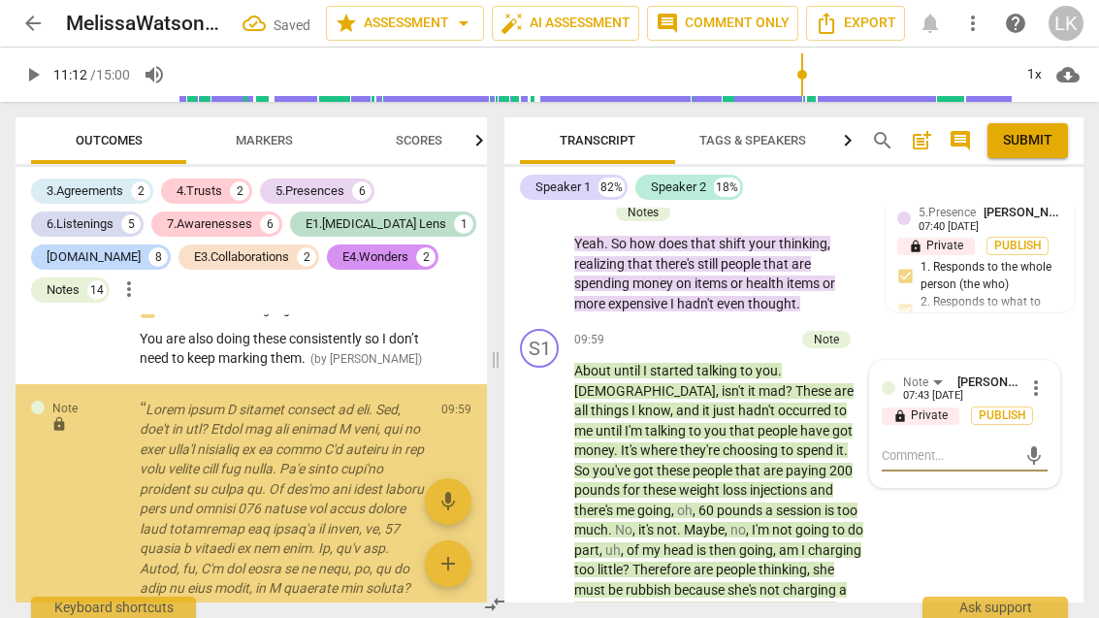
click at [974, 446] on textarea at bounding box center [949, 455] width 135 height 18
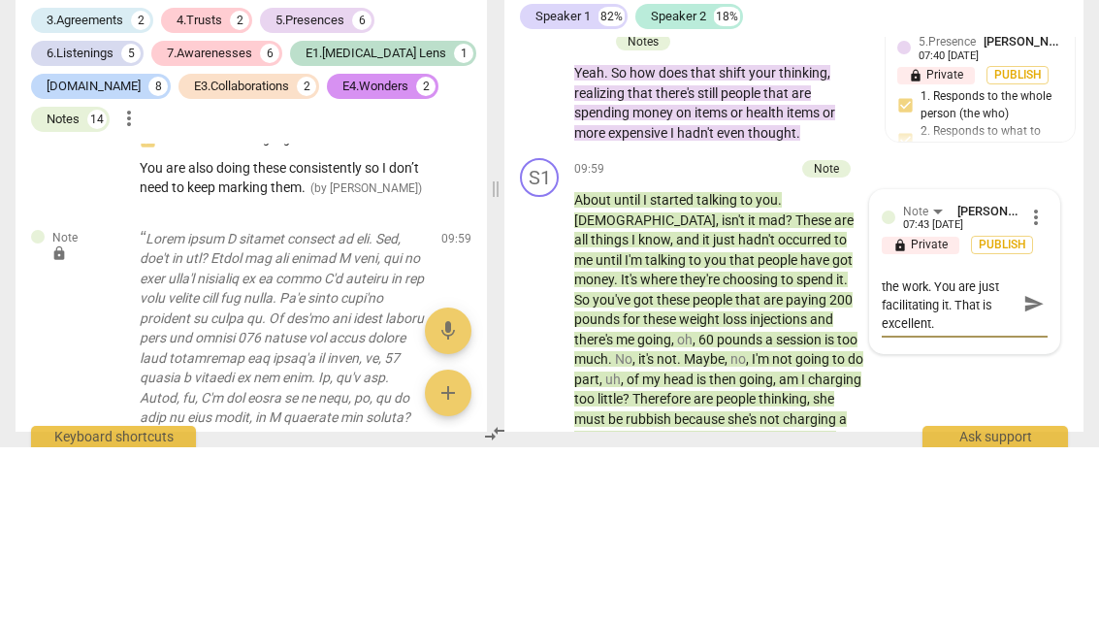
scroll to position [16, 0]
click at [1037, 464] on span "send" at bounding box center [1034, 474] width 21 height 21
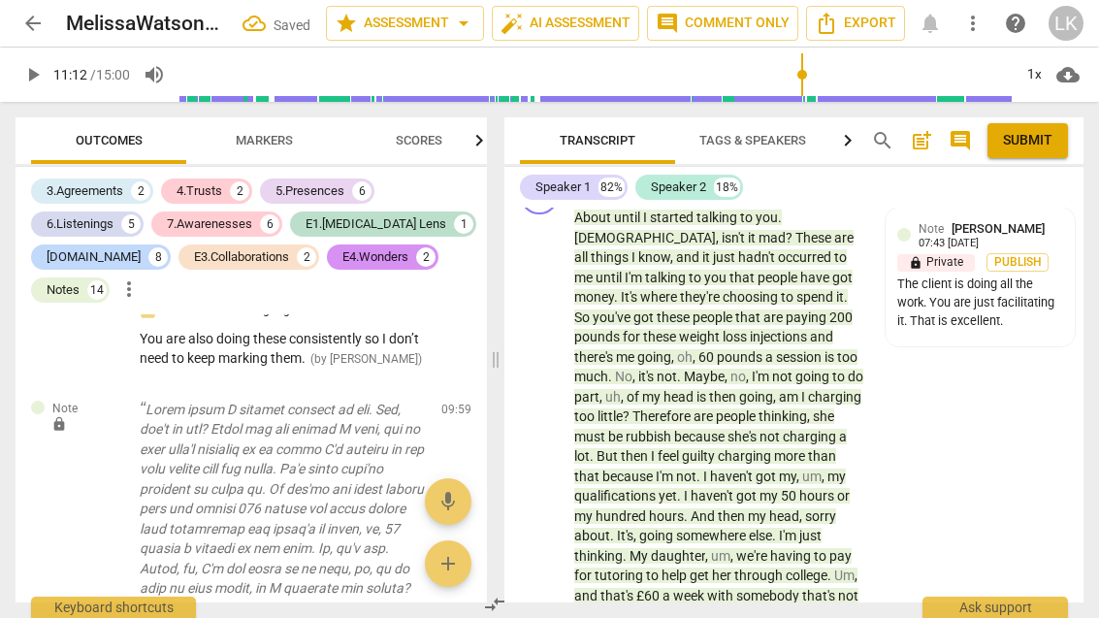
scroll to position [5600, 0]
click at [554, 445] on span "play_arrow" at bounding box center [540, 456] width 31 height 23
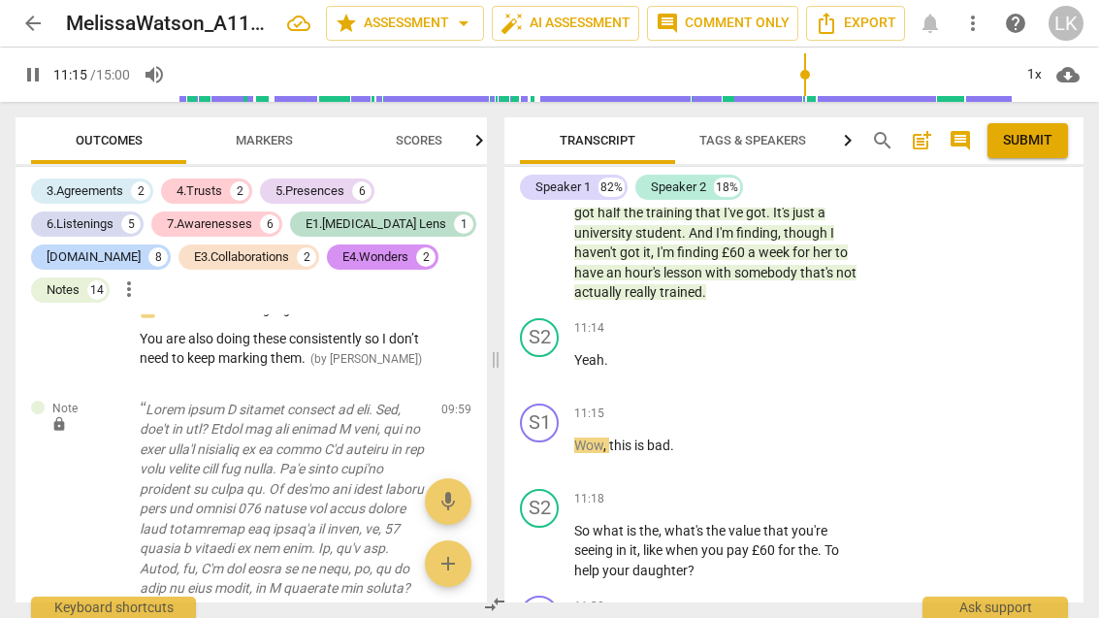
scroll to position [6006, 0]
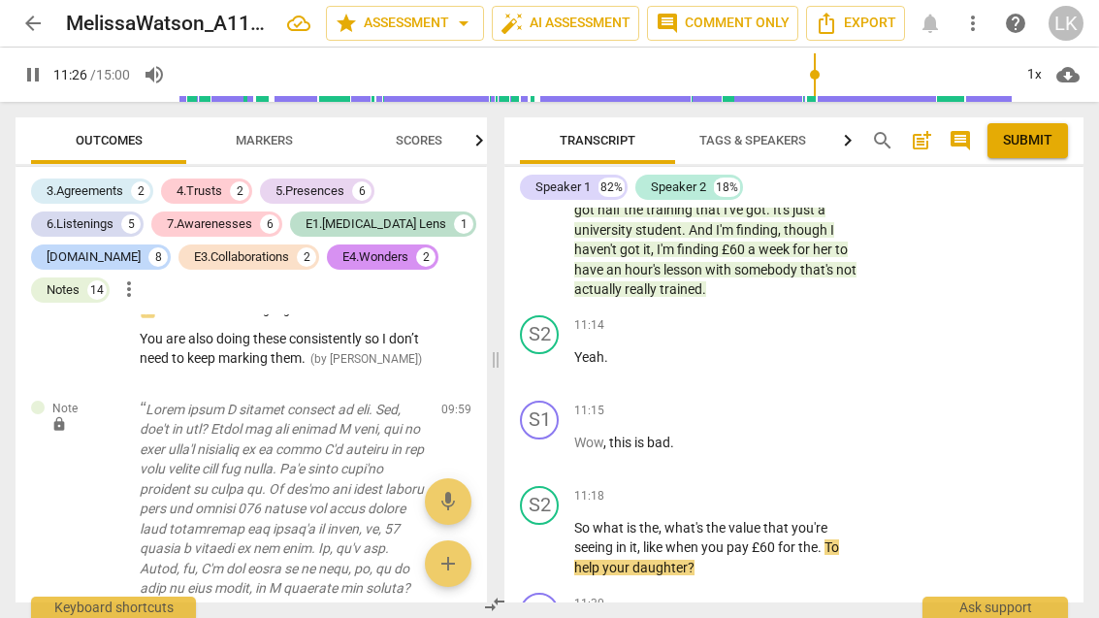
click at [553, 537] on span "pause" at bounding box center [540, 548] width 31 height 23
click at [762, 488] on p "Add competency" at bounding box center [805, 496] width 92 height 17
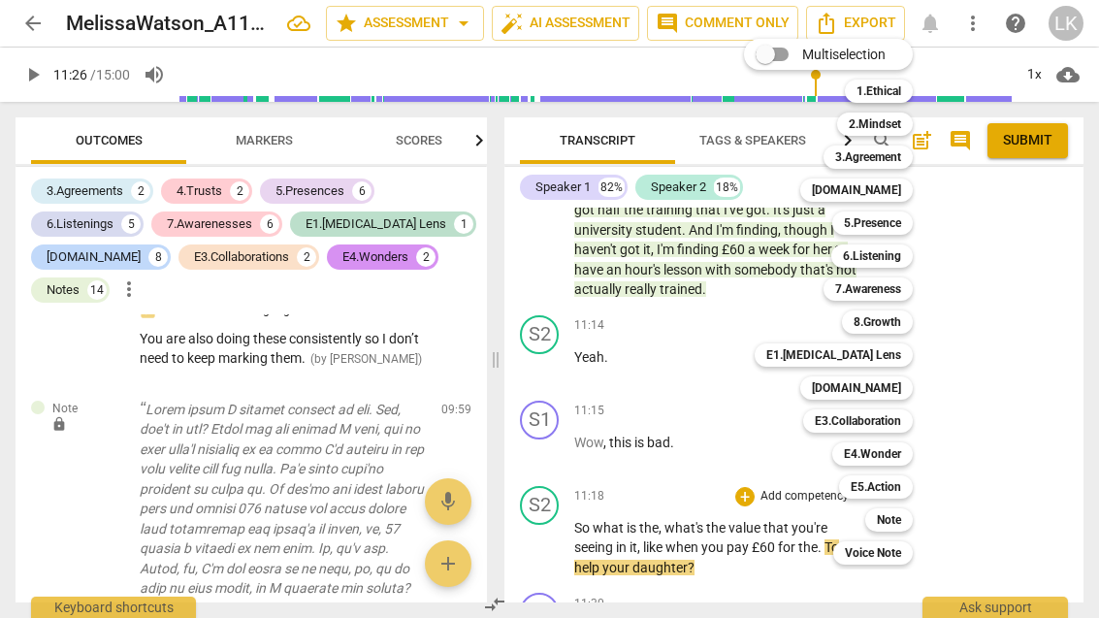
click at [900, 450] on b "E4.Wonder" at bounding box center [872, 454] width 57 height 23
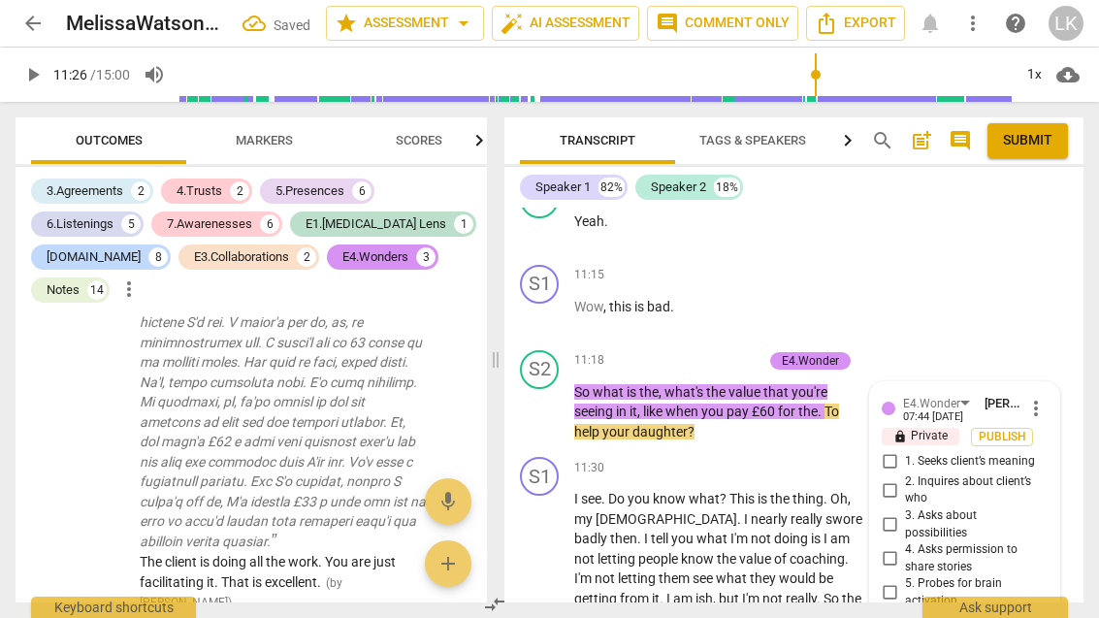
scroll to position [6128, 0]
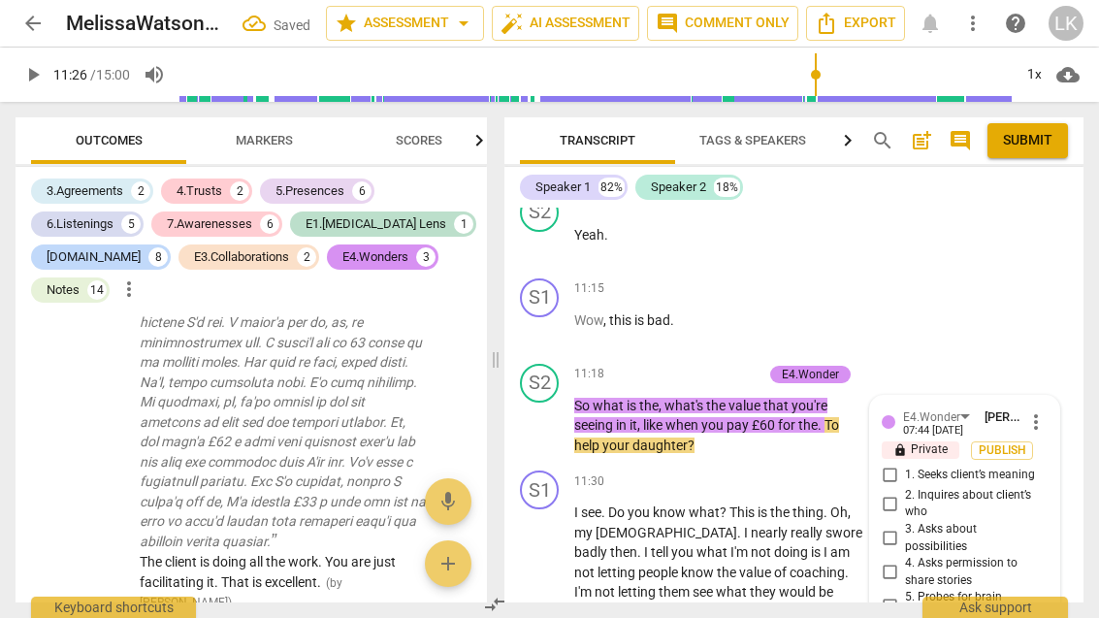
click at [911, 487] on span "2. Inquires about client’s who" at bounding box center [972, 504] width 135 height 34
click at [905, 492] on input "2. Inquires about client’s who" at bounding box center [889, 503] width 31 height 23
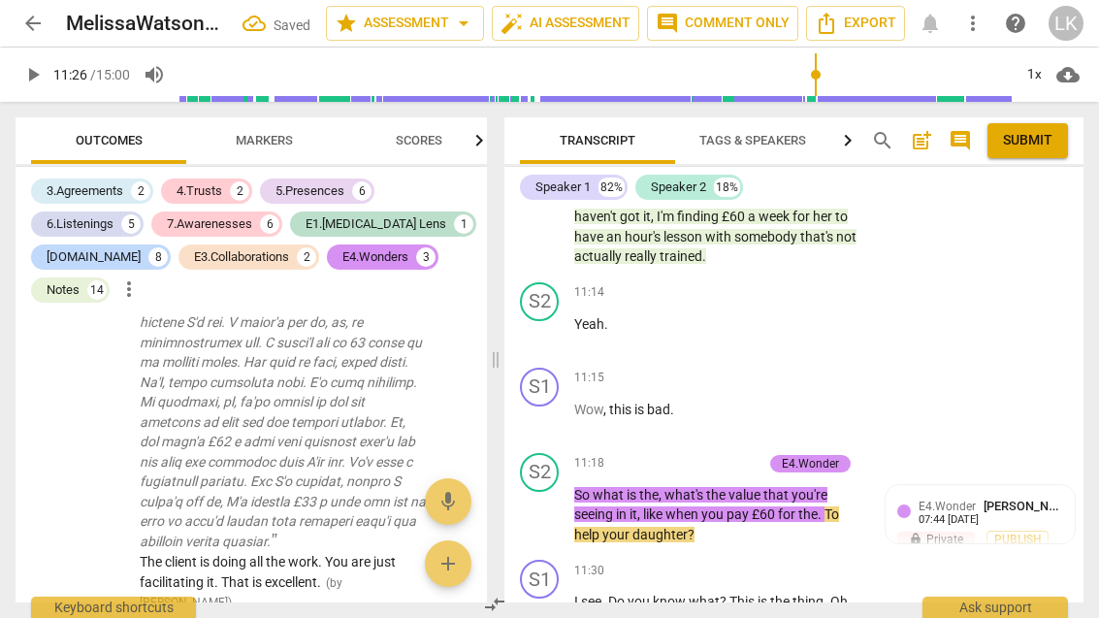
scroll to position [6029, 0]
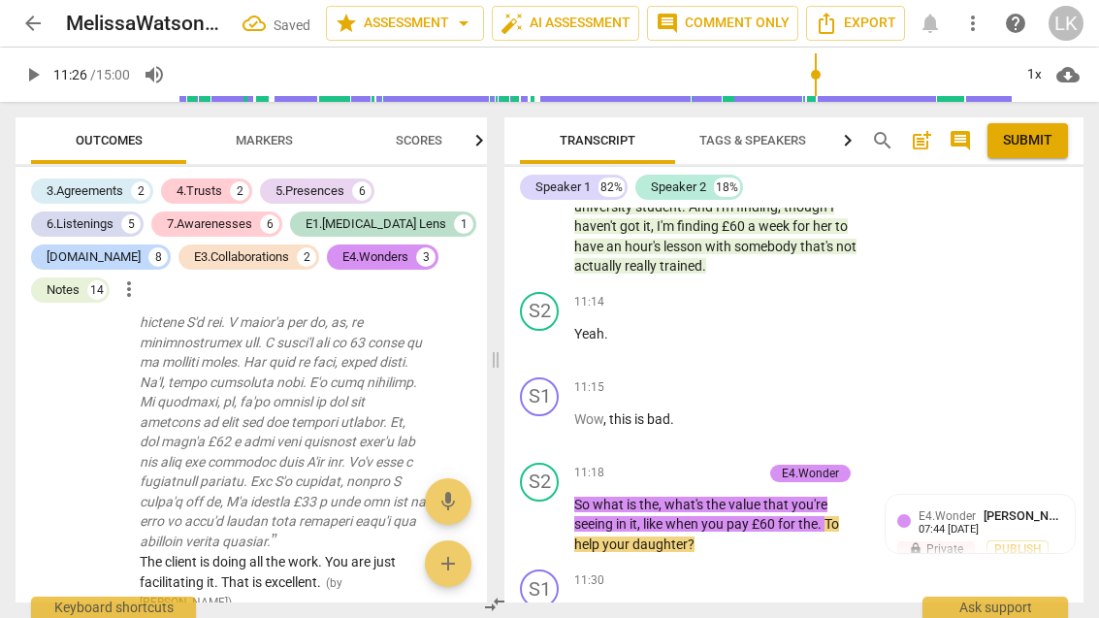
click at [678, 465] on p "Add competency" at bounding box center [717, 473] width 92 height 17
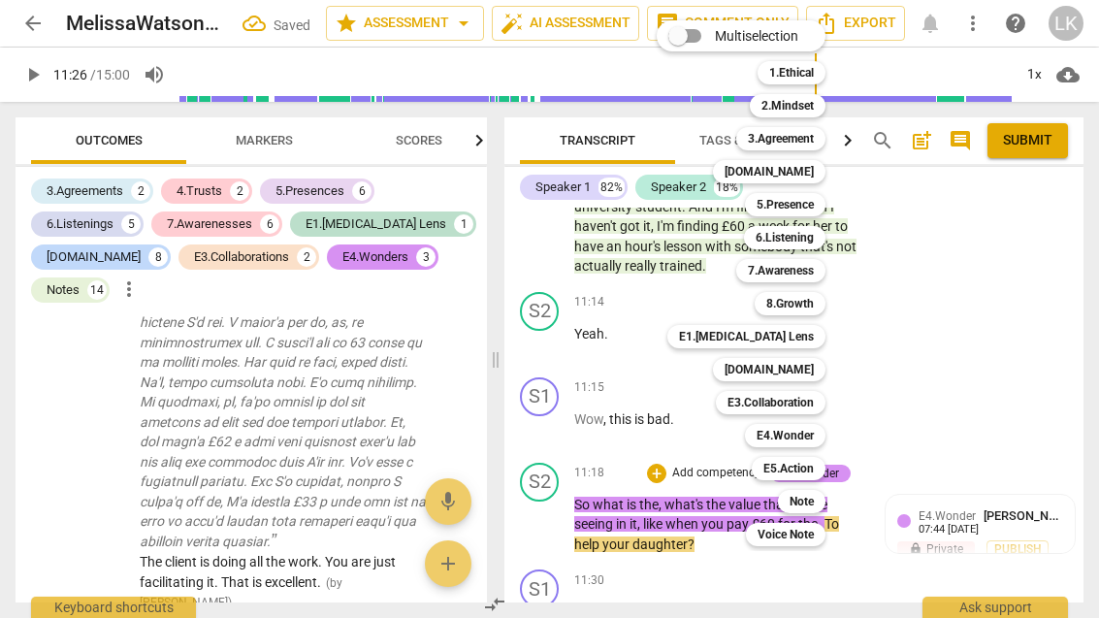
click at [819, 204] on div "5.Presence" at bounding box center [785, 204] width 81 height 23
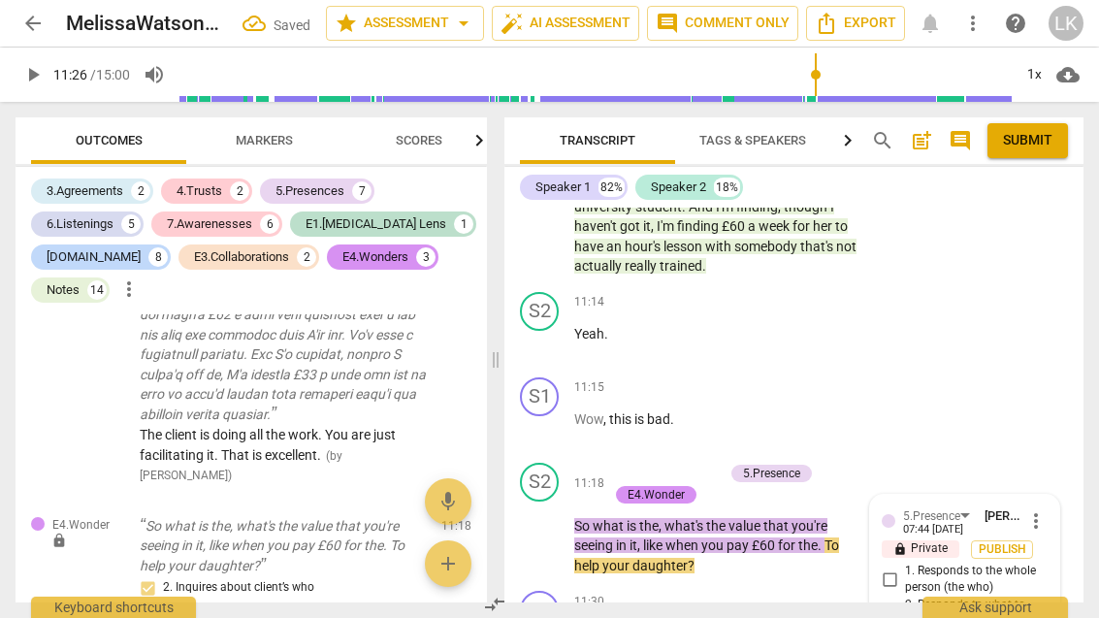
scroll to position [15034, 0]
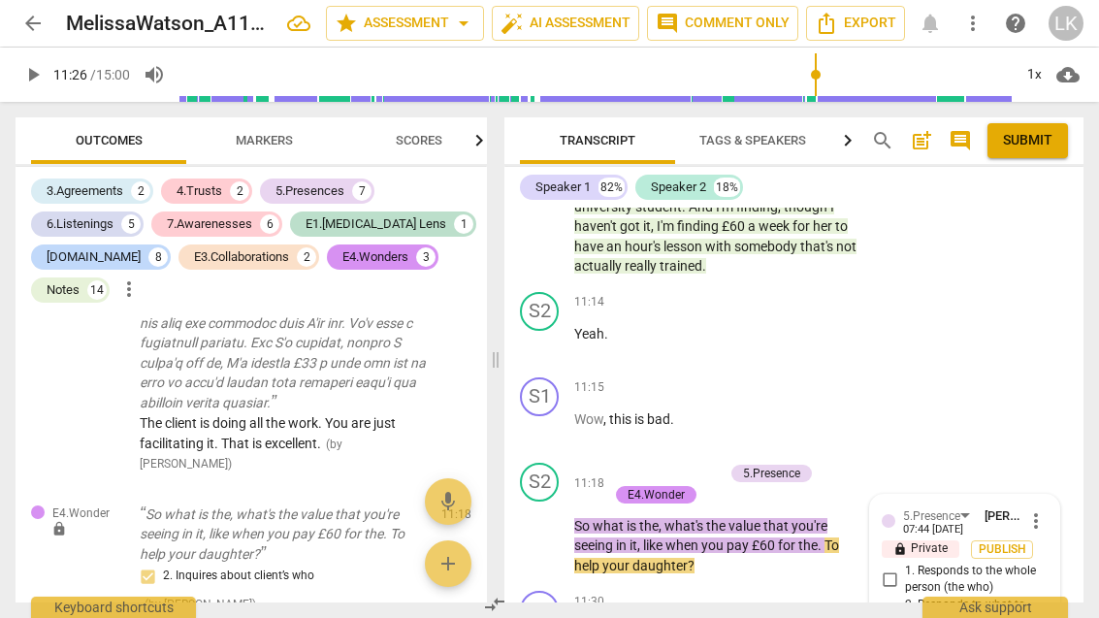
click at [899, 568] on input "1. Responds to the whole person (the who)" at bounding box center [889, 579] width 31 height 23
click at [902, 603] on input "2. Responds to what to accomplish (the what)" at bounding box center [889, 614] width 31 height 23
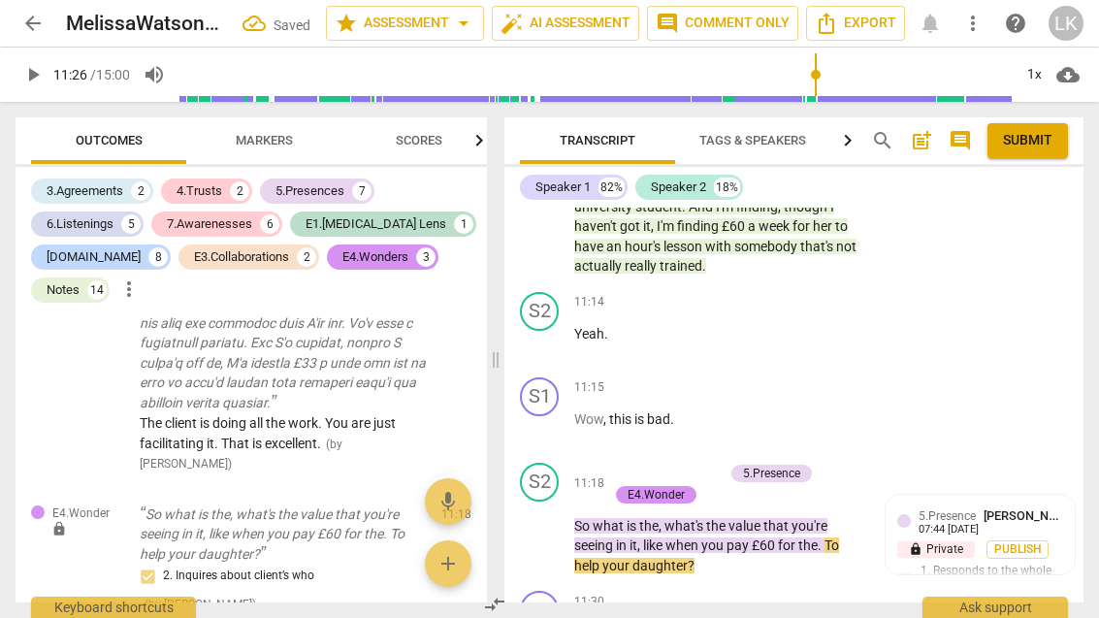
click at [636, 465] on p "Add competency" at bounding box center [678, 473] width 92 height 17
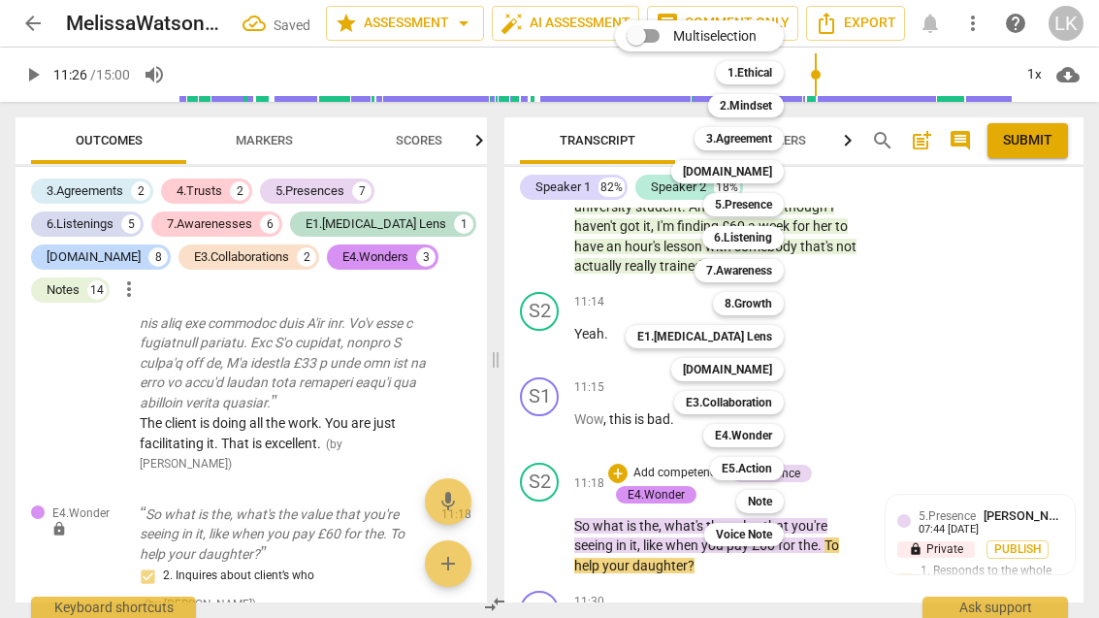
click at [776, 502] on div "Note" at bounding box center [761, 501] width 48 height 23
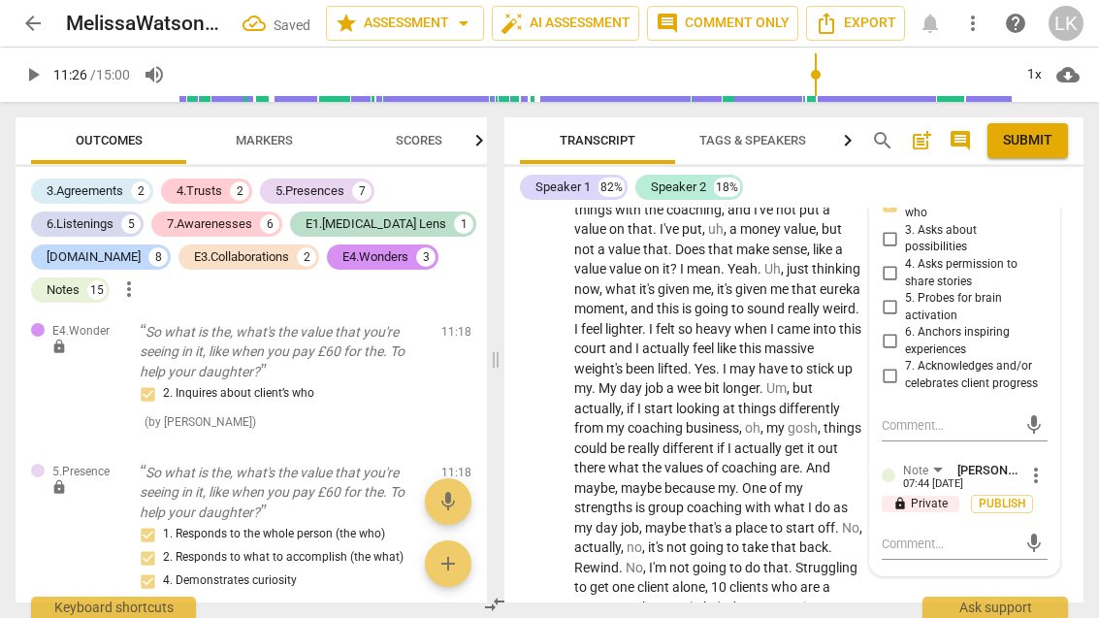
scroll to position [6711, 0]
click at [964, 535] on textarea at bounding box center [949, 544] width 135 height 18
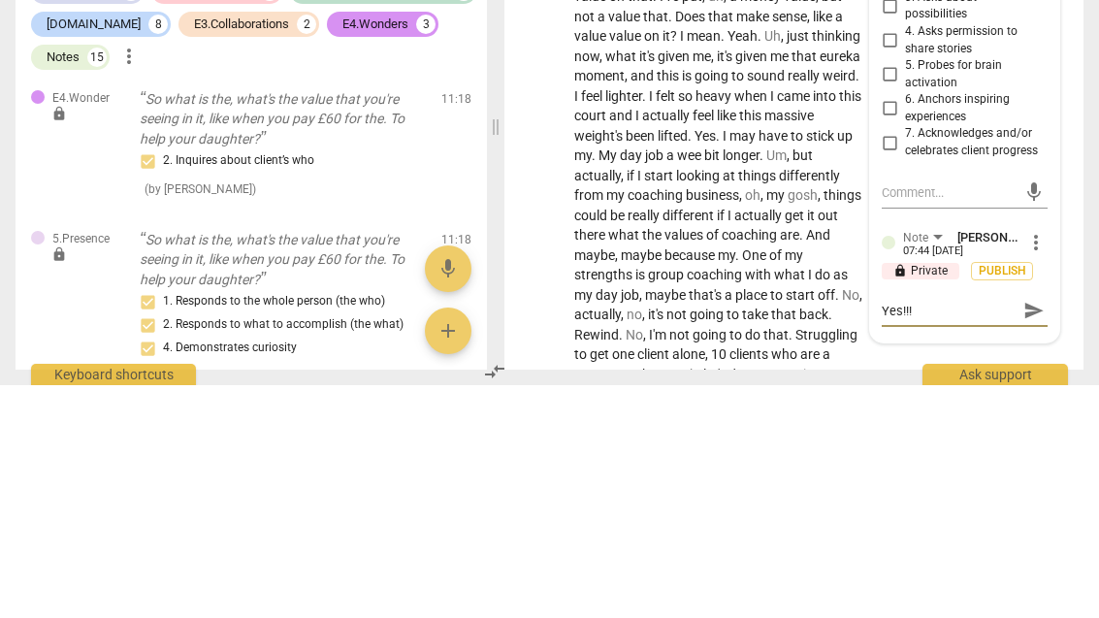
click at [1047, 532] on span "send" at bounding box center [1034, 543] width 28 height 23
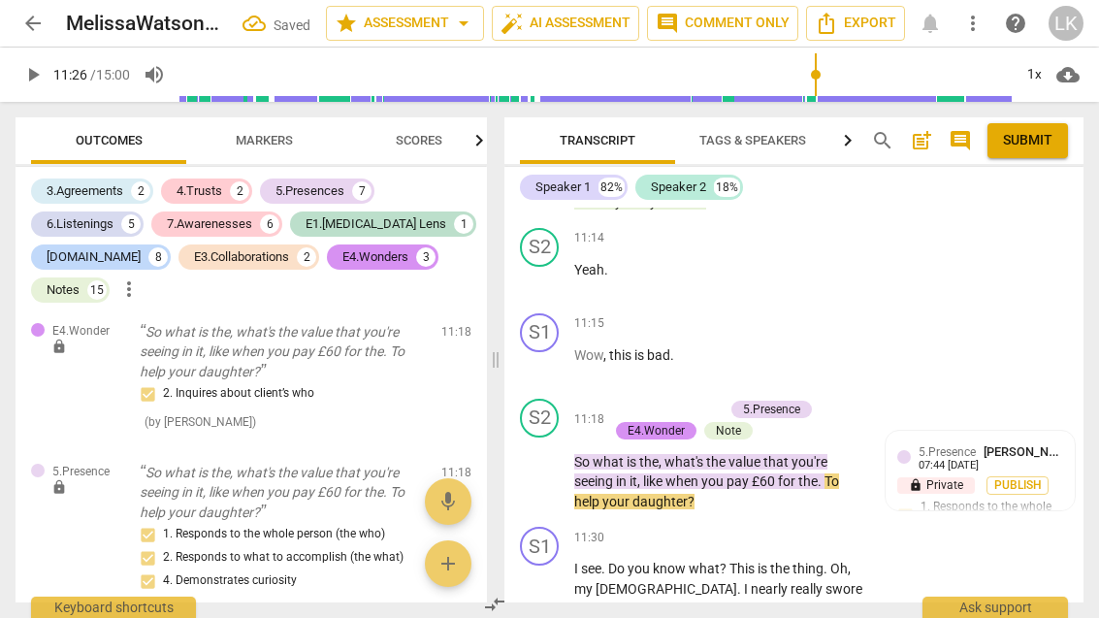
scroll to position [6088, 0]
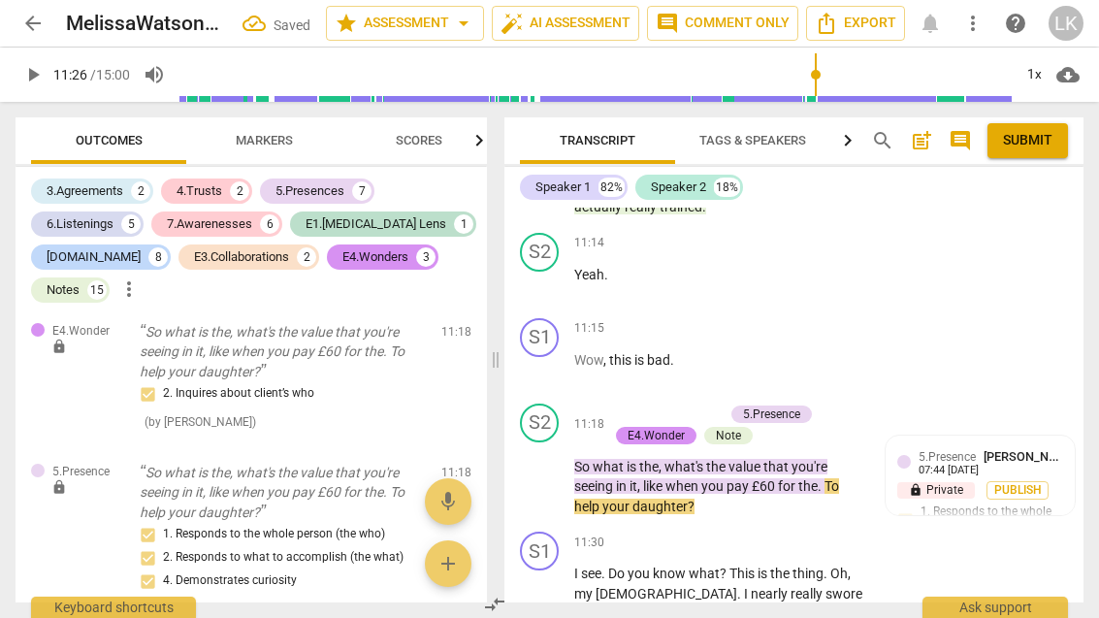
click at [554, 465] on span "play_arrow" at bounding box center [540, 476] width 31 height 23
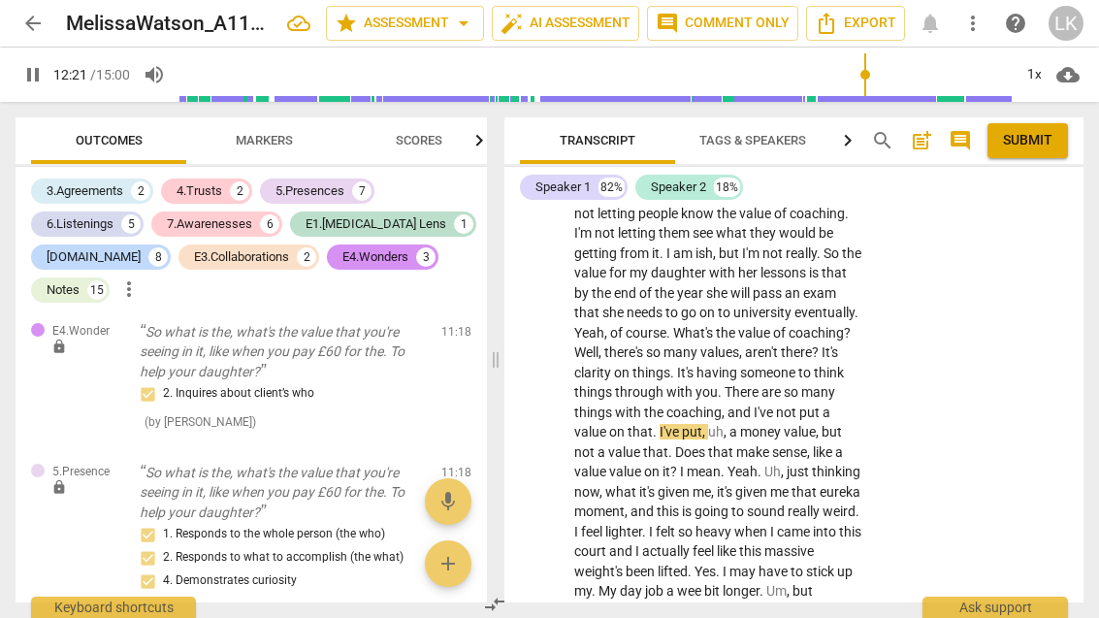
scroll to position [6508, 0]
click at [554, 492] on span "pause" at bounding box center [540, 503] width 31 height 23
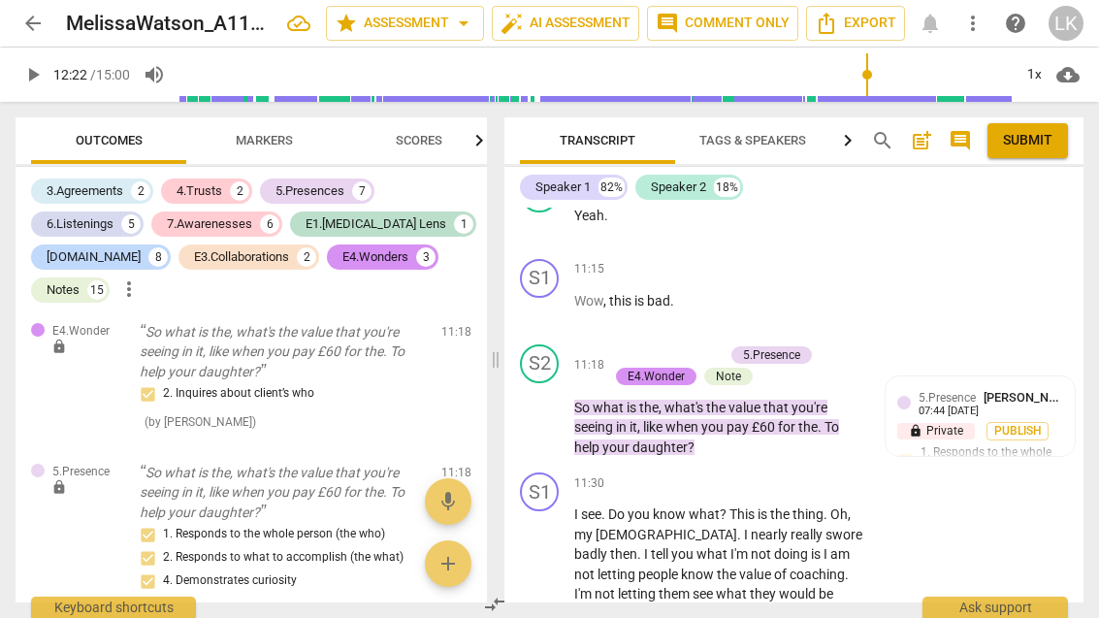
scroll to position [6150, 0]
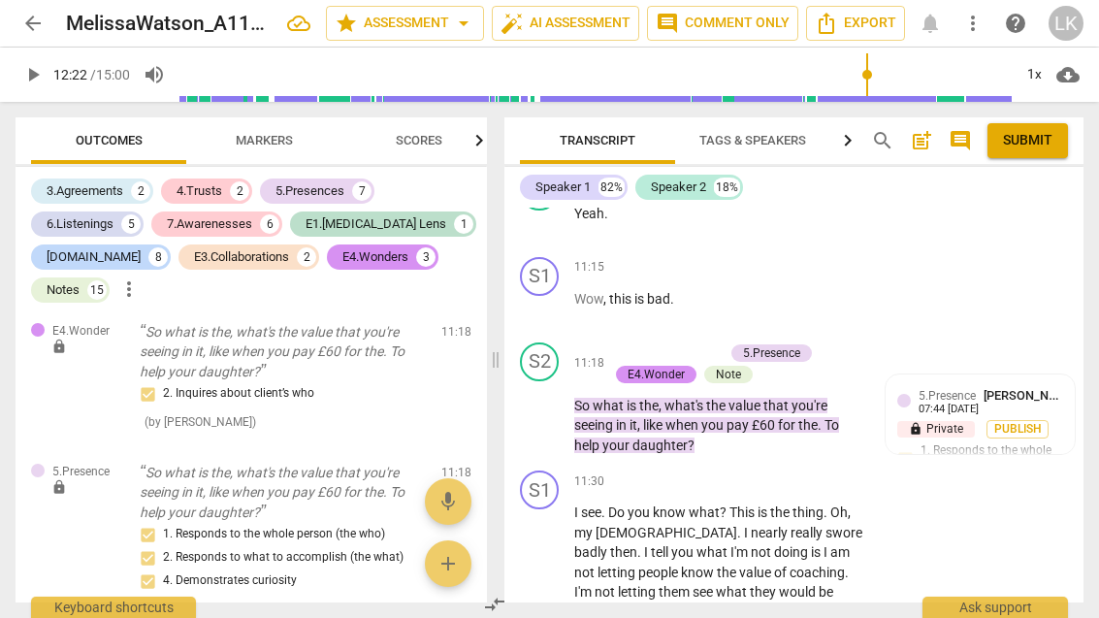
click at [761, 474] on p "Add competency" at bounding box center [805, 482] width 92 height 17
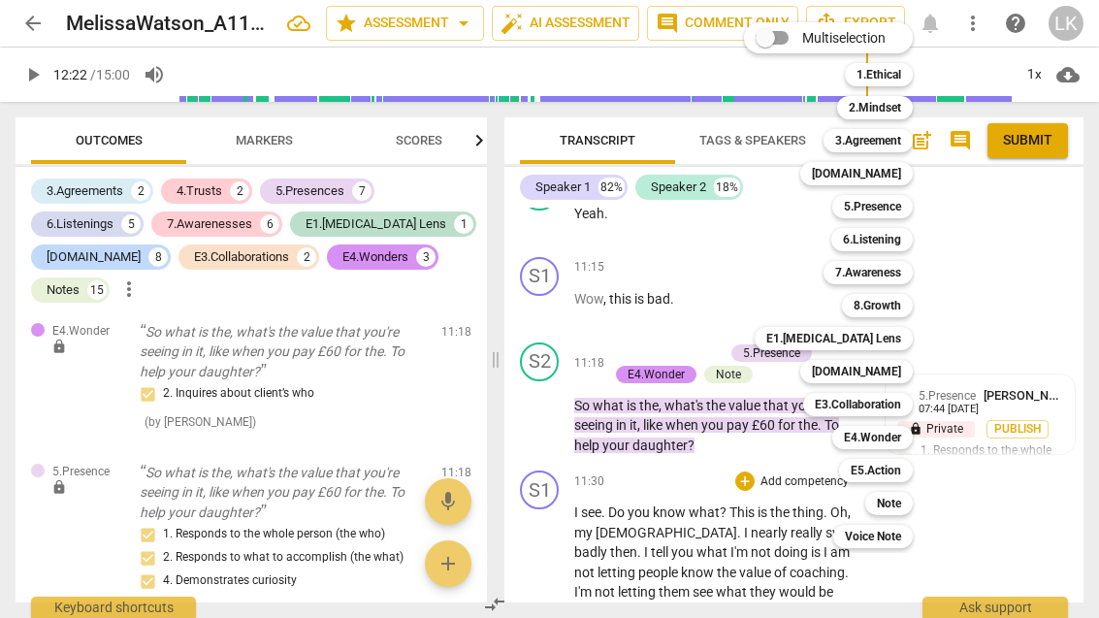
click at [907, 505] on div "Note" at bounding box center [890, 503] width 48 height 23
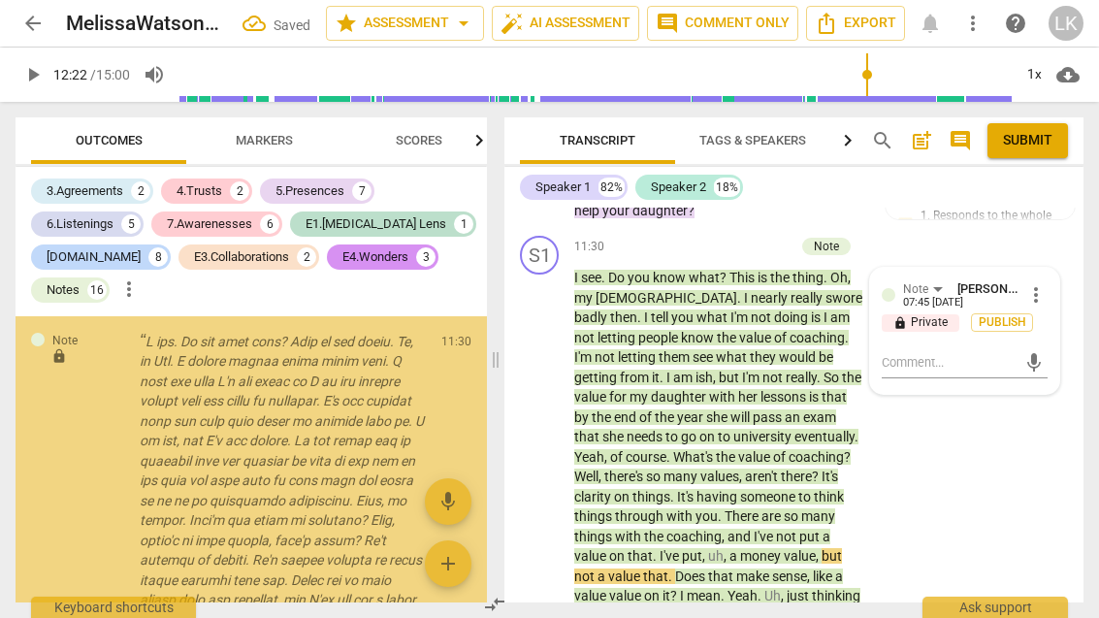
scroll to position [6145, 0]
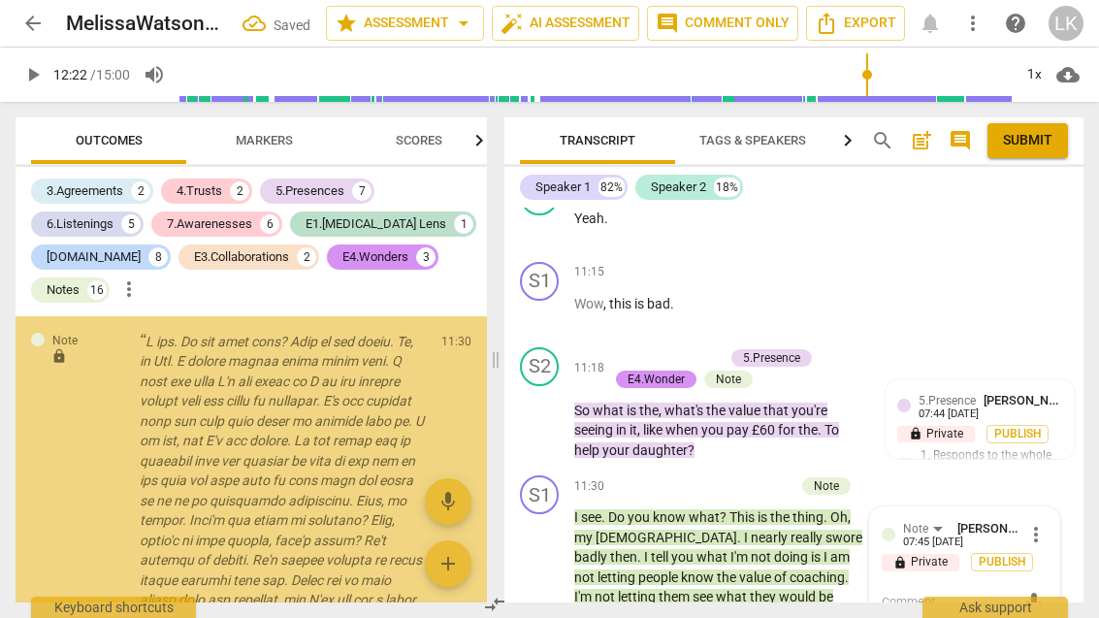
click at [989, 593] on textarea at bounding box center [949, 602] width 135 height 18
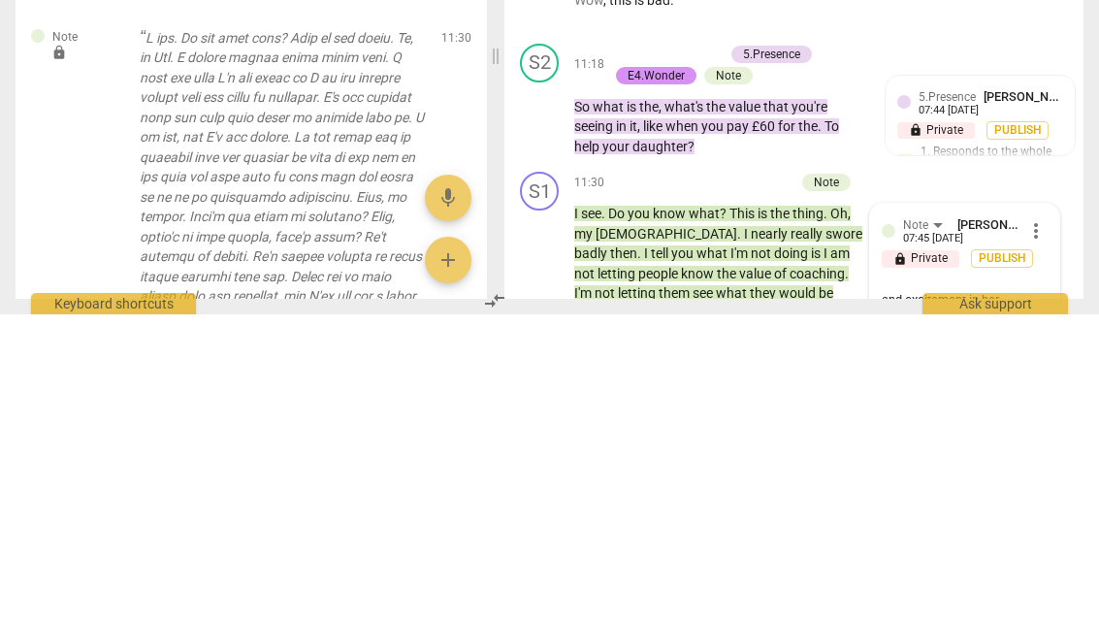
scroll to position [16, 0]
click at [1039, 601] on span "send" at bounding box center [1034, 611] width 21 height 21
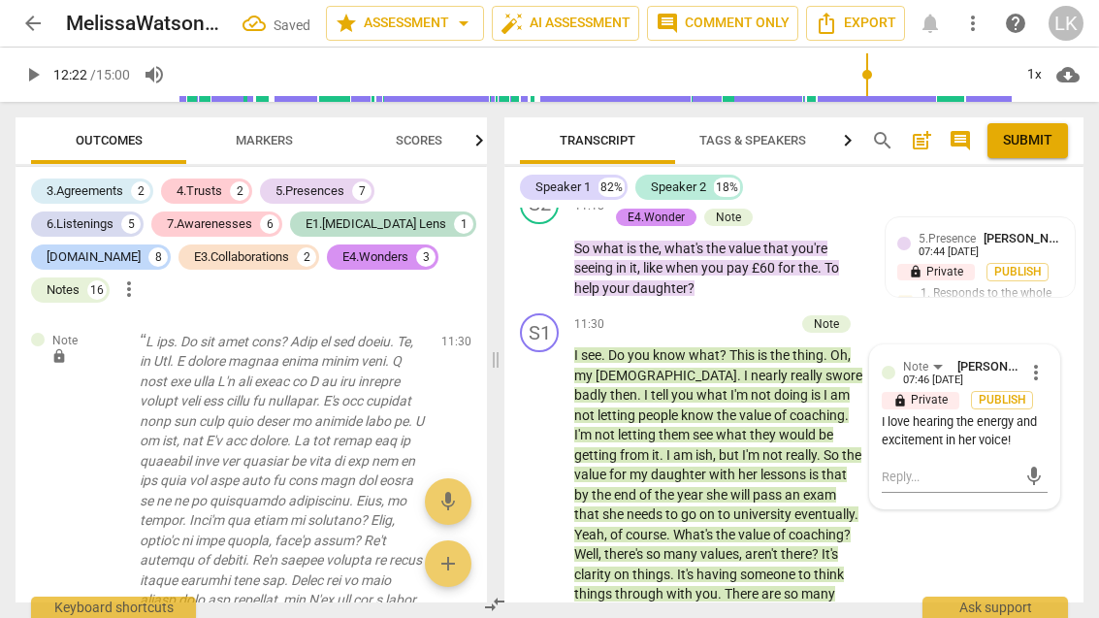
scroll to position [6310, 0]
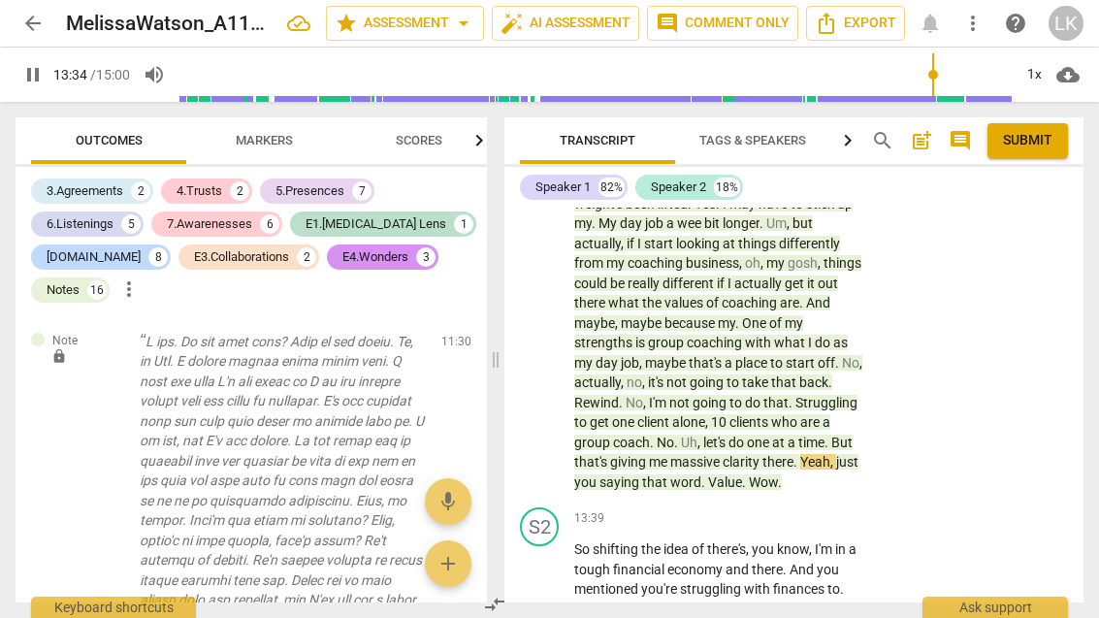
scroll to position [6897, 0]
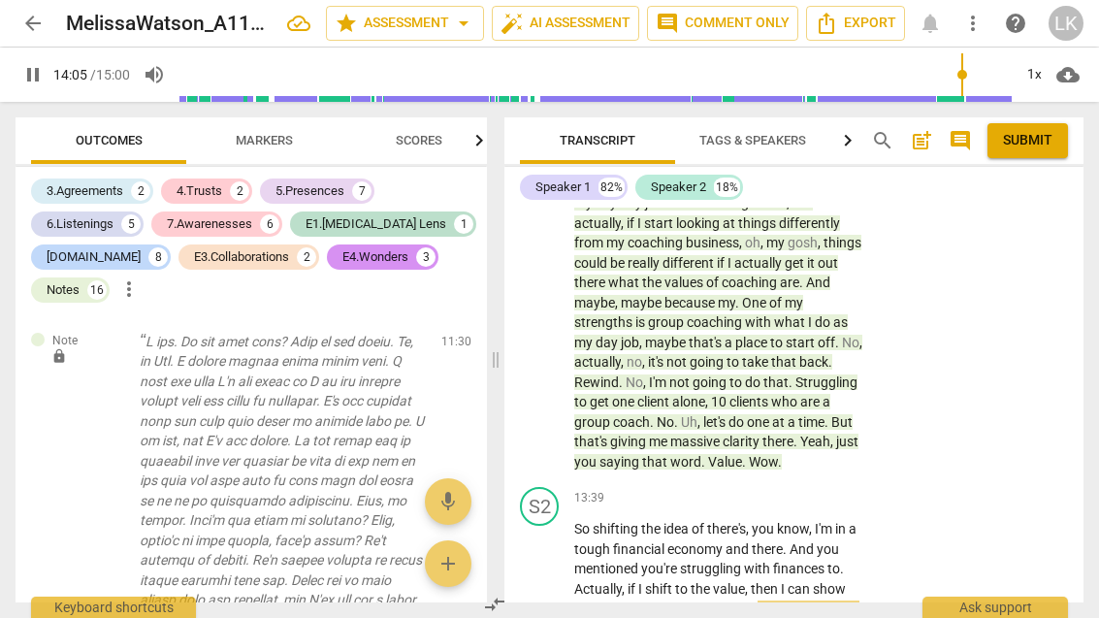
click at [554, 577] on span "pause" at bounding box center [540, 588] width 31 height 23
click at [756, 488] on div "+ Add competency" at bounding box center [793, 497] width 115 height 19
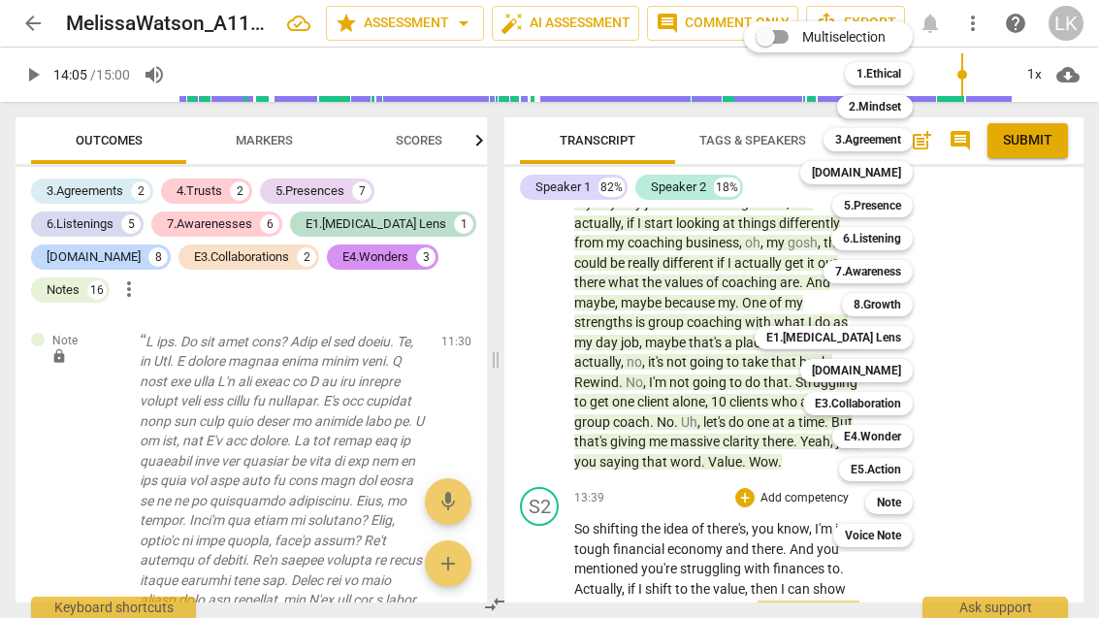
click at [902, 235] on b "6.Listening" at bounding box center [872, 238] width 58 height 23
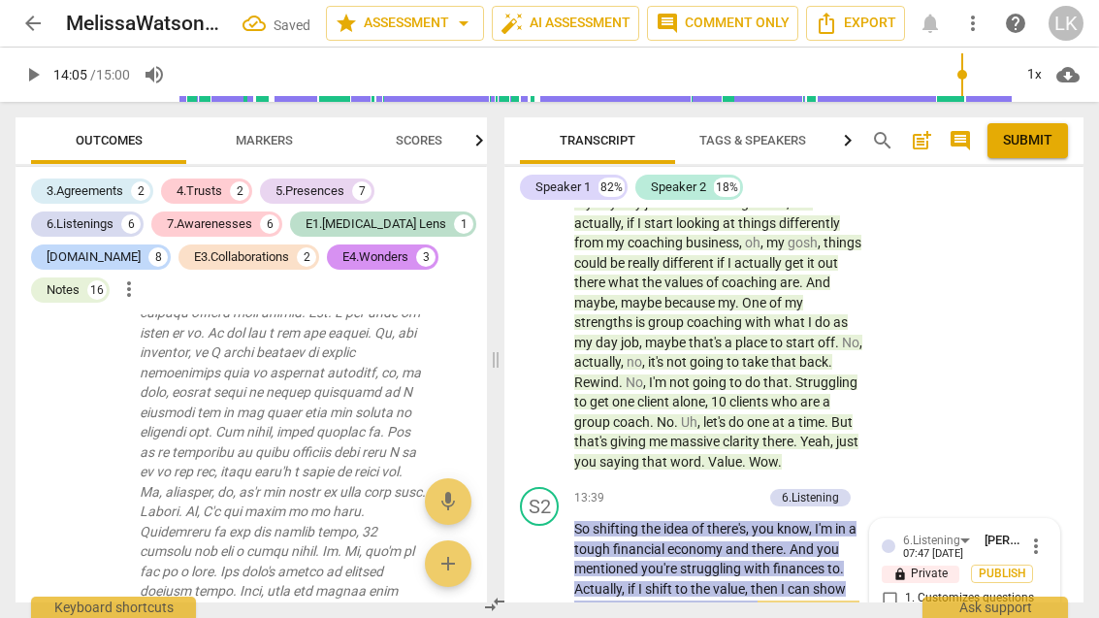
scroll to position [6900, 0]
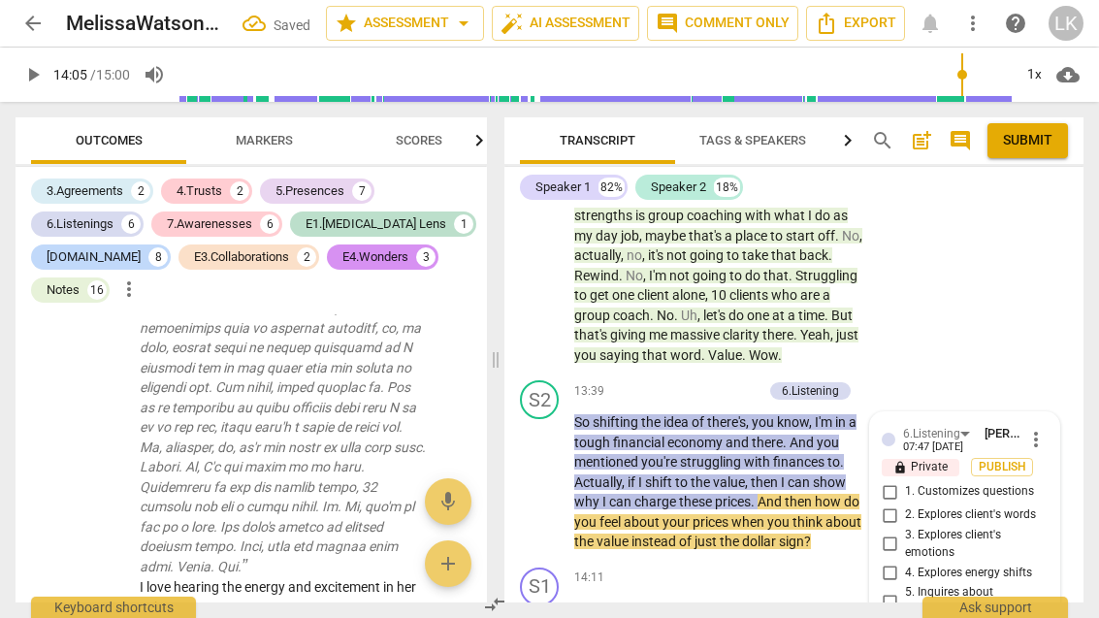
scroll to position [7004, 0]
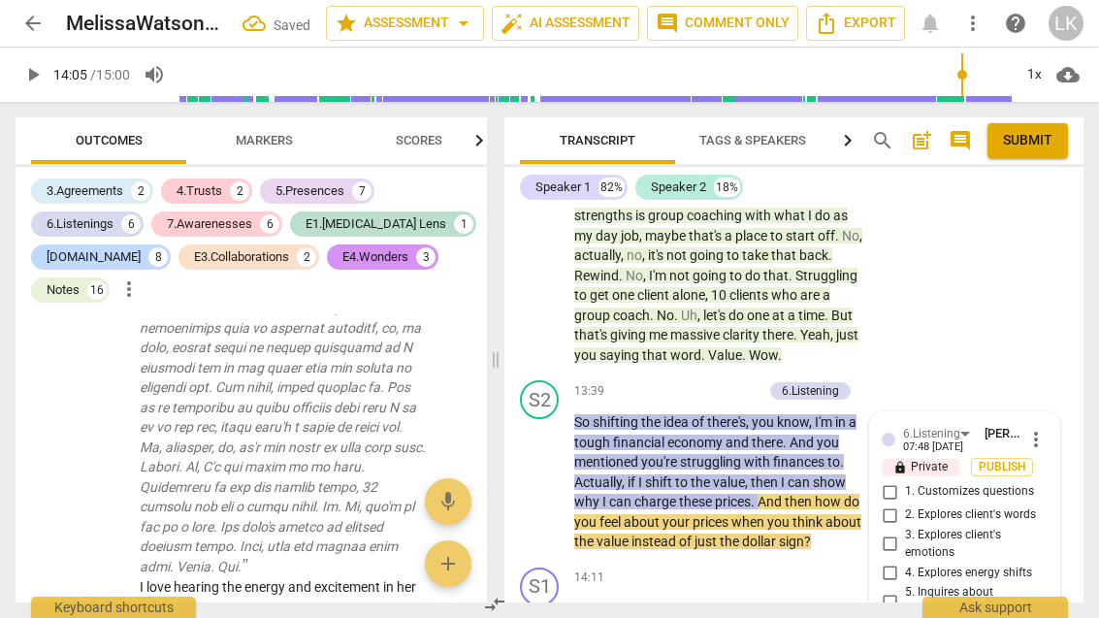
click at [555, 471] on span "play_arrow" at bounding box center [540, 482] width 31 height 23
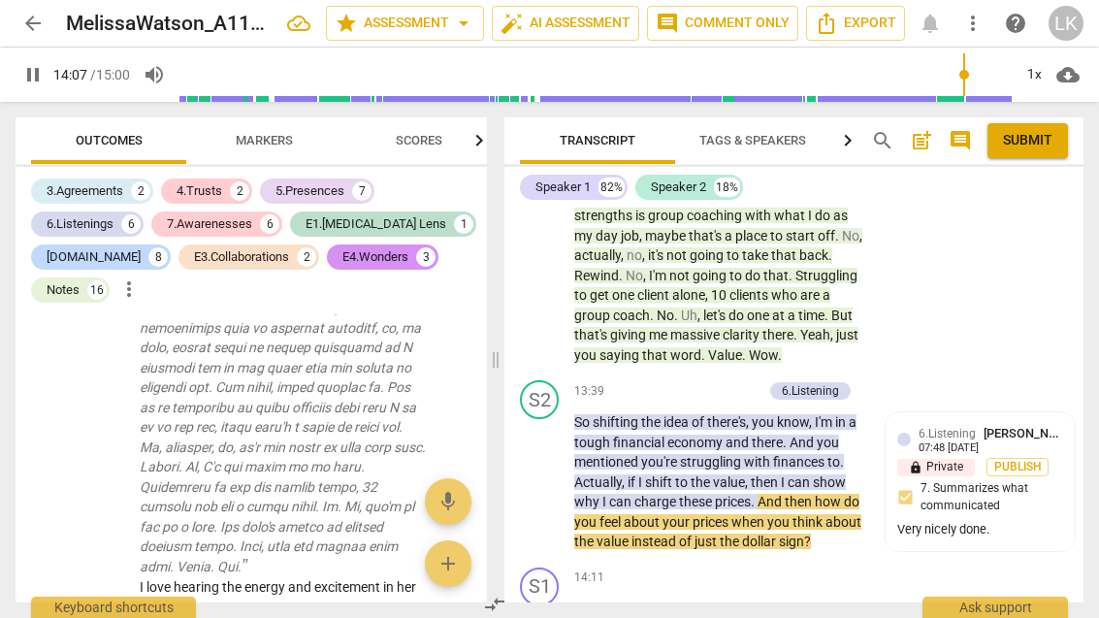
click at [552, 471] on span "pause" at bounding box center [540, 482] width 23 height 23
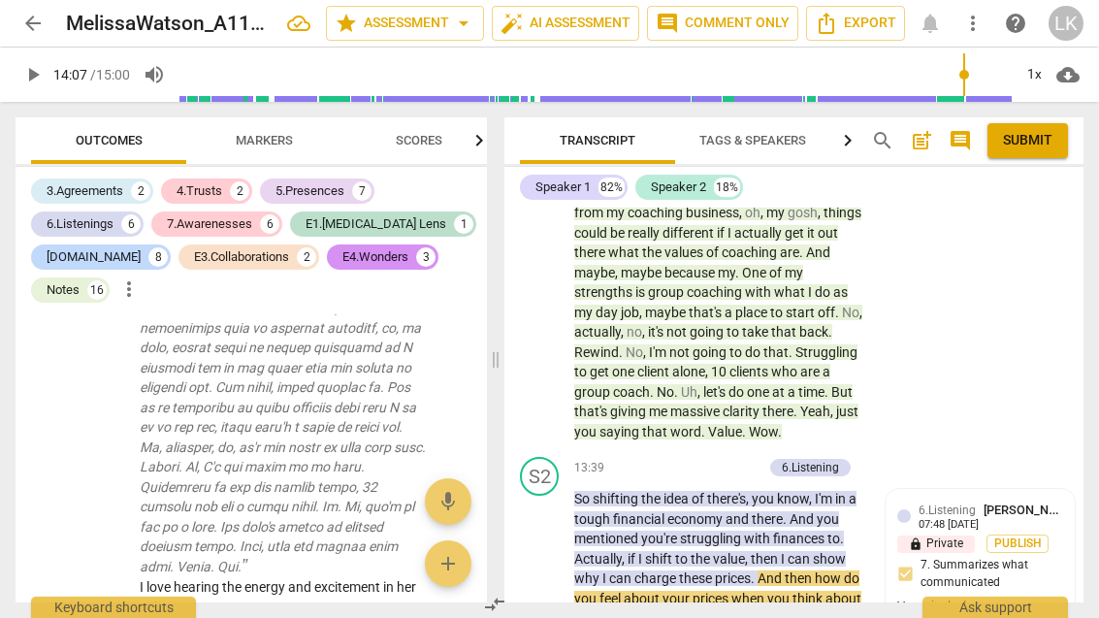
scroll to position [6923, 0]
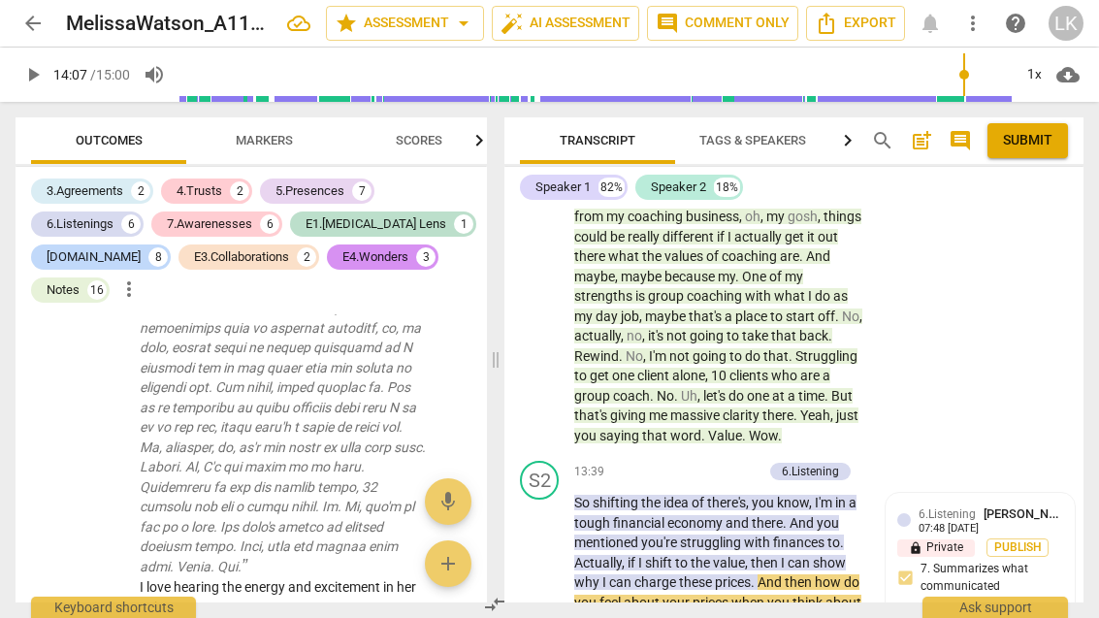
click at [673, 464] on p "Add competency" at bounding box center [717, 472] width 92 height 17
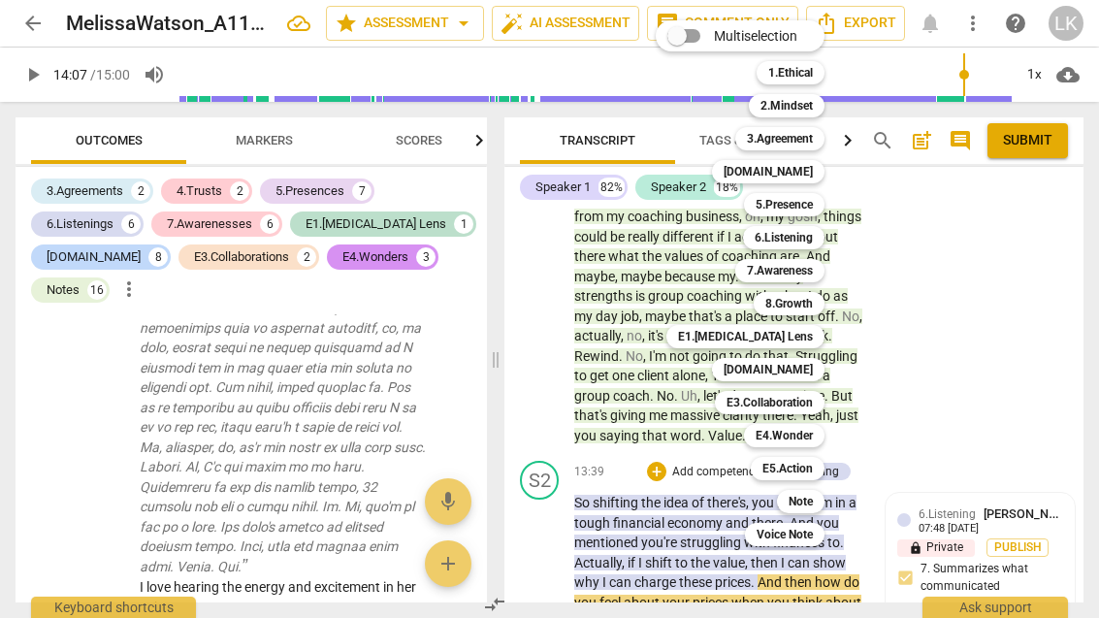
click at [813, 367] on b "[DOMAIN_NAME]" at bounding box center [768, 369] width 89 height 23
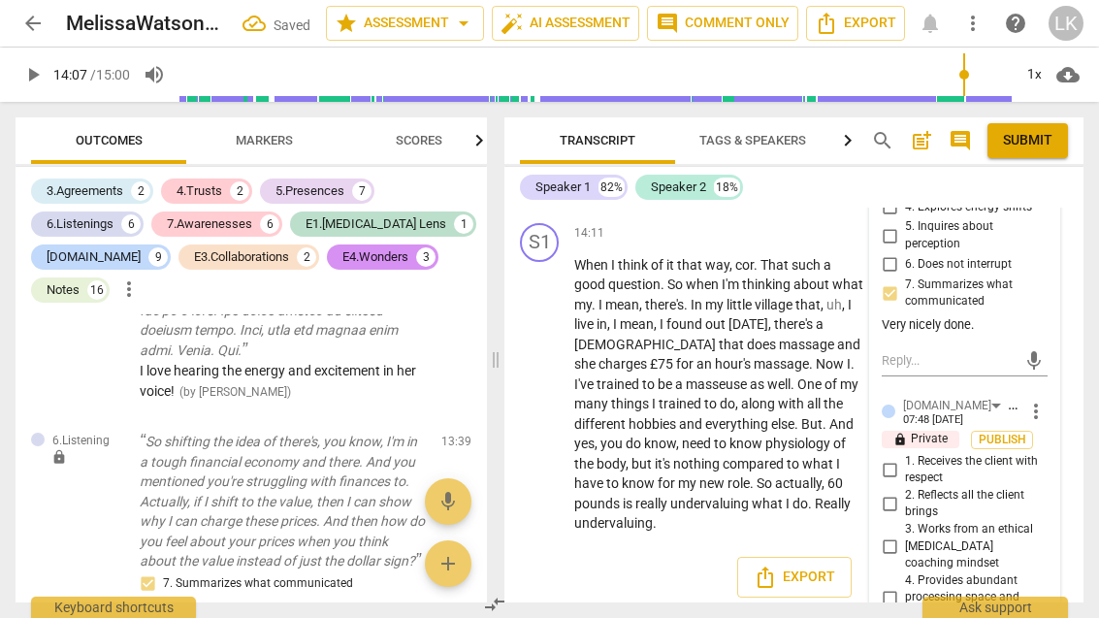
scroll to position [7369, 0]
click at [905, 586] on input "4. Provides abundant processing space and reflects succinctly" at bounding box center [889, 597] width 31 height 23
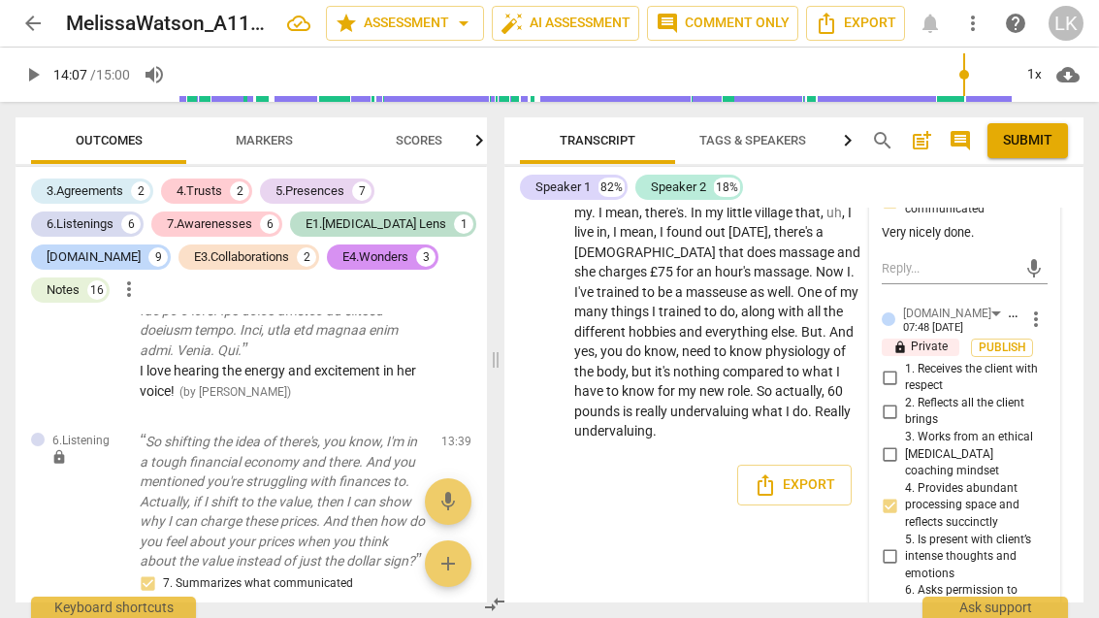
scroll to position [7461, 0]
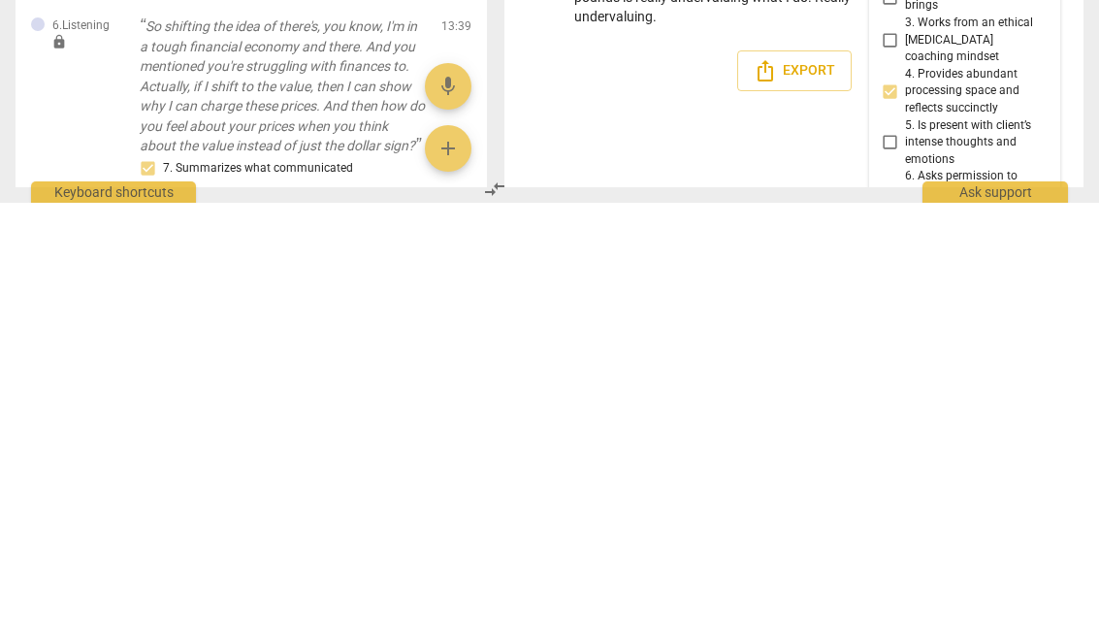
scroll to position [7472, 0]
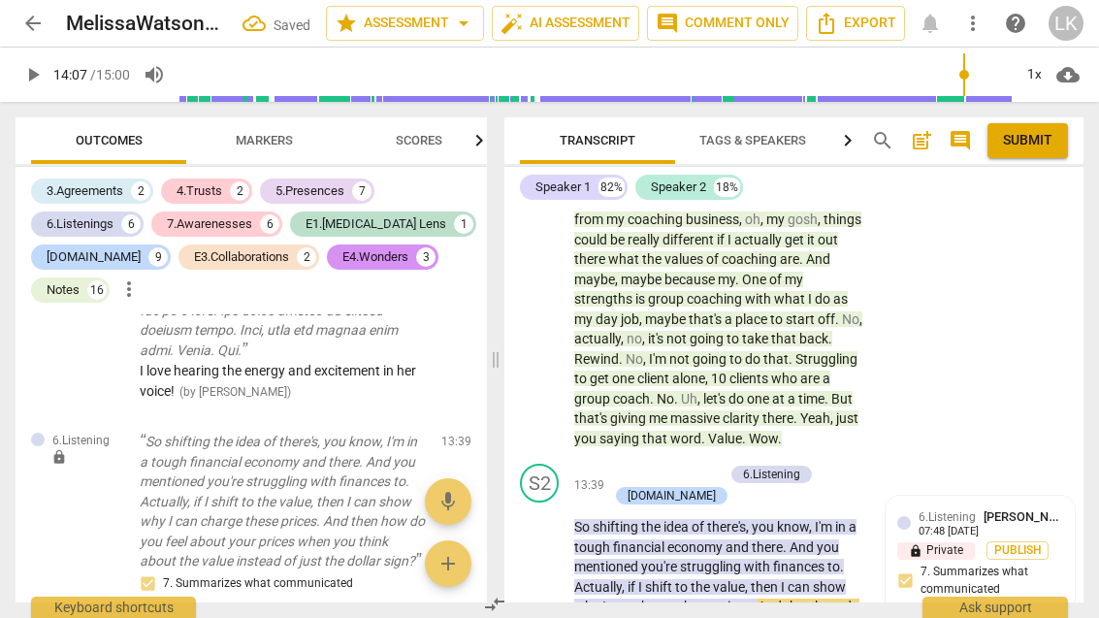
scroll to position [6920, 0]
click at [628, 465] on div "+ Add competency" at bounding box center [665, 474] width 115 height 19
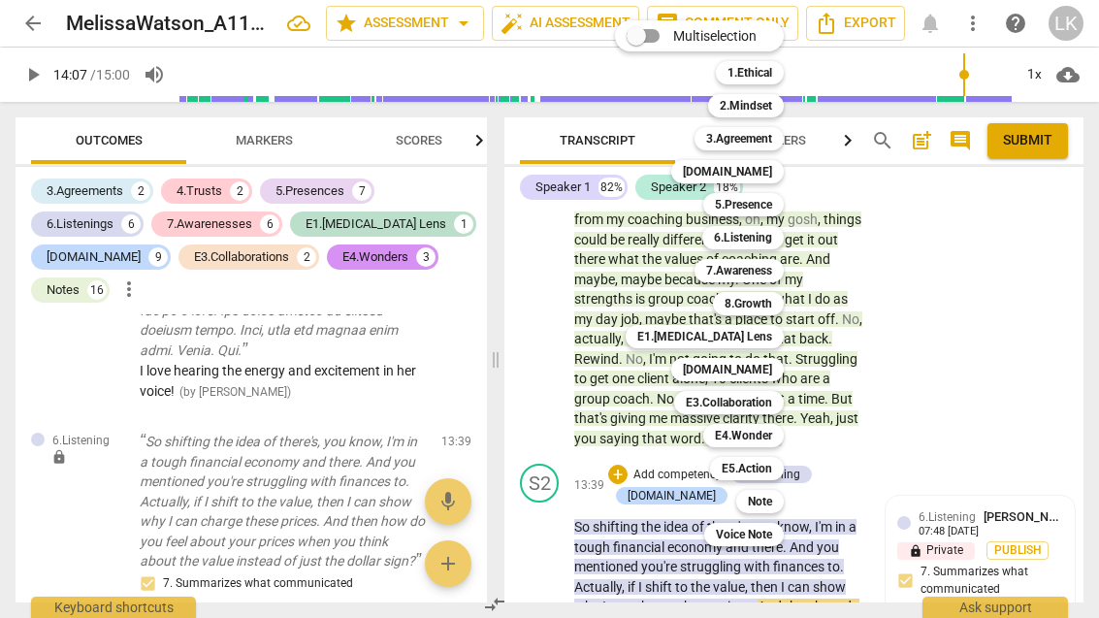
click at [776, 271] on div "7.Awareness" at bounding box center [739, 270] width 89 height 23
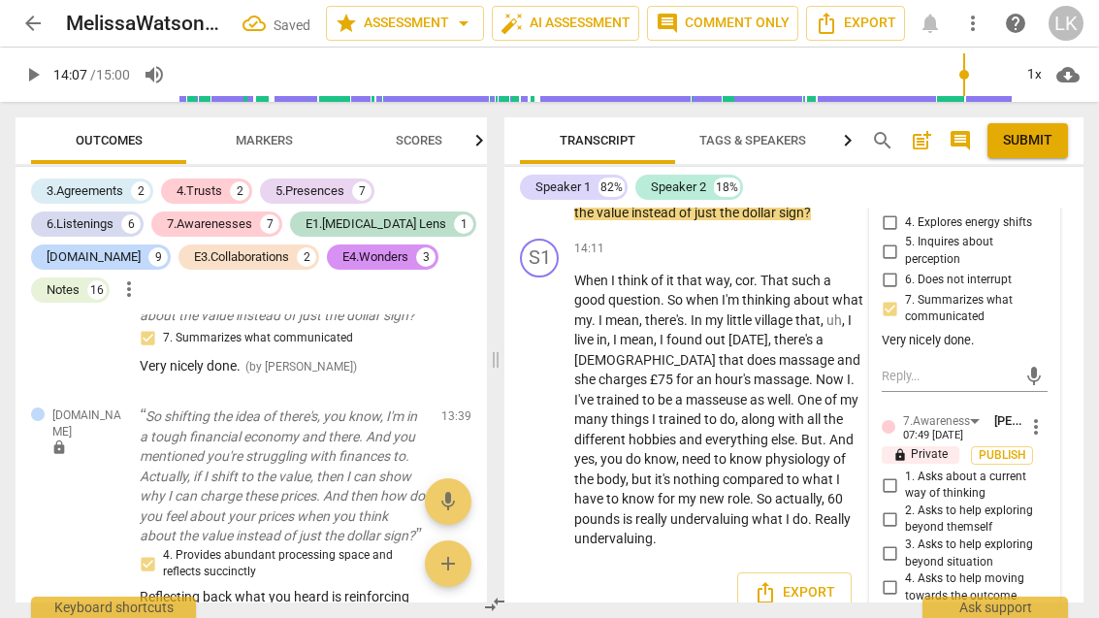
scroll to position [7357, 0]
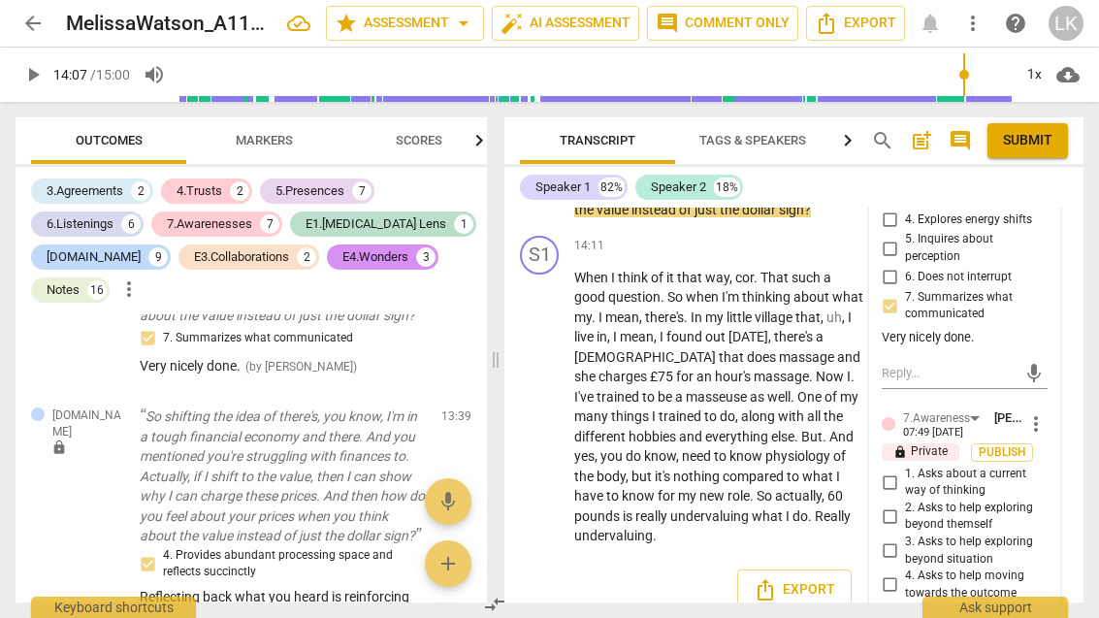
click at [896, 505] on input "2. Asks to help exploring beyond themself" at bounding box center [889, 516] width 31 height 23
click at [905, 540] on input "3. Asks to help exploring beyond situation" at bounding box center [889, 551] width 31 height 23
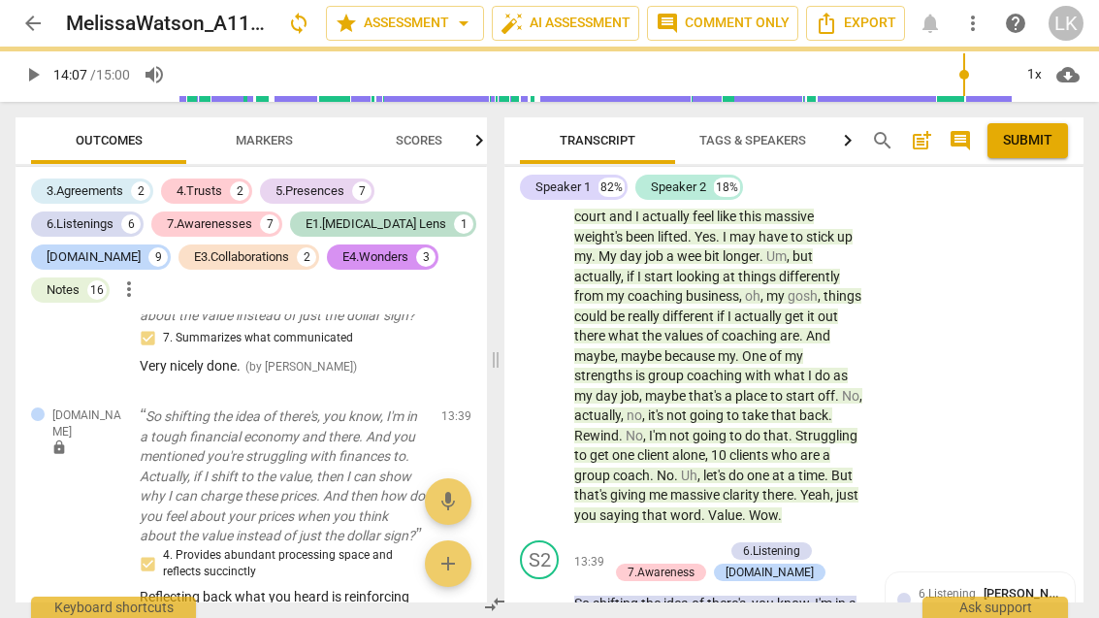
scroll to position [6846, 0]
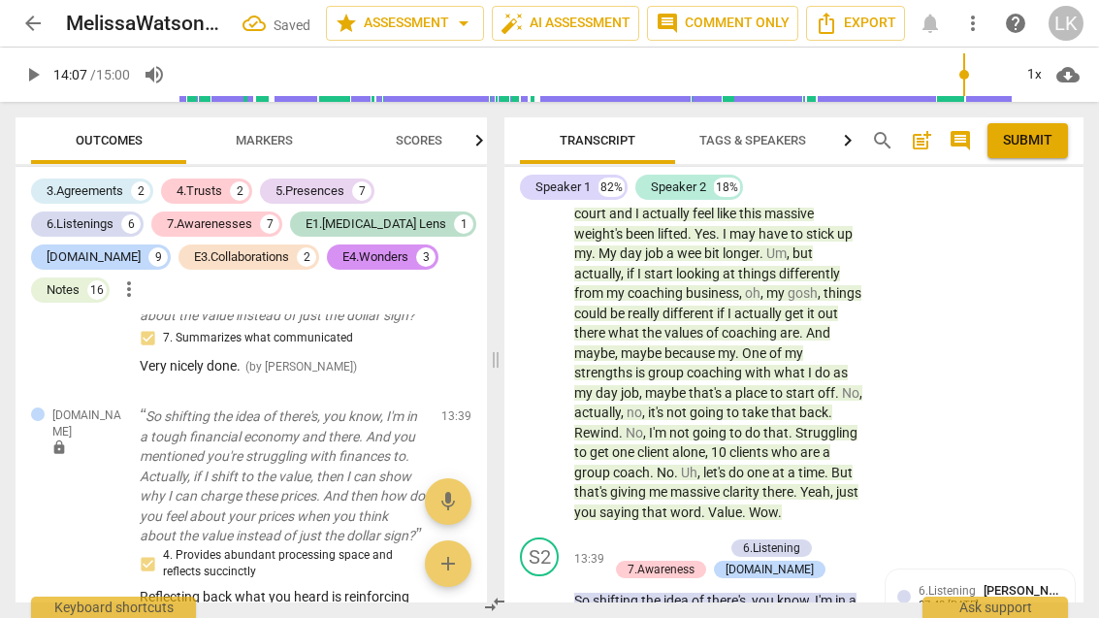
click at [629, 539] on div "+ Add competency" at bounding box center [665, 548] width 115 height 19
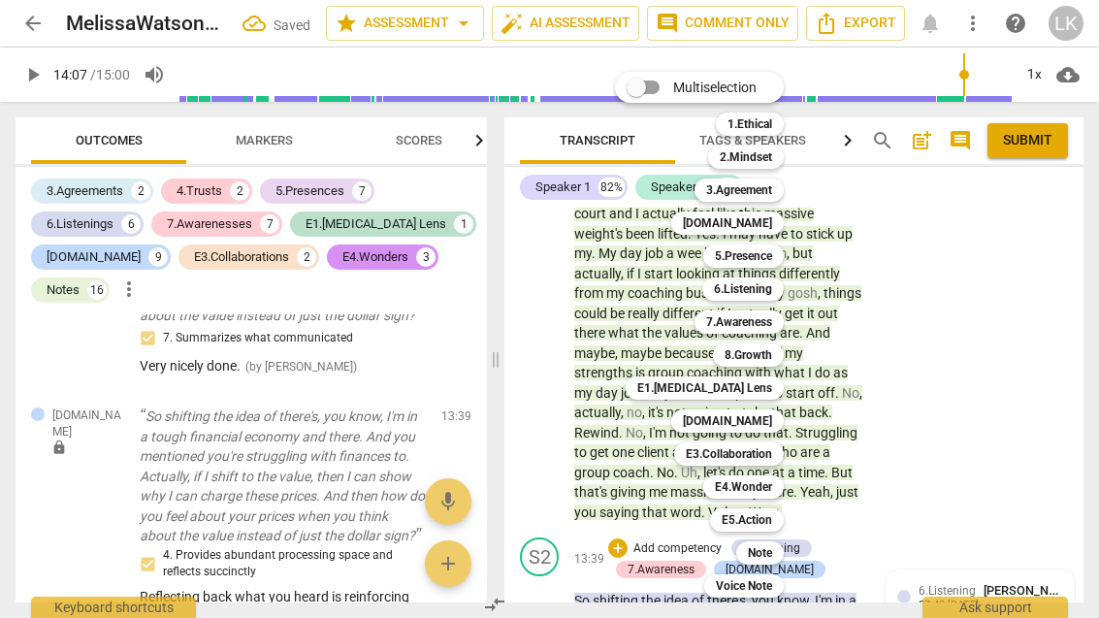
click at [766, 487] on b "E4.Wonder" at bounding box center [743, 487] width 57 height 23
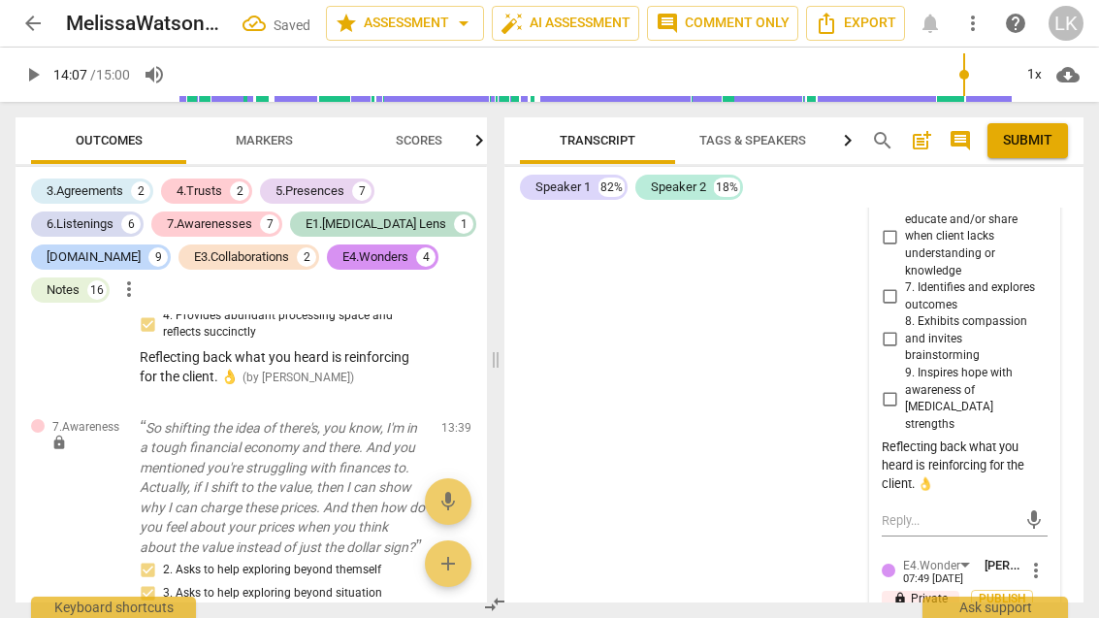
scroll to position [8251, 0]
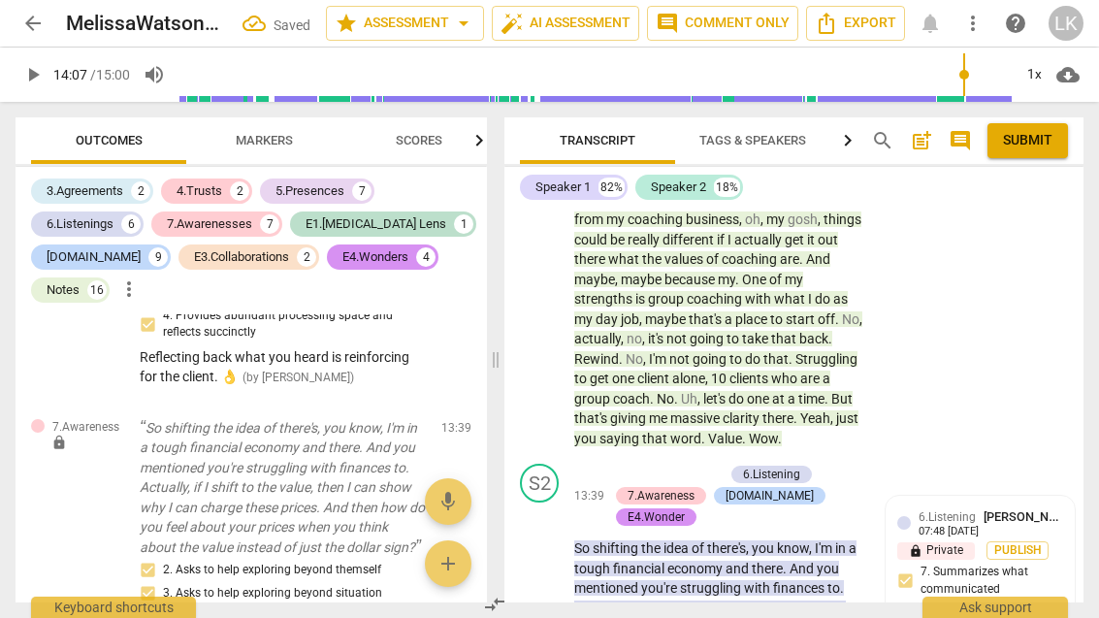
scroll to position [6916, 0]
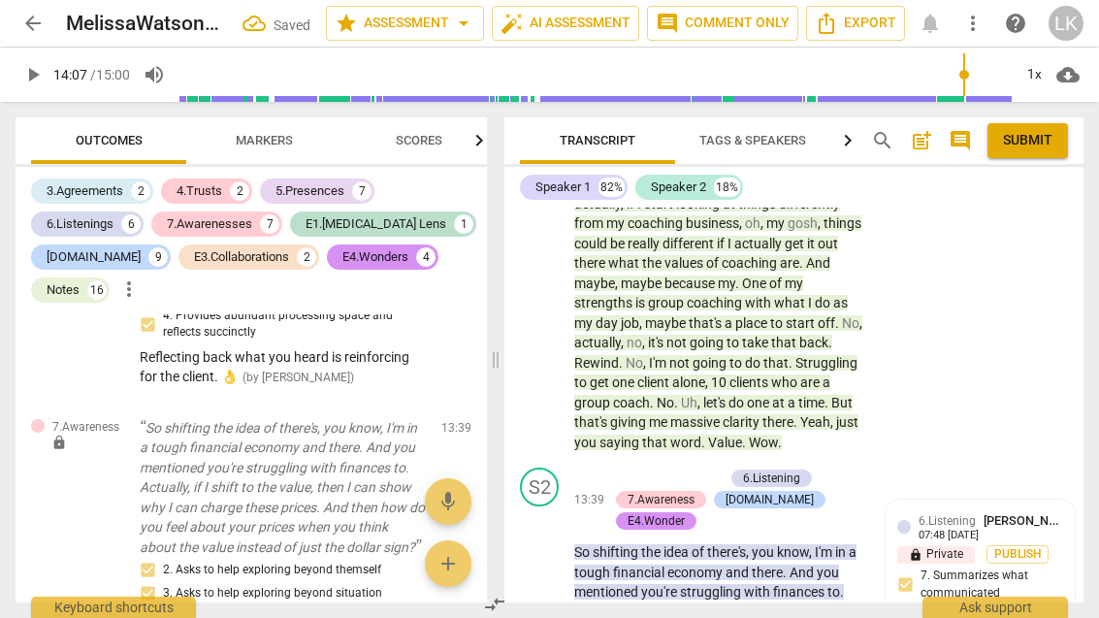
click at [619, 469] on div "+" at bounding box center [617, 478] width 19 height 19
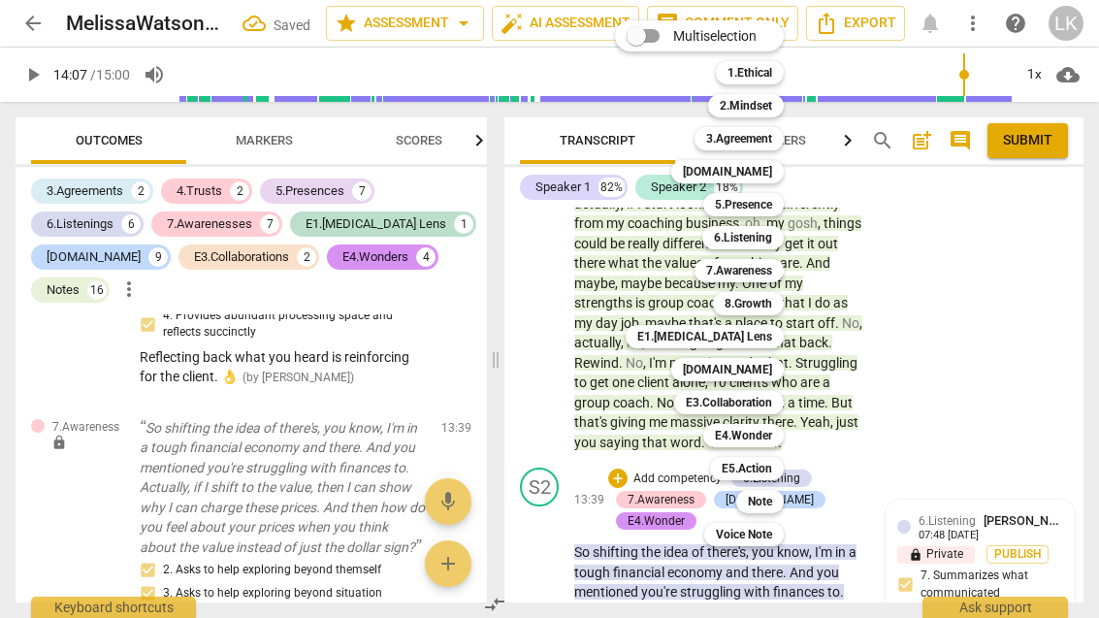
click at [777, 499] on div "Note" at bounding box center [761, 501] width 48 height 23
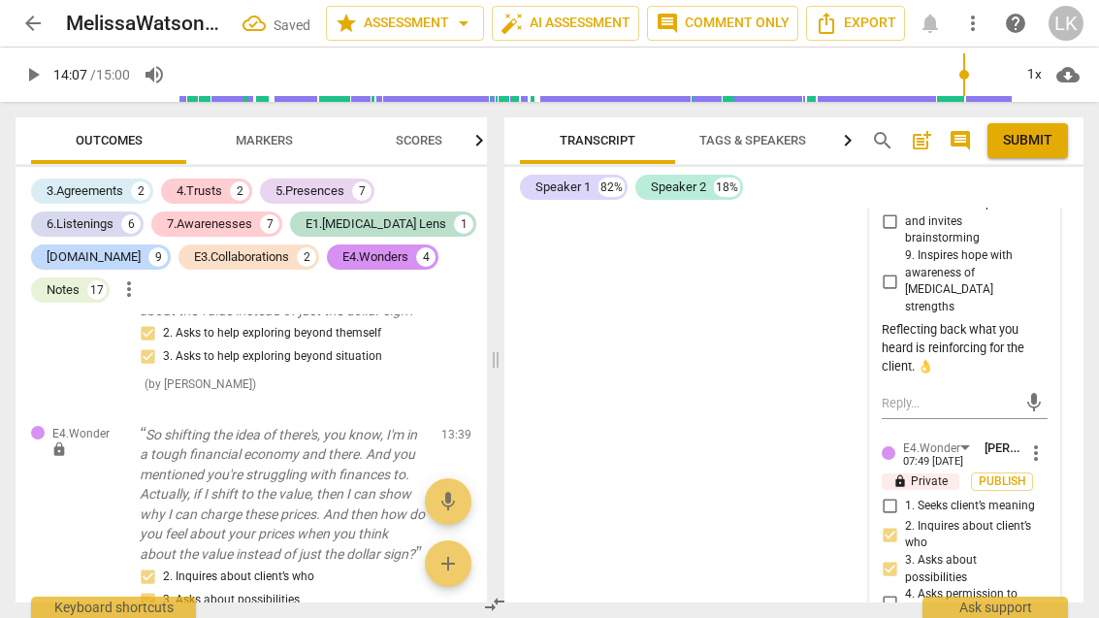
scroll to position [8369, 0]
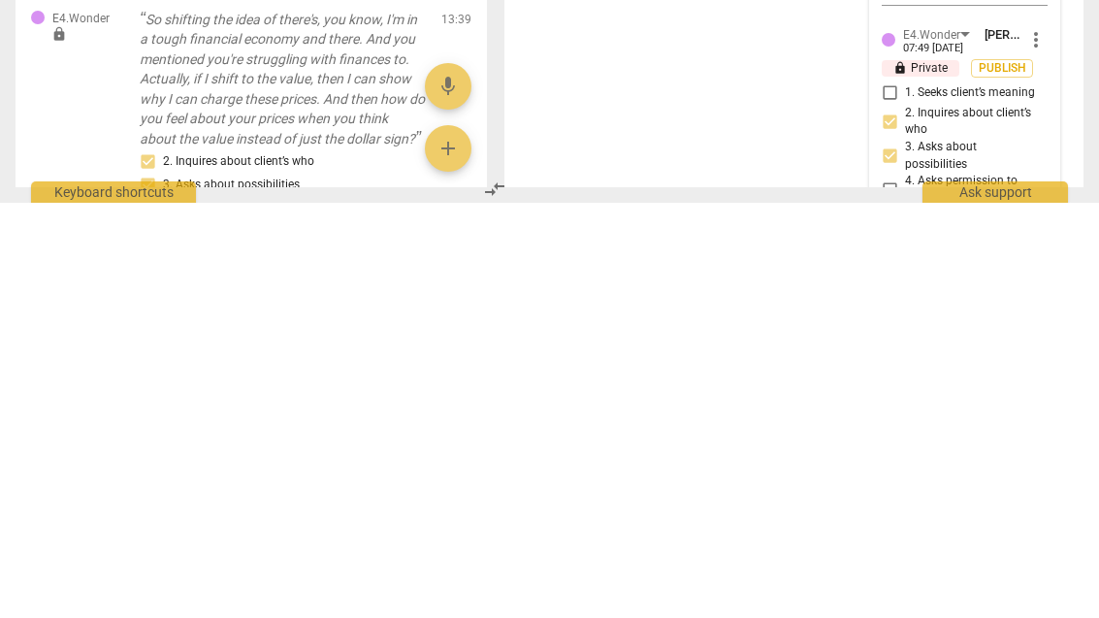
scroll to position [0, 0]
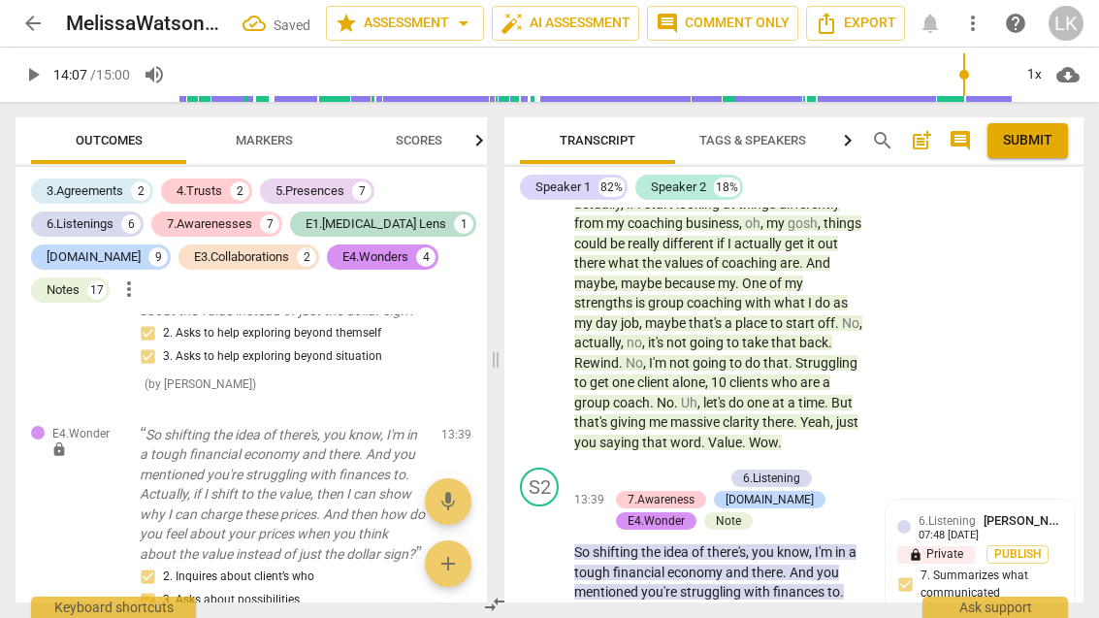
scroll to position [6932, 0]
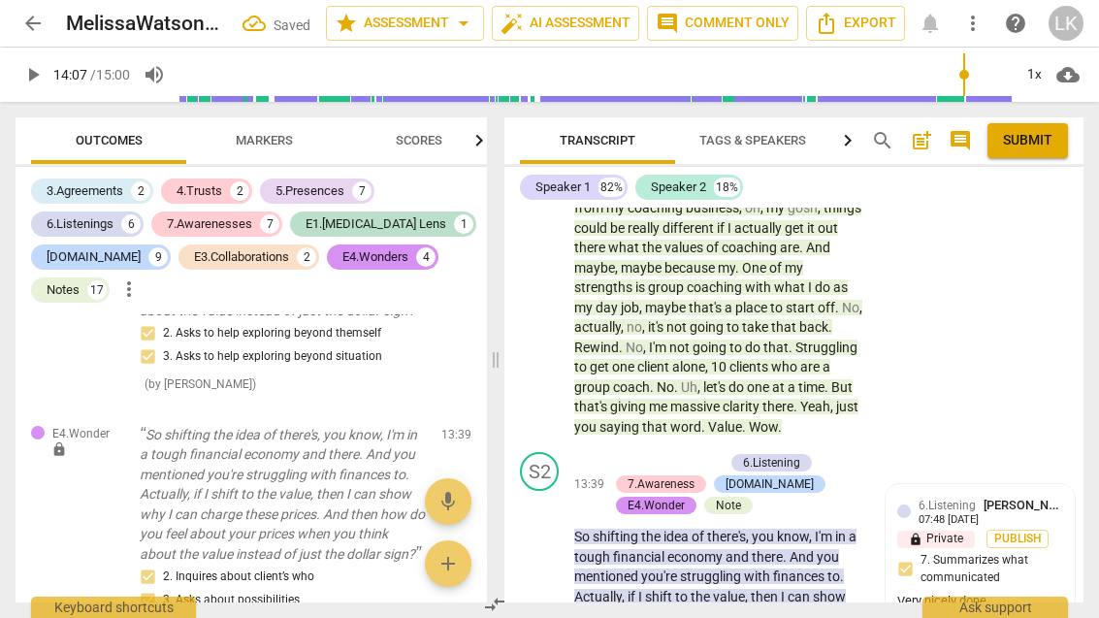
click at [563, 491] on div "play_arrow pause" at bounding box center [549, 576] width 49 height 170
click at [546, 564] on span "play_arrow" at bounding box center [540, 575] width 23 height 23
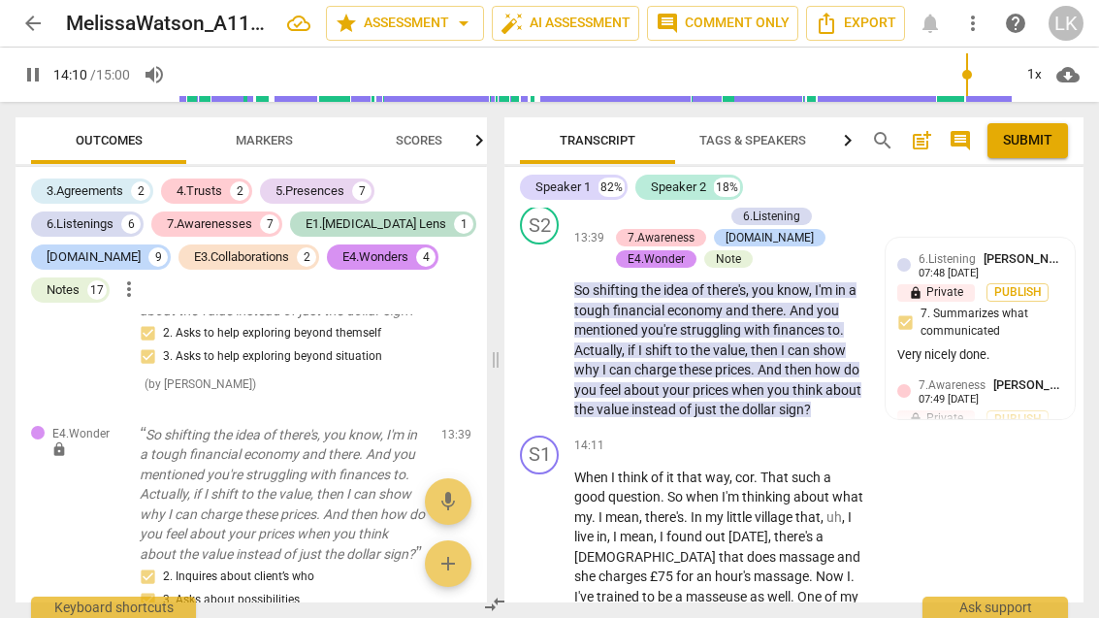
scroll to position [7177, 0]
click at [556, 597] on span "pause" at bounding box center [540, 608] width 31 height 23
click at [757, 438] on div "+ Add competency" at bounding box center [793, 447] width 115 height 19
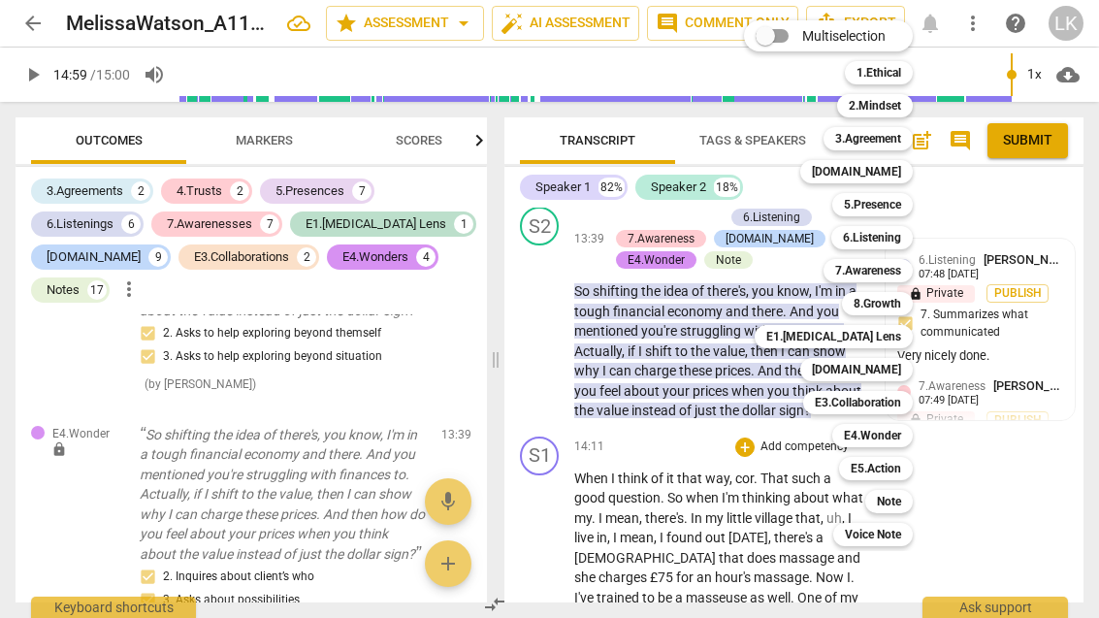
click at [903, 499] on div "Note" at bounding box center [890, 501] width 48 height 23
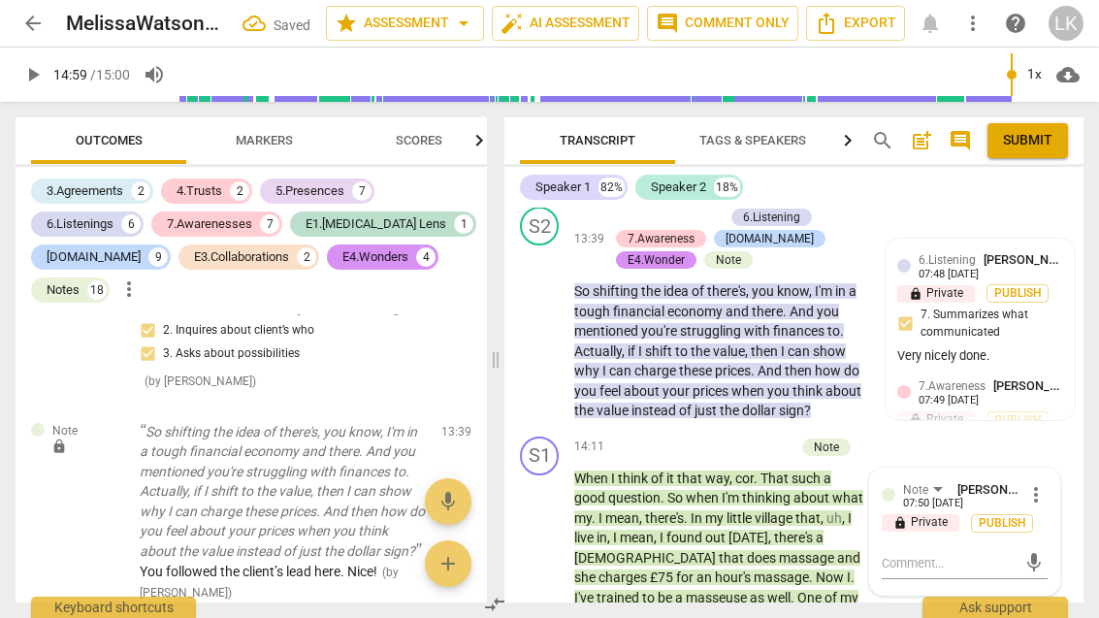
scroll to position [17350, 0]
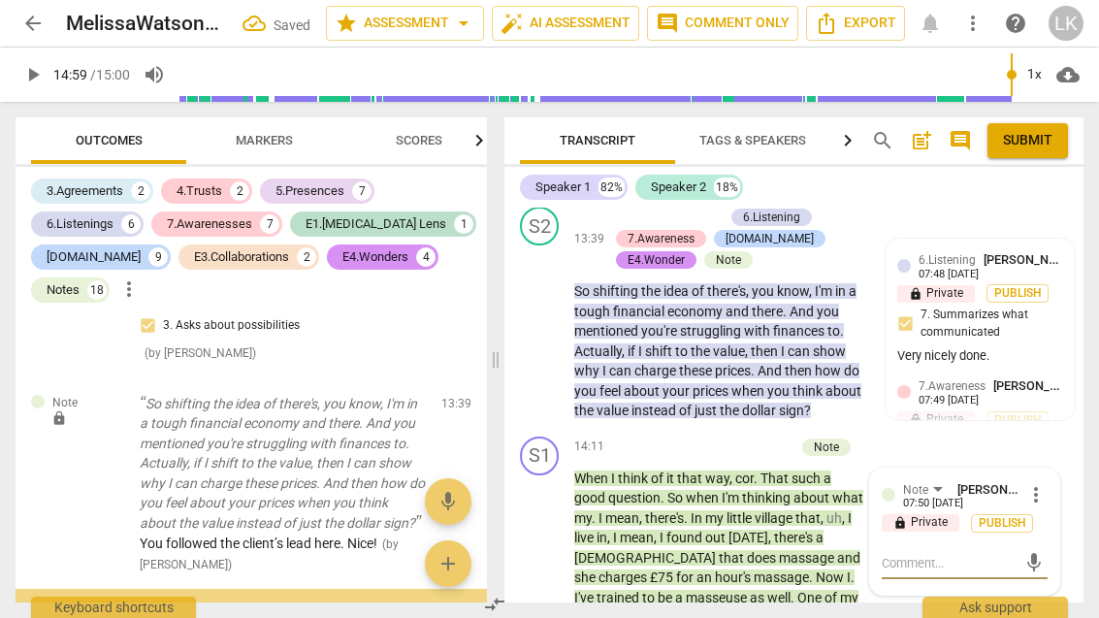
click at [972, 554] on textarea at bounding box center [949, 563] width 135 height 18
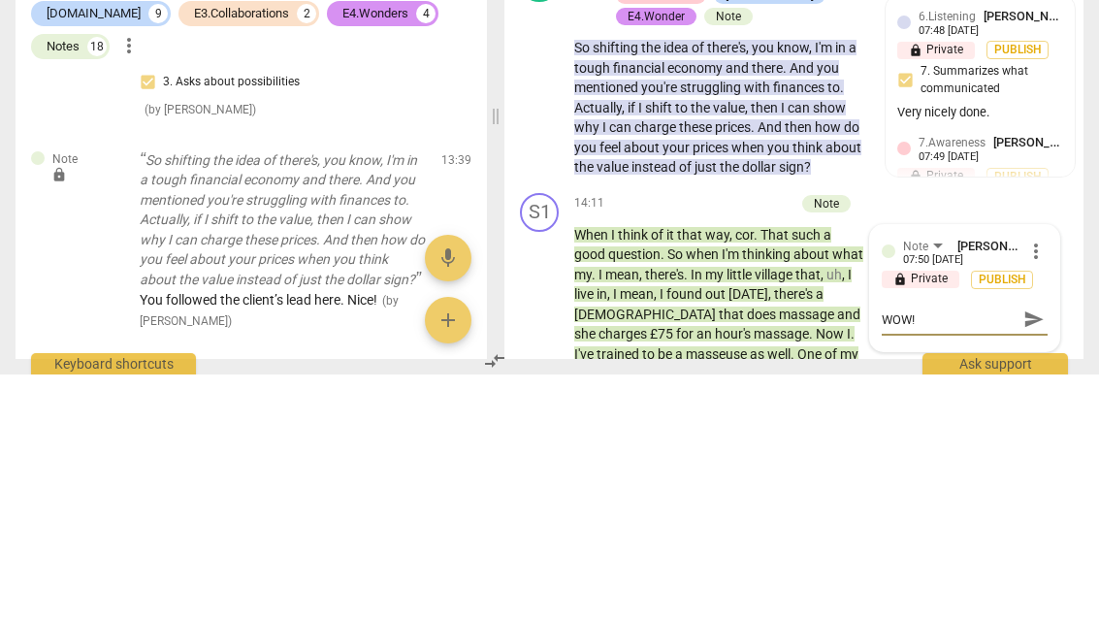
click at [1044, 551] on span "send" at bounding box center [1034, 562] width 28 height 23
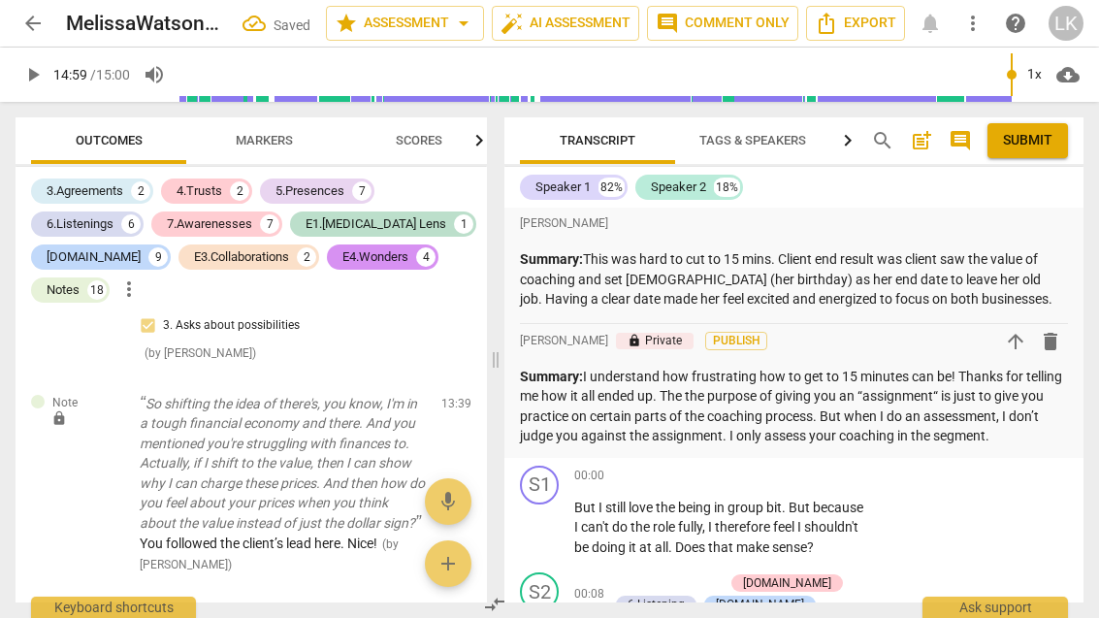
scroll to position [0, 0]
click at [927, 132] on span "post_add" at bounding box center [921, 140] width 23 height 23
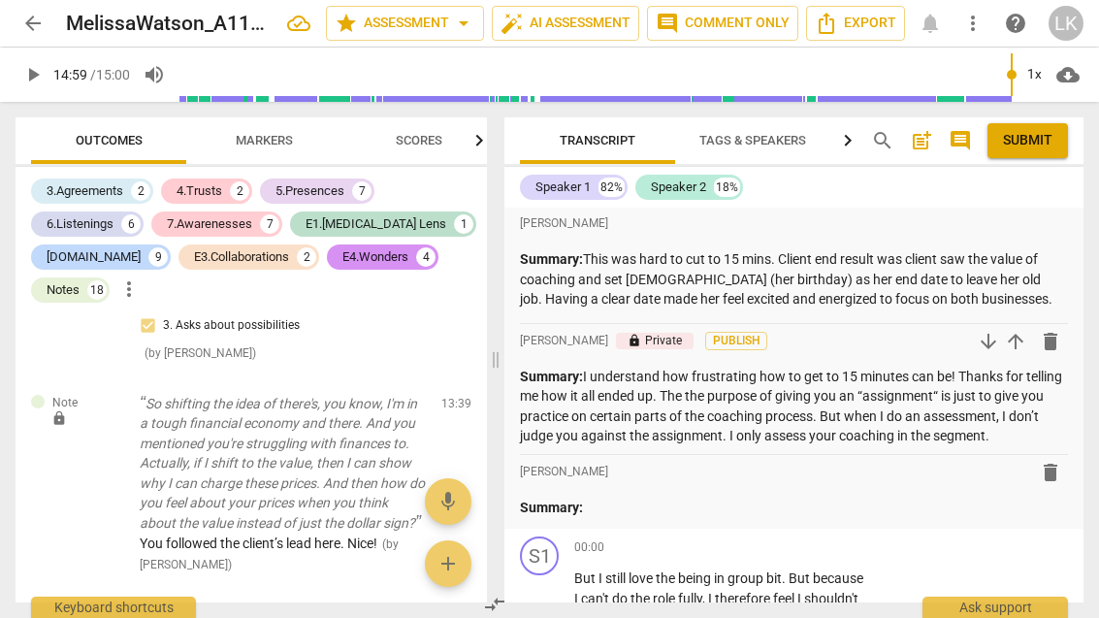
click at [664, 504] on p "Summary:" at bounding box center [794, 508] width 548 height 20
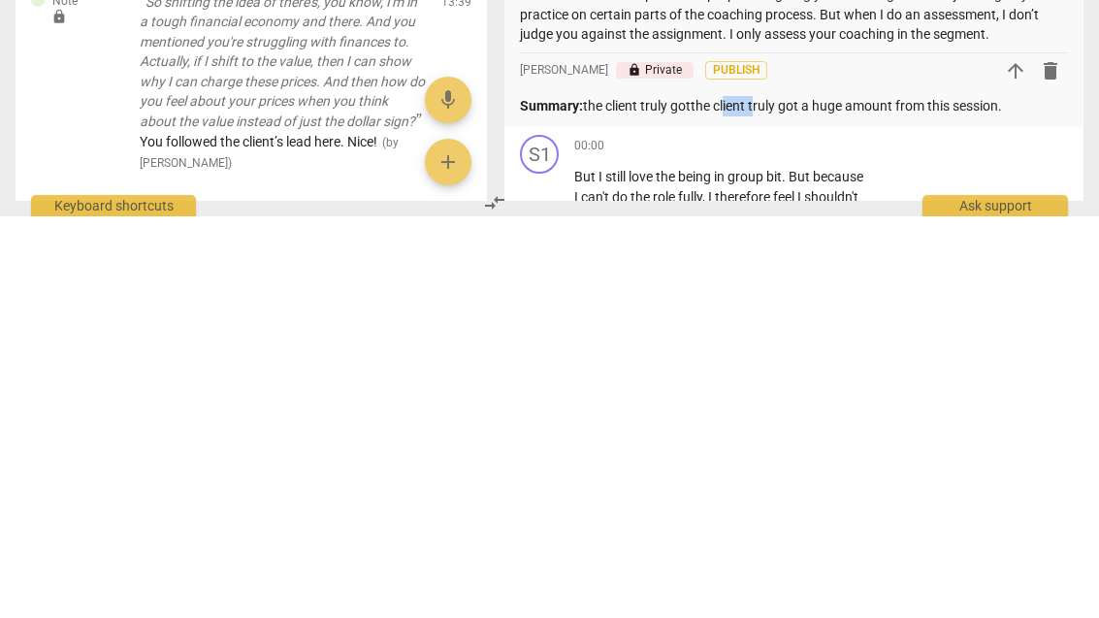
click at [725, 498] on p "Summary: the client truly gotthe client truly got a huge amount from this sessi…" at bounding box center [794, 508] width 548 height 20
copy p "client"
click at [943, 498] on p "Summary: The client truly got a huge amount from this session." at bounding box center [794, 508] width 548 height 20
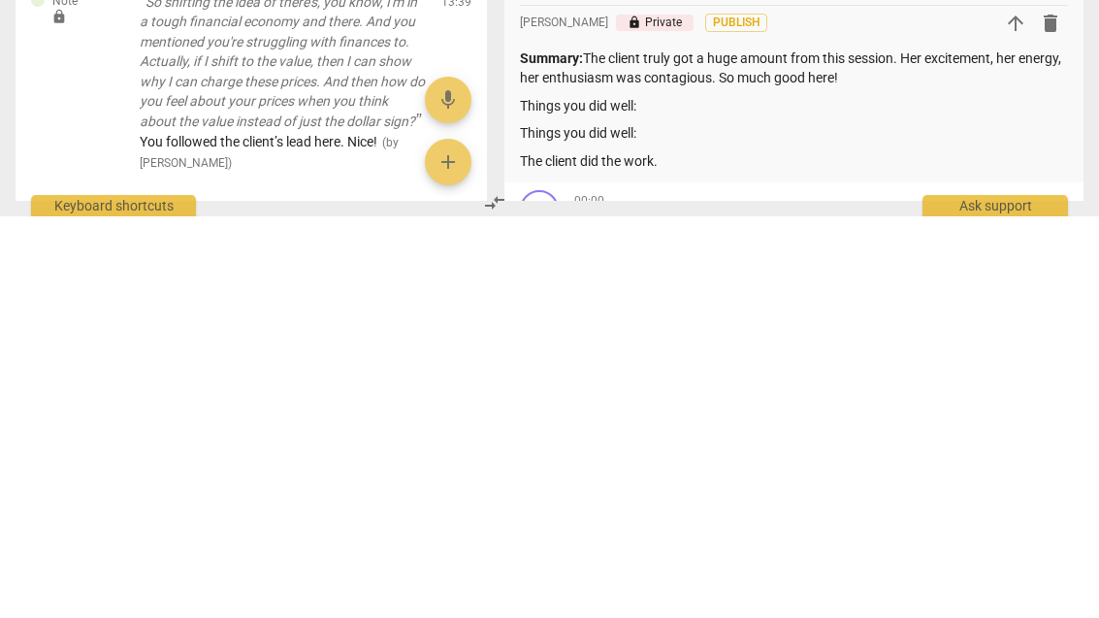
scroll to position [48, 0]
click at [676, 525] on p "Things you did well:" at bounding box center [794, 535] width 548 height 20
click at [557, 525] on p "The client did the work." at bounding box center [794, 535] width 548 height 20
click at [539, 525] on p "The client did the work." at bounding box center [794, 535] width 548 height 20
click at [551, 525] on p "The client did the work." at bounding box center [794, 535] width 548 height 20
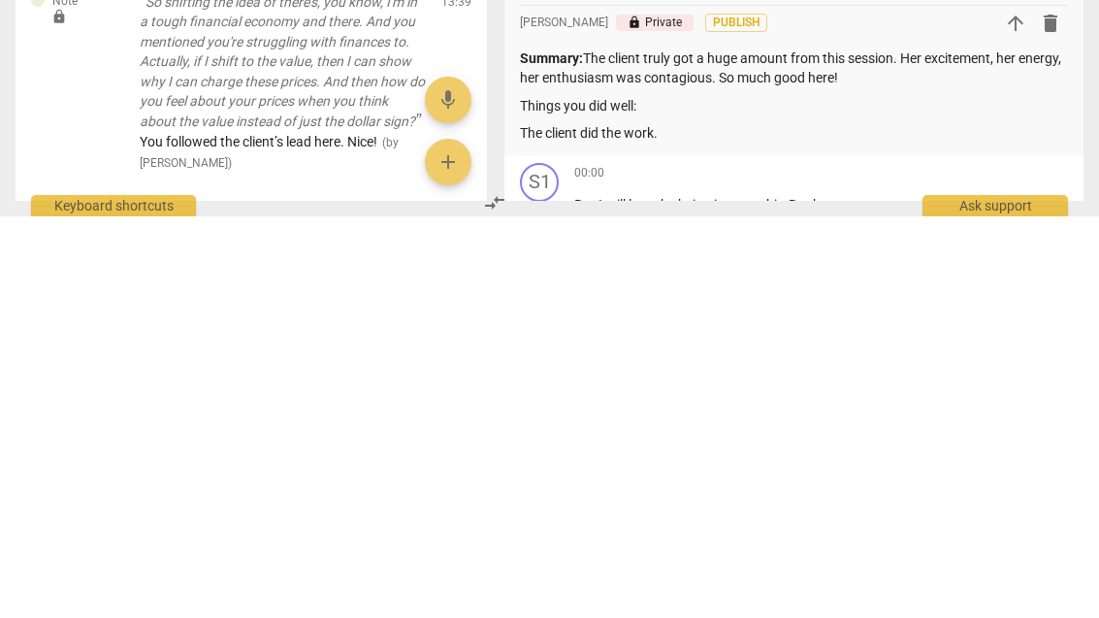
click at [556, 525] on p "The client did the work." at bounding box center [794, 535] width 548 height 20
click at [557, 525] on p "The client did the work." at bounding box center [794, 535] width 548 height 20
click at [550, 525] on p "The client did the work." at bounding box center [794, 535] width 548 height 20
click at [624, 525] on p "You let client did the work." at bounding box center [794, 535] width 548 height 20
click at [722, 525] on p "You let client do the work." at bounding box center [794, 535] width 548 height 20
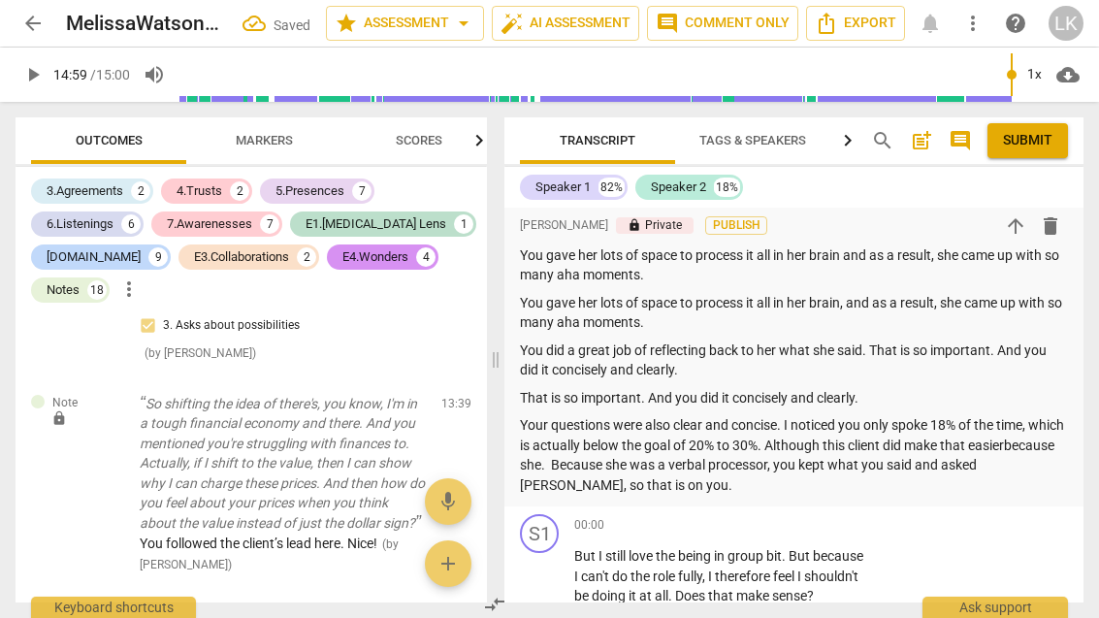
scroll to position [355, 0]
click at [582, 455] on p "Your questions were also clear and concise. I noticed you only spoke 18% of the…" at bounding box center [794, 455] width 548 height 80
click at [551, 477] on p "Your questions were also clear and concise. I noticed you only spoke 18% of the…" at bounding box center [794, 455] width 548 height 80
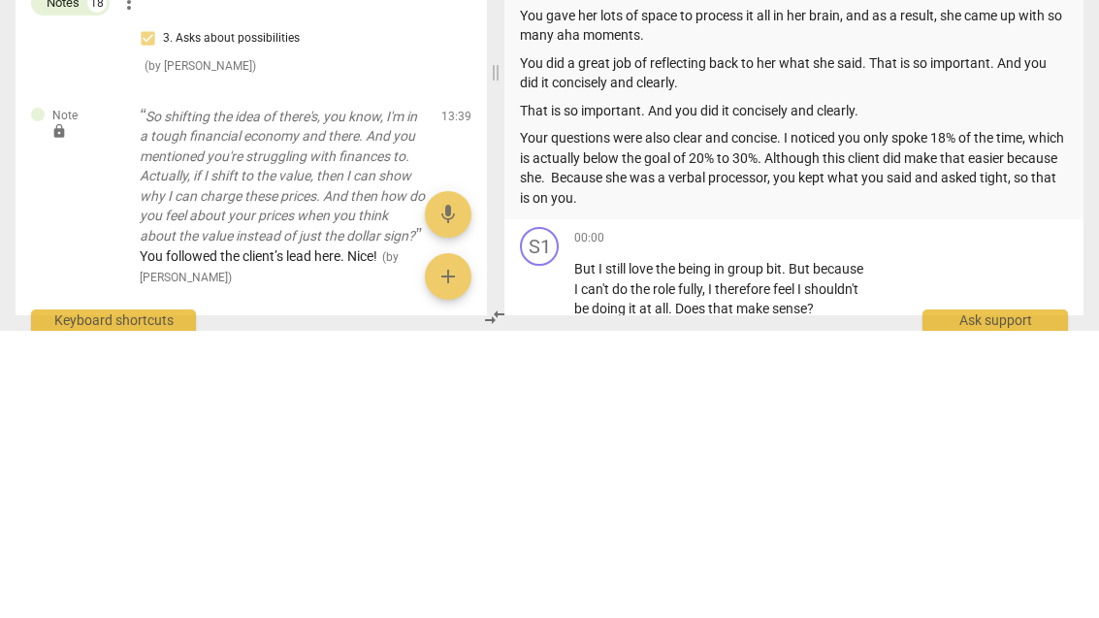
click at [699, 415] on p "Your questions were also clear and concise. I noticed you only spoke 18% of the…" at bounding box center [794, 455] width 548 height 80
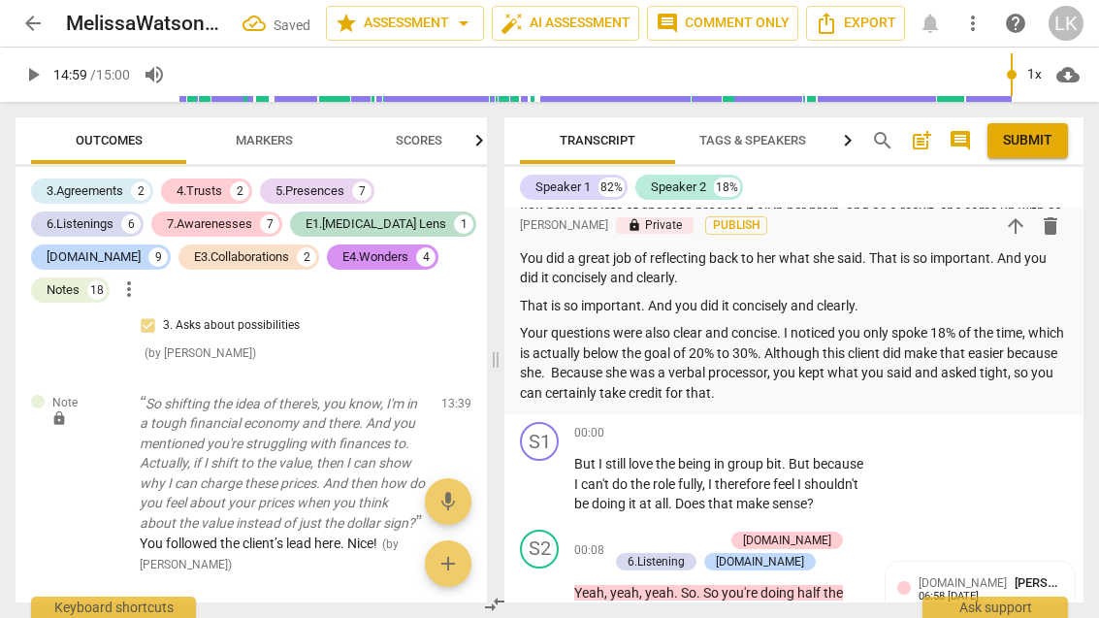
scroll to position [454, 0]
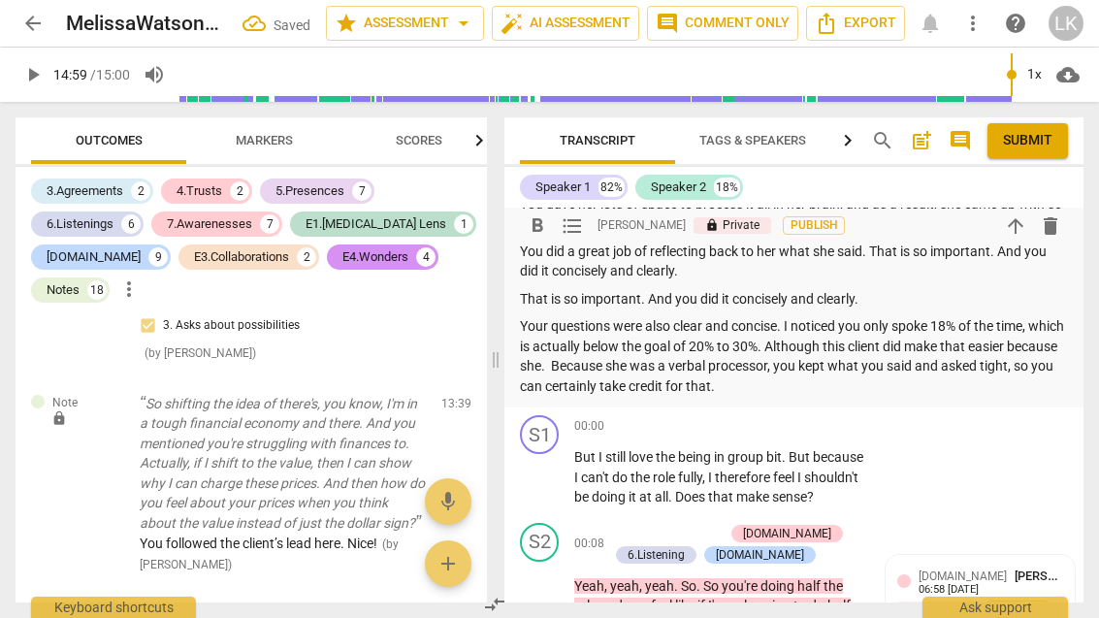
click at [850, 380] on p "Your questions were also clear and concise. I noticed you only spoke 18% of the…" at bounding box center [794, 356] width 548 height 80
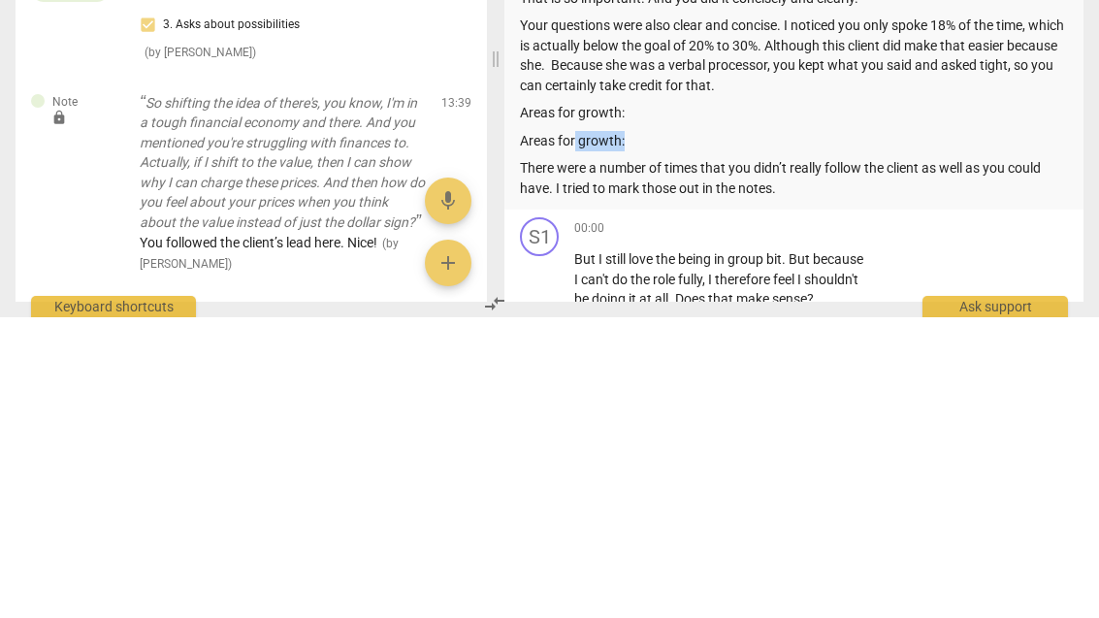
click at [686, 432] on p "Areas for growth:" at bounding box center [794, 442] width 548 height 20
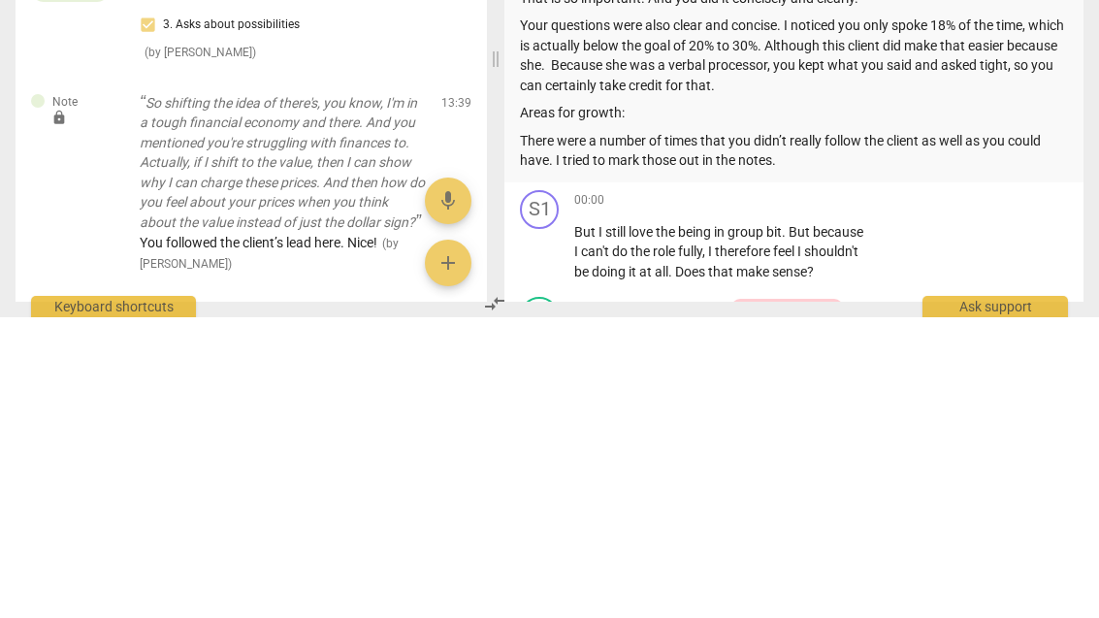
click at [834, 432] on p "There were a number of times that you didn’t really follow the client as well a…" at bounding box center [794, 452] width 548 height 40
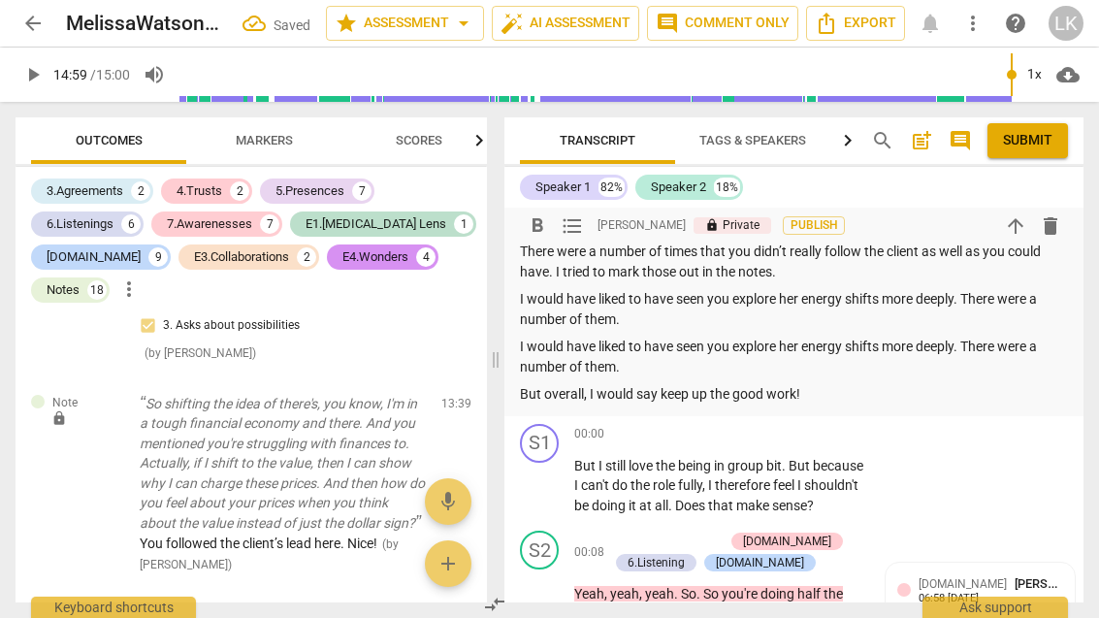
scroll to position [624, 0]
click at [677, 353] on p "I would have liked to have seen you explore her energy shifts more deeply. Ther…" at bounding box center [794, 357] width 548 height 40
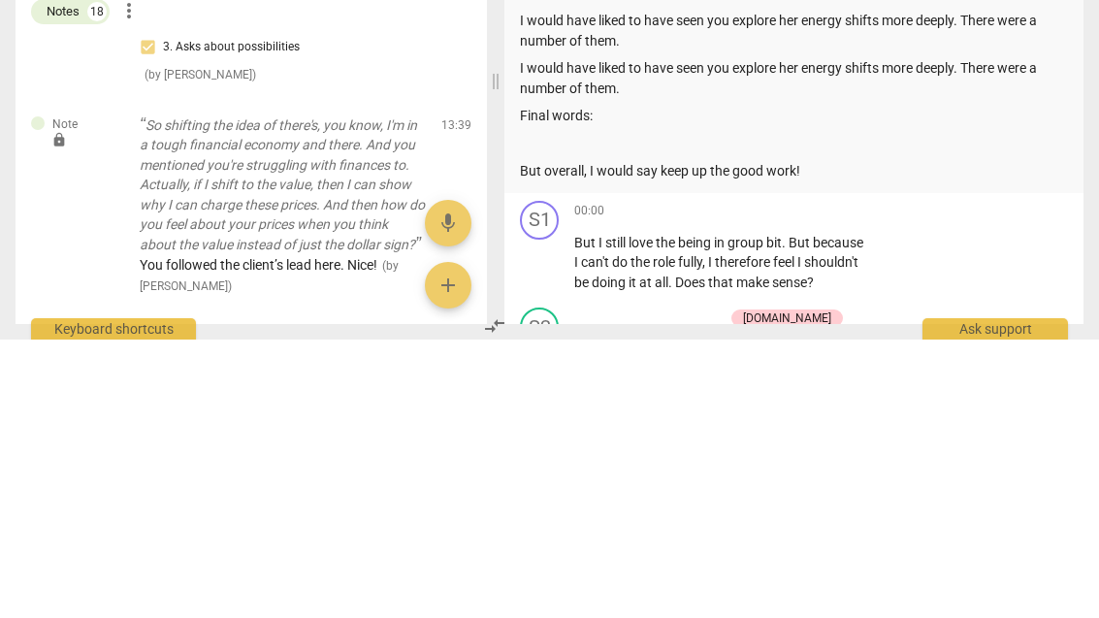
click at [551, 412] on p at bounding box center [794, 422] width 548 height 20
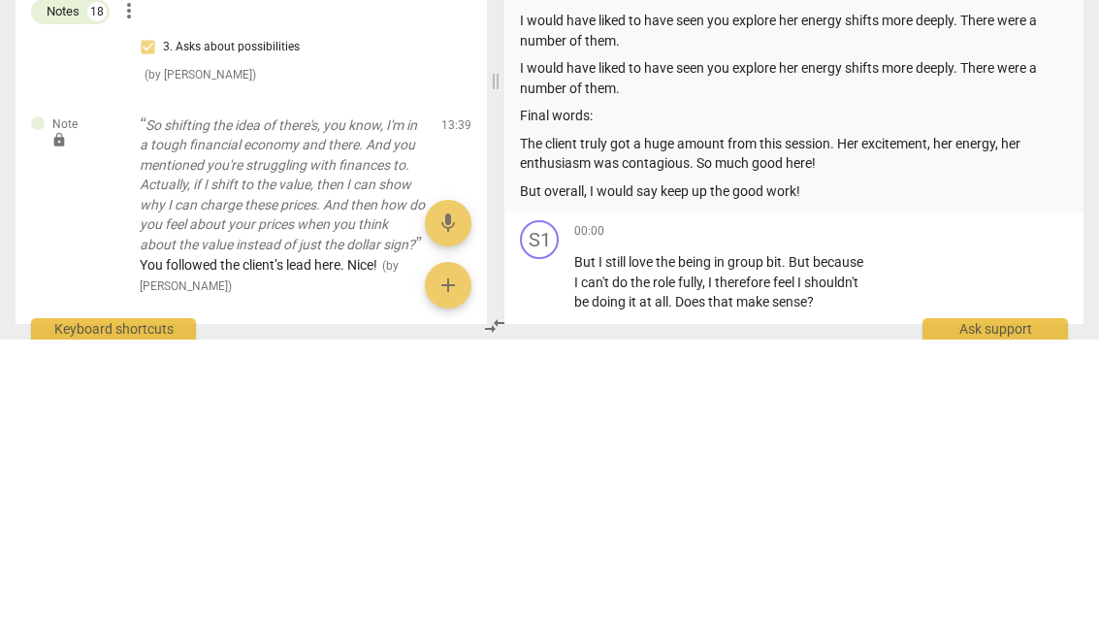
click at [656, 460] on p "But overall, I would say keep up the good work!" at bounding box center [794, 470] width 548 height 20
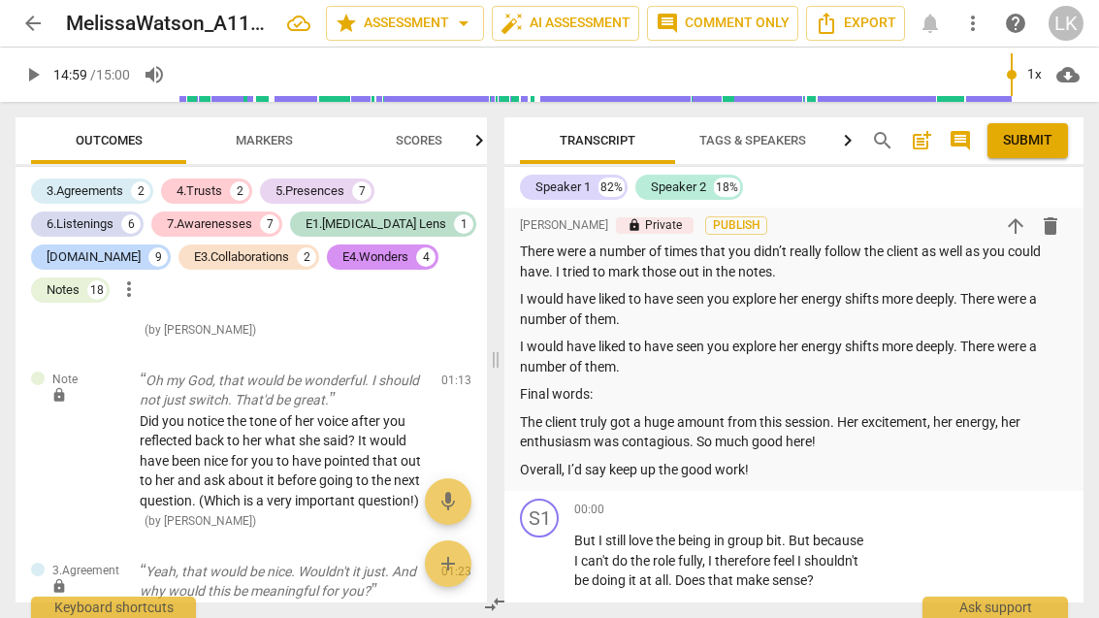
scroll to position [1309, 0]
click at [432, 373] on span "edit" at bounding box center [421, 384] width 23 height 23
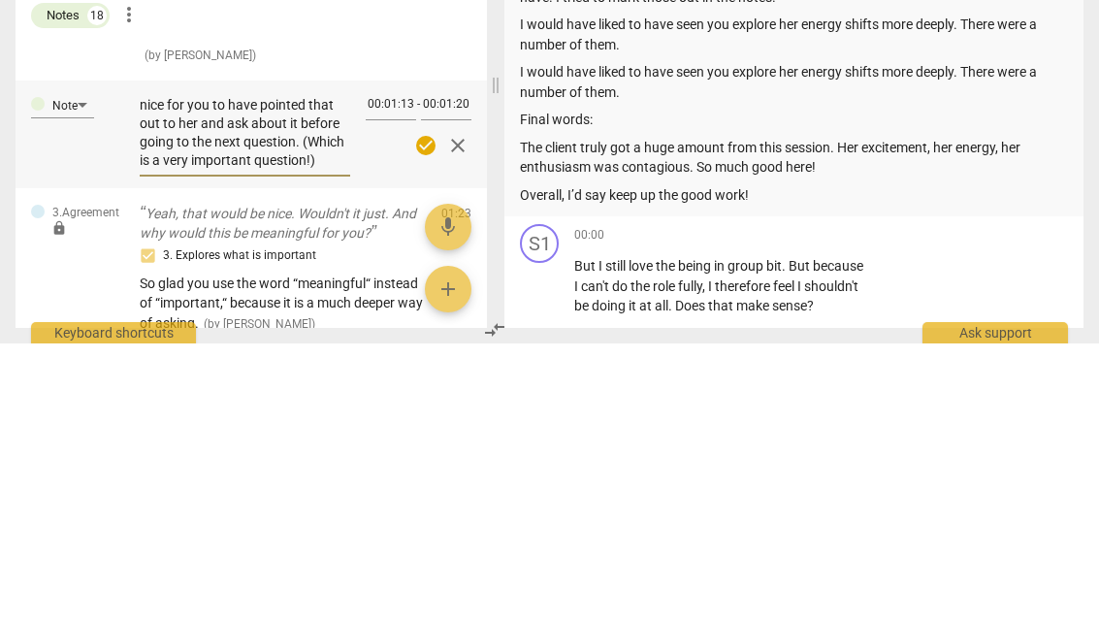
scroll to position [74, 0]
click at [211, 371] on textarea "Did you notice the tone of her voice after you reflected back to her what she s…" at bounding box center [245, 408] width 211 height 74
click at [437, 409] on span "check_circle" at bounding box center [425, 420] width 23 height 23
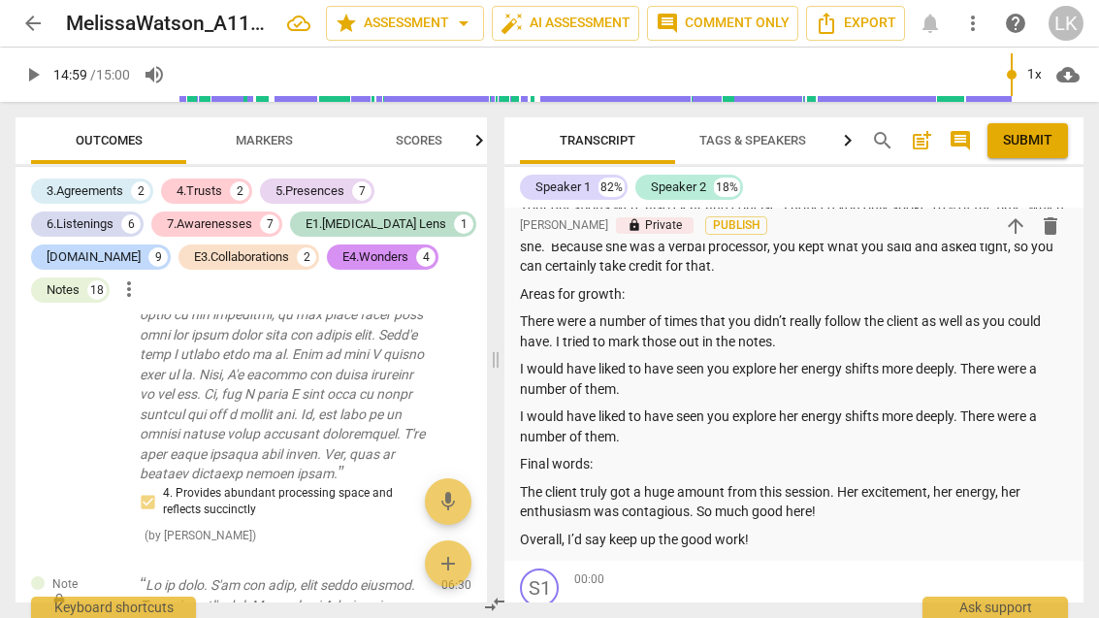
scroll to position [12492, 0]
click at [426, 578] on span "edit" at bounding box center [421, 589] width 23 height 23
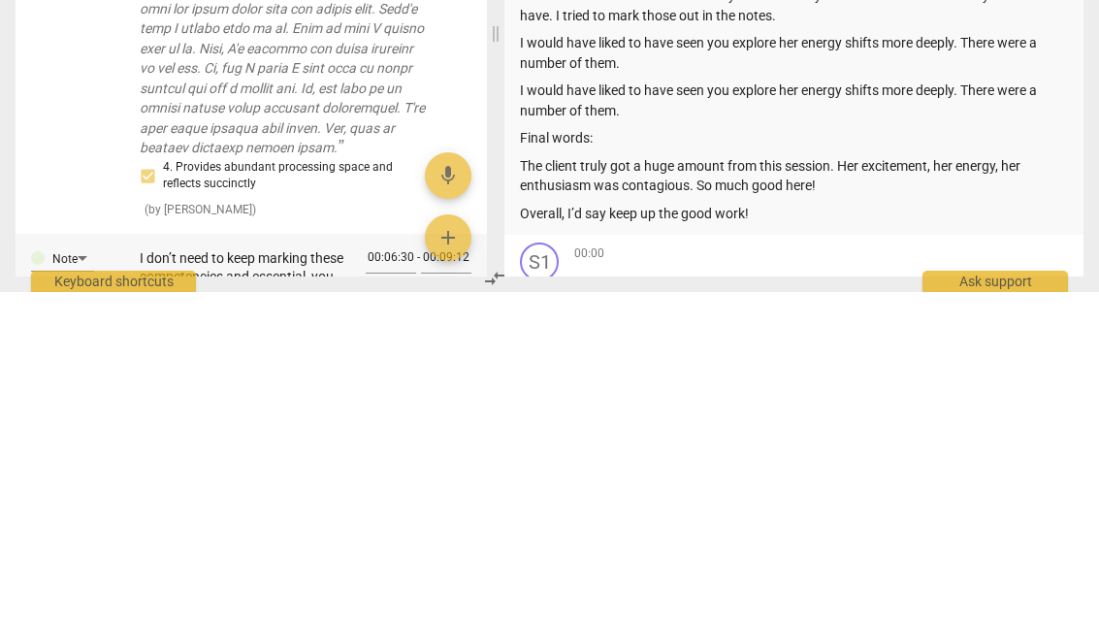
click at [316, 575] on textarea "I don’t need to keep marking these competencies and essential, you are doing th…" at bounding box center [245, 602] width 211 height 55
click at [312, 575] on textarea "I don’t need to keep marking these competencies and essential, you are doing th…" at bounding box center [245, 602] width 211 height 55
click at [435, 614] on span "check_circle" at bounding box center [425, 625] width 23 height 23
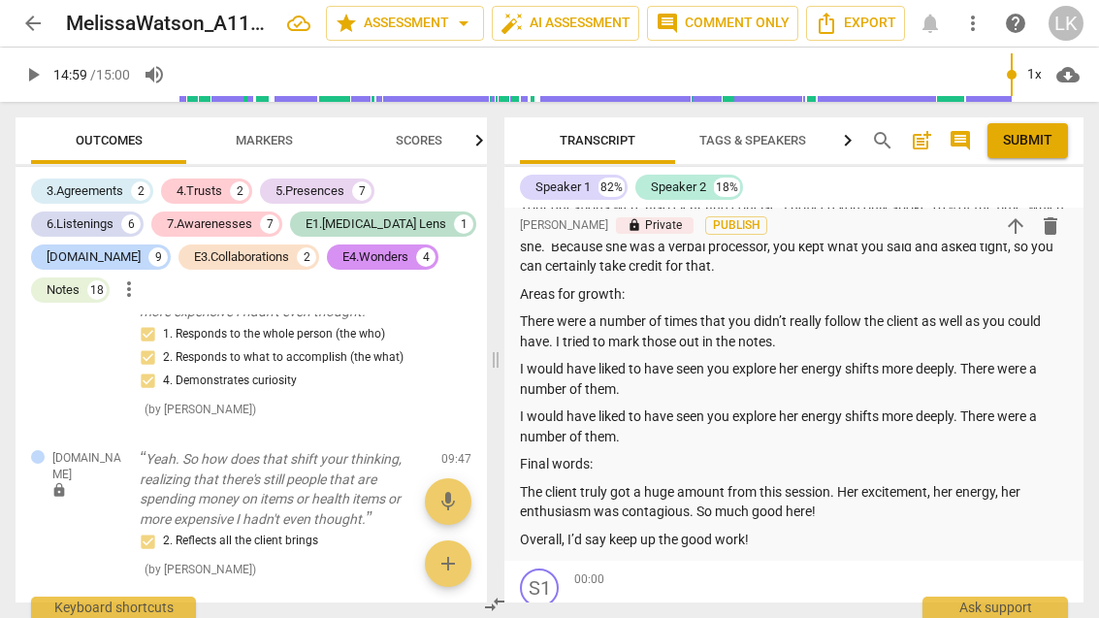
scroll to position [13947, 0]
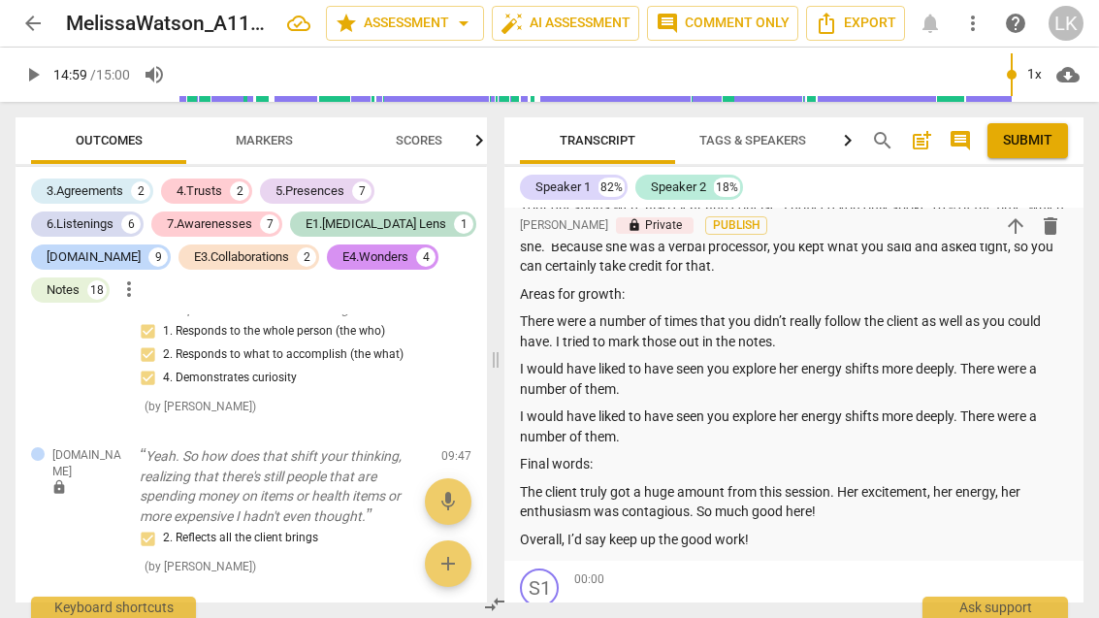
click at [430, 609] on span "edit" at bounding box center [421, 620] width 23 height 23
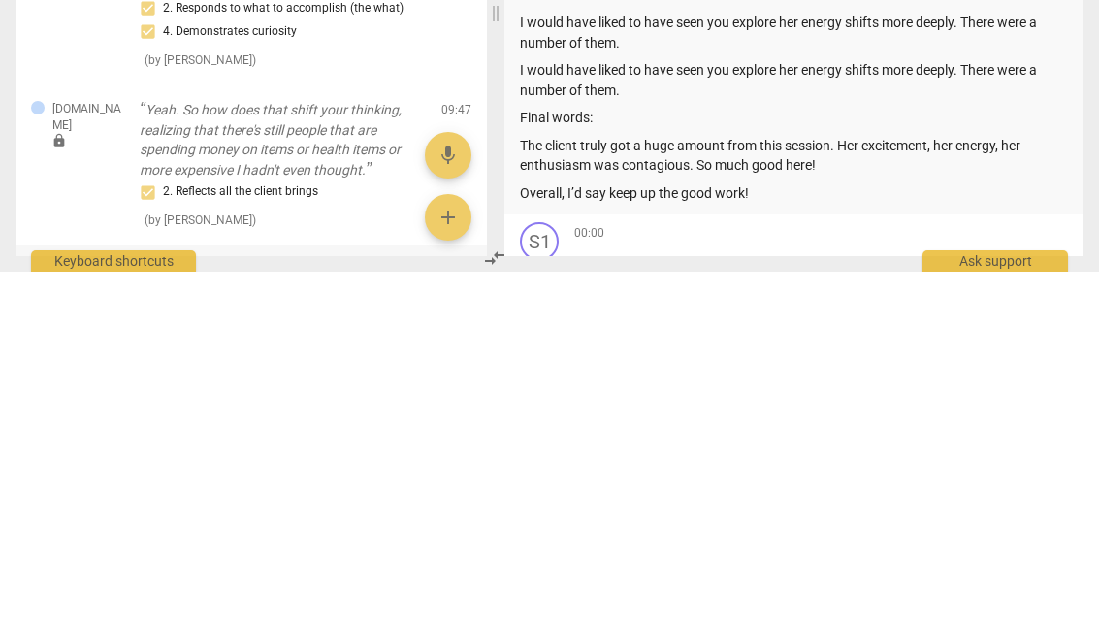
scroll to position [18, 0]
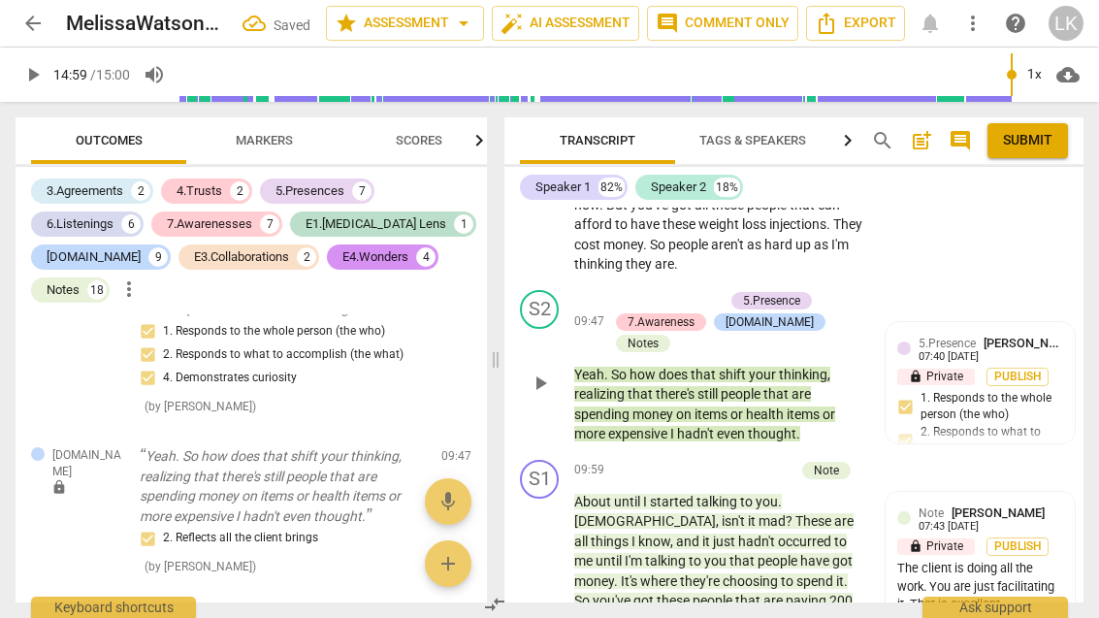
scroll to position [5767, 0]
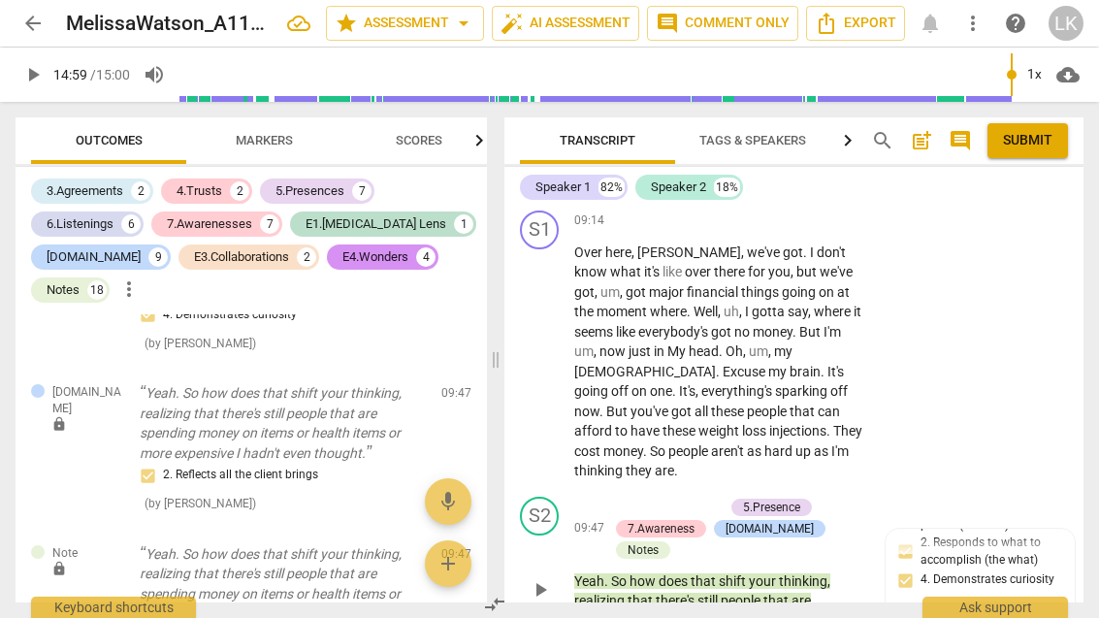
click at [431, 546] on span "edit" at bounding box center [421, 557] width 23 height 23
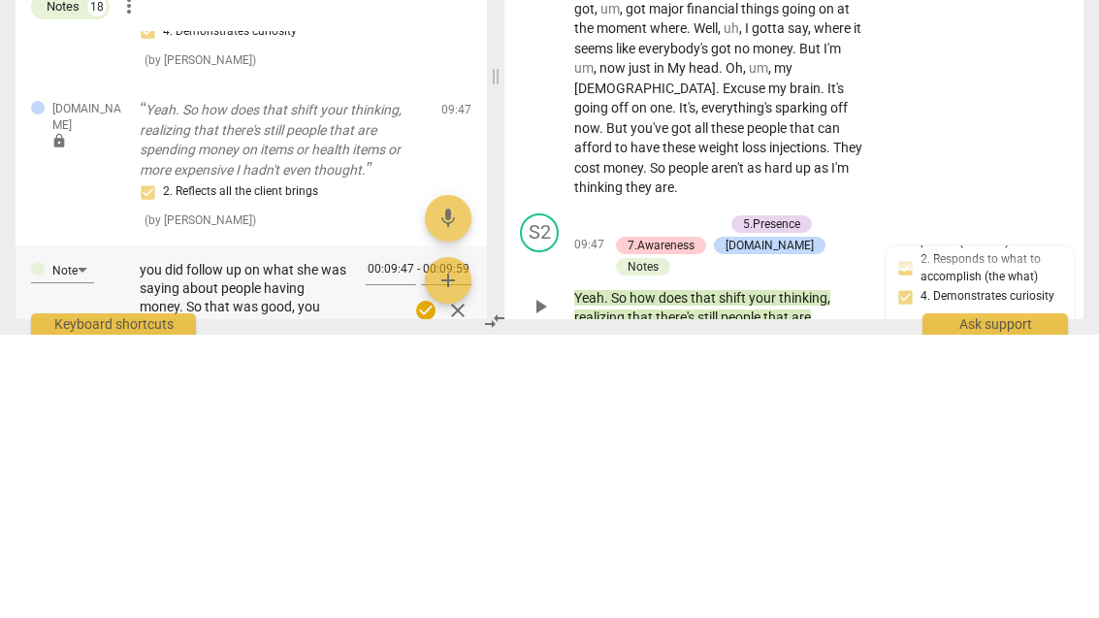
scroll to position [18, 0]
click at [203, 544] on textarea "Even though you interrupted her, you did follow up on what she was saying about…" at bounding box center [245, 581] width 211 height 74
click at [433, 582] on span "check_circle" at bounding box center [425, 593] width 23 height 23
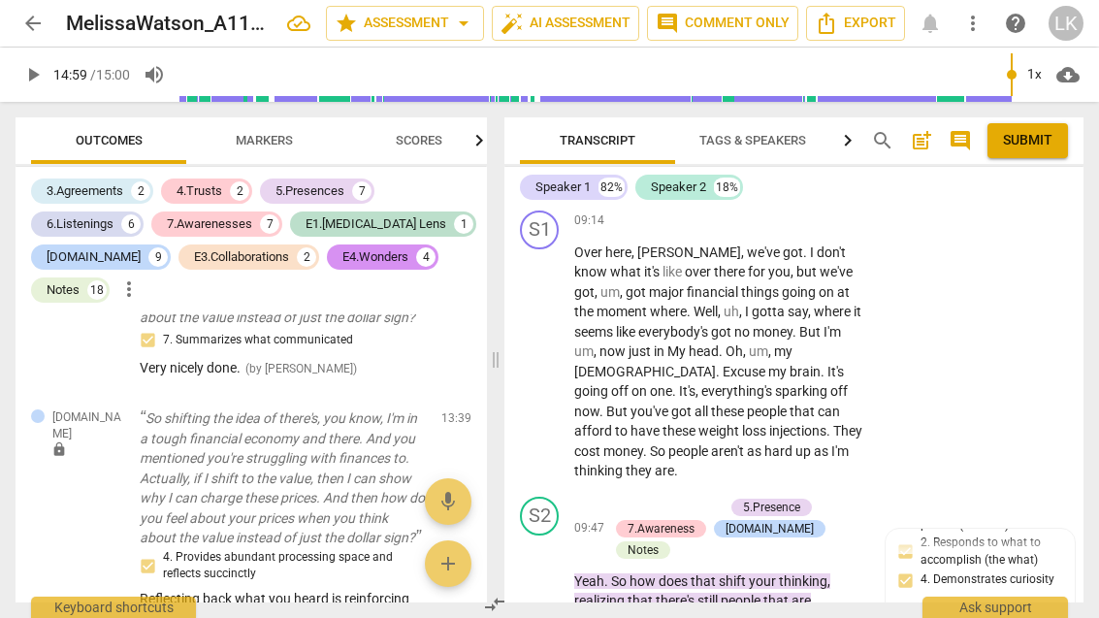
scroll to position [16559, 0]
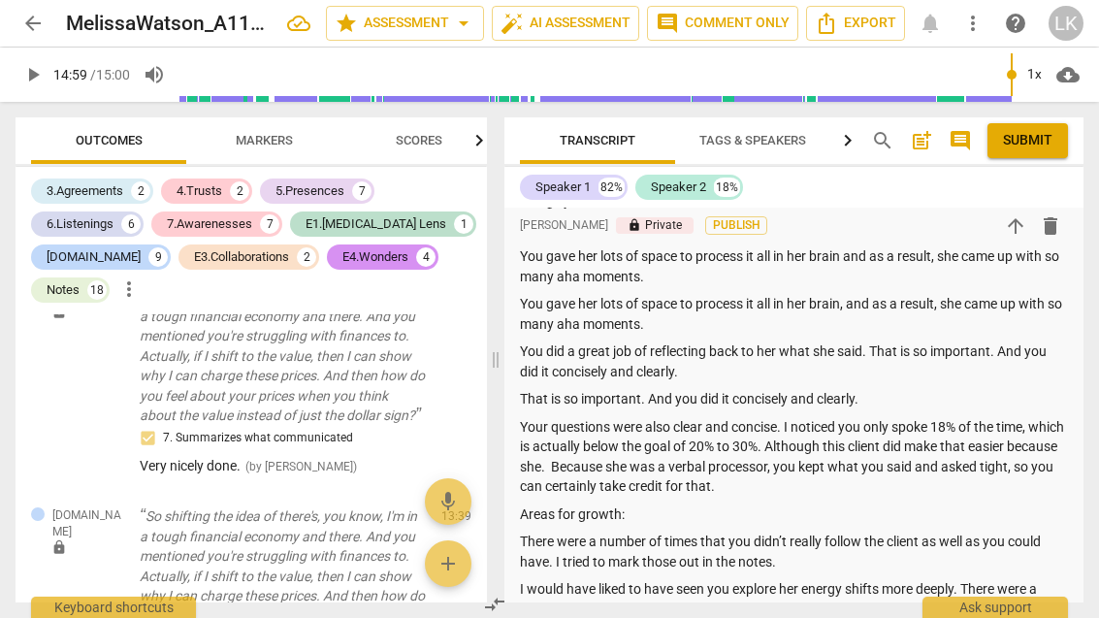
click at [840, 476] on p "Your questions were also clear and concise. I noticed you only spoke 18% of the…" at bounding box center [794, 457] width 548 height 80
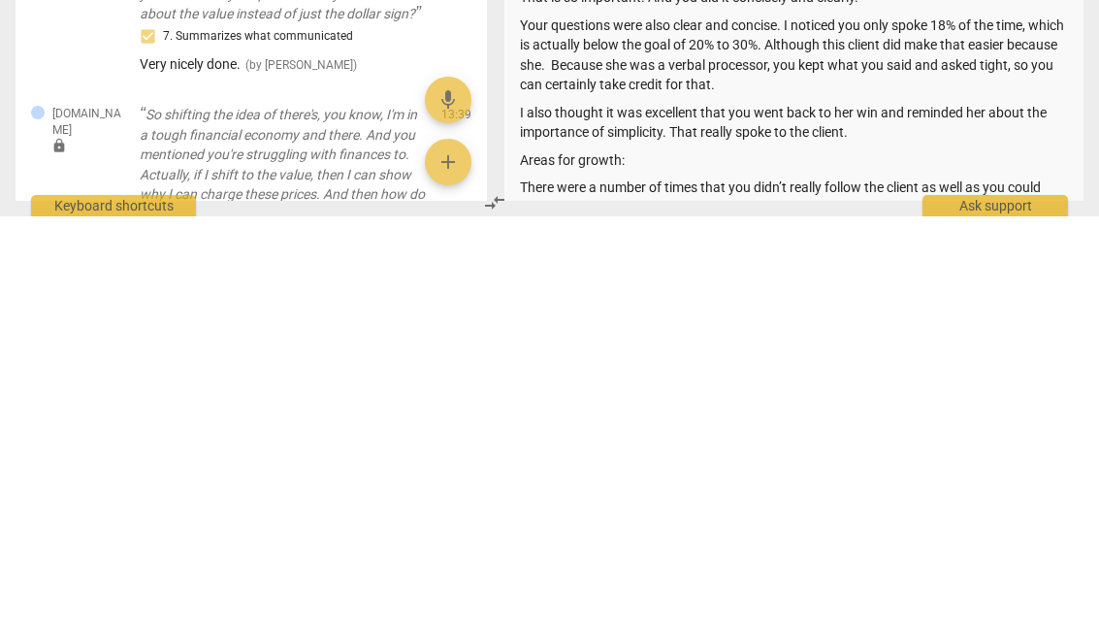
click at [590, 552] on p "Areas for growth:" at bounding box center [794, 562] width 548 height 20
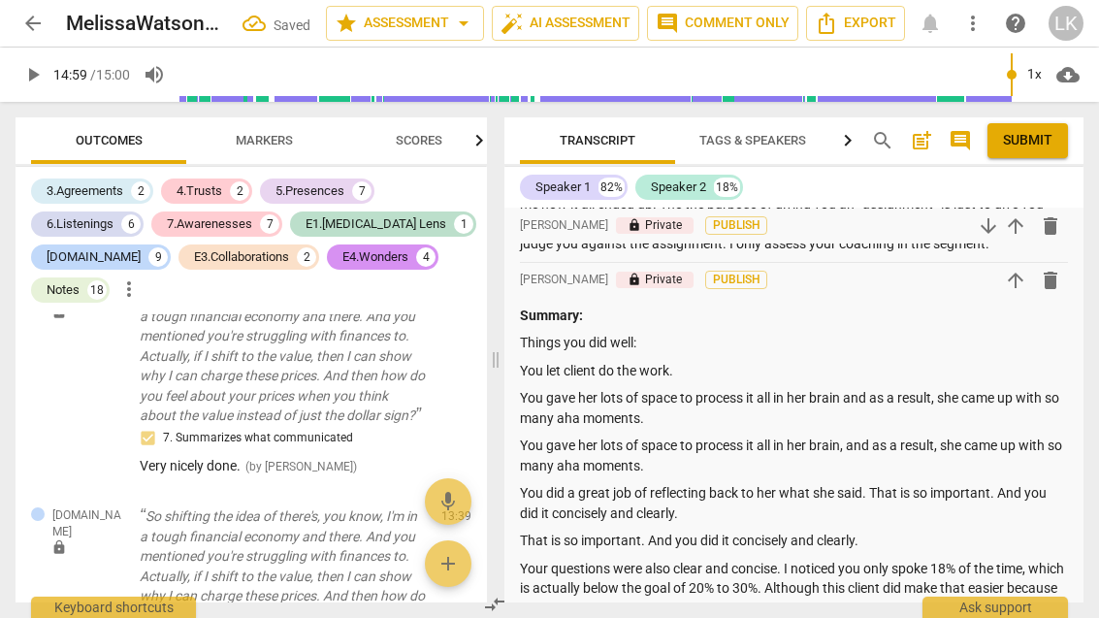
scroll to position [188, 0]
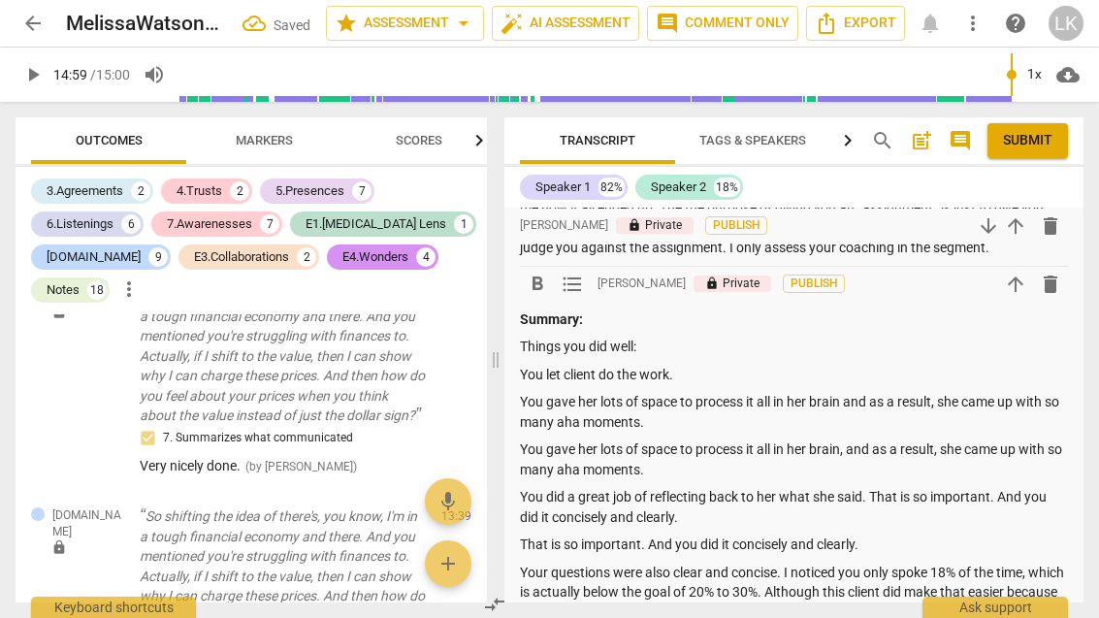
click at [617, 341] on p "Things you did well:" at bounding box center [794, 347] width 548 height 20
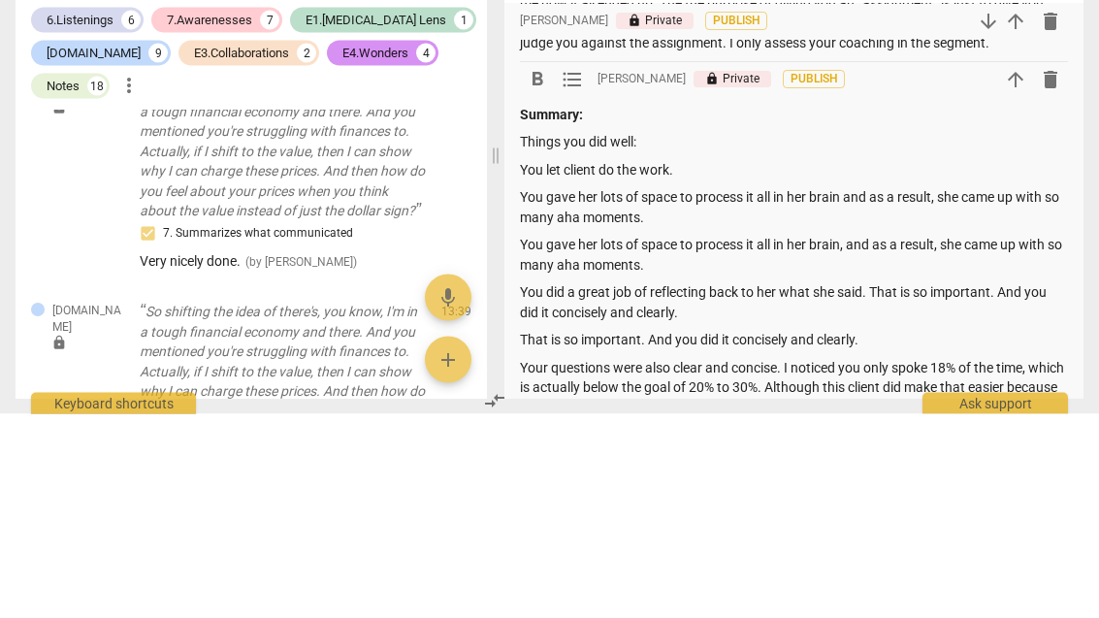
click at [619, 337] on p "Things you did well:" at bounding box center [794, 347] width 548 height 20
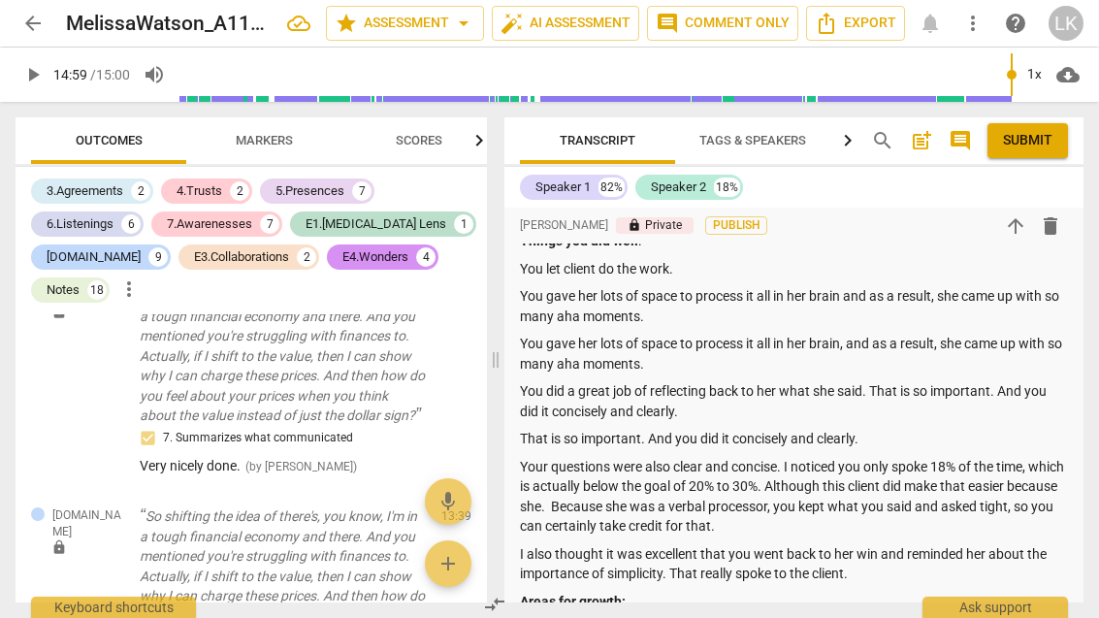
scroll to position [288, 0]
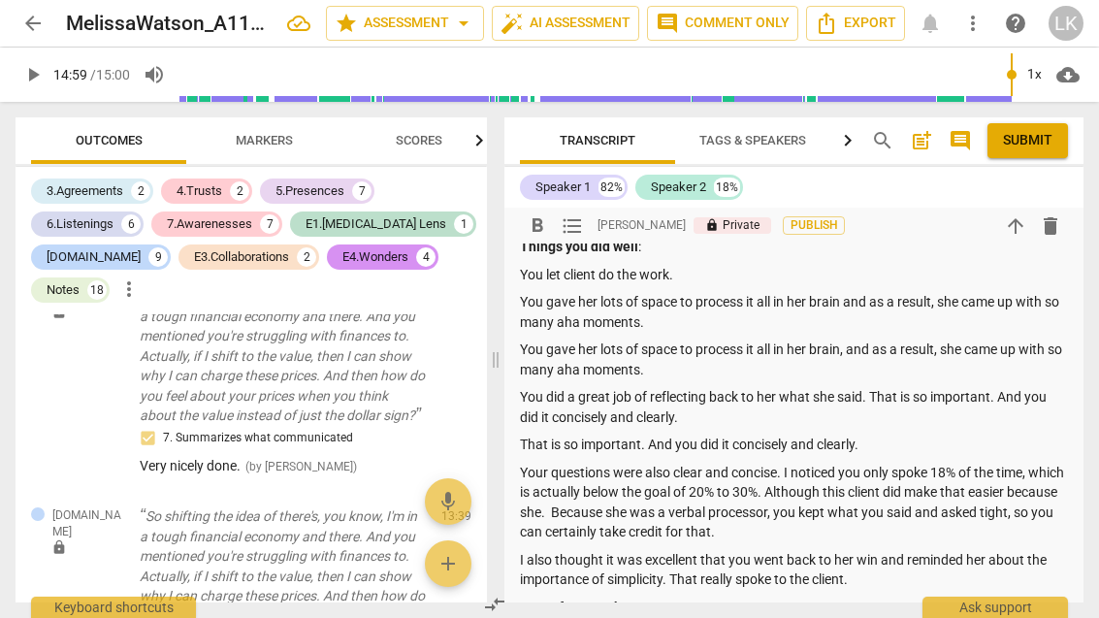
click at [699, 361] on p "You gave her lots of space to process it all in her brain, and as a result, she…" at bounding box center [794, 360] width 548 height 40
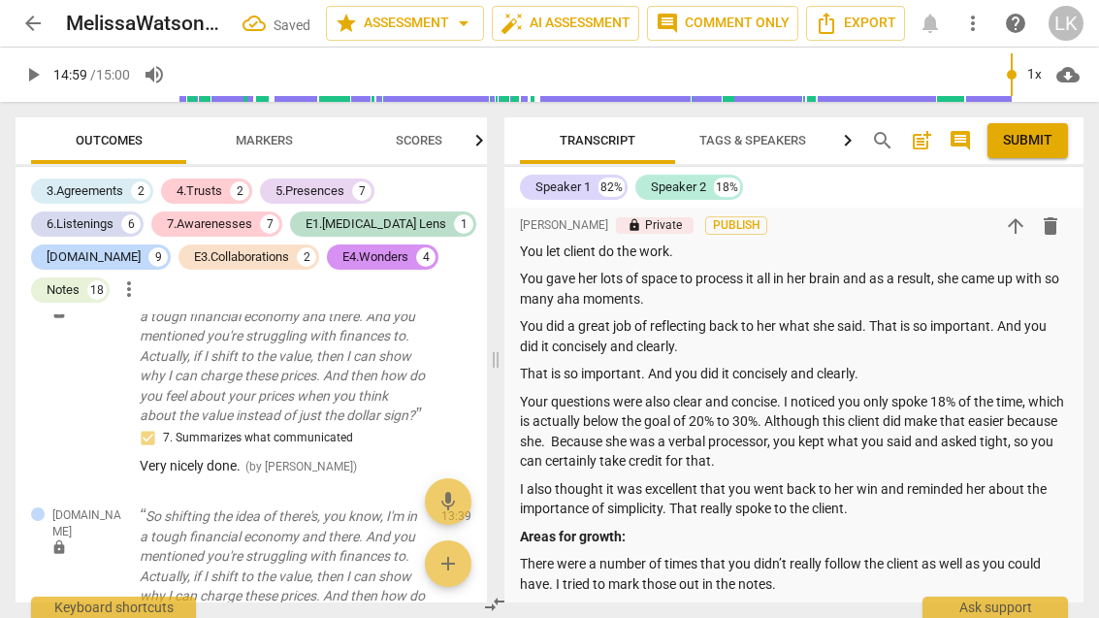
scroll to position [312, 0]
click at [907, 364] on p "That is so important. And you did it concisely and clearly." at bounding box center [794, 374] width 548 height 20
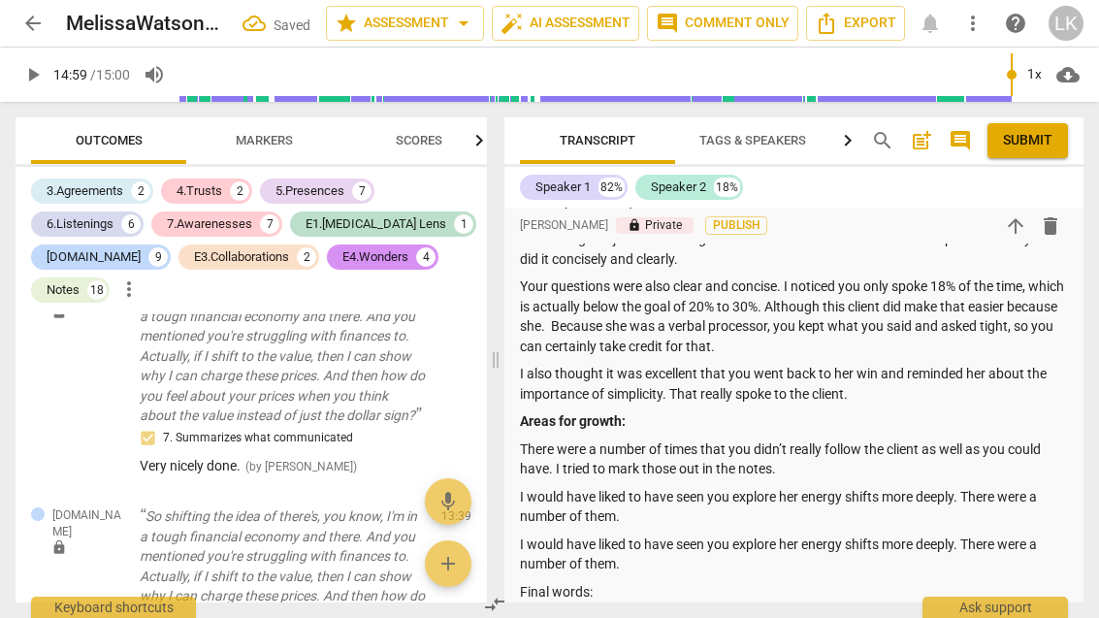
scroll to position [401, 0]
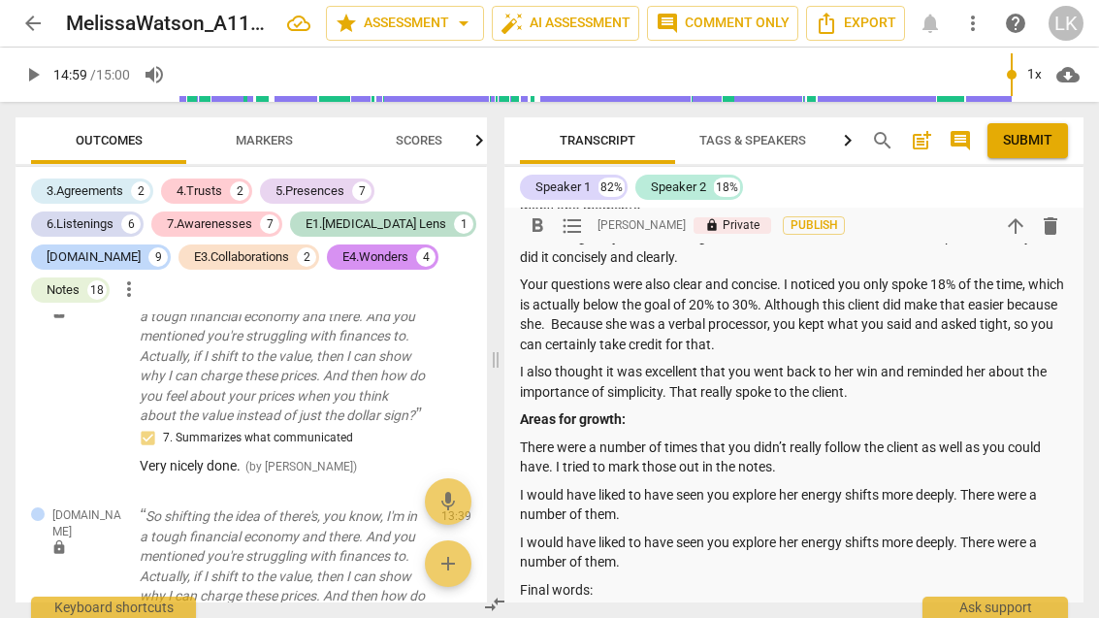
click at [665, 319] on p "Your questions were also clear and concise. I noticed you only spoke 18% of the…" at bounding box center [794, 315] width 548 height 80
click at [693, 315] on p "Your questions were also clear and concise. I noticed you only spoke 18% of the…" at bounding box center [794, 315] width 548 height 80
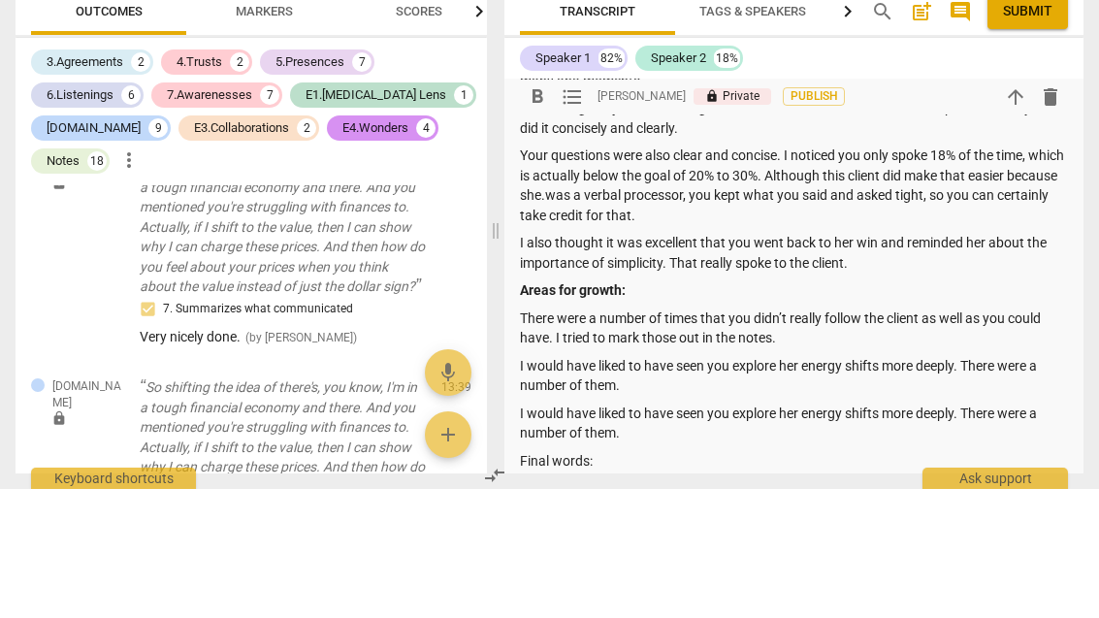
click at [640, 275] on p "Your questions were also clear and concise. I noticed you only spoke 18% of the…" at bounding box center [794, 315] width 548 height 80
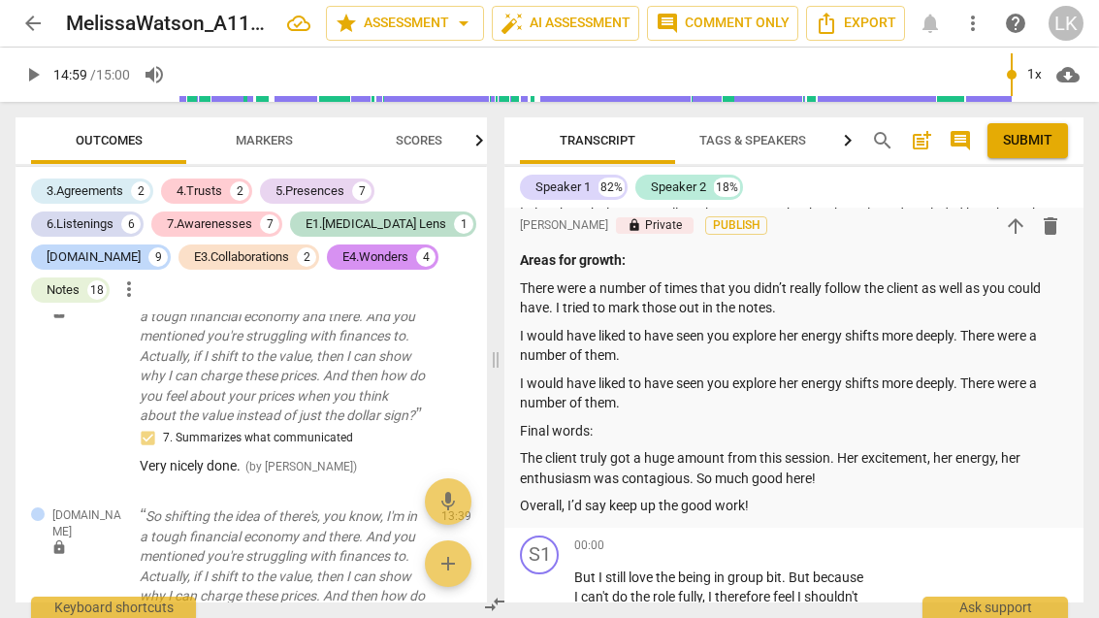
scroll to position [561, 0]
click at [669, 386] on p "I would have liked to have seen you explore her energy shifts more deeply. Ther…" at bounding box center [794, 393] width 548 height 40
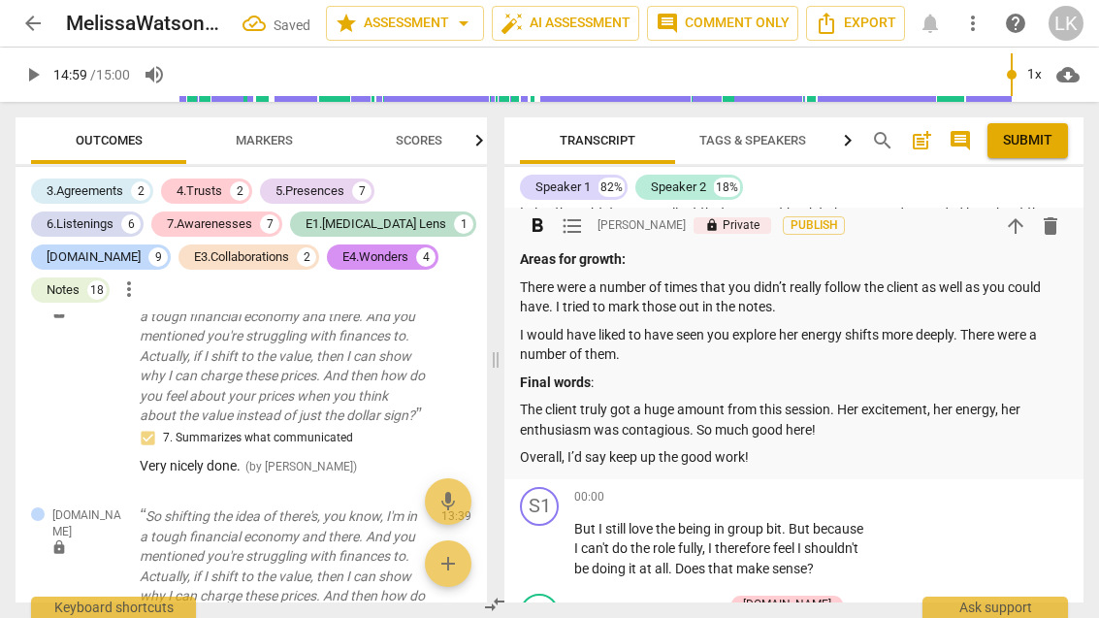
click at [1040, 148] on span "Submit" at bounding box center [1027, 140] width 49 height 19
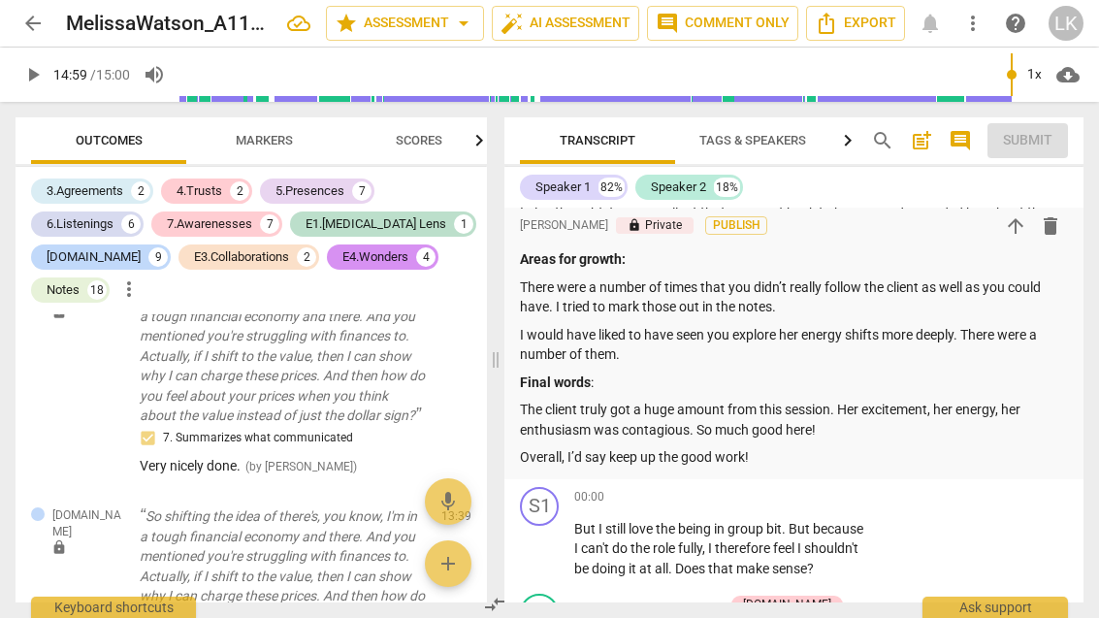
click at [37, 24] on span "arrow_back" at bounding box center [32, 23] width 23 height 23
